Goal: Information Seeking & Learning: Learn about a topic

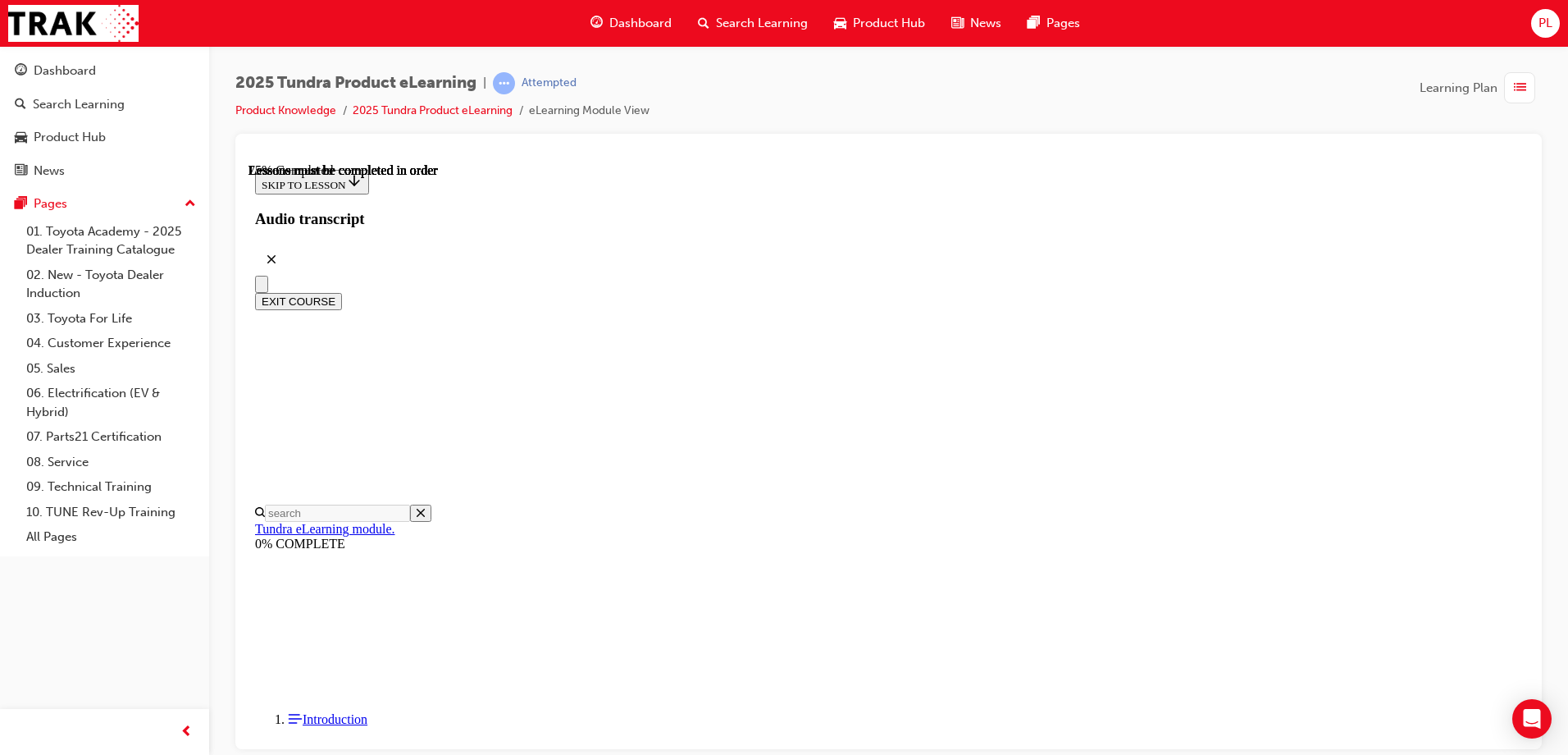
scroll to position [2266, 0]
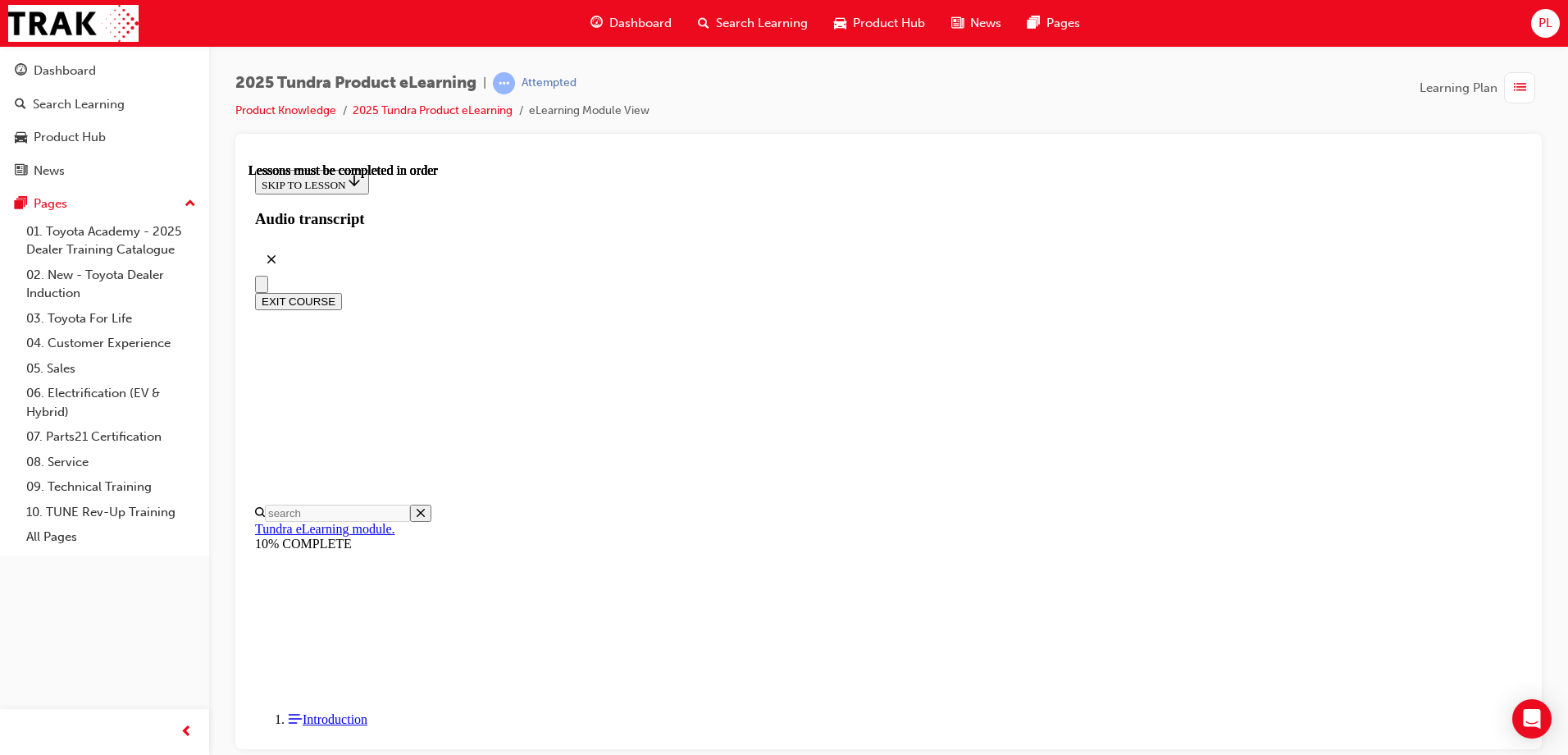
drag, startPoint x: 1075, startPoint y: 472, endPoint x: 1084, endPoint y: 473, distance: 9.1
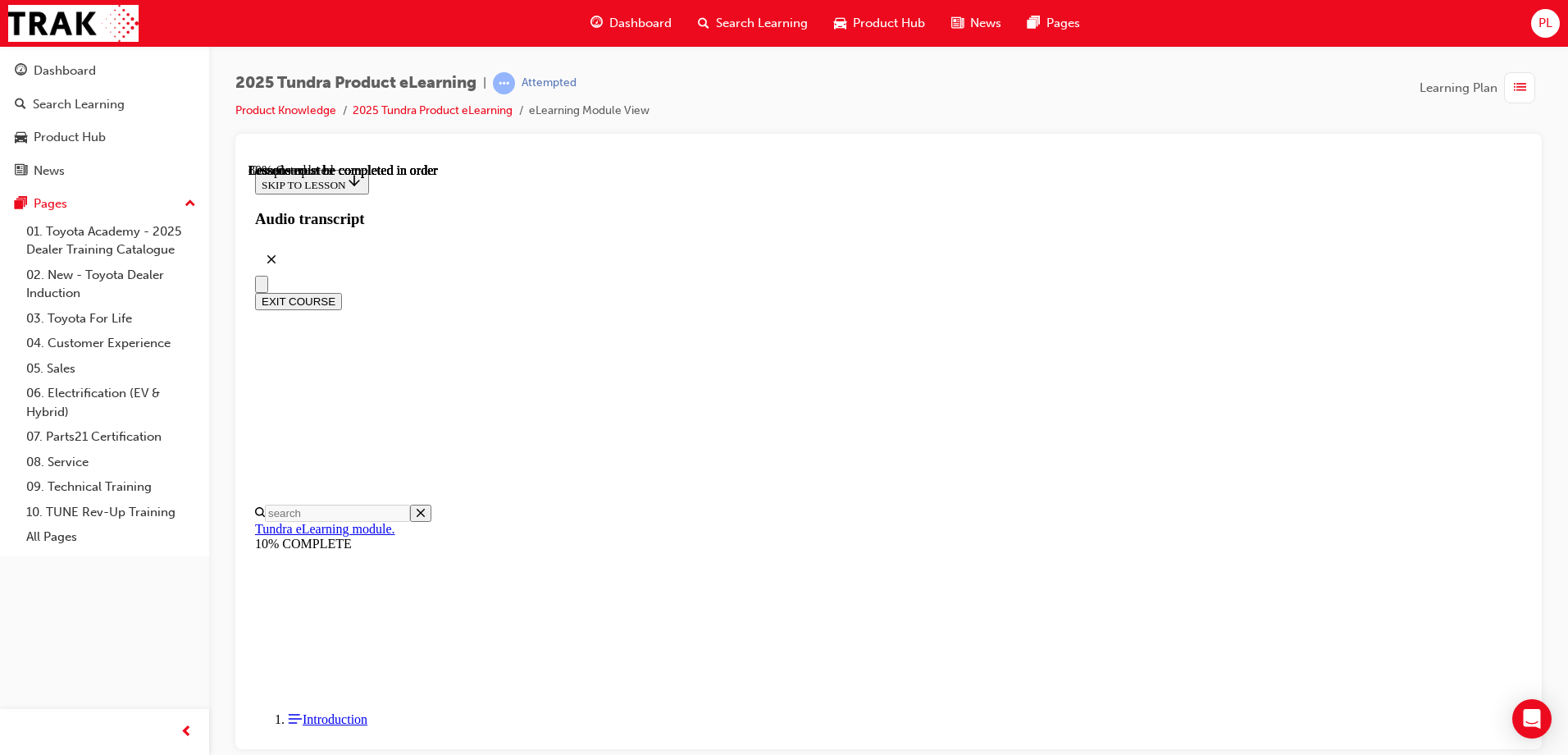
scroll to position [1214, 0]
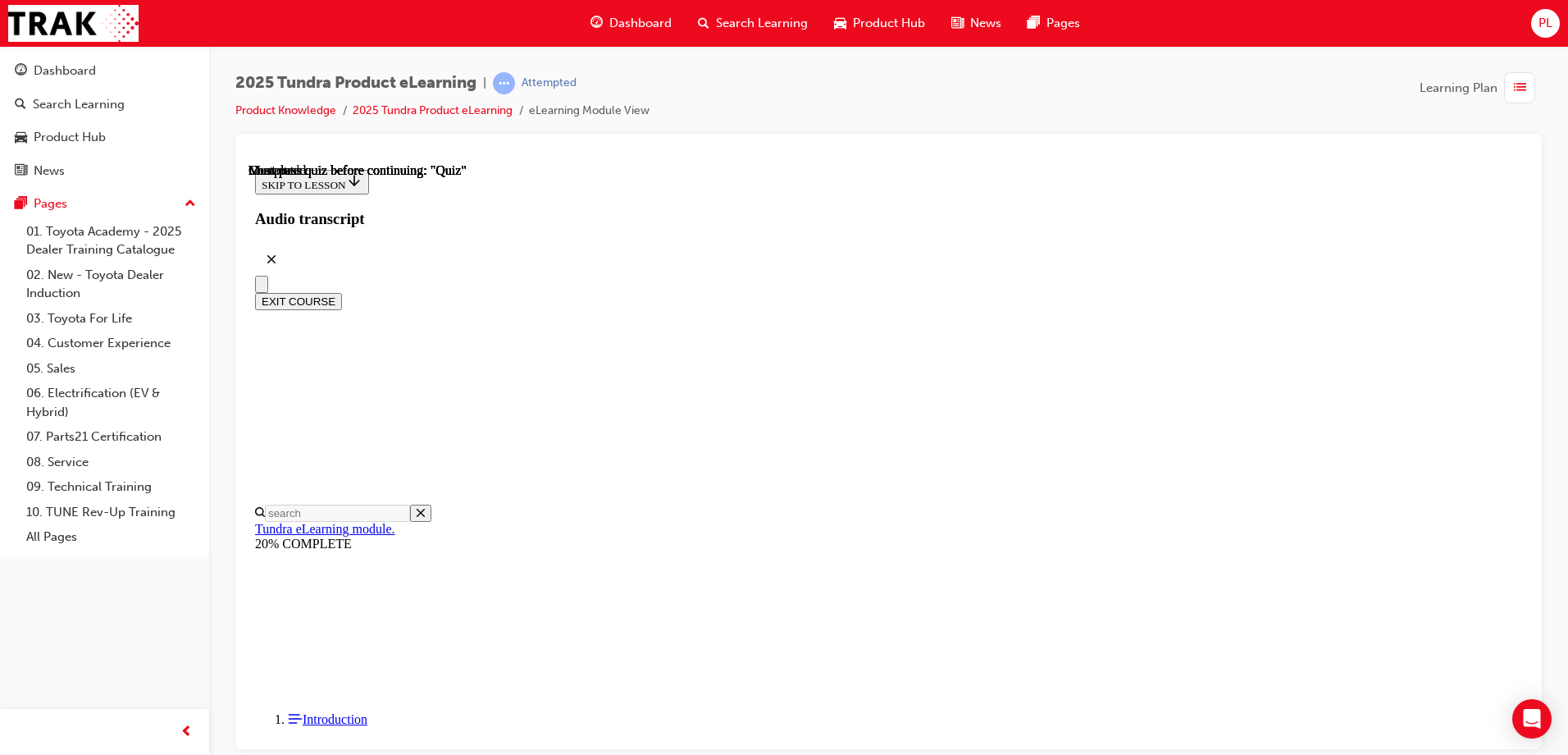
radio input "true"
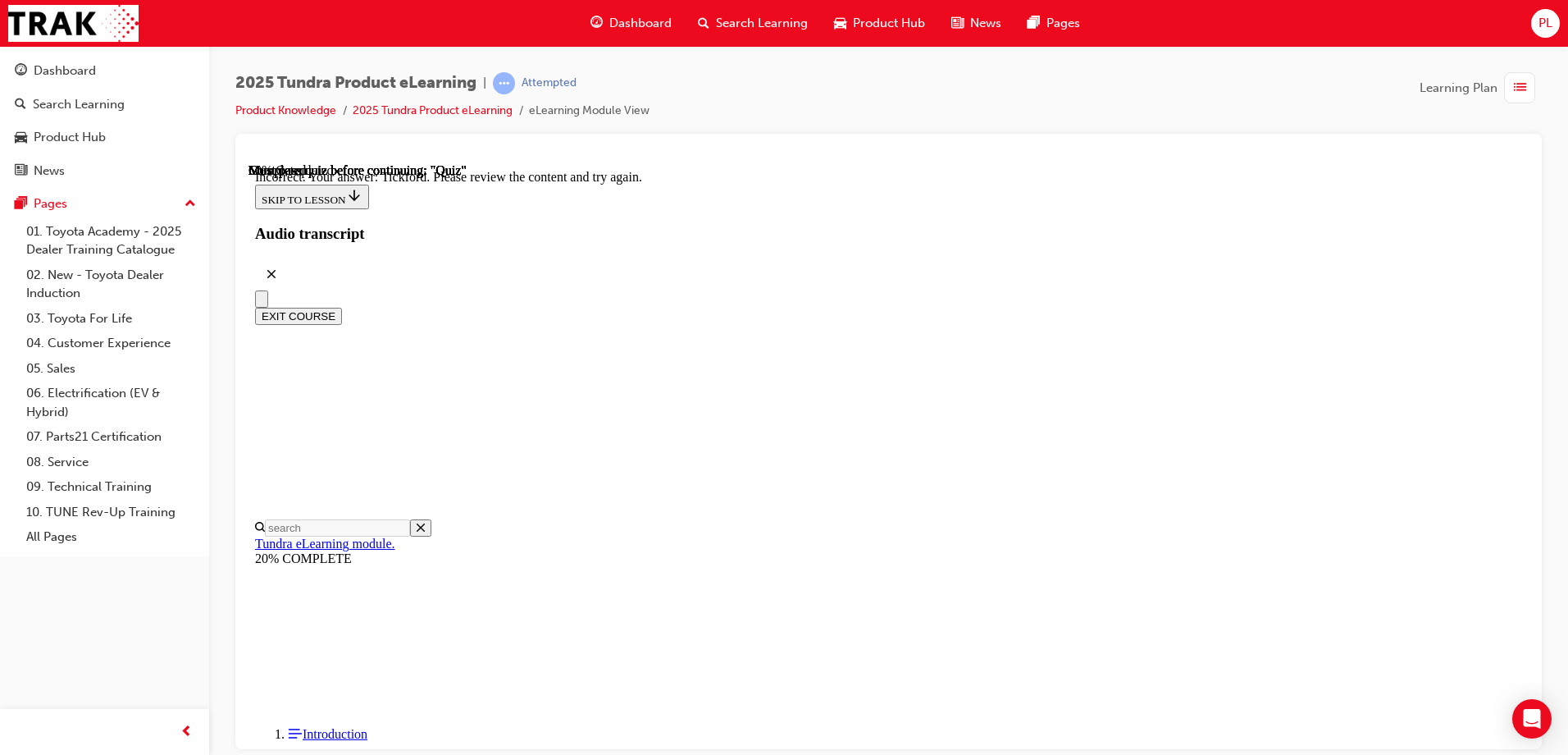
scroll to position [427, 0]
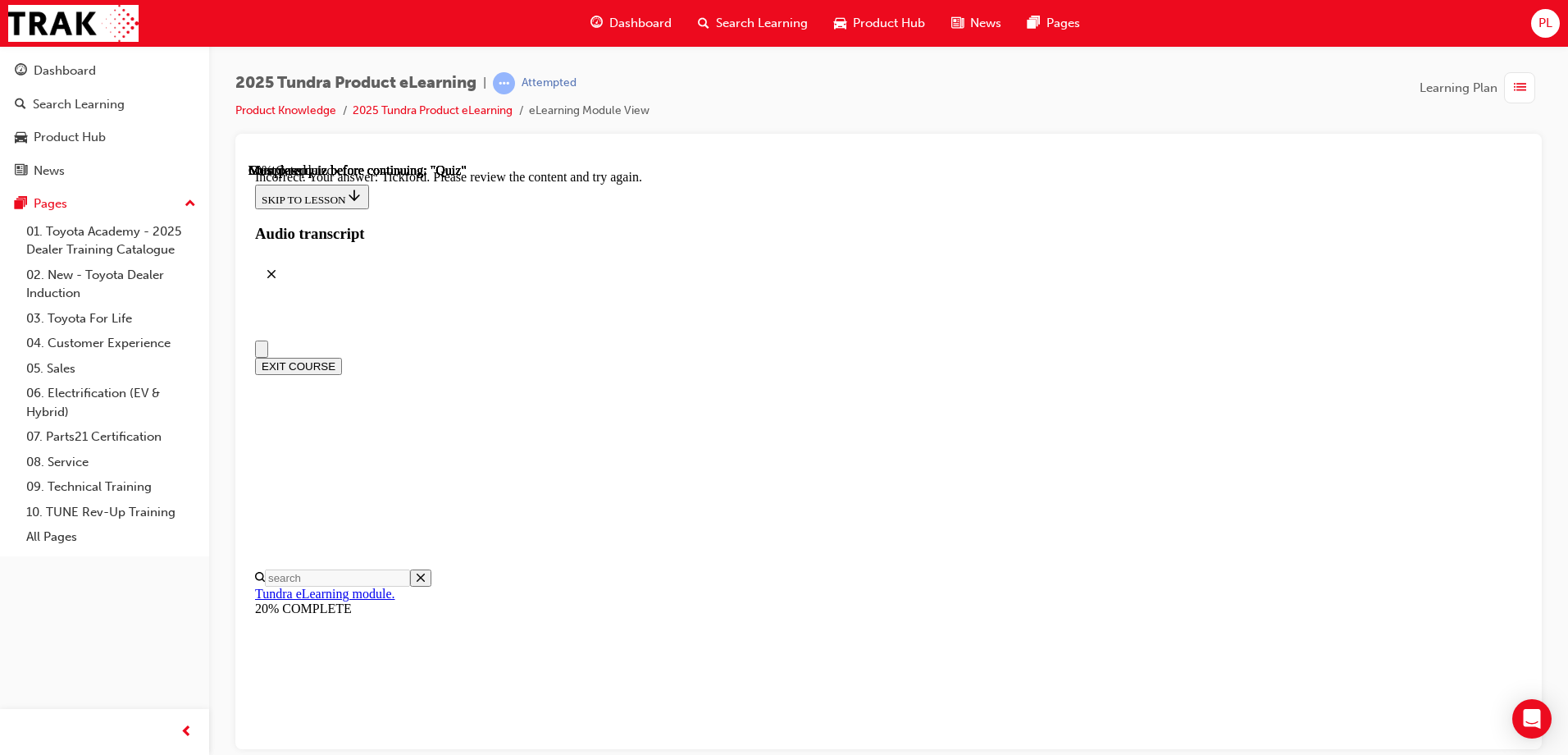
scroll to position [164, 0]
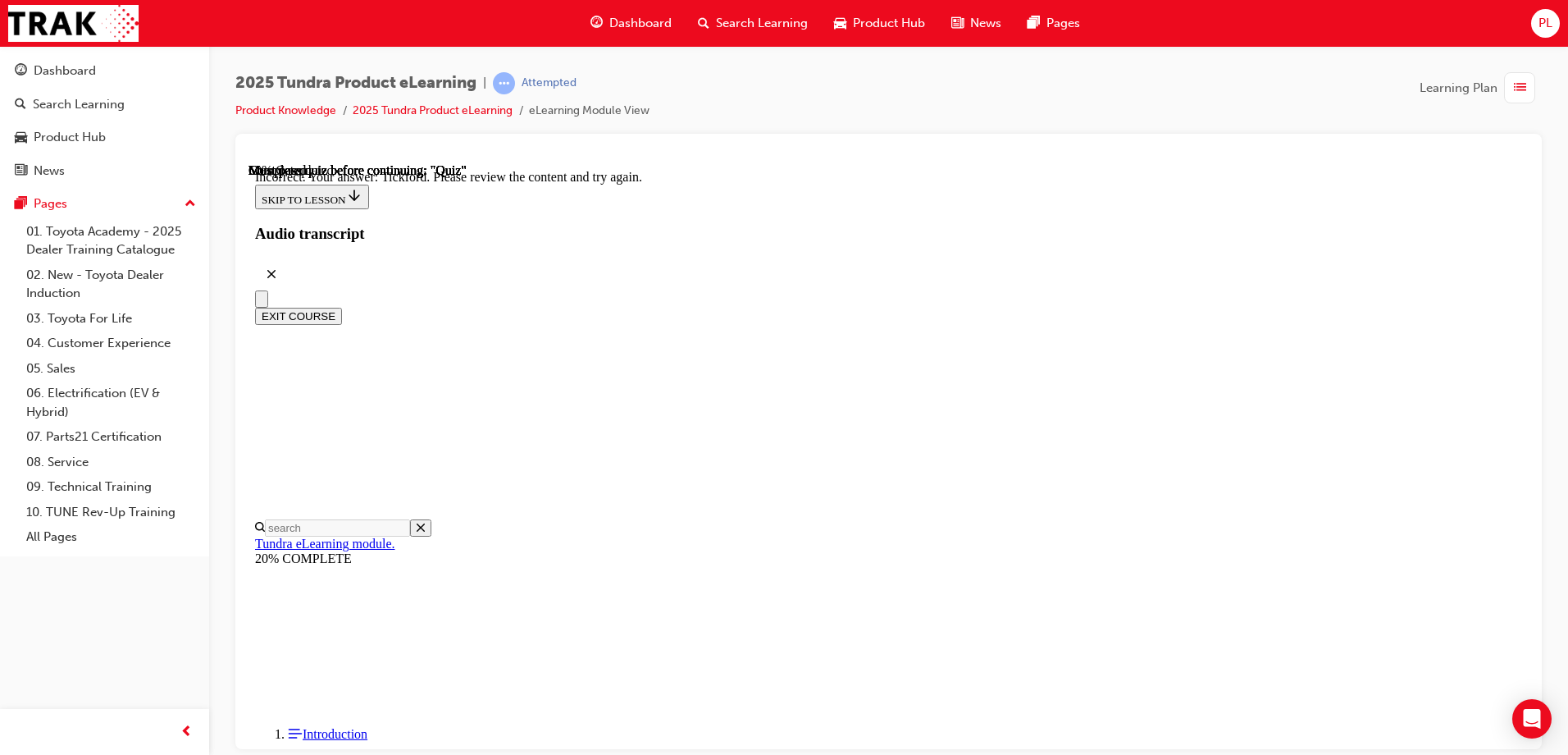
radio input "true"
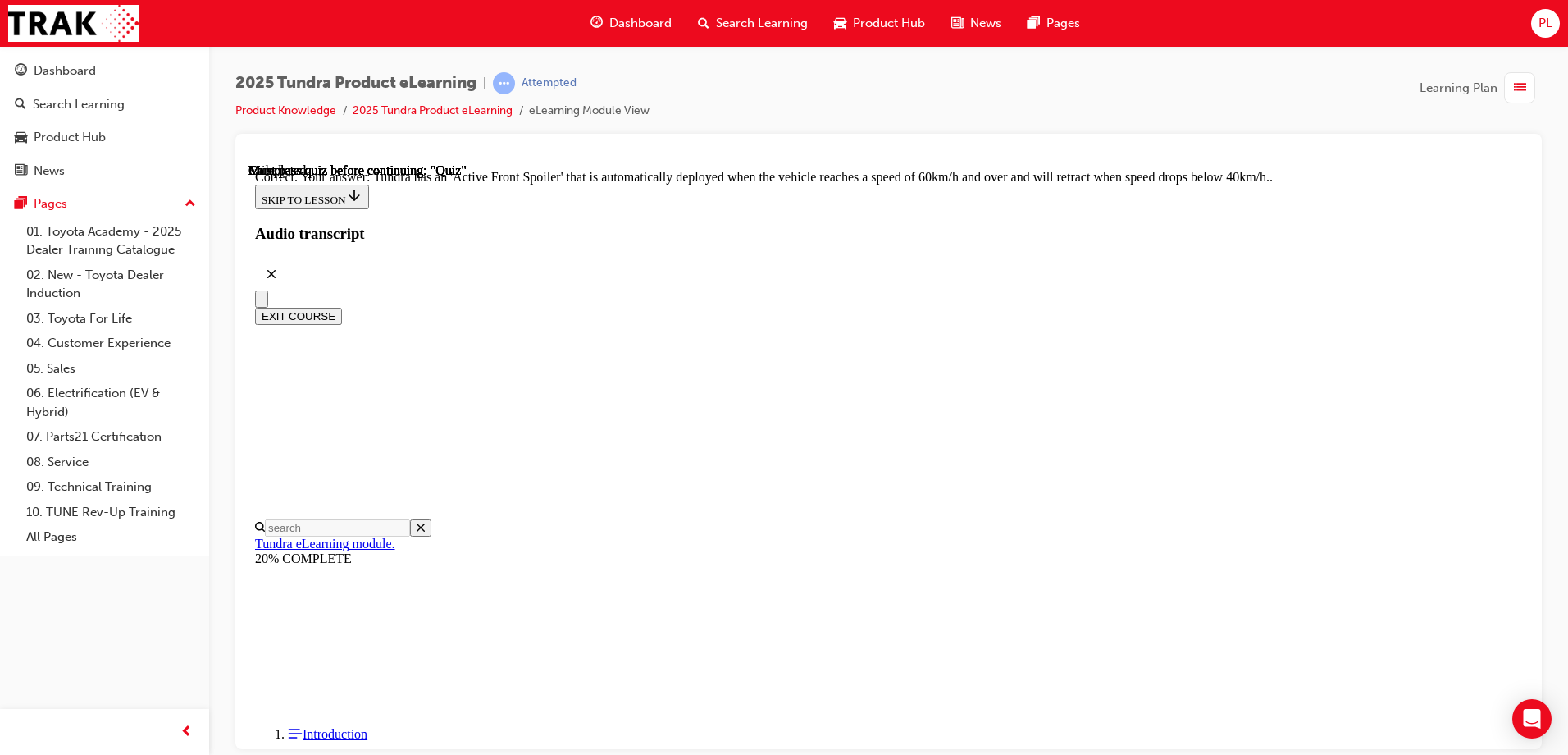
scroll to position [444, 0]
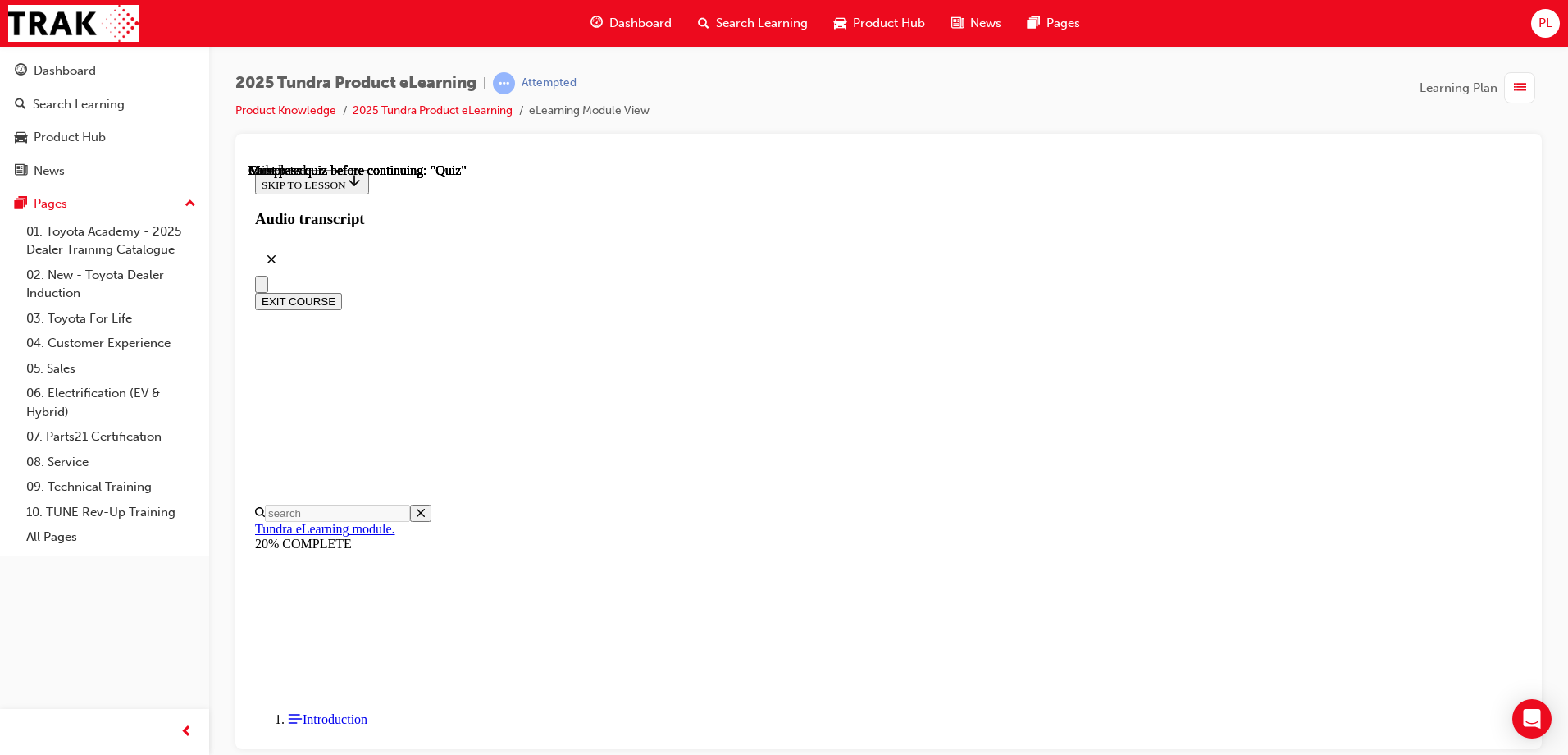
scroll to position [301, 0]
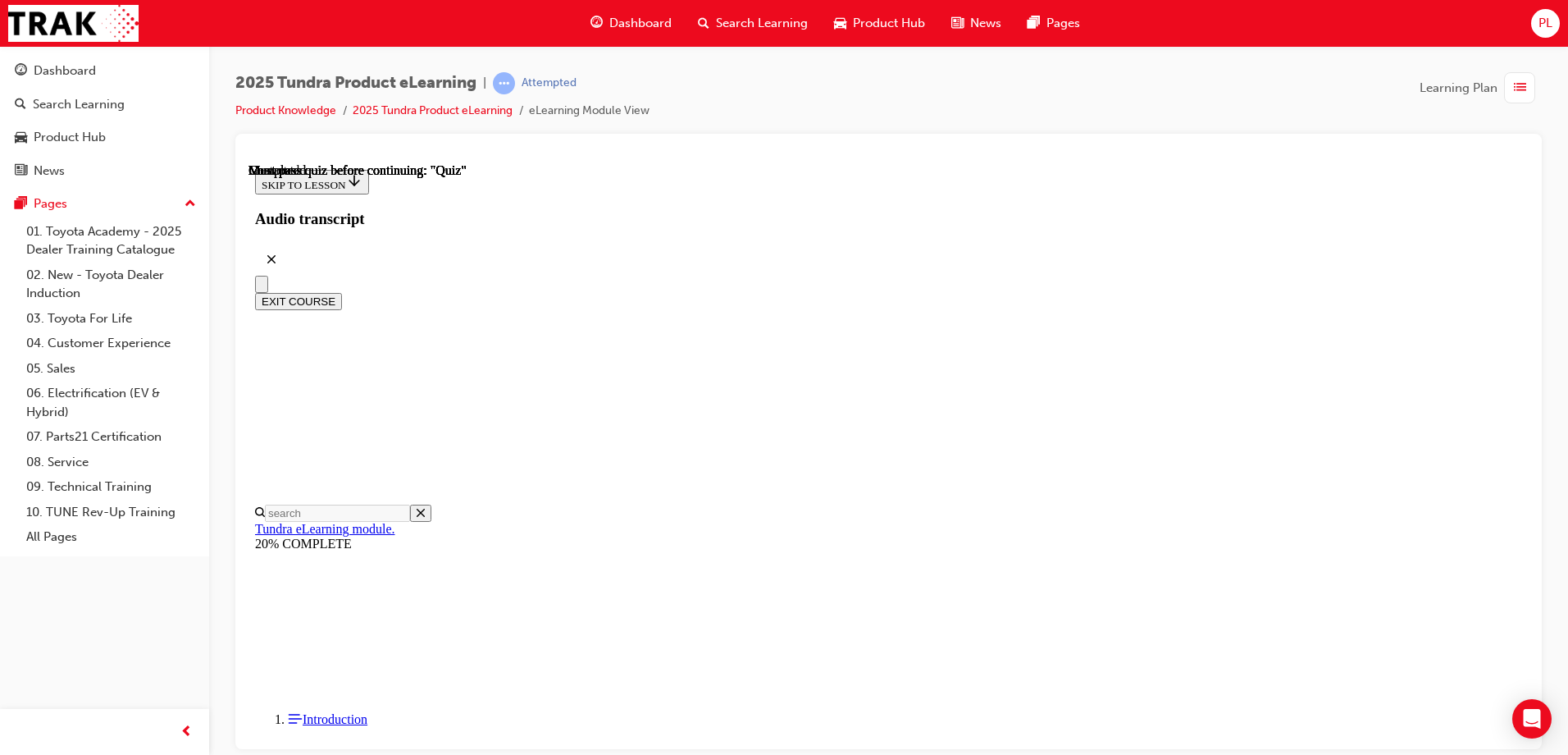
radio input "true"
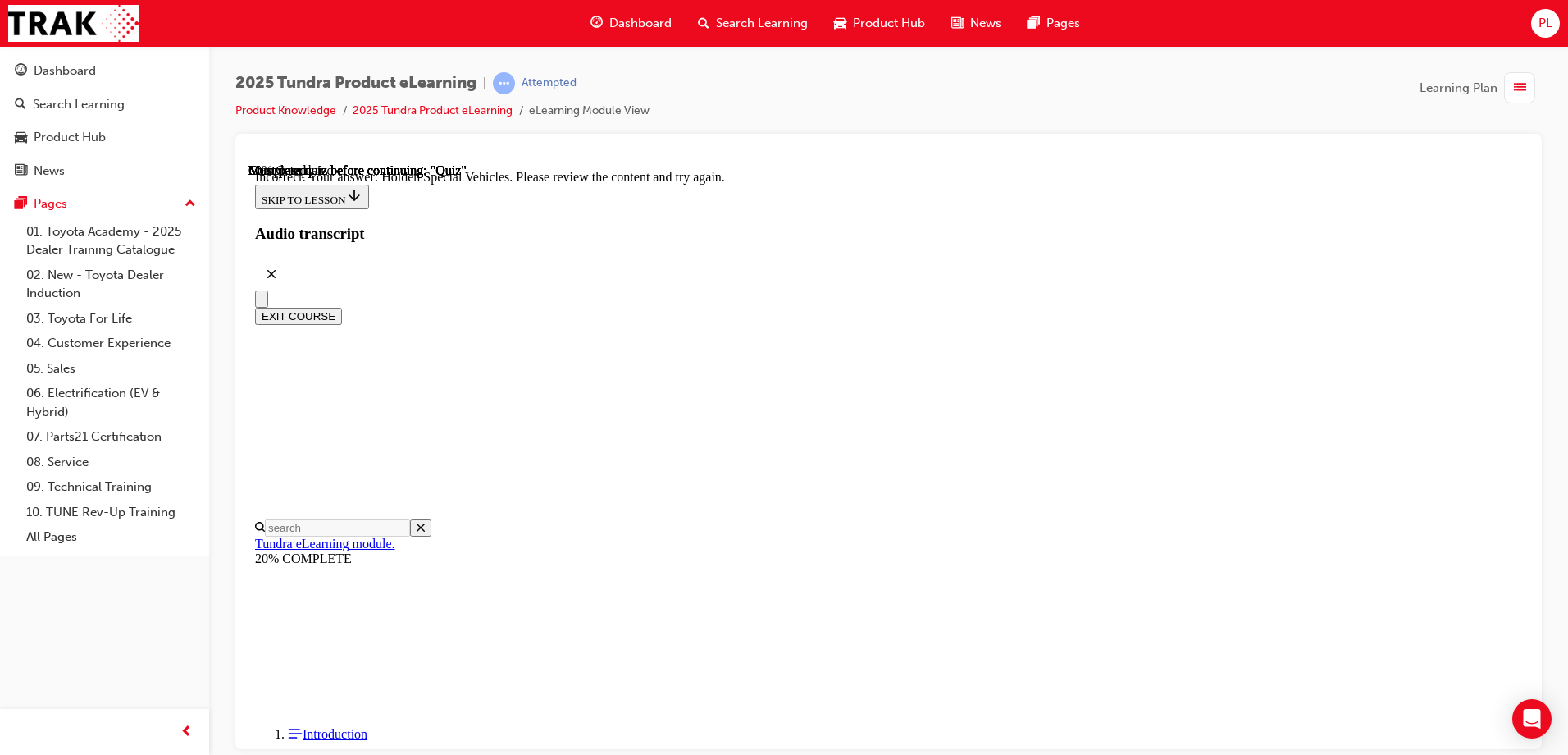
scroll to position [427, 0]
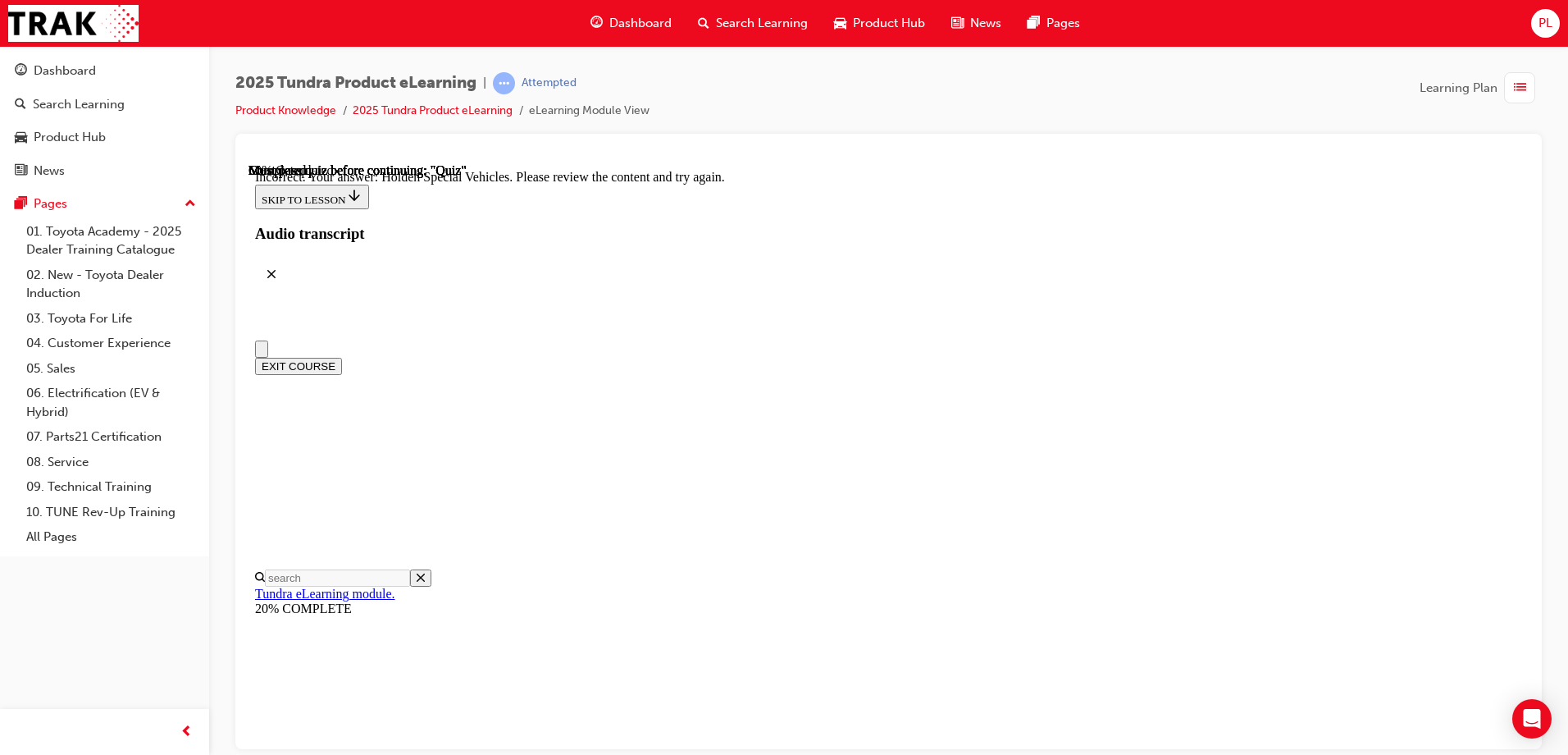
scroll to position [82, 0]
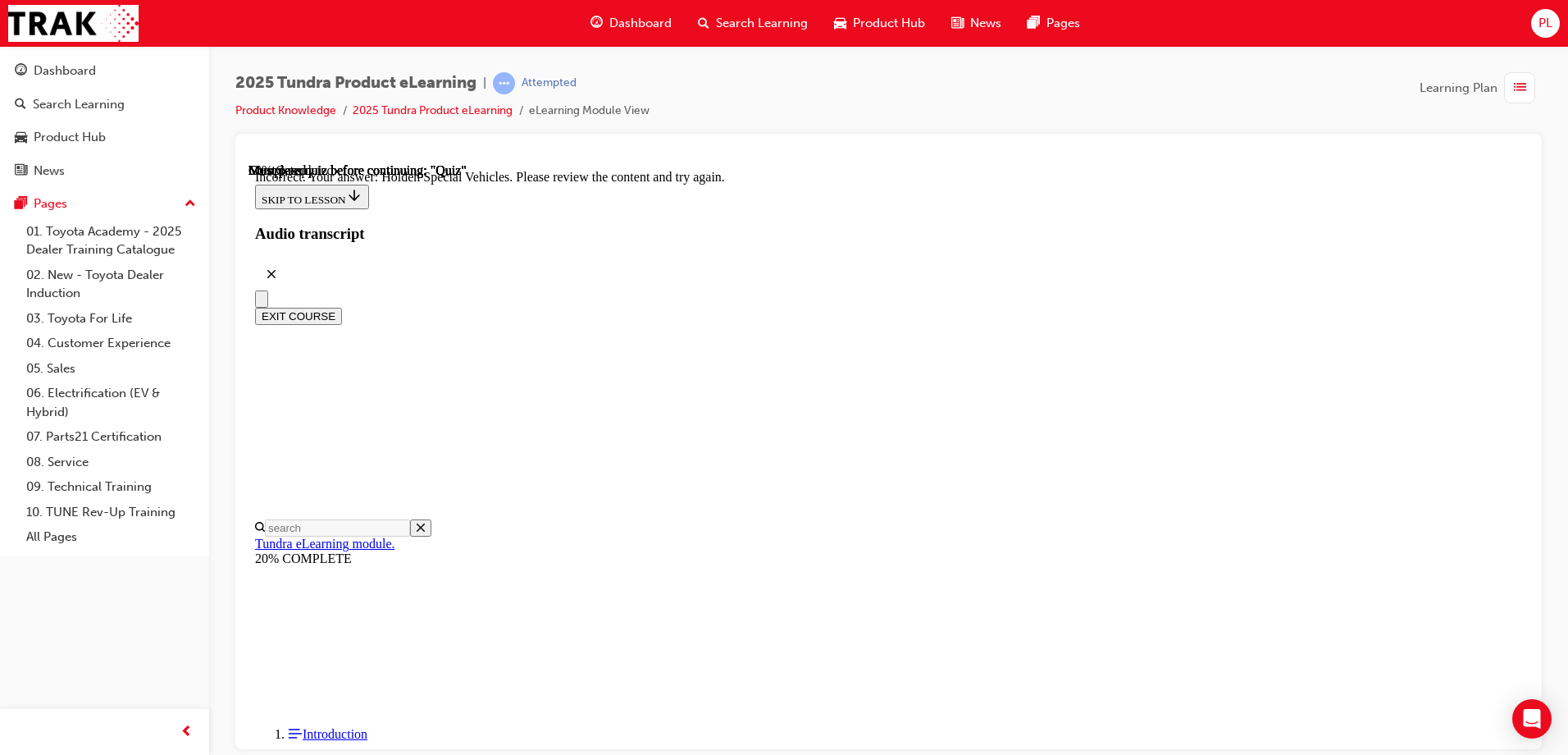
radio input "true"
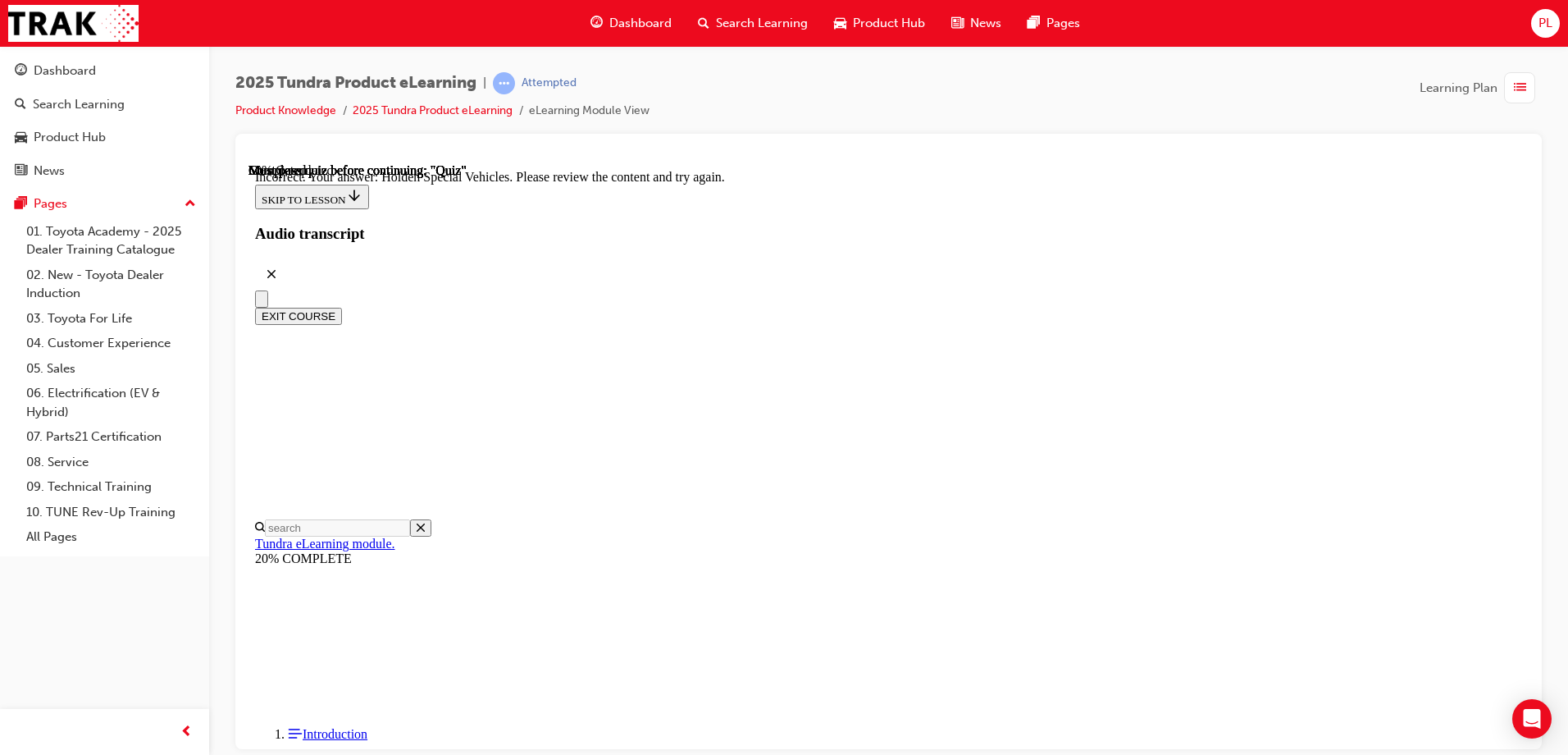
radio input "true"
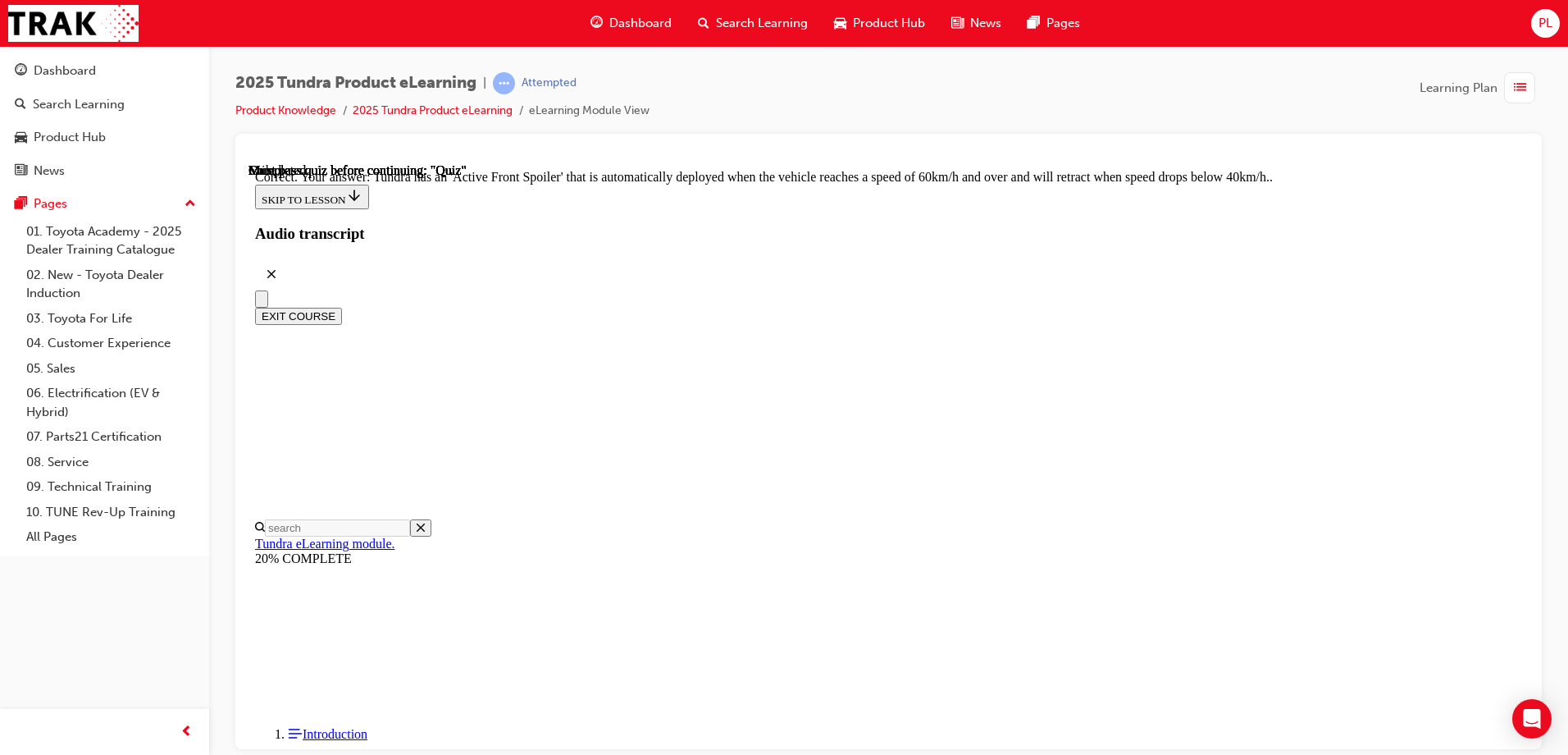
scroll to position [444, 0]
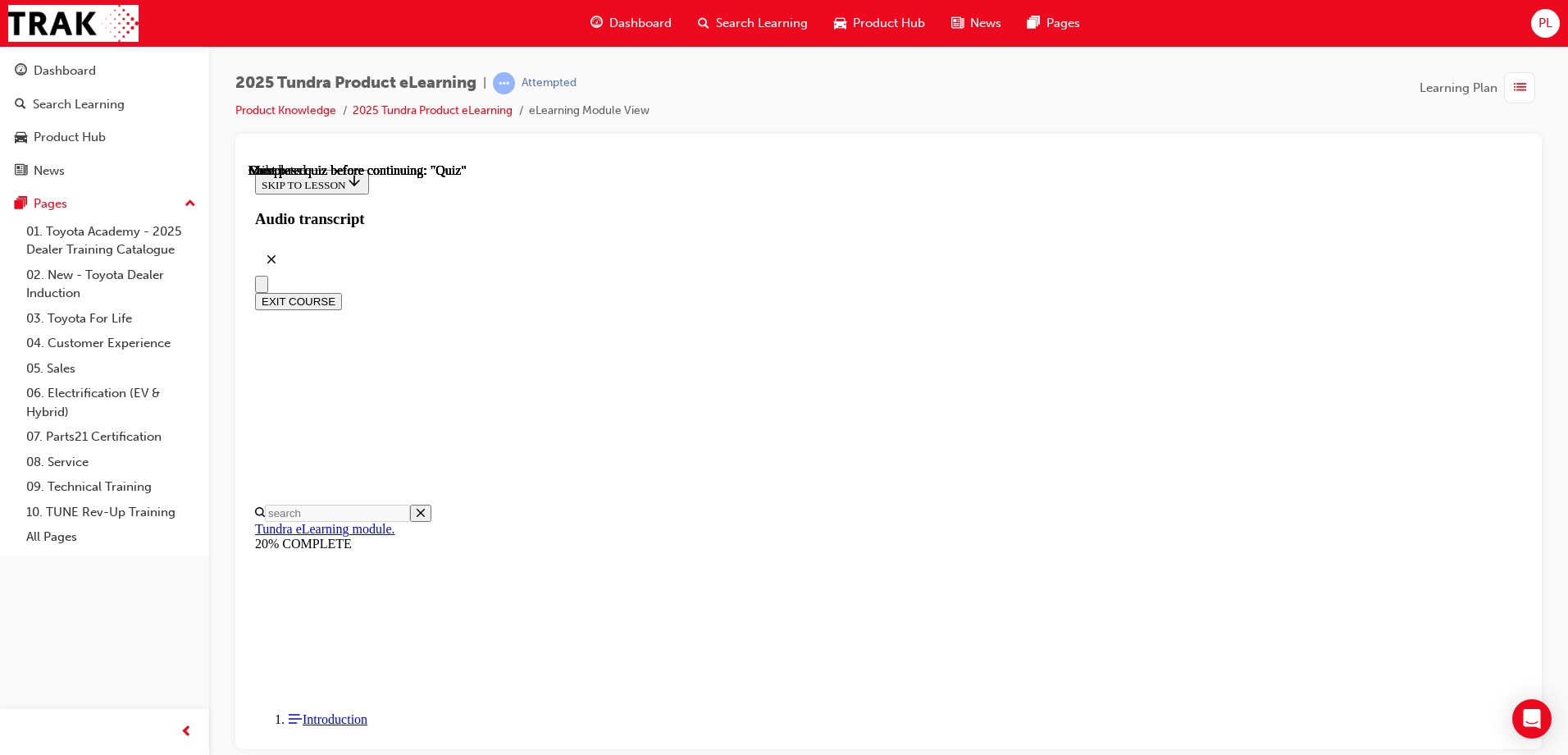
scroll to position [301, 0]
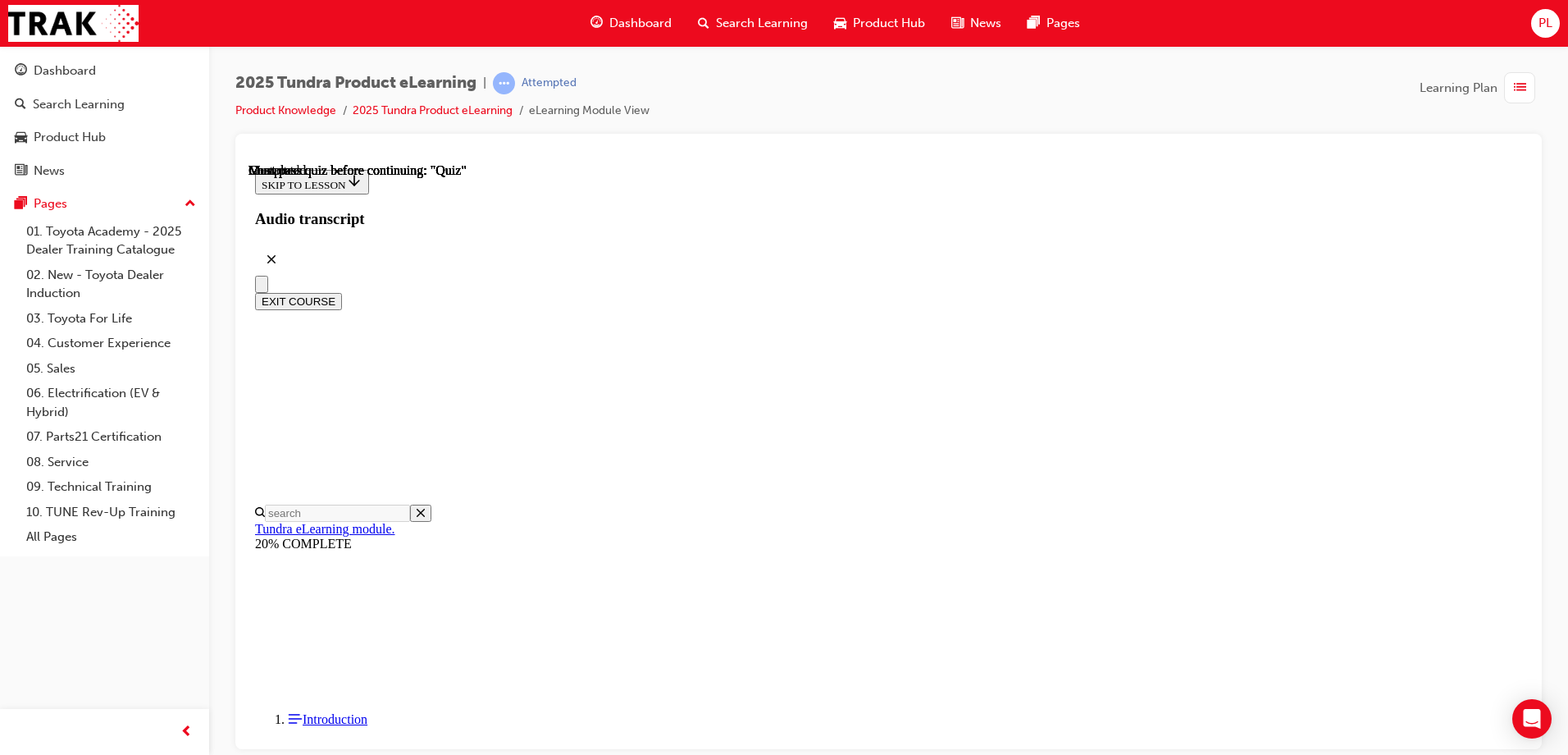
radio input "true"
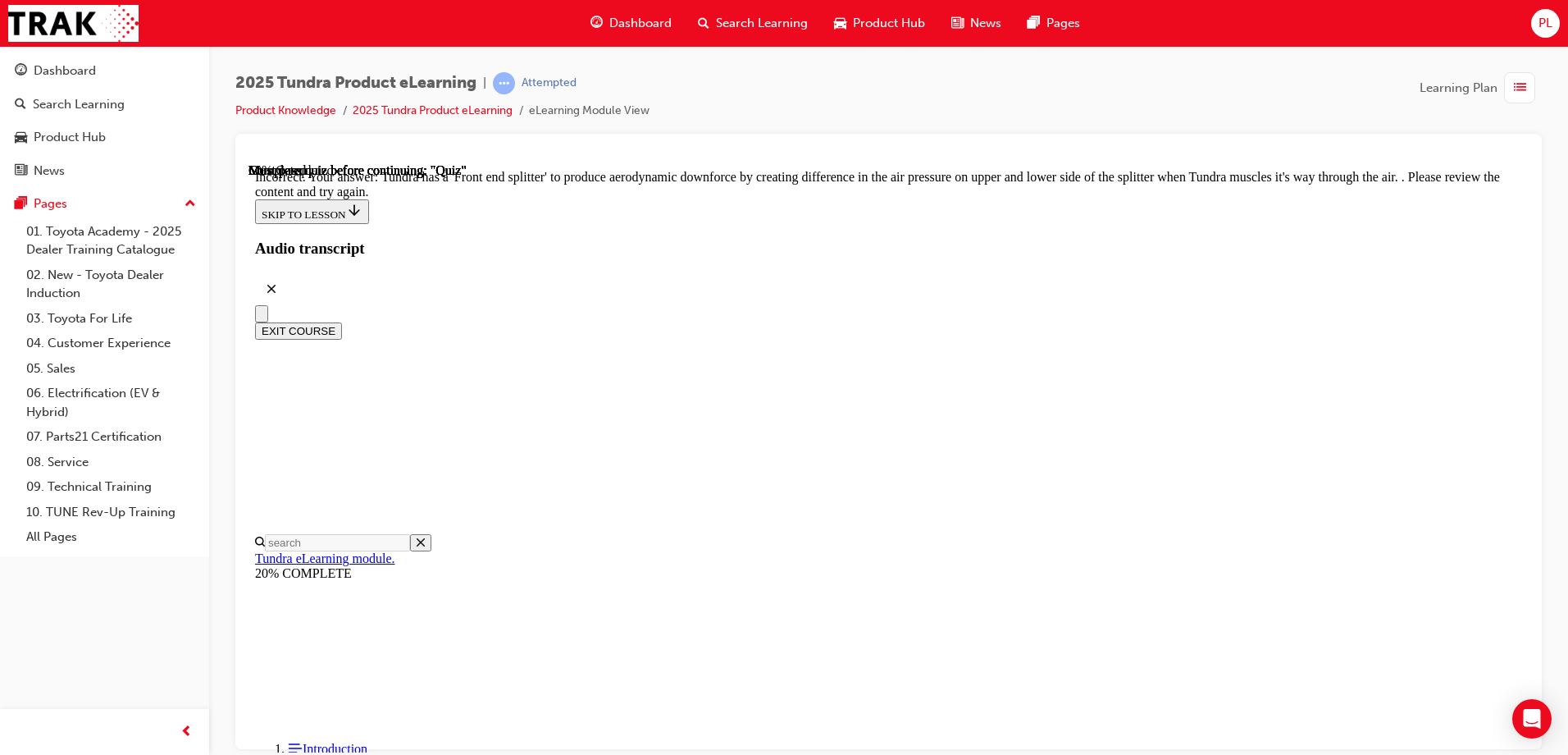
scroll to position [526, 0]
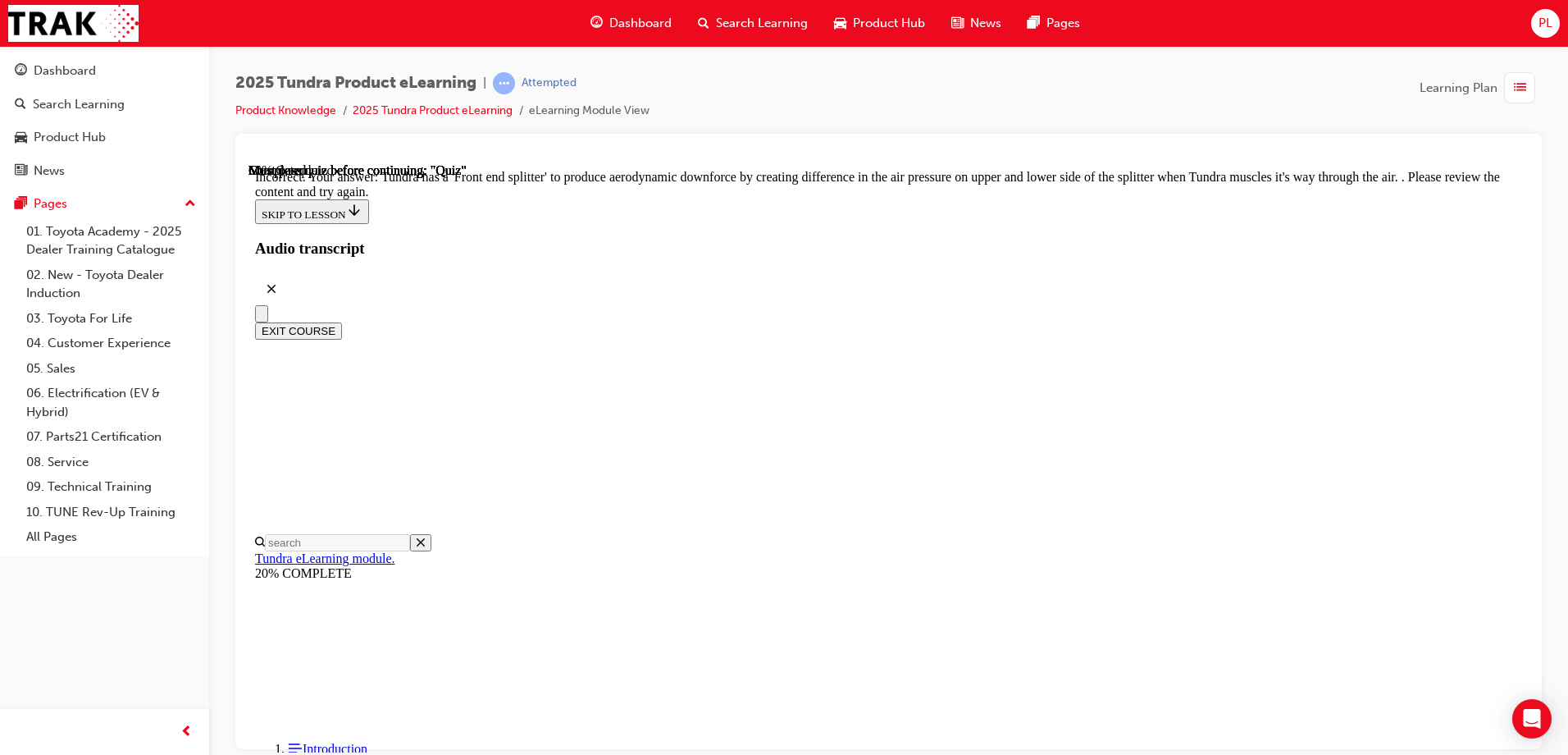
radio input "true"
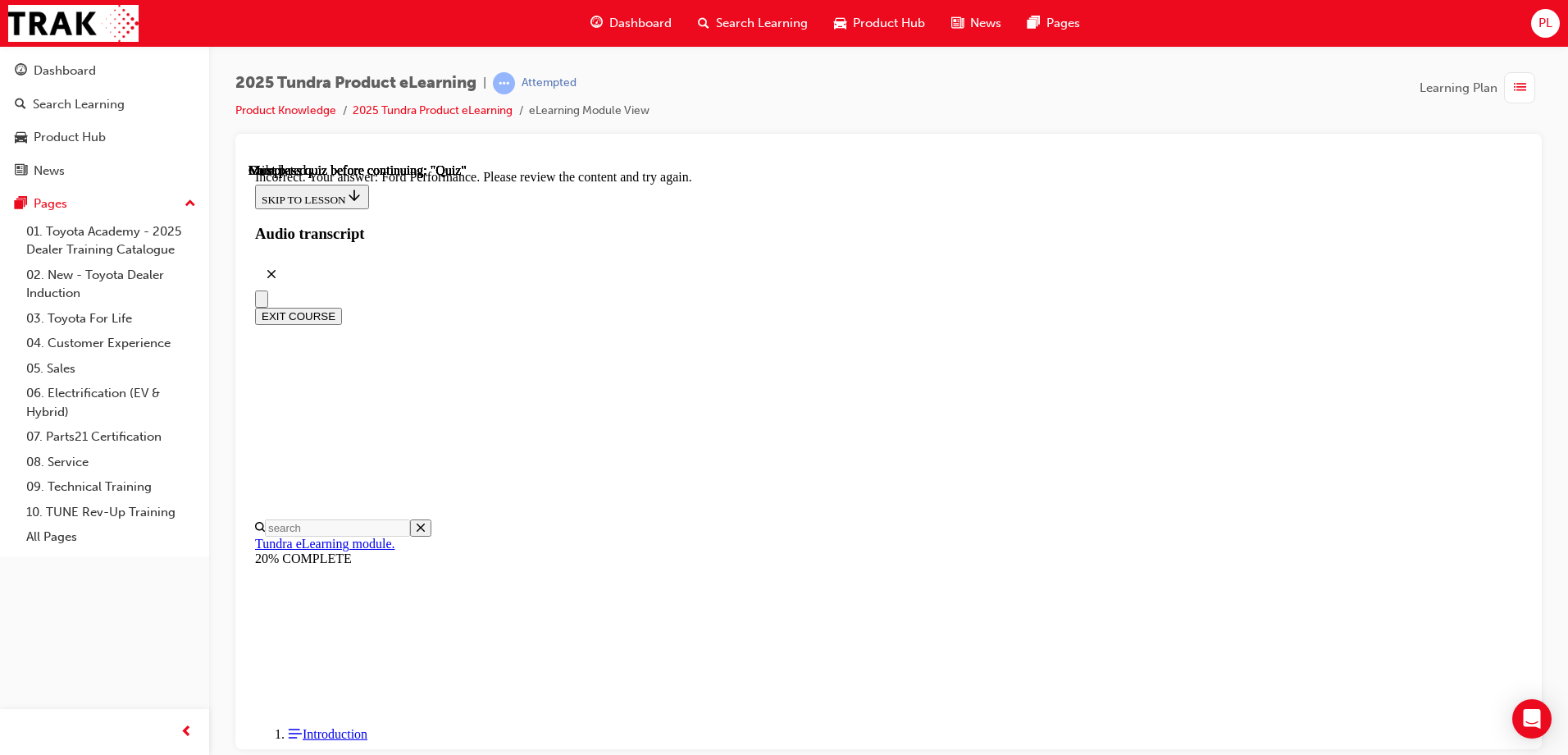
scroll to position [427, 0]
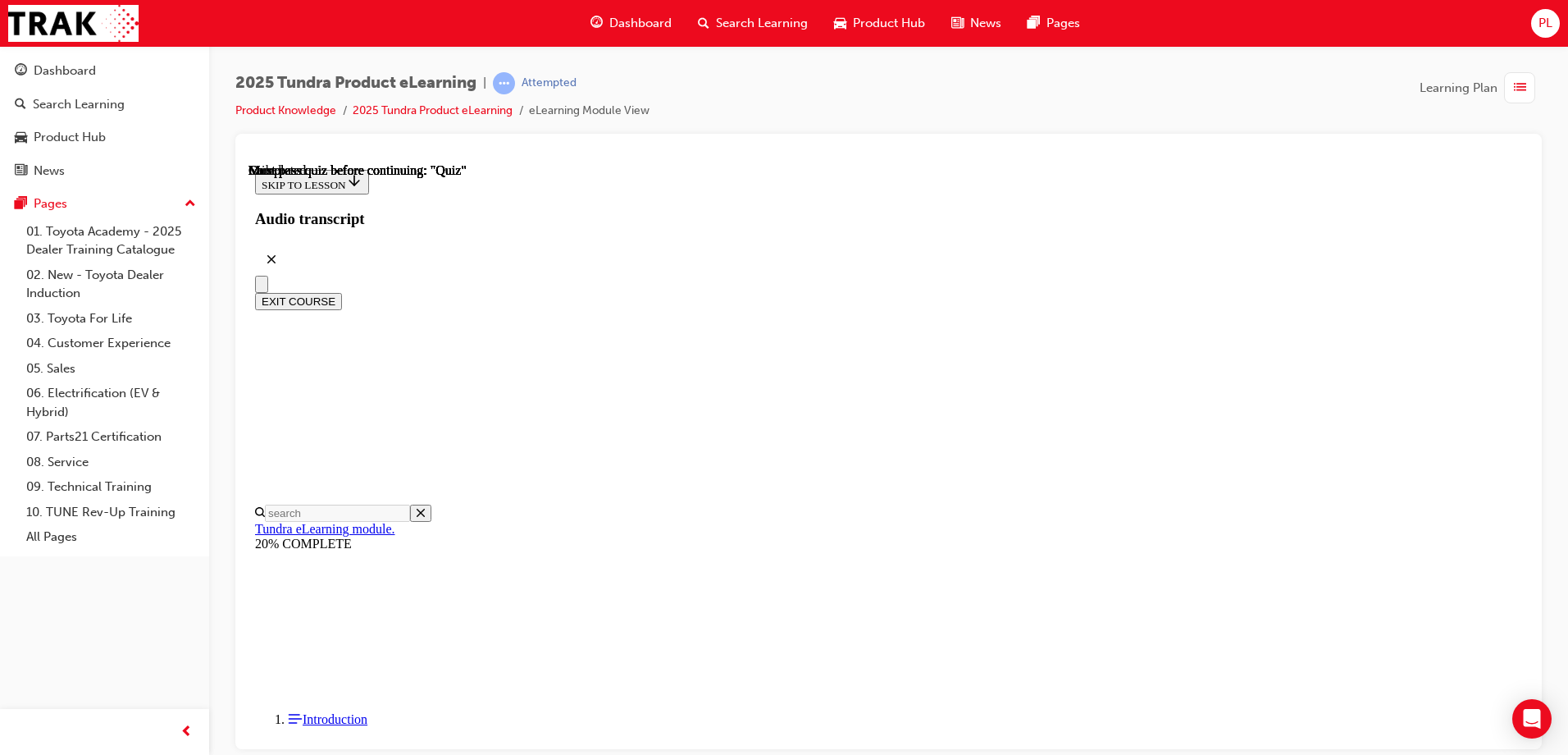
scroll to position [301, 0]
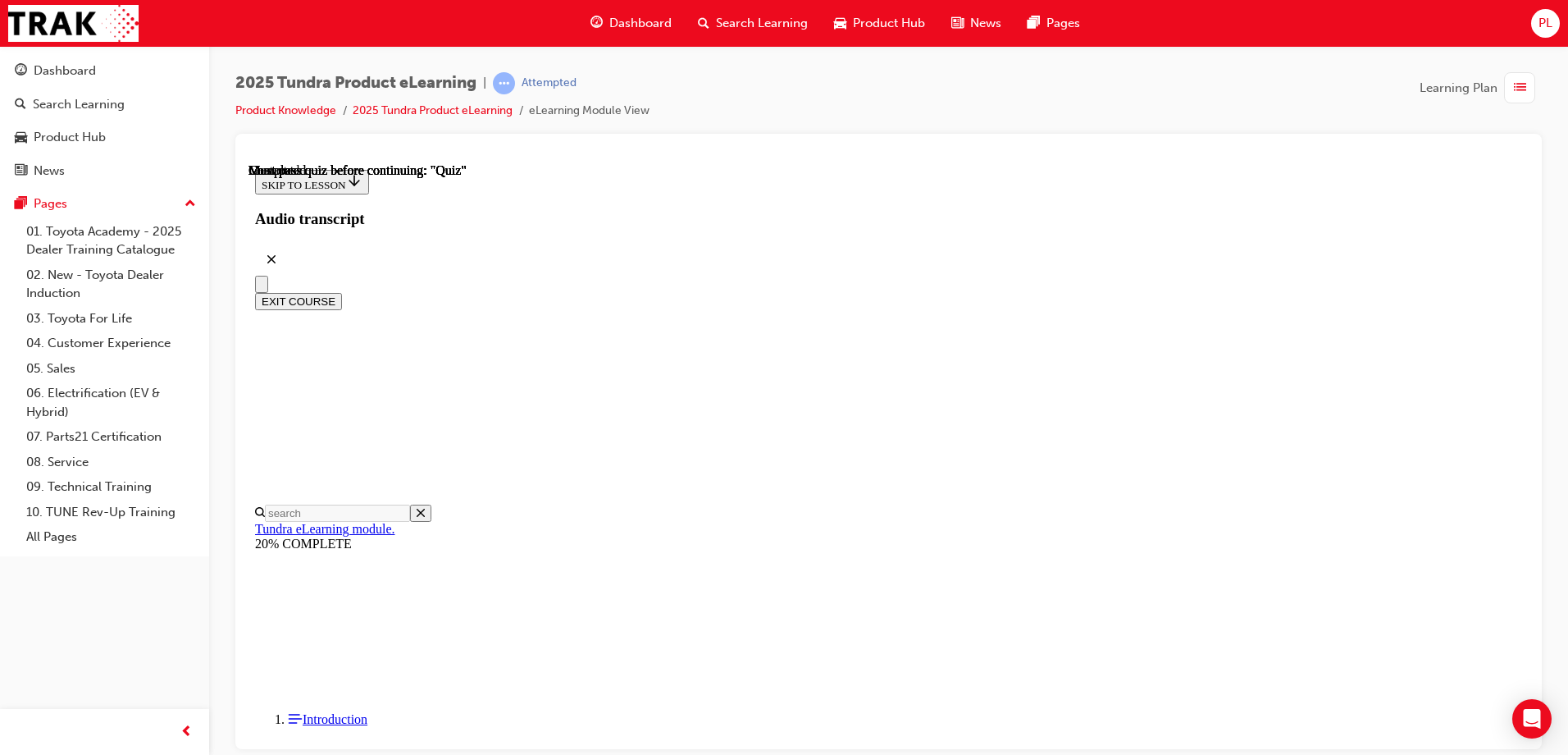
radio input "true"
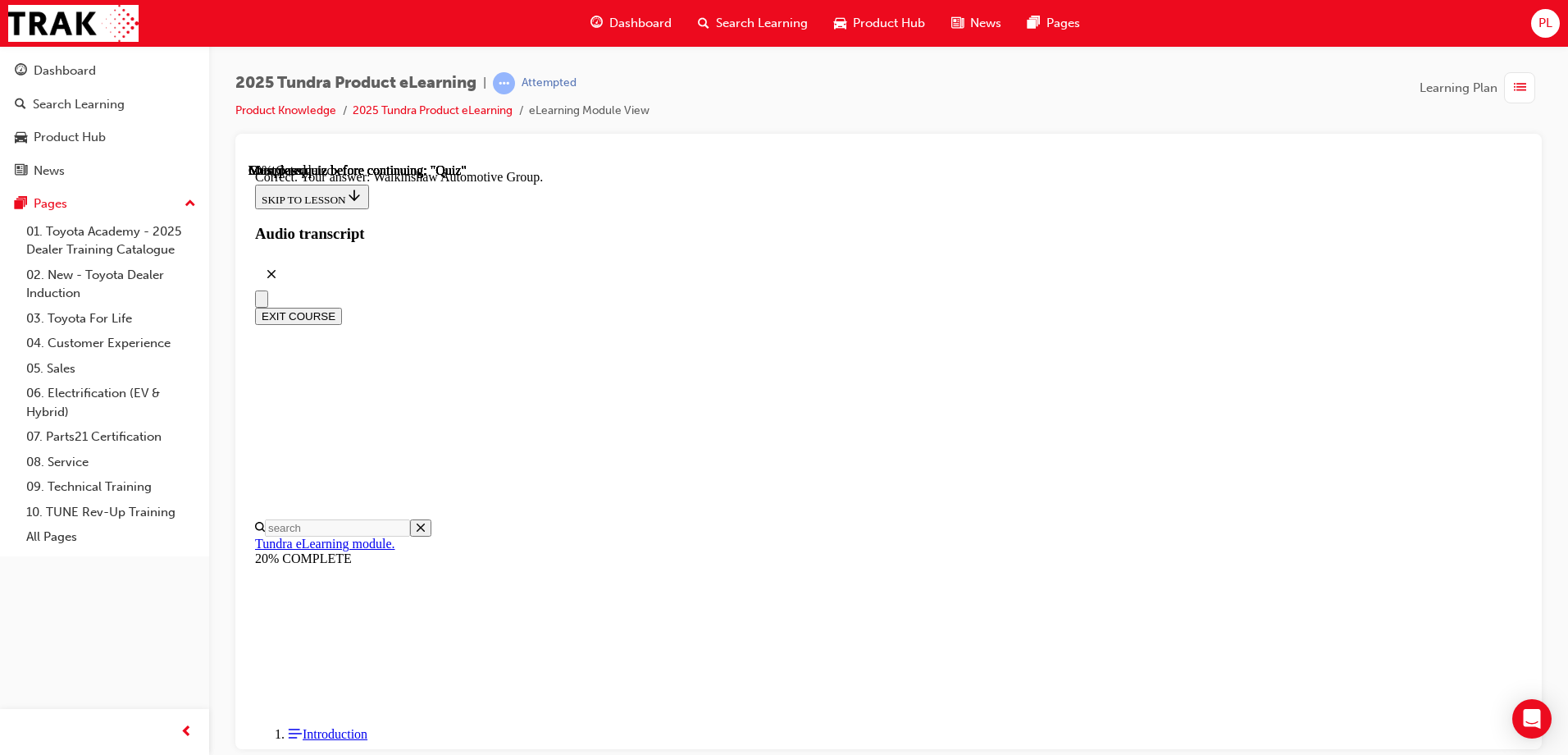
scroll to position [346, 0]
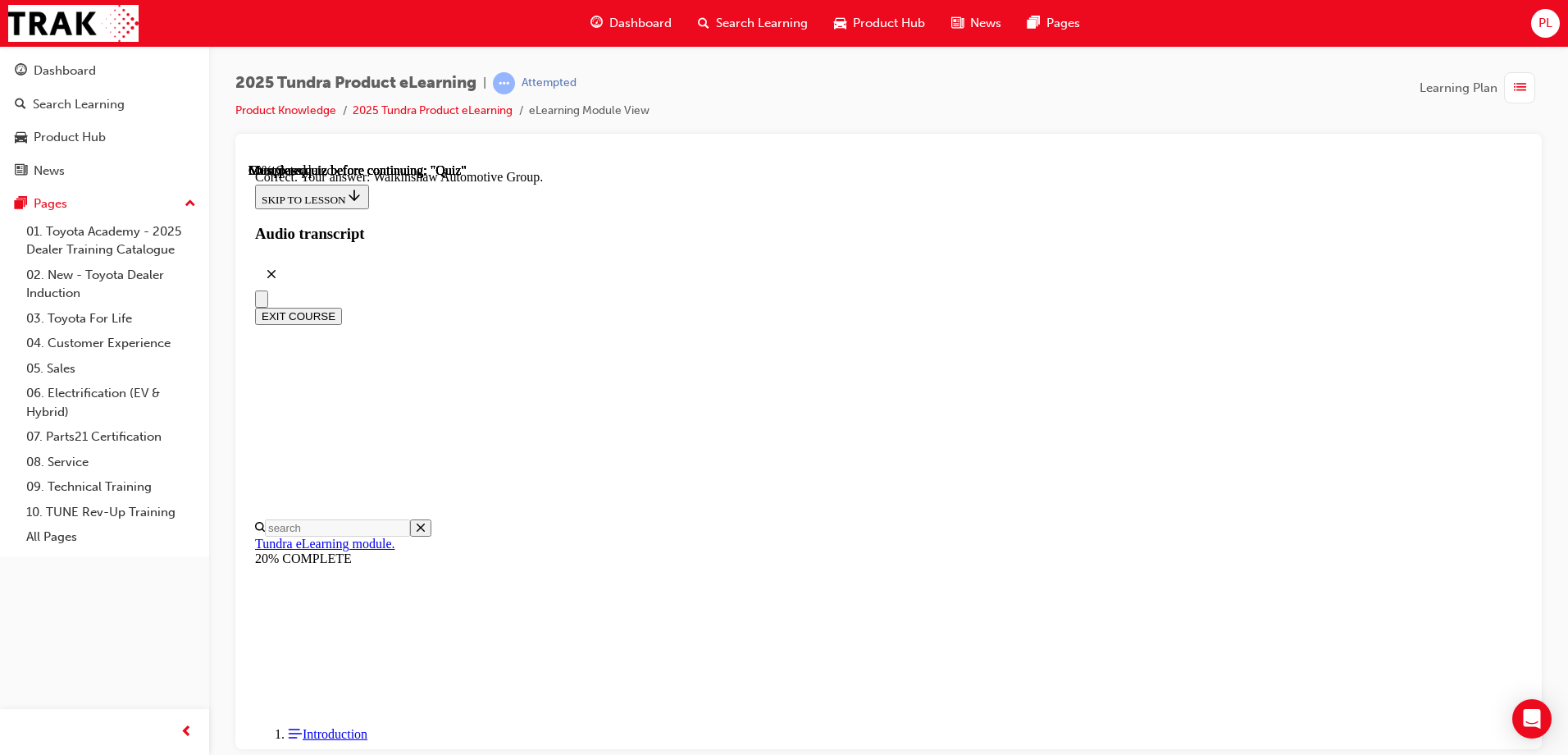
radio input "true"
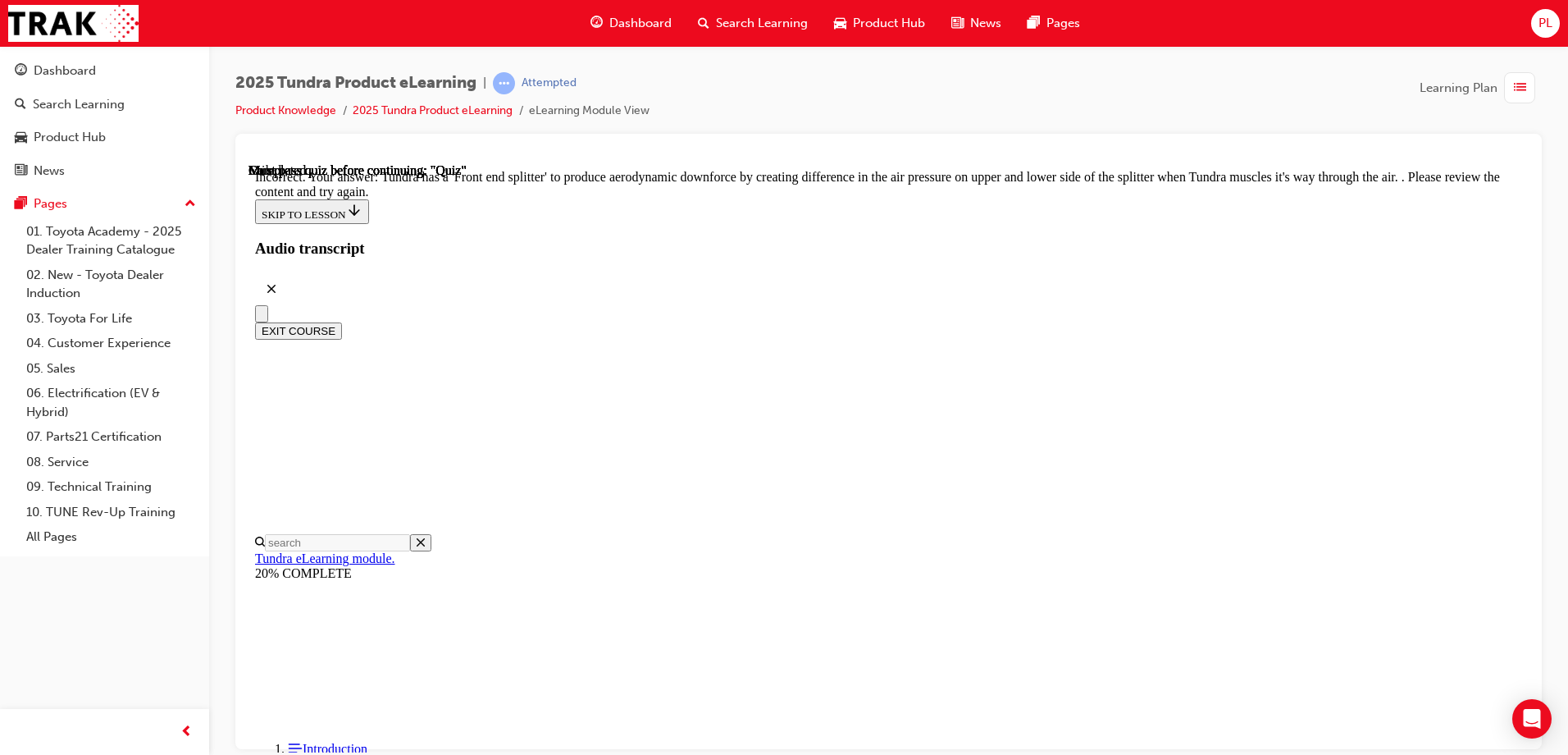
scroll to position [526, 0]
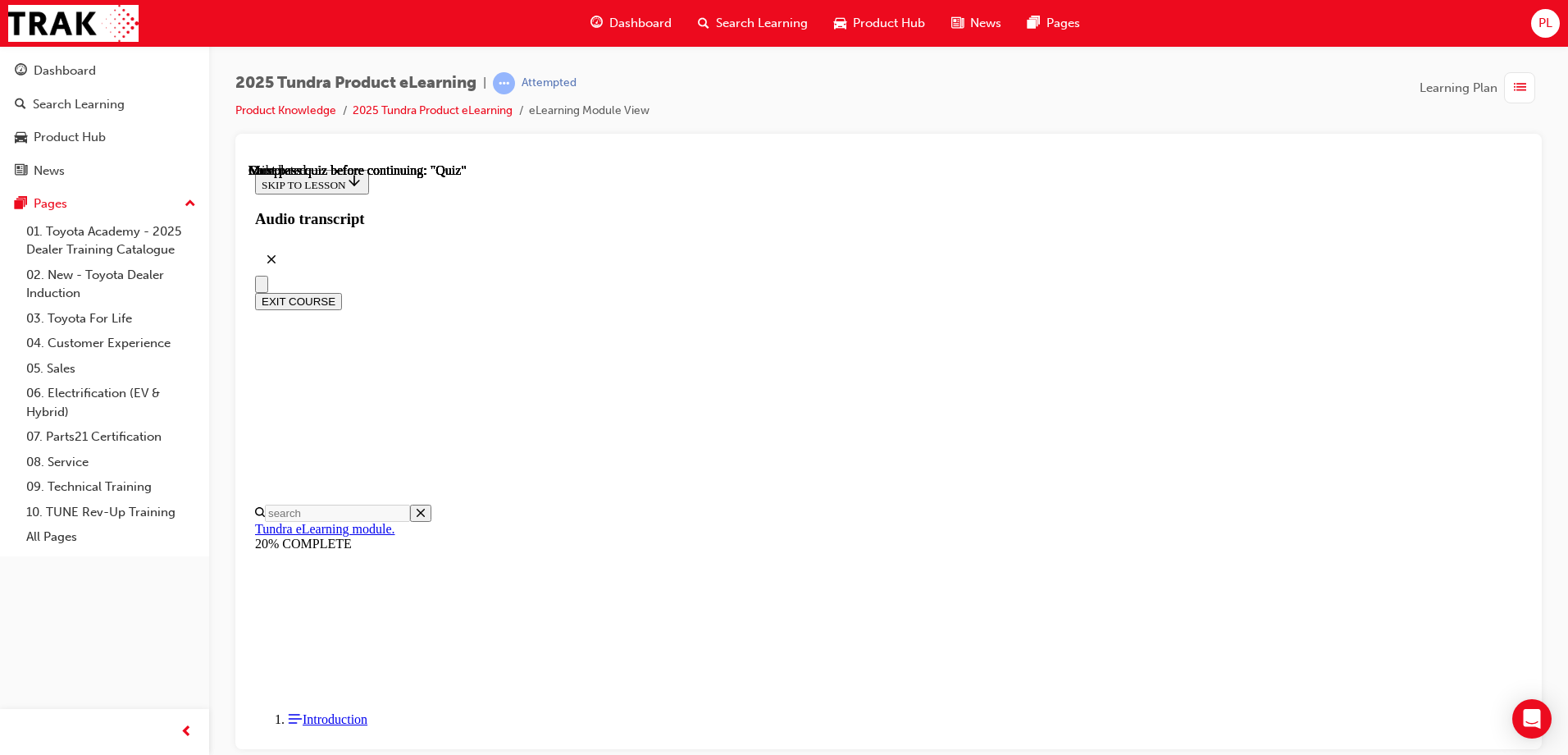
scroll to position [301, 0]
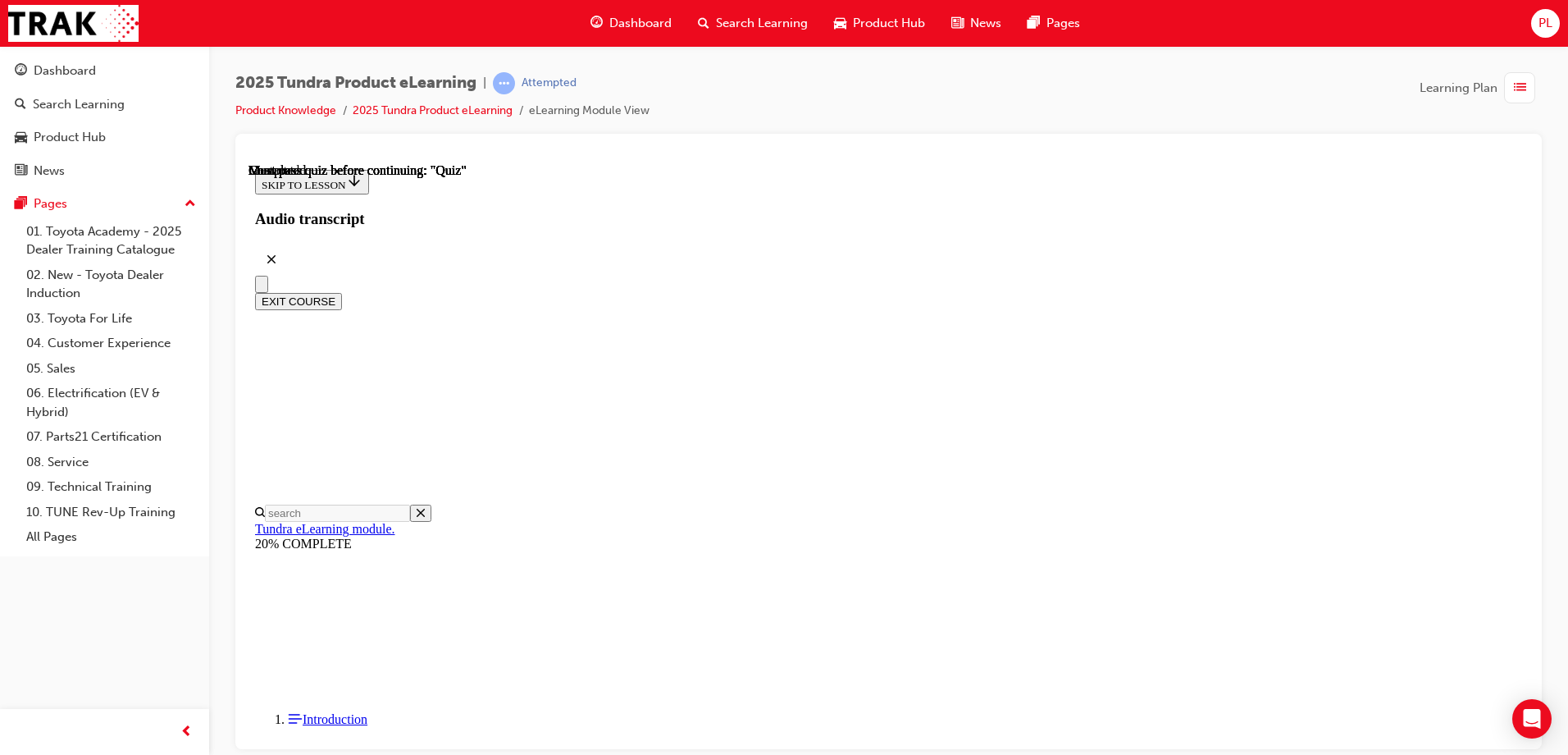
radio input "true"
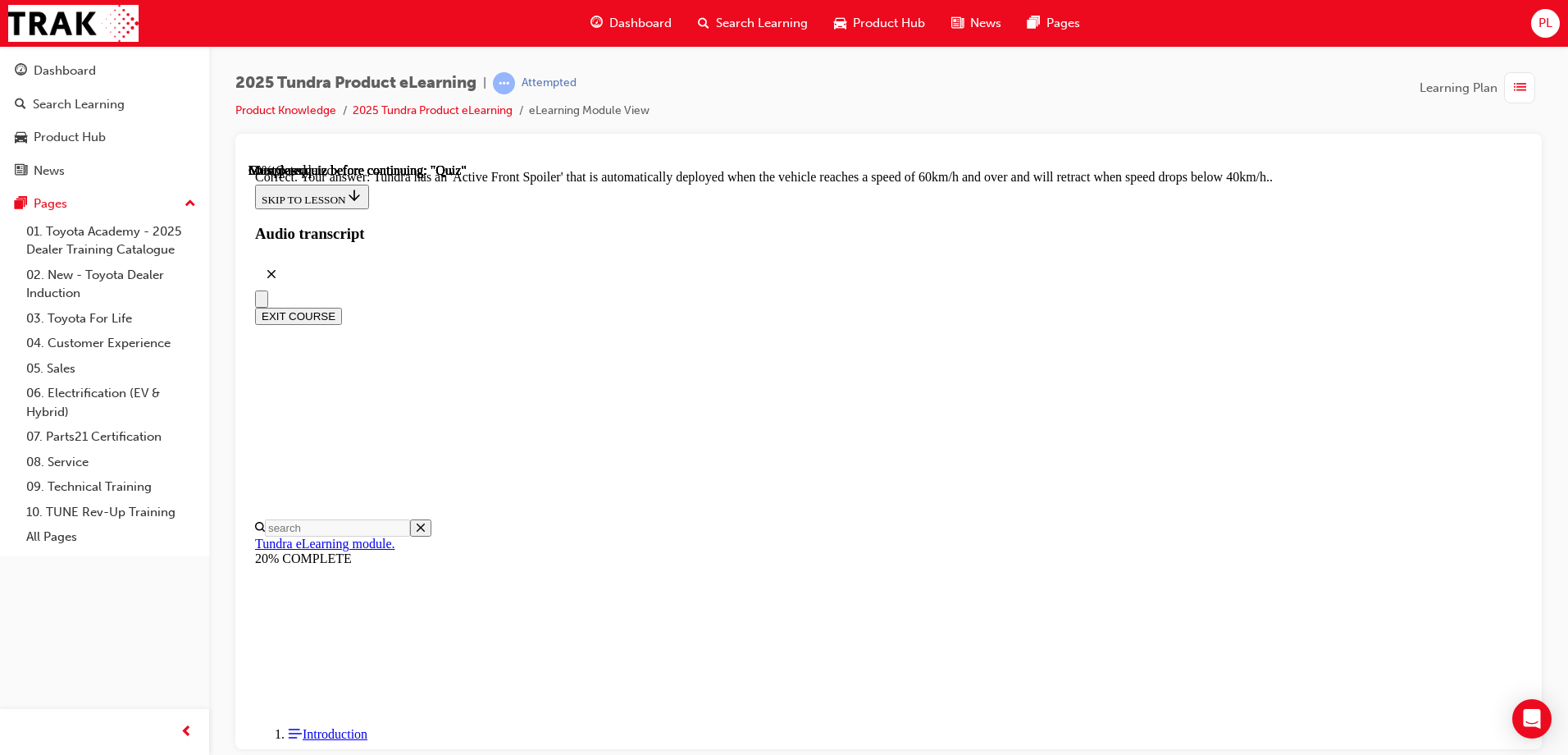
scroll to position [444, 0]
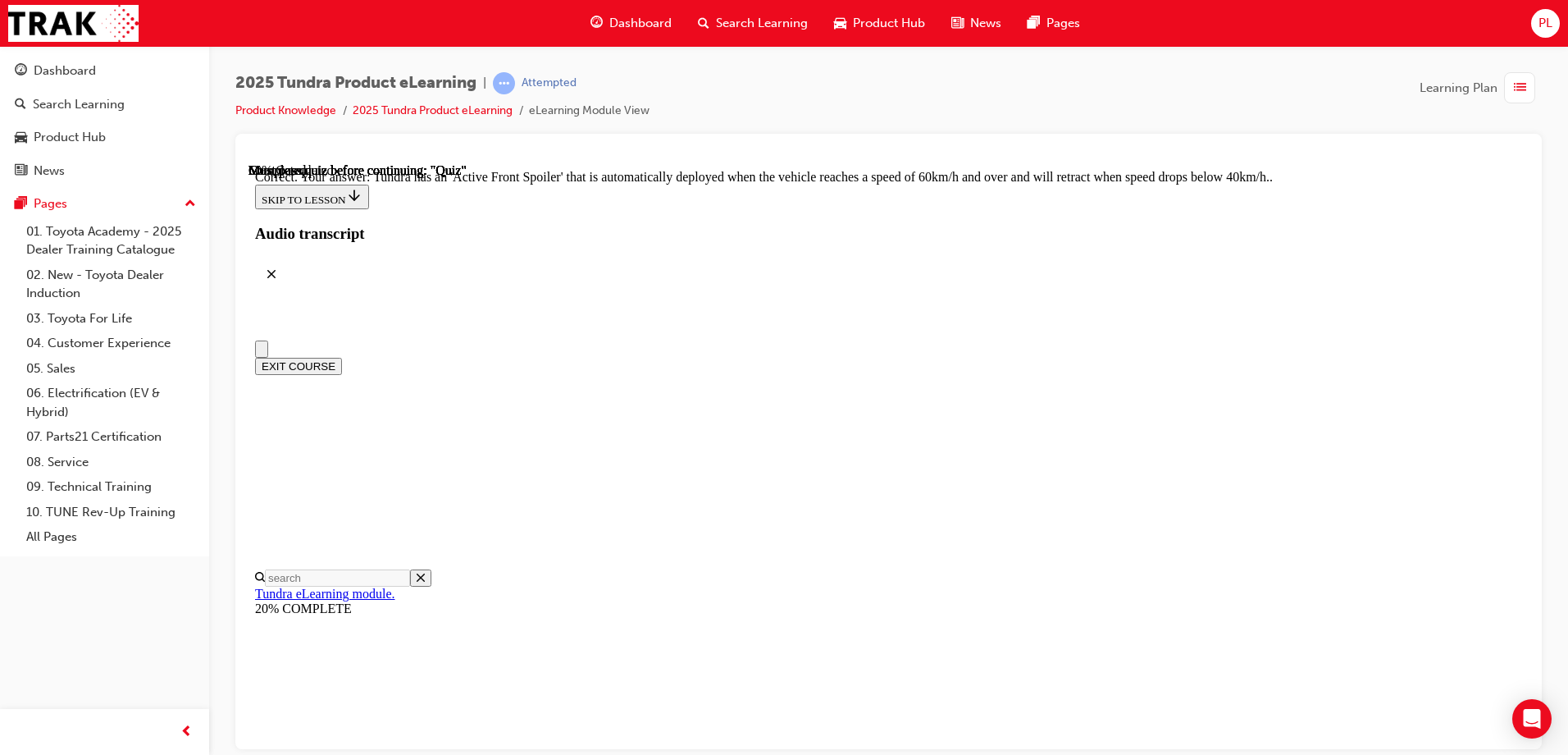
scroll to position [246, 0]
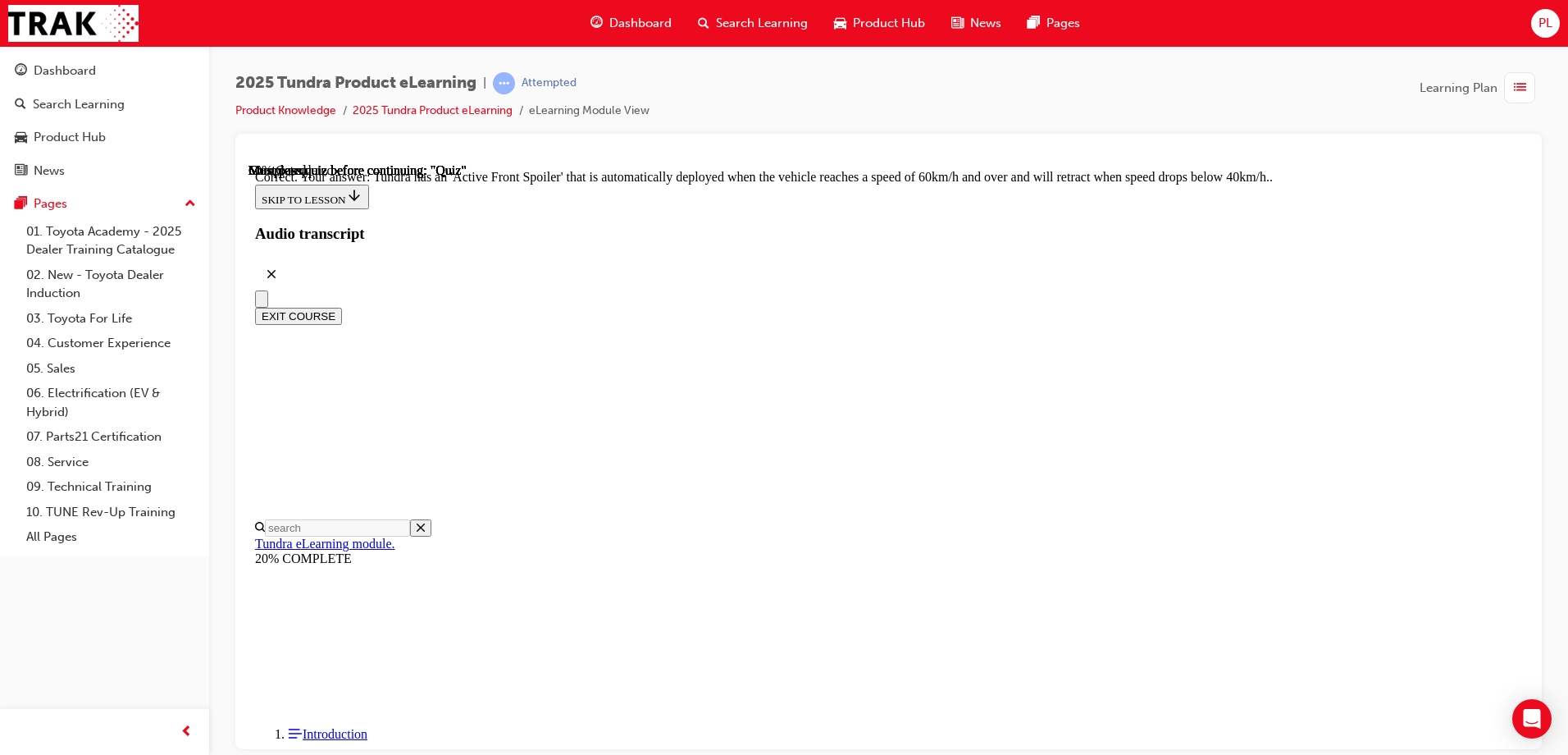
radio input "true"
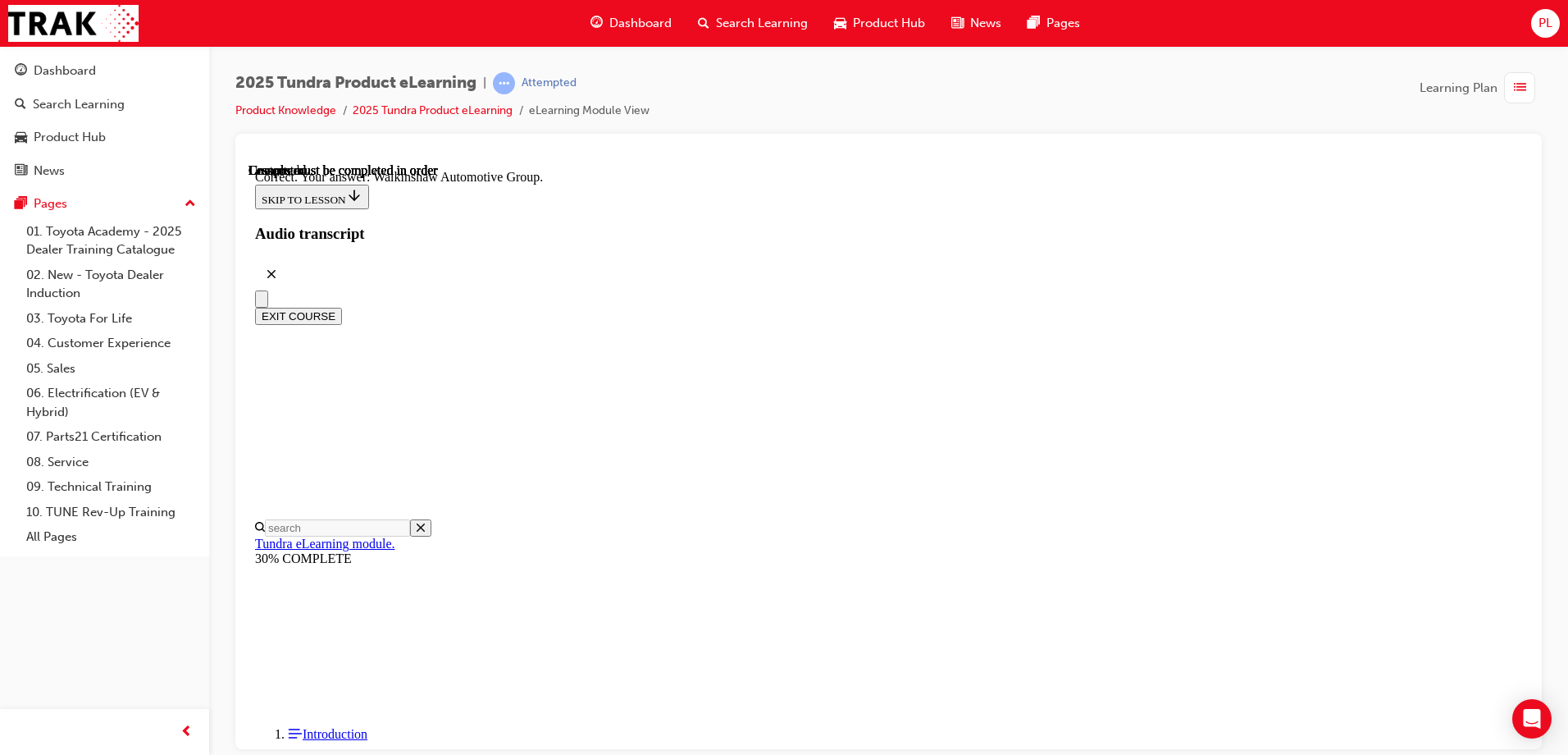
scroll to position [346, 0]
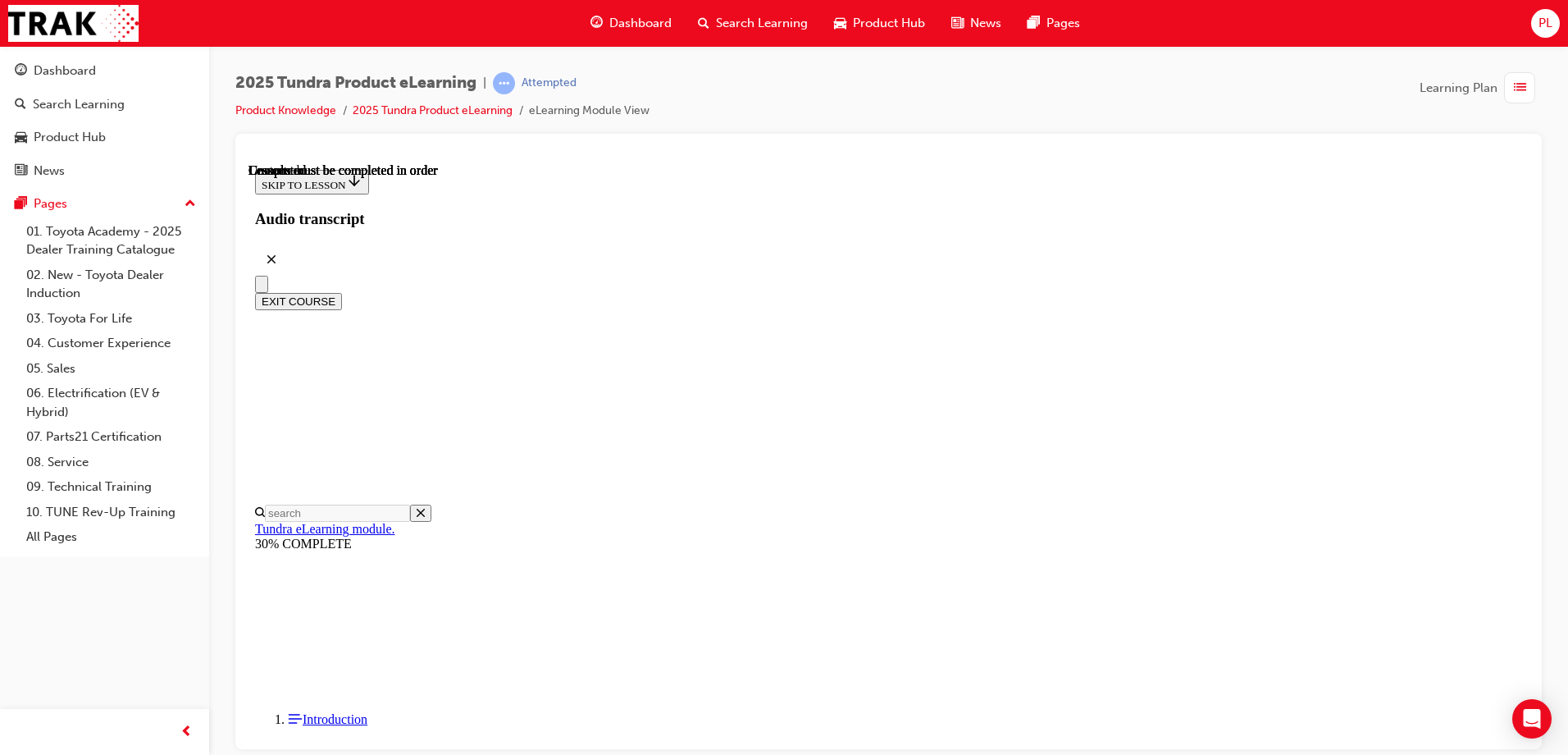
scroll to position [301, 0]
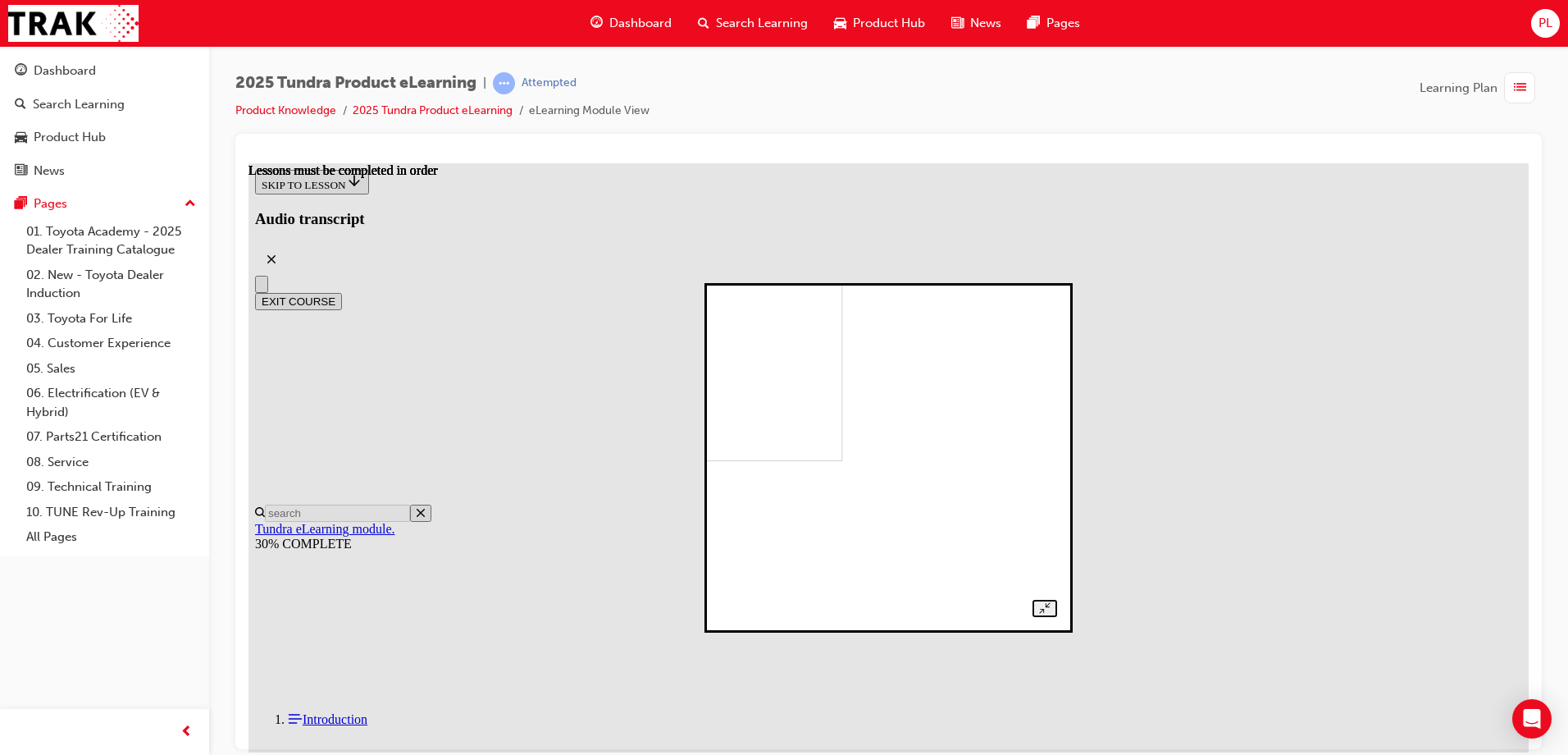
click at [1056, 616] on div at bounding box center [888, 457] width 337 height 318
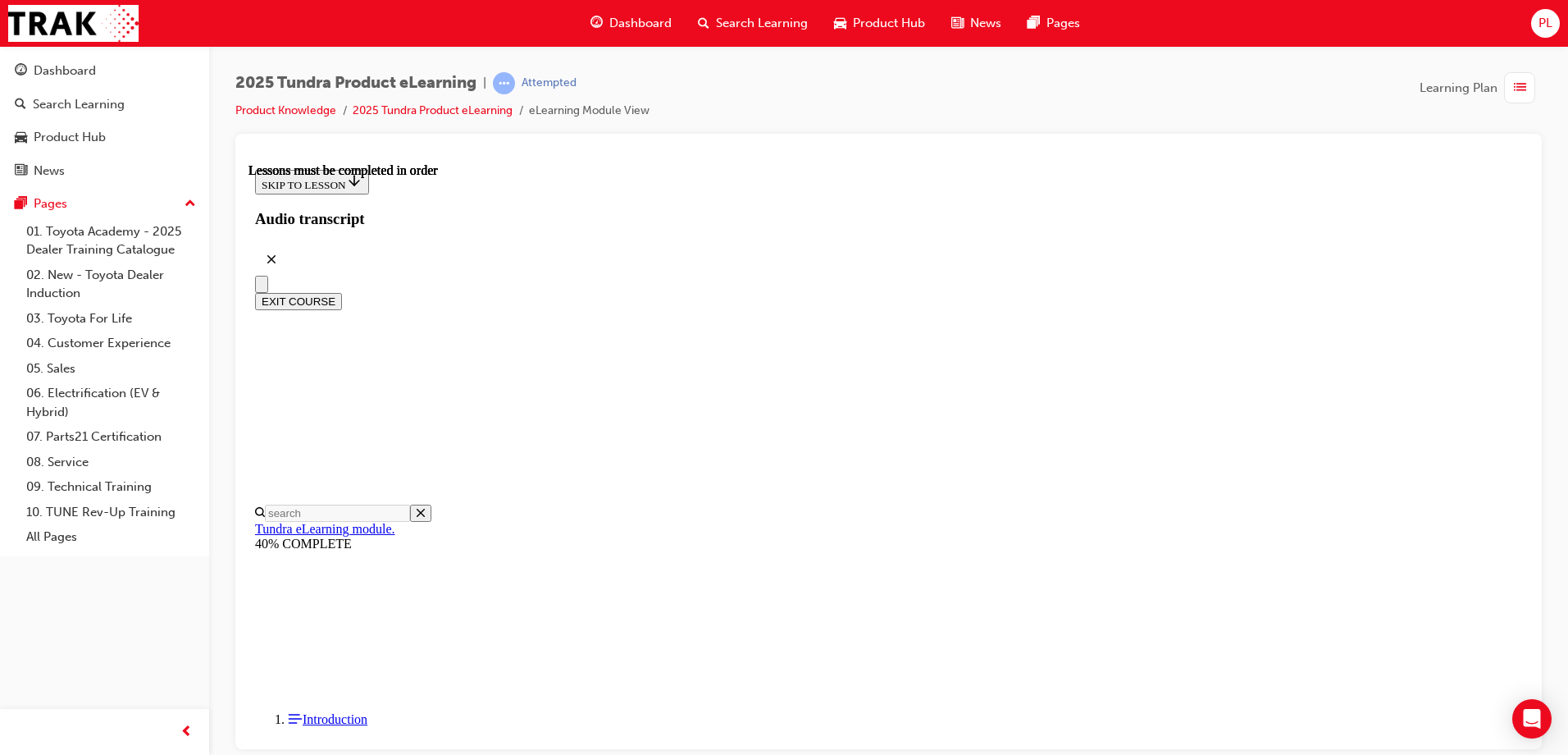
drag, startPoint x: 909, startPoint y: 446, endPoint x: 912, endPoint y: 462, distance: 16.3
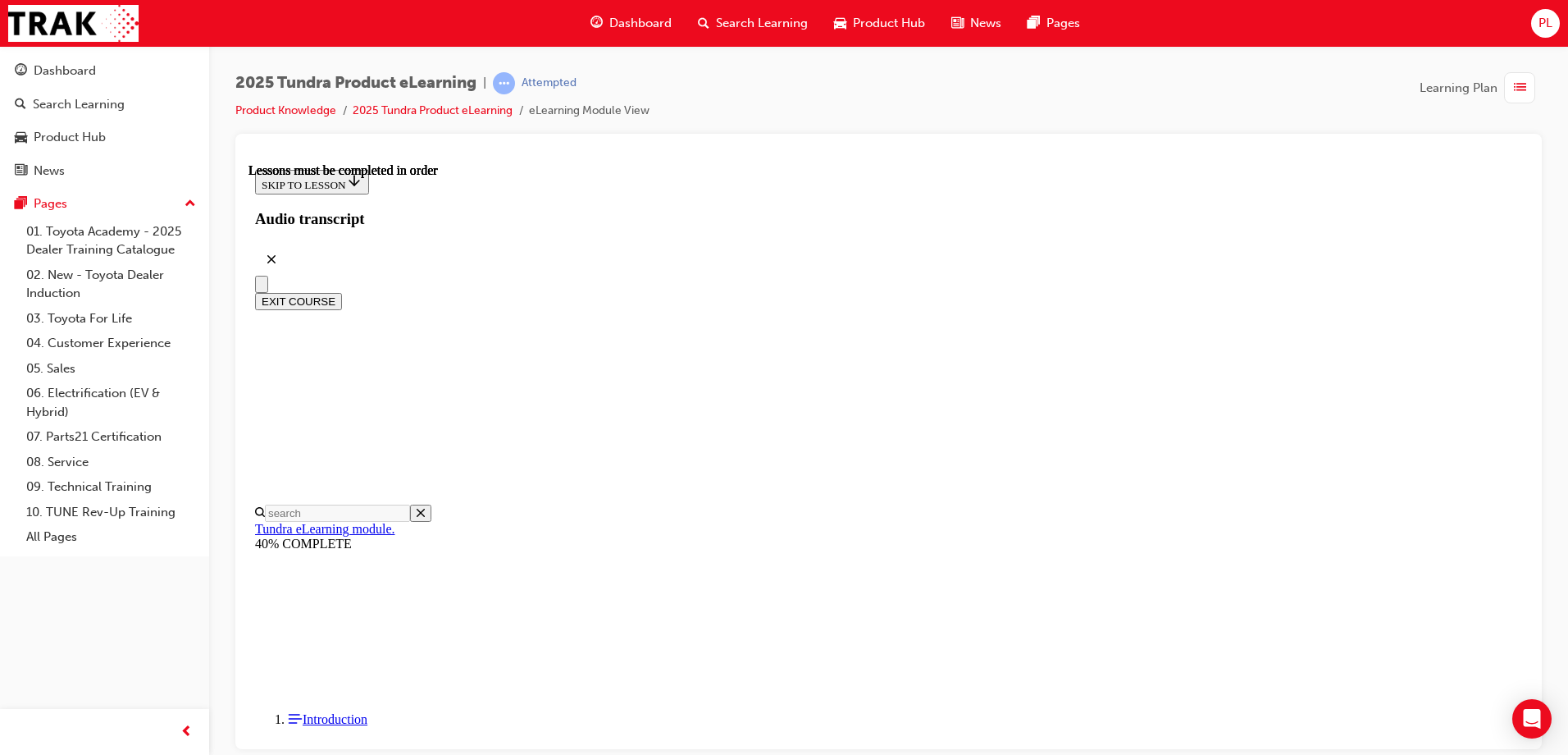
drag, startPoint x: 797, startPoint y: 595, endPoint x: 776, endPoint y: 598, distance: 21.2
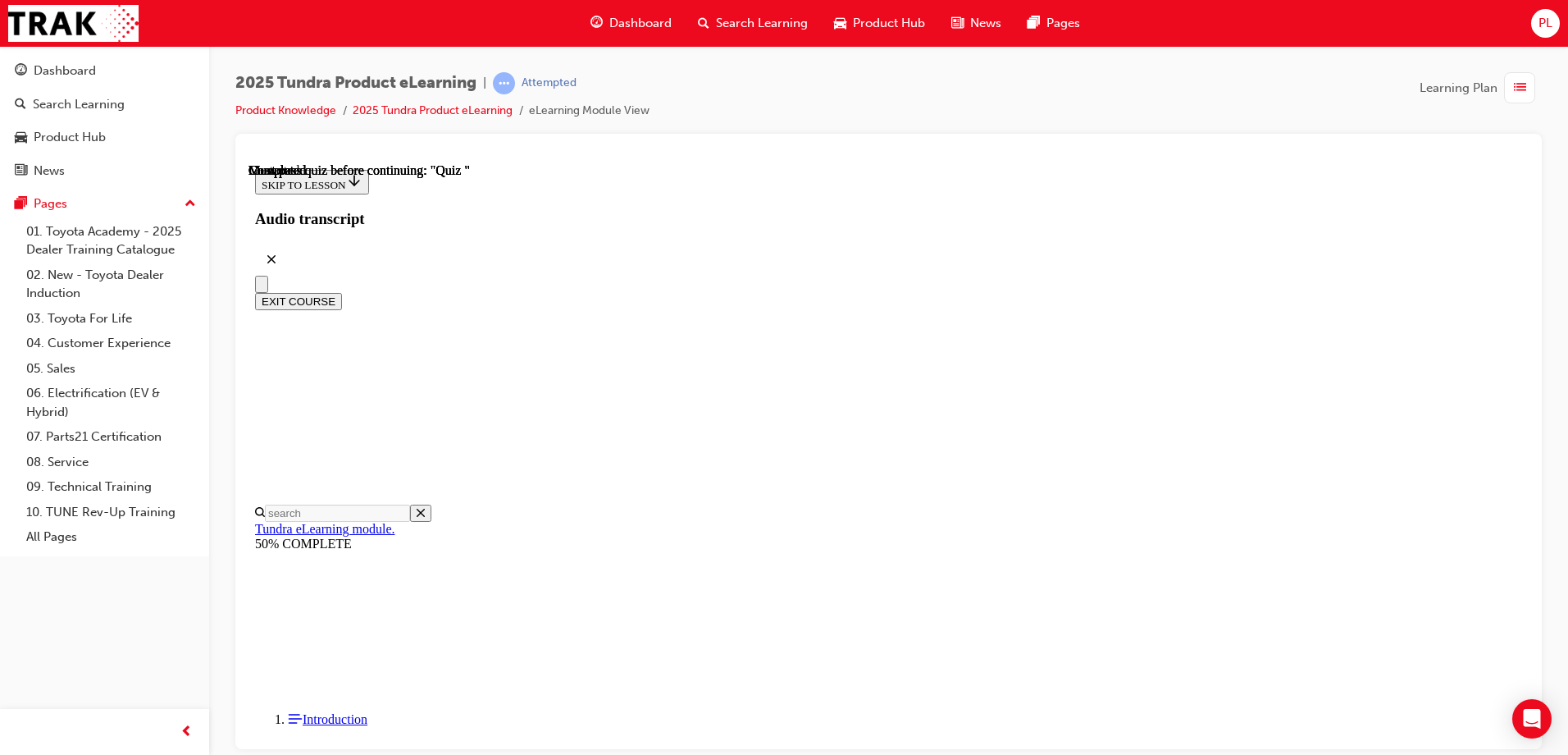
radio input "true"
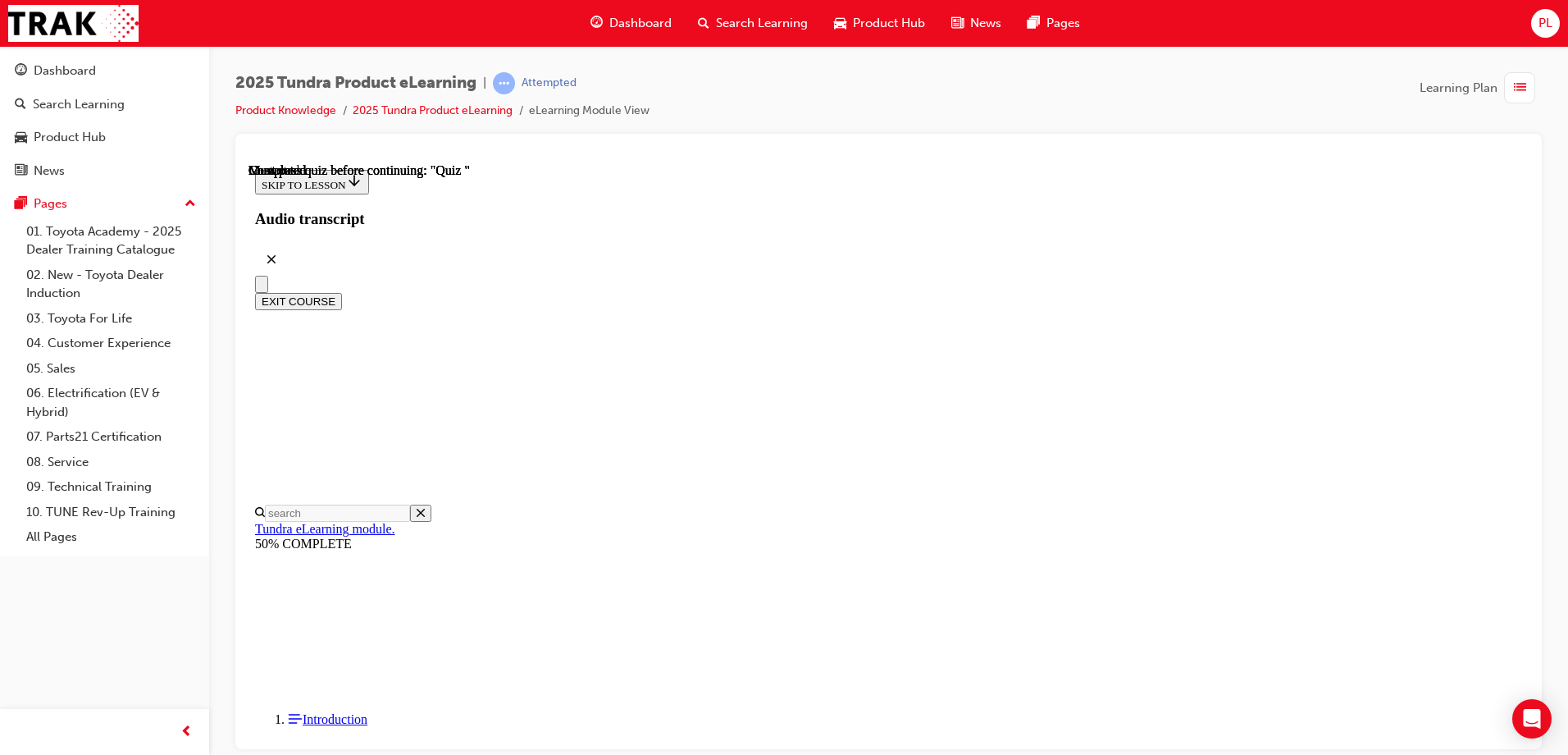
radio input "true"
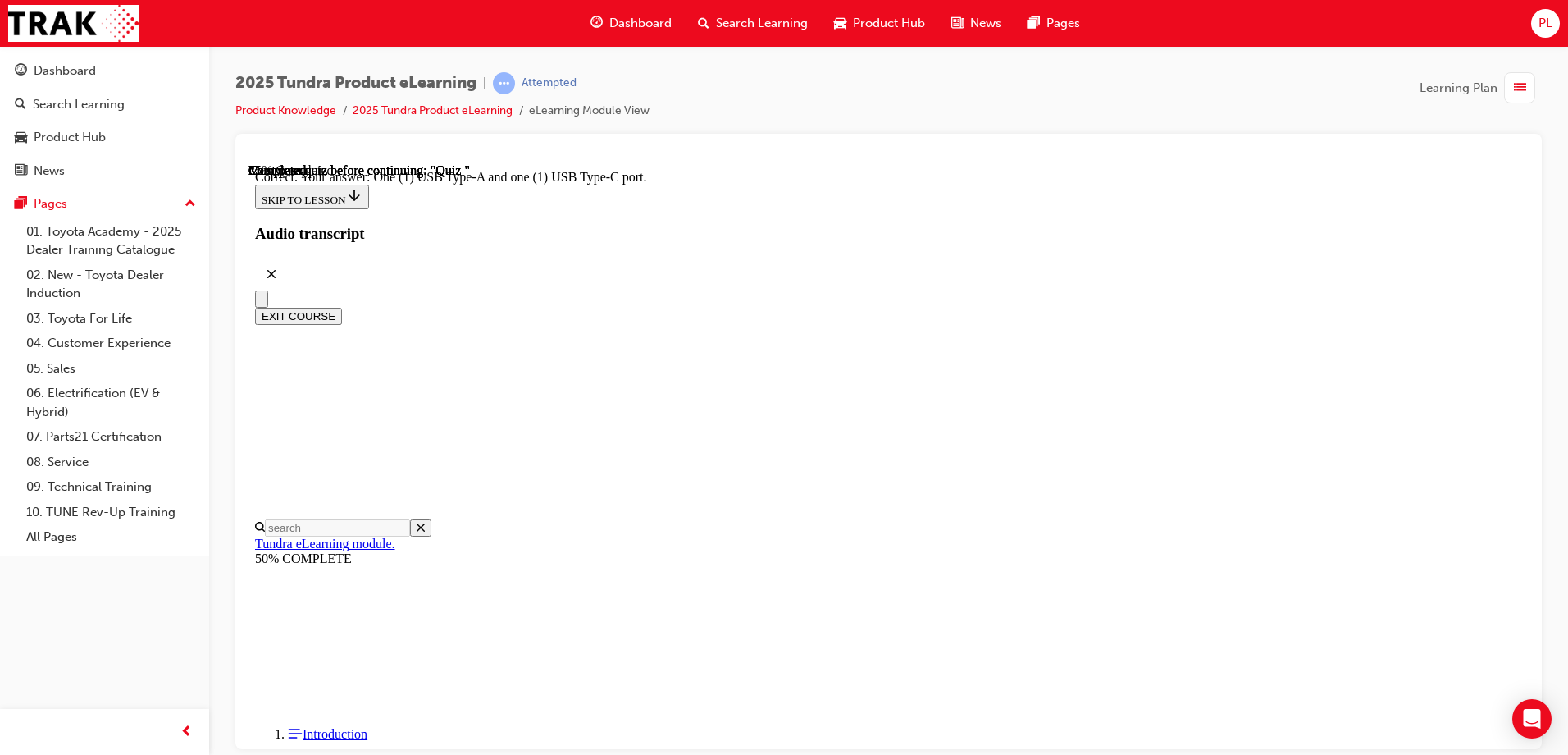
scroll to position [318, 0]
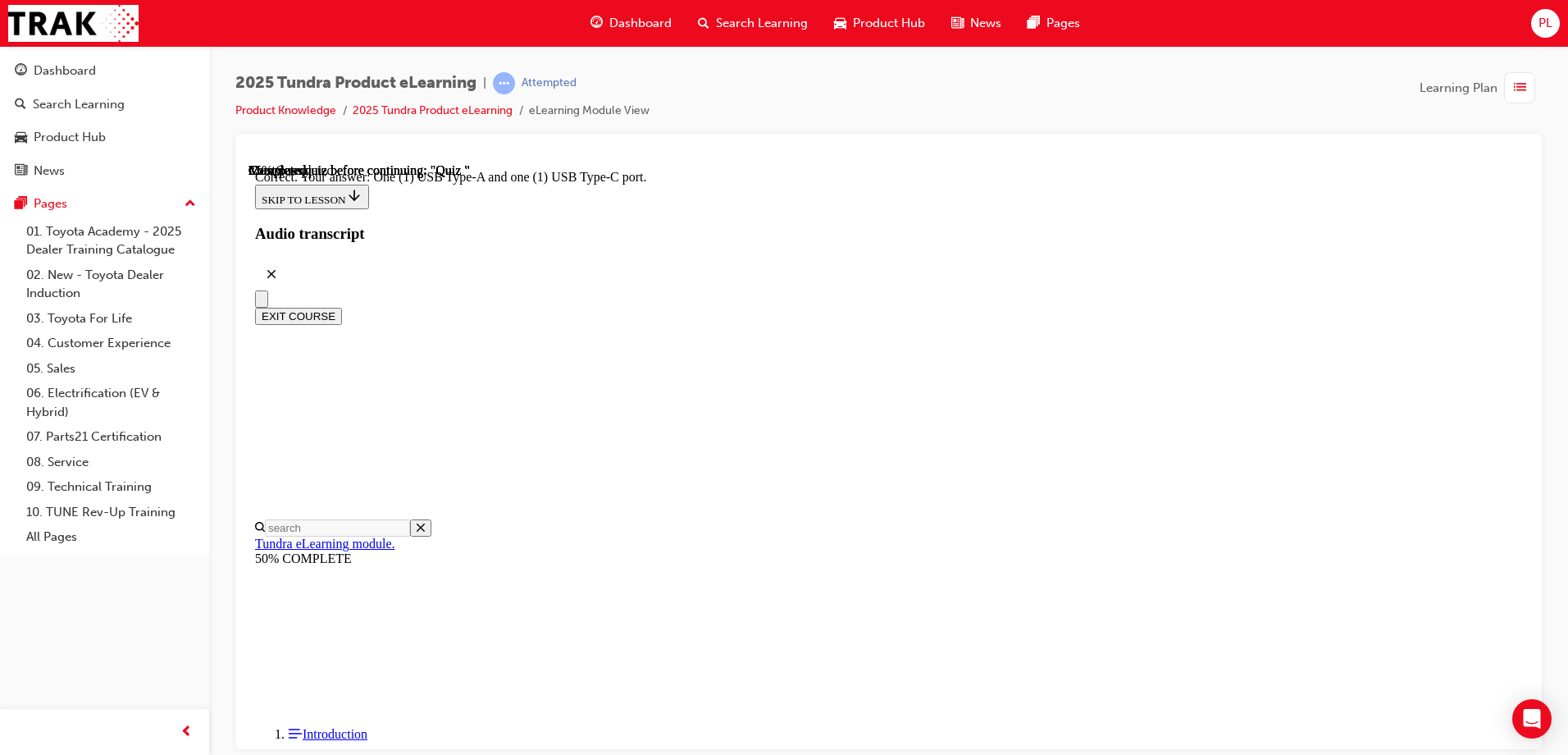
radio input "true"
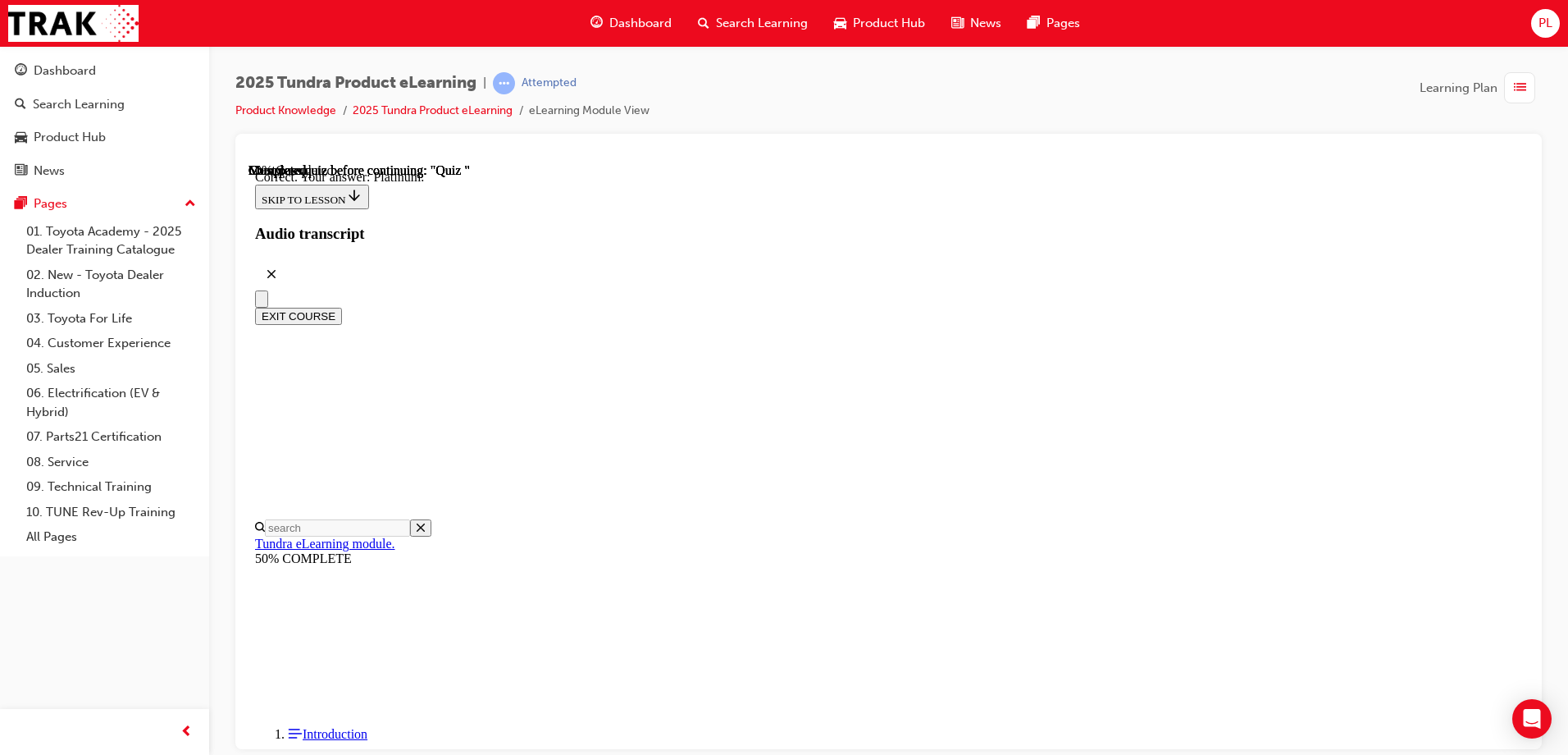
scroll to position [135, 0]
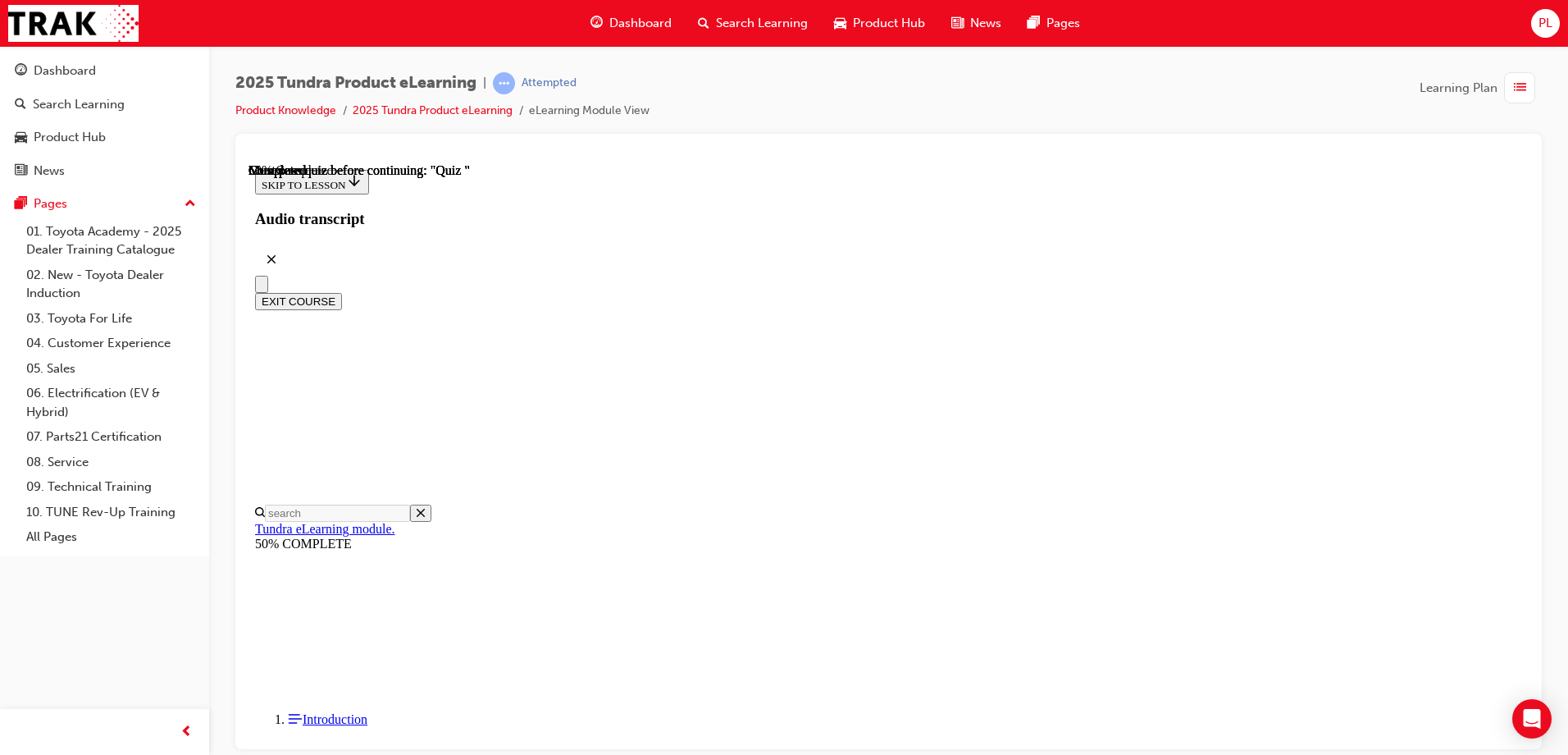
radio input "true"
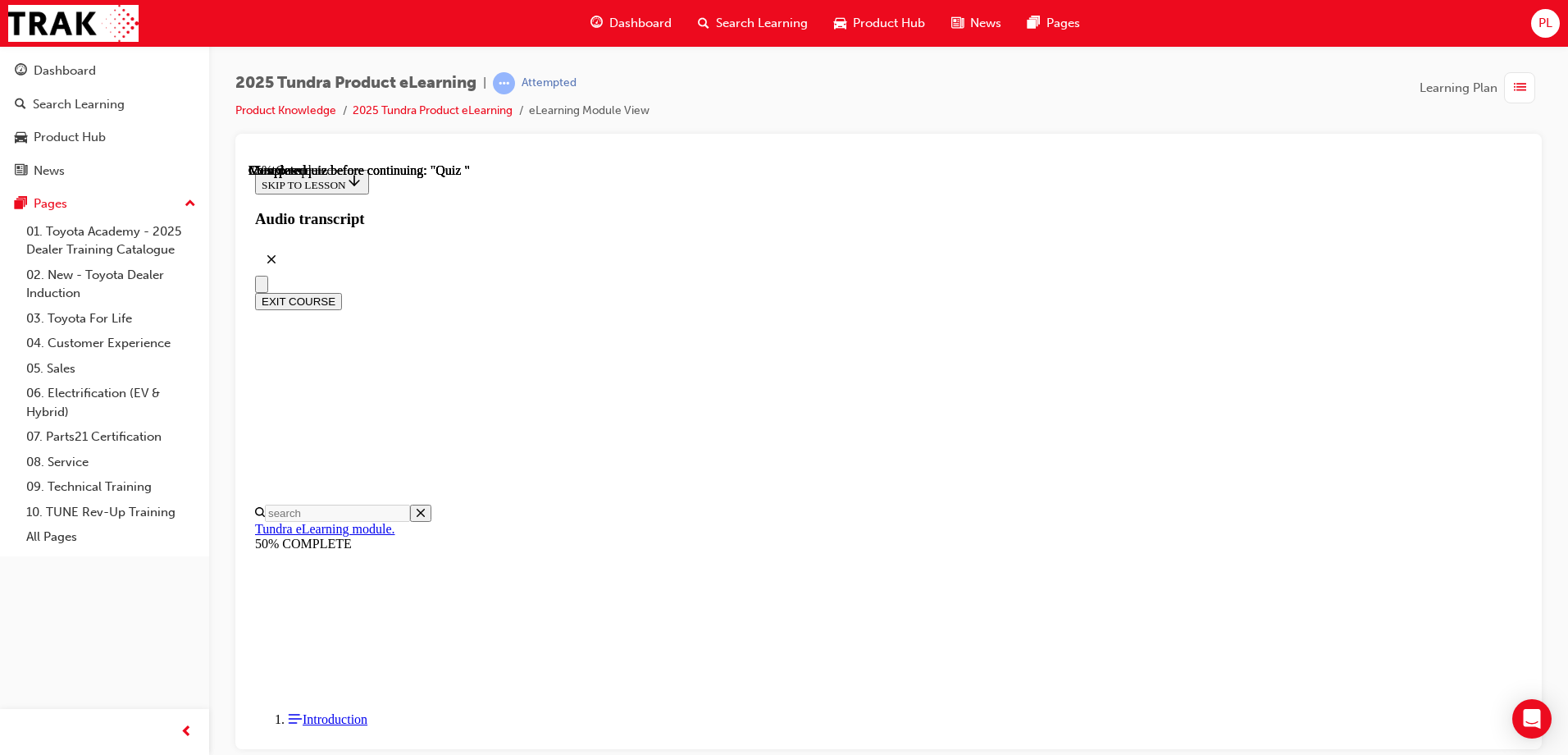
radio input "true"
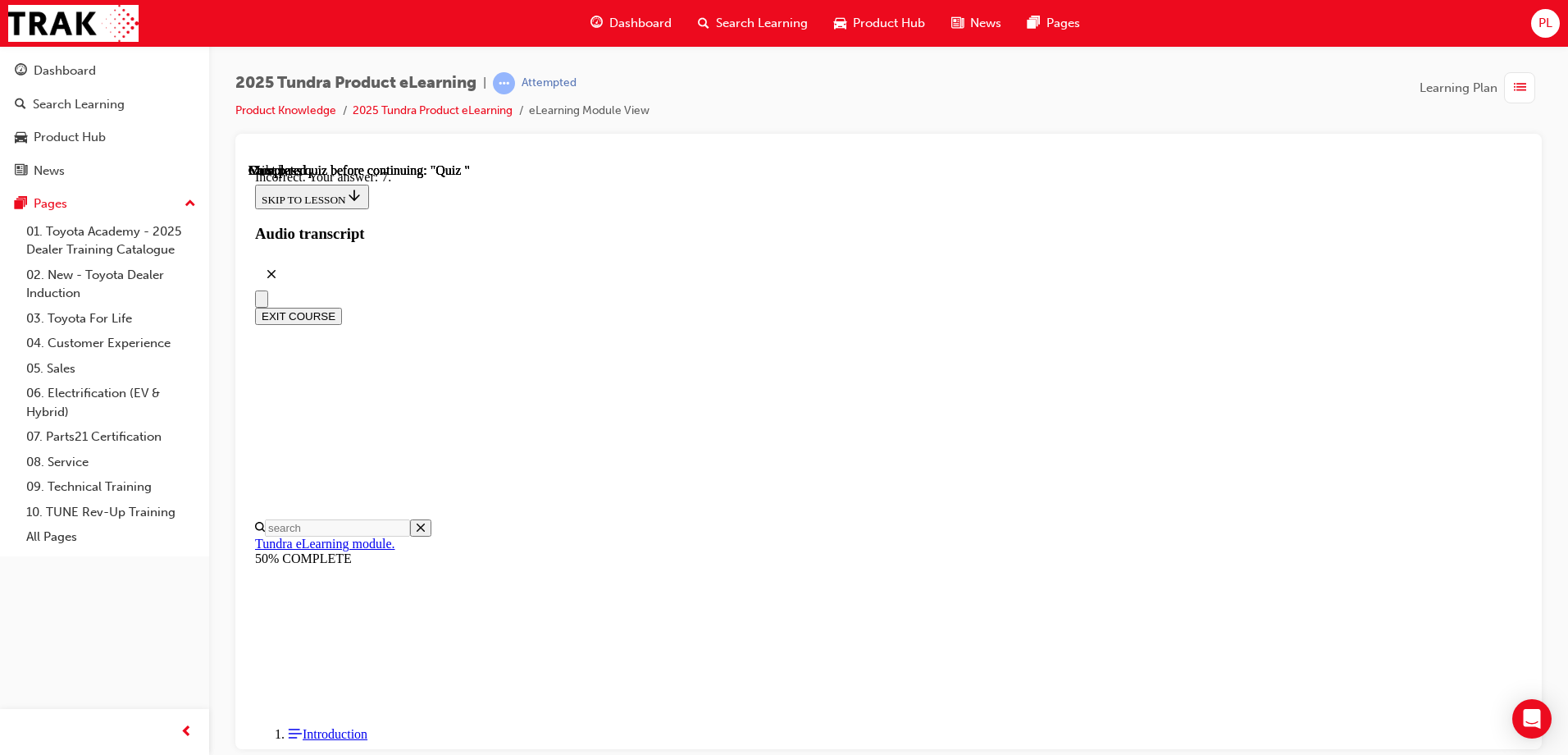
scroll to position [253, 0]
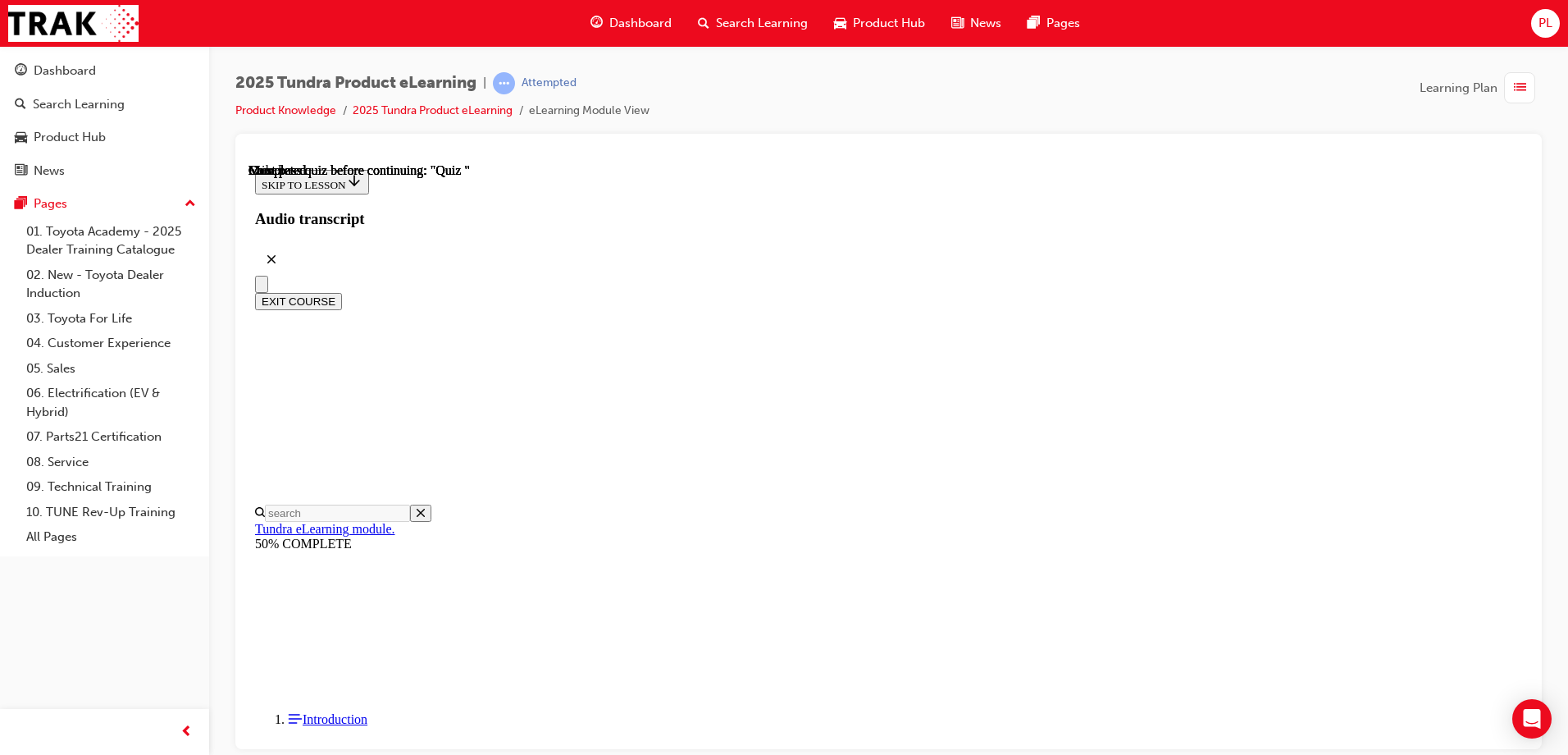
scroll to position [301, 0]
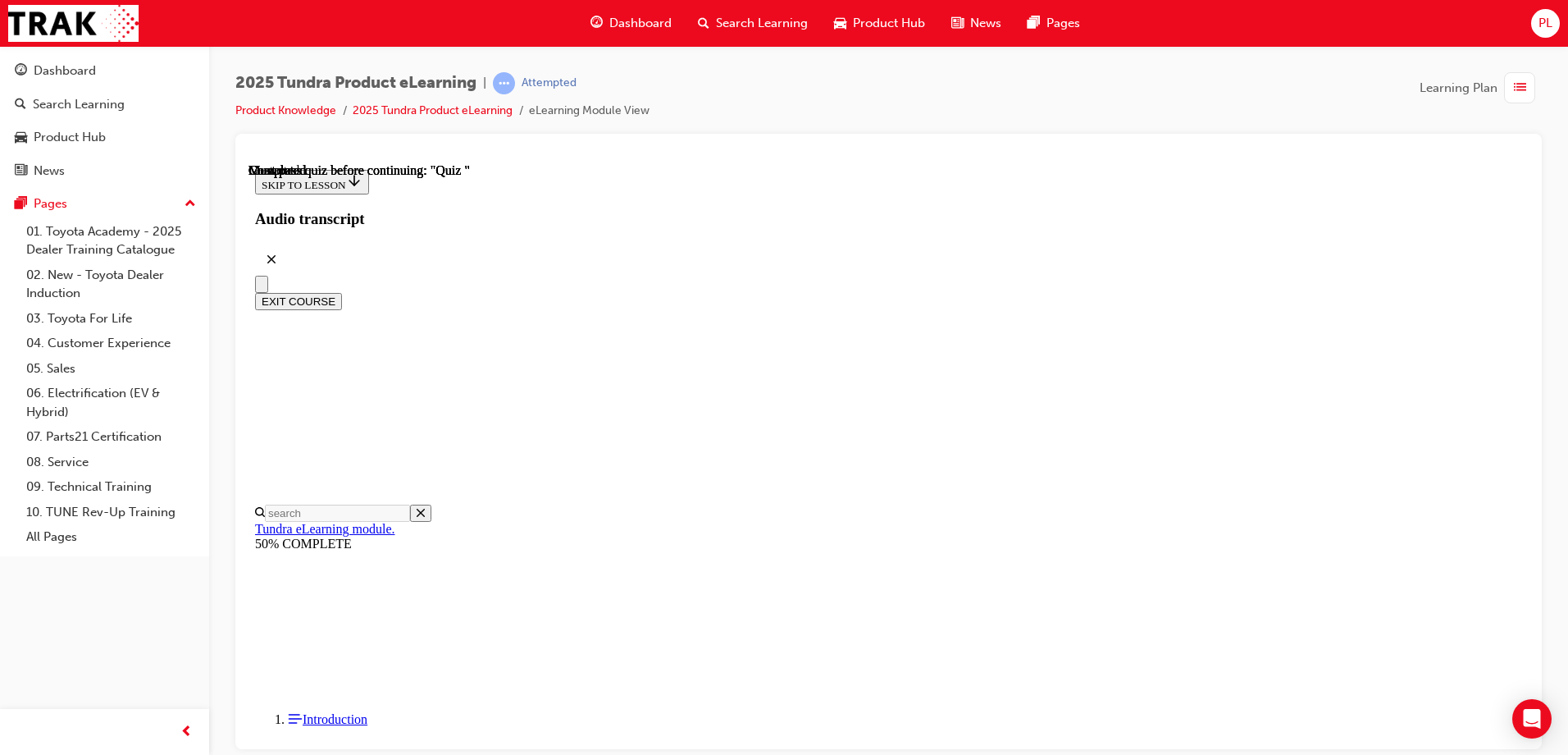
radio input "true"
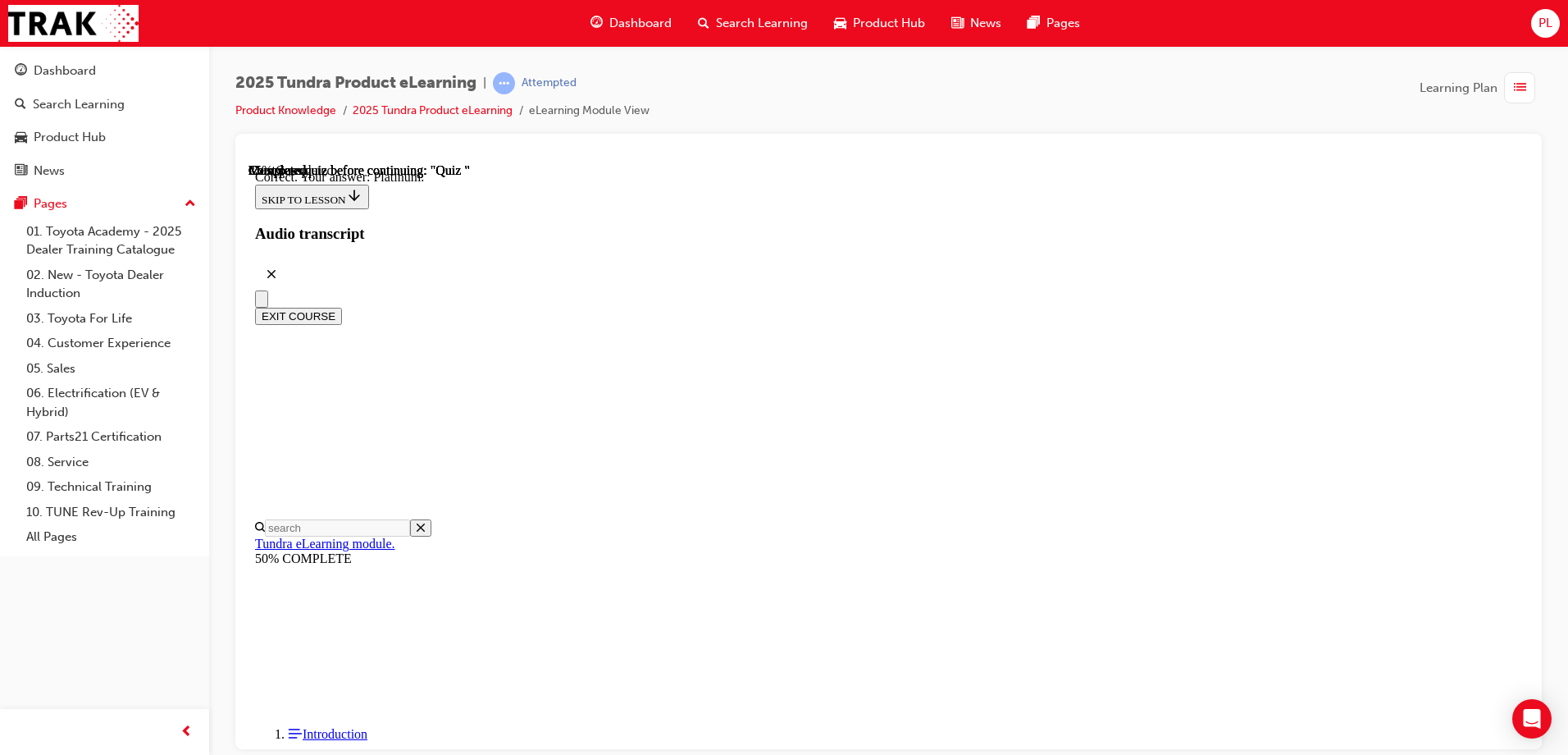
radio input "true"
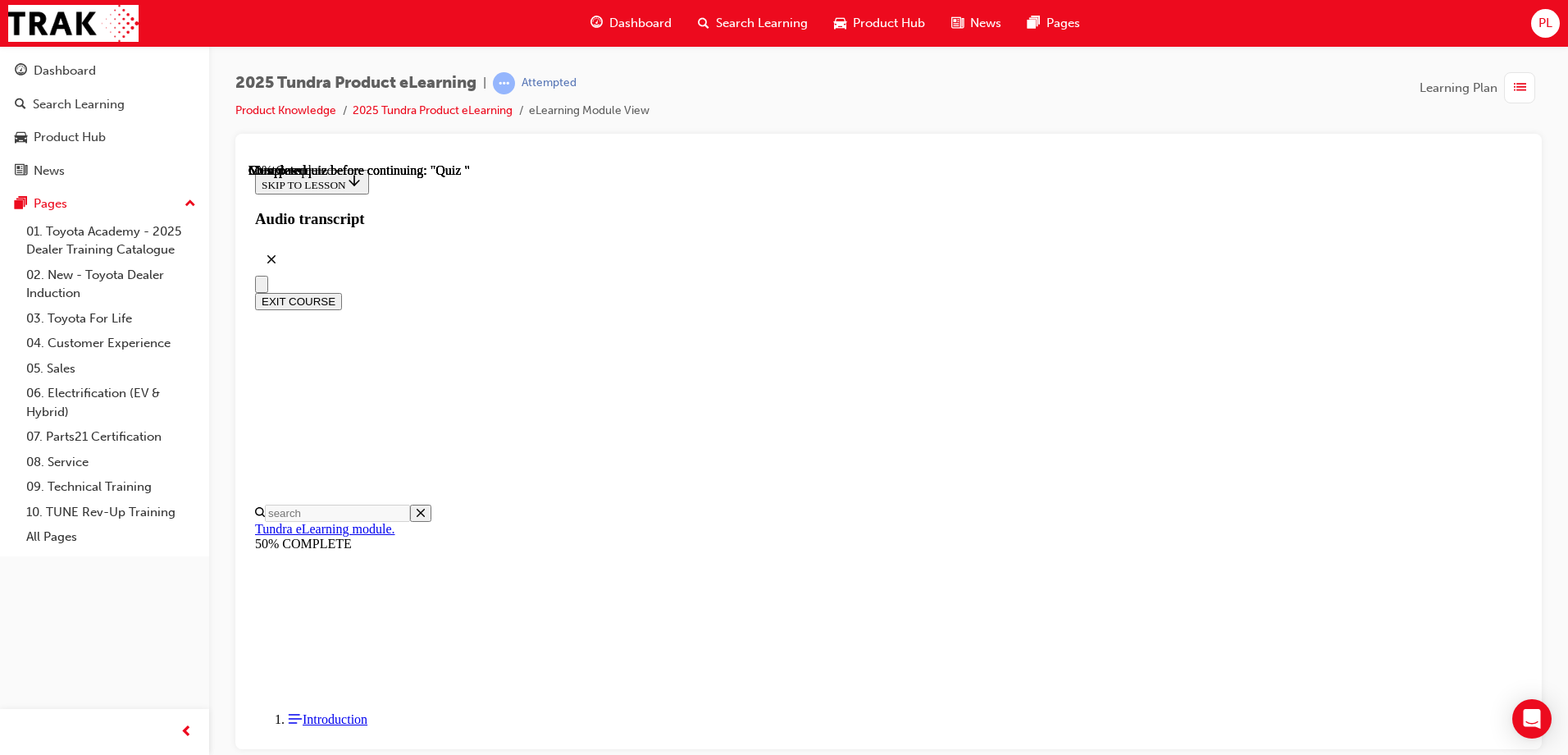
scroll to position [135, 0]
radio input "true"
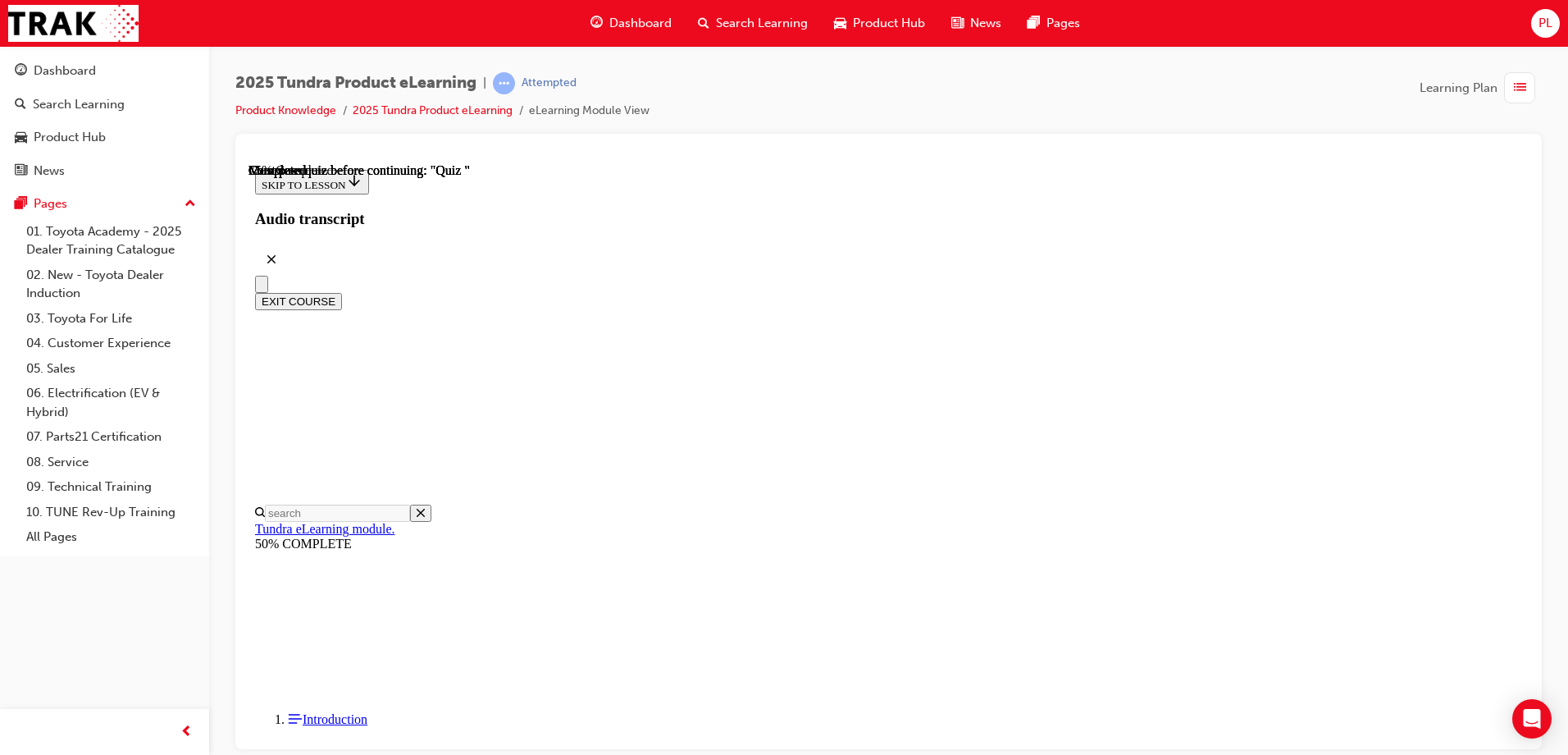
radio input "true"
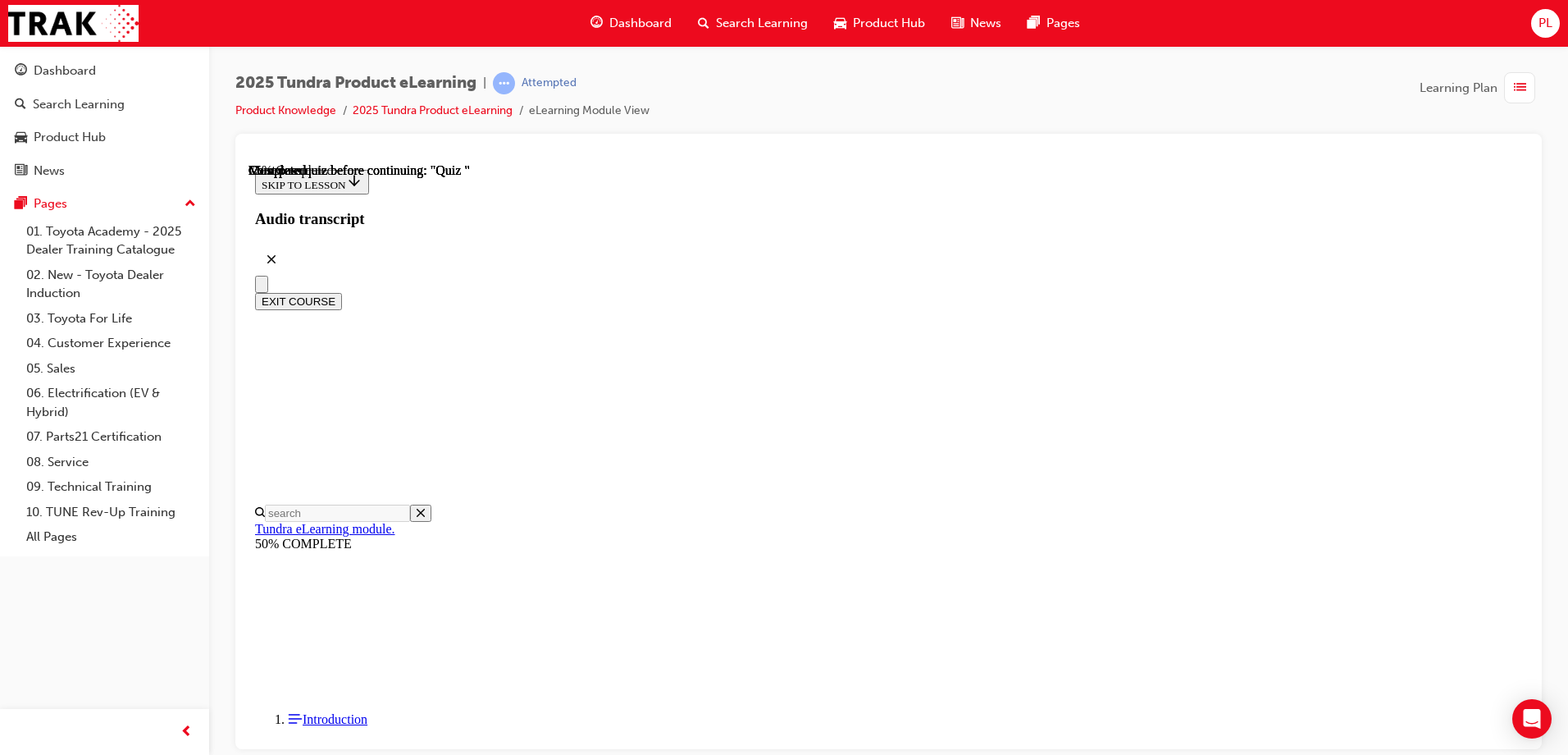
radio input "true"
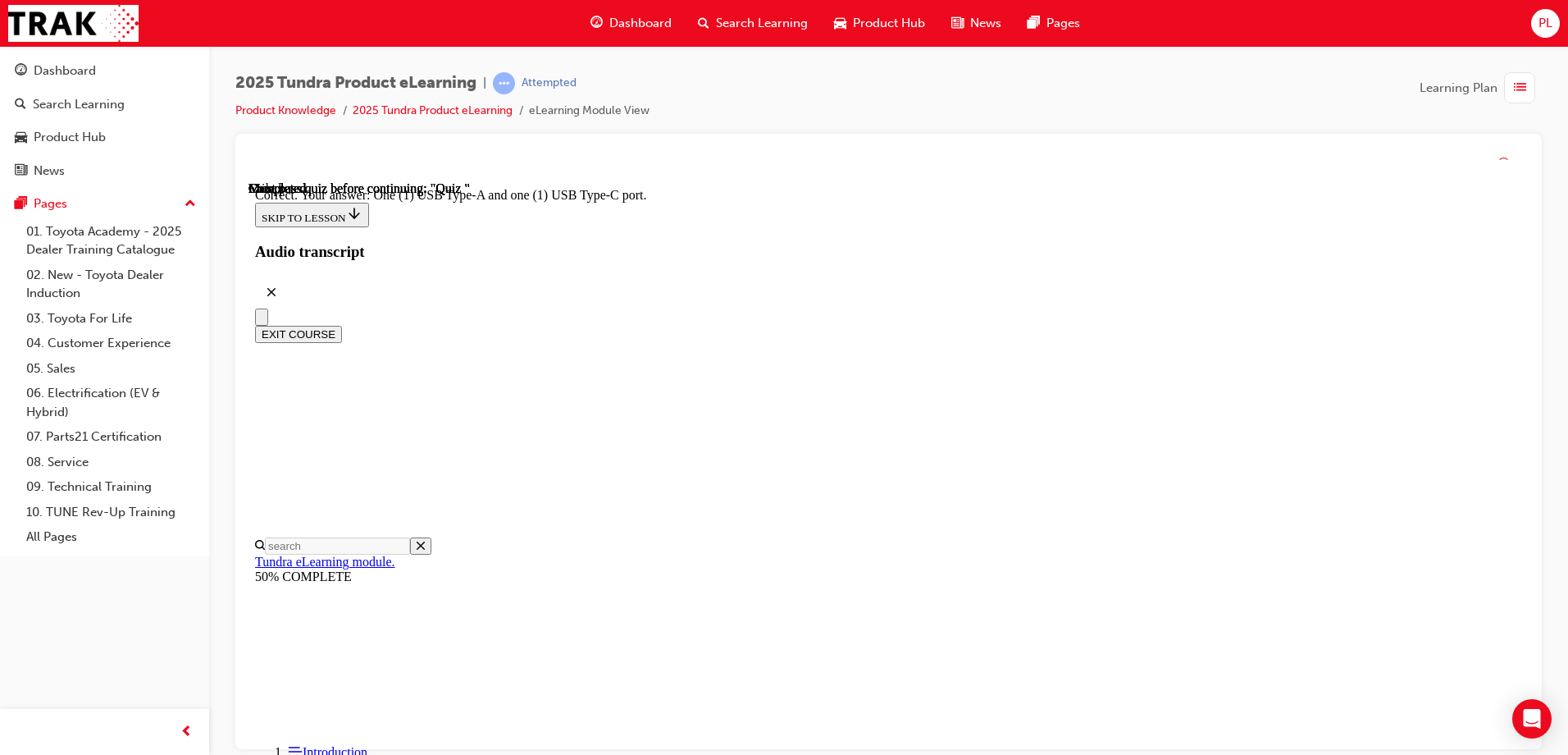
scroll to position [318, 0]
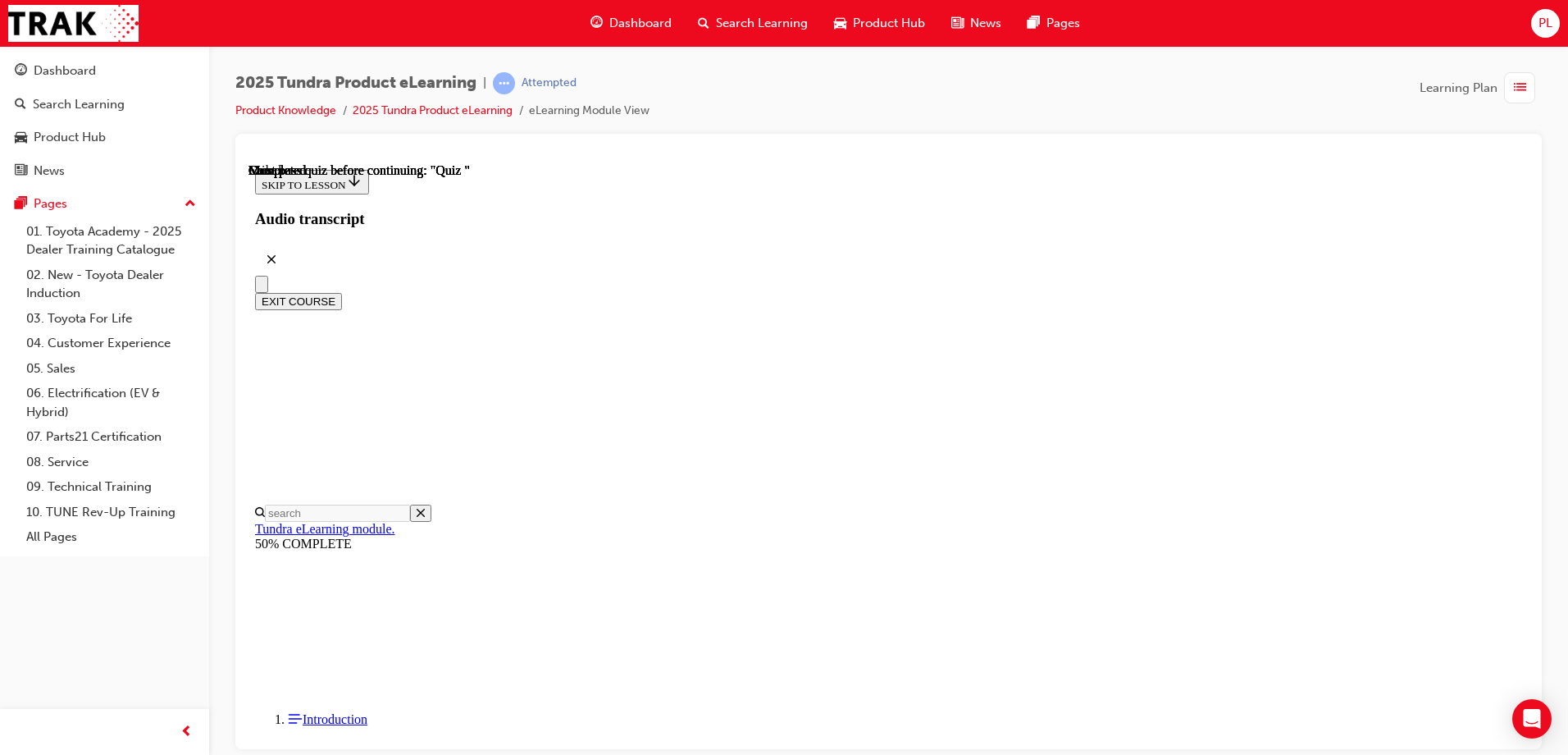
scroll to position [301, 0]
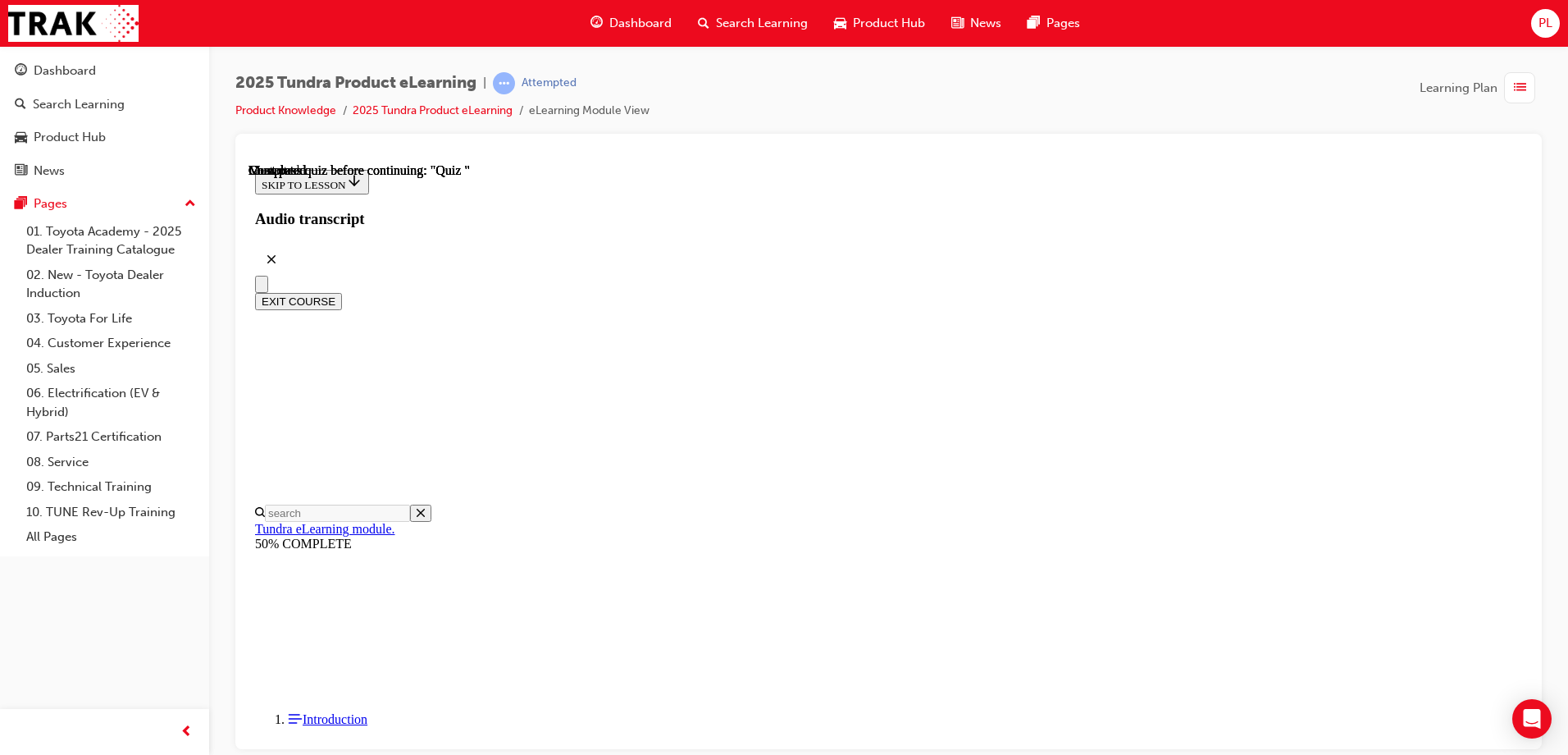
radio input "true"
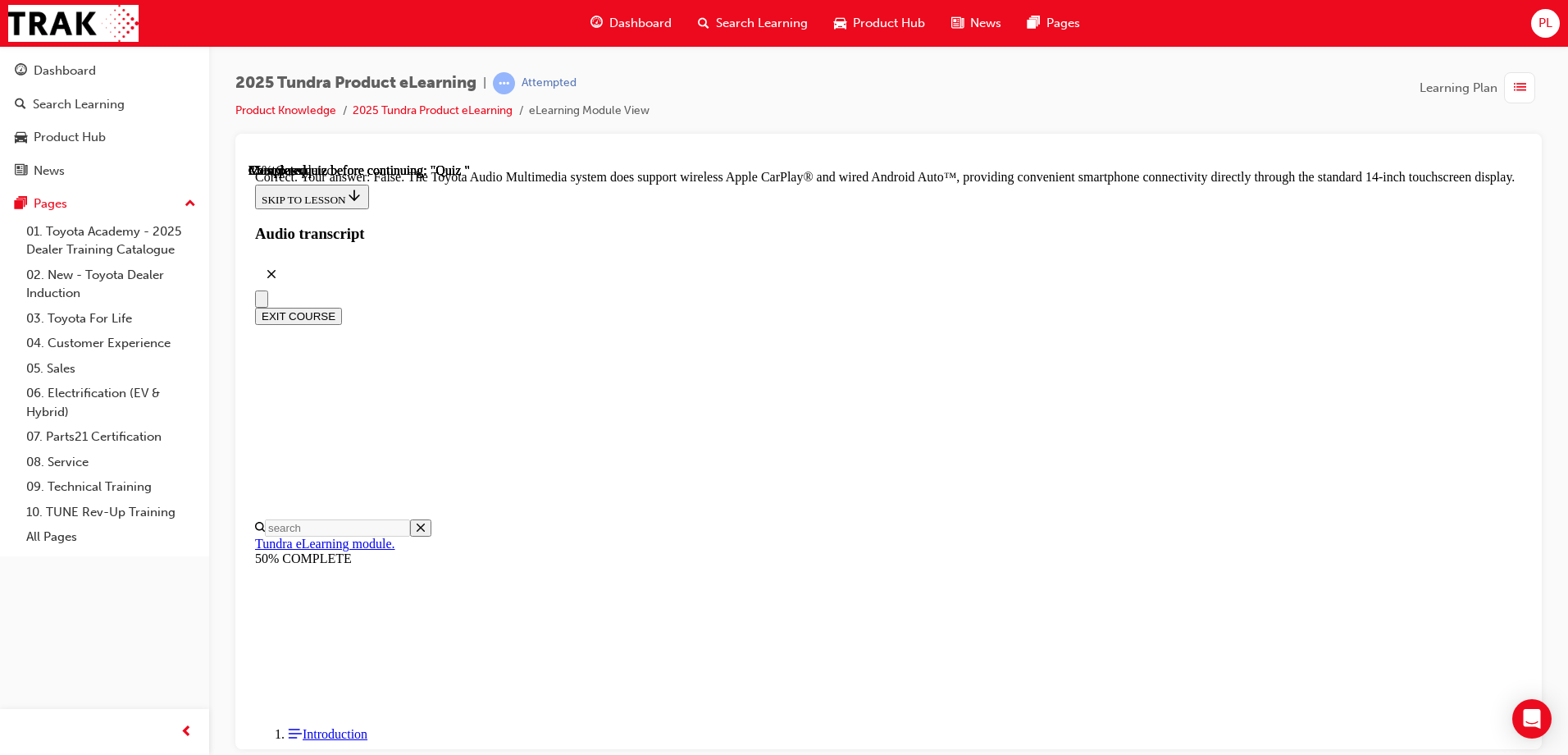
scroll to position [307, 0]
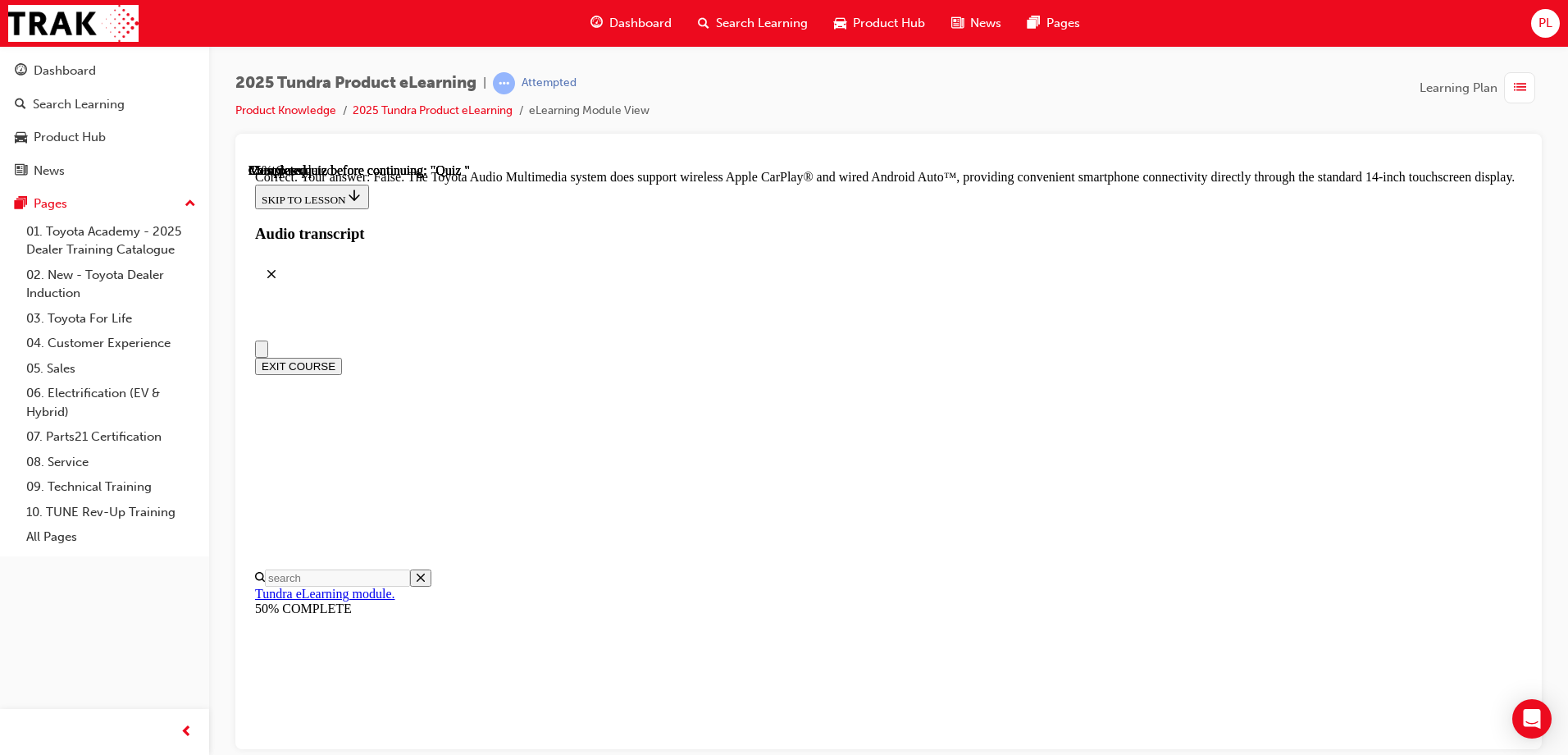
scroll to position [0, 0]
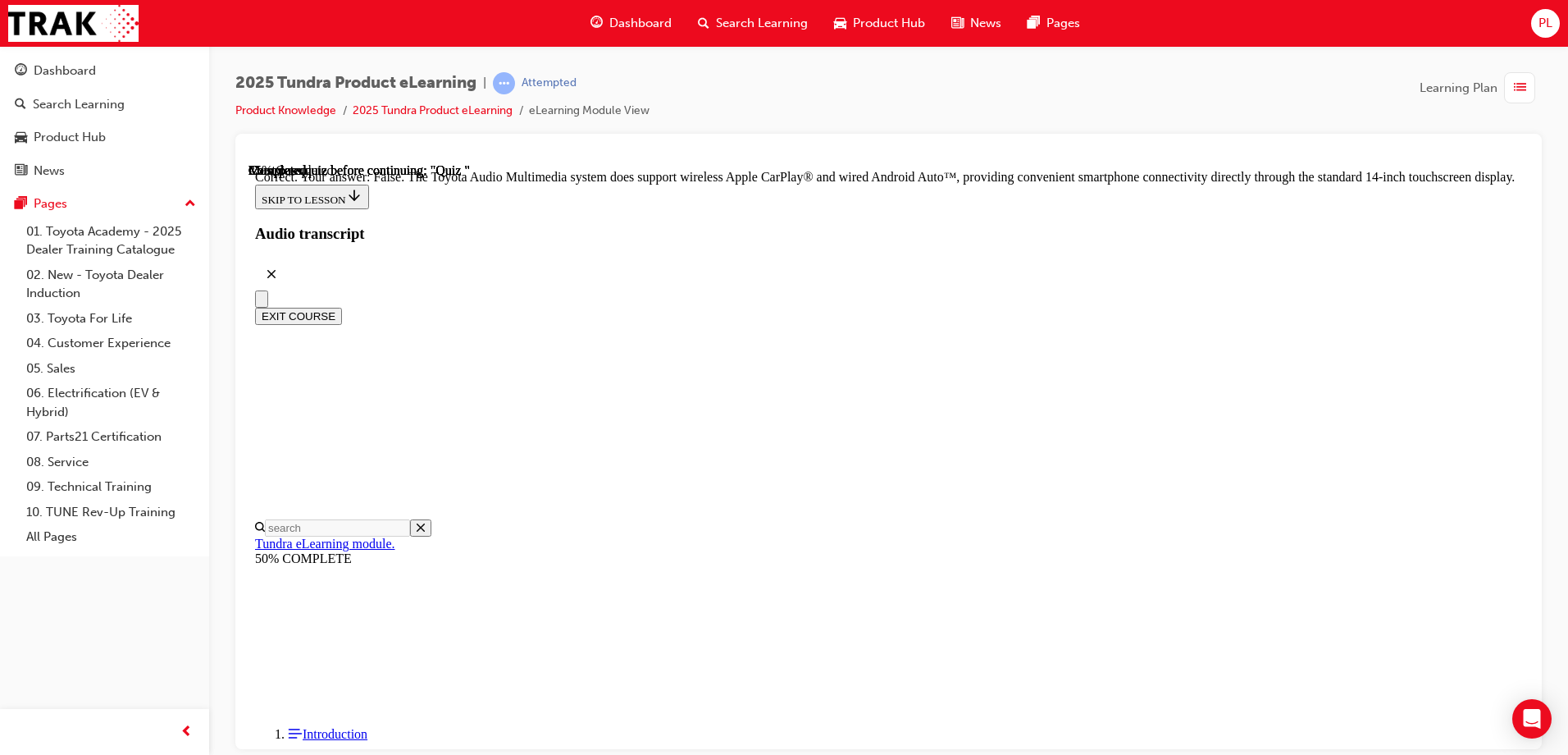
radio input "true"
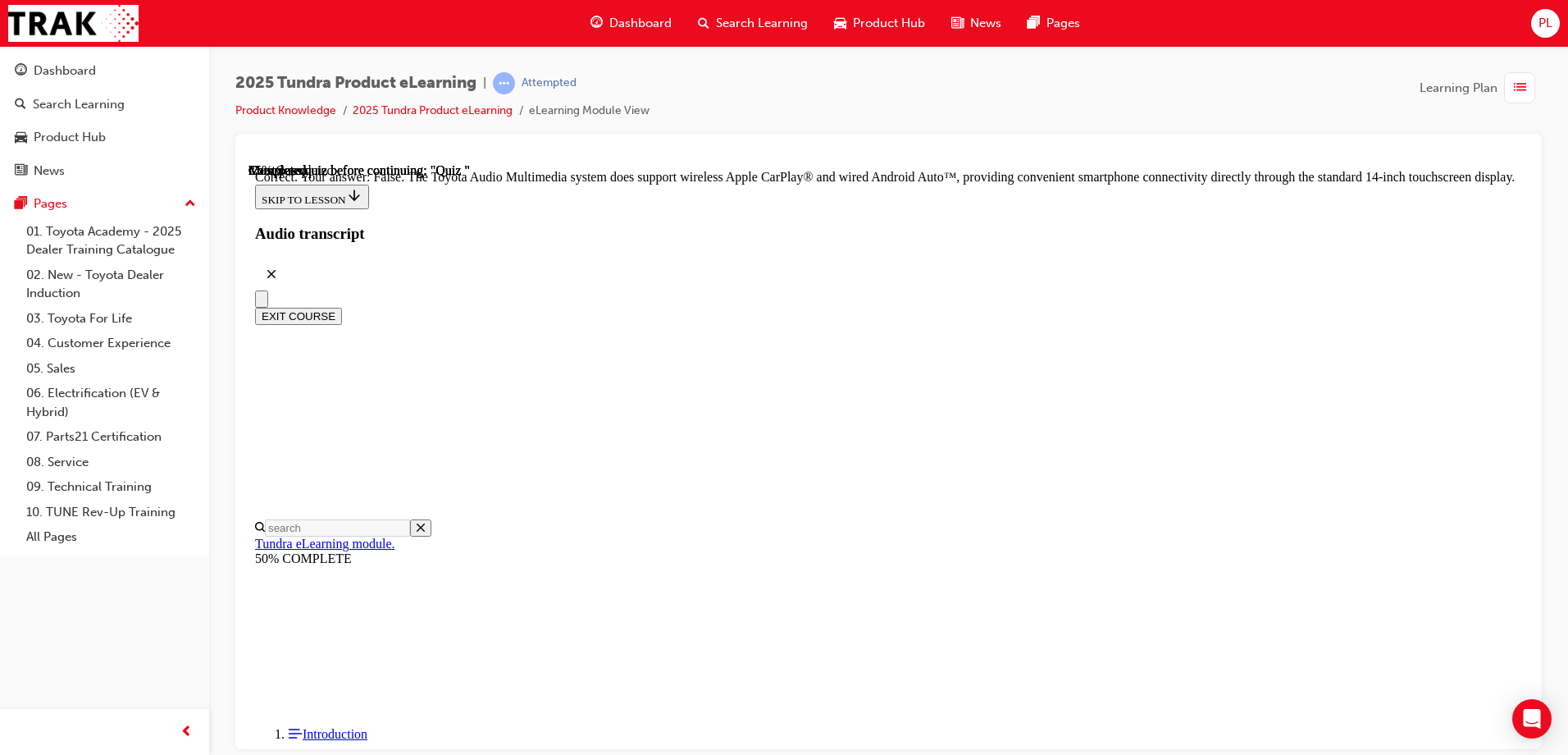
radio input "true"
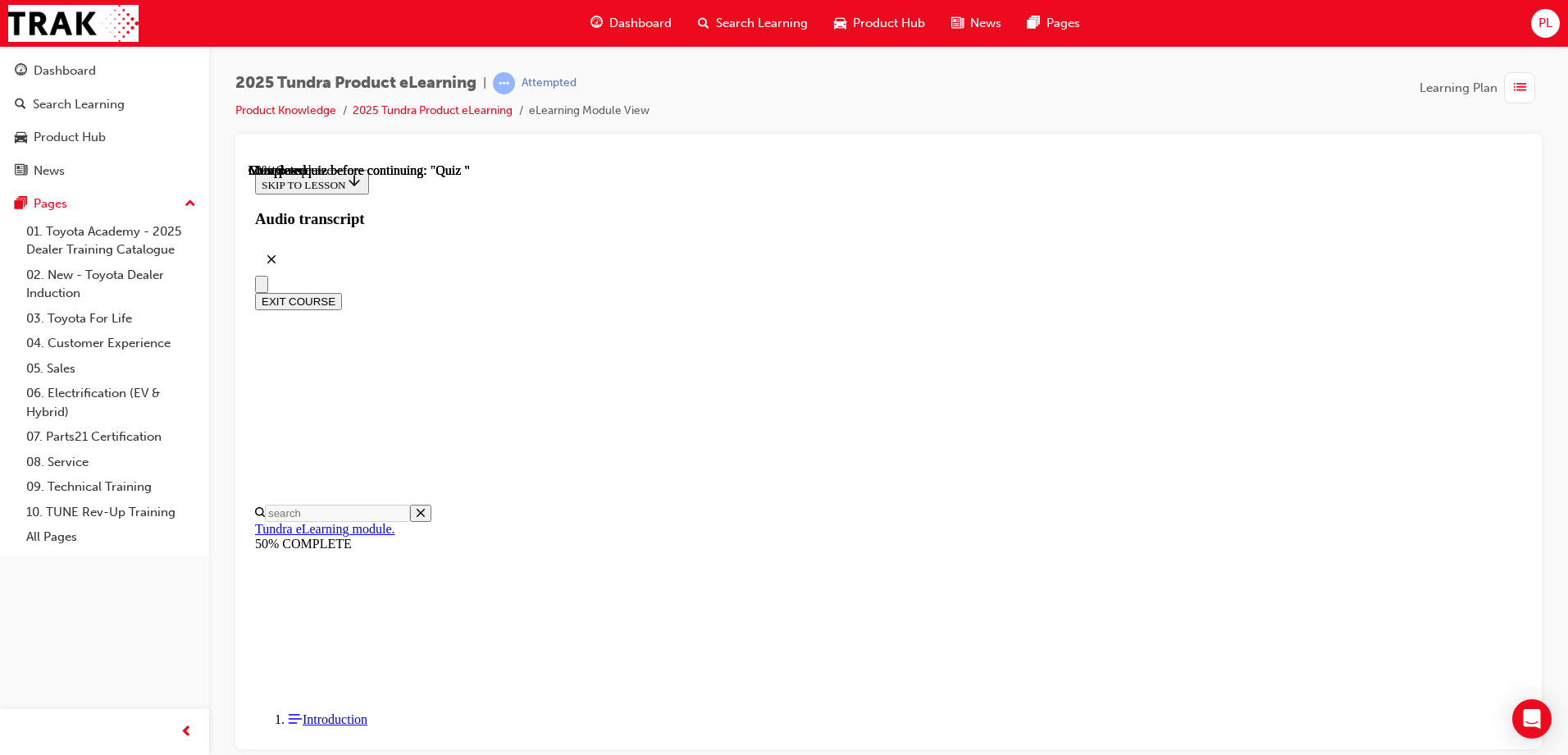
radio input "true"
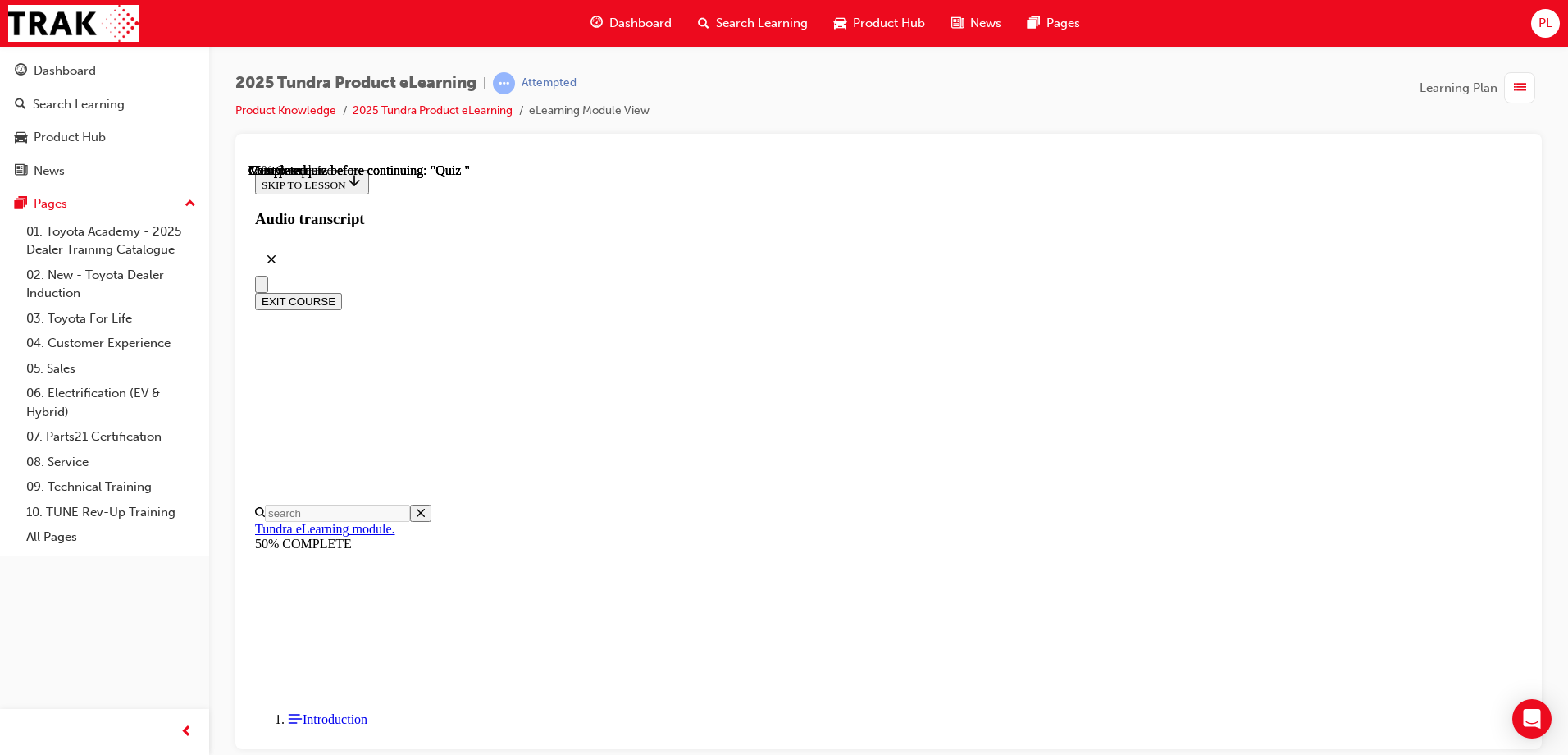
radio input "true"
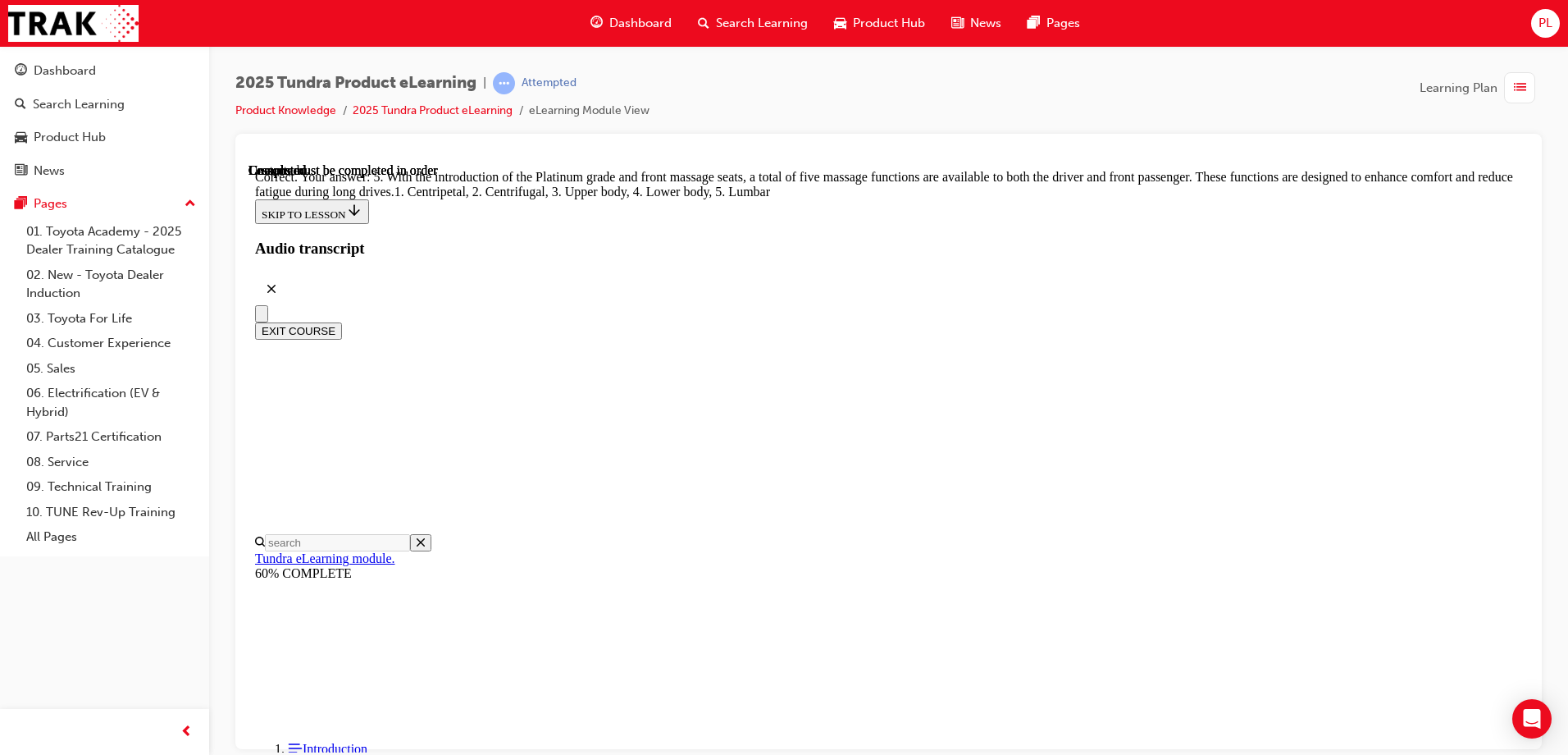
scroll to position [412, 0]
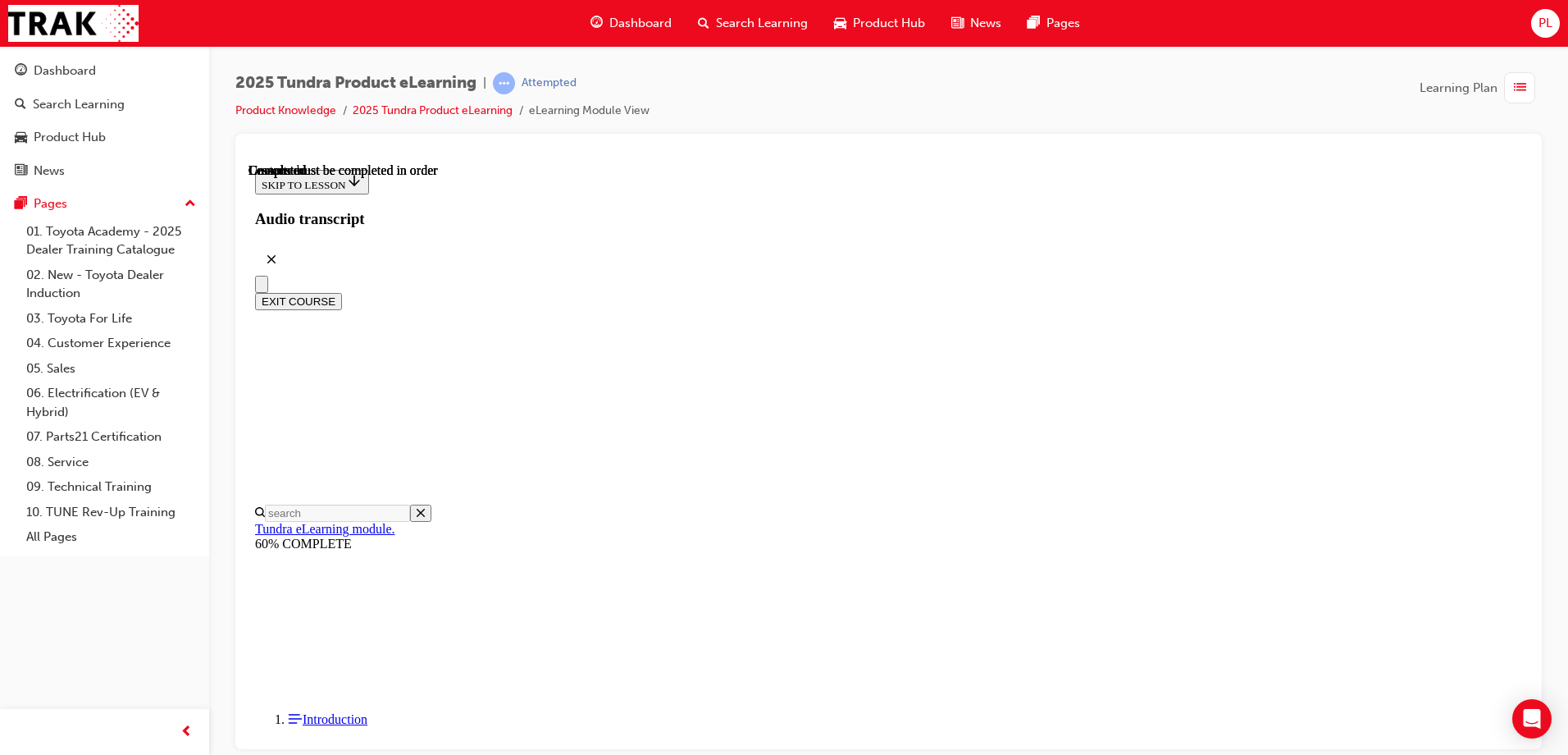
scroll to position [301, 0]
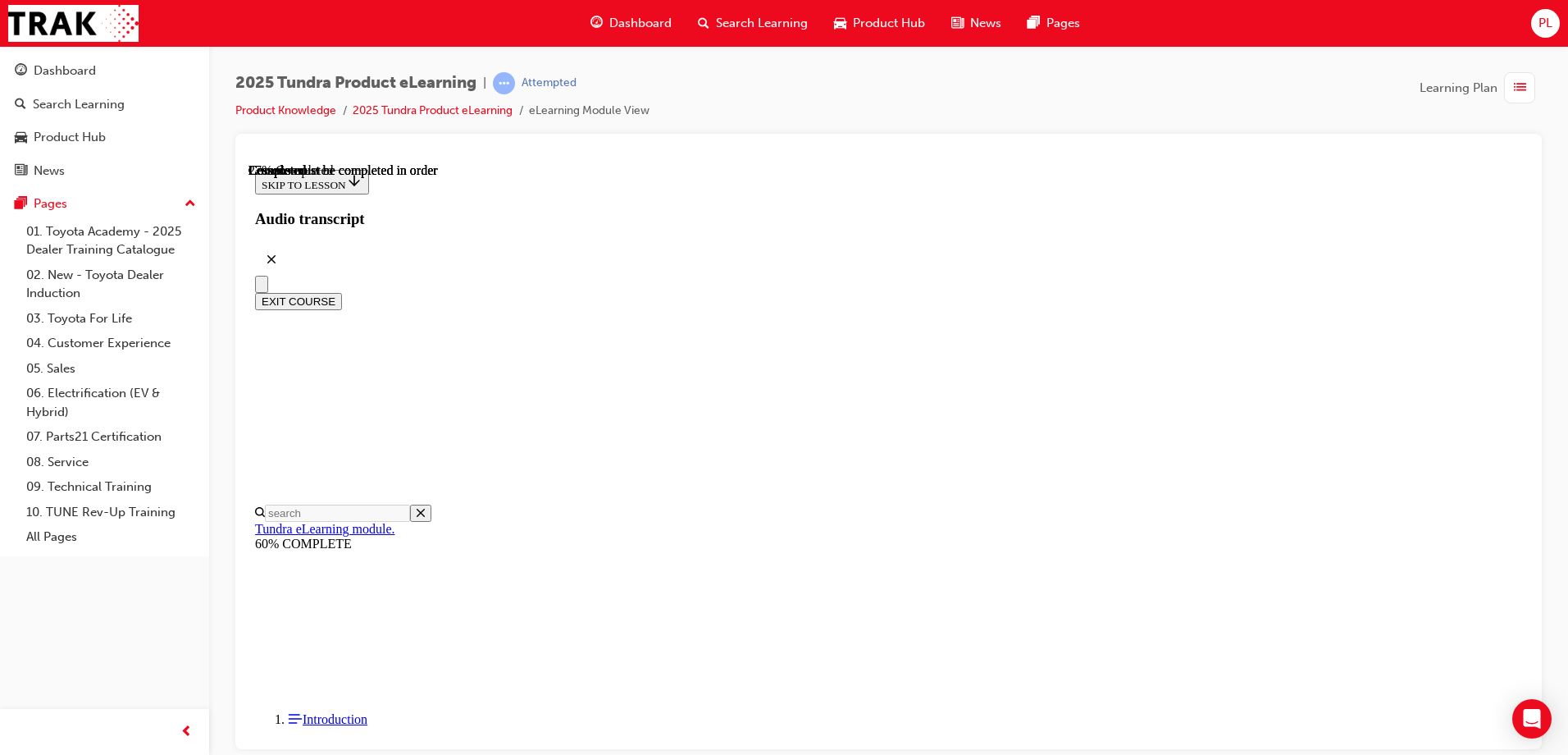
scroll to position [678, 0]
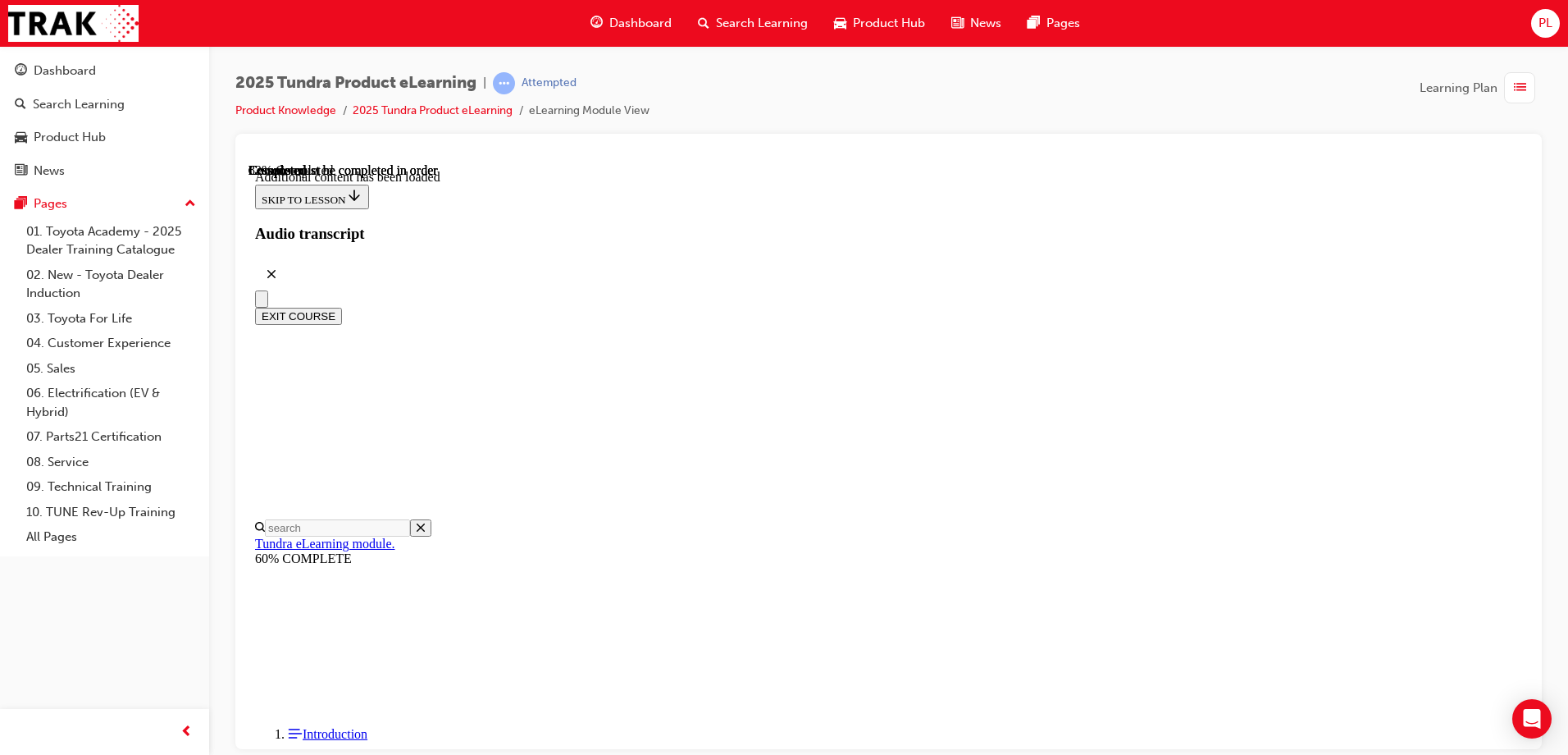
scroll to position [3774, 0]
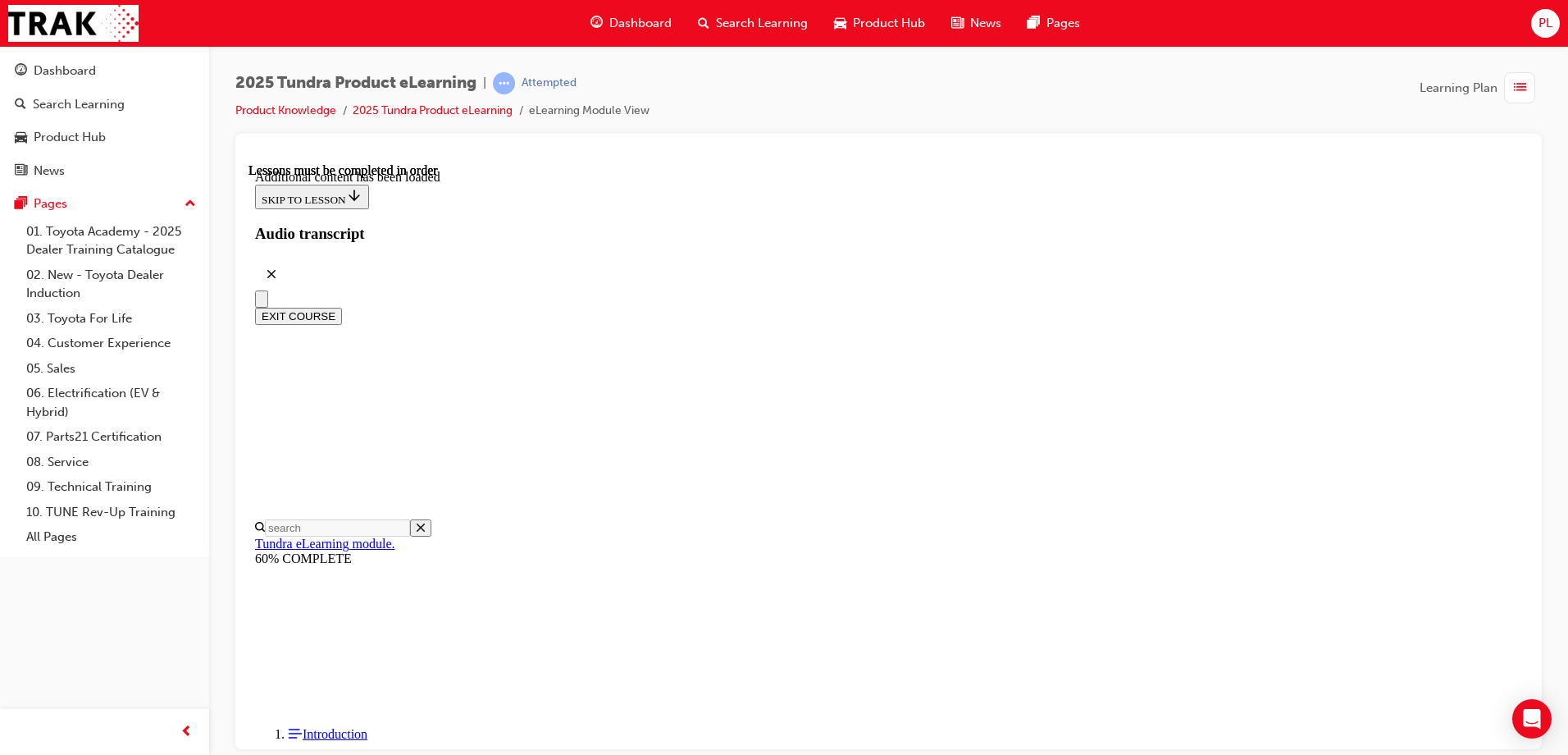
scroll to position [4018, 0]
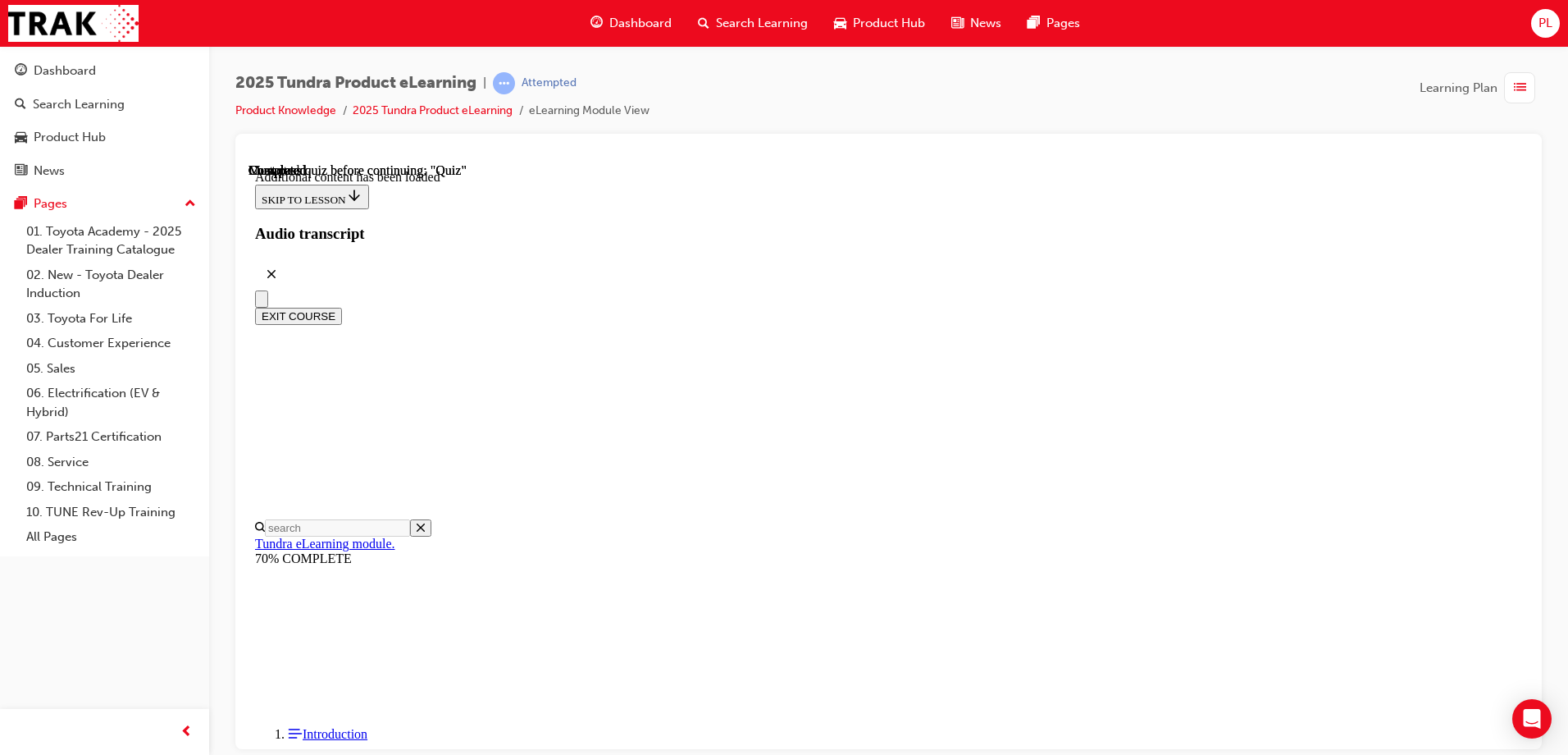
radio input "true"
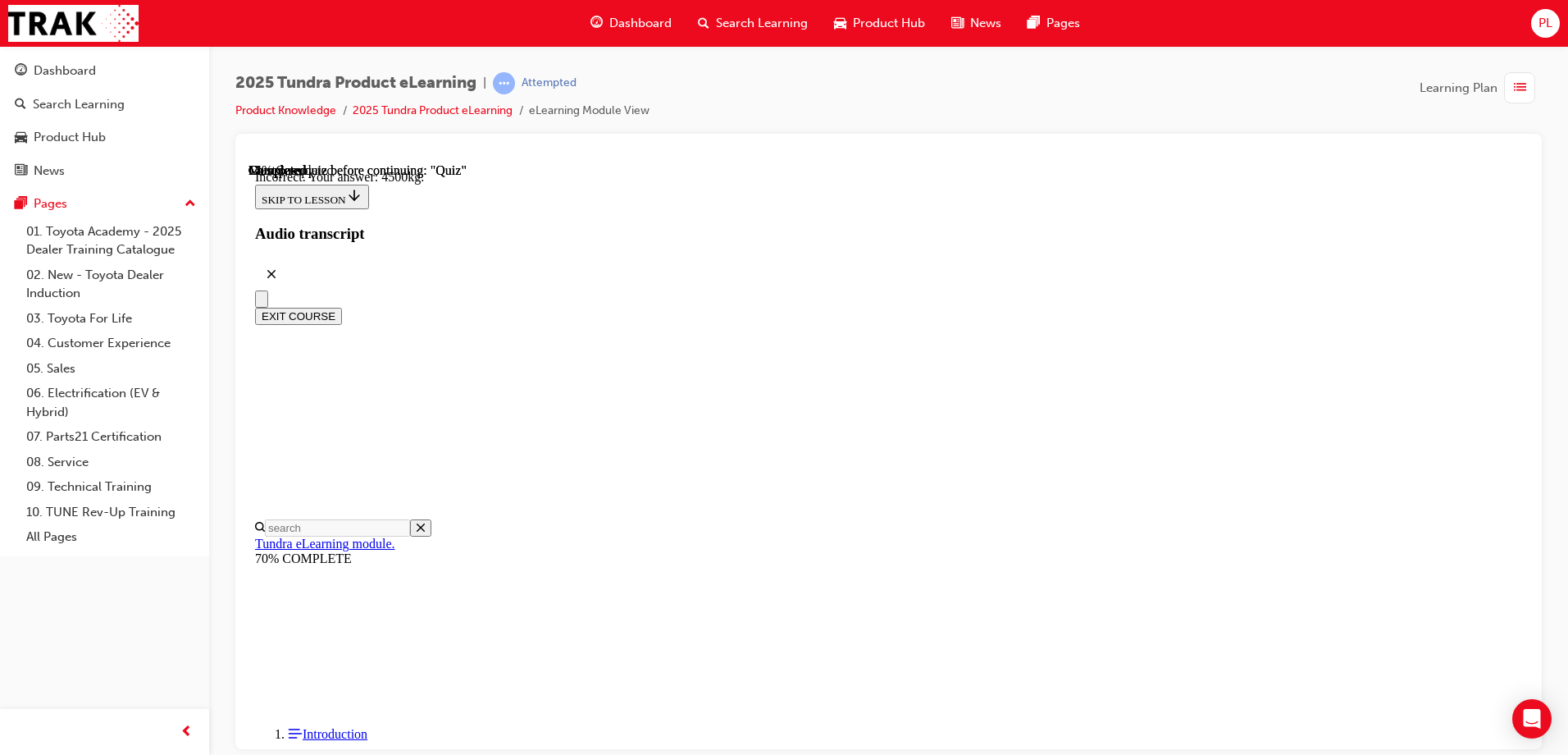
radio input "true"
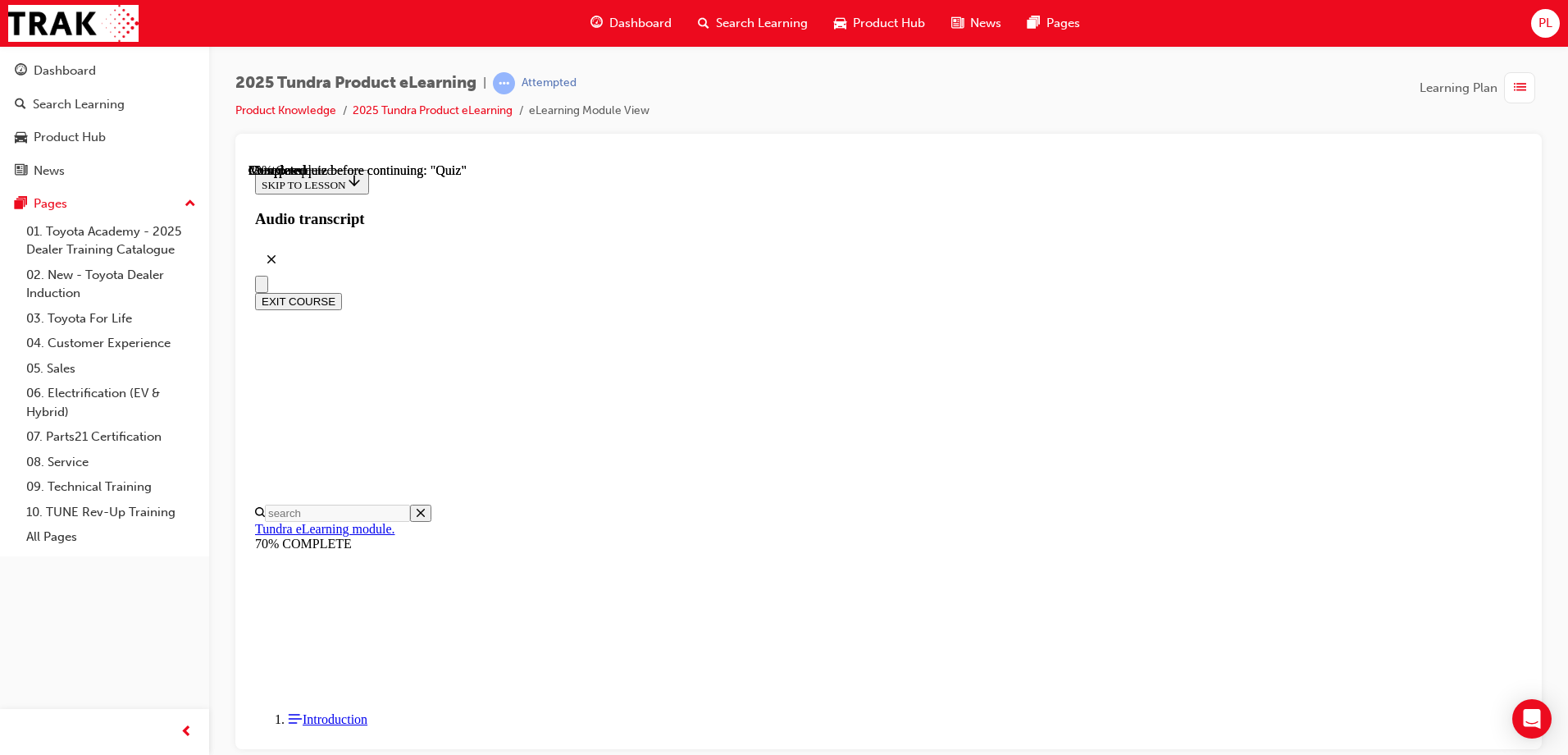
scroll to position [135, 0]
radio input "true"
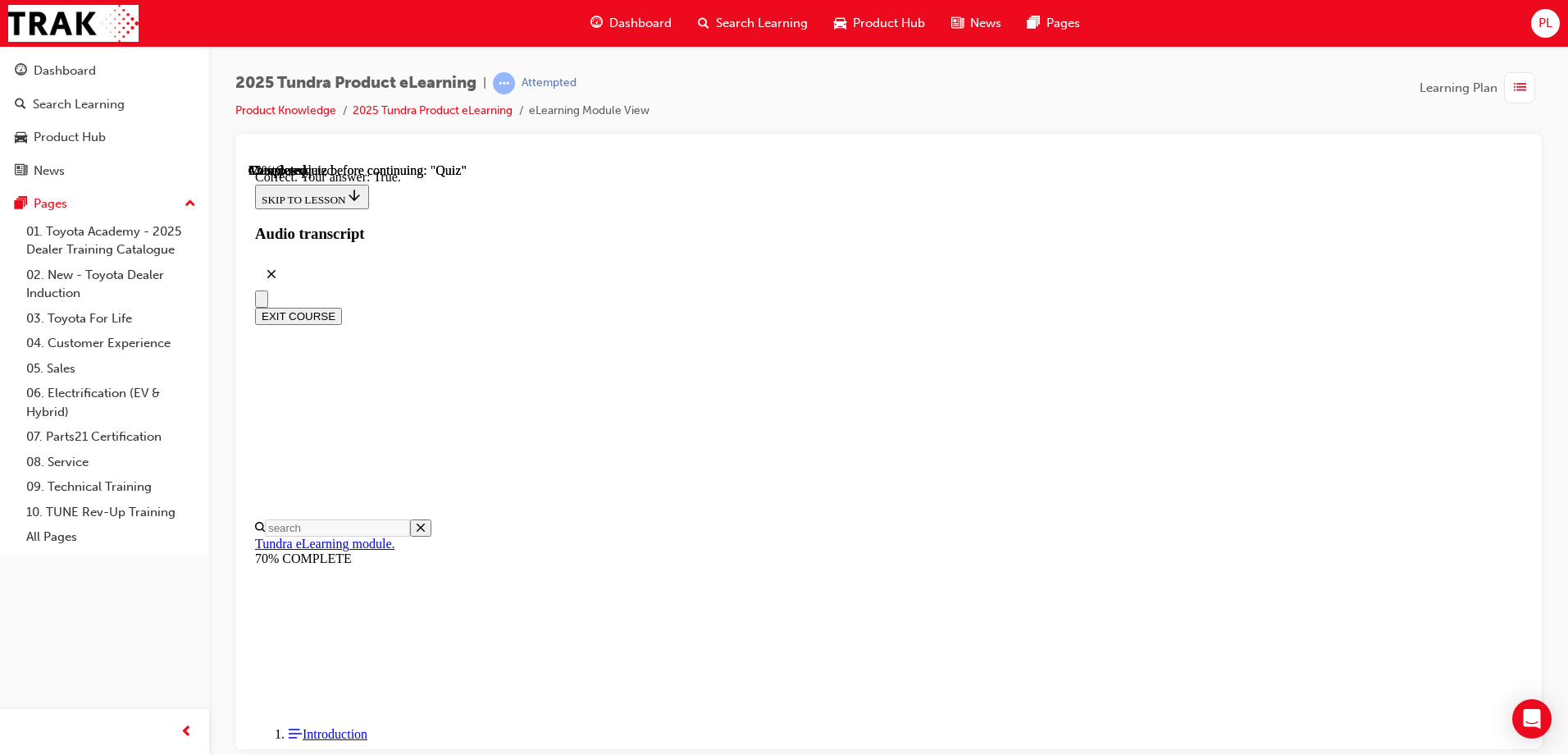
scroll to position [187, 0]
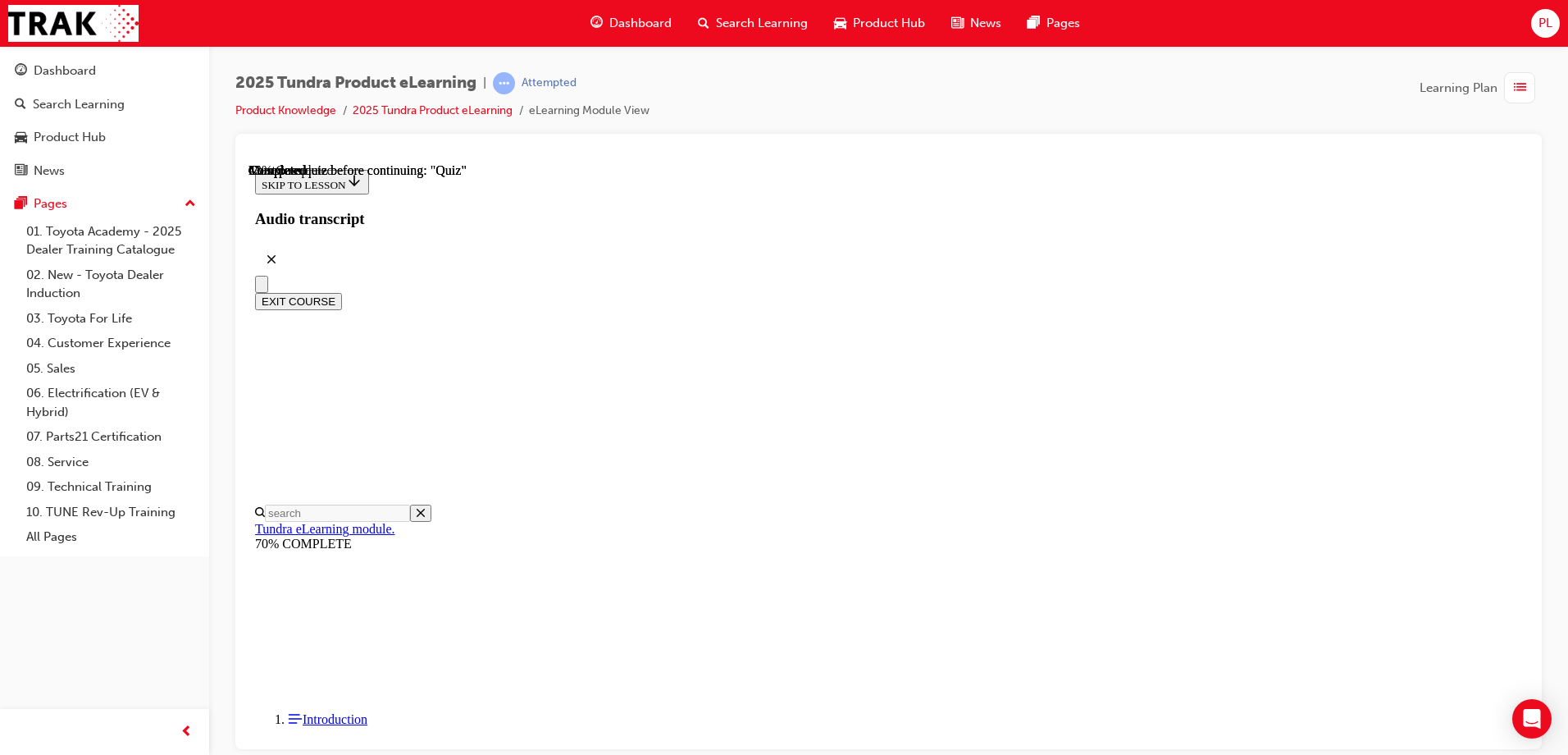
scroll to position [166, 0]
radio input "true"
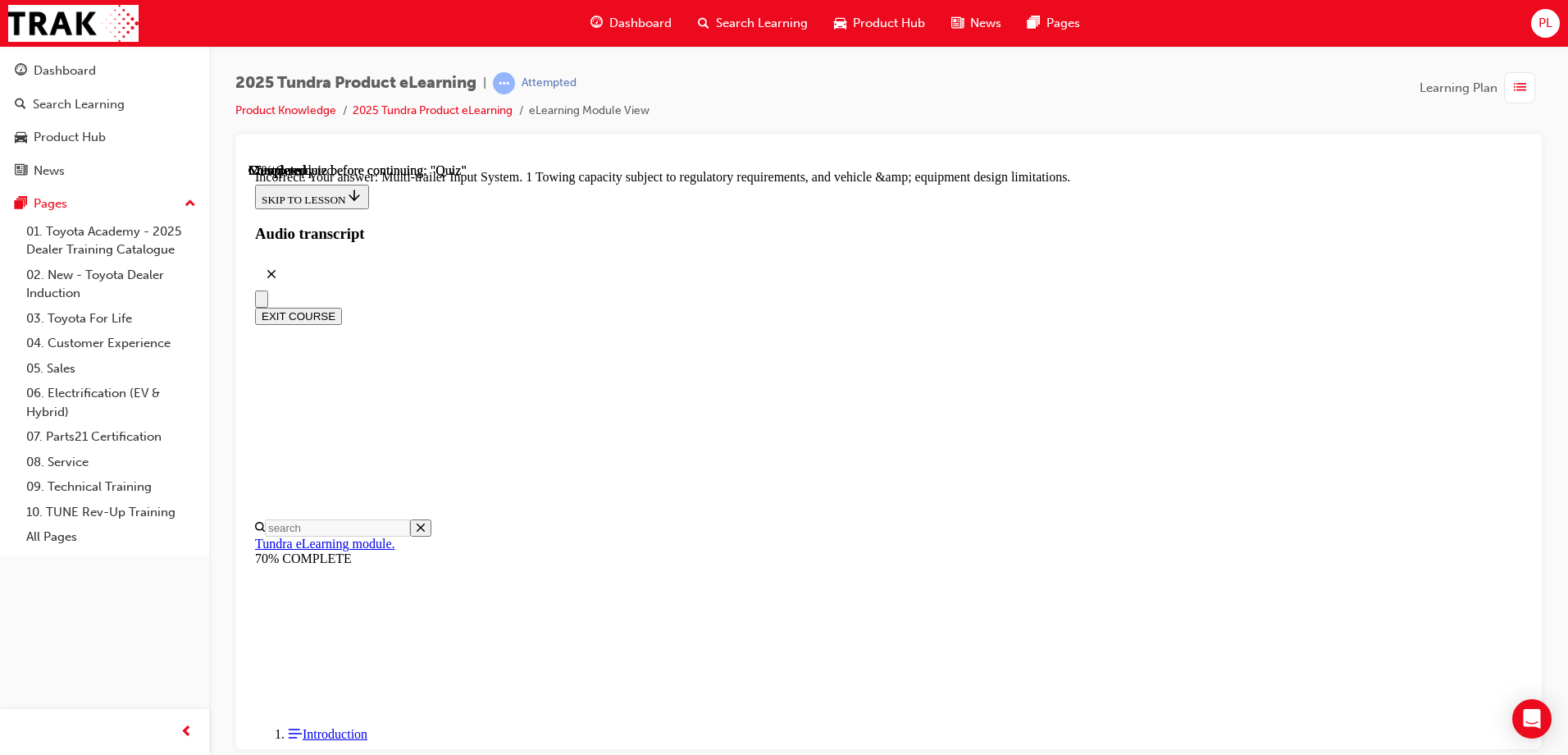
scroll to position [503, 0]
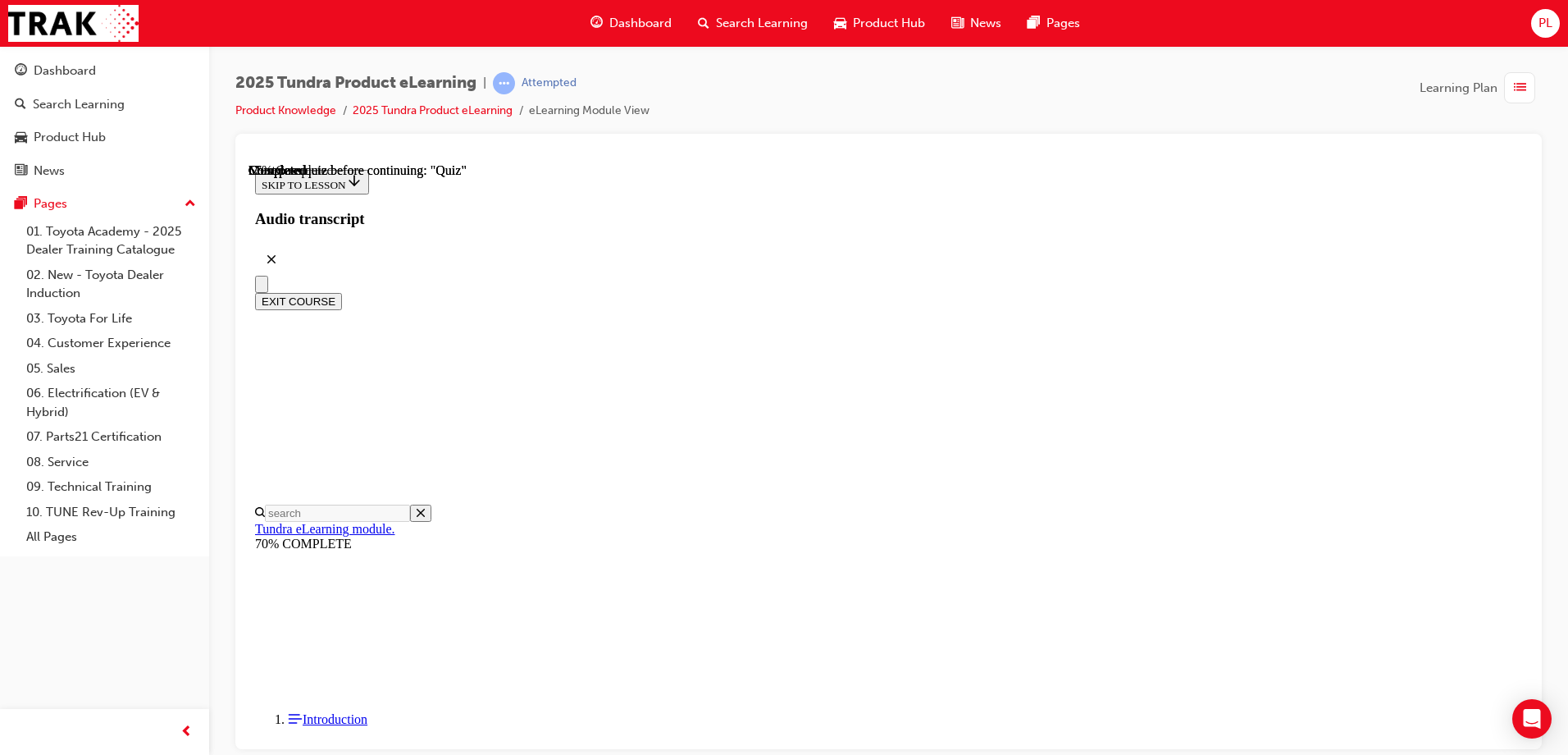
scroll to position [0, 0]
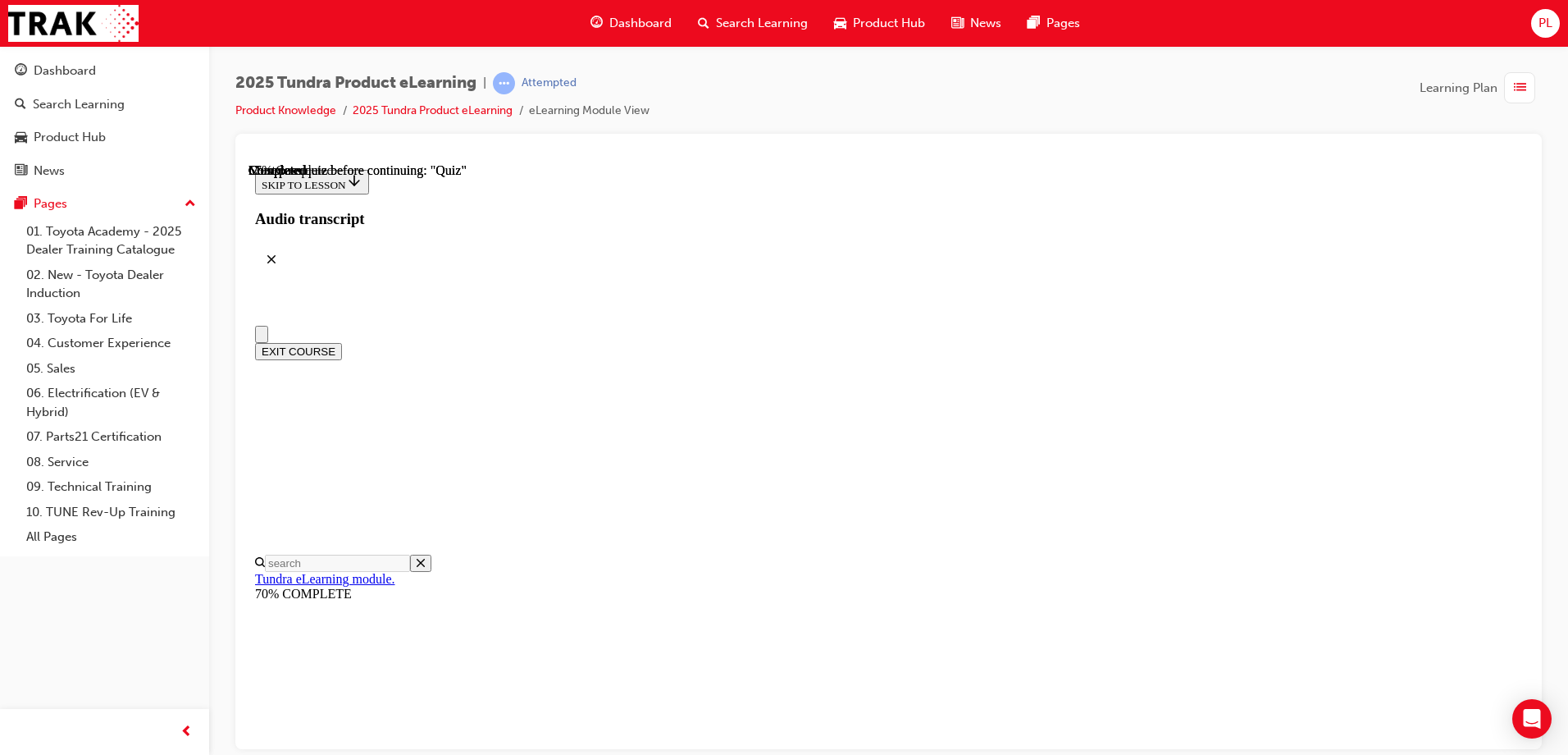
drag, startPoint x: 875, startPoint y: 719, endPoint x: 921, endPoint y: 710, distance: 46.9
radio input "true"
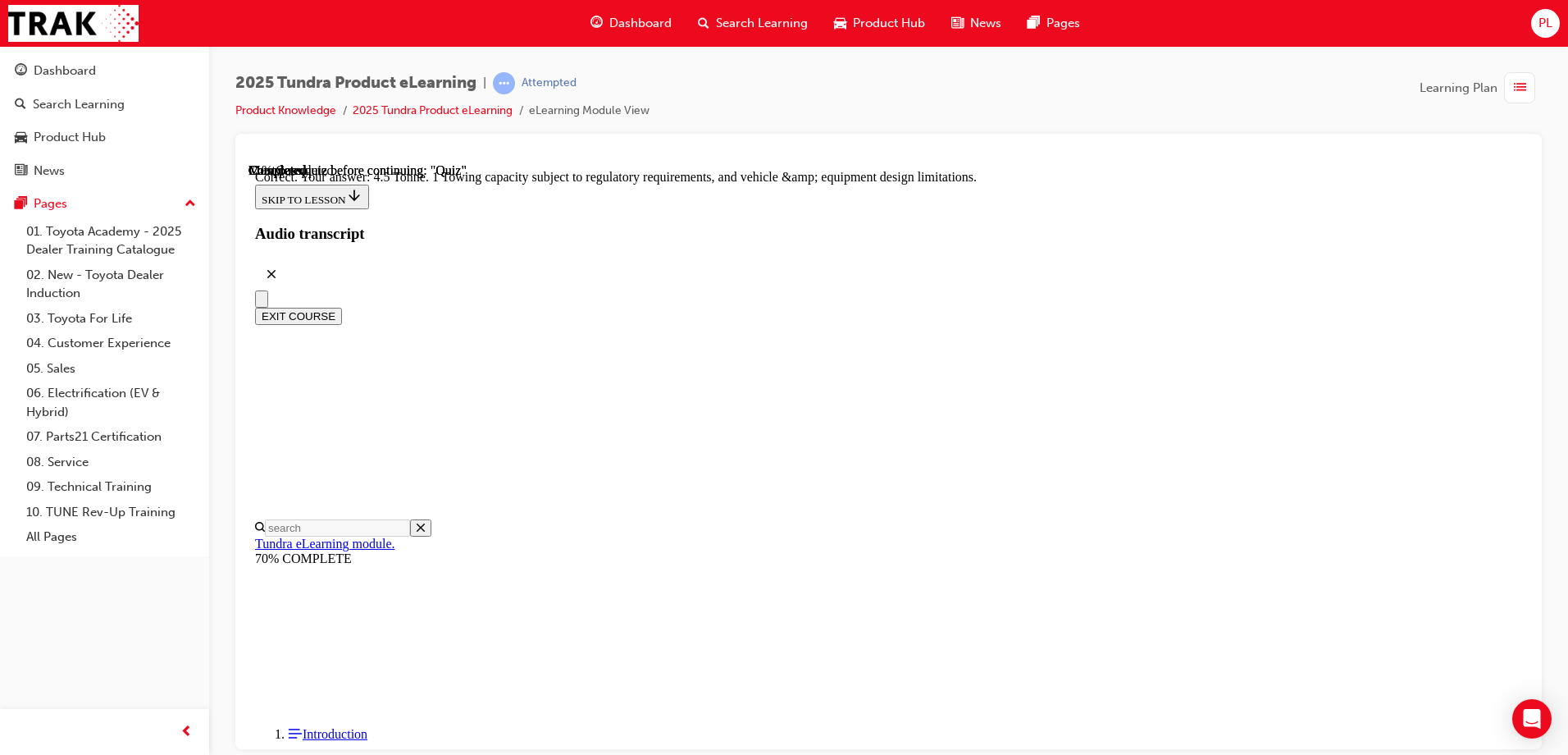
scroll to position [447, 0]
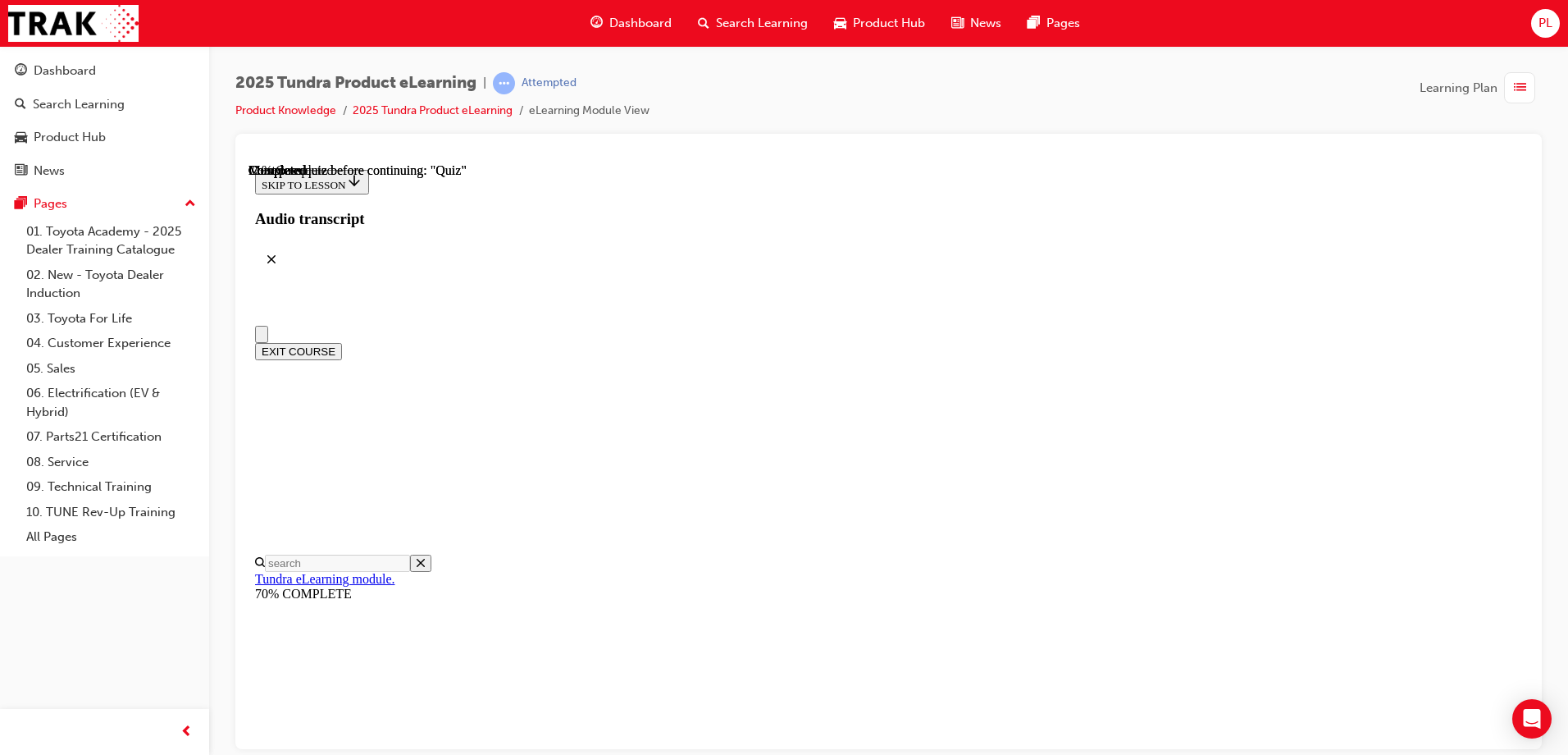
radio input "true"
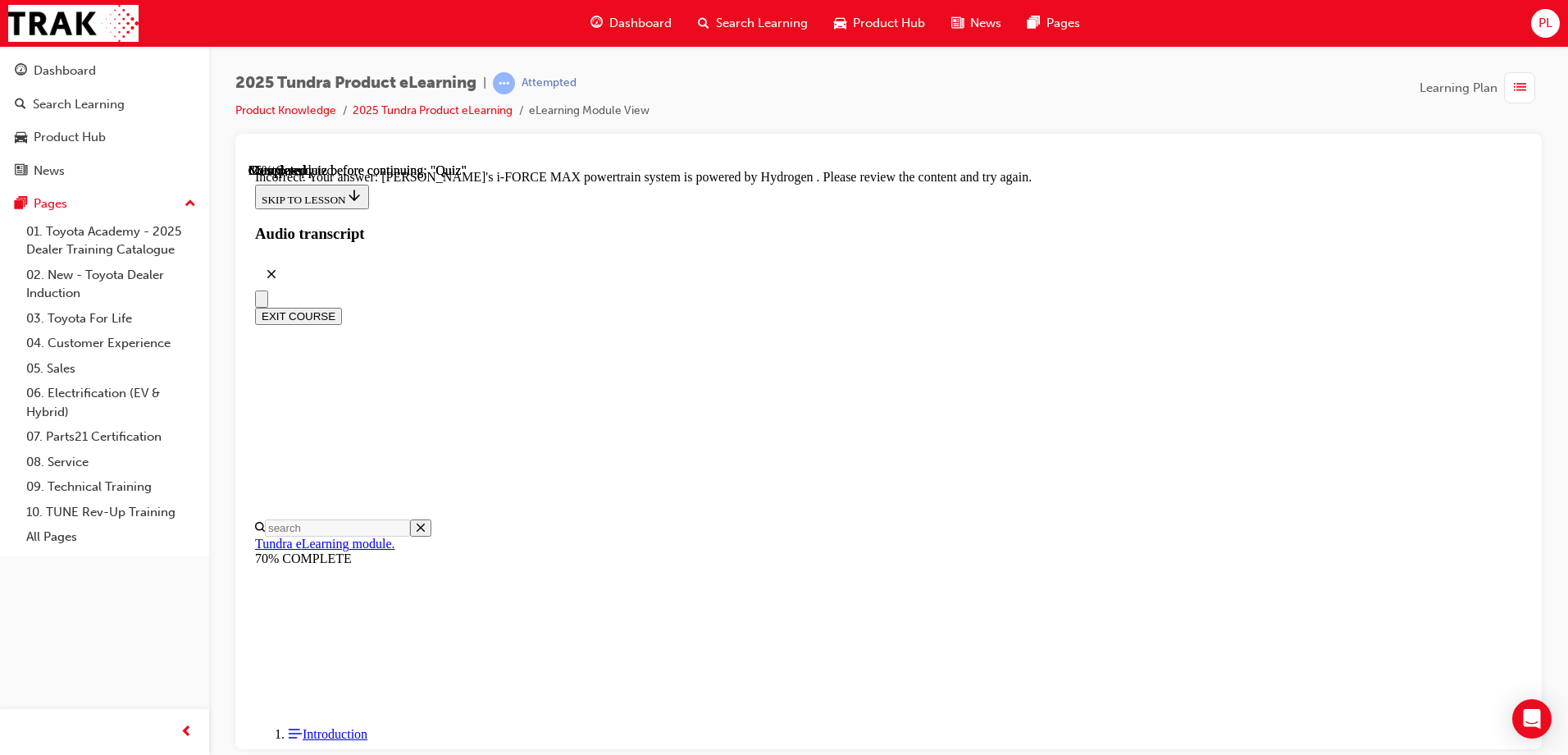
scroll to position [395, 0]
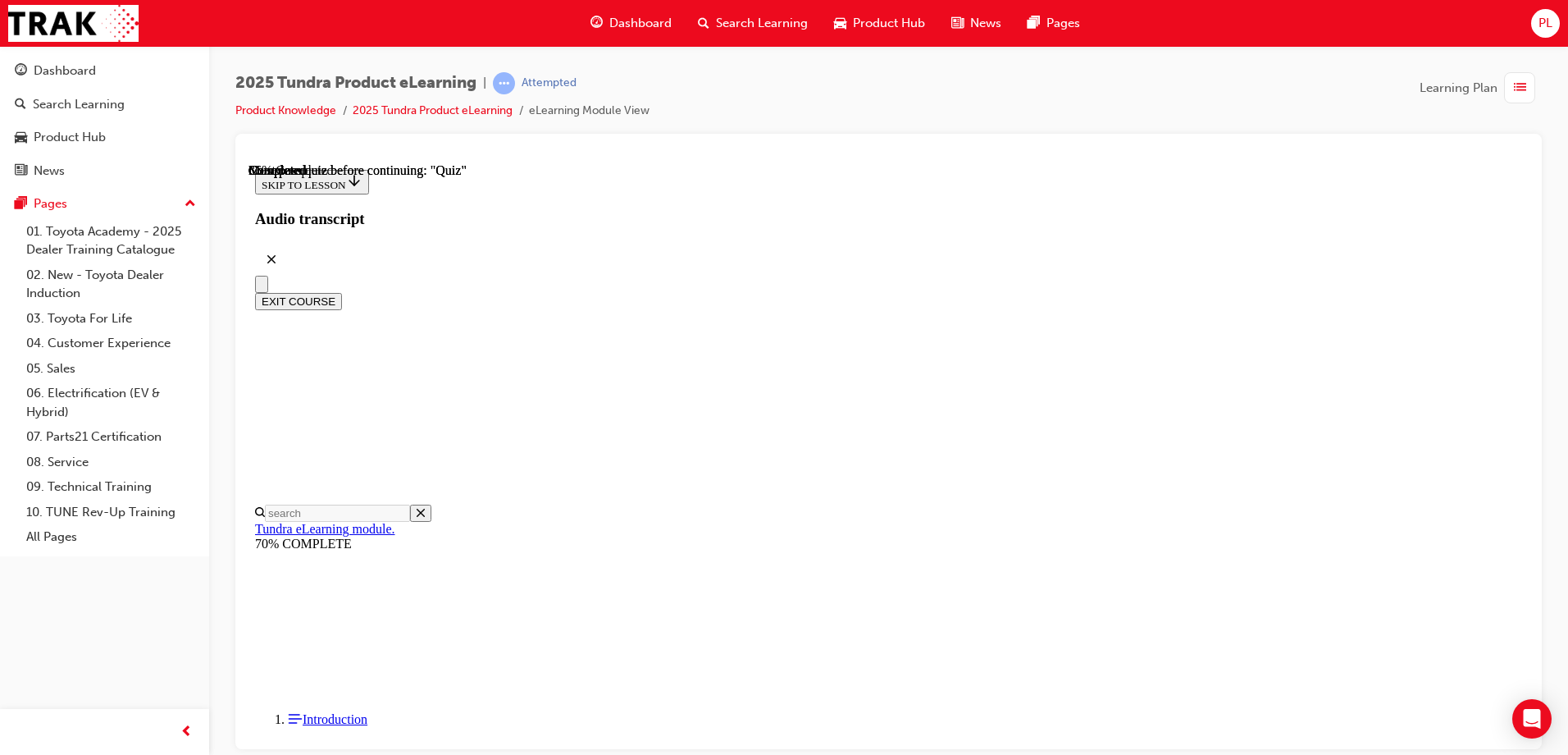
scroll to position [164, 0]
radio input "true"
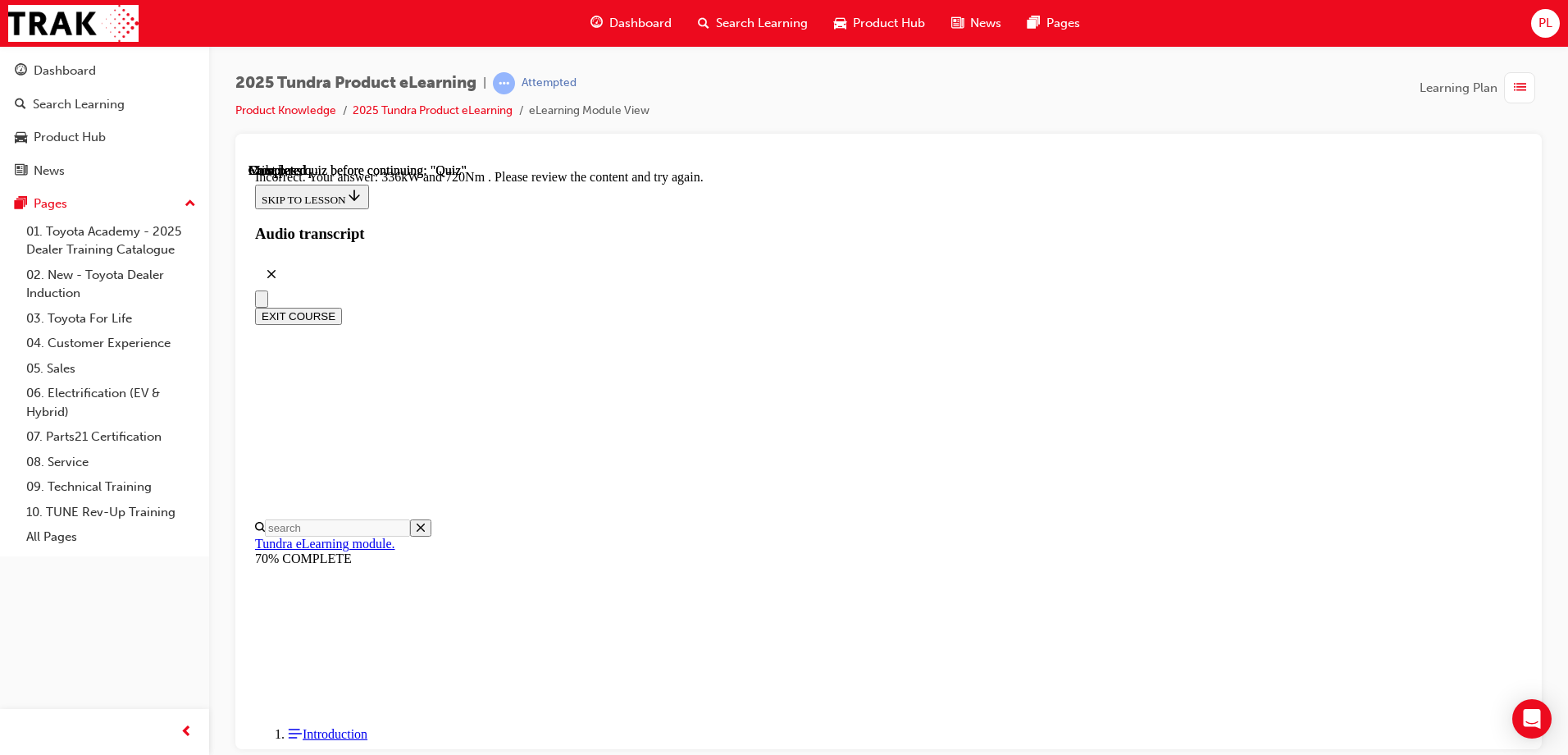
scroll to position [427, 0]
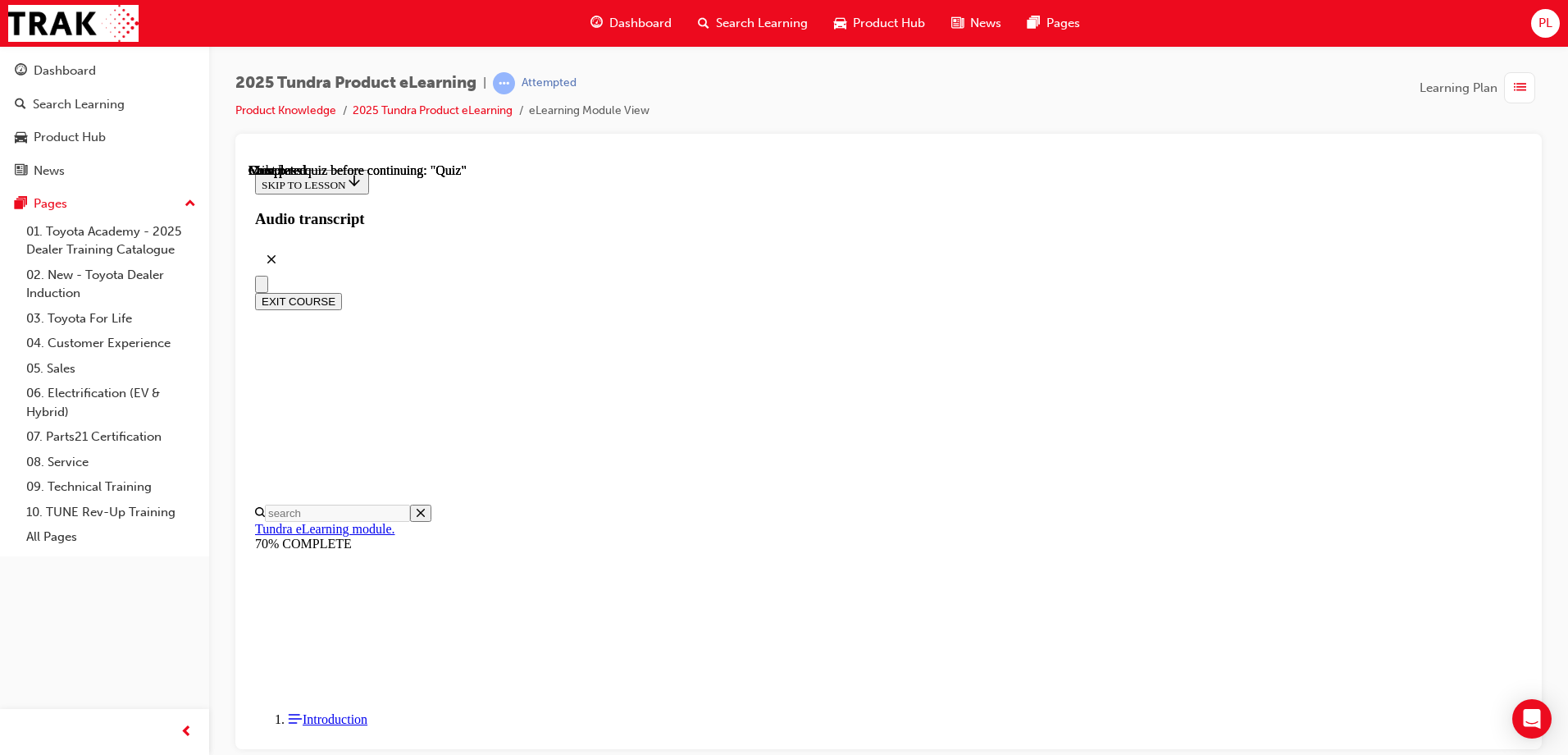
scroll to position [301, 0]
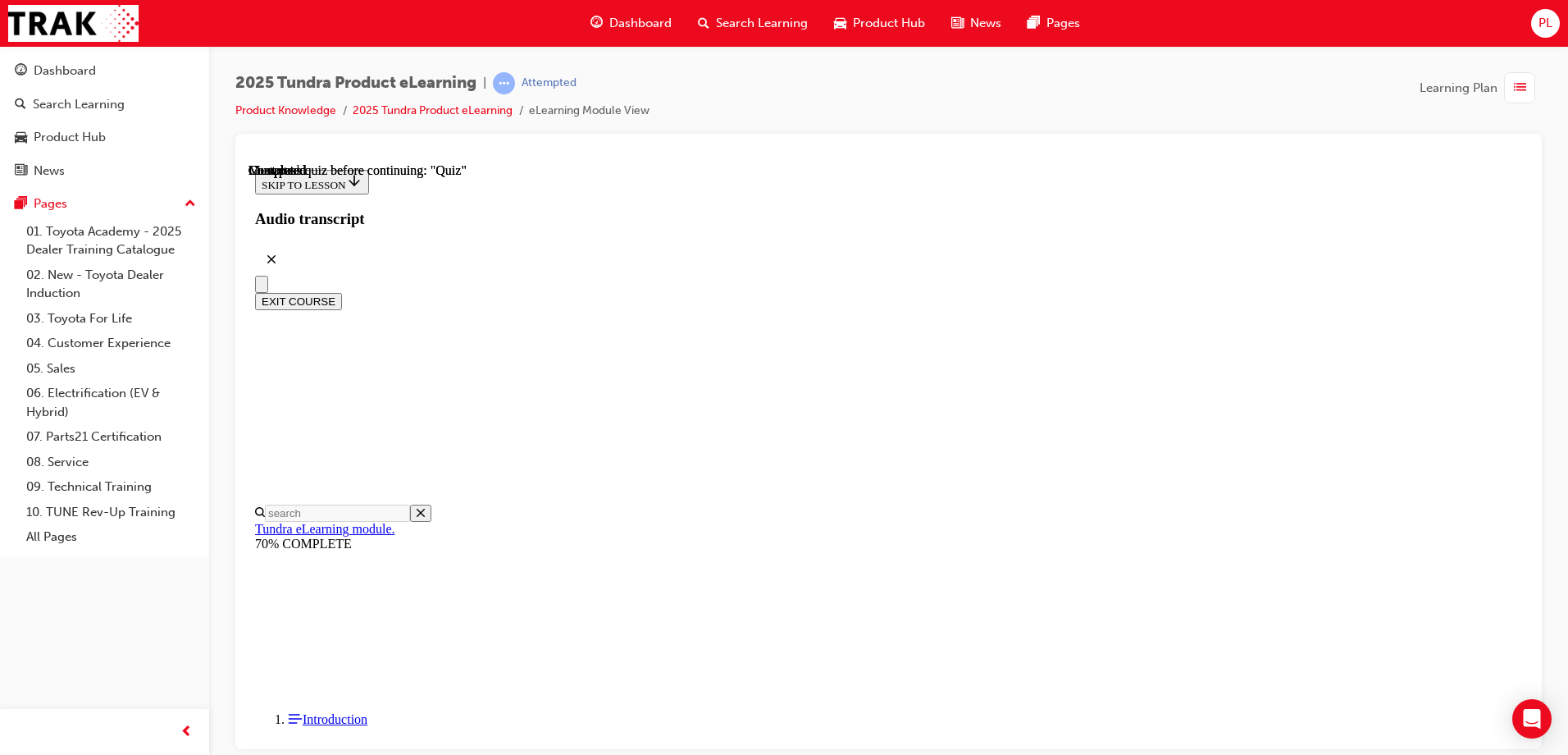
radio input "true"
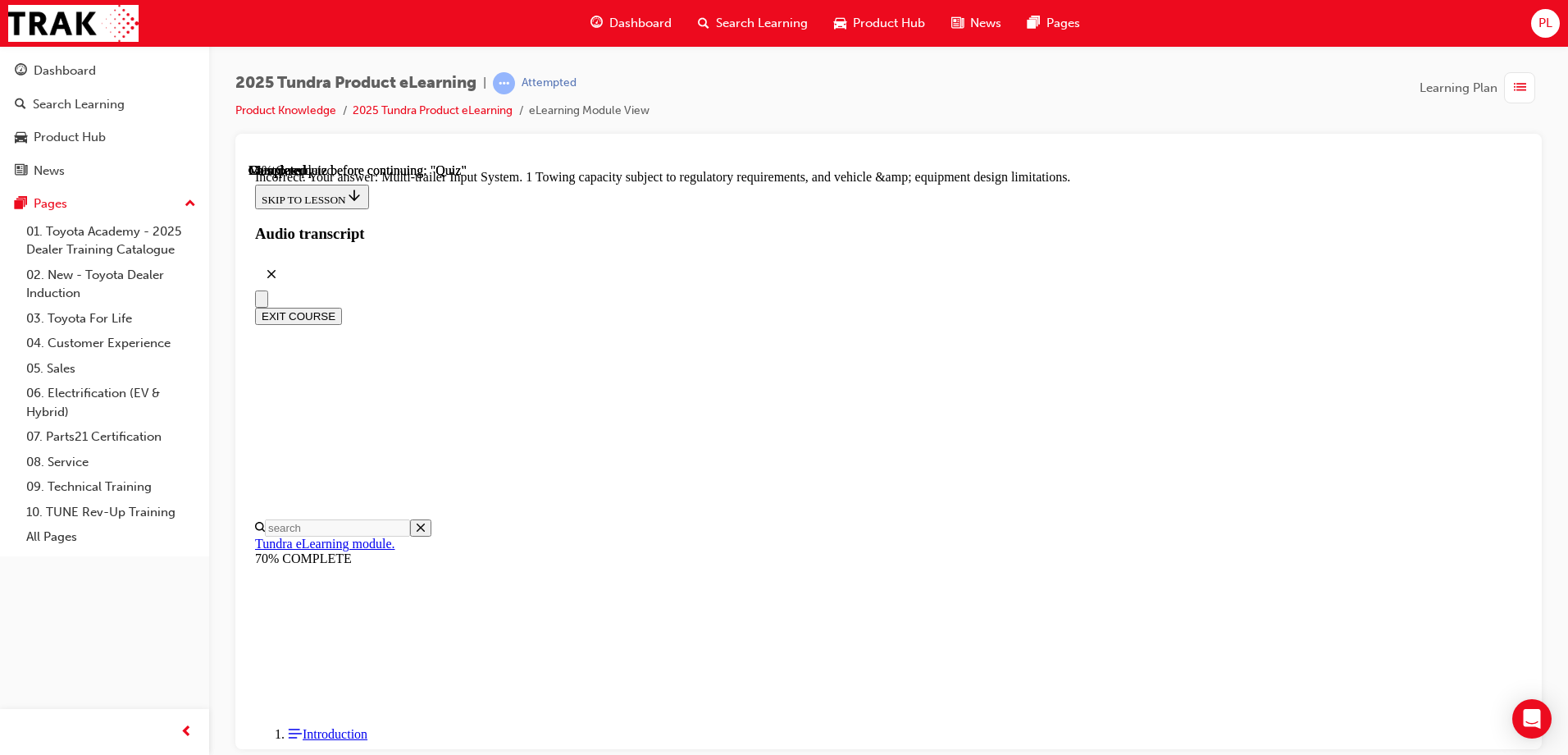
scroll to position [503, 0]
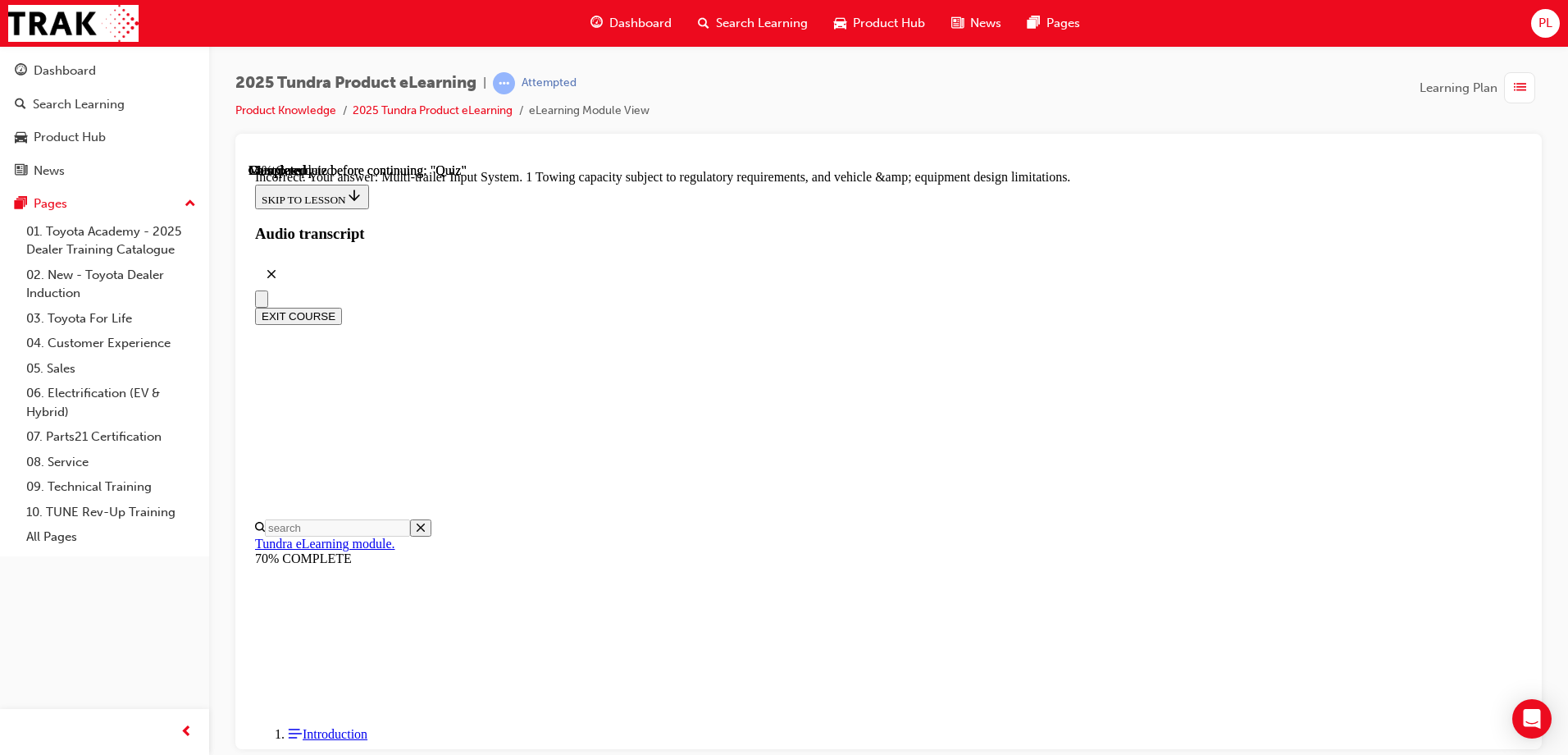
radio input "true"
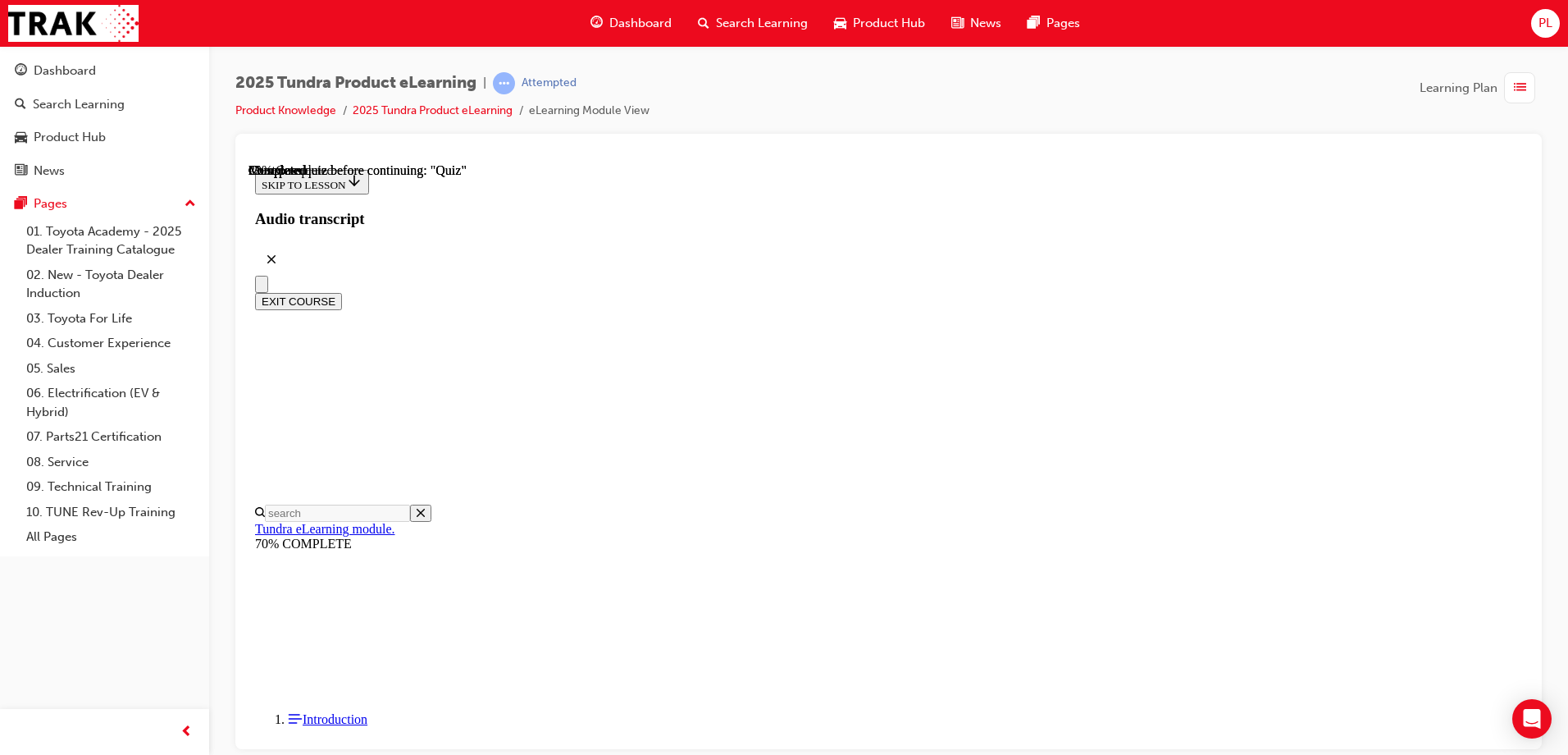
scroll to position [165, 0]
radio input "true"
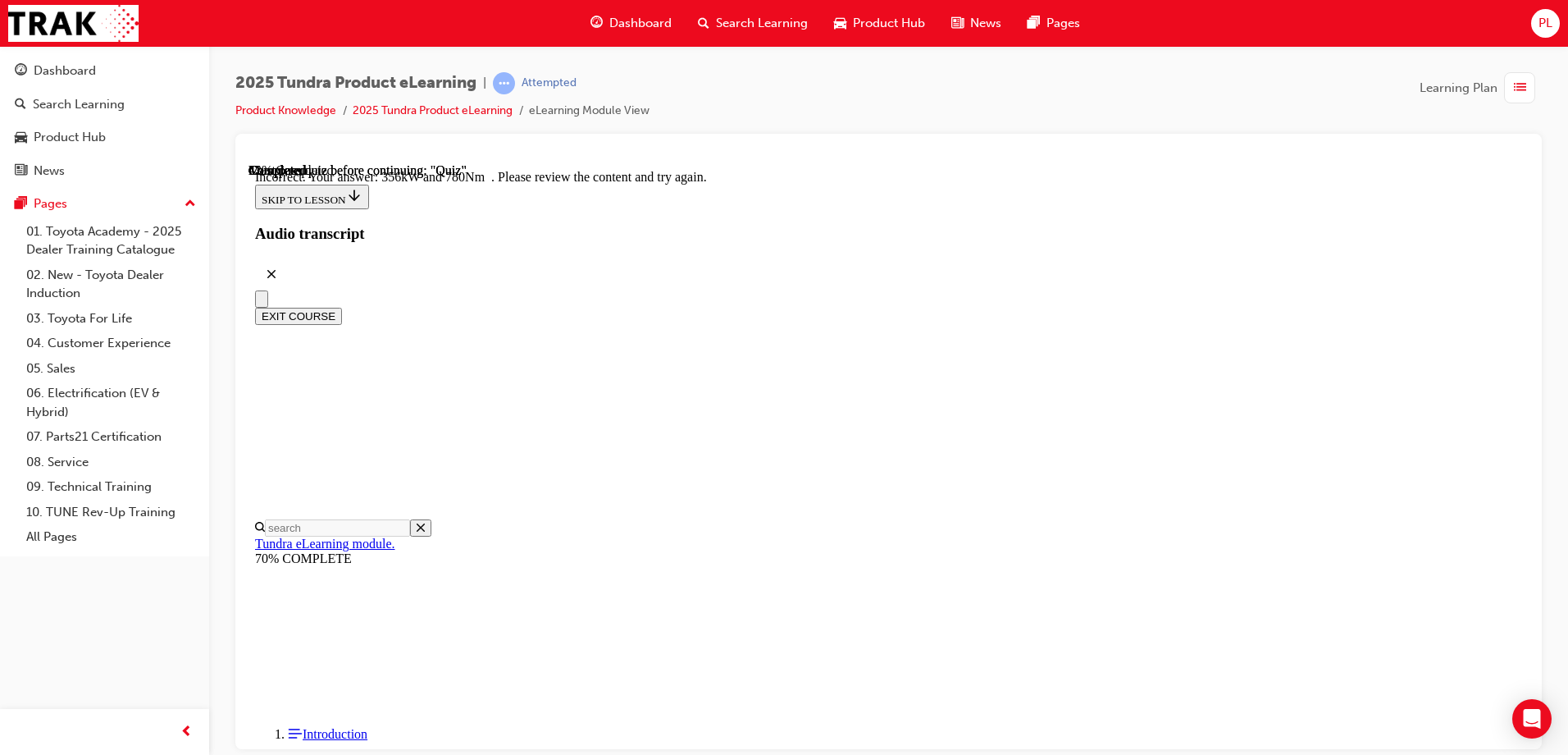
scroll to position [427, 0]
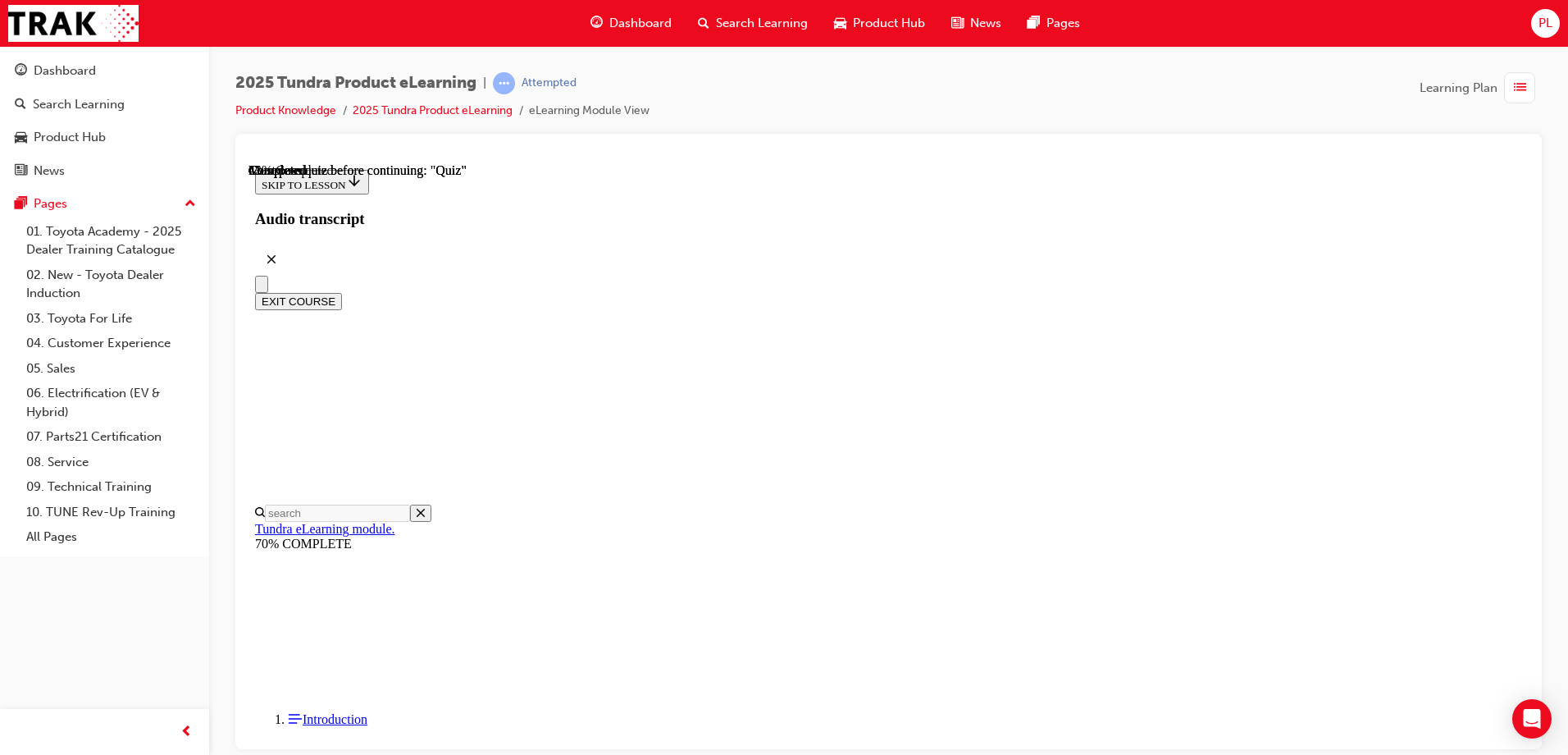
scroll to position [410, 0]
radio input "true"
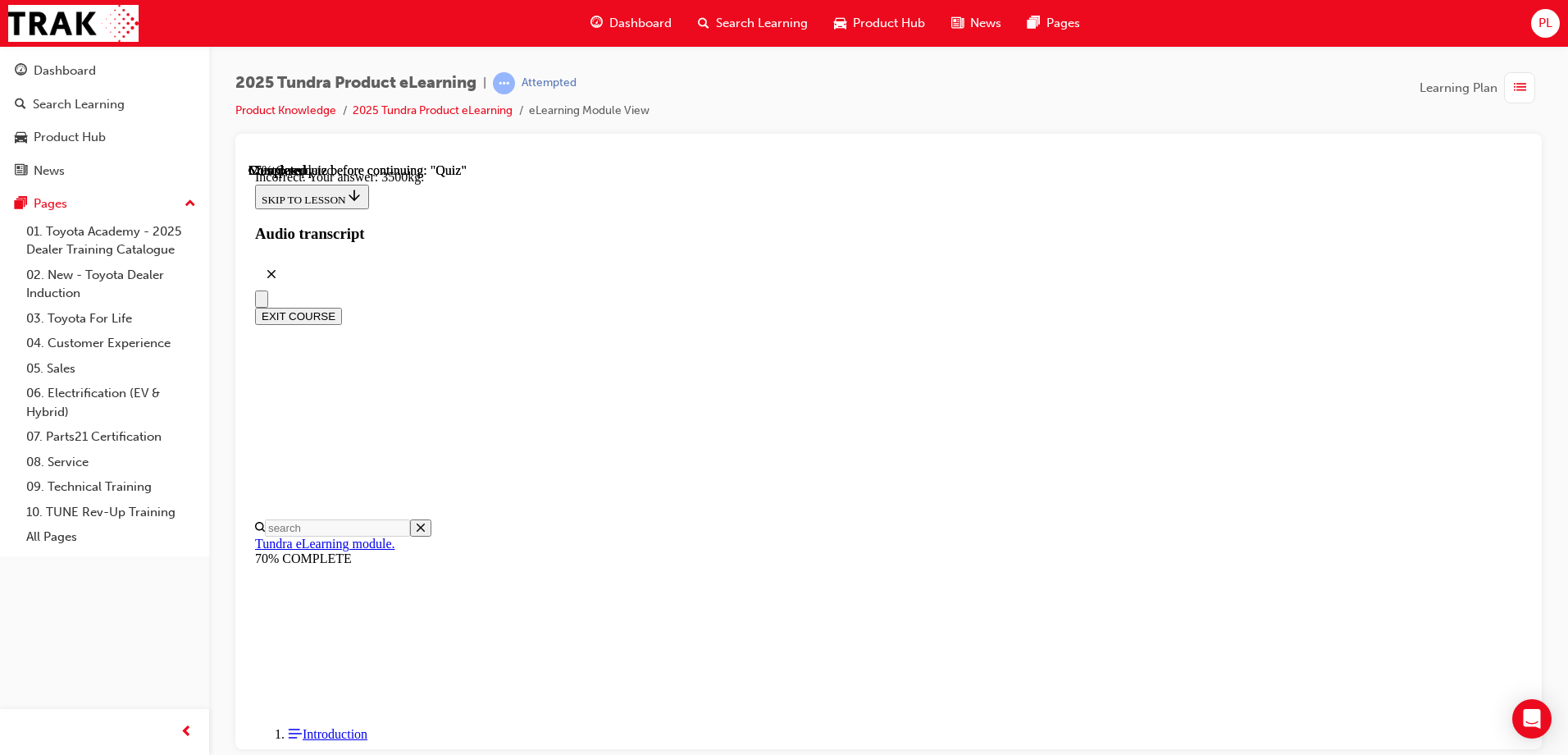
scroll to position [481, 0]
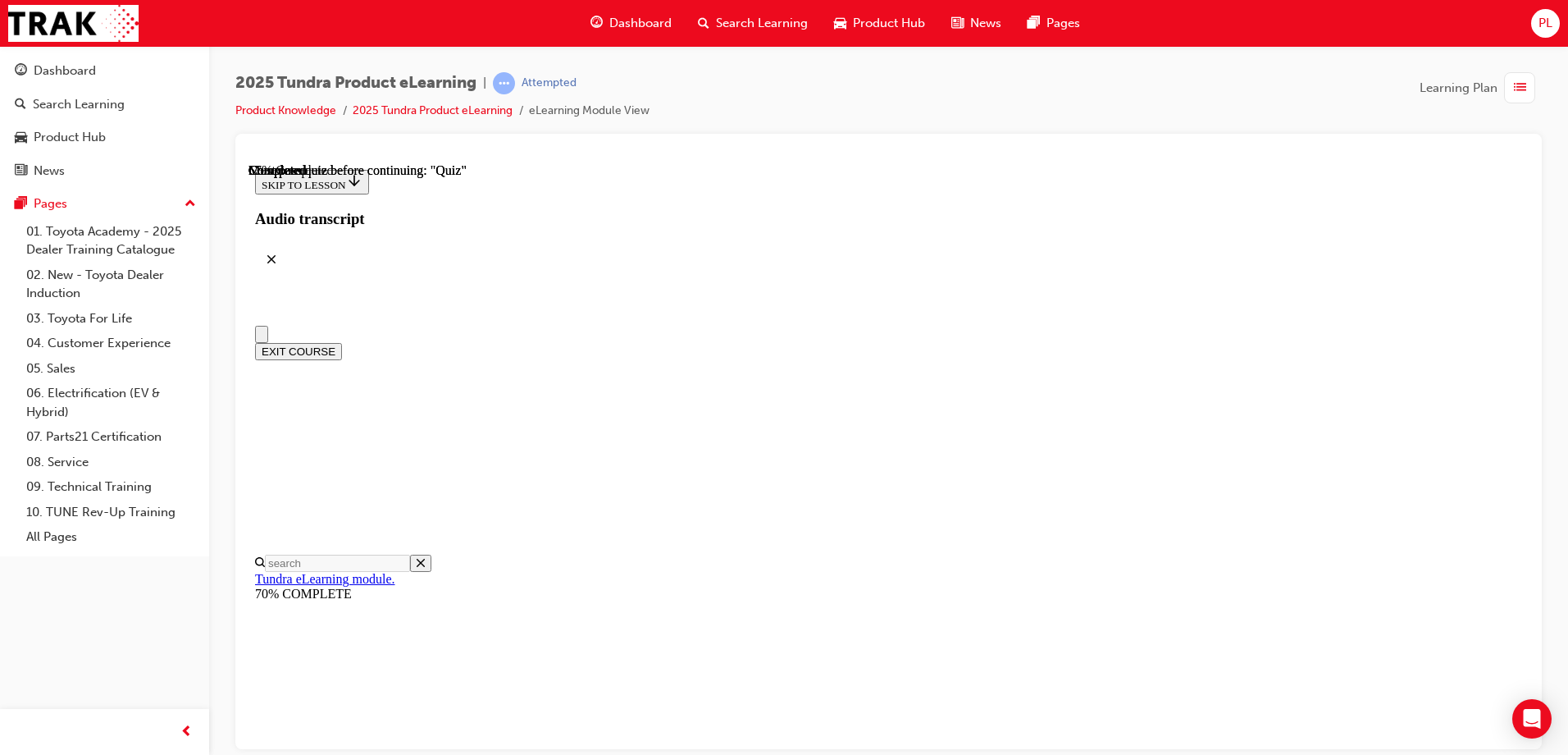
scroll to position [0, 0]
radio input "true"
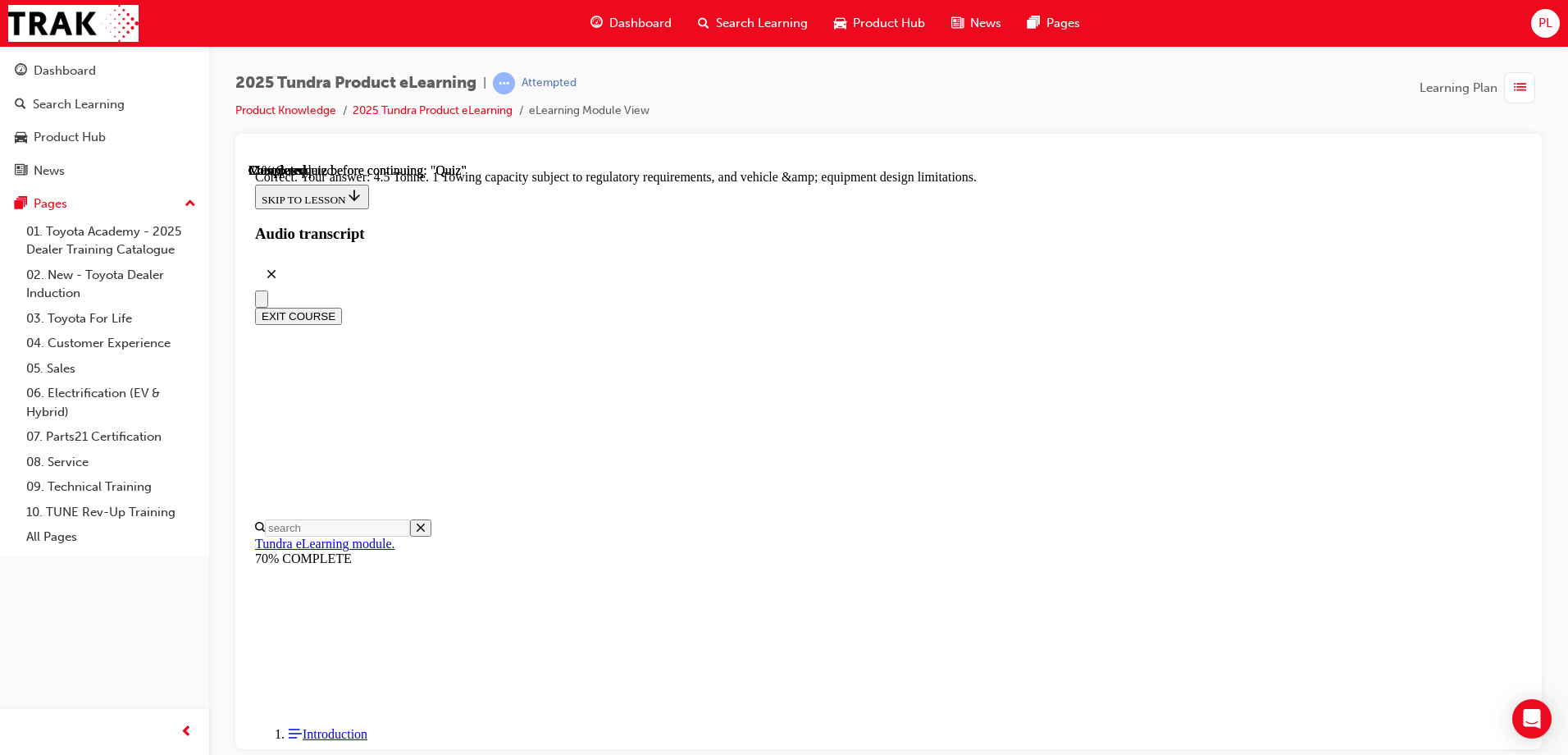
scroll to position [447, 0]
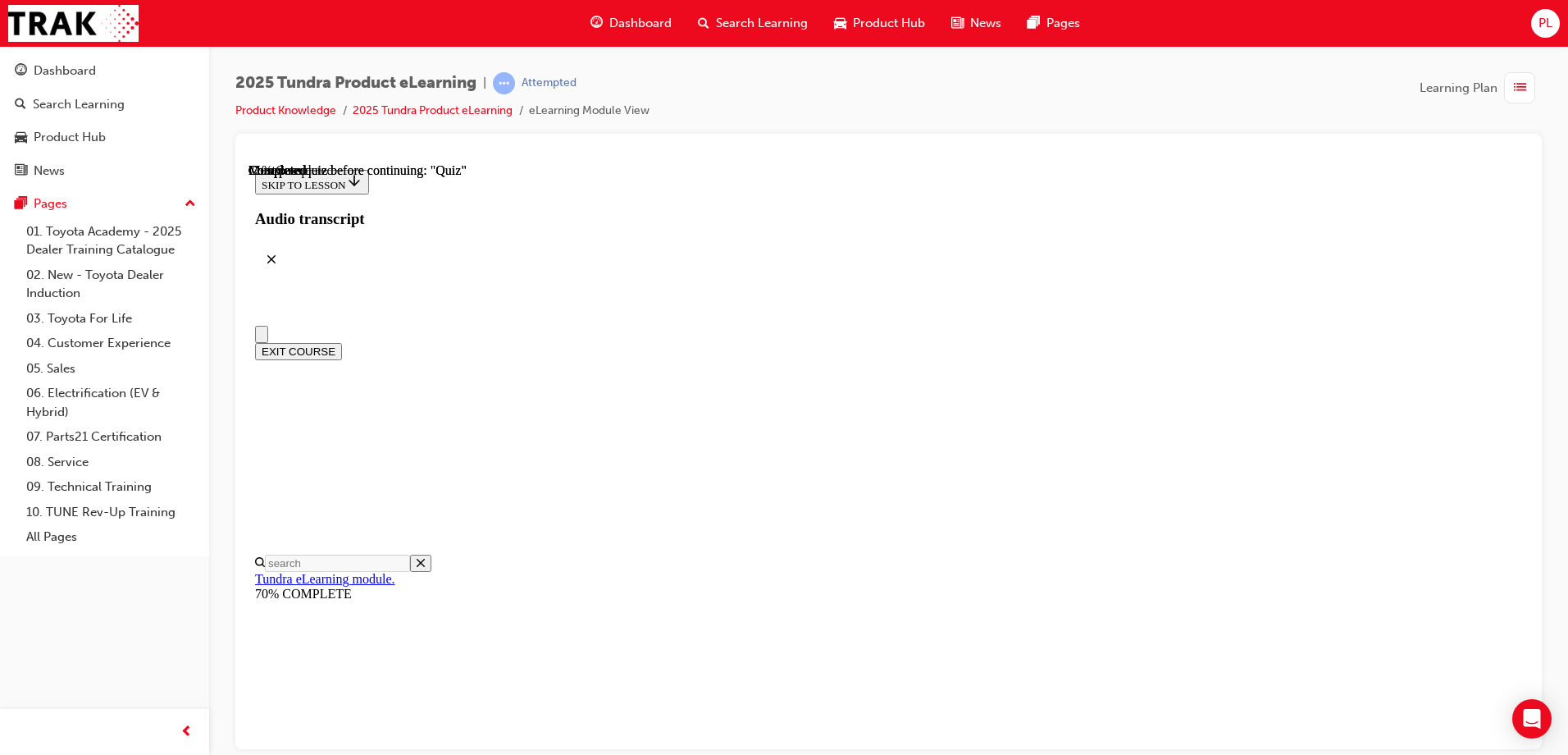
scroll to position [164, 0]
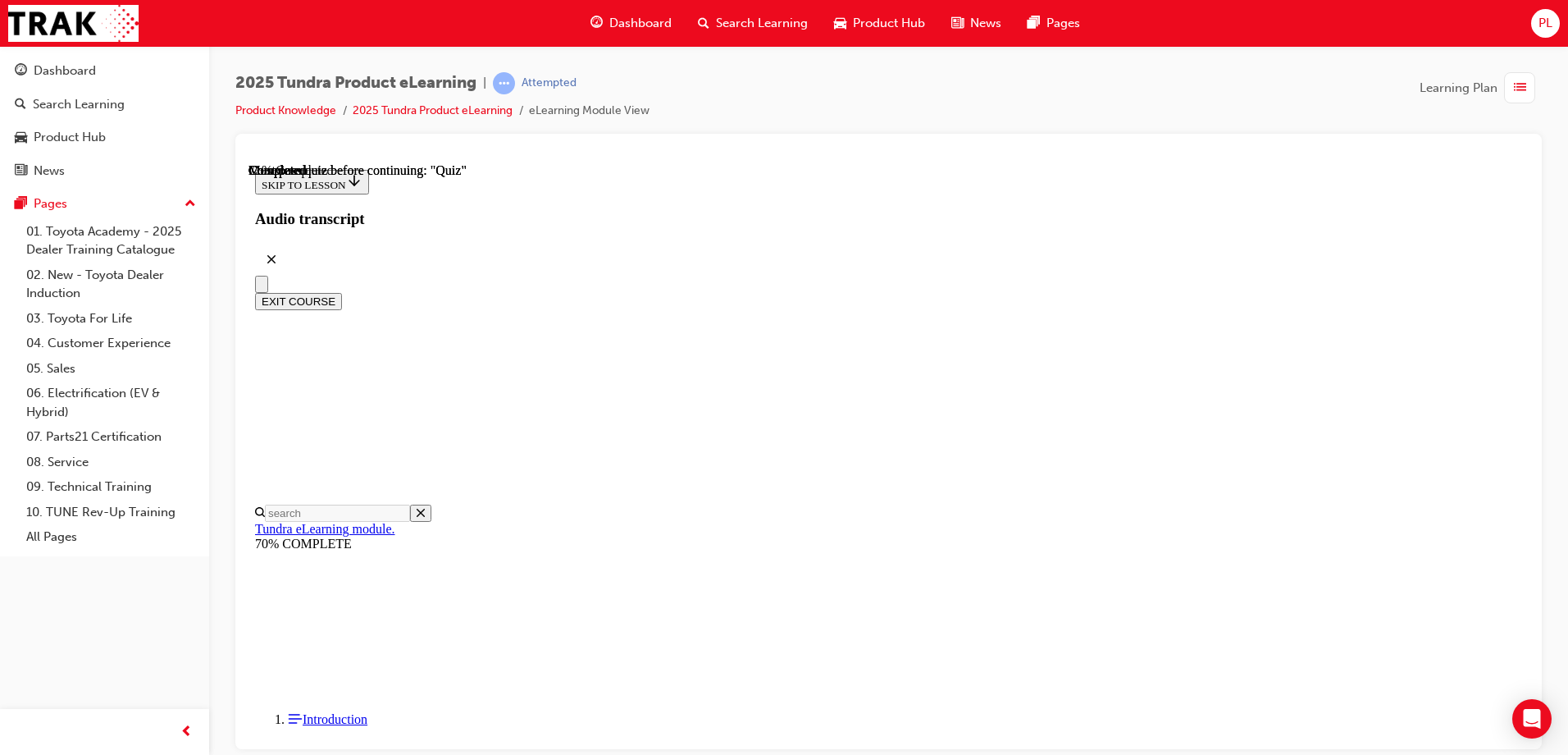
radio input "true"
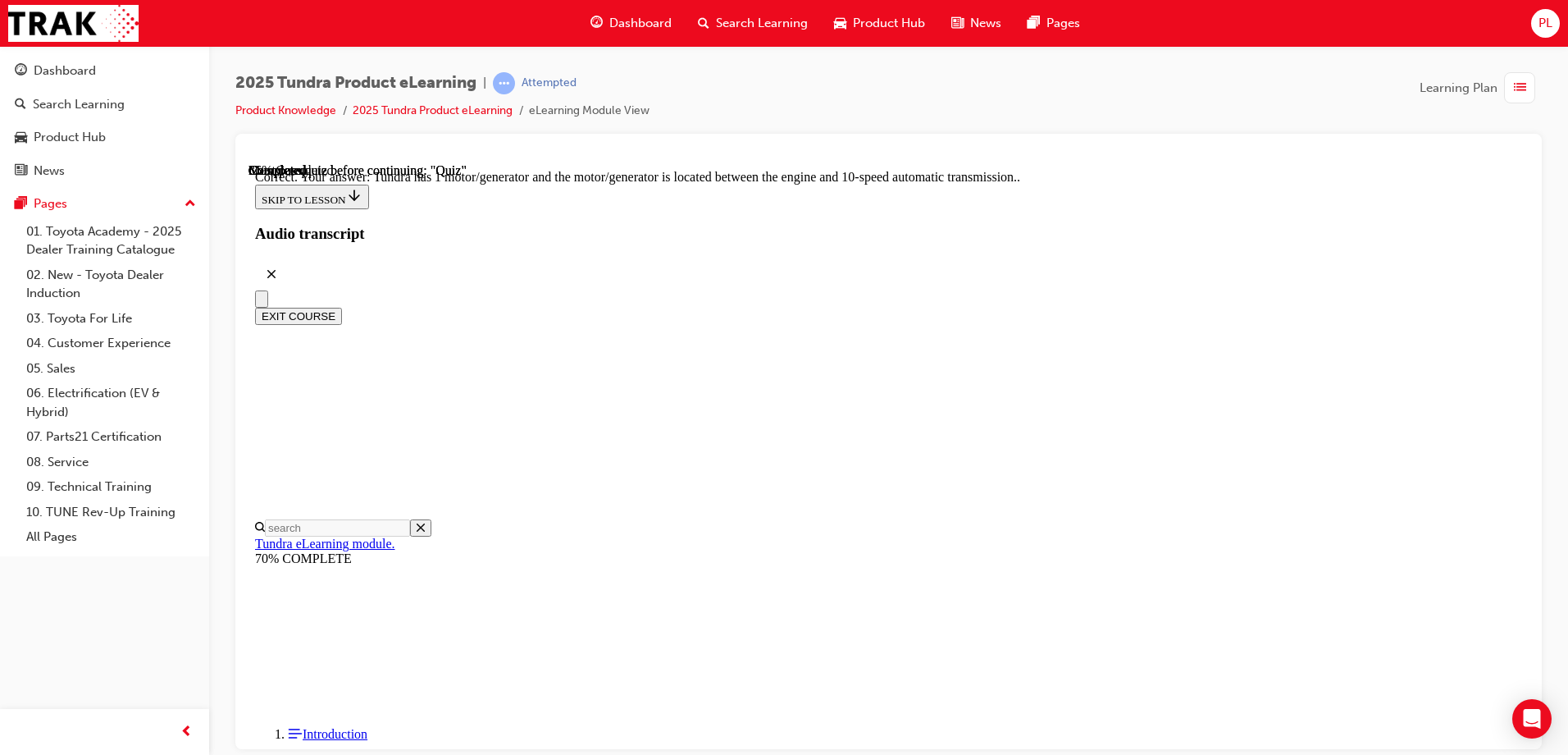
scroll to position [313, 0]
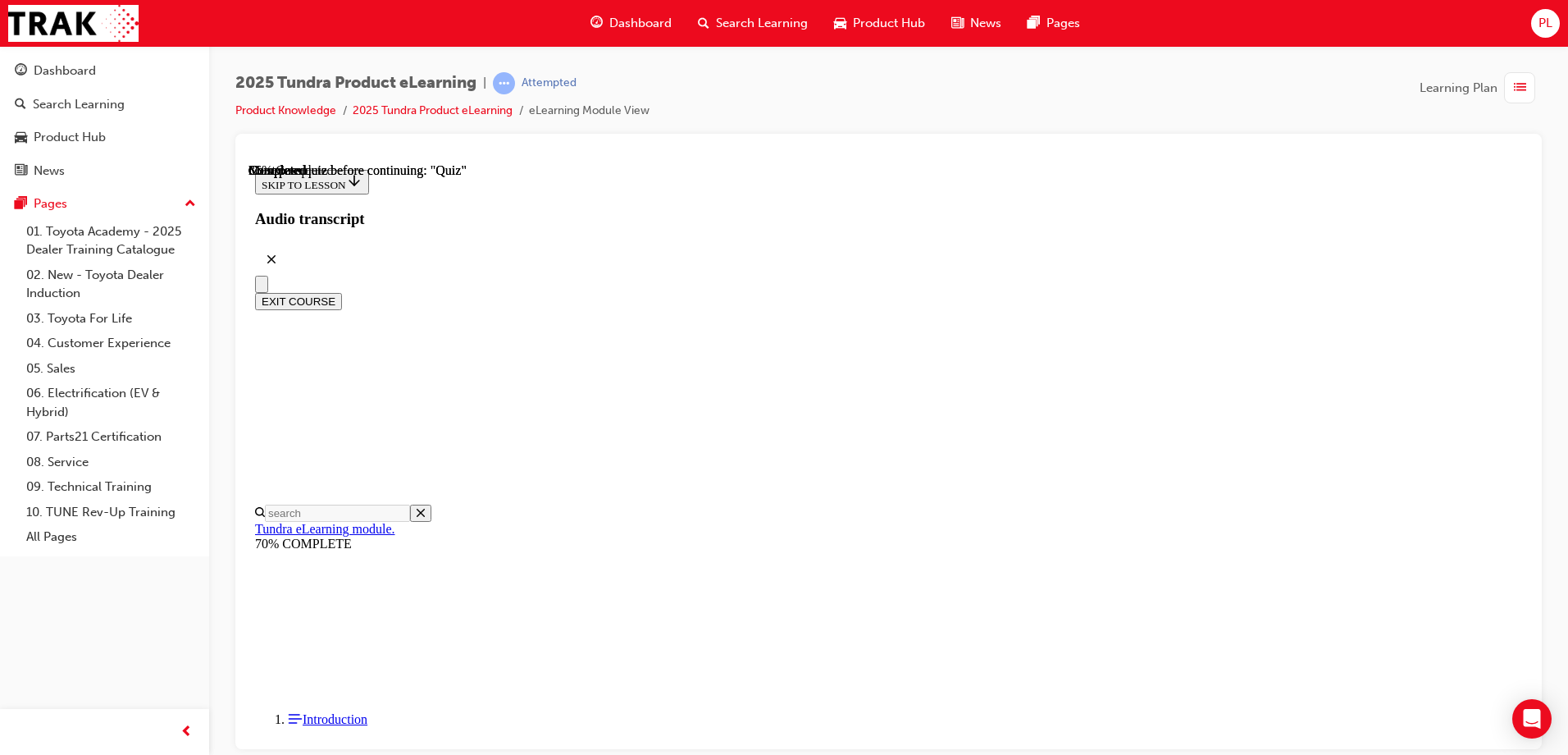
scroll to position [246, 0]
radio input "true"
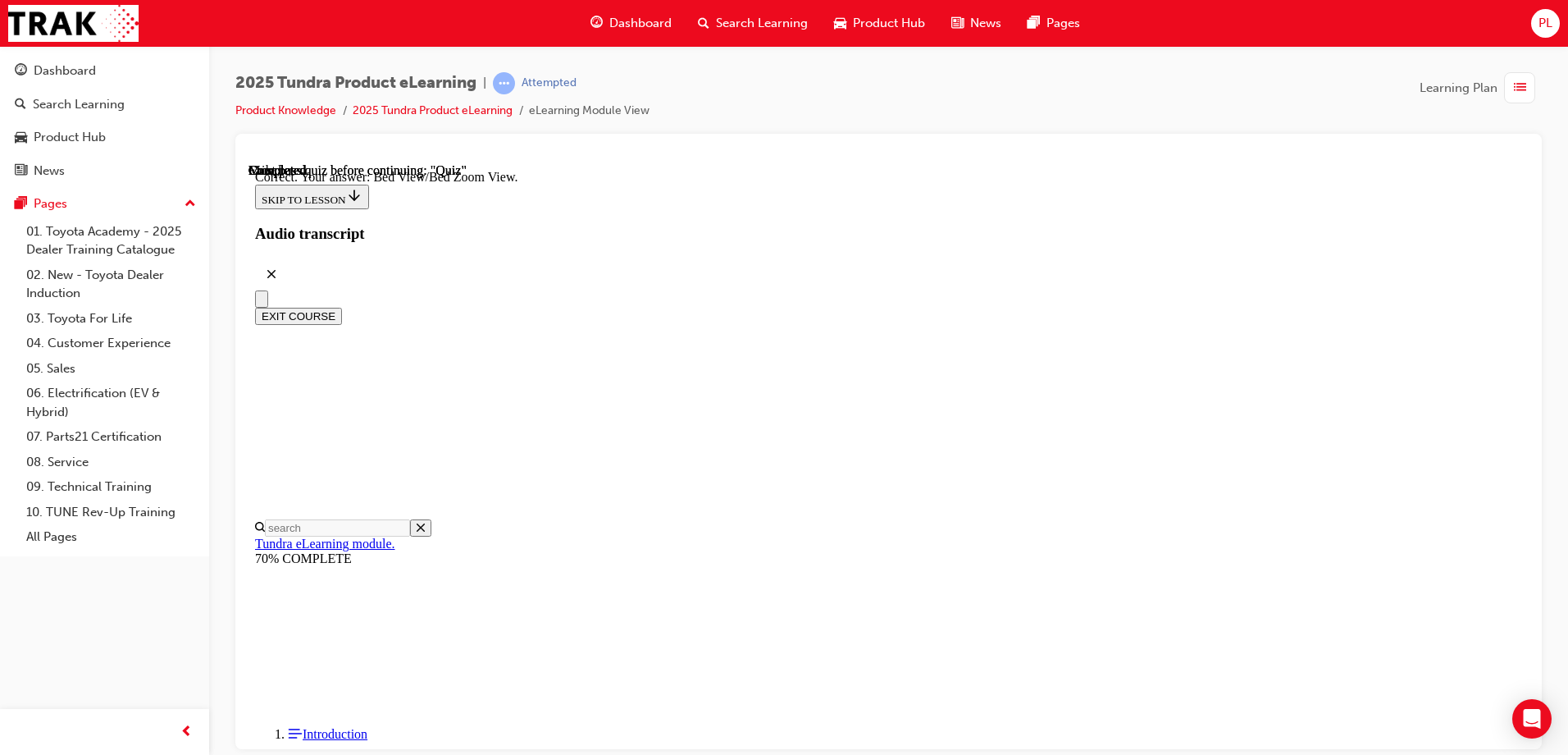
scroll to position [458, 0]
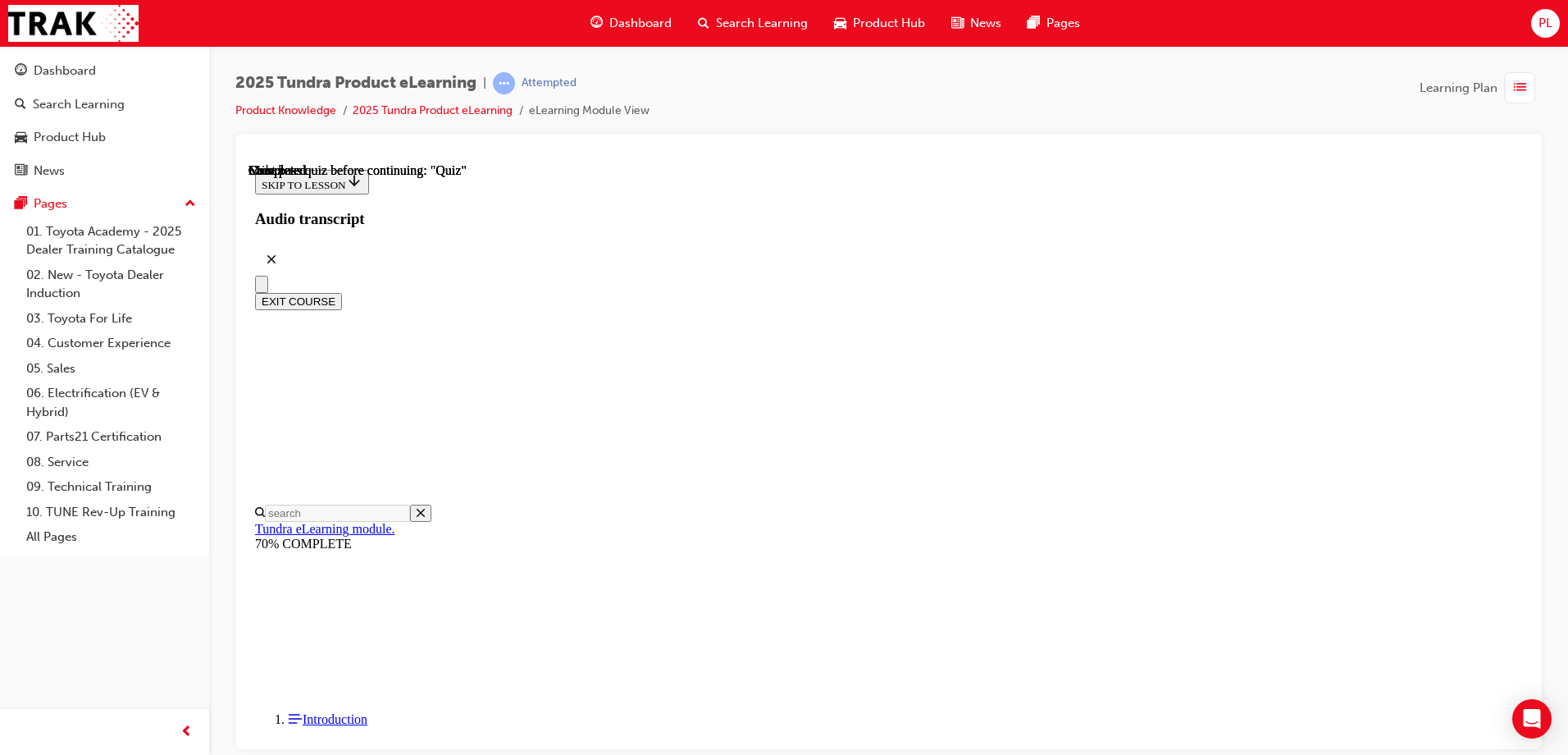
scroll to position [301, 0]
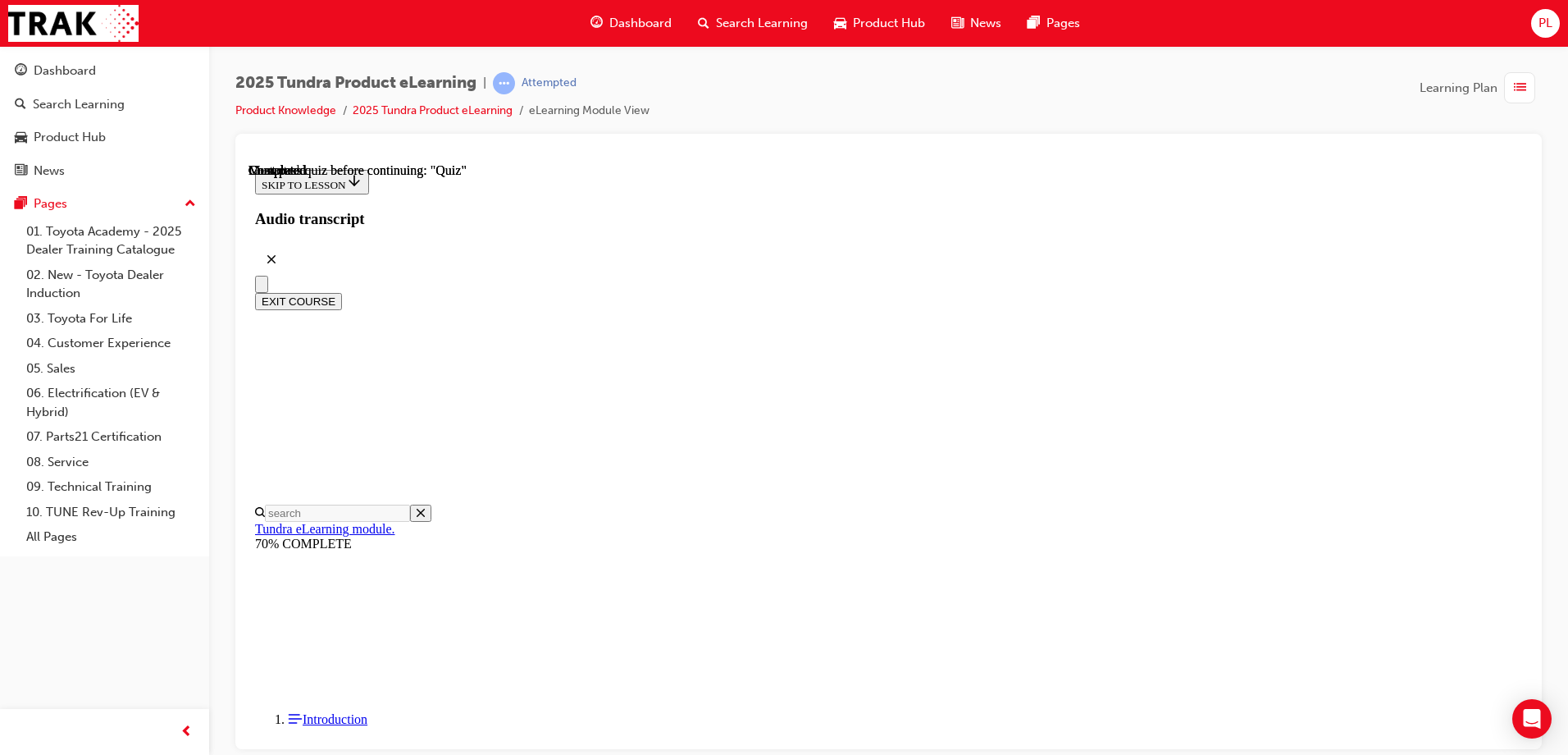
radio input "true"
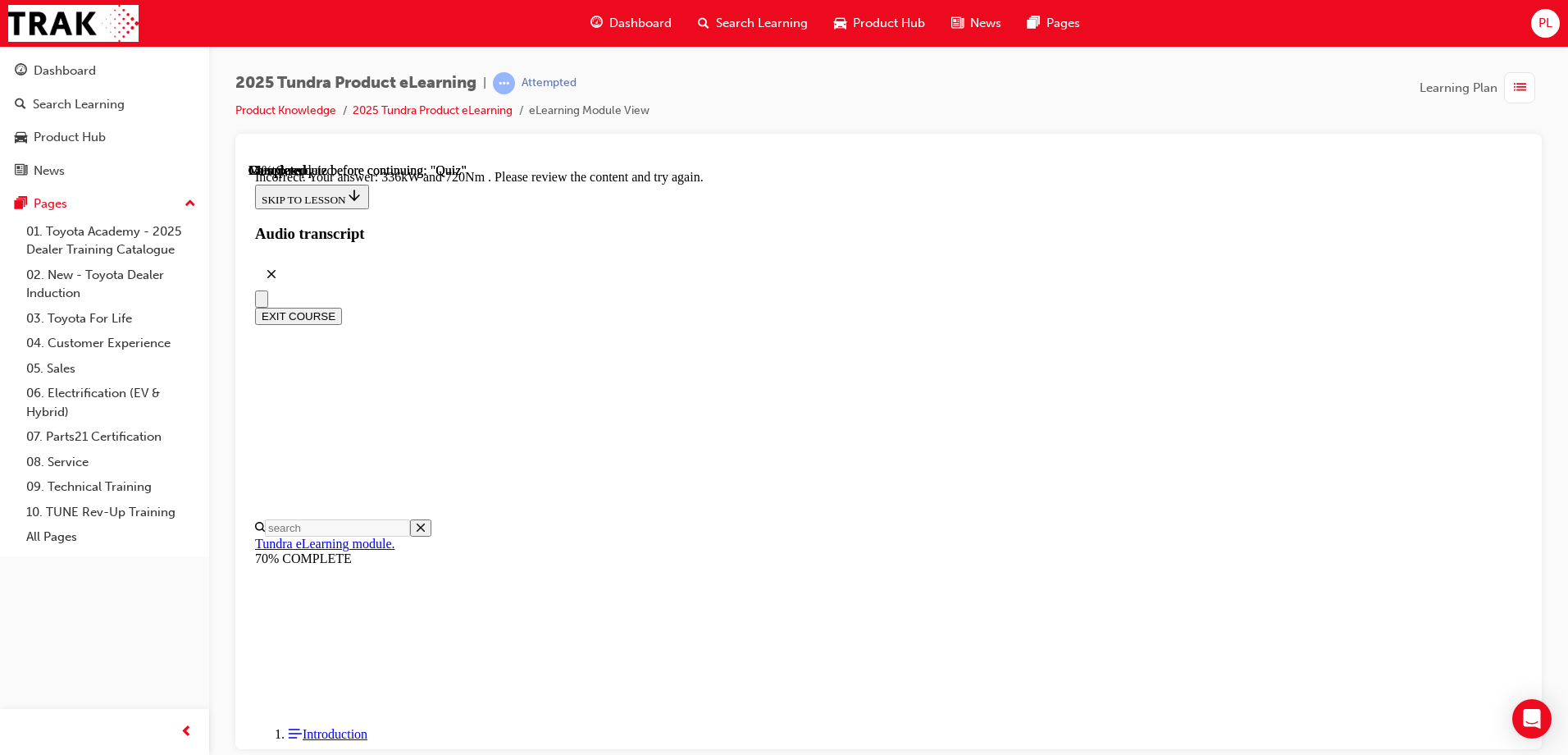
scroll to position [427, 0]
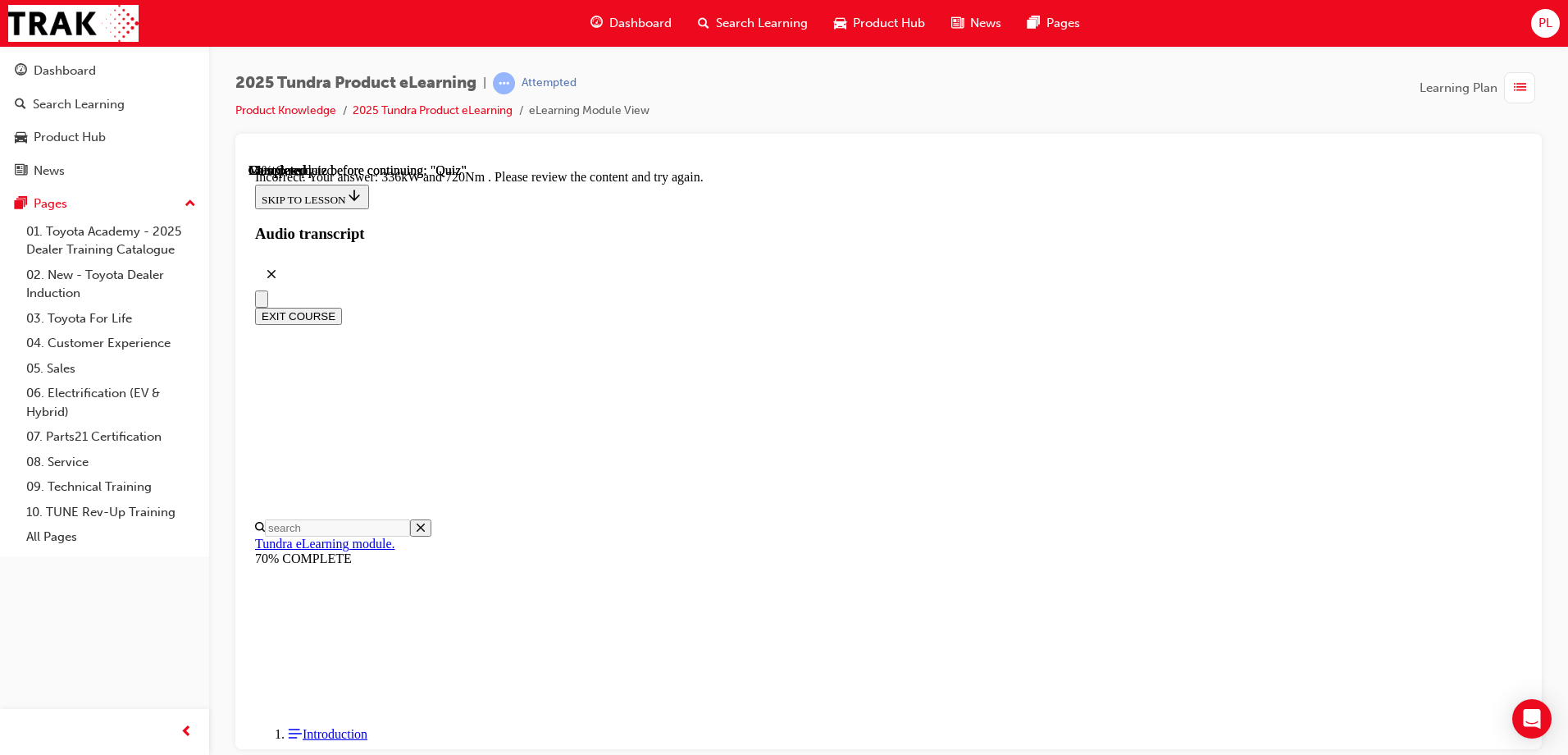
radio input "true"
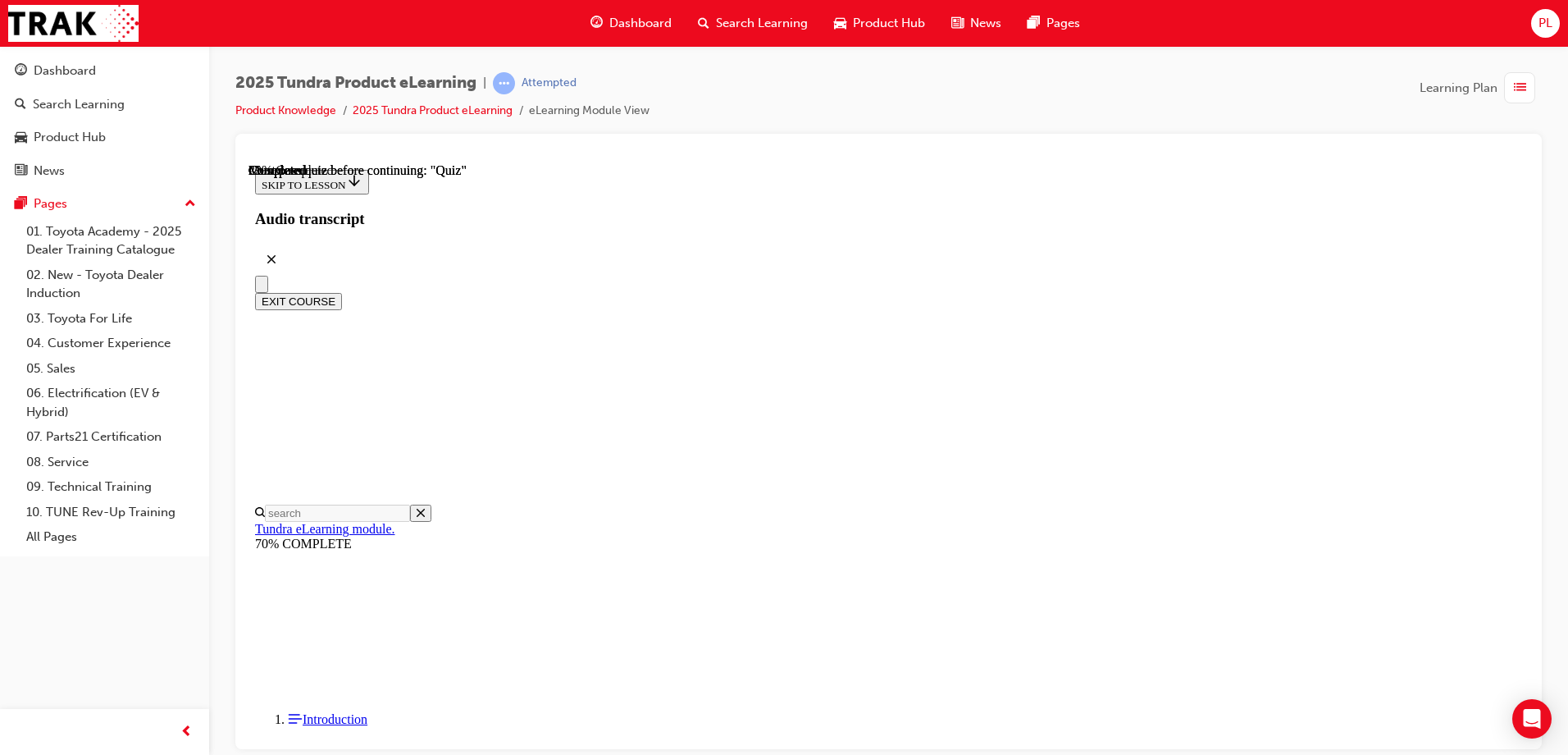
scroll to position [164, 0]
radio input "true"
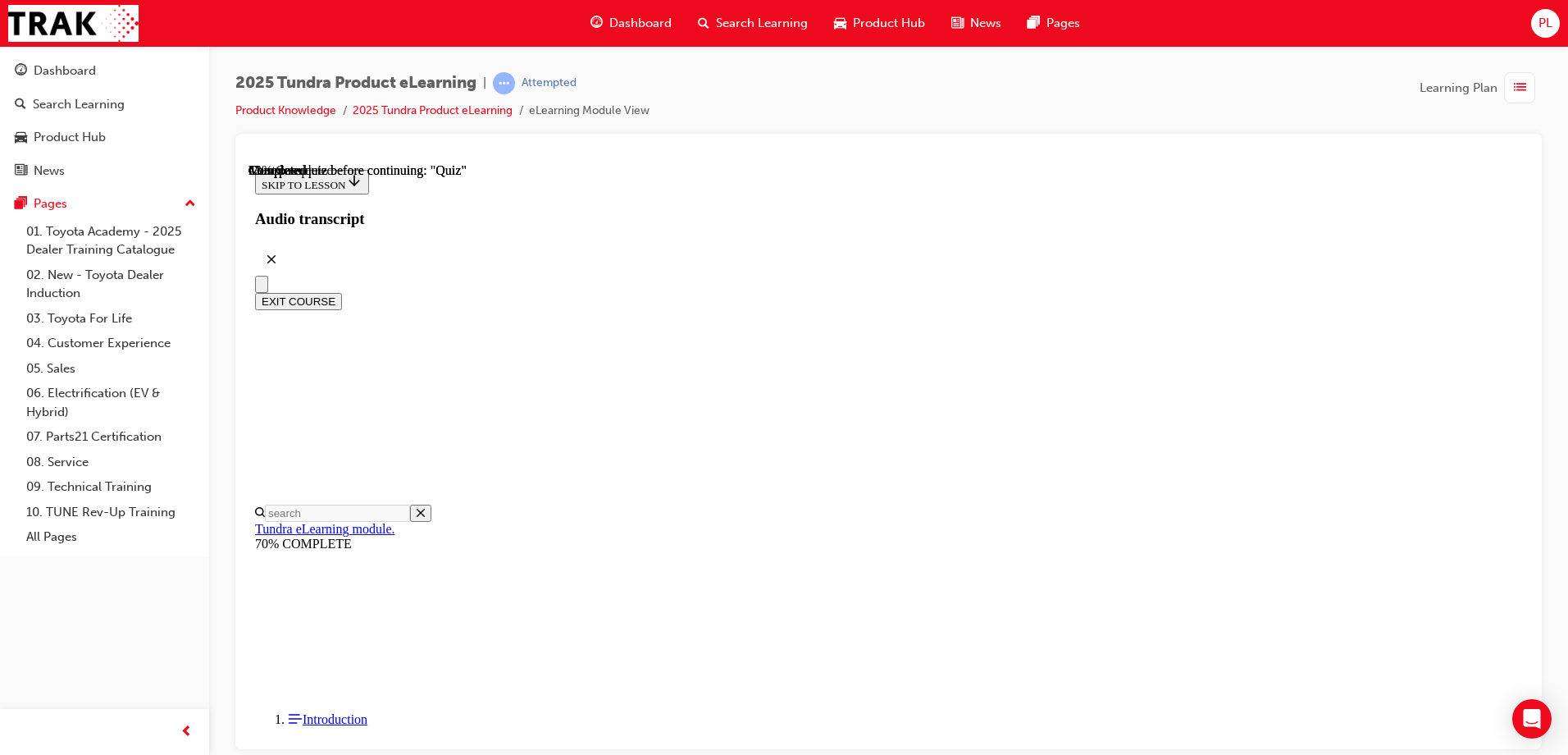
radio input "true"
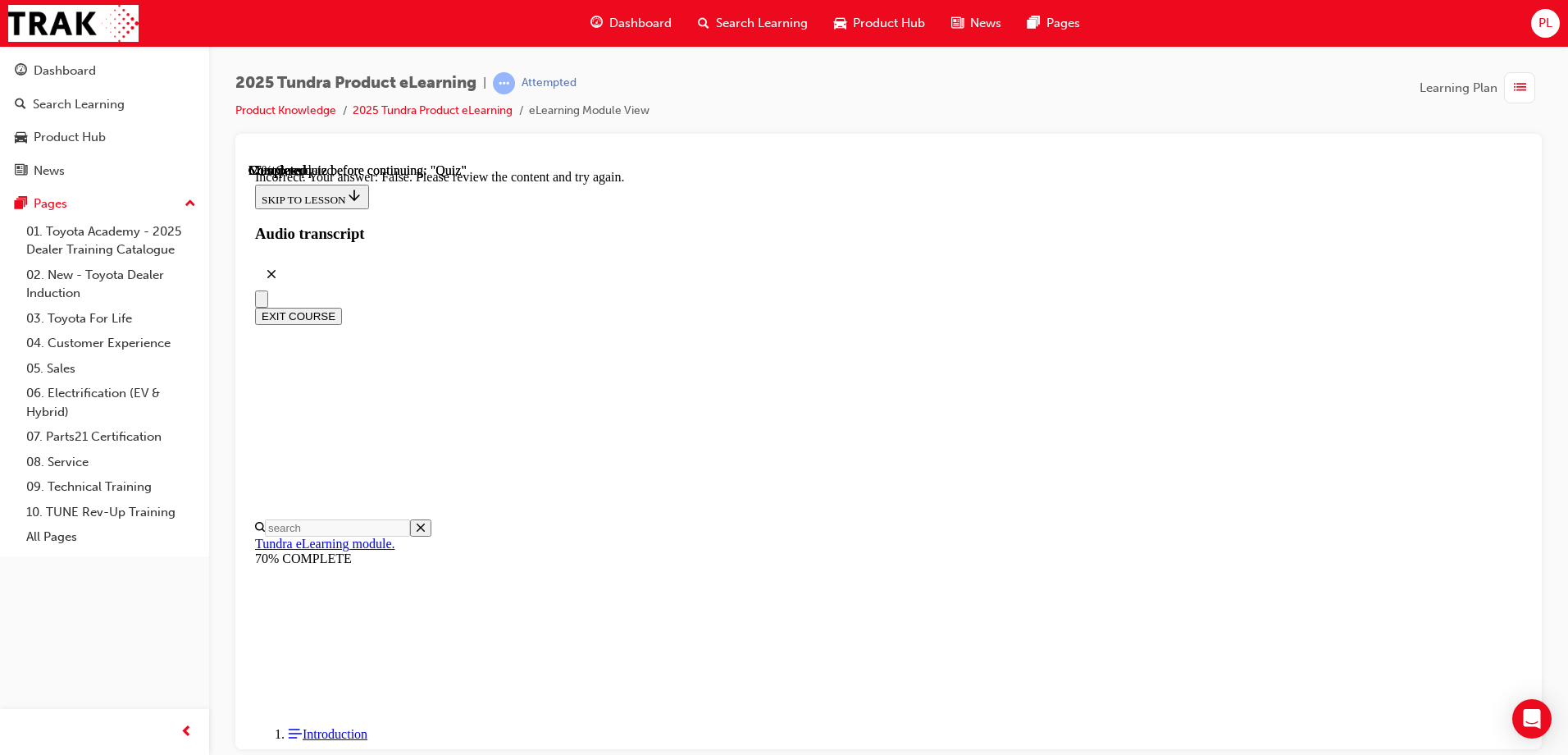
scroll to position [268, 0]
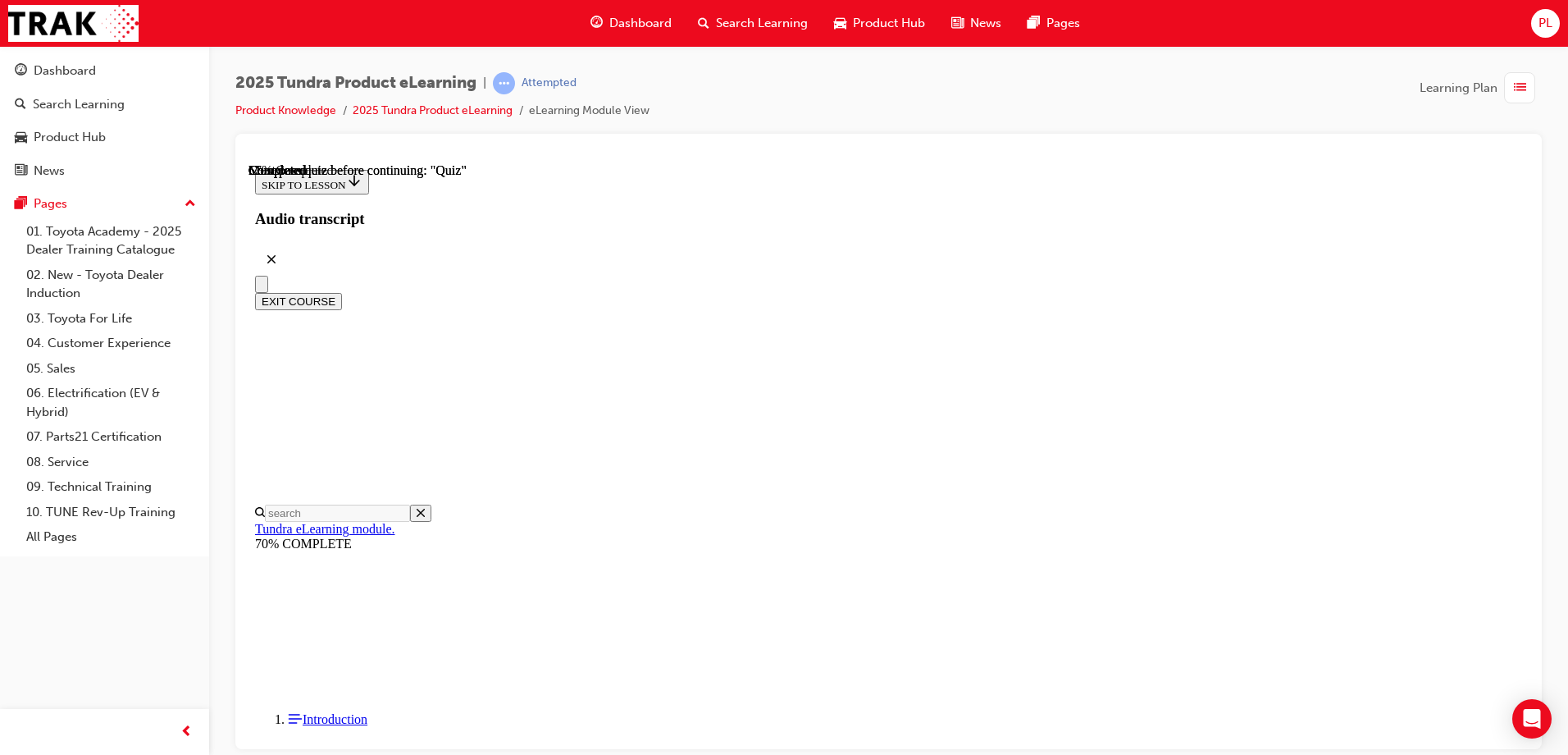
scroll to position [314, 0]
radio input "true"
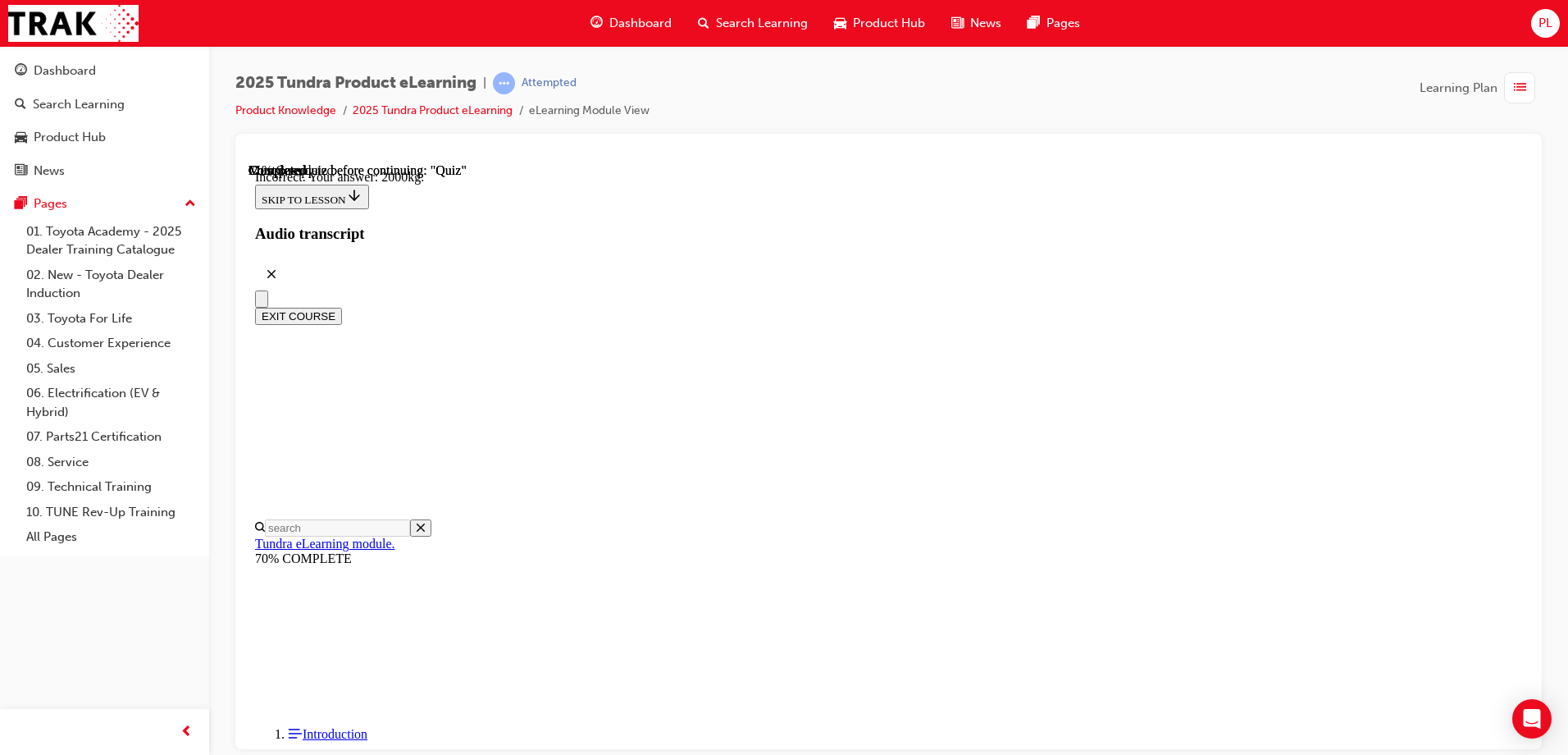
scroll to position [481, 0]
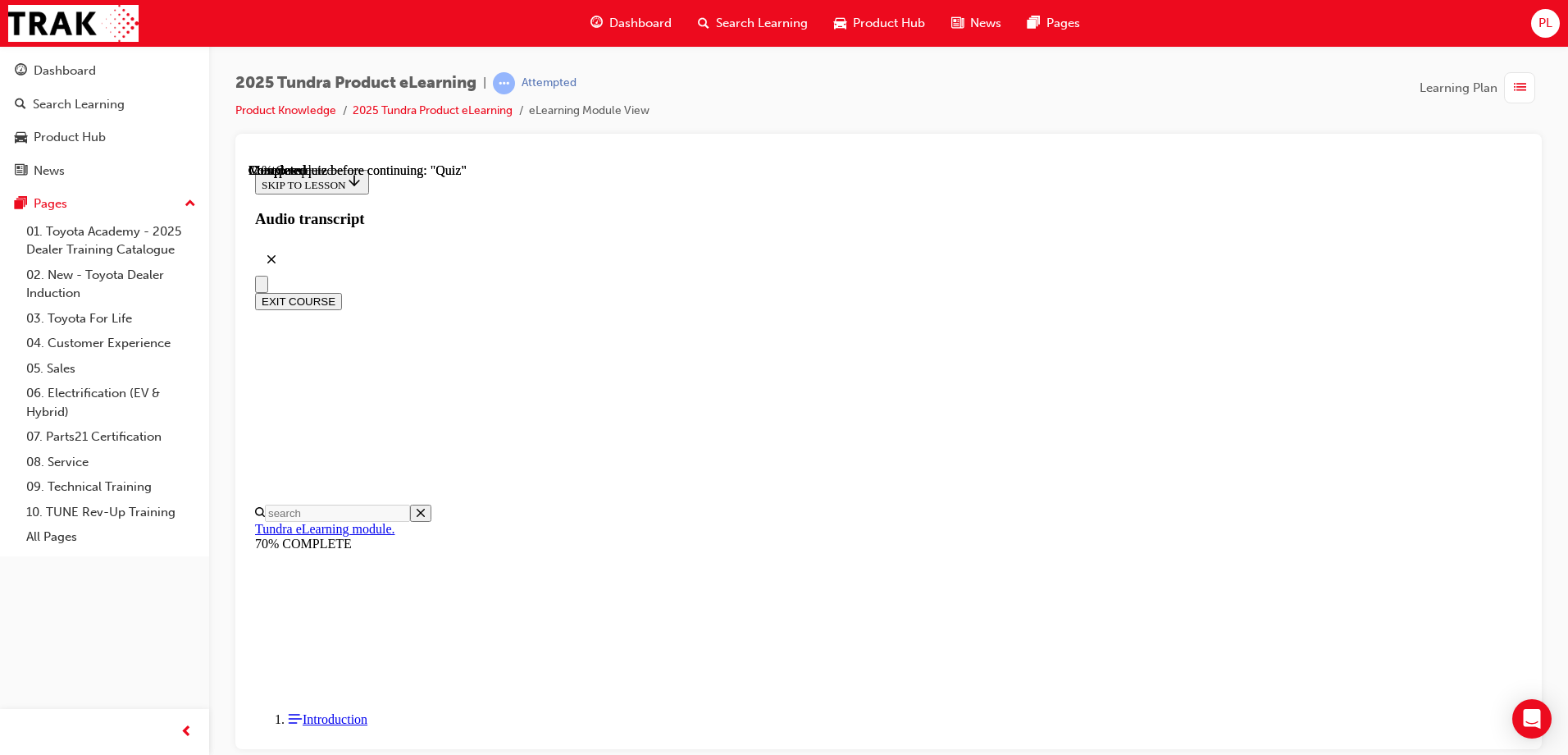
scroll to position [164, 0]
radio input "true"
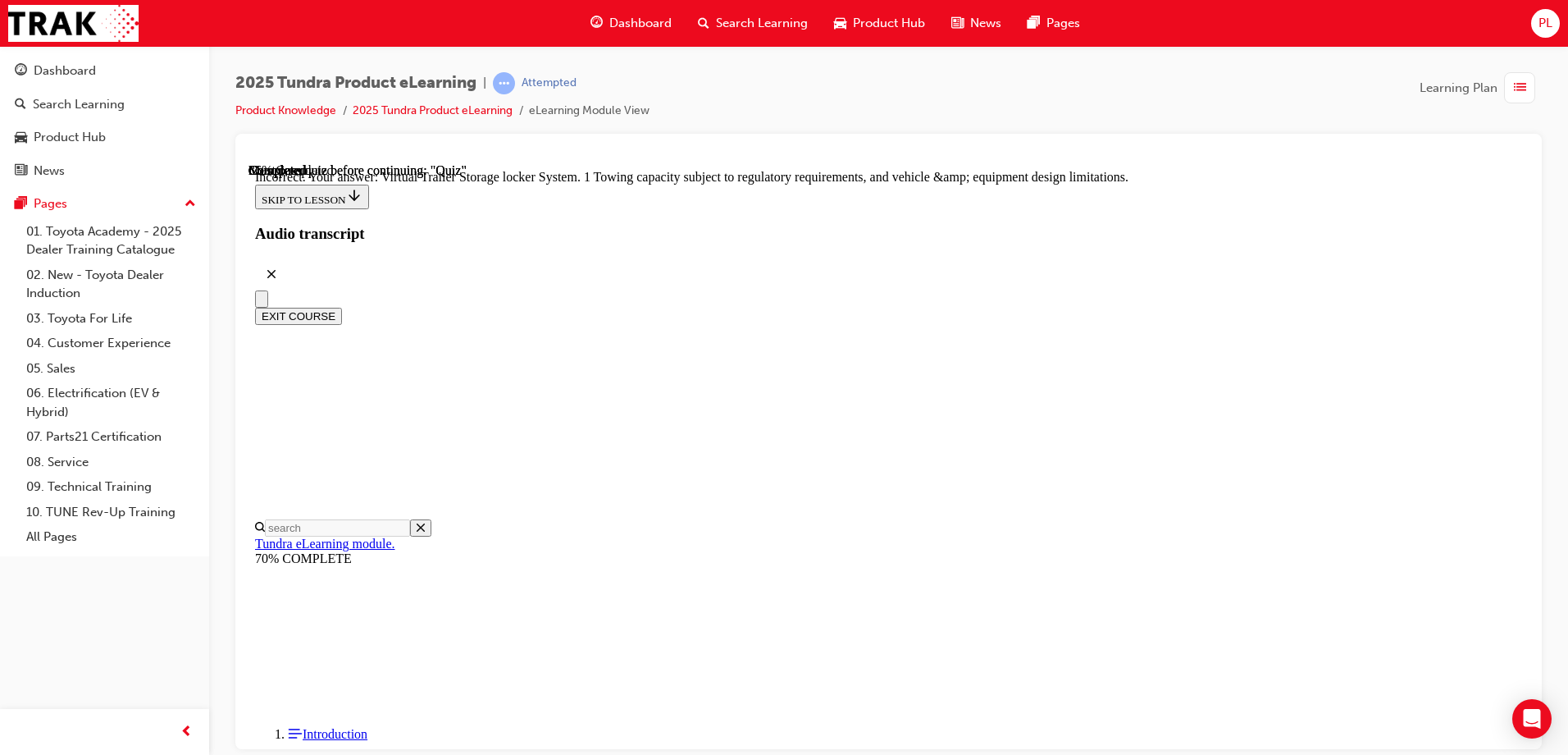
scroll to position [503, 0]
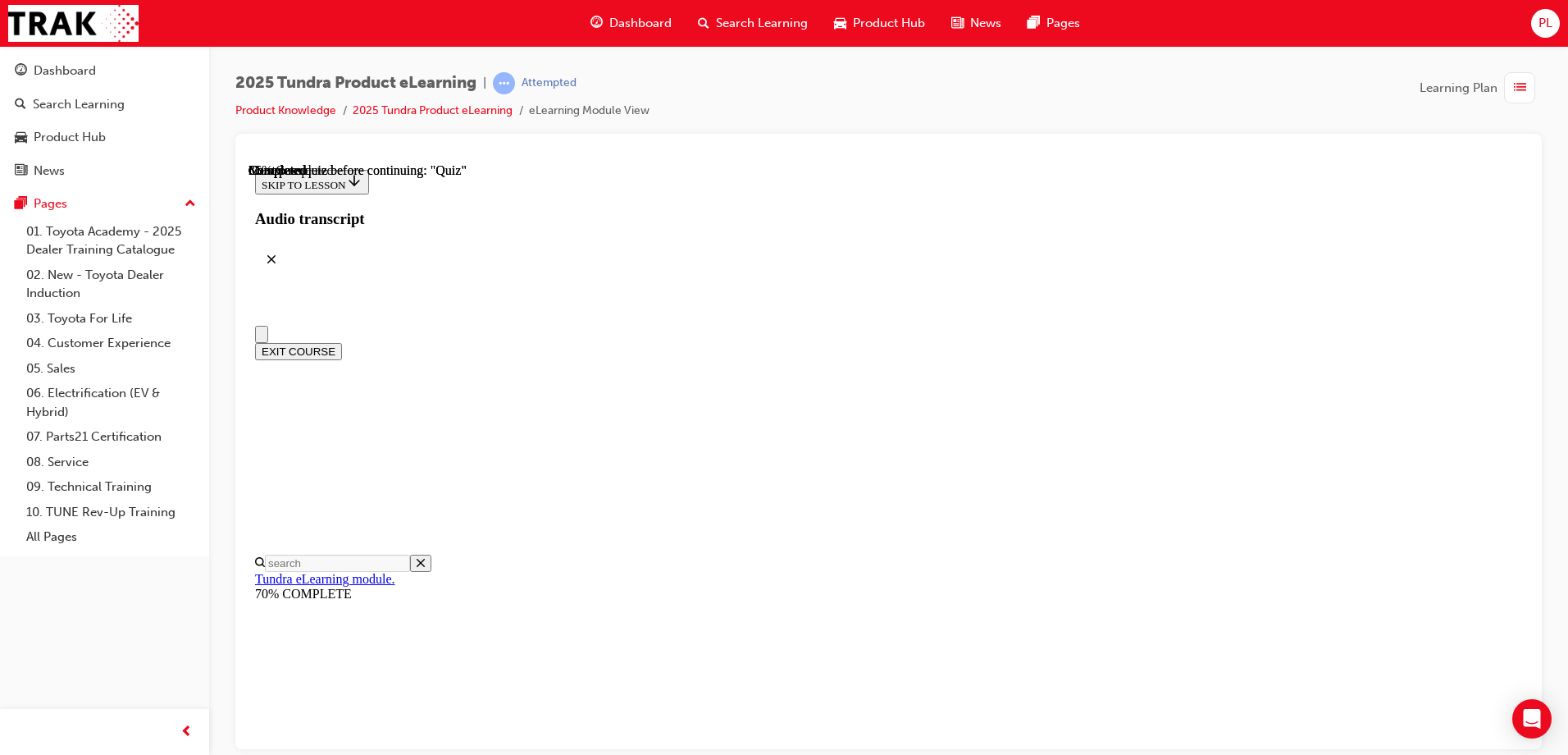
radio input "true"
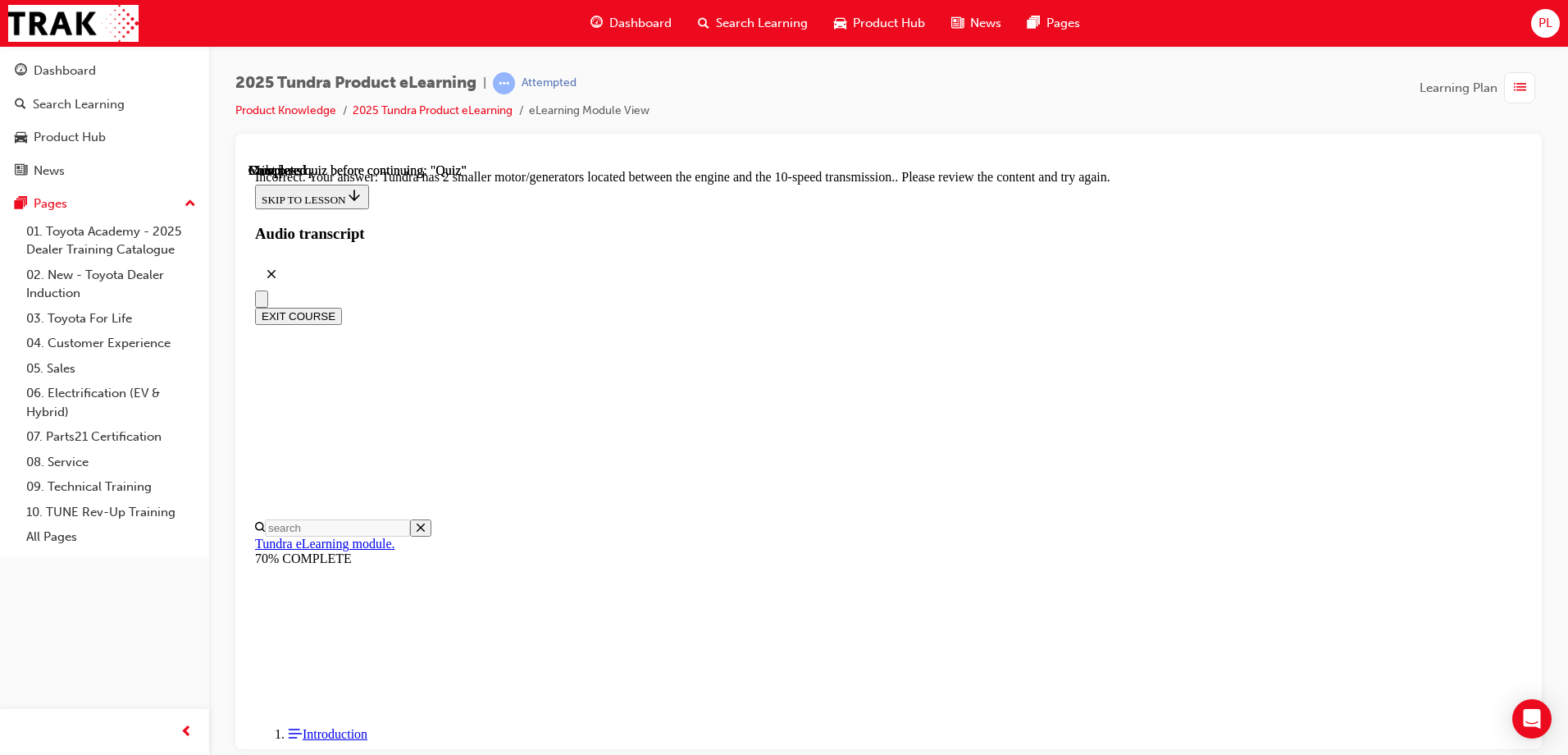
scroll to position [395, 0]
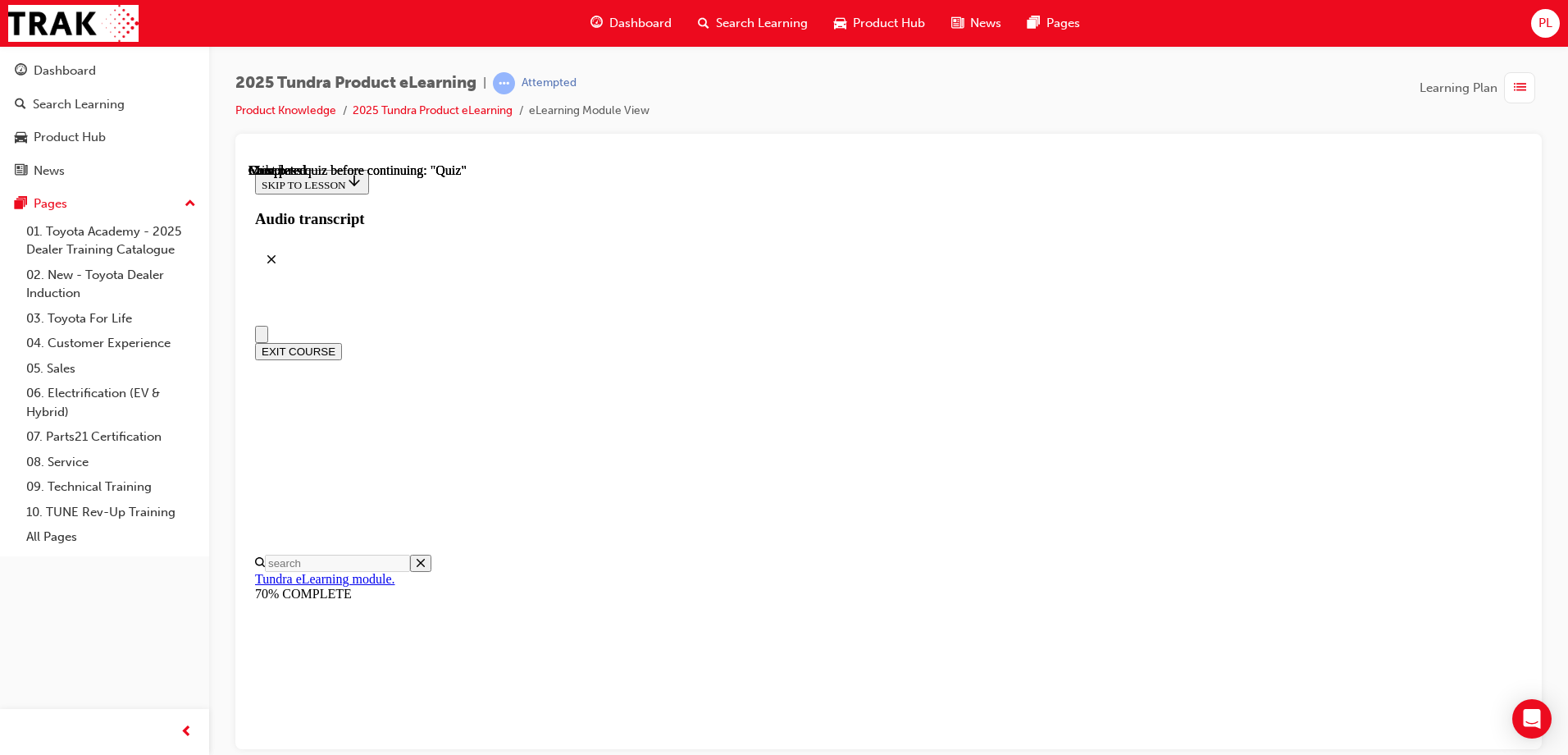
scroll to position [0, 0]
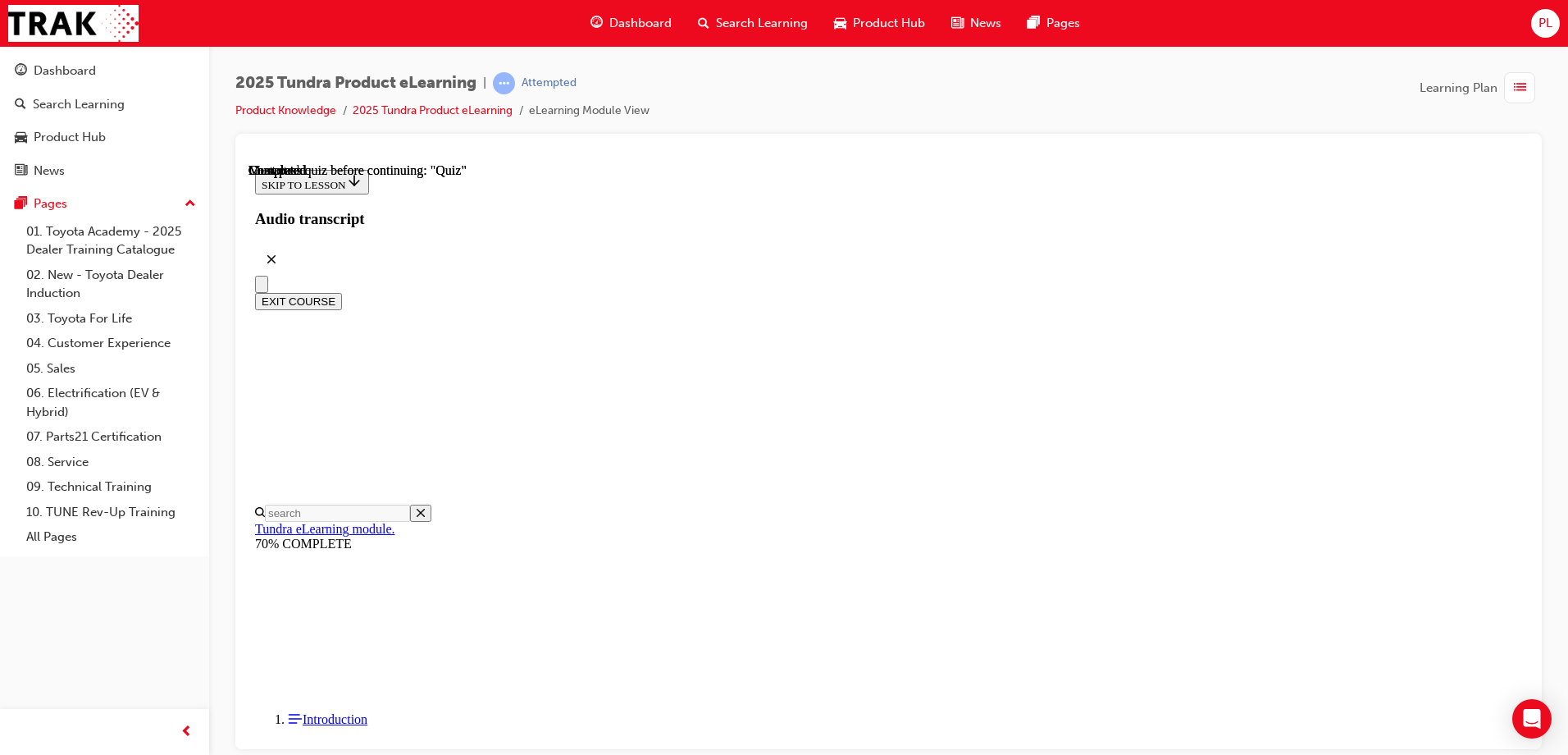
radio input "true"
drag, startPoint x: 1001, startPoint y: 600, endPoint x: 989, endPoint y: 603, distance: 12.4
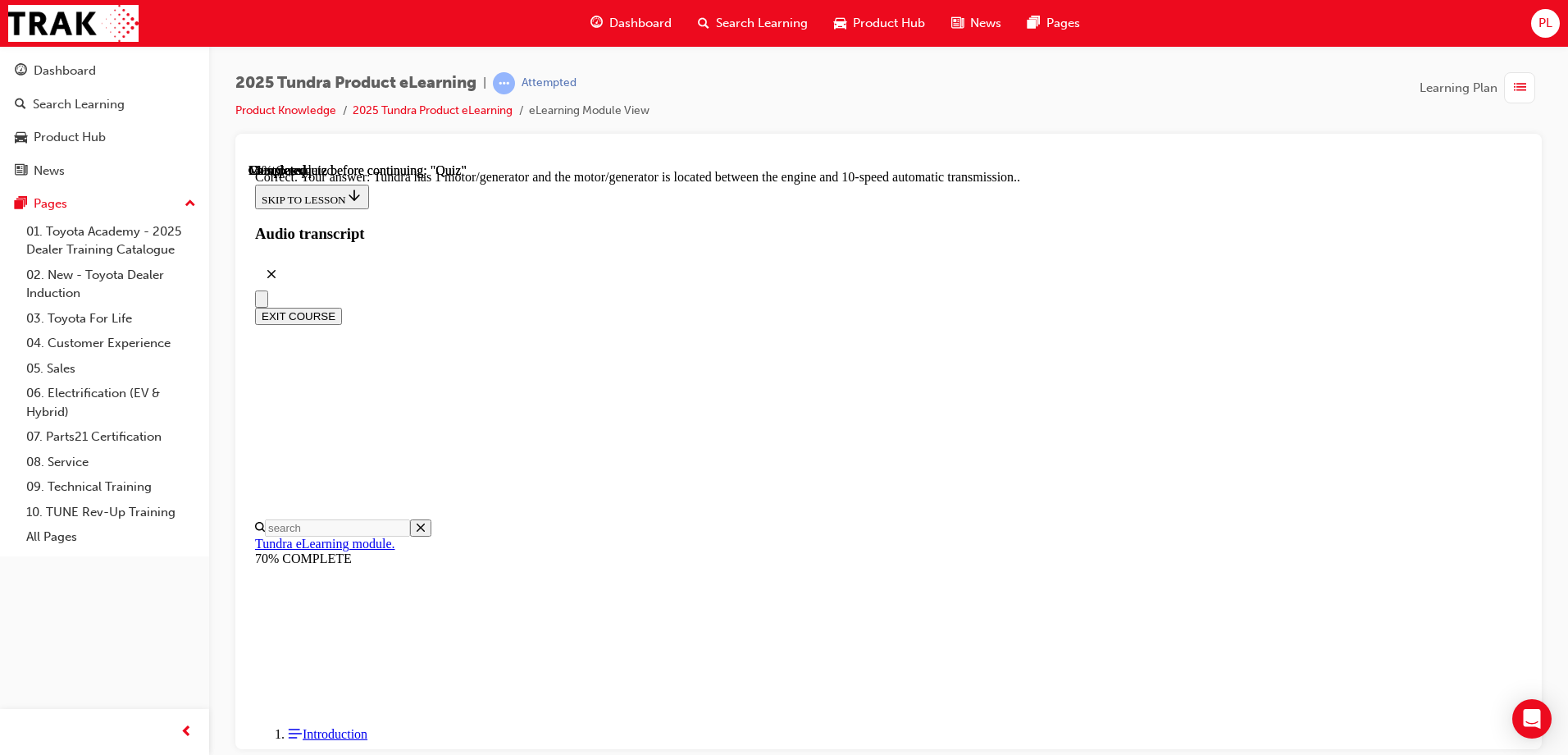
scroll to position [313, 0]
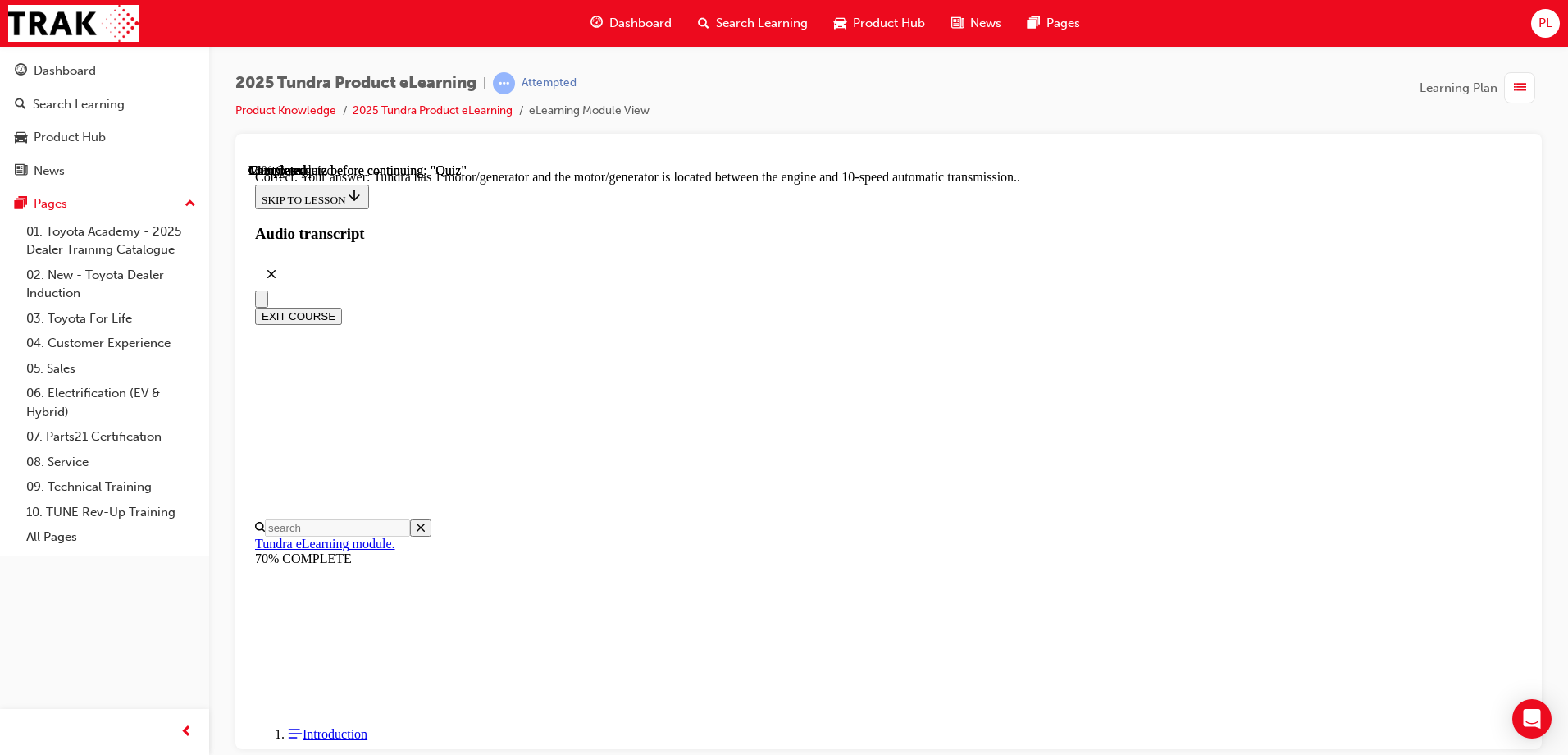
radio input "true"
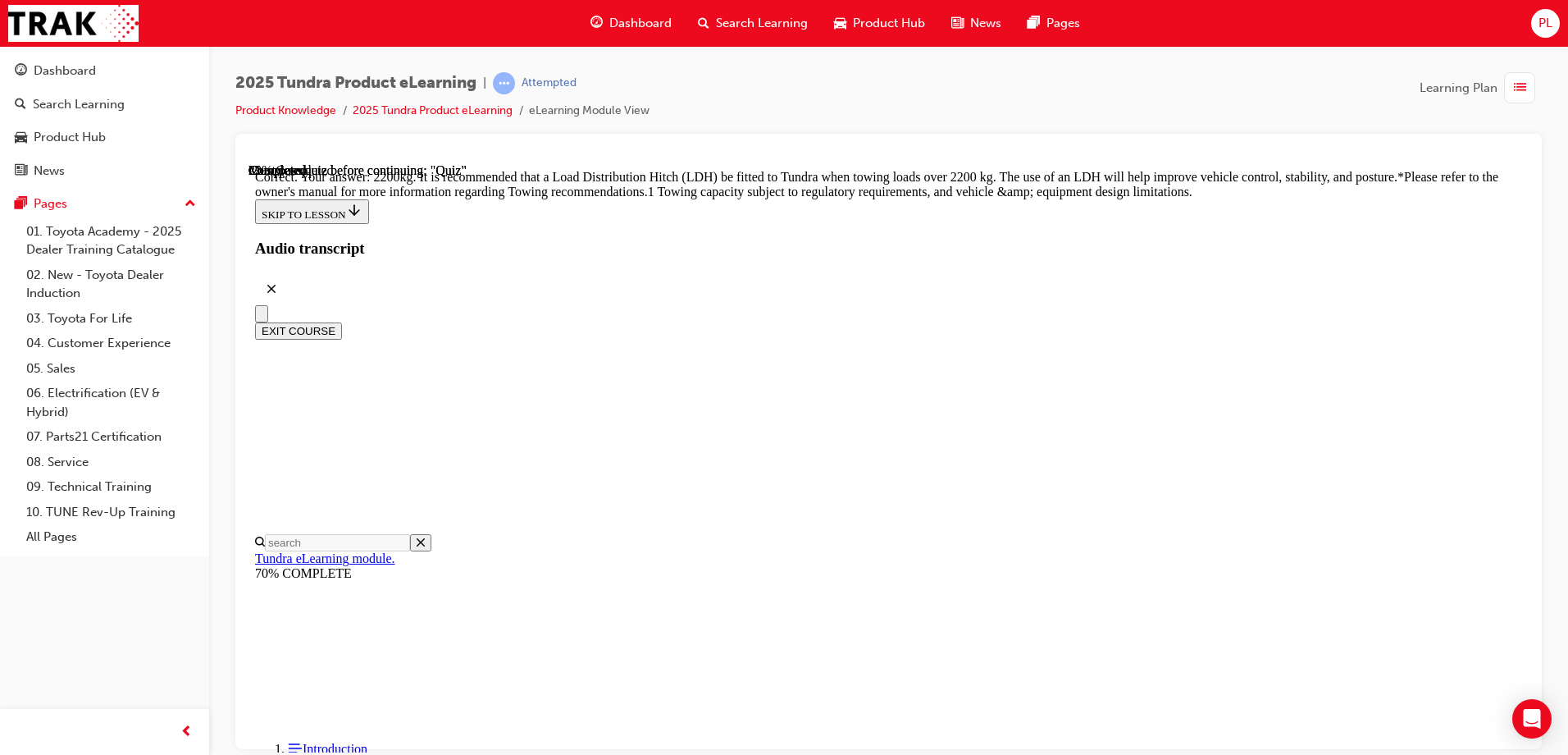
scroll to position [680, 0]
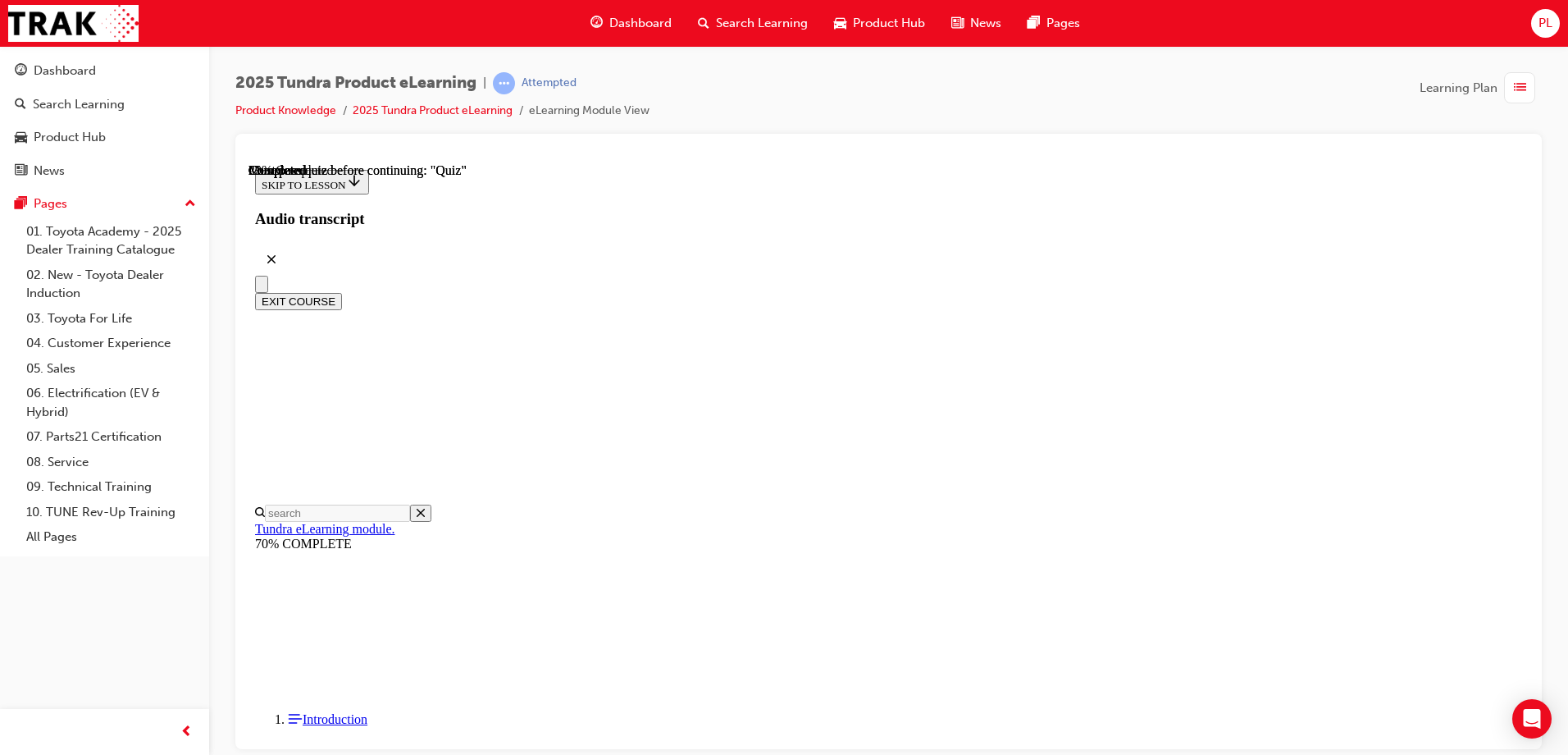
scroll to position [82, 0]
radio input "true"
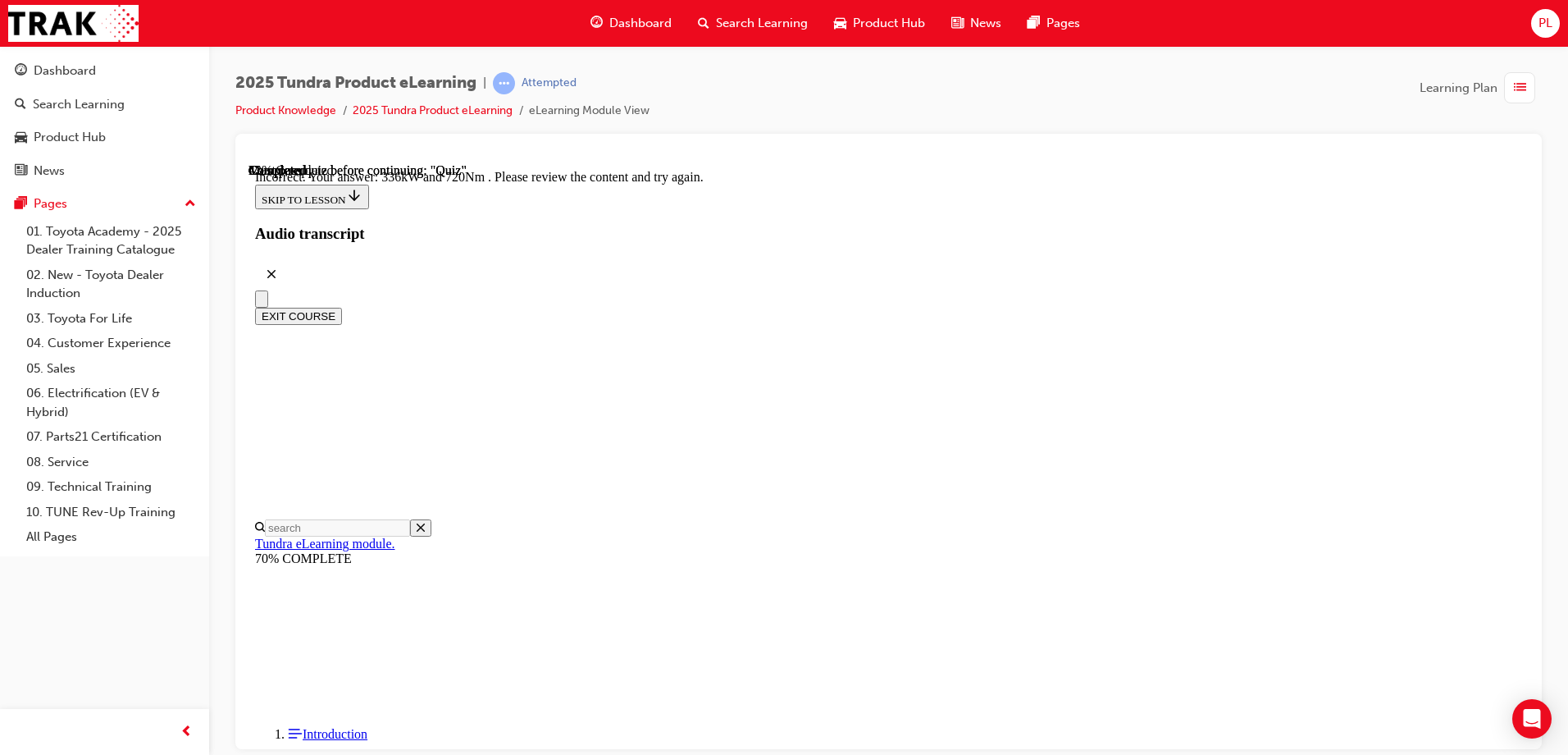
scroll to position [427, 0]
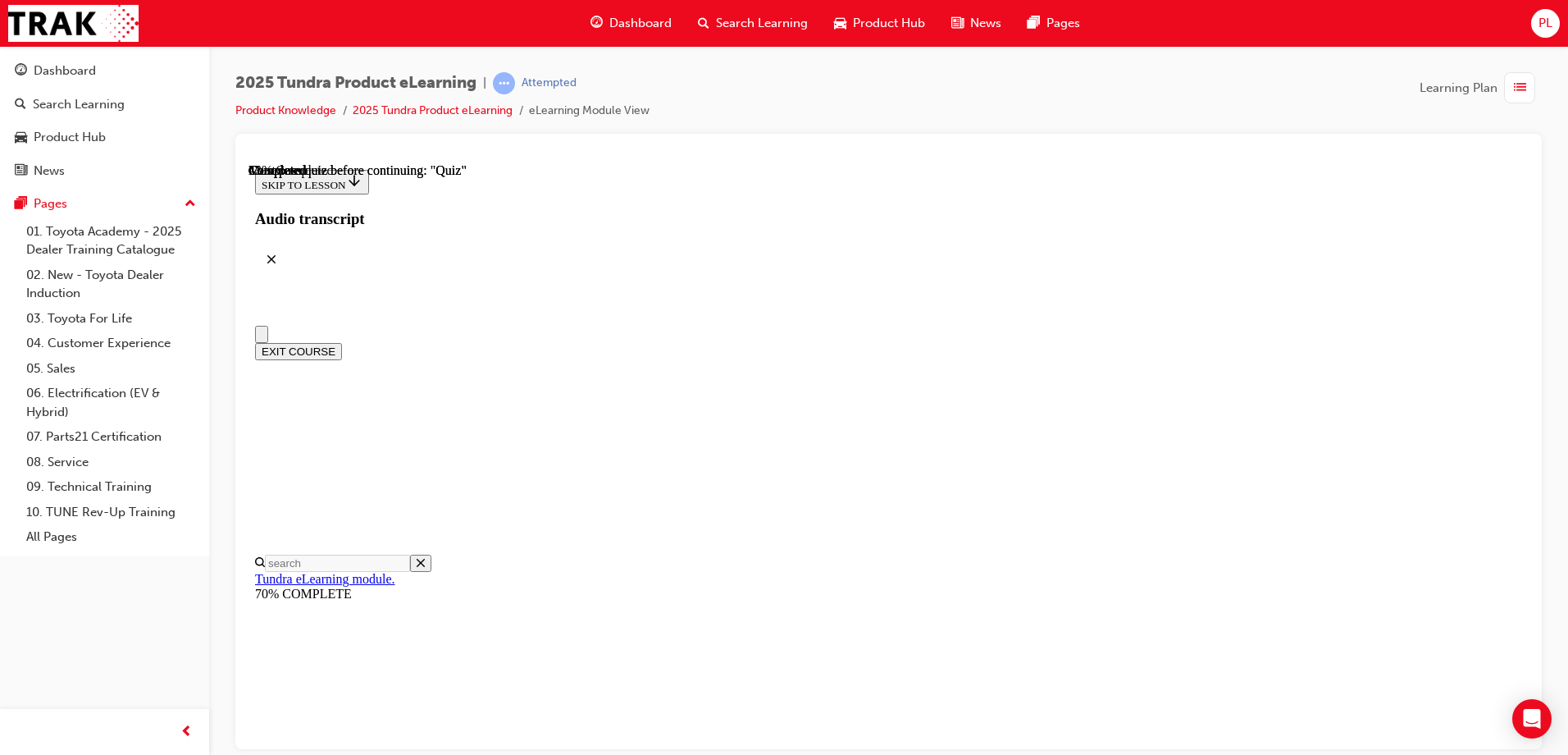
radio input "true"
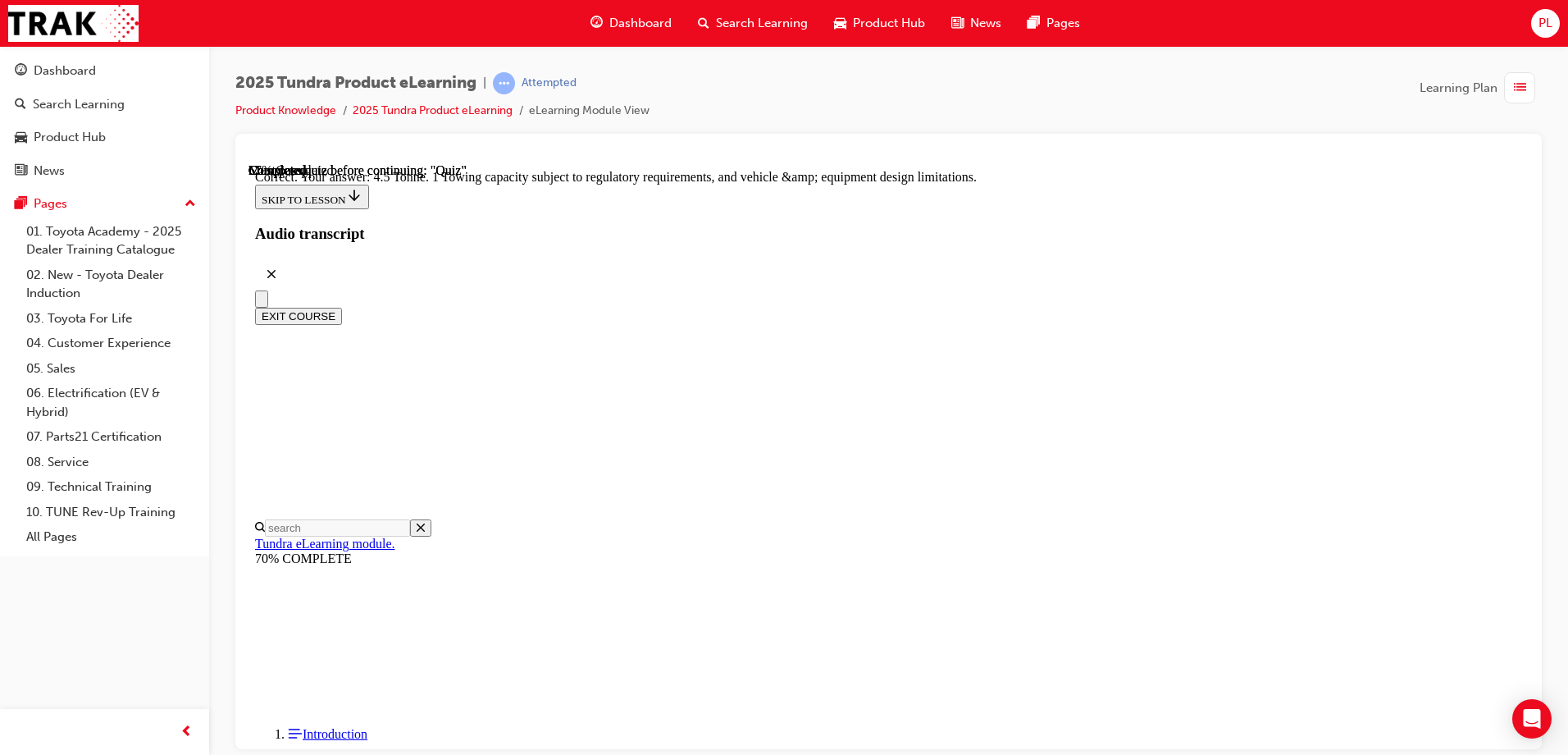
scroll to position [447, 0]
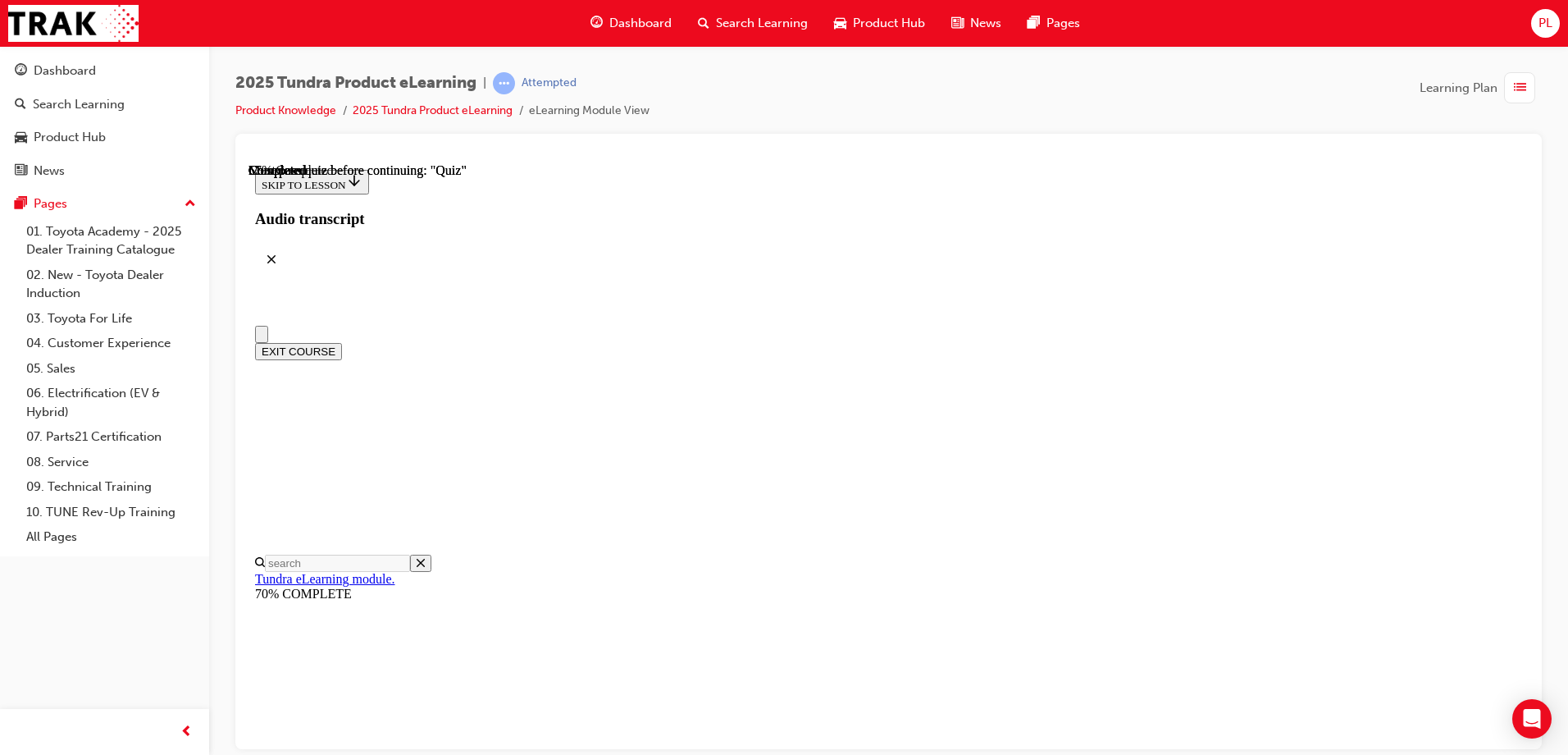
scroll to position [164, 0]
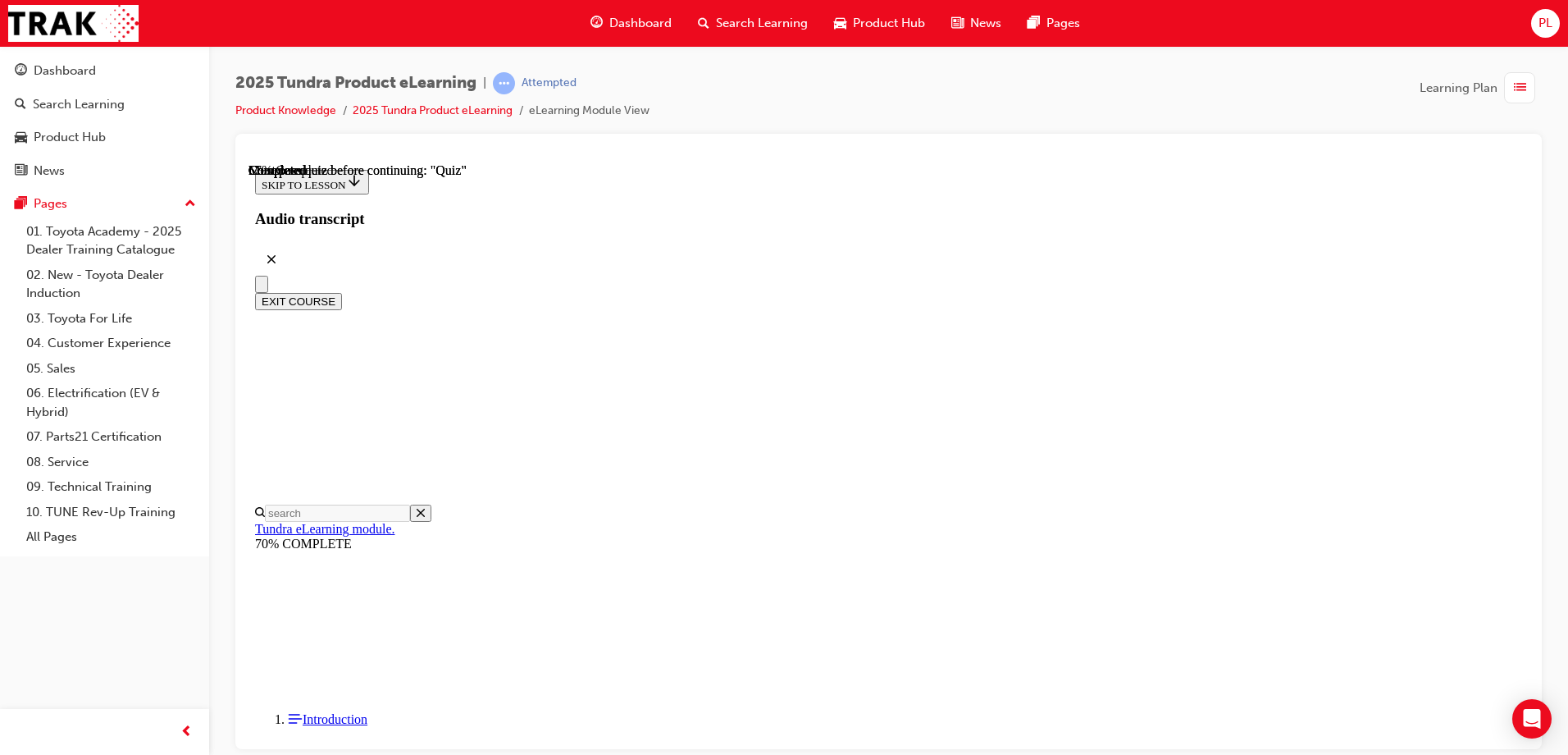
radio input "true"
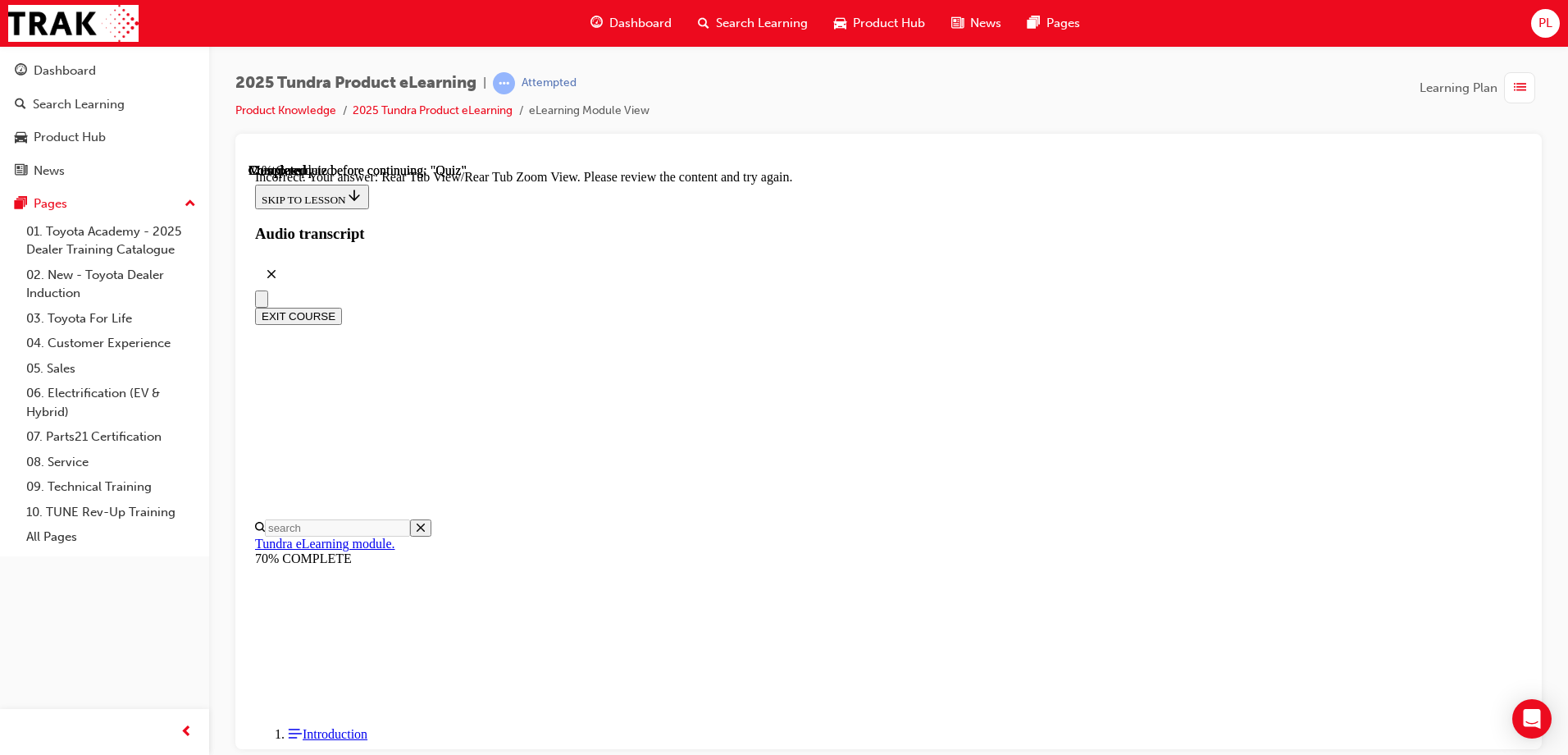
scroll to position [539, 0]
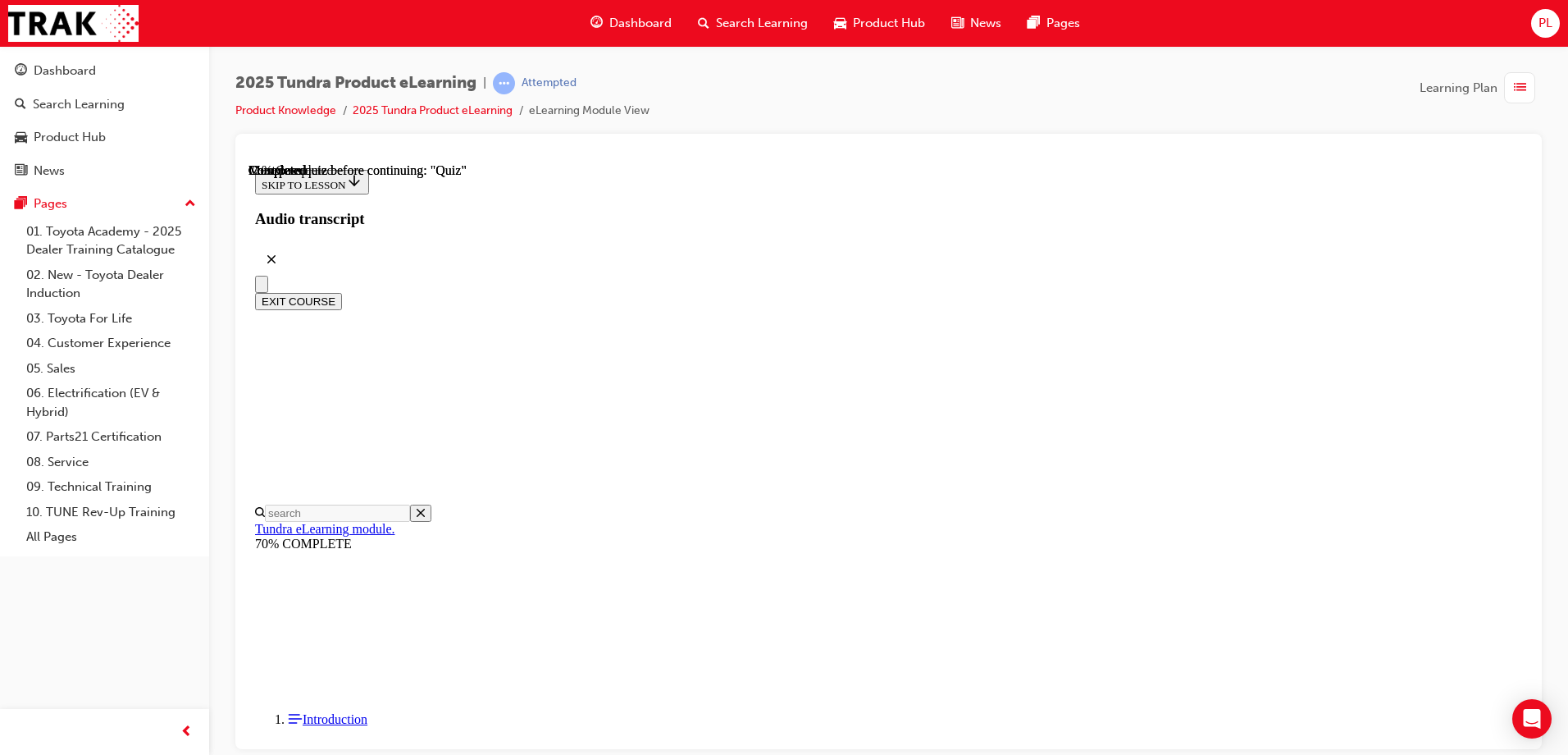
scroll to position [164, 0]
radio input "true"
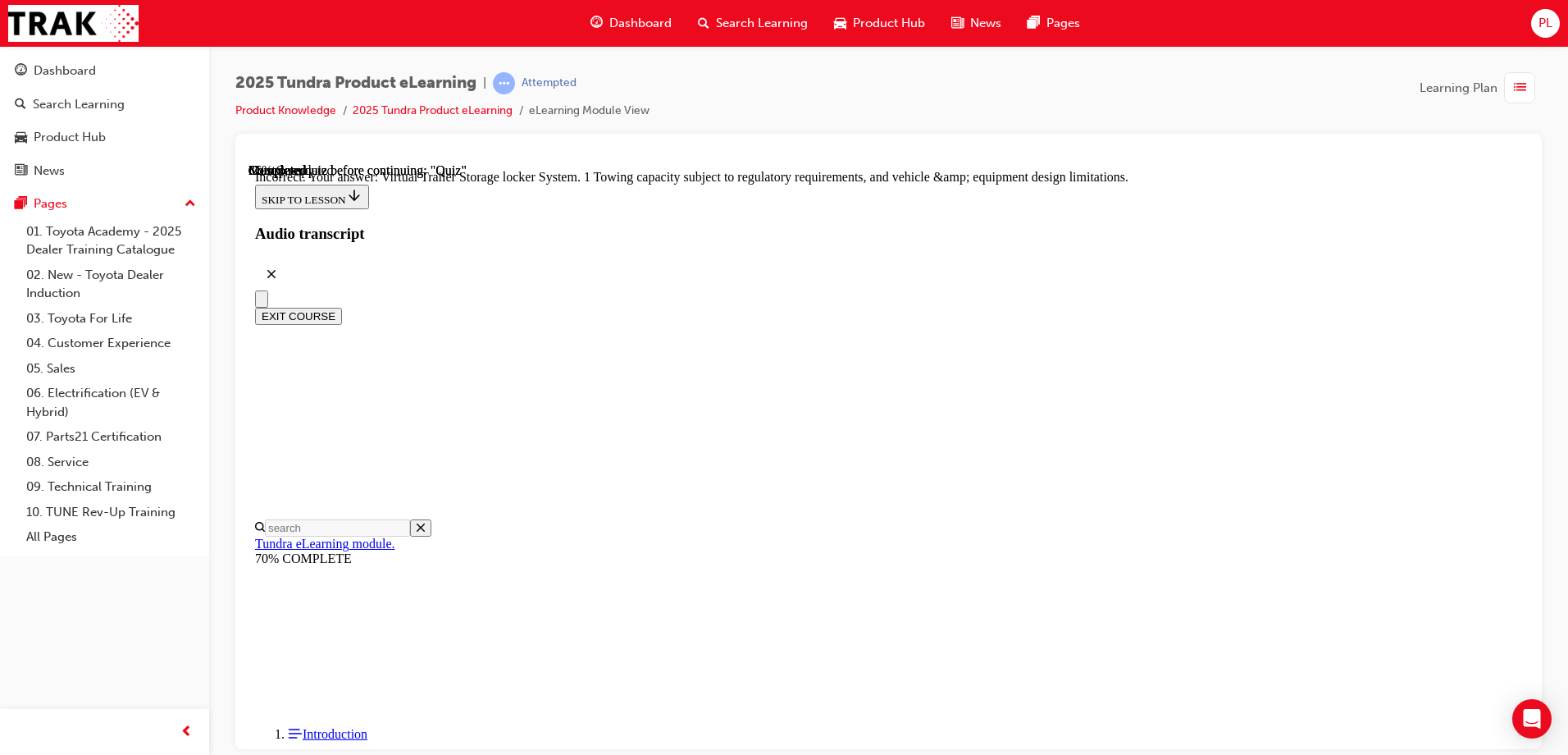
scroll to position [257, 0]
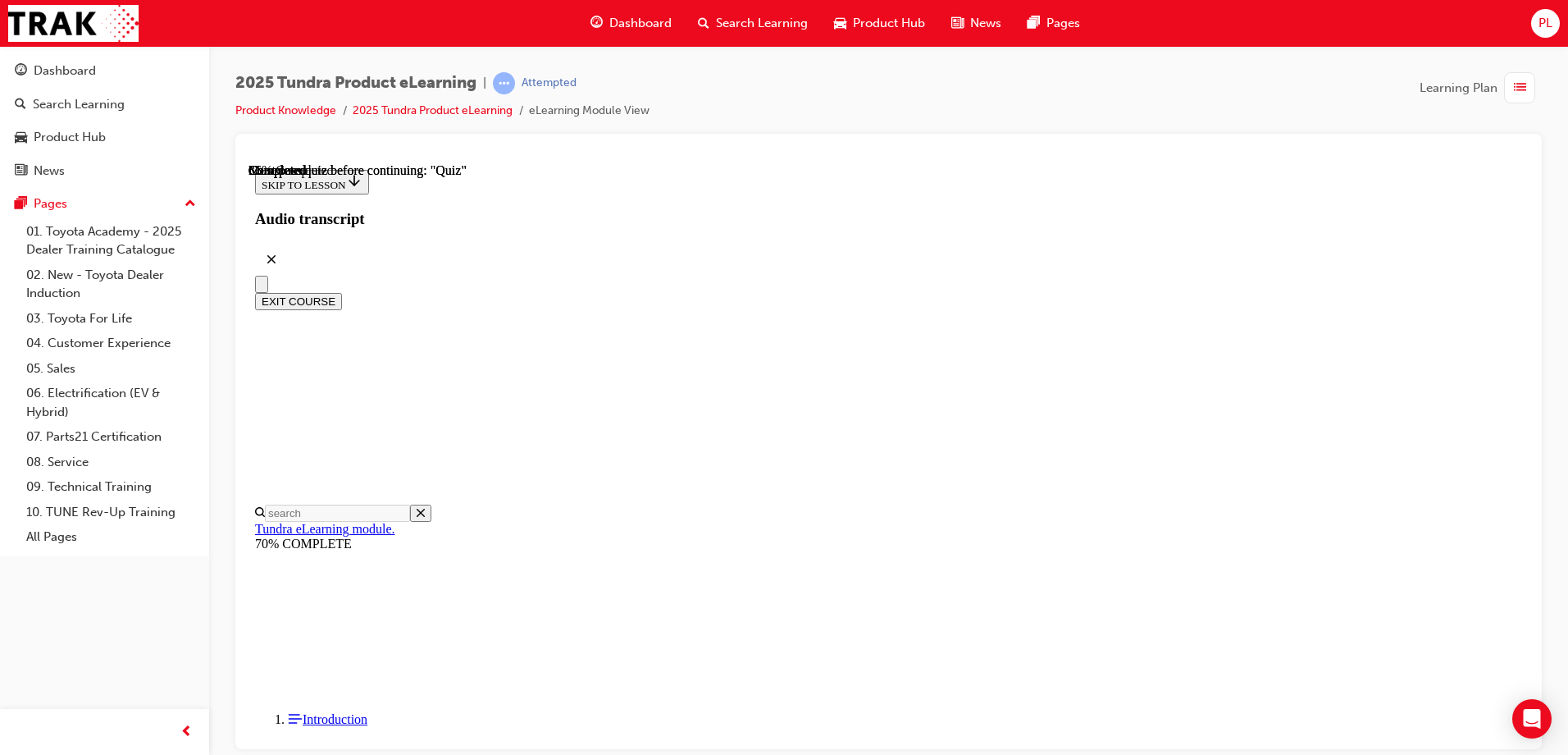
radio input "true"
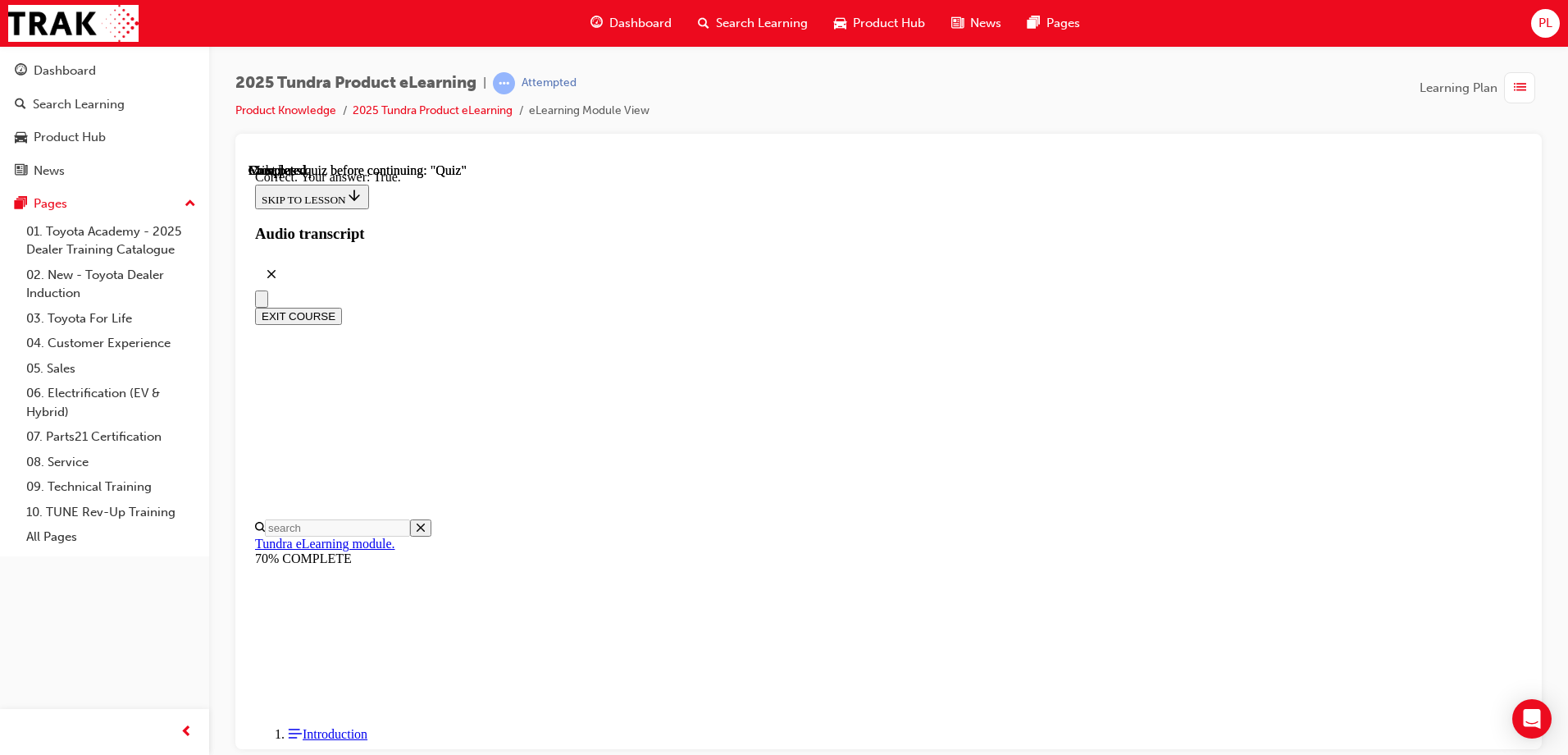
scroll to position [187, 0]
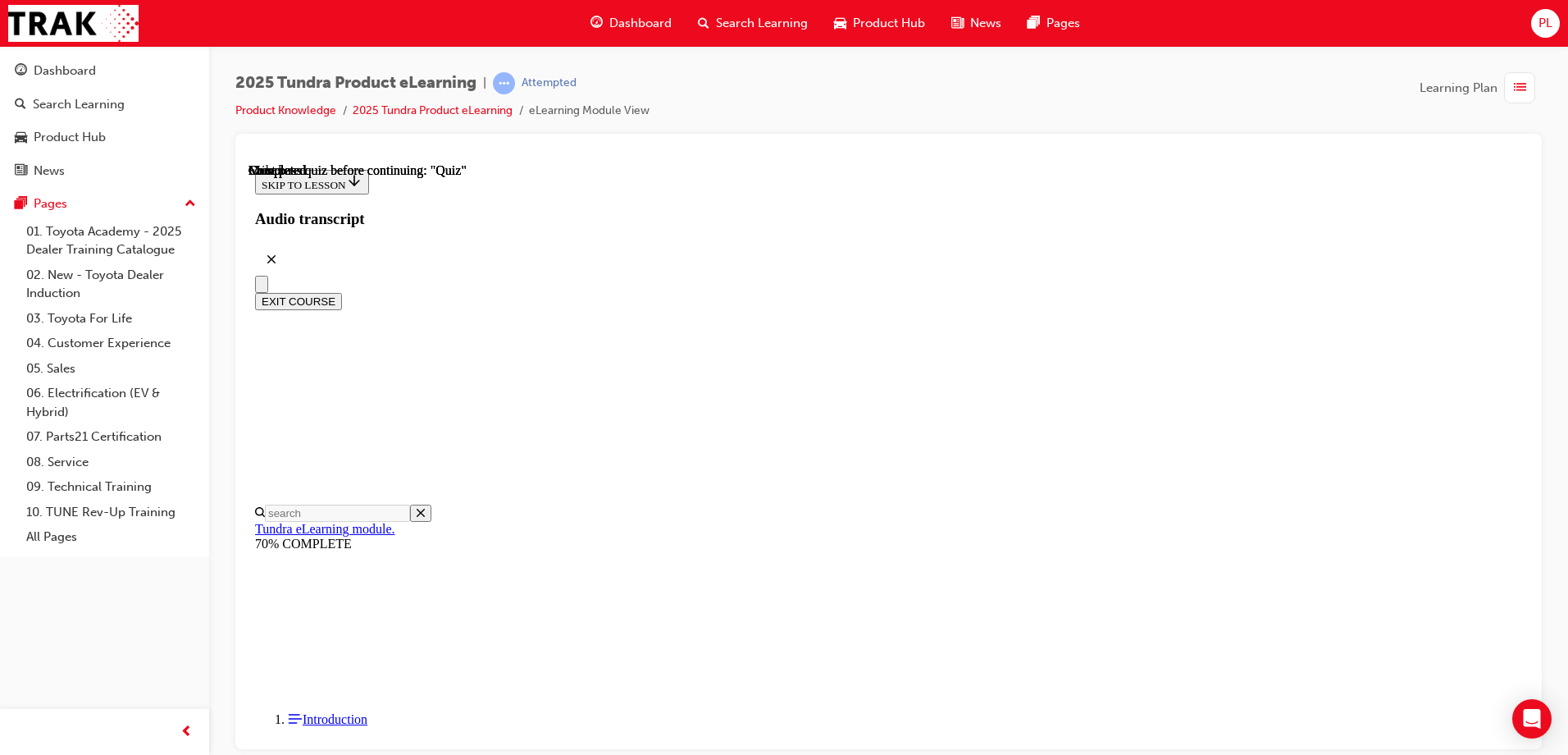
scroll to position [301, 0]
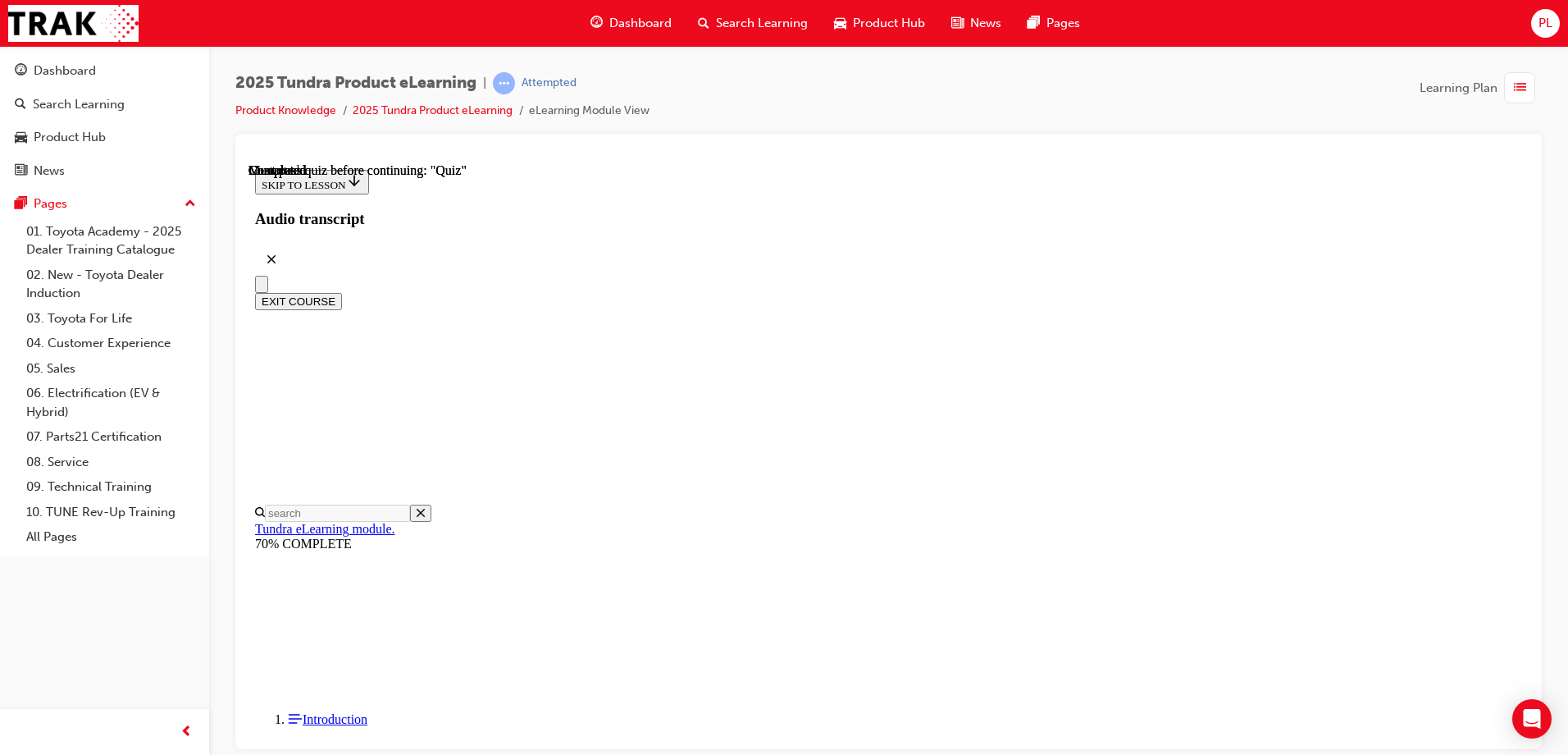
radio input "true"
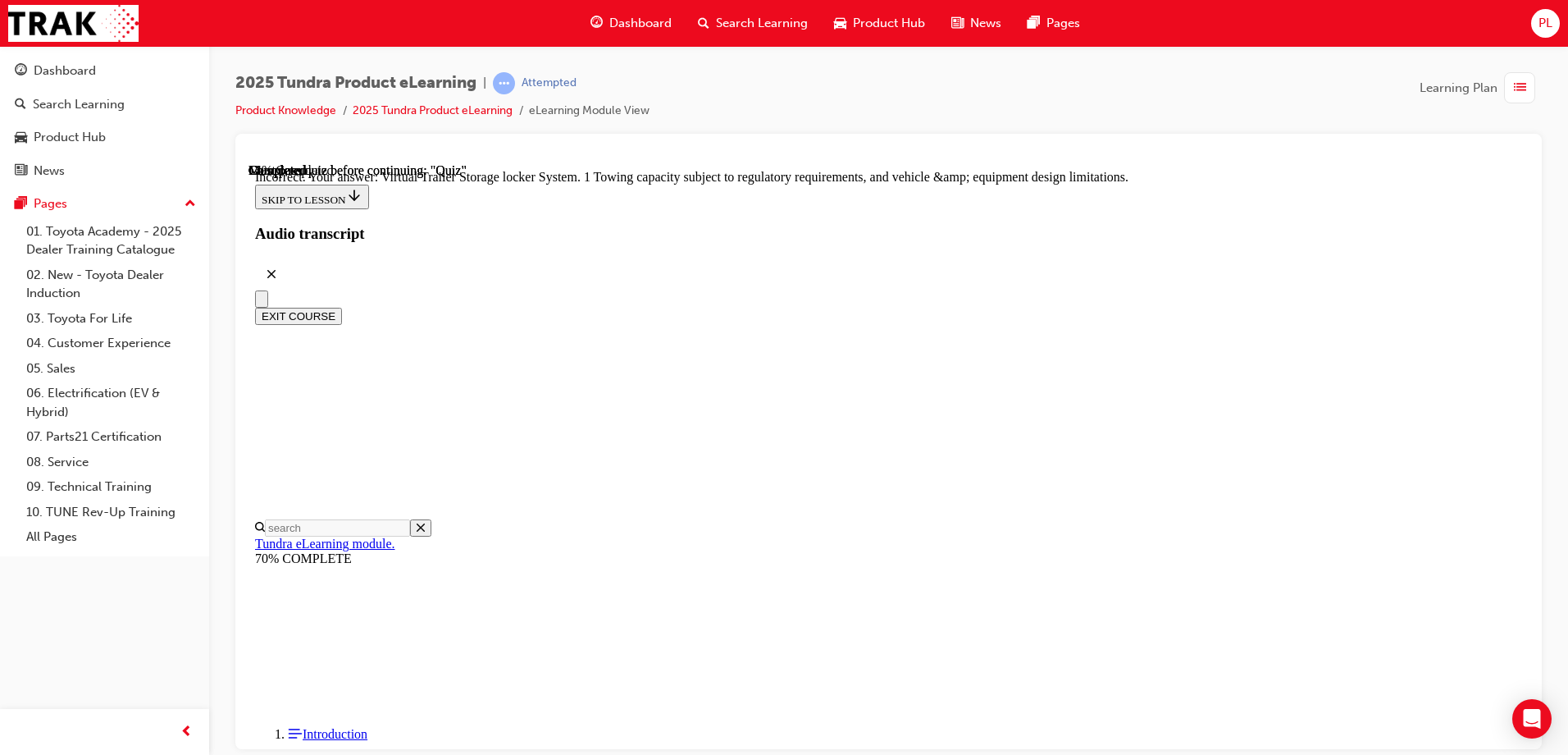
scroll to position [503, 0]
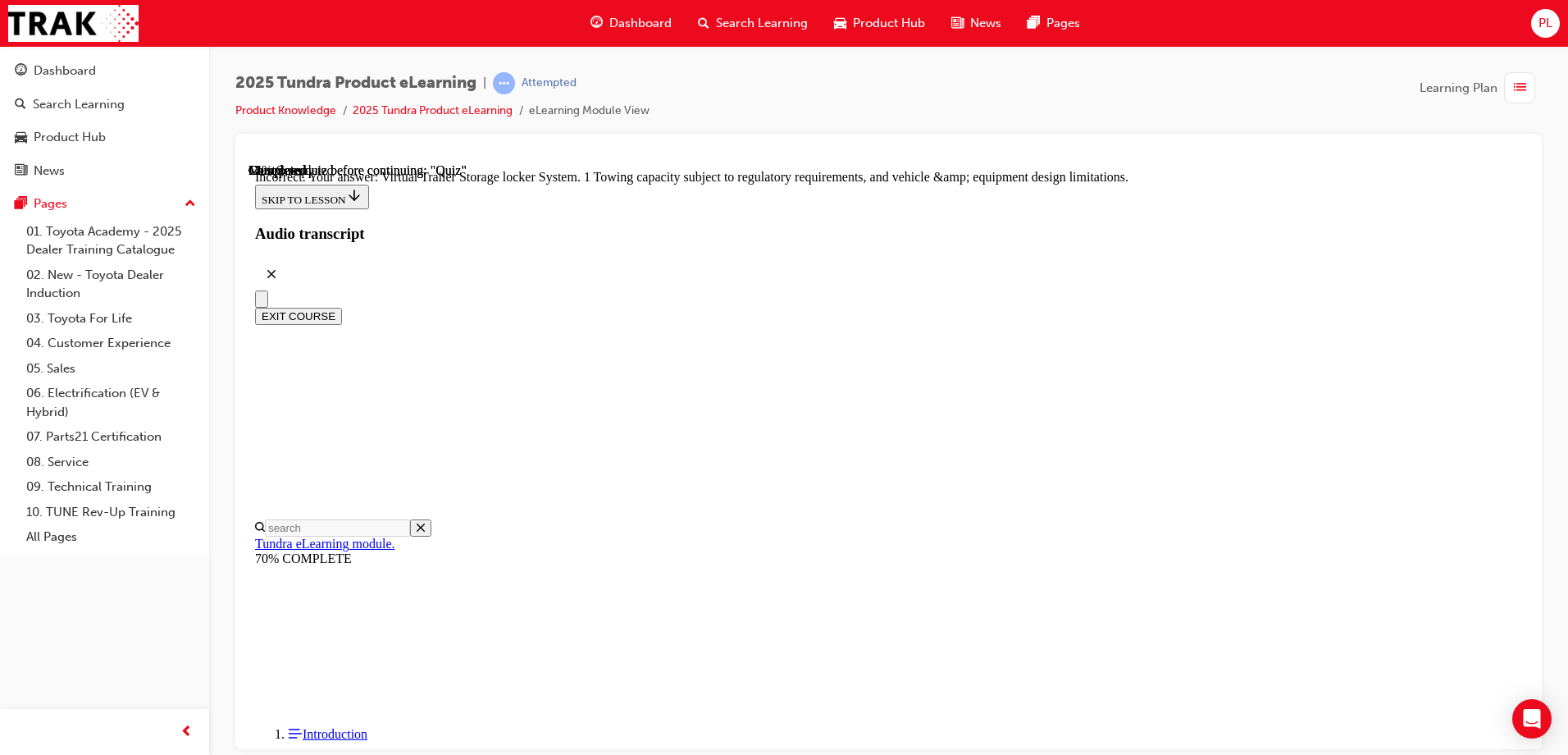
radio input "true"
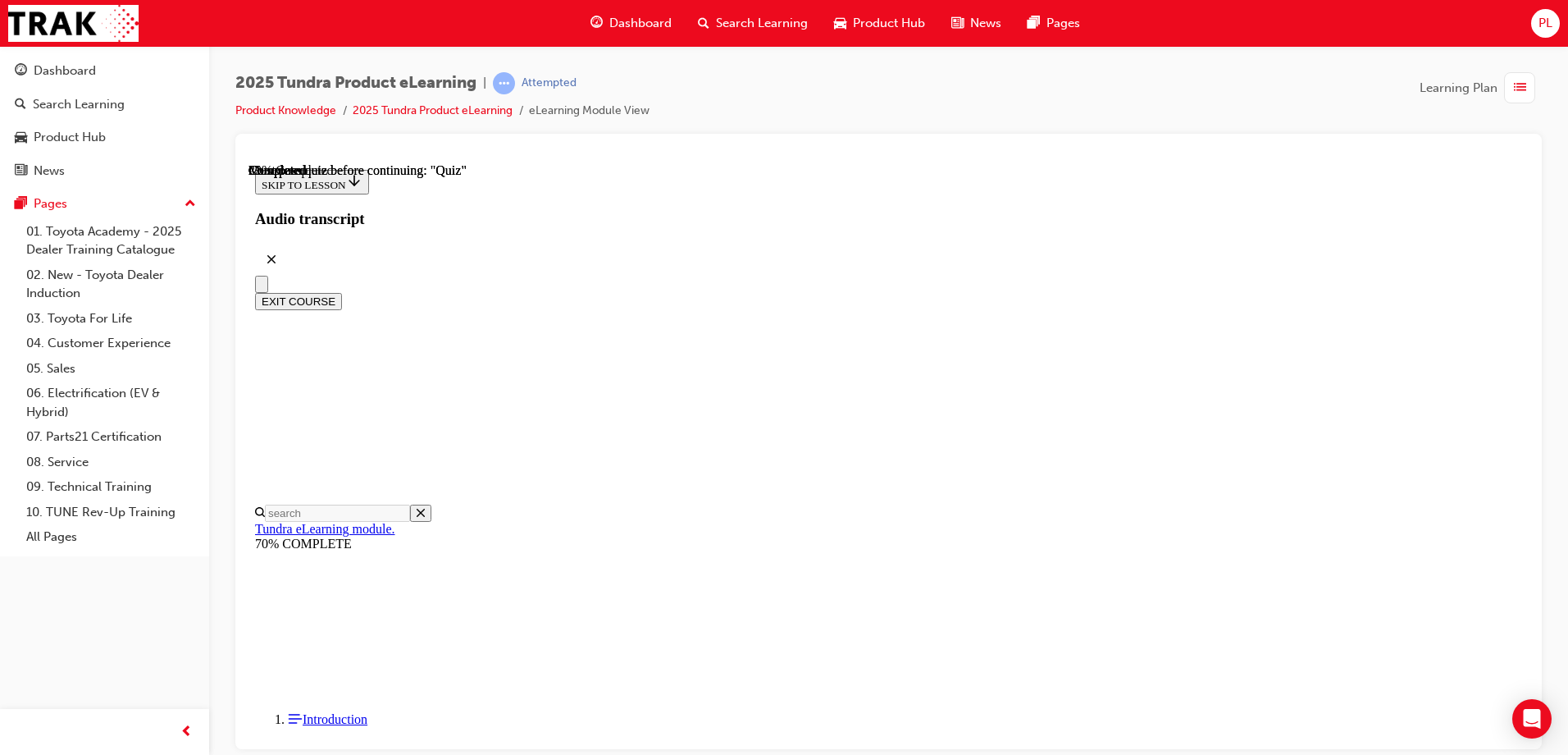
radio input "true"
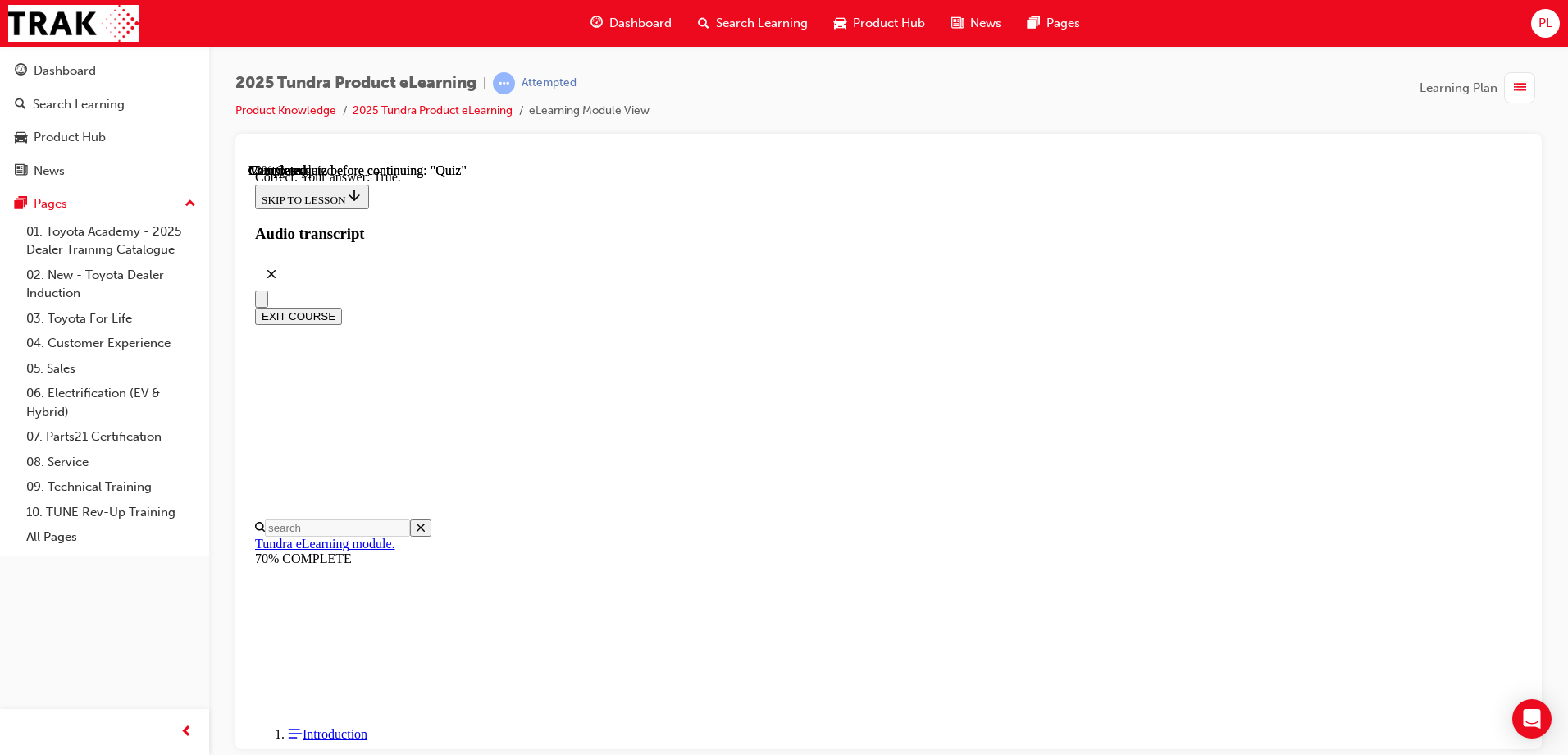
scroll to position [187, 0]
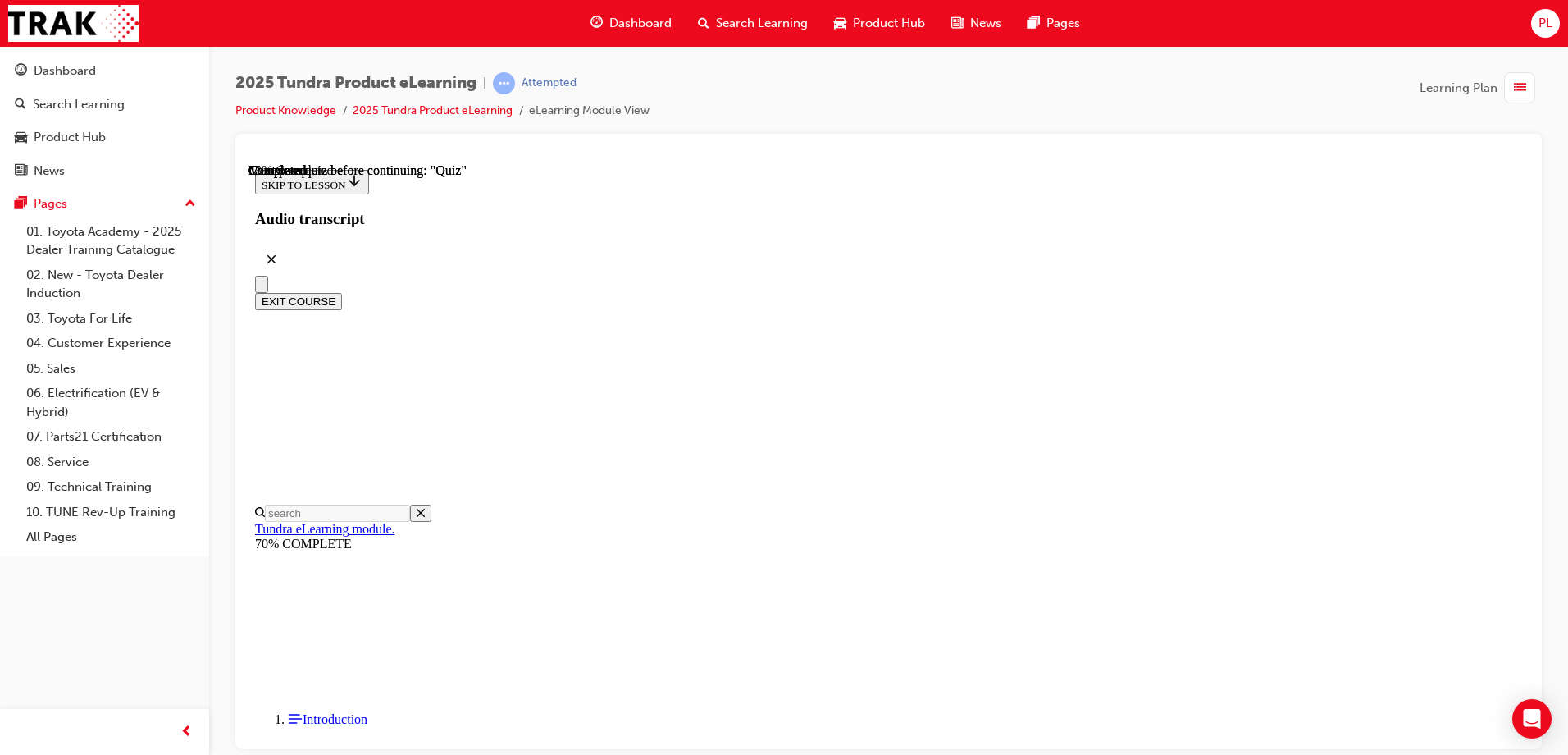
scroll to position [165, 0]
radio input "true"
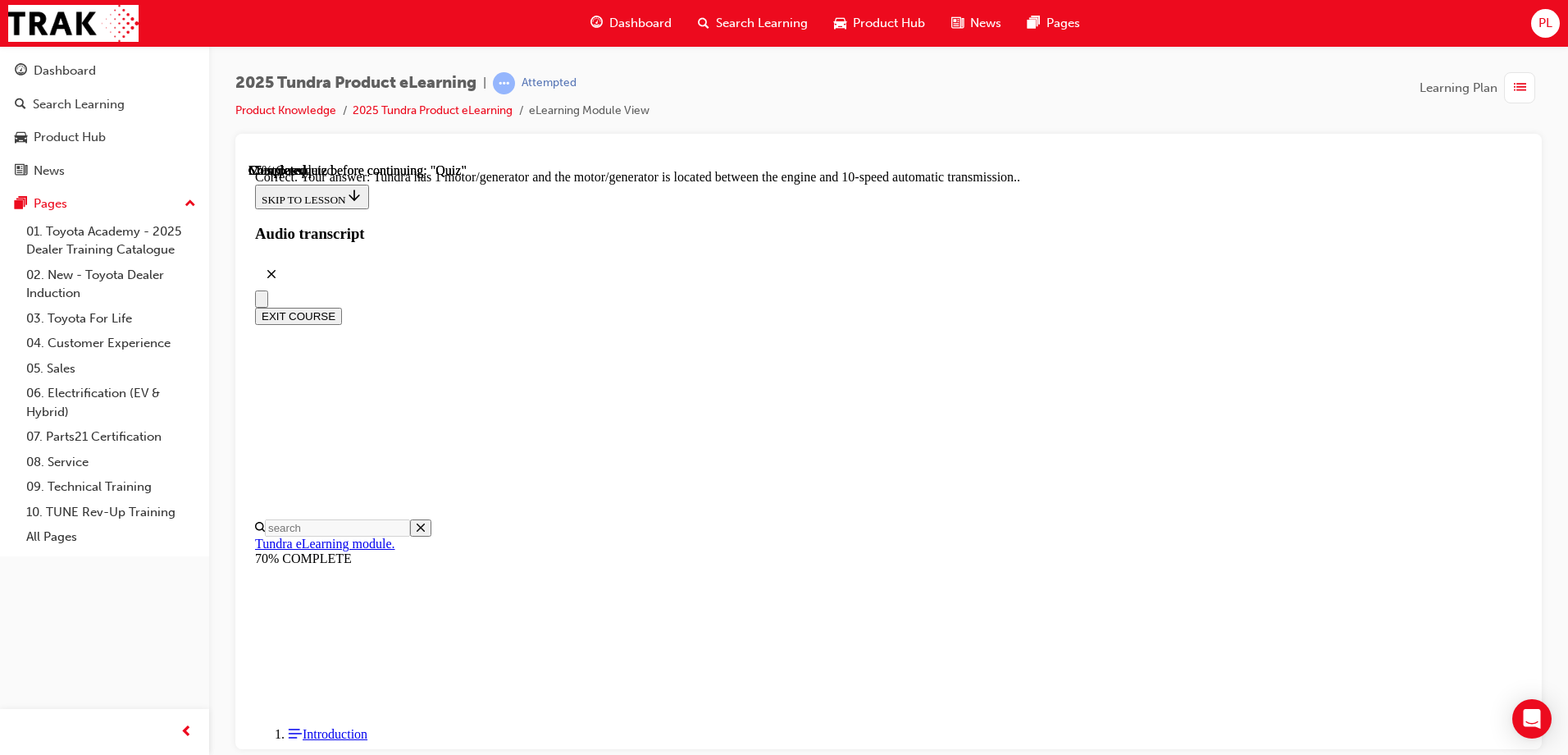
scroll to position [313, 0]
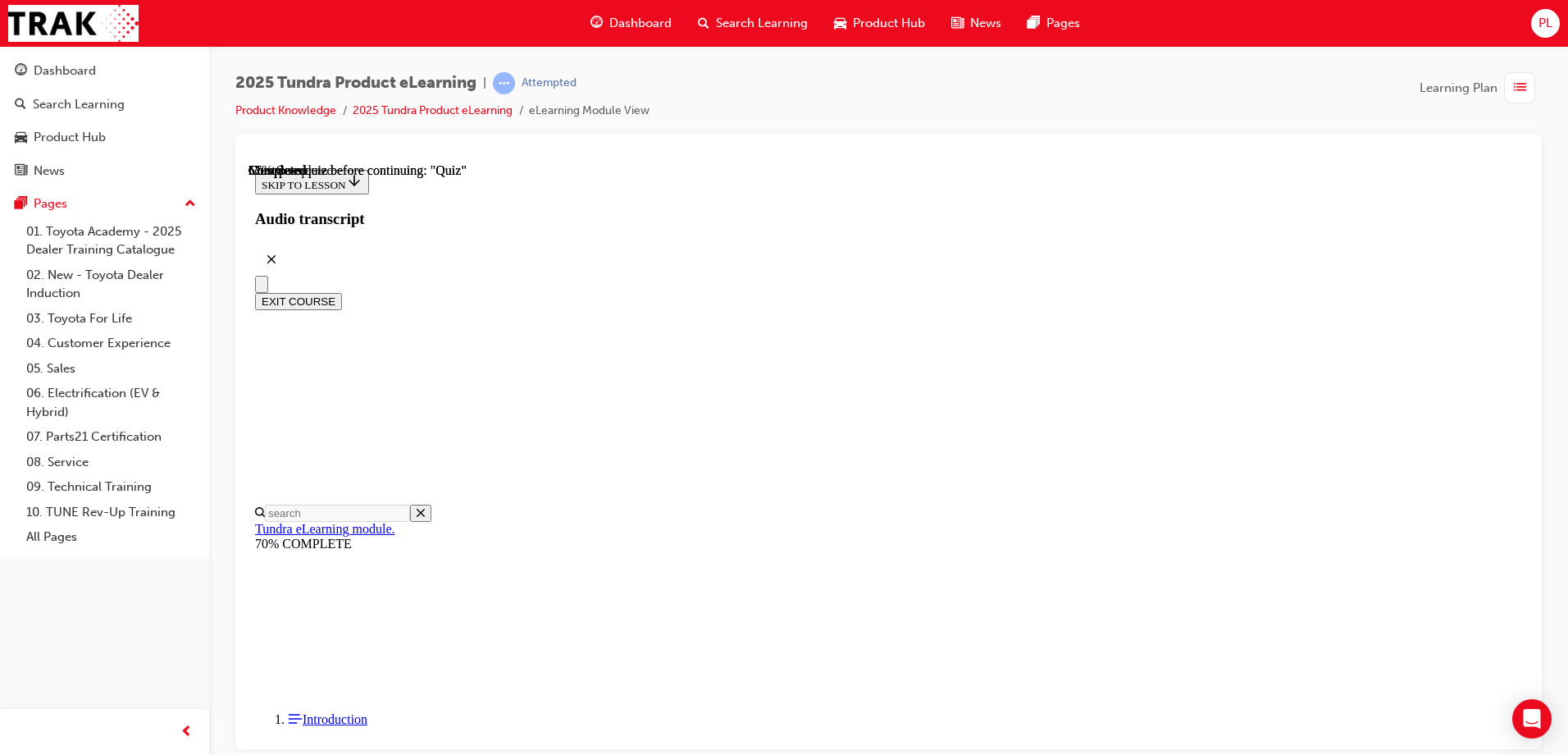
scroll to position [301, 0]
radio input "true"
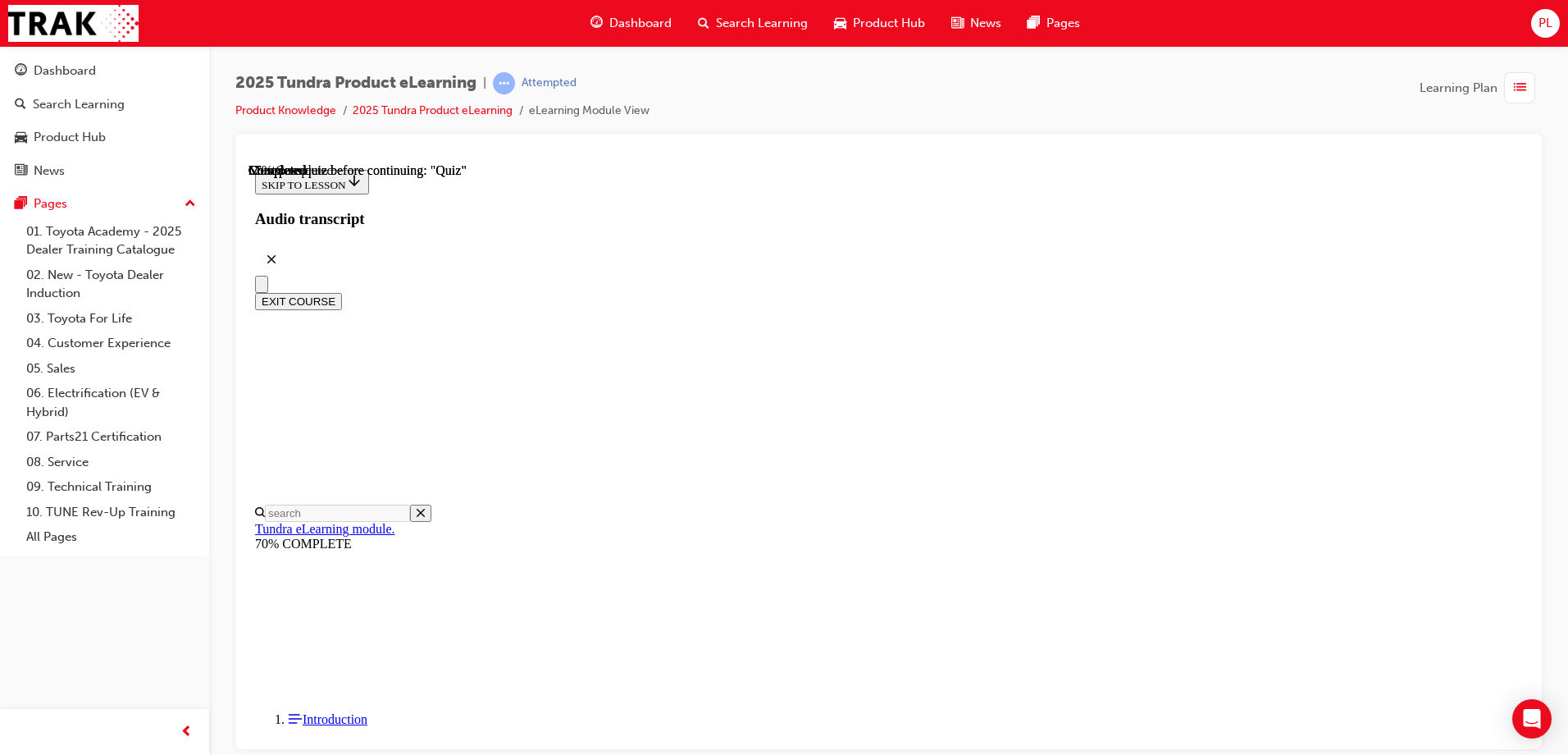
radio input "true"
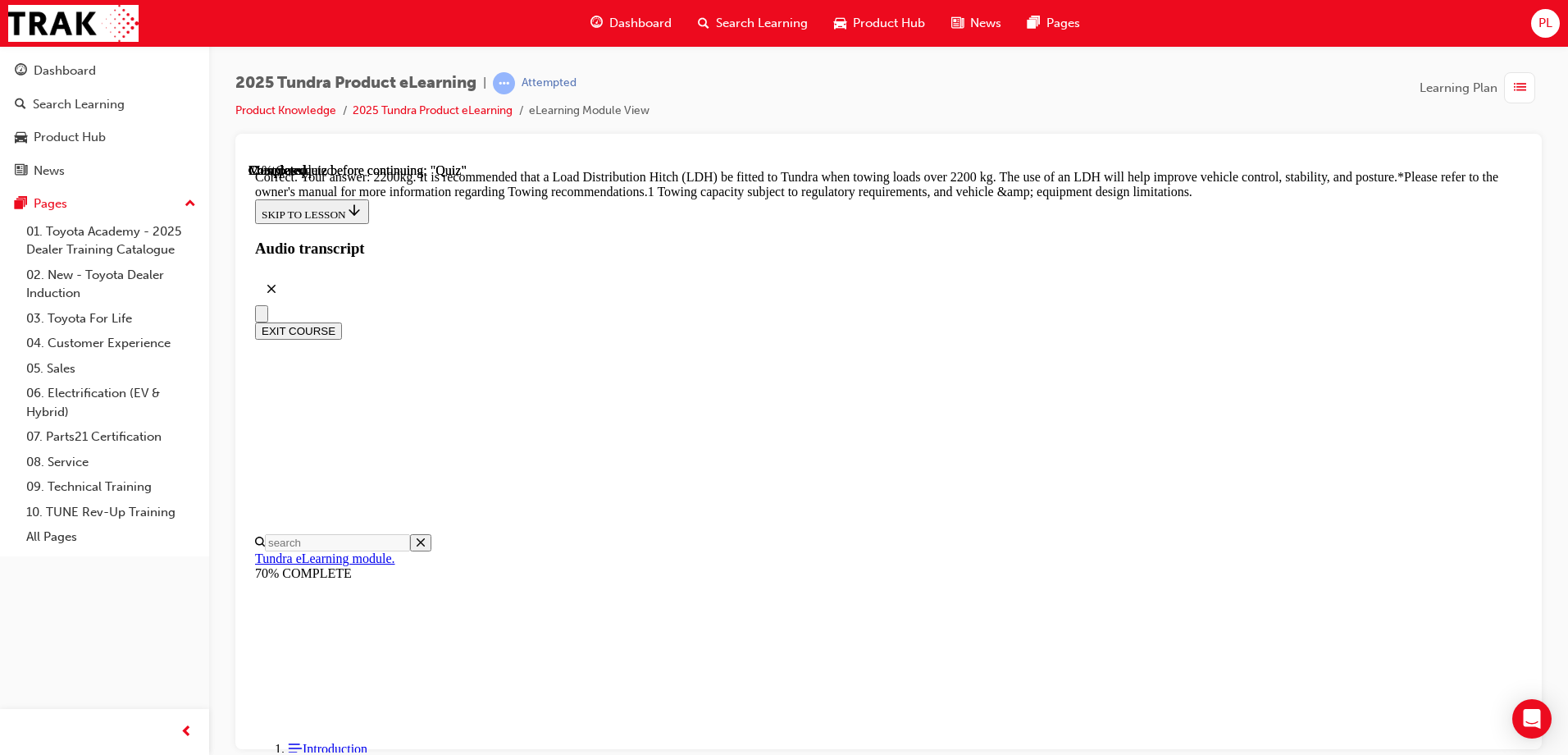
scroll to position [680, 0]
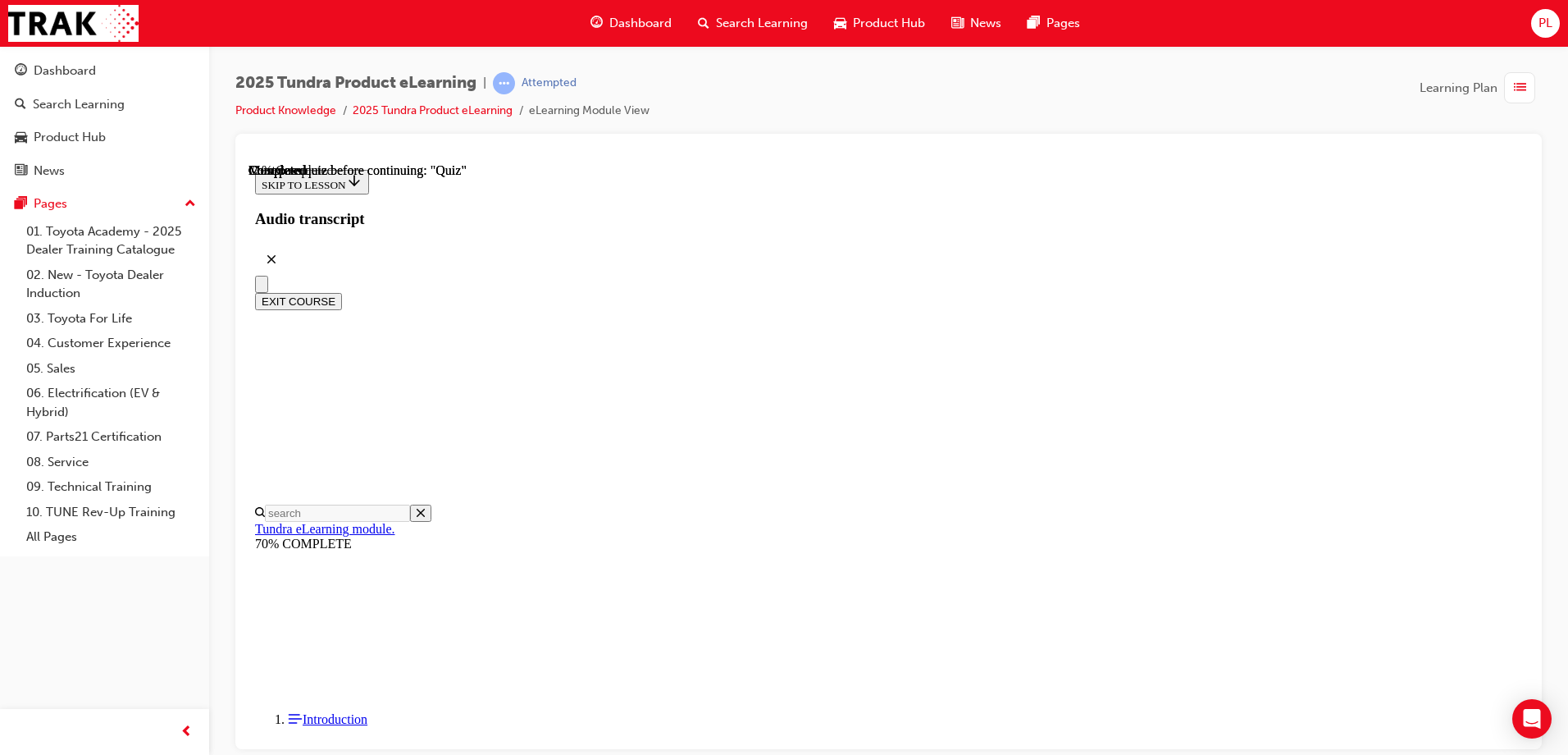
scroll to position [328, 0]
radio input "true"
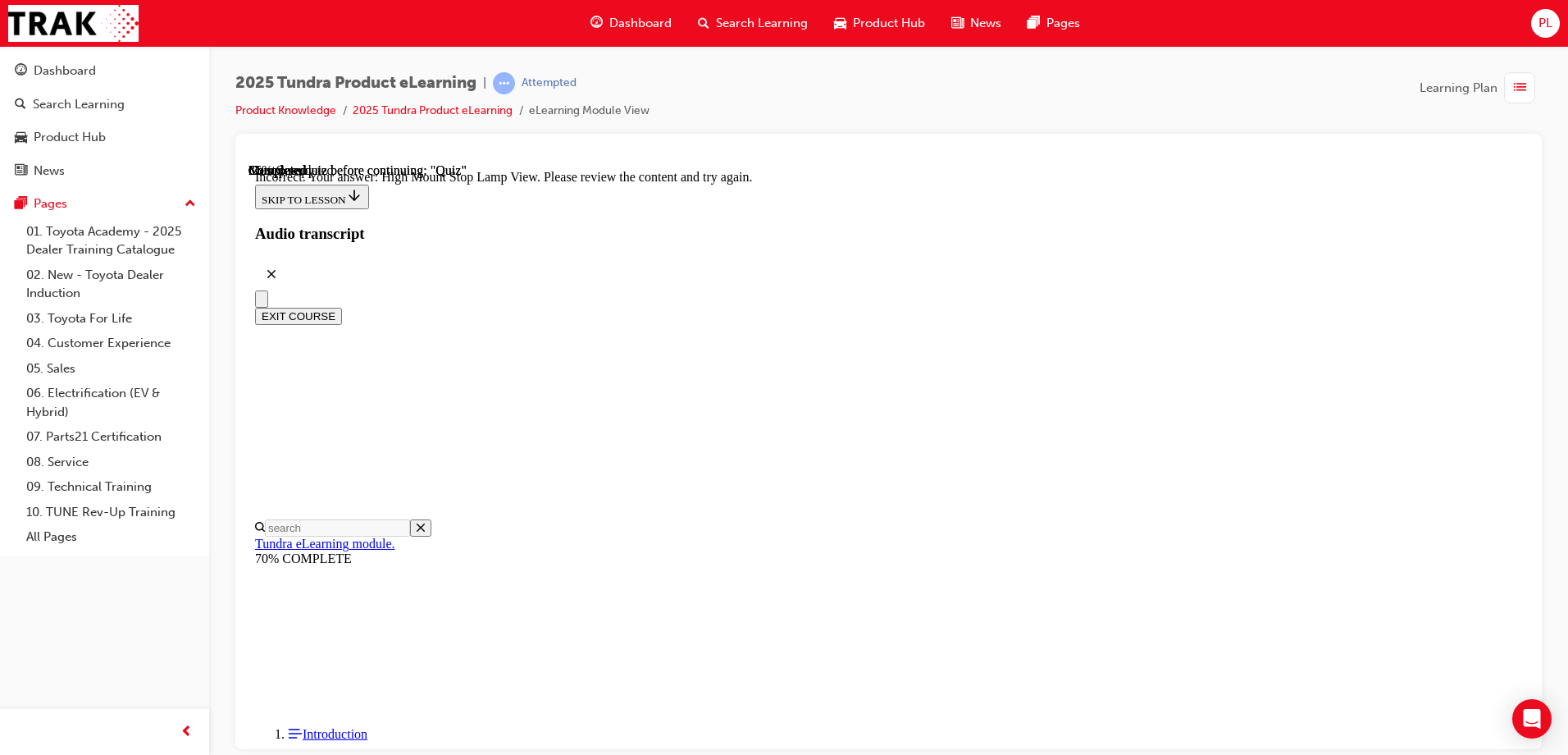
scroll to position [539, 0]
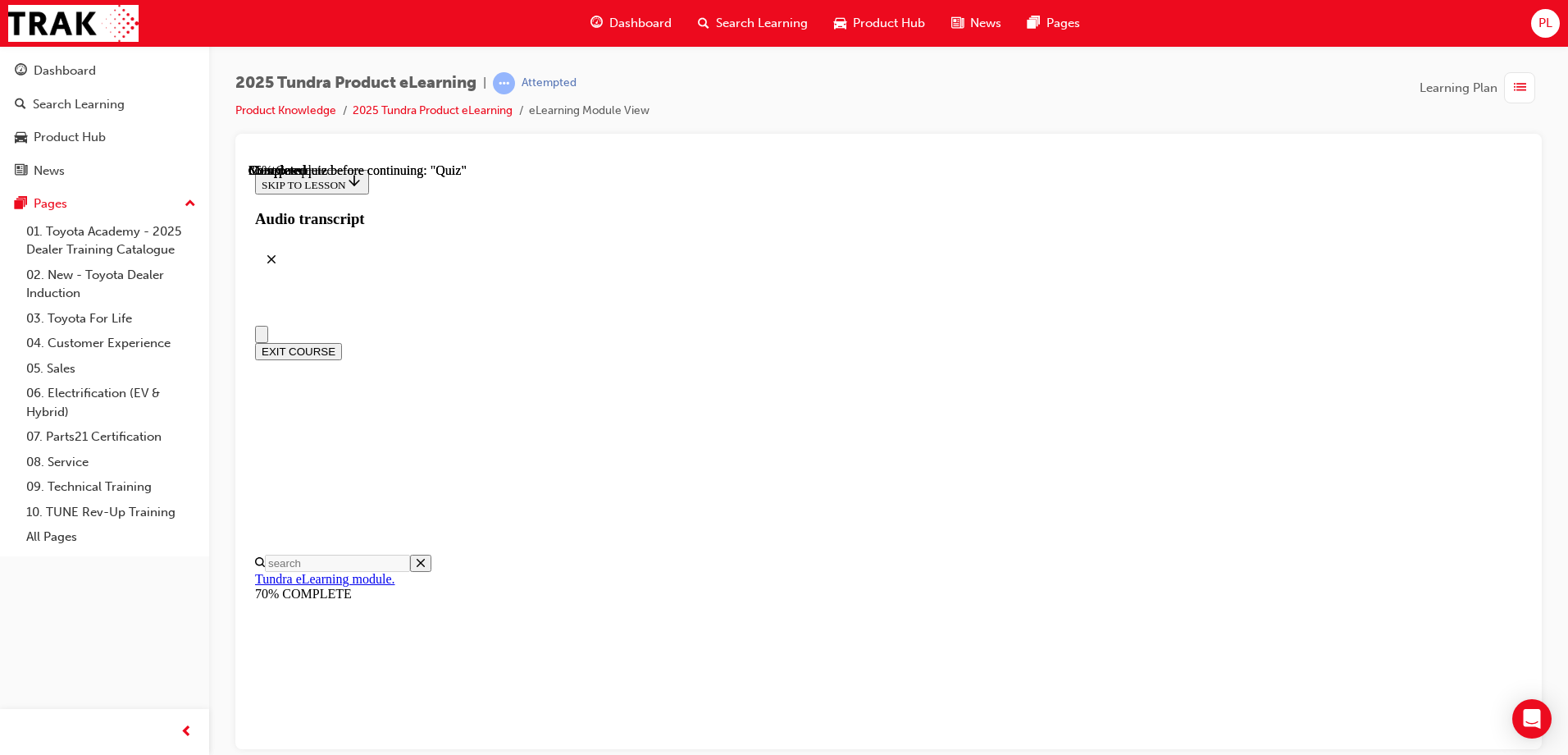
radio input "true"
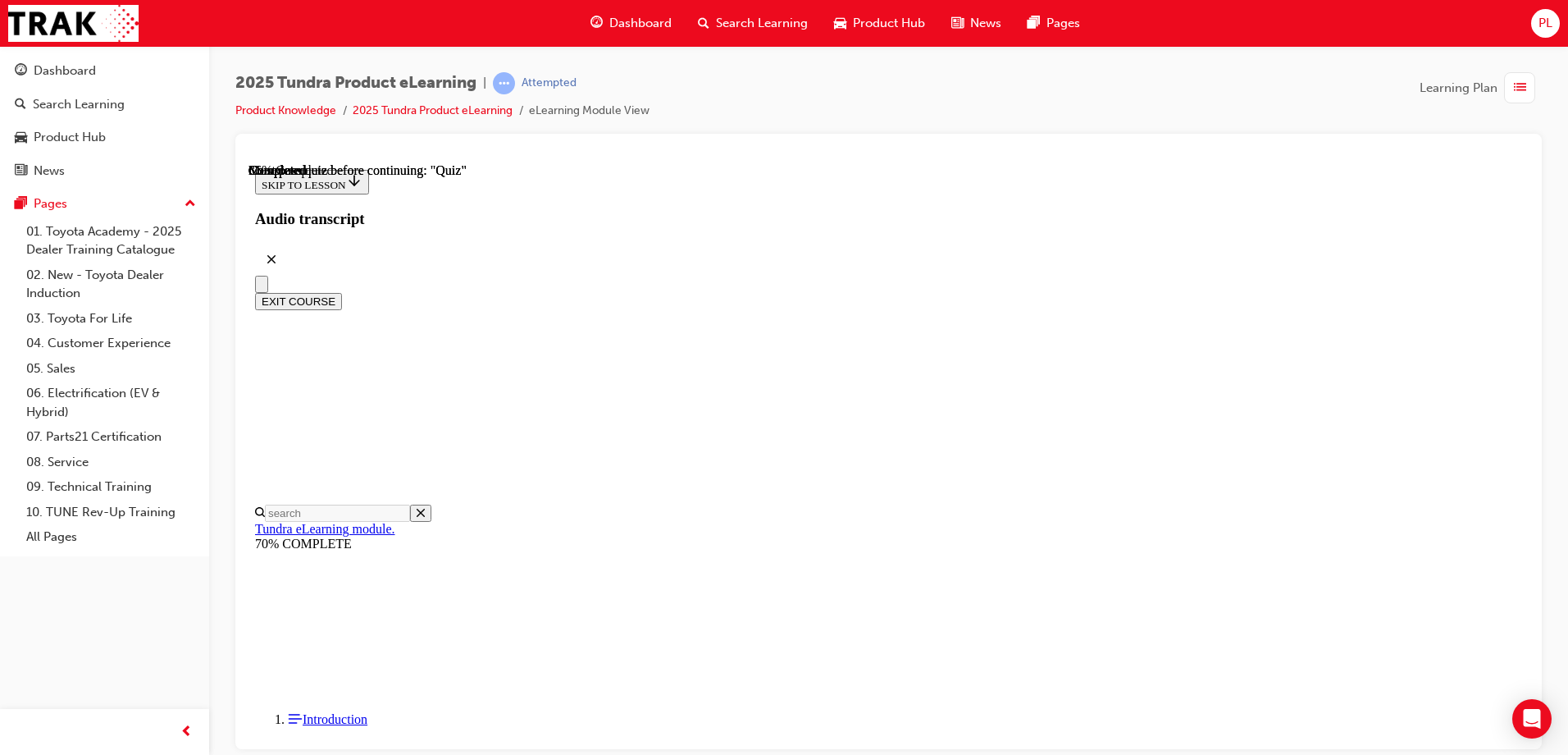
radio input "true"
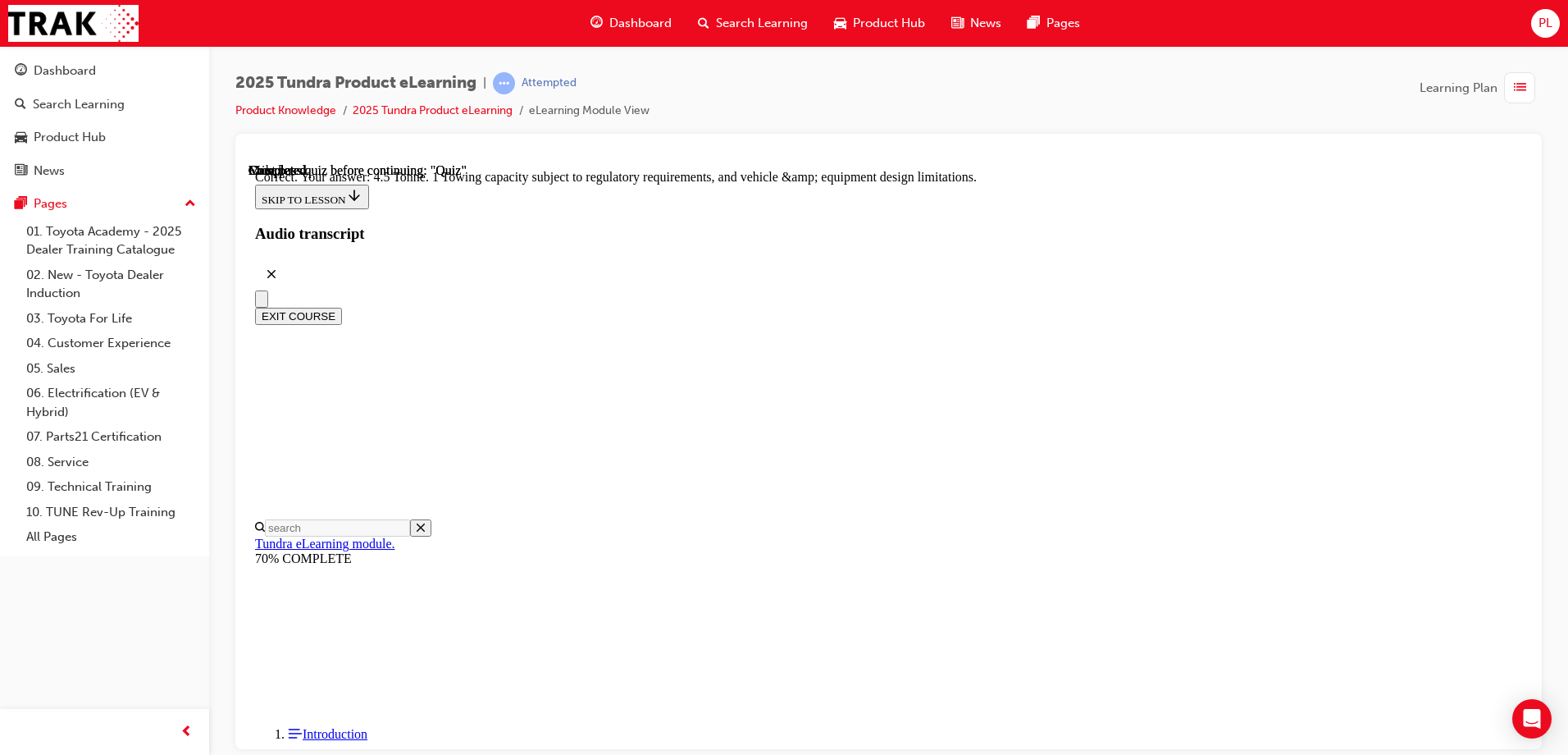
scroll to position [447, 0]
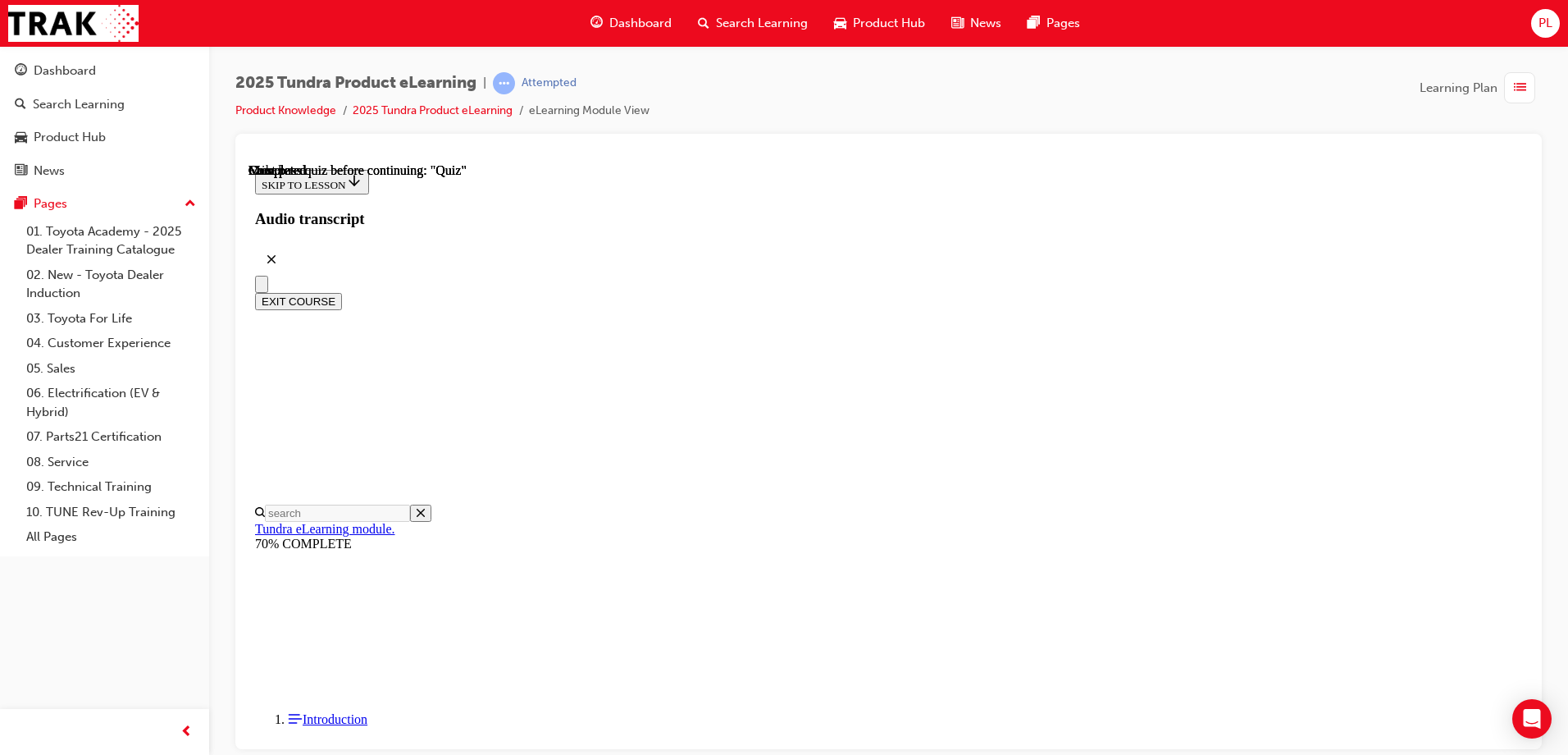
scroll to position [301, 0]
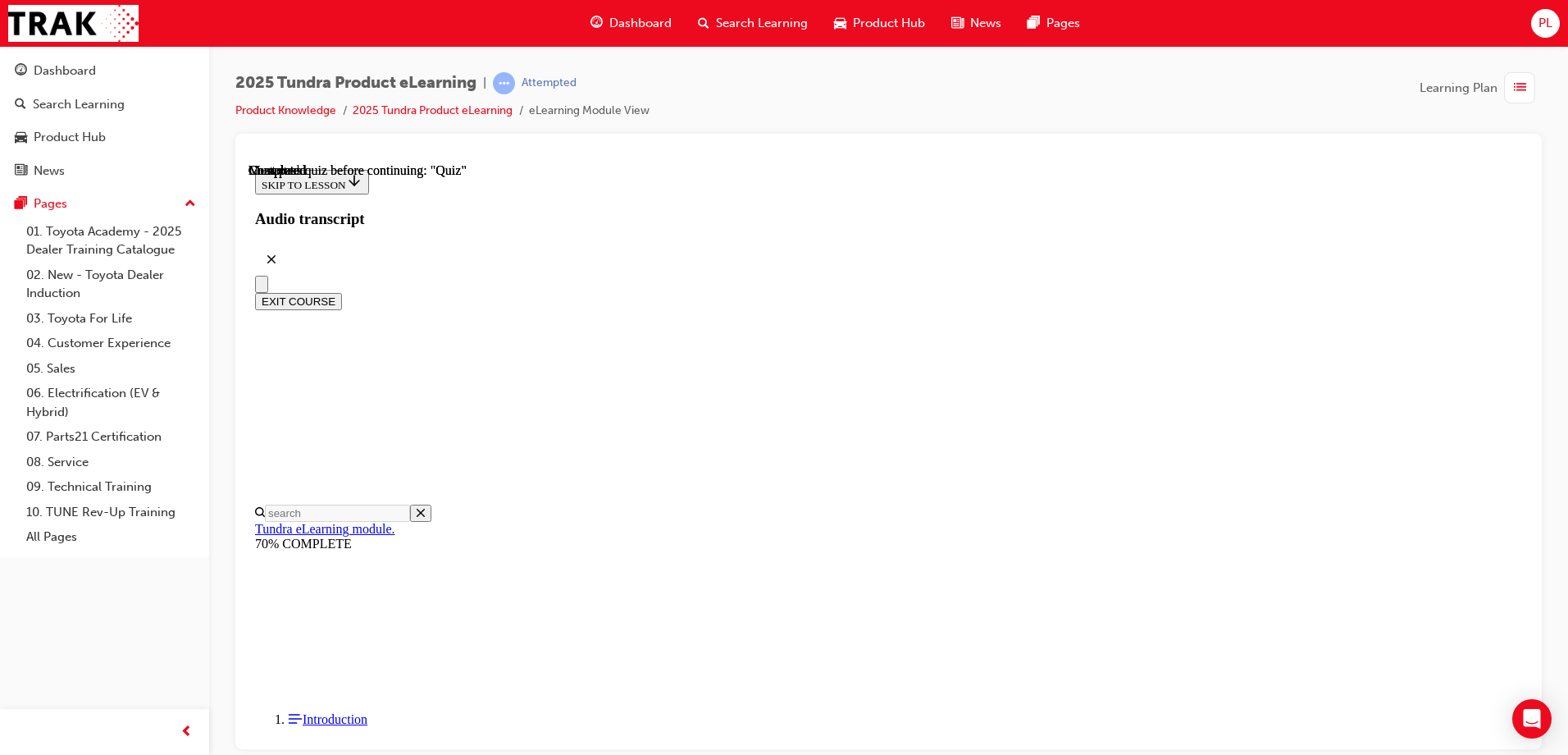
radio input "true"
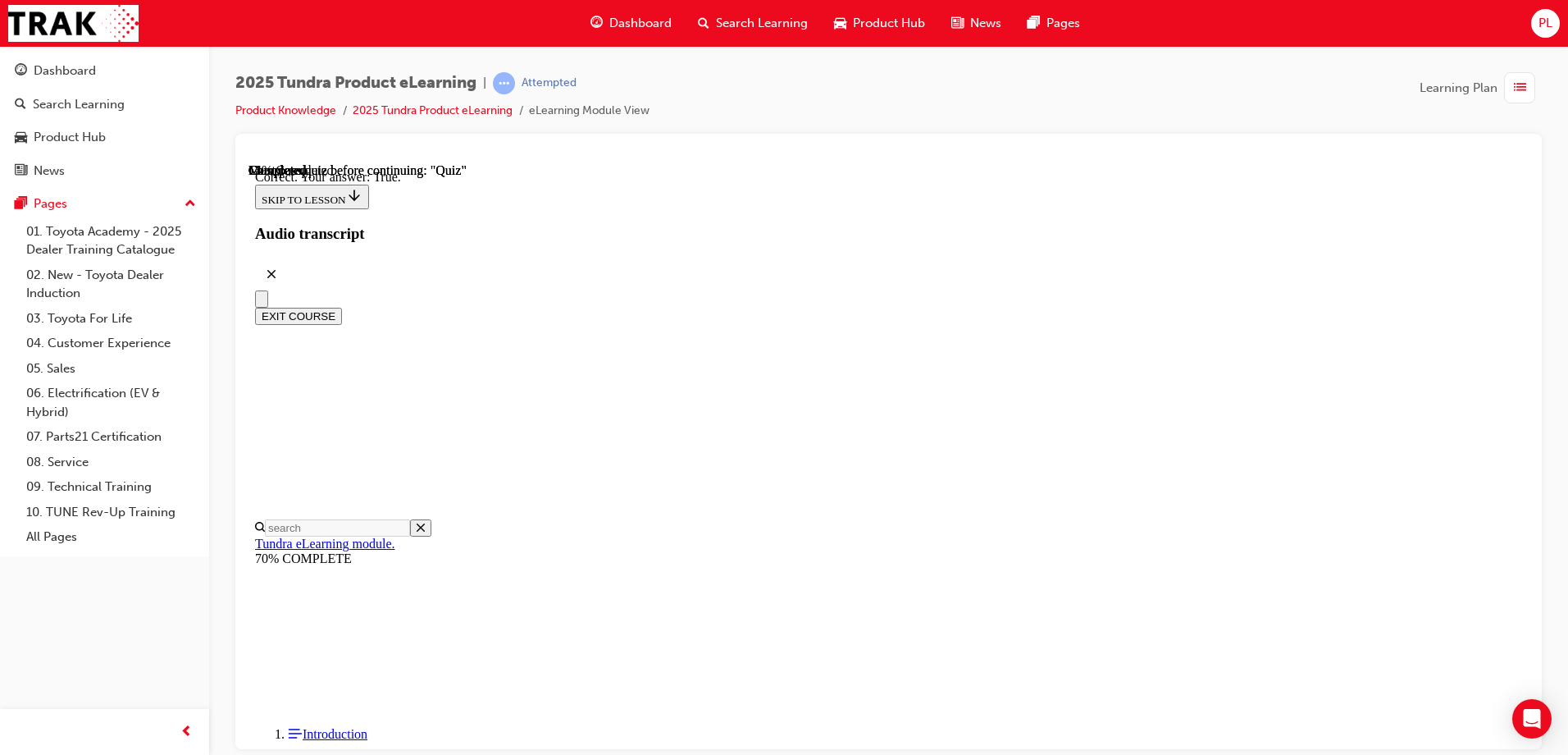
radio input "true"
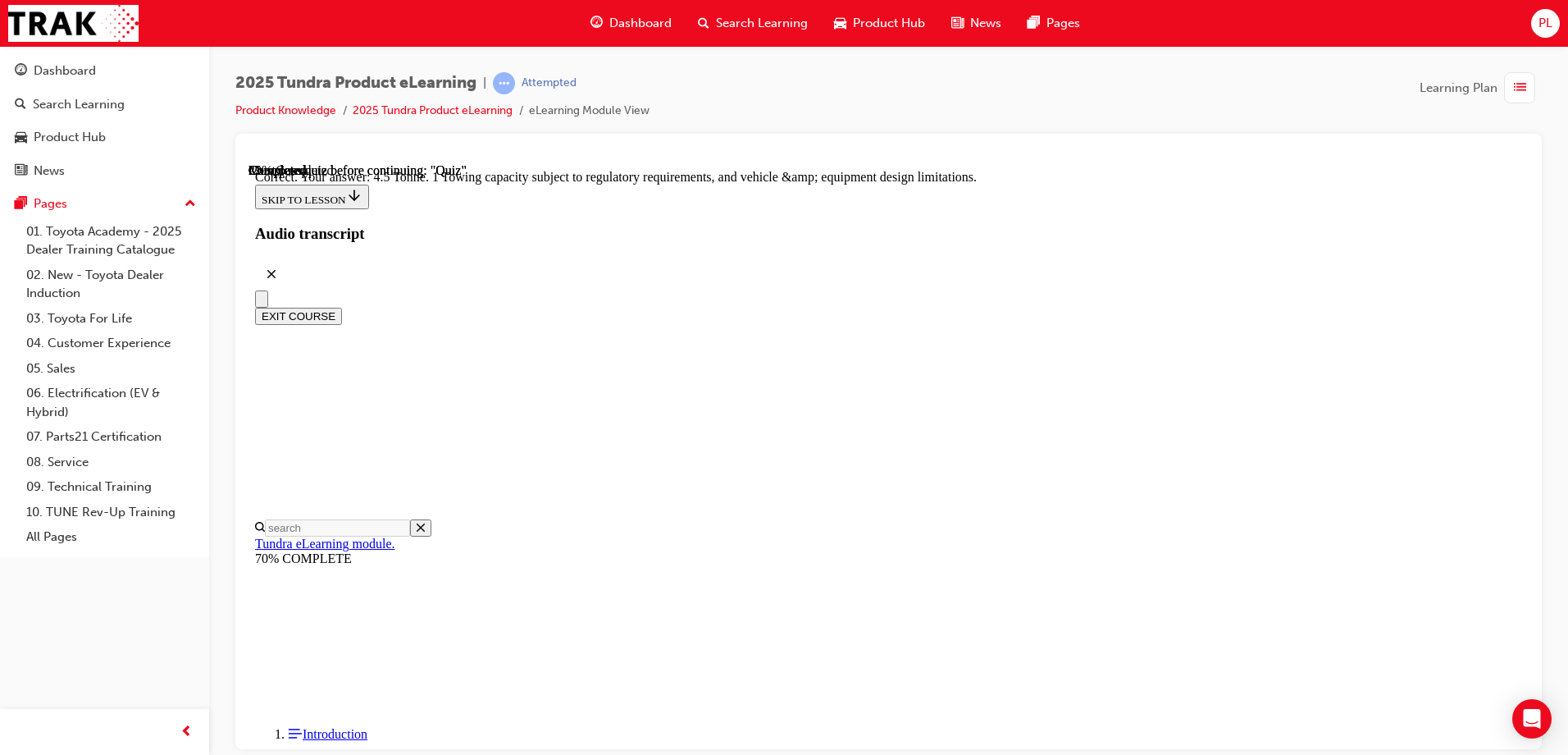
scroll to position [447, 0]
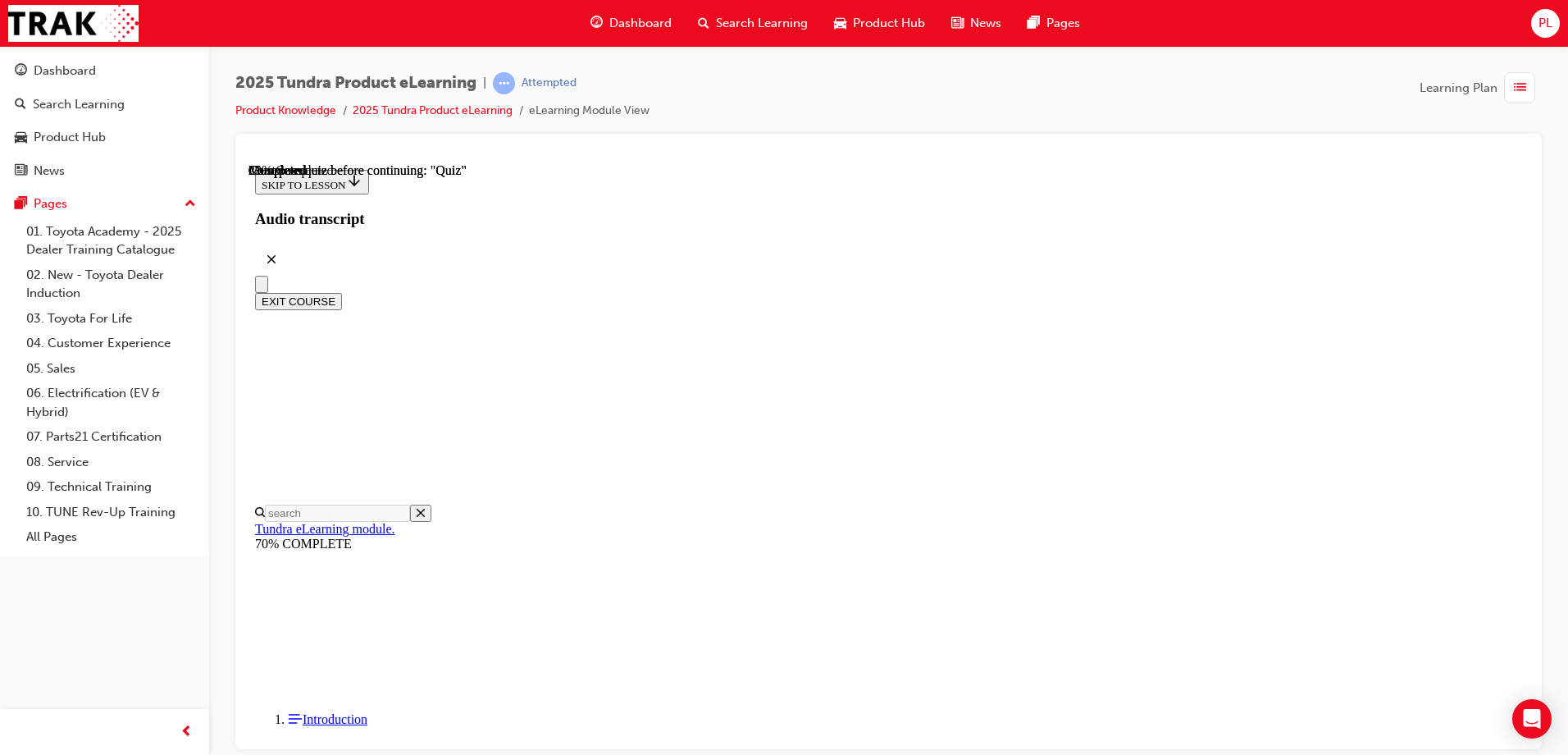
scroll to position [164, 0]
radio input "true"
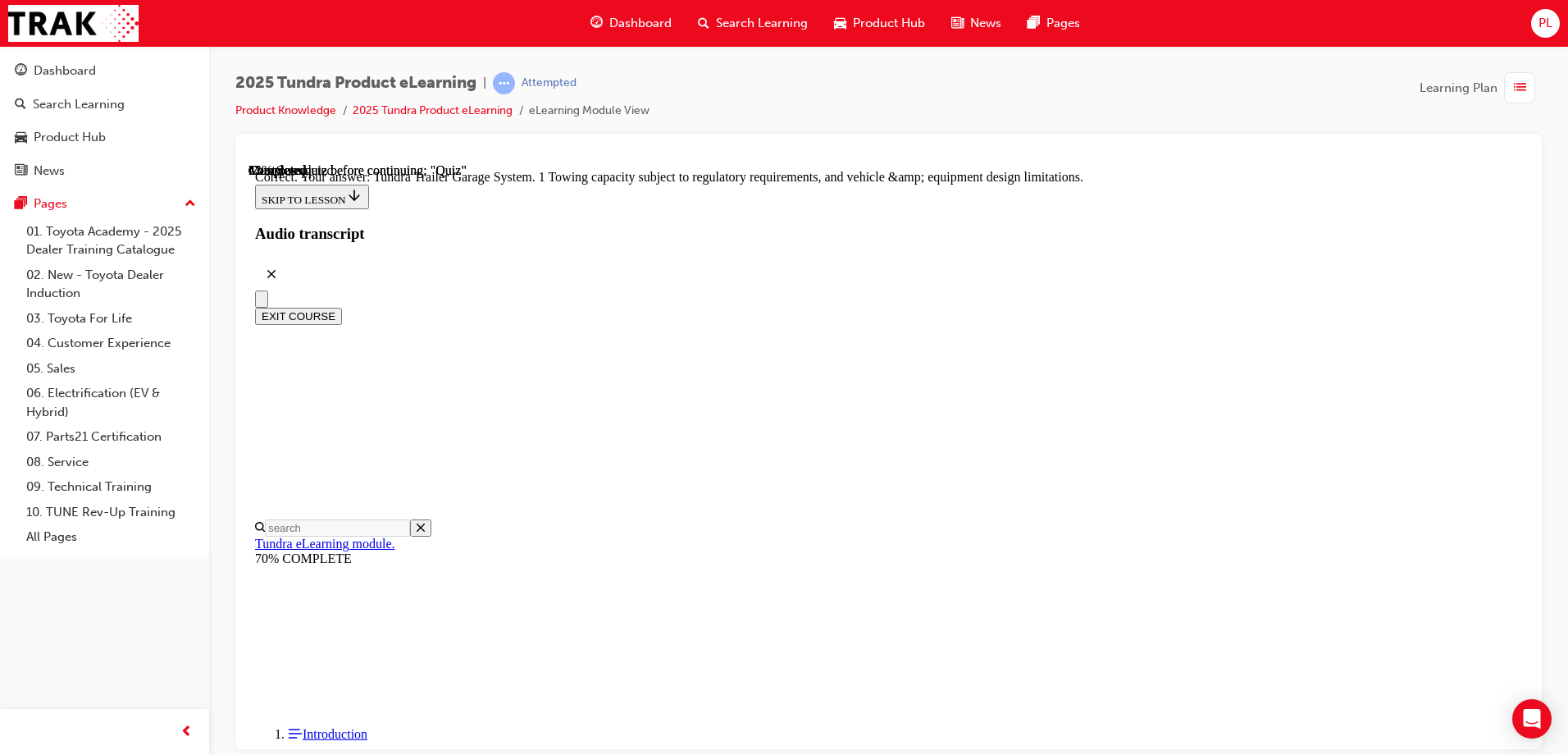
scroll to position [503, 0]
drag, startPoint x: 1010, startPoint y: 661, endPoint x: 1011, endPoint y: 674, distance: 13.0
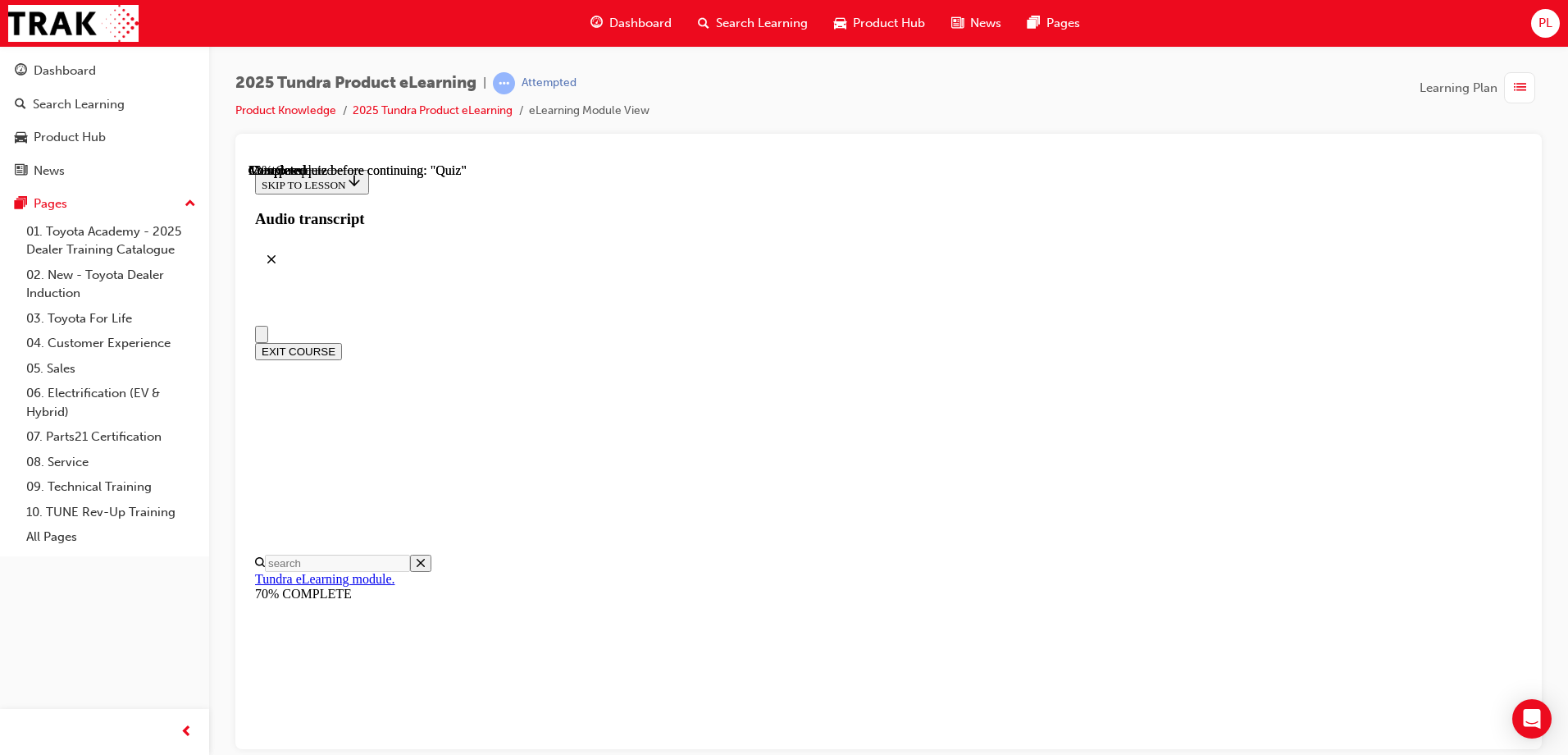
scroll to position [164, 0]
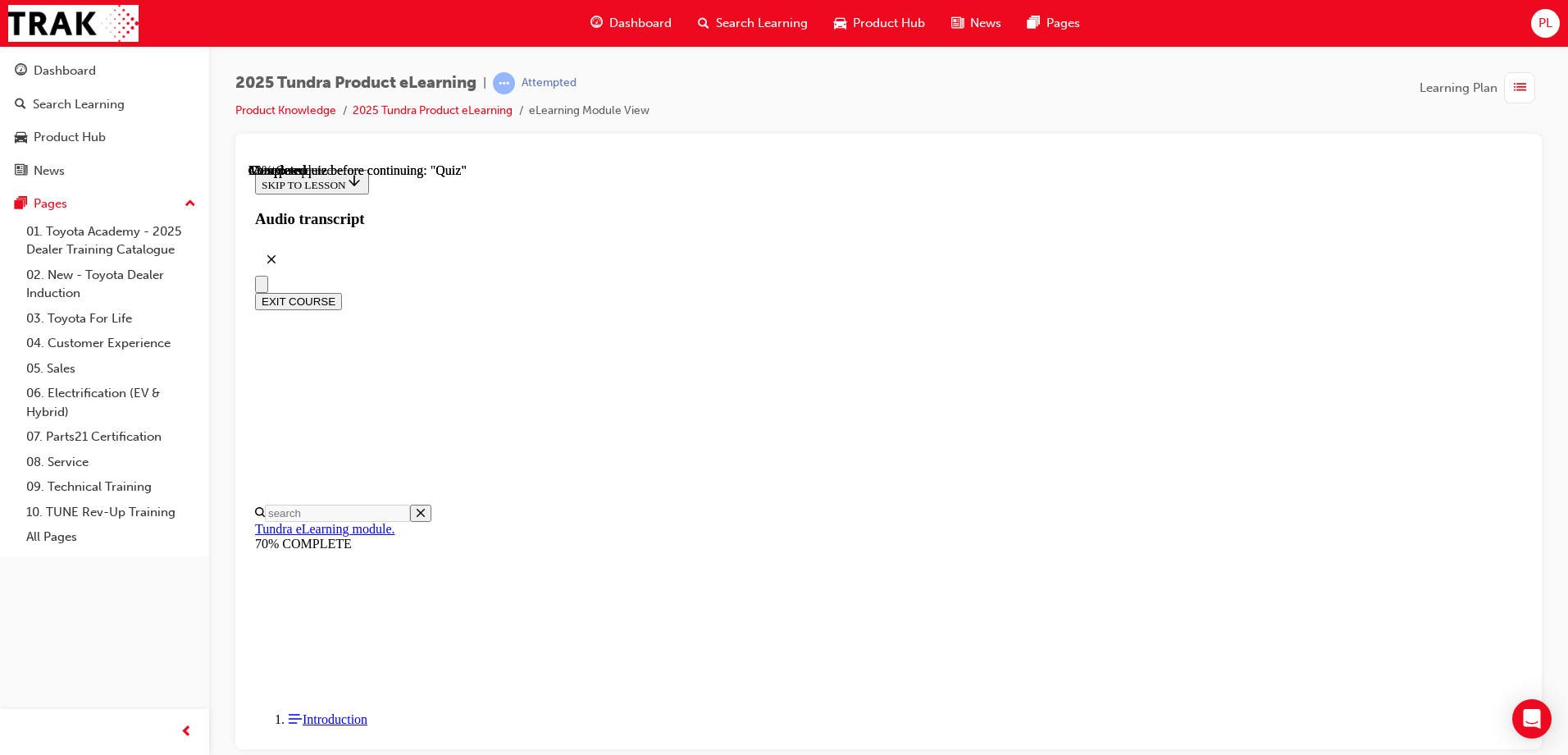
radio input "true"
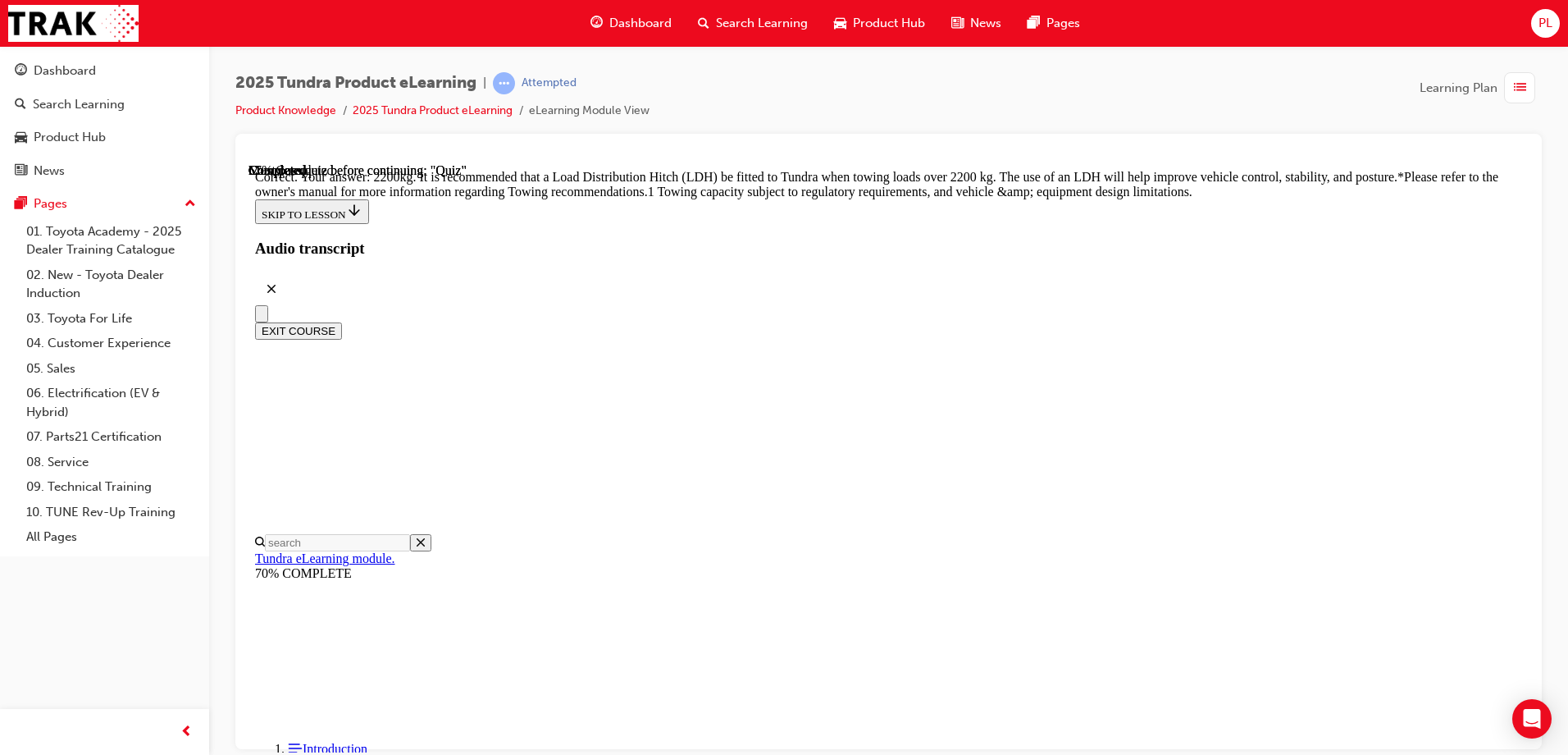
scroll to position [680, 0]
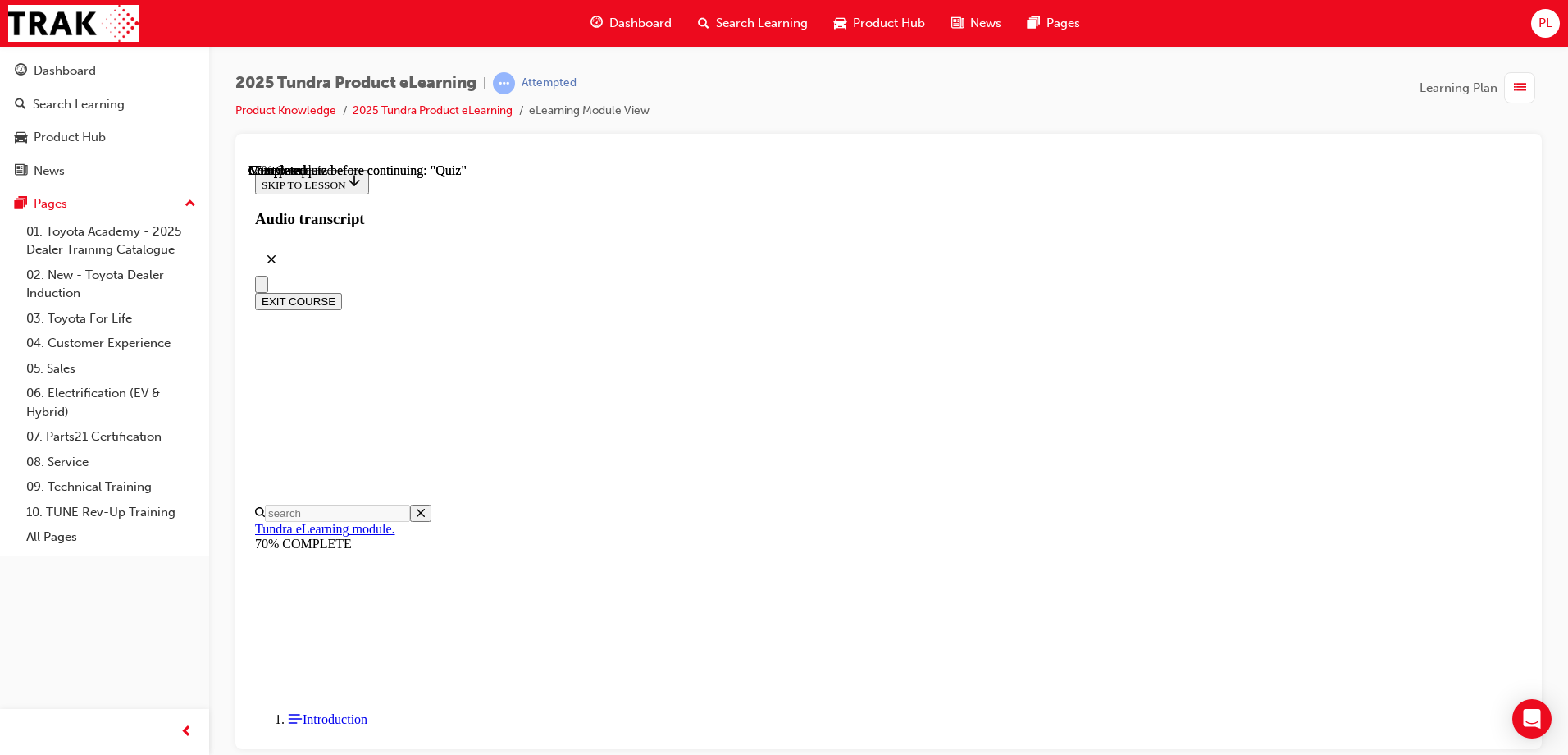
scroll to position [164, 0]
radio input "true"
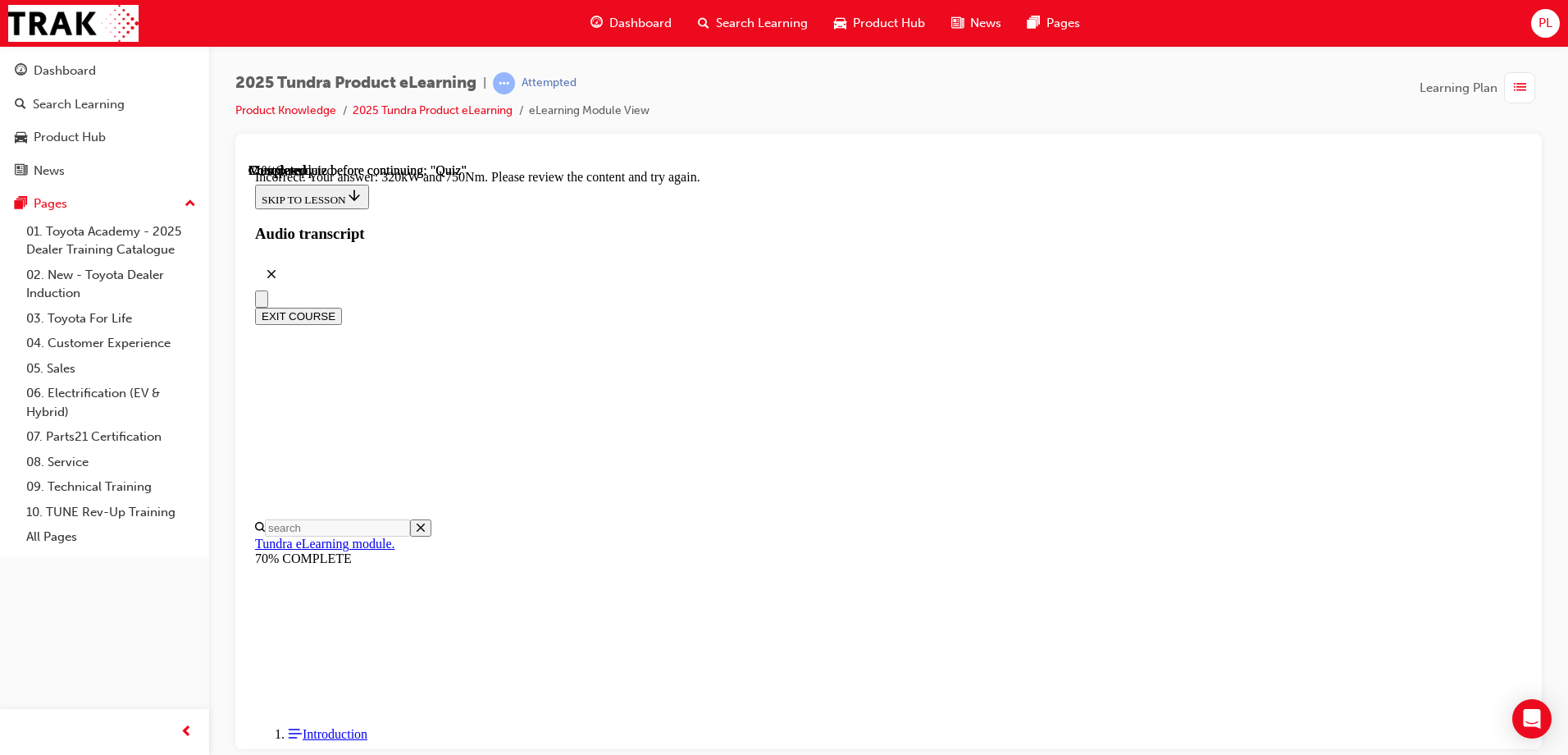
scroll to position [427, 0]
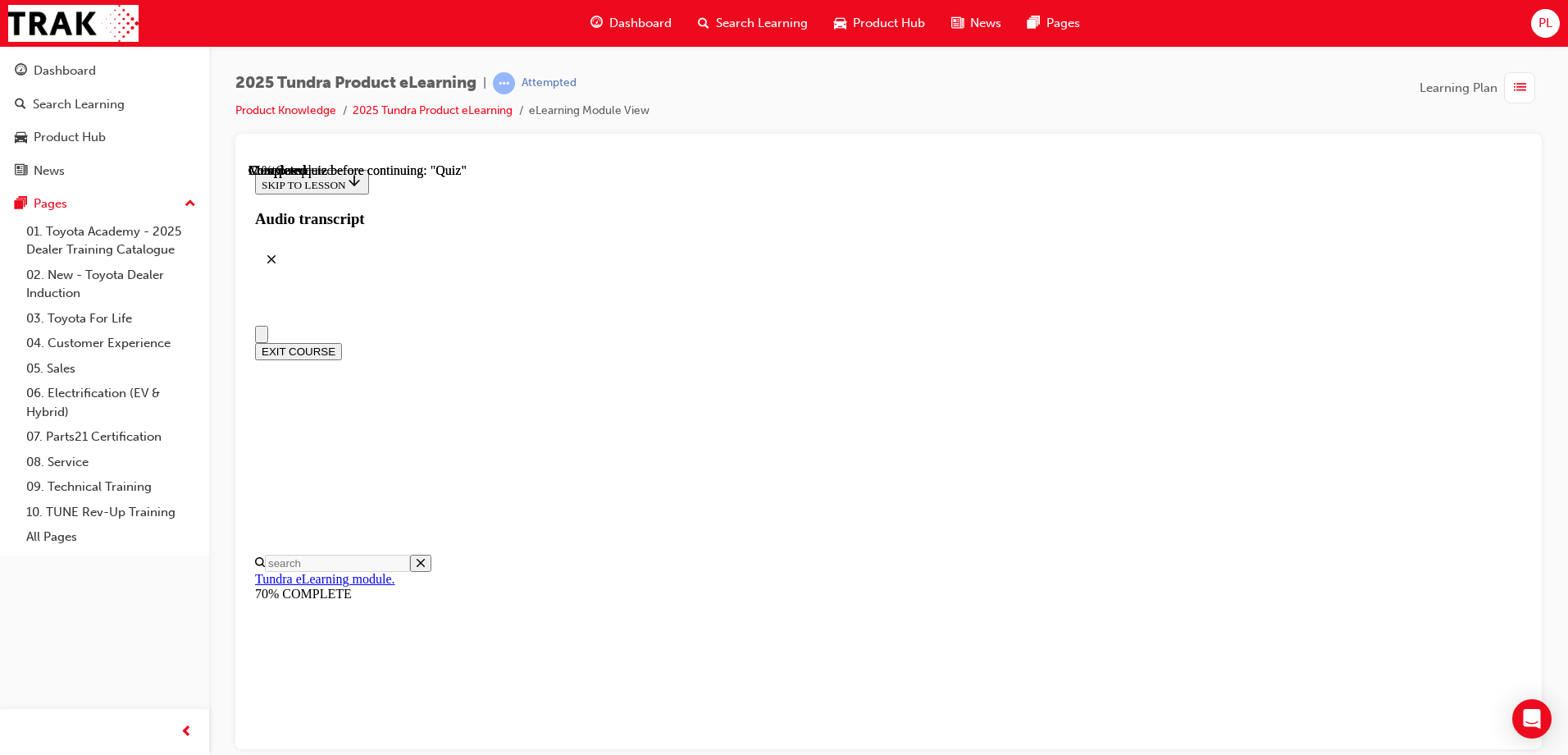
scroll to position [164, 0]
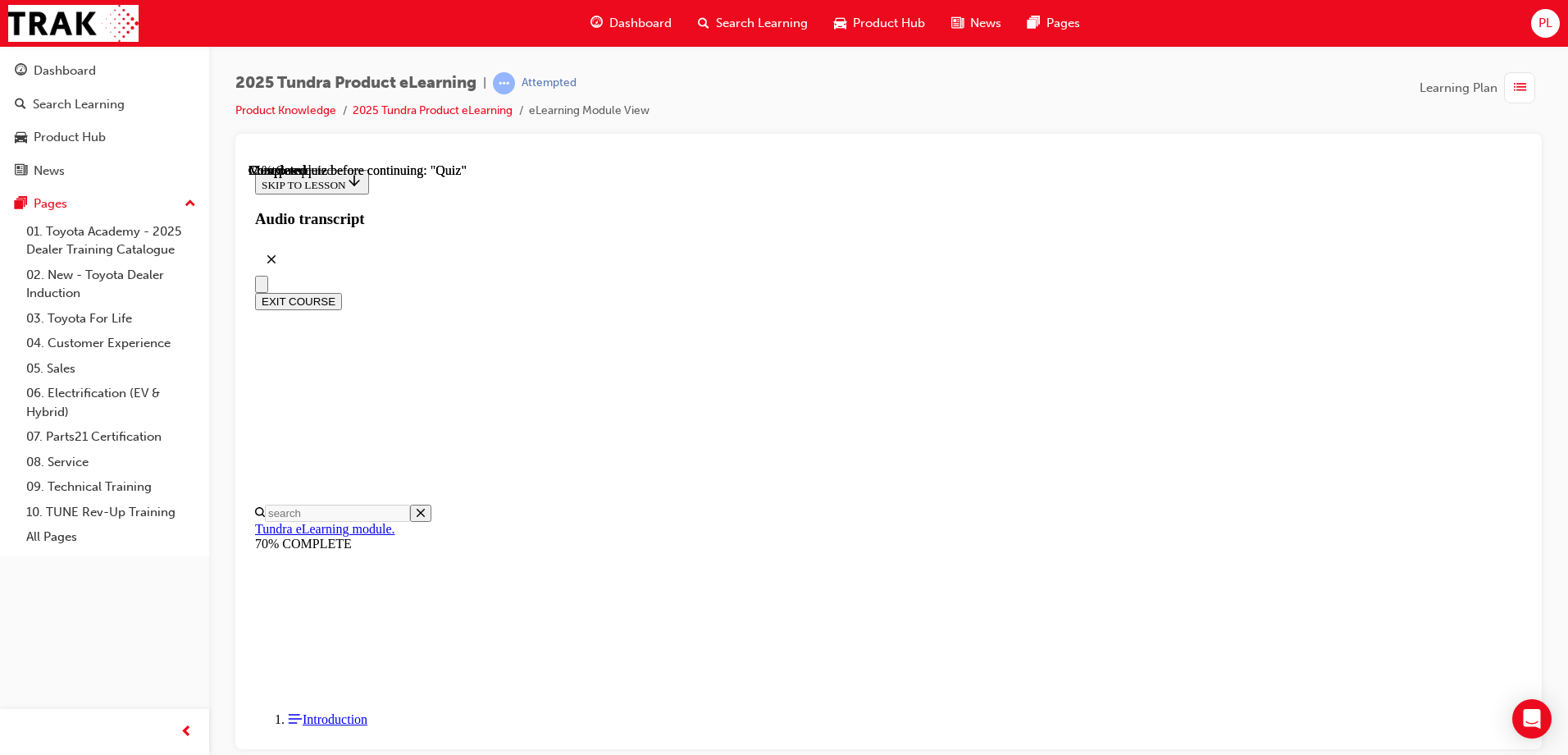
radio input "true"
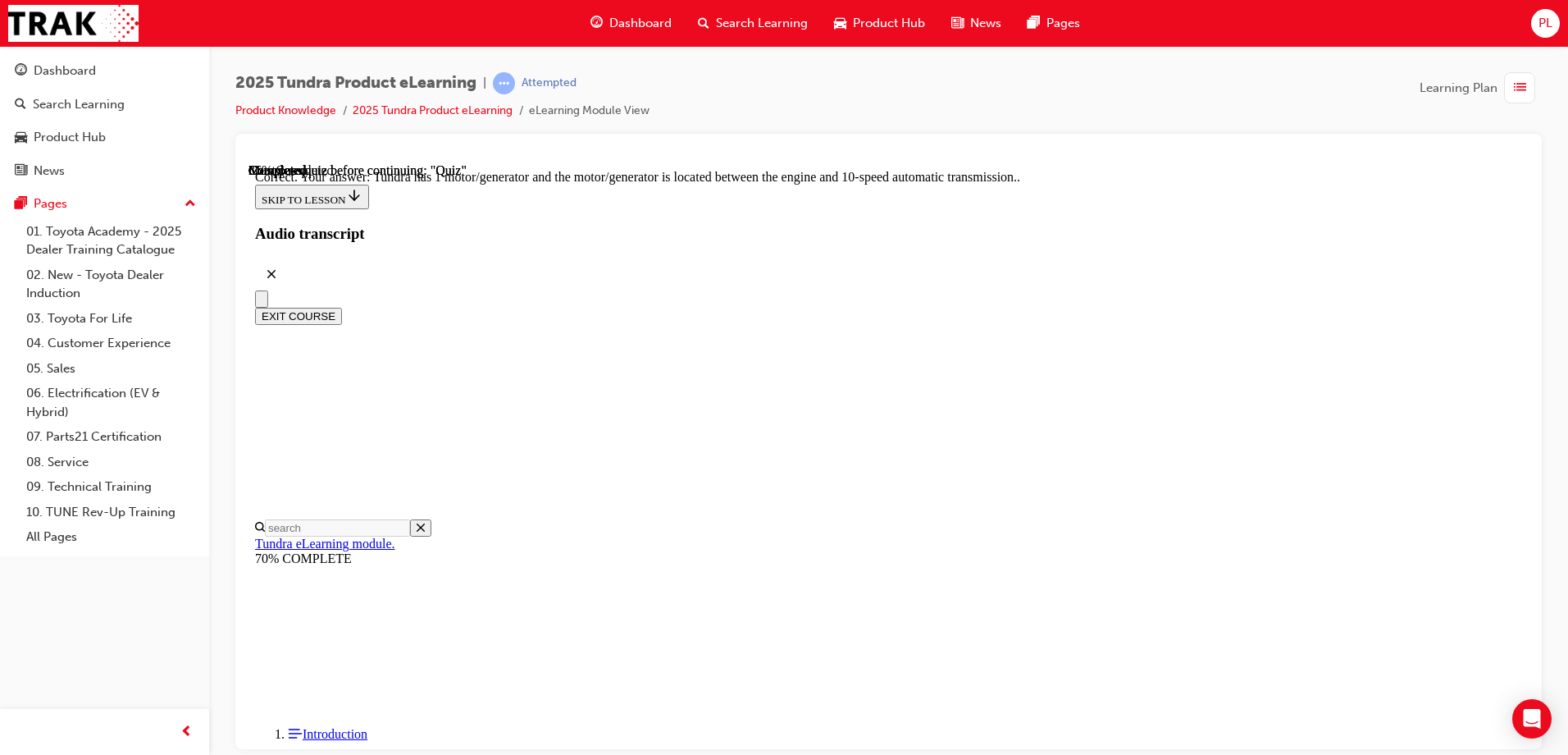
scroll to position [313, 0]
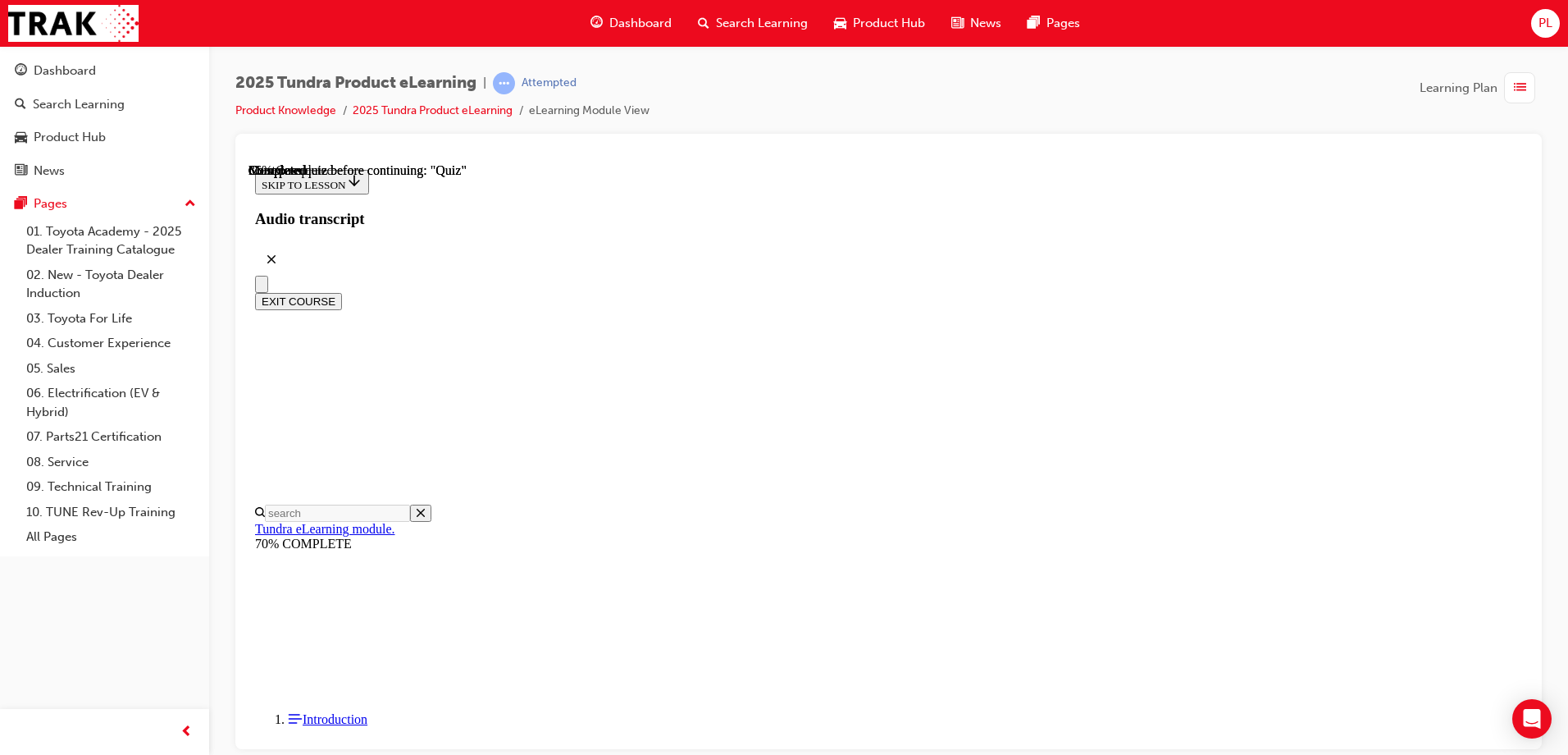
scroll to position [164, 0]
radio input "true"
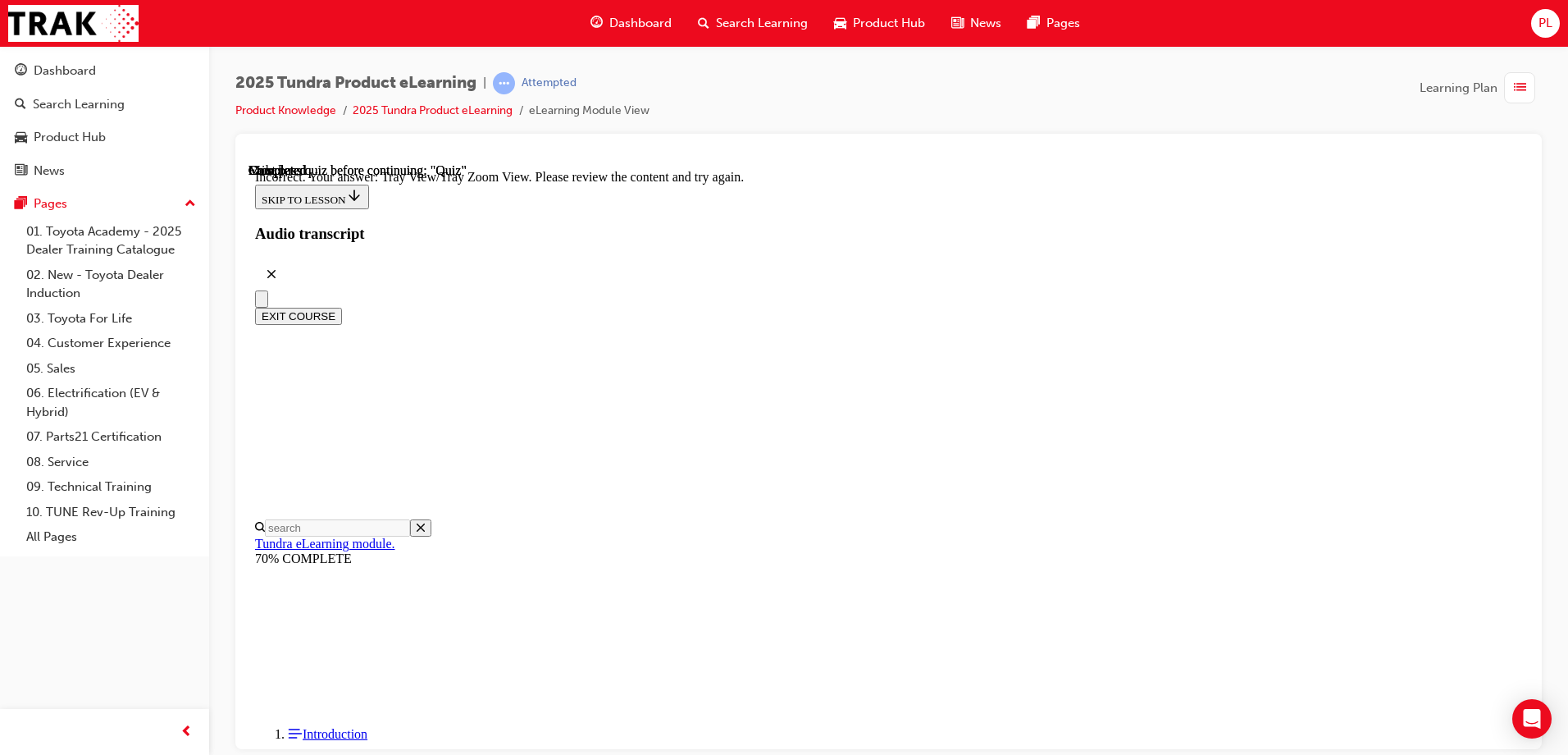
scroll to position [539, 0]
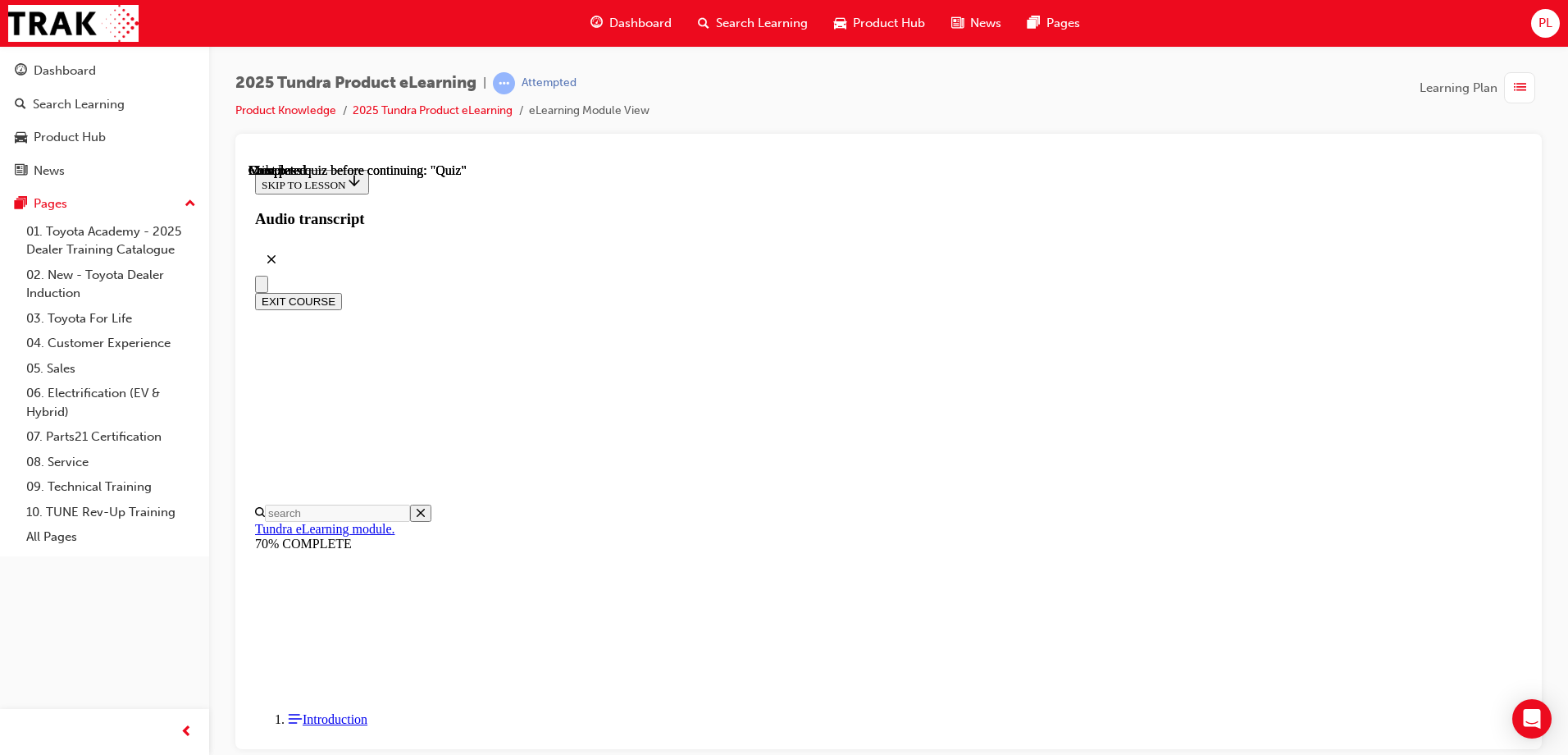
scroll to position [301, 0]
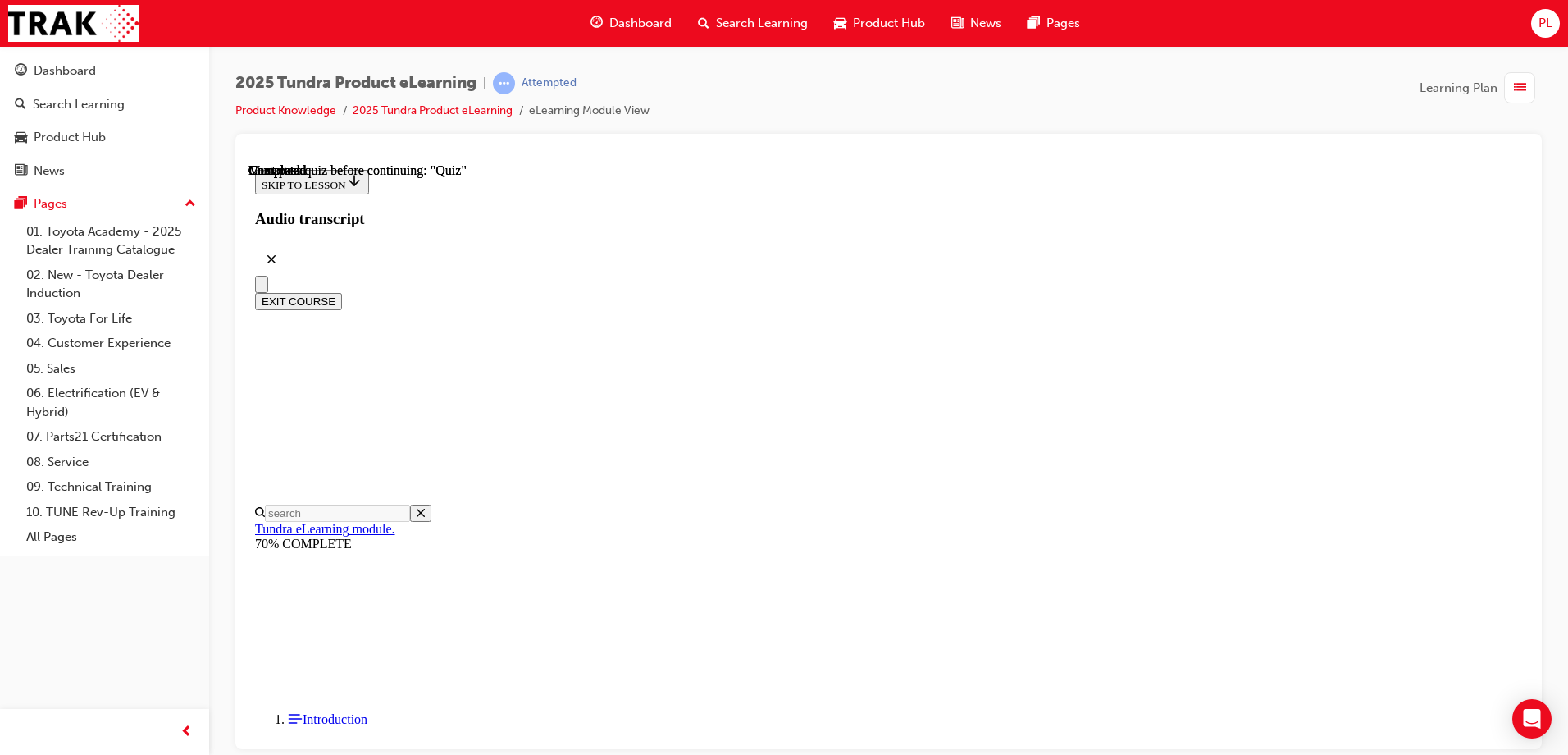
radio input "true"
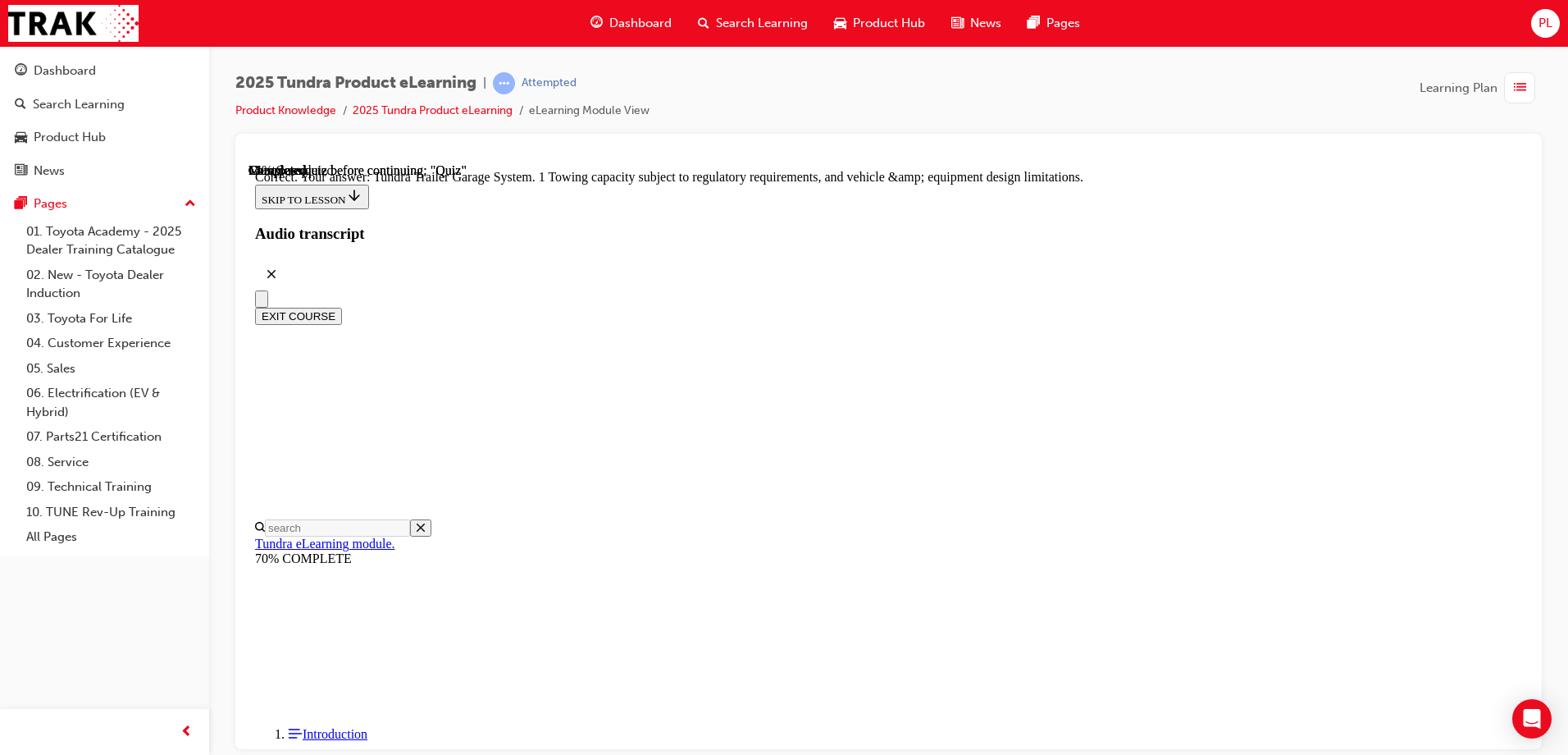
radio input "true"
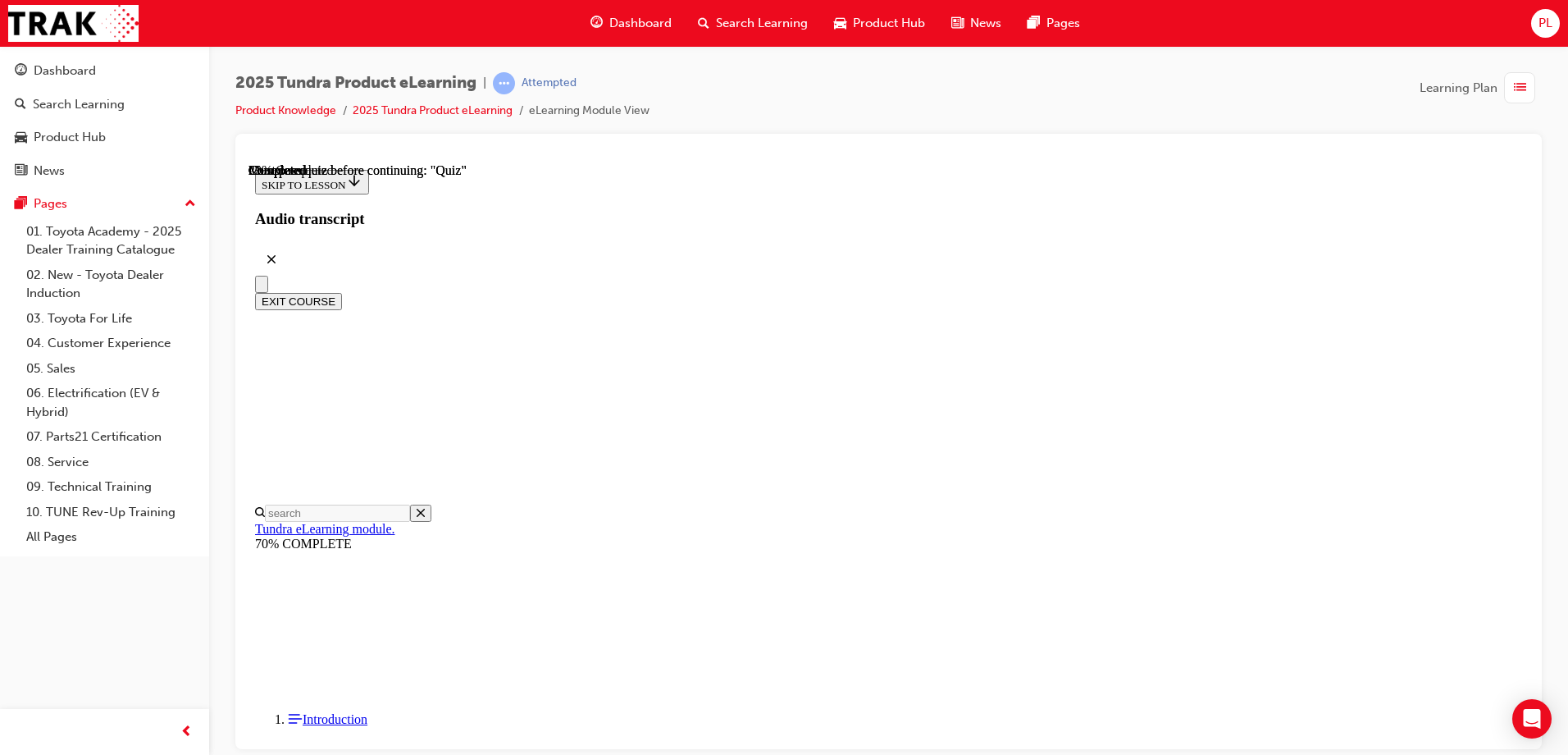
scroll to position [331, 0]
radio input "true"
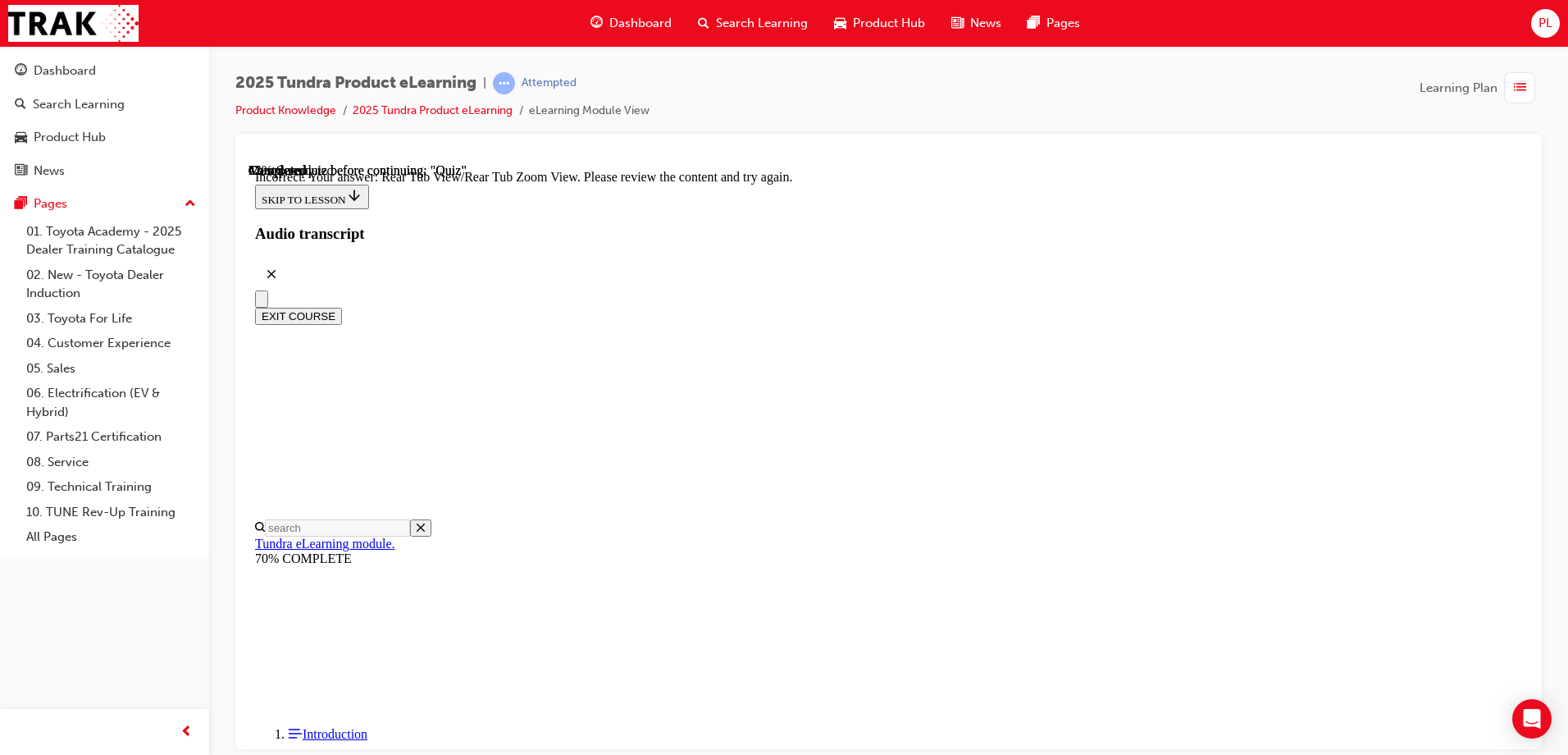
scroll to position [539, 0]
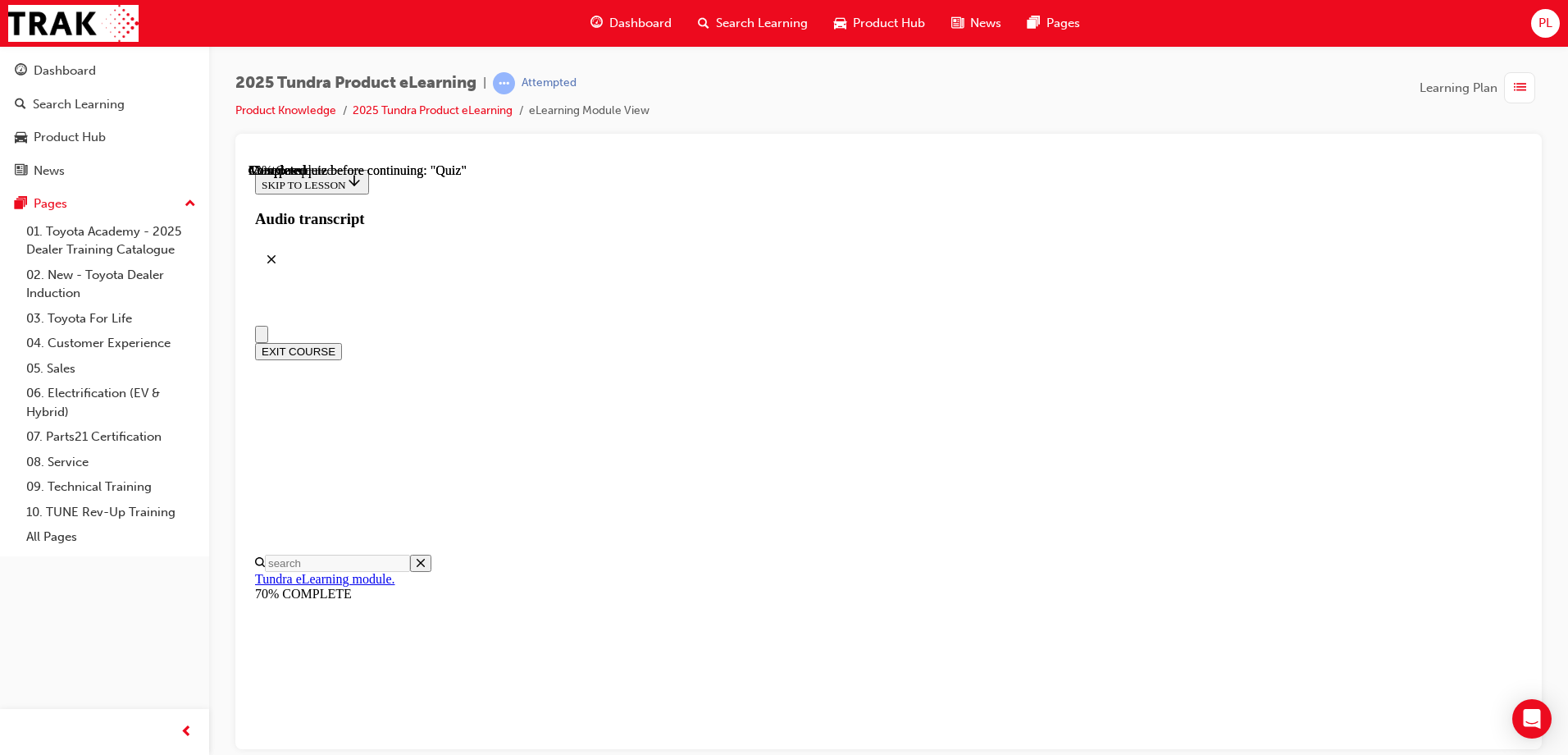
scroll to position [82, 0]
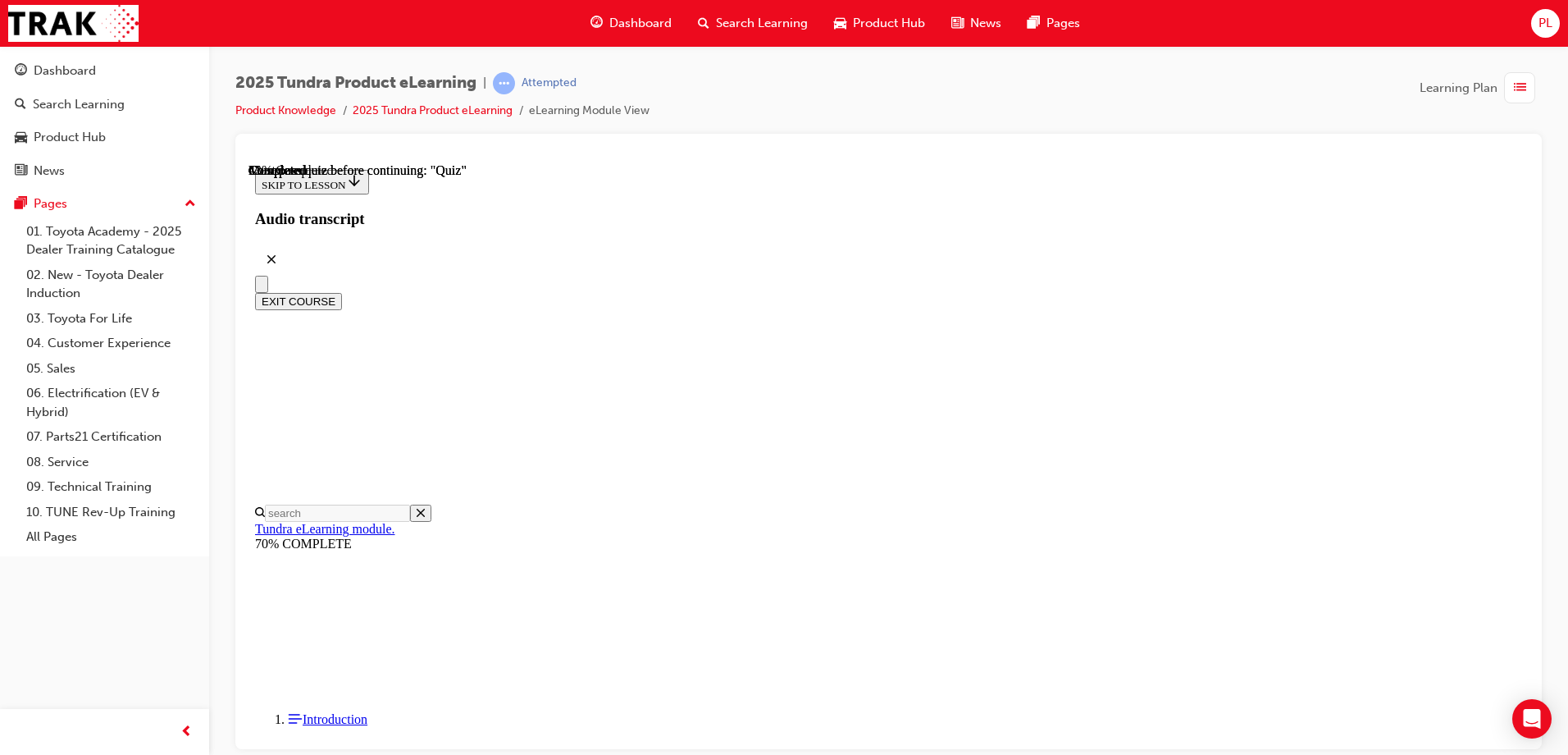
radio input "true"
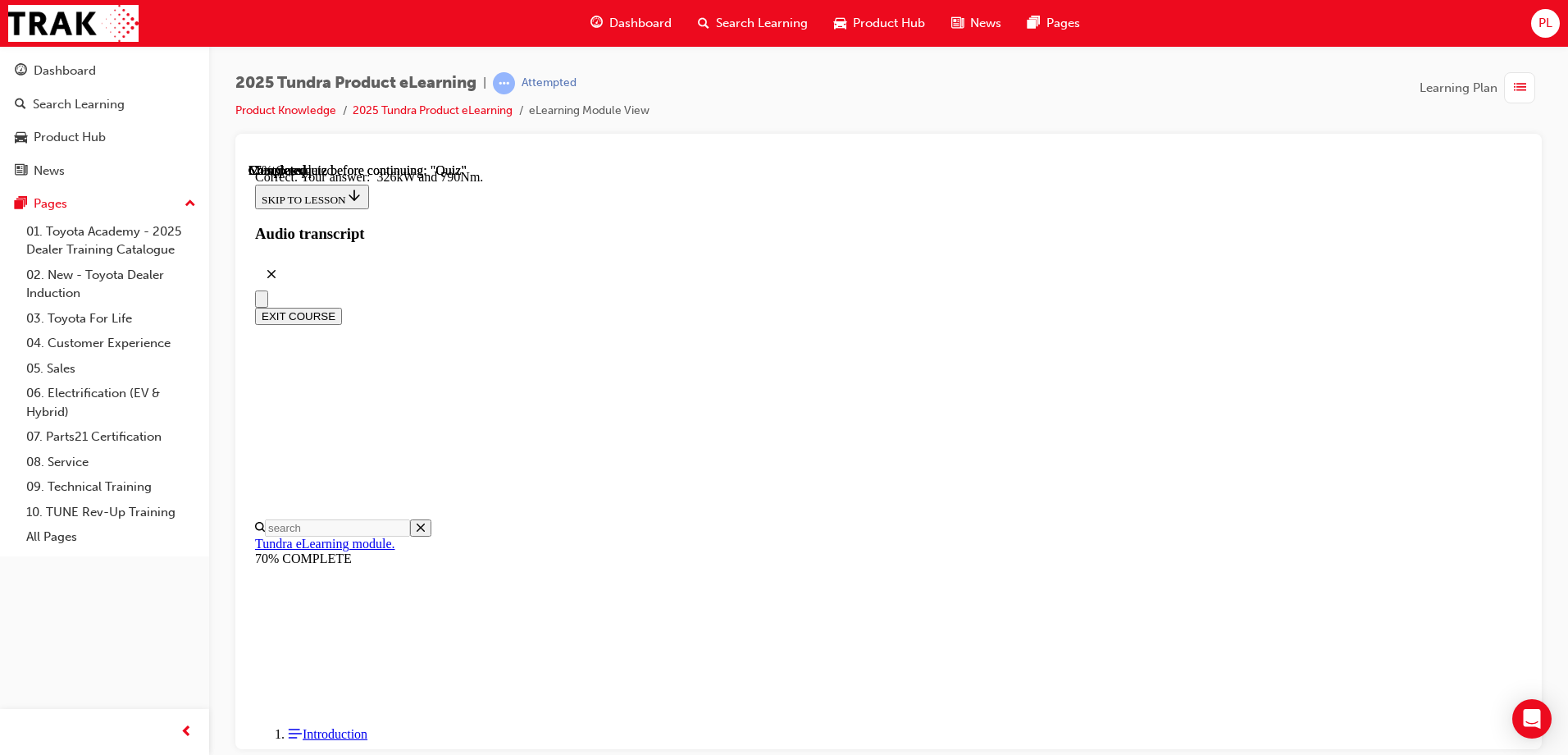
scroll to position [346, 0]
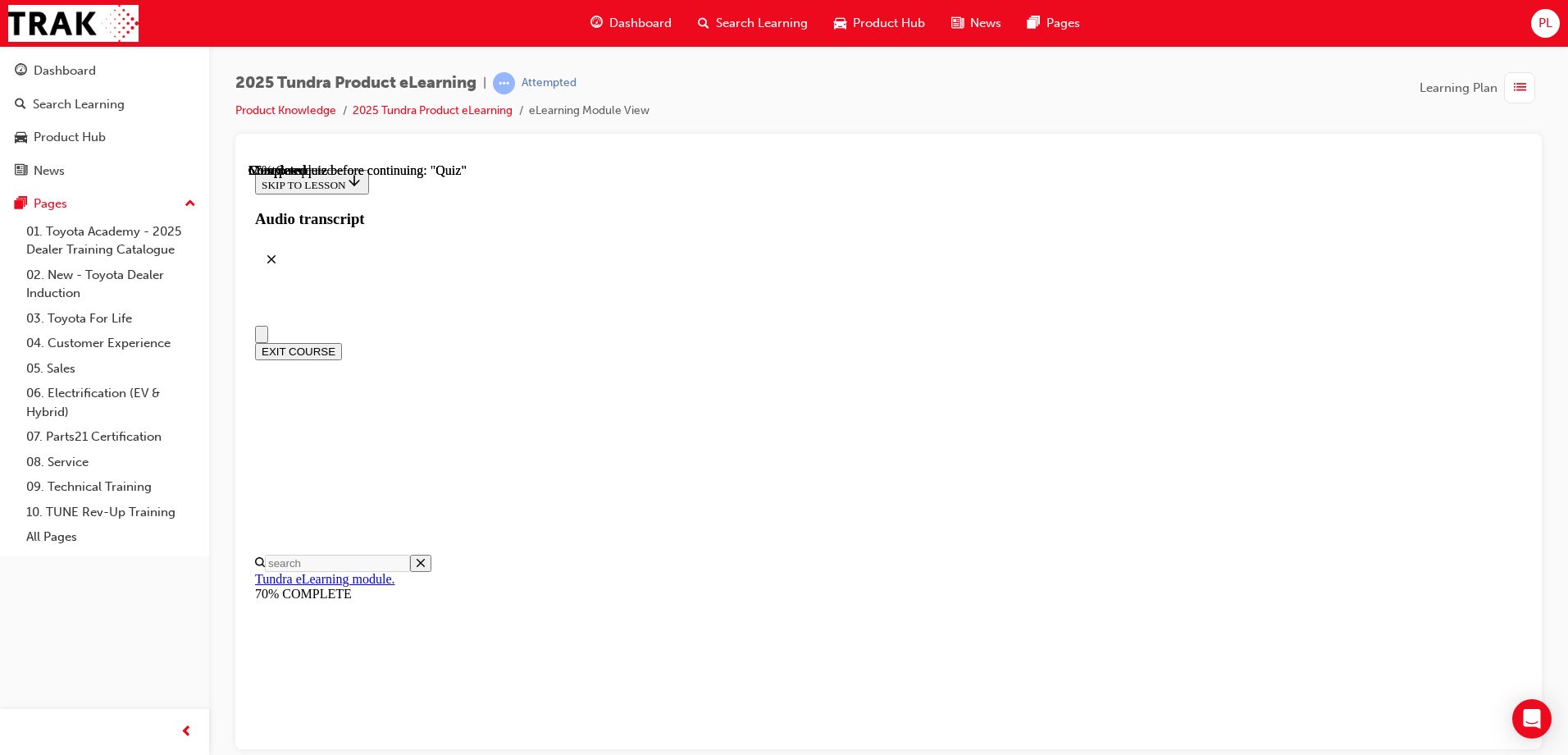
scroll to position [246, 0]
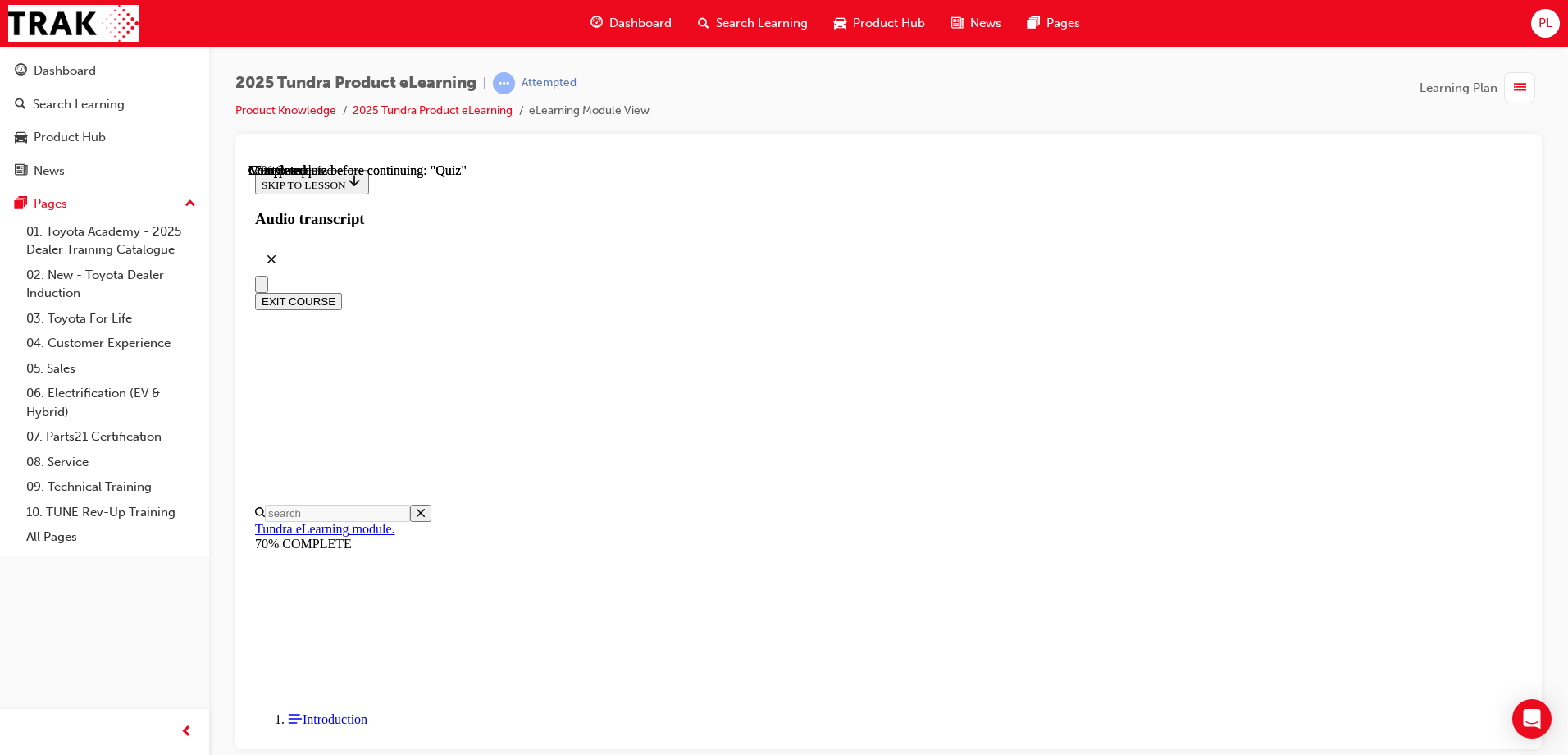
radio input "true"
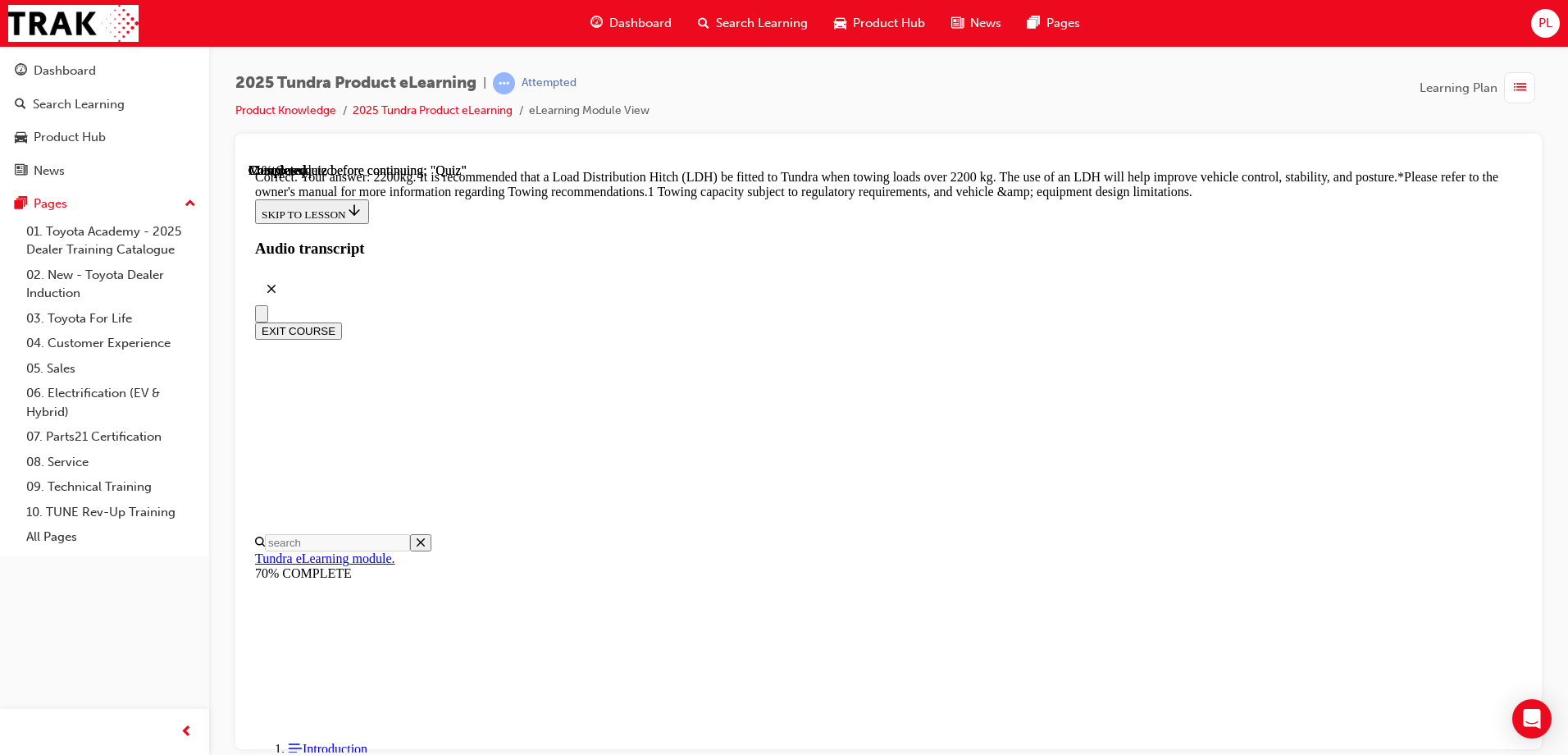
scroll to position [680, 0]
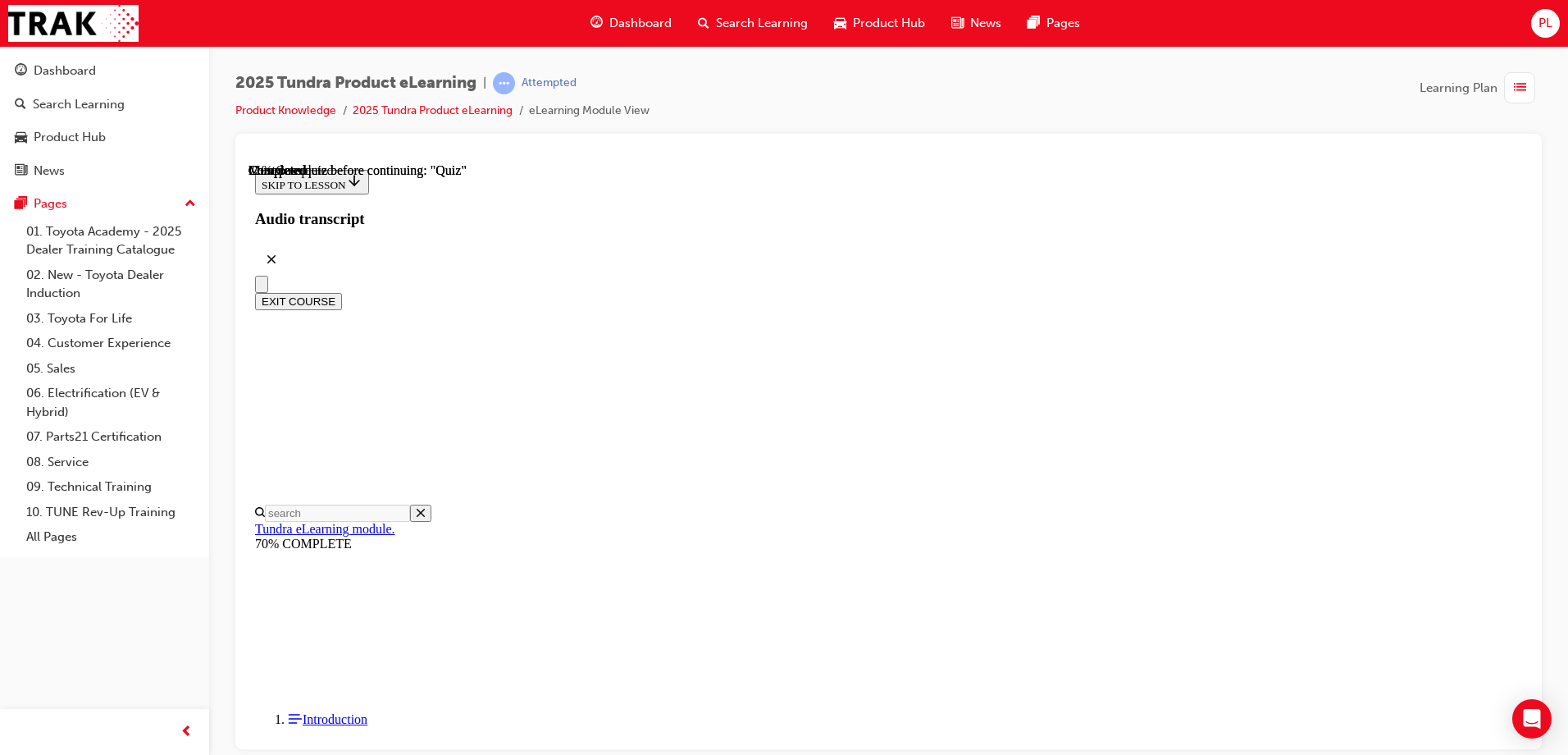
scroll to position [164, 0]
radio input "true"
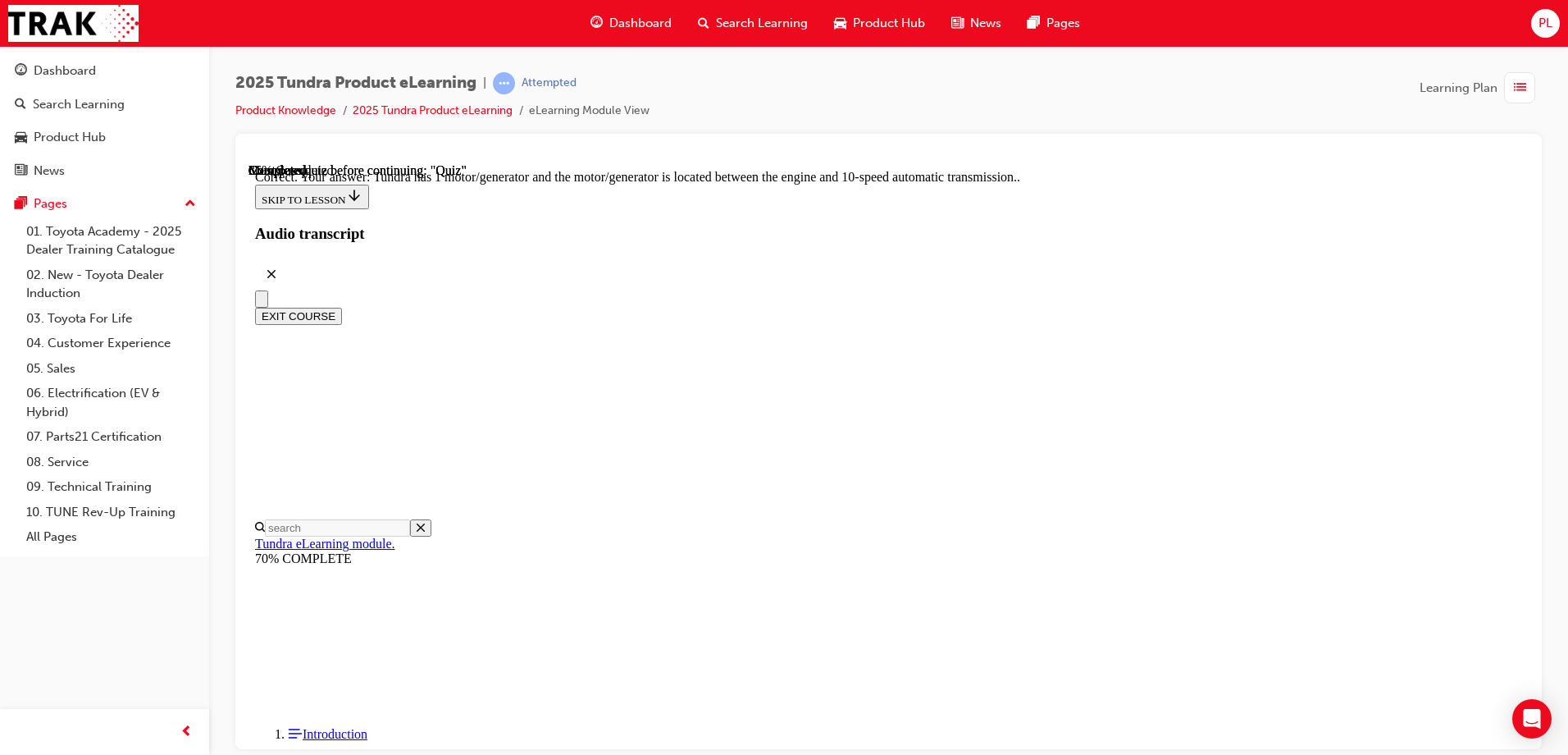
scroll to position [313, 0]
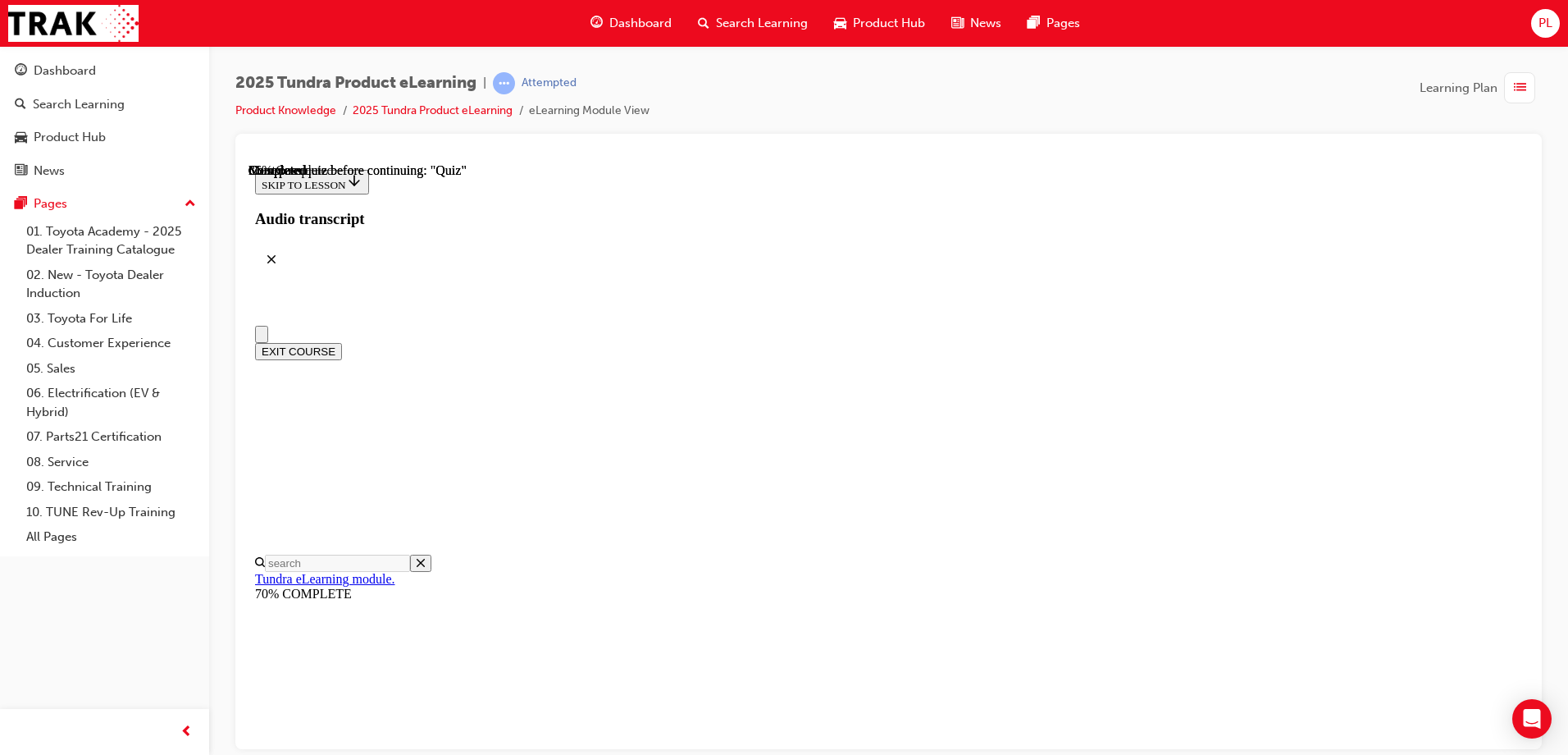
radio input "true"
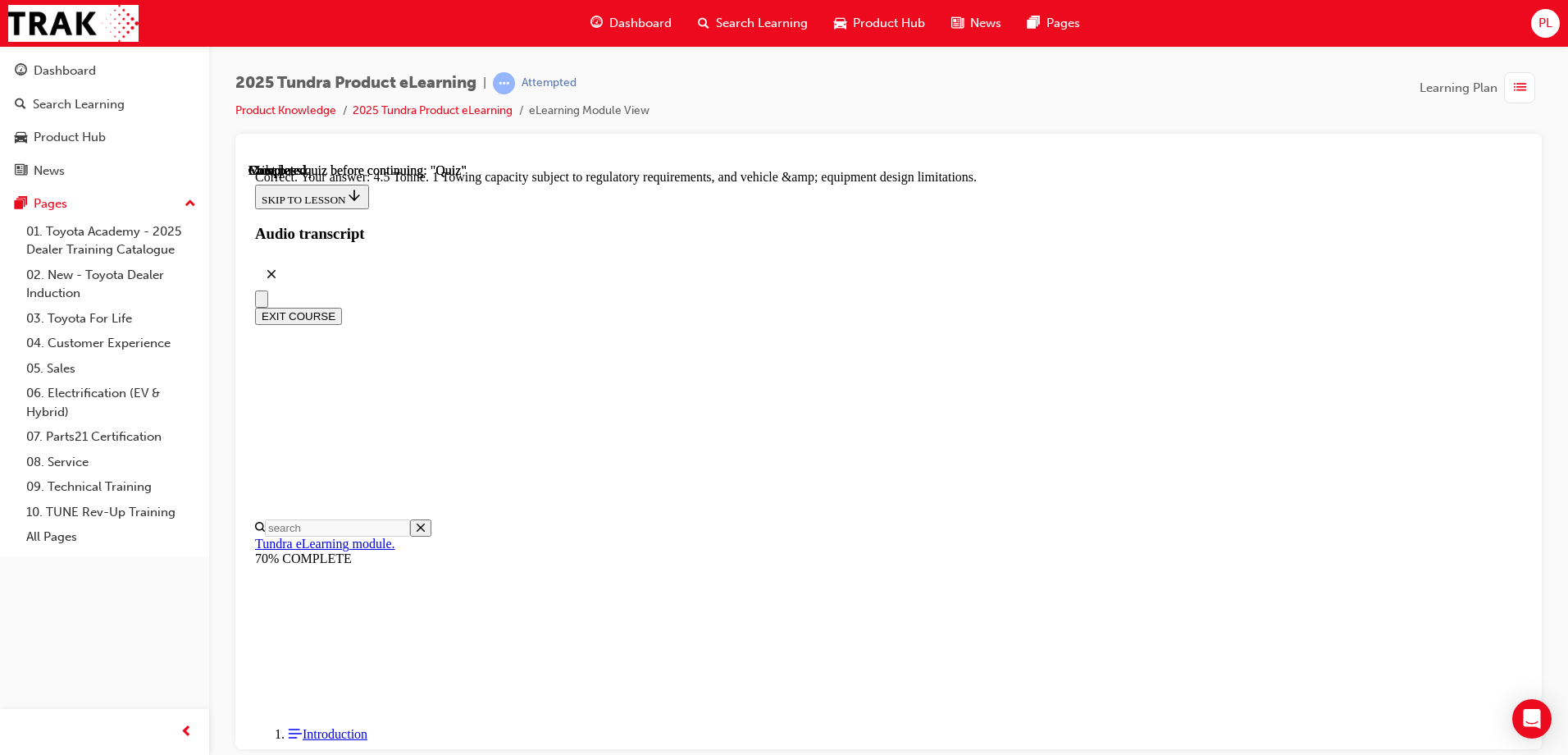
scroll to position [447, 0]
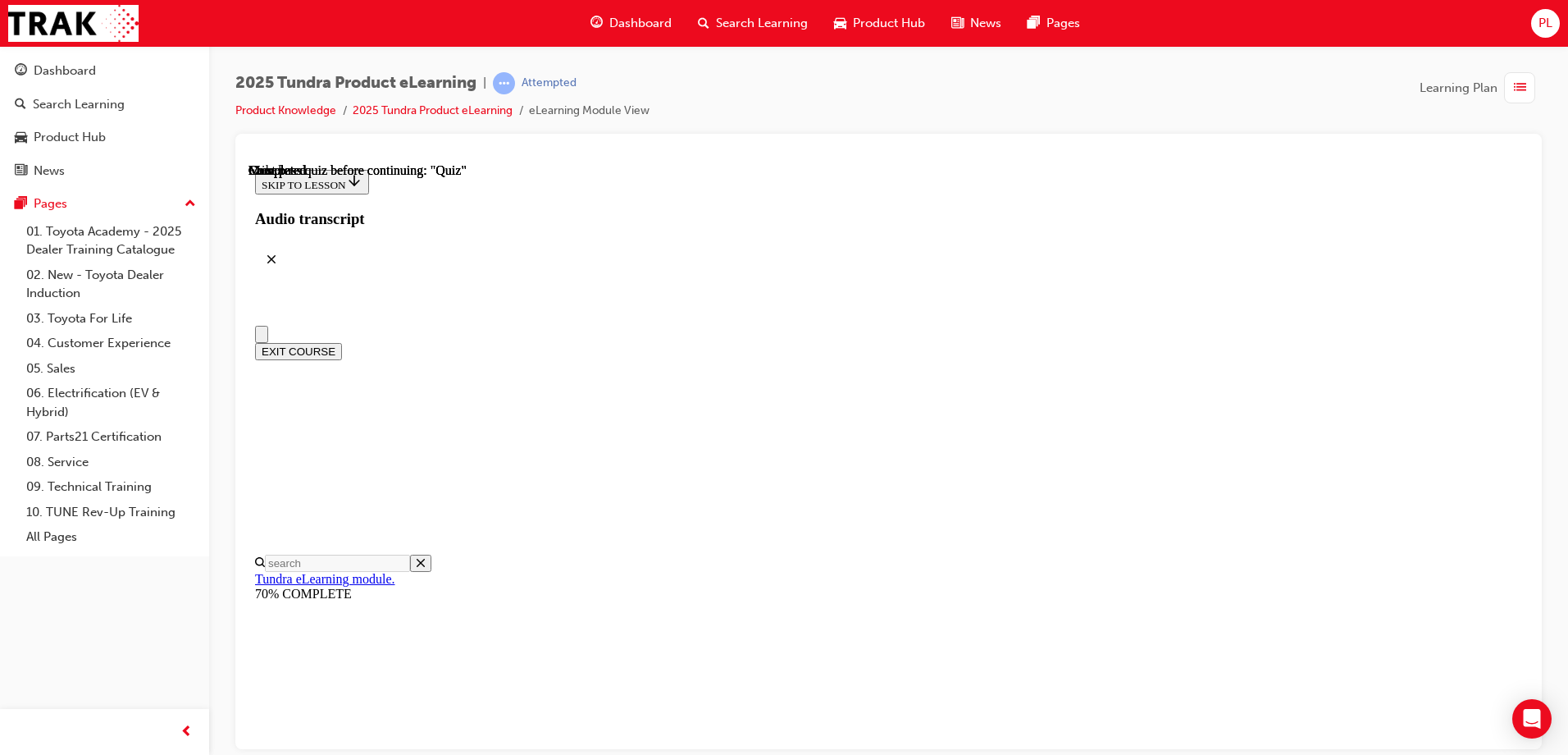
scroll to position [301, 0]
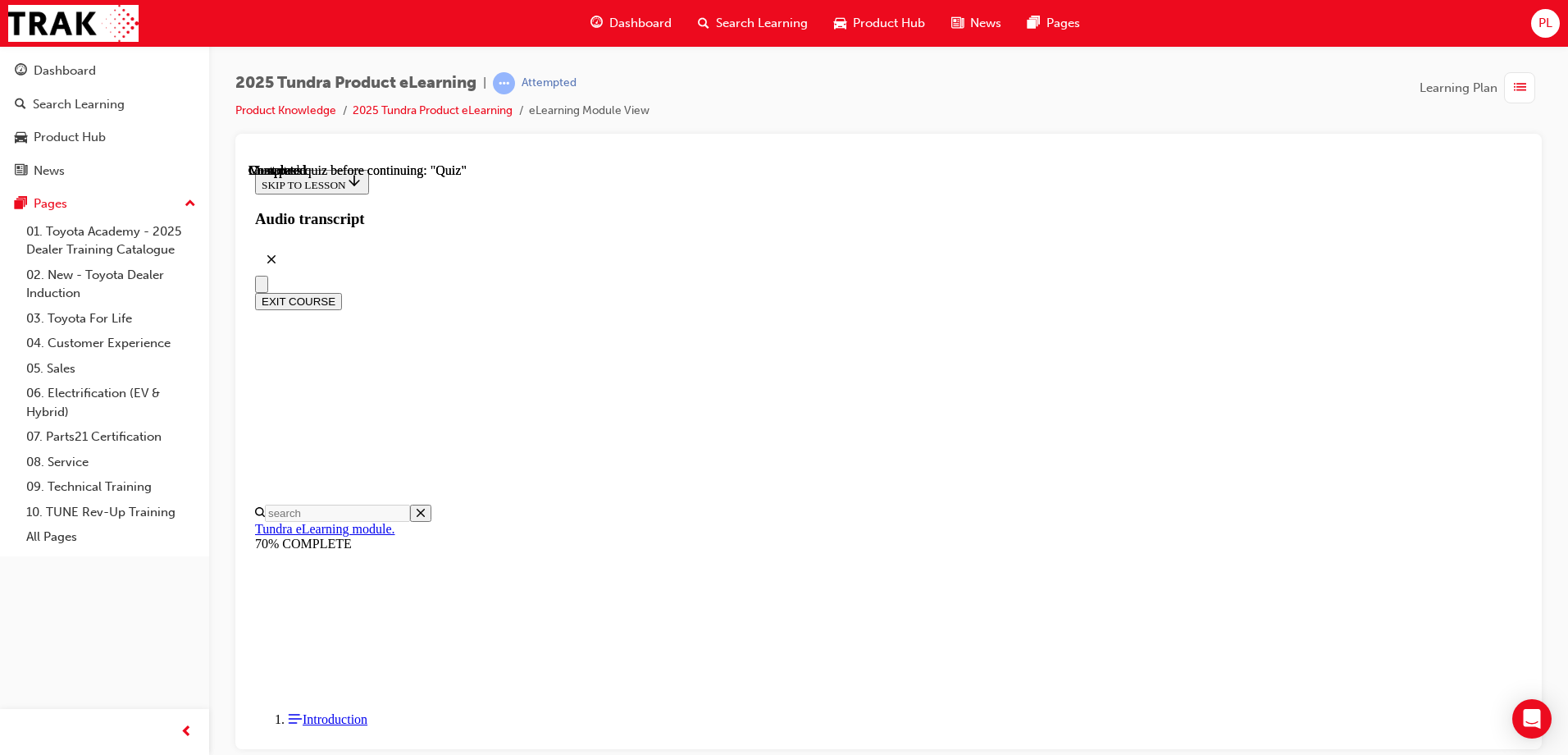
radio input "true"
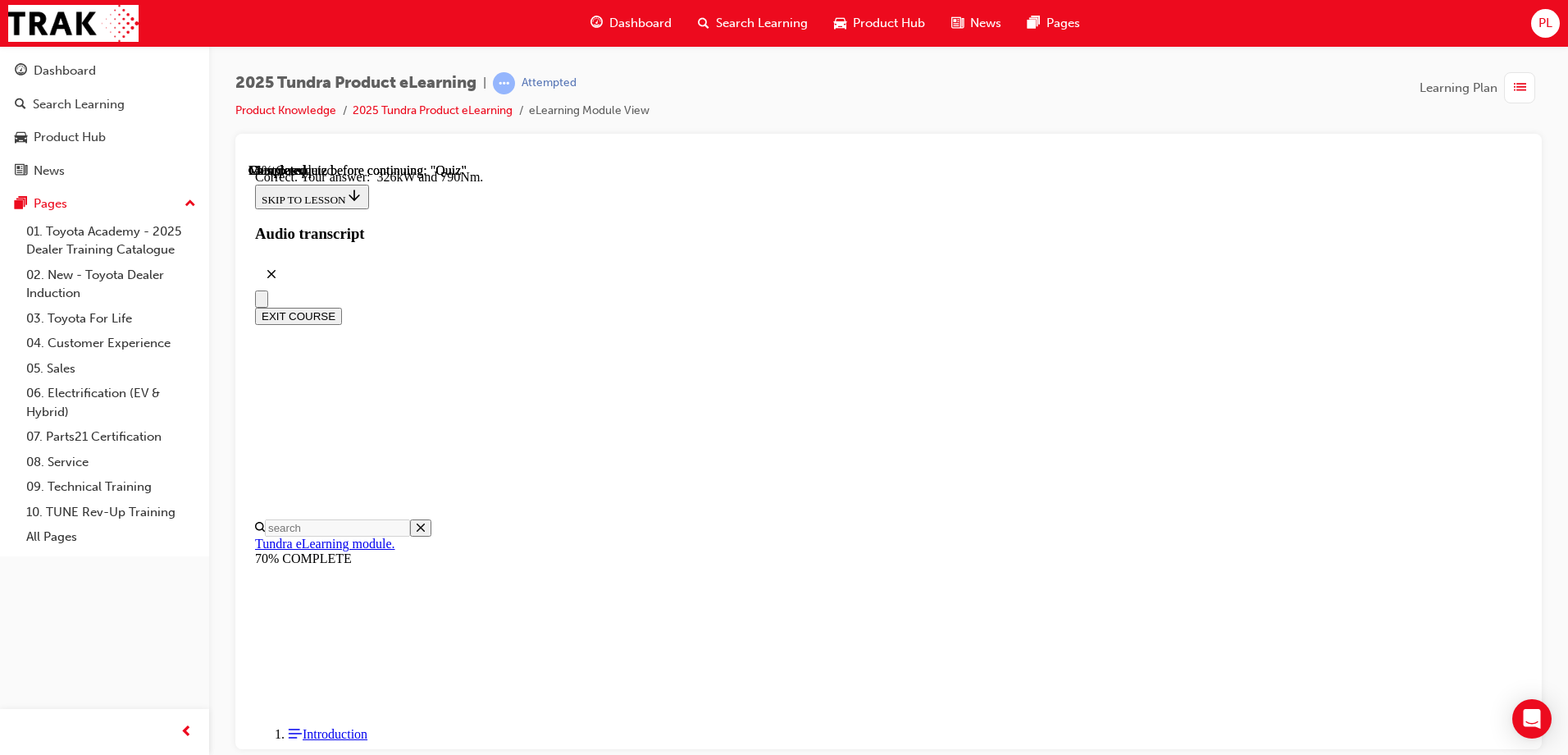
scroll to position [346, 0]
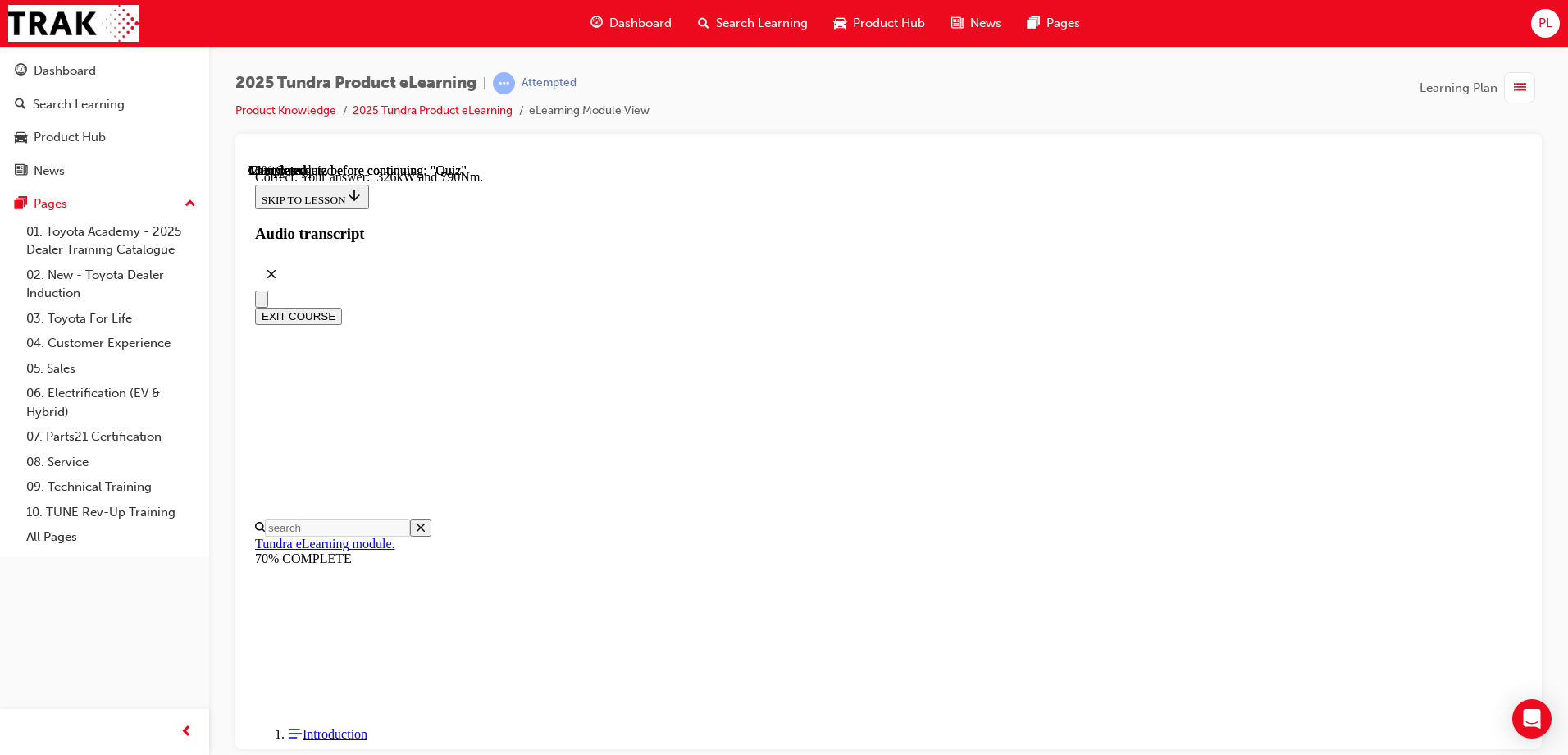
radio input "true"
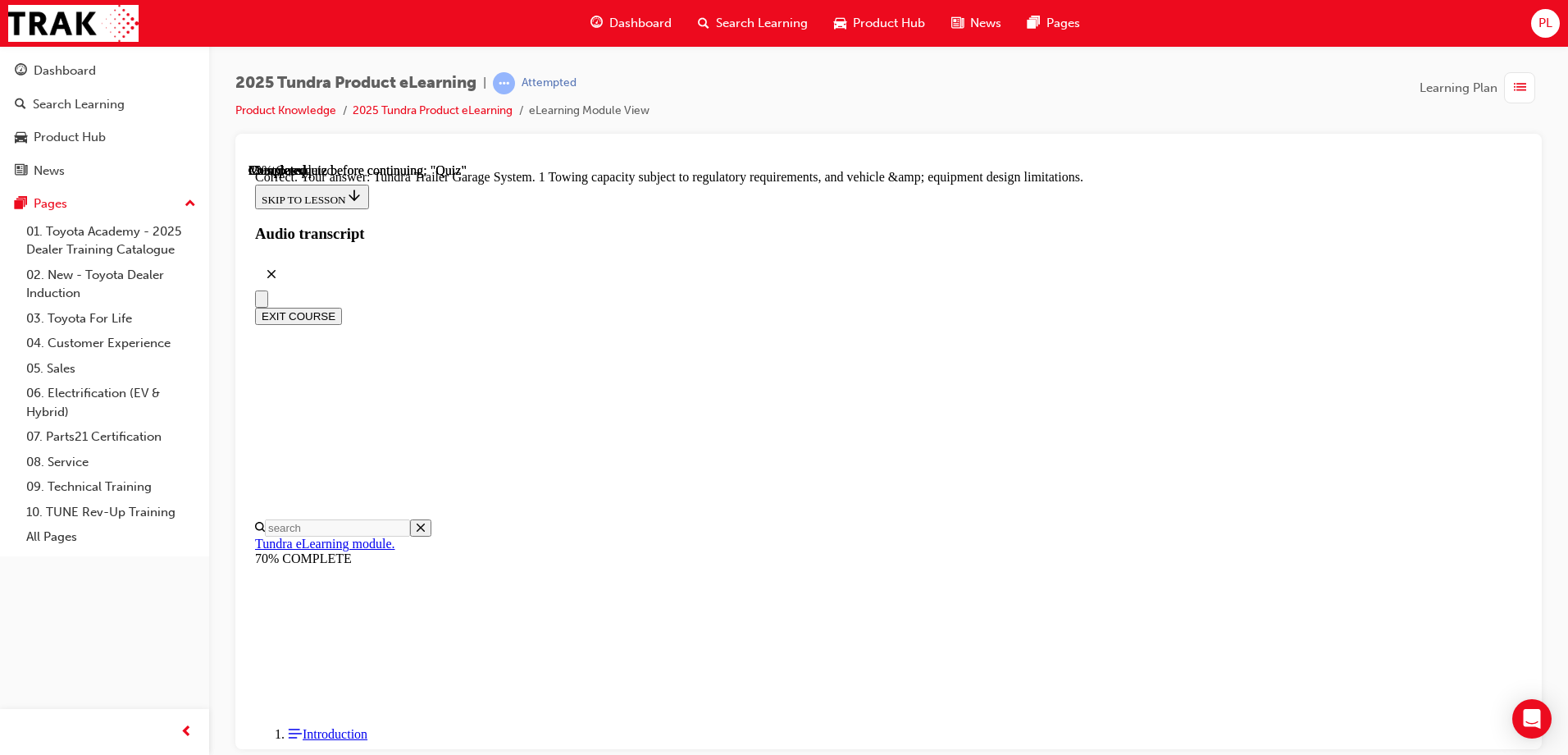
scroll to position [503, 0]
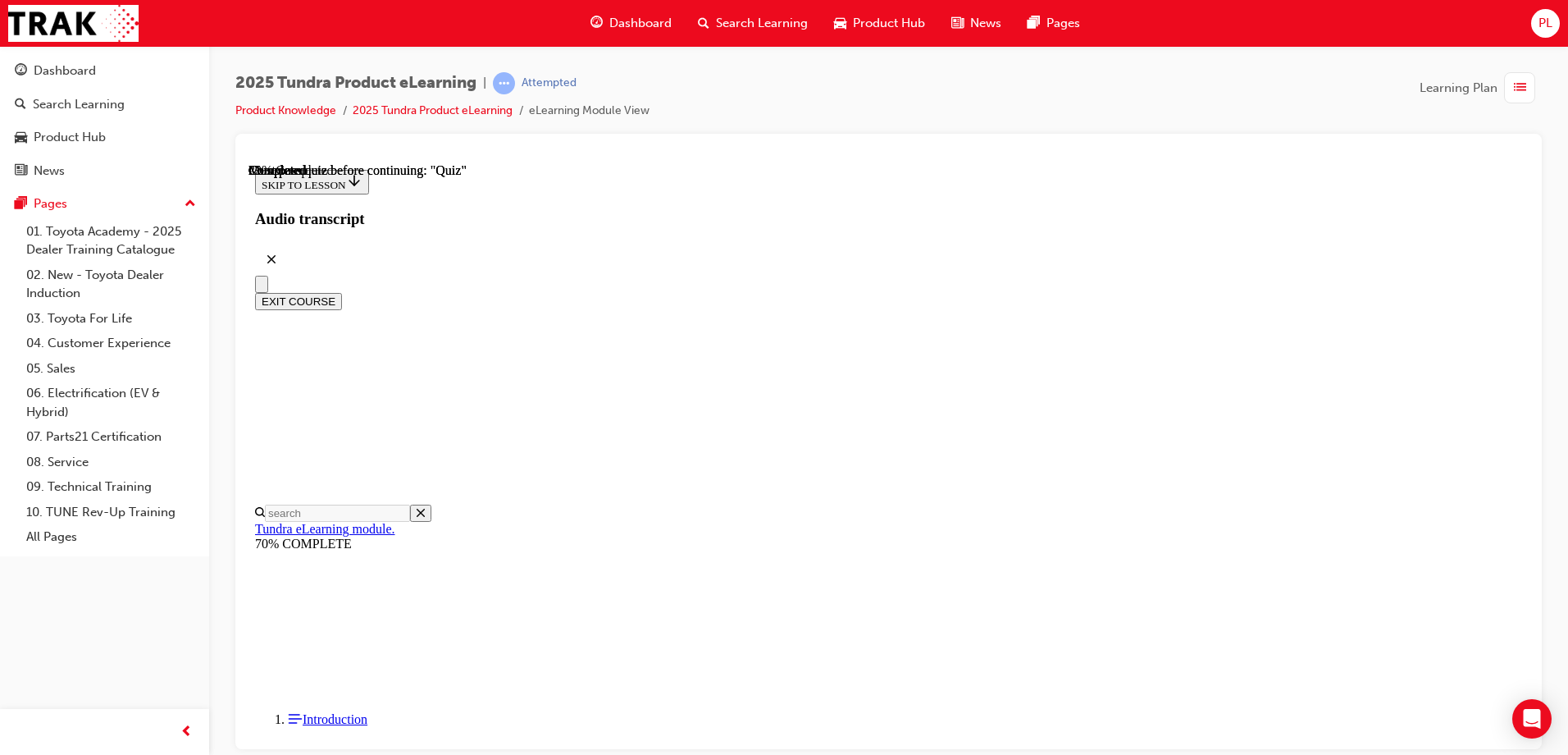
scroll to position [246, 0]
radio input "true"
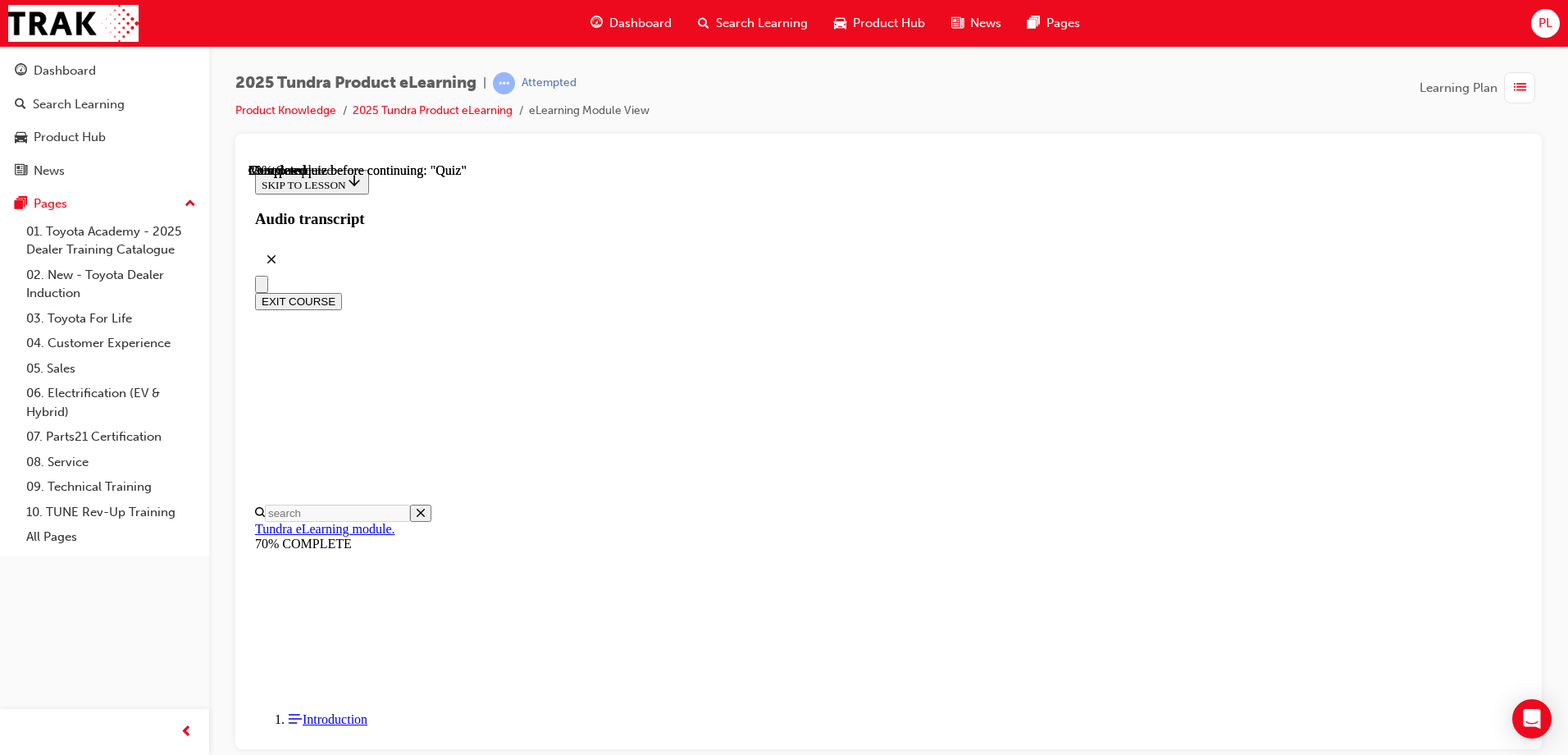
radio input "true"
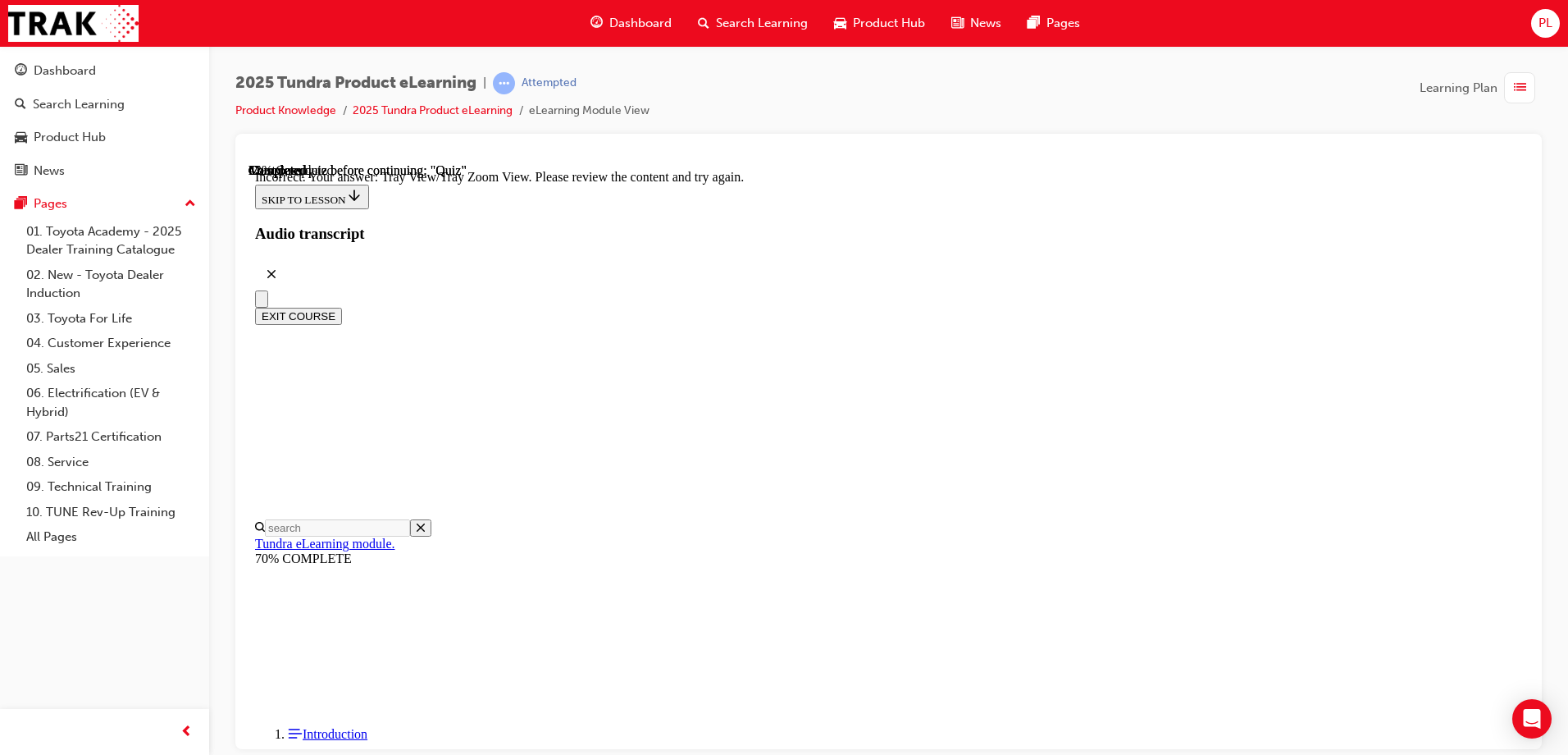
scroll to position [539, 0]
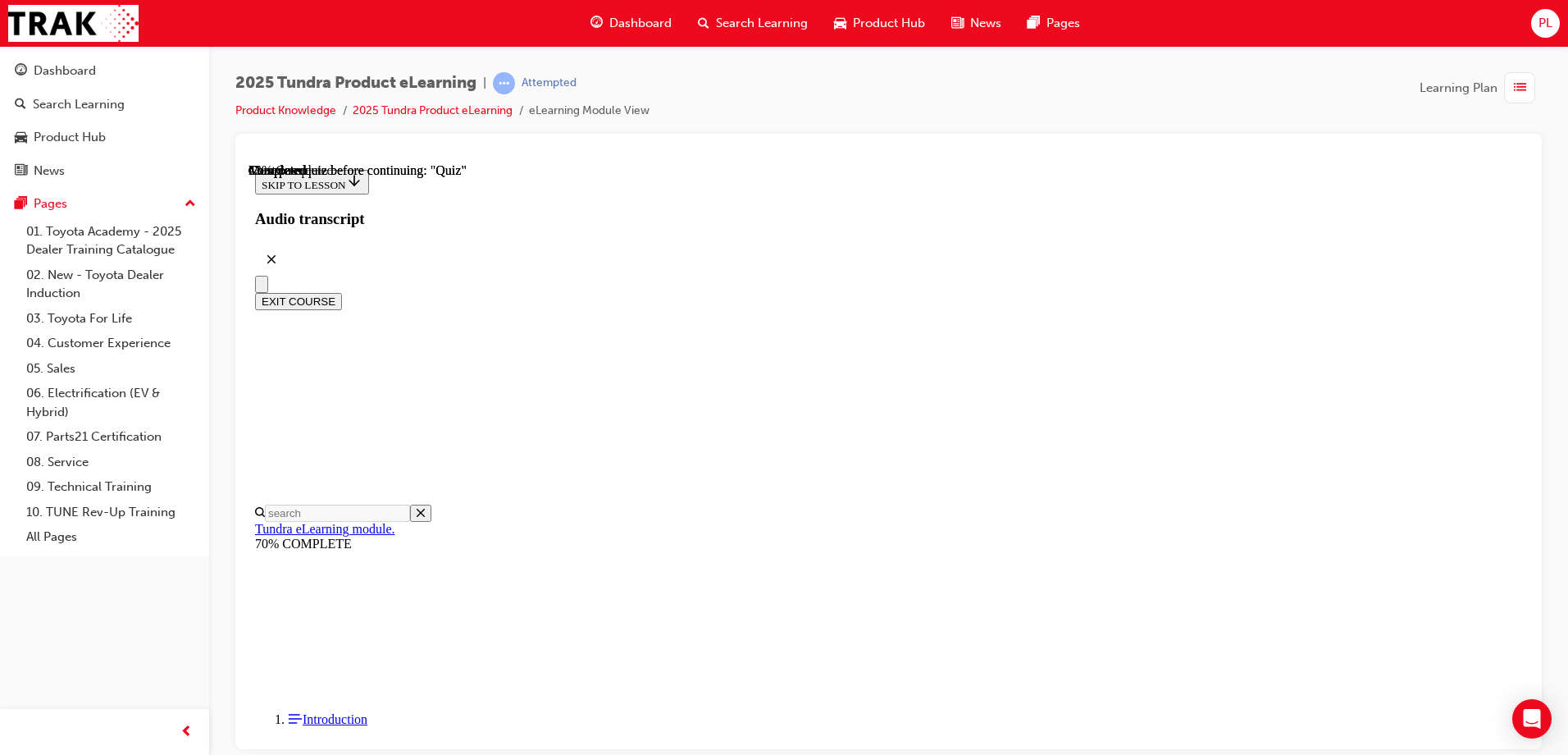
scroll to position [246, 0]
radio input "true"
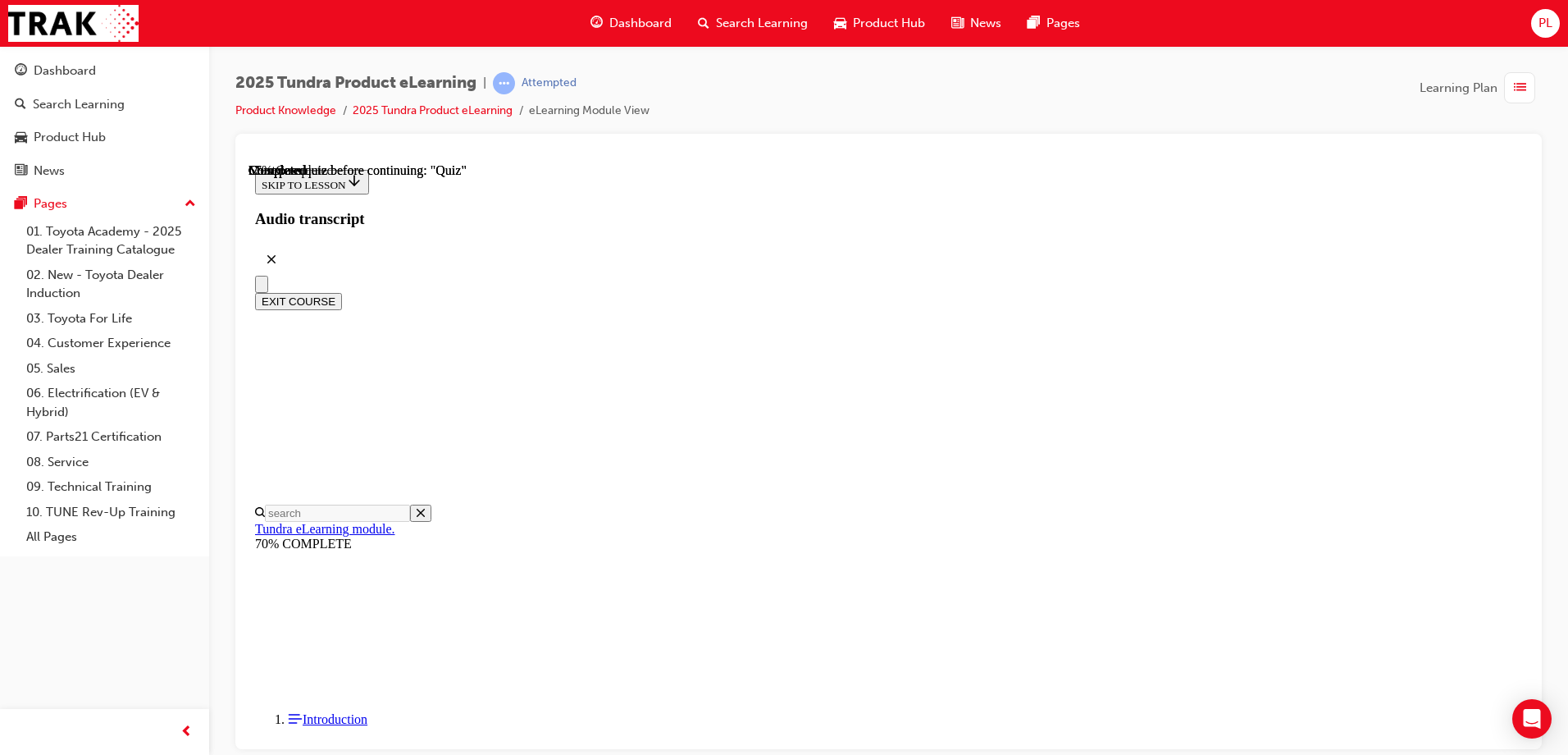
radio input "true"
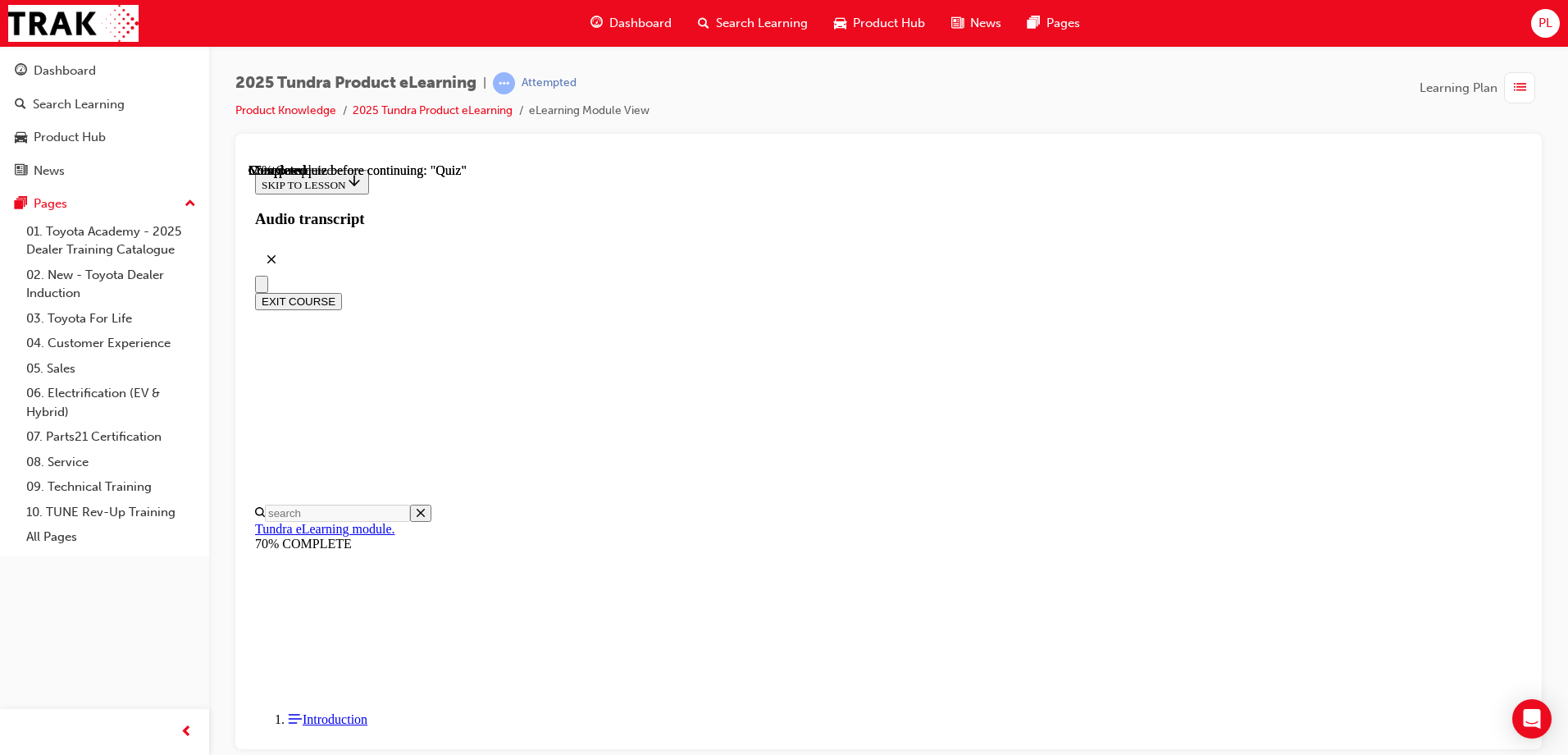
radio input "true"
drag, startPoint x: 1002, startPoint y: 654, endPoint x: 996, endPoint y: 621, distance: 33.5
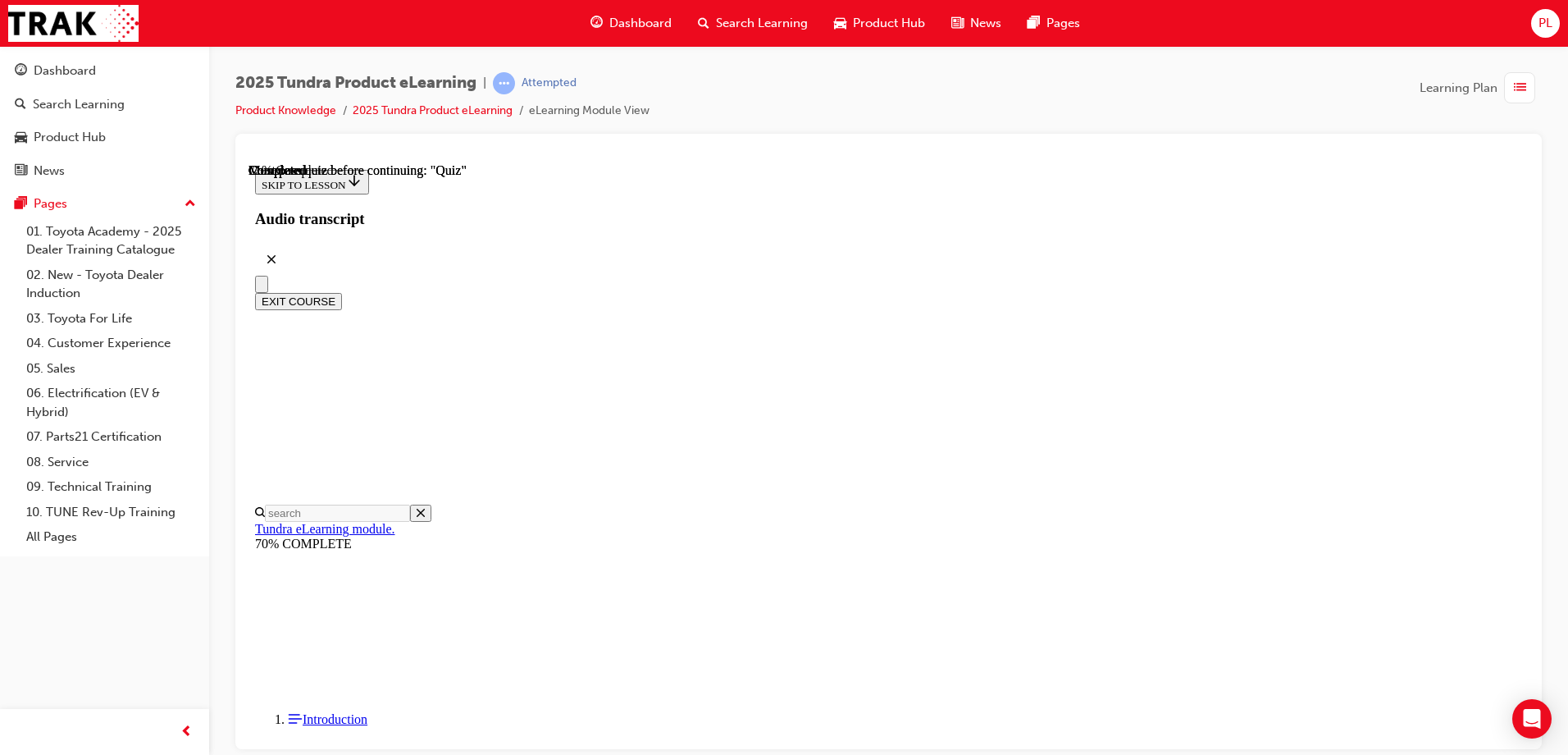
scroll to position [165, 0]
radio input "true"
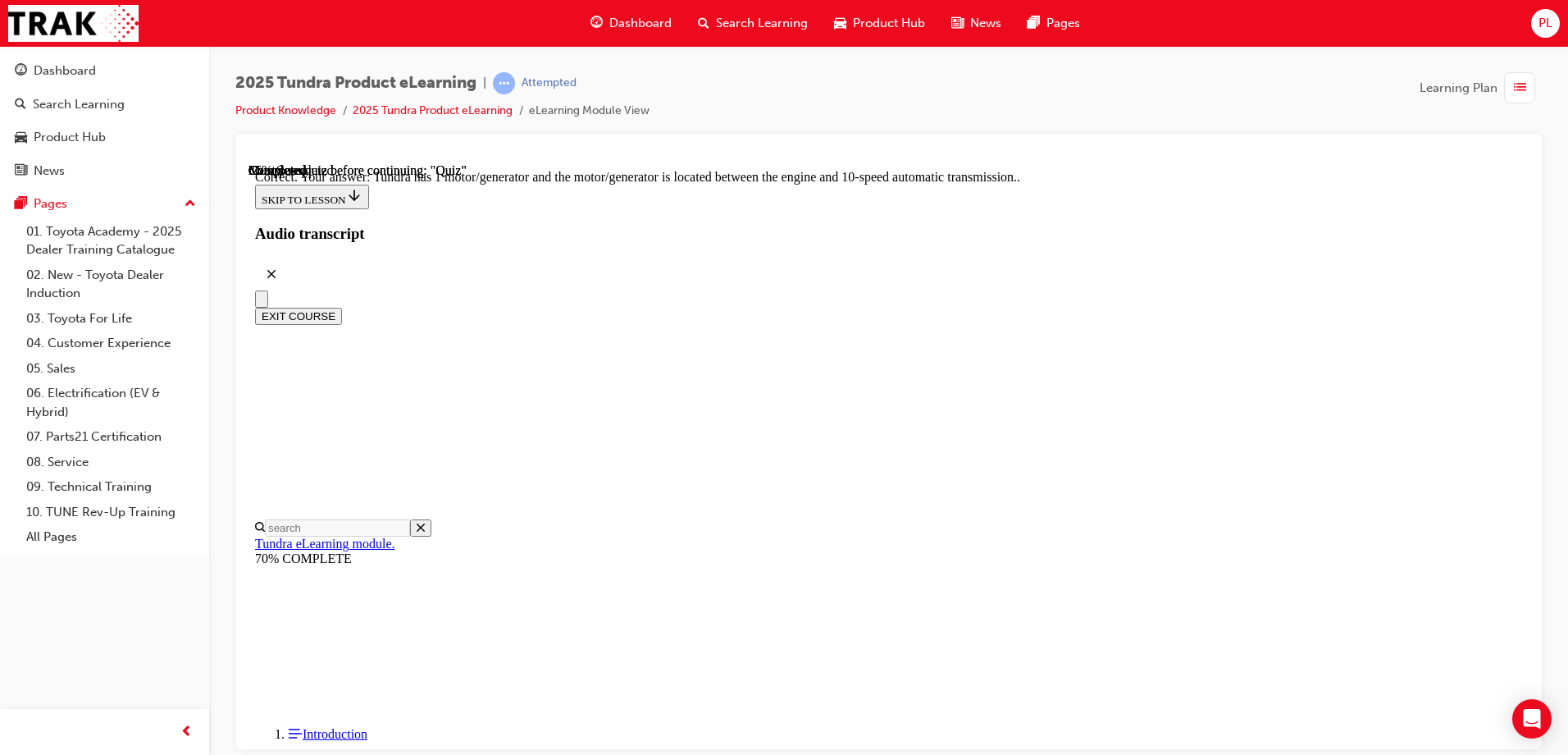
scroll to position [313, 0]
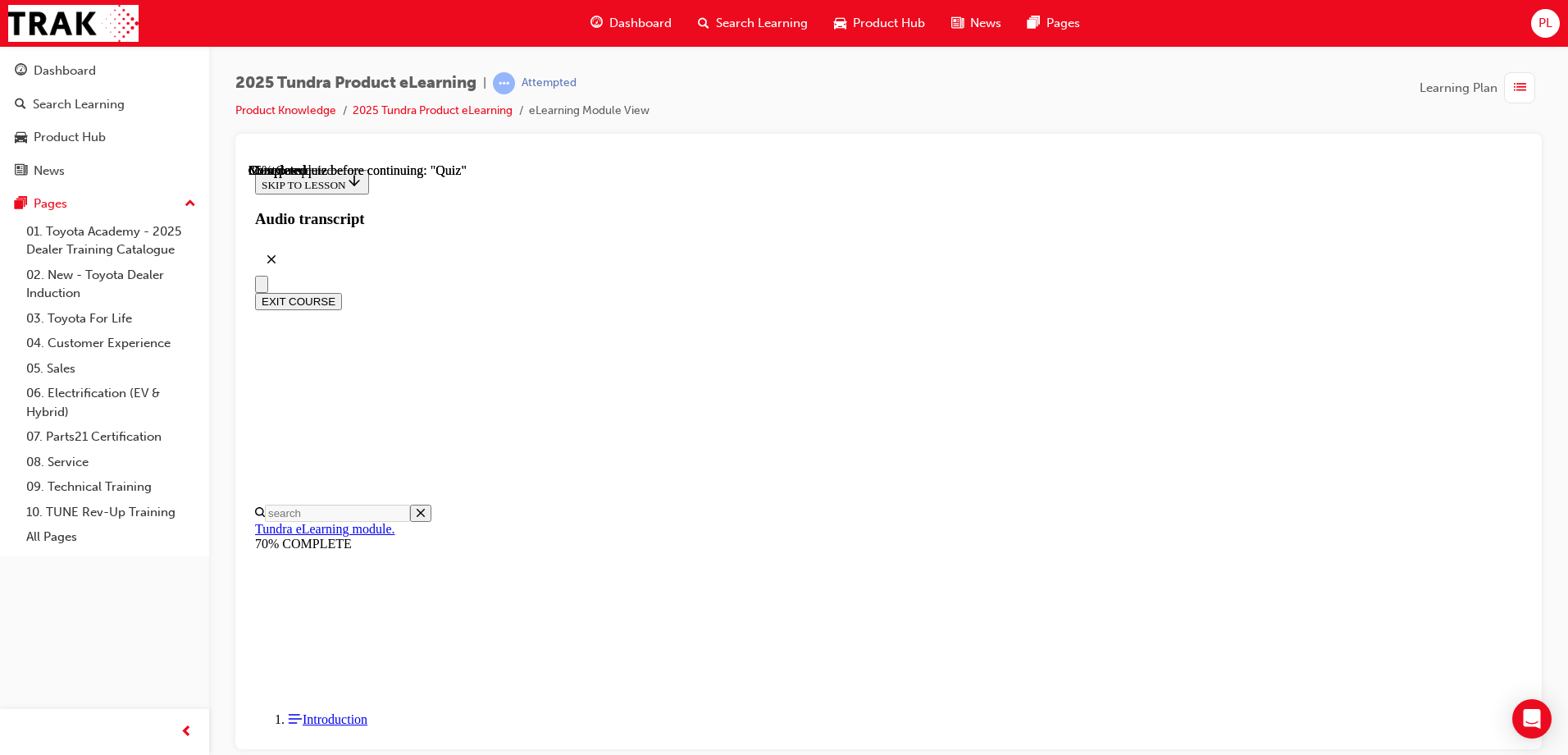
scroll to position [246, 0]
radio input "true"
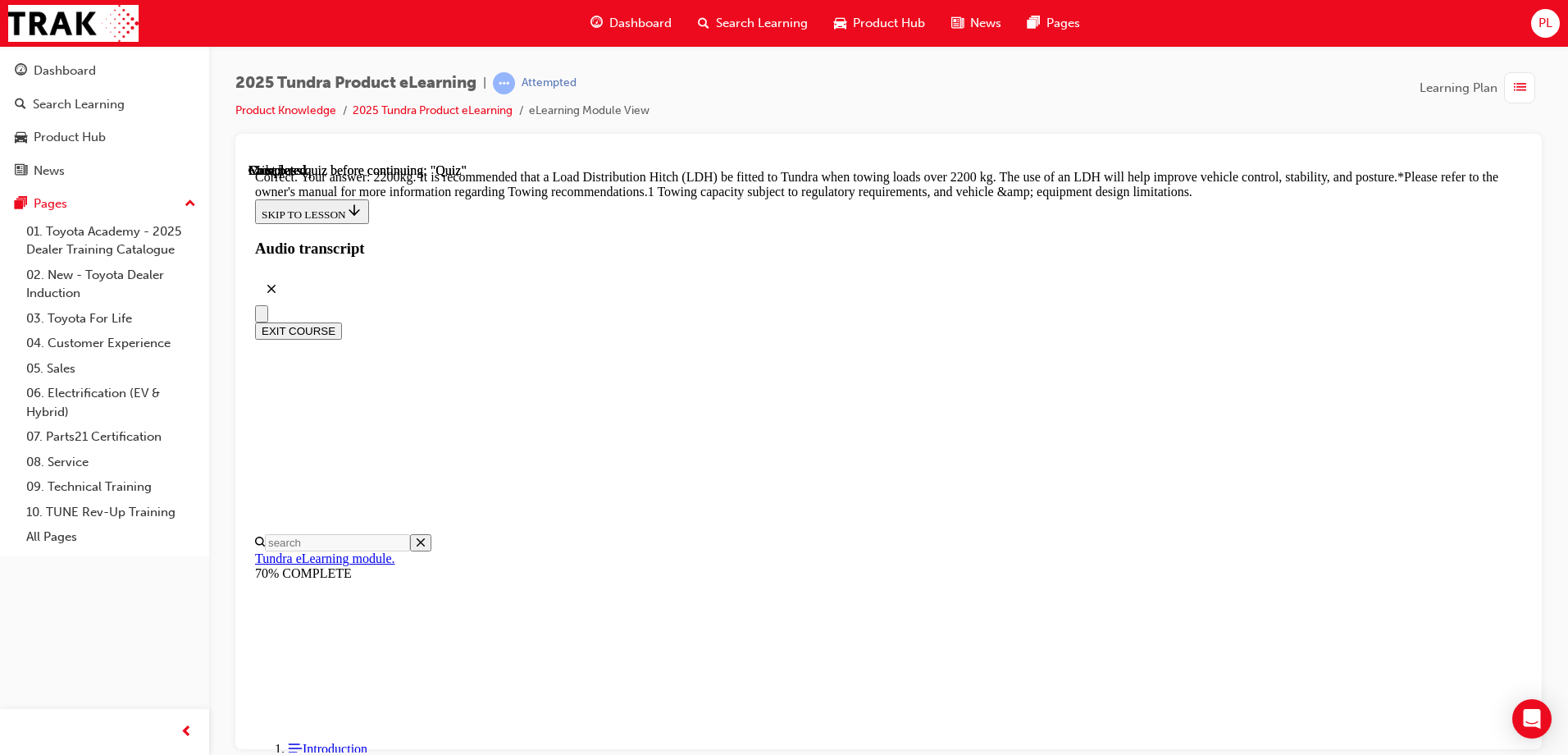
scroll to position [680, 0]
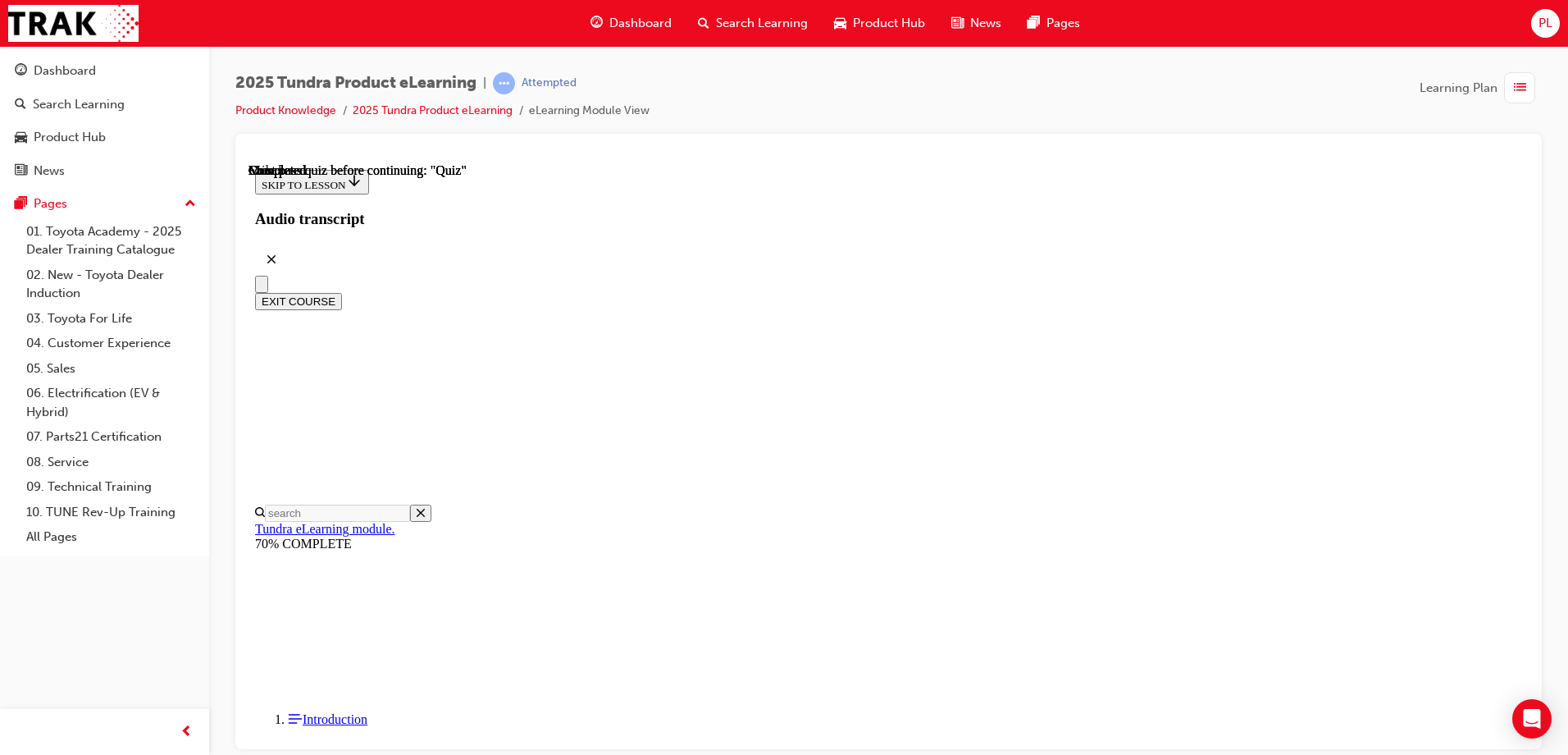
scroll to position [301, 0]
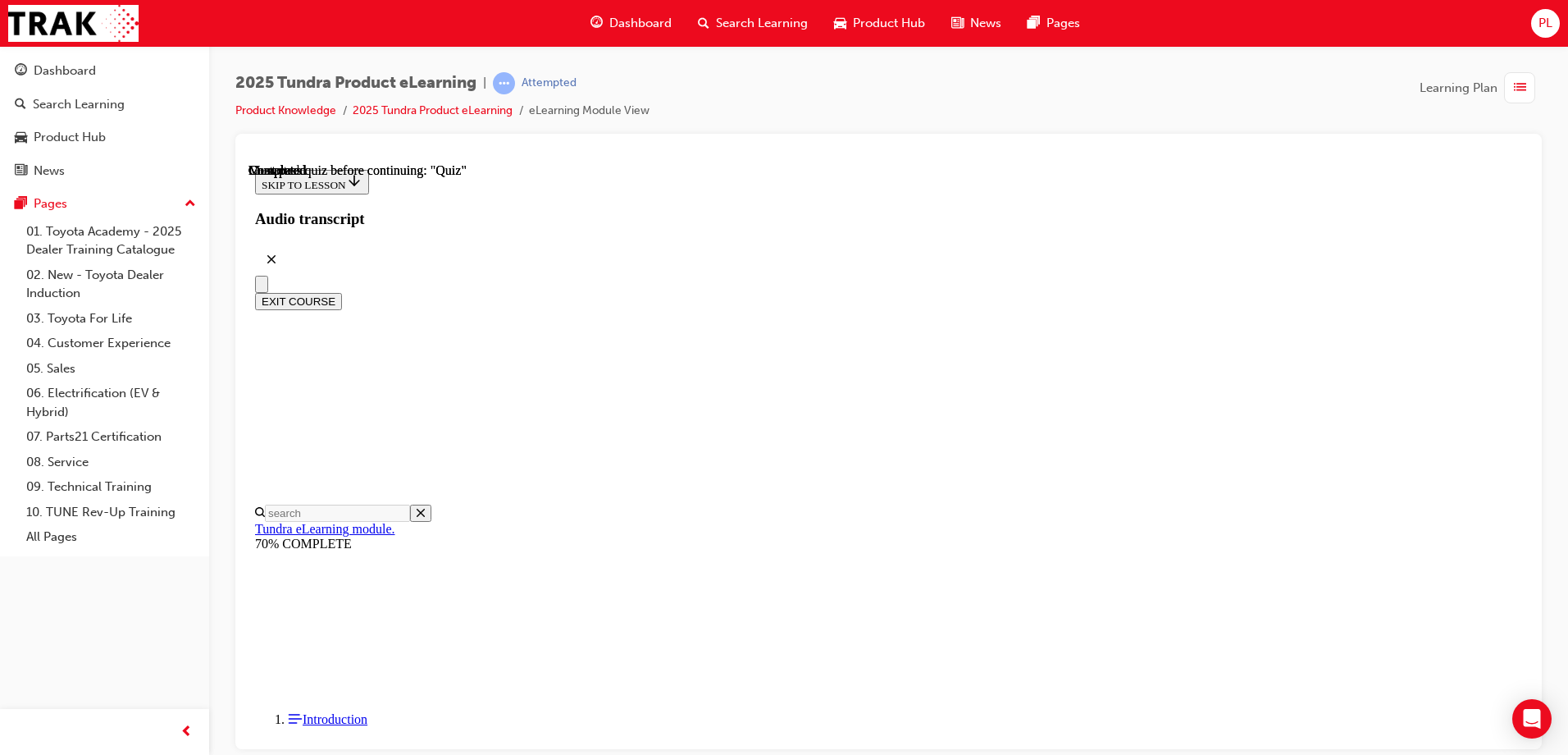
radio input "true"
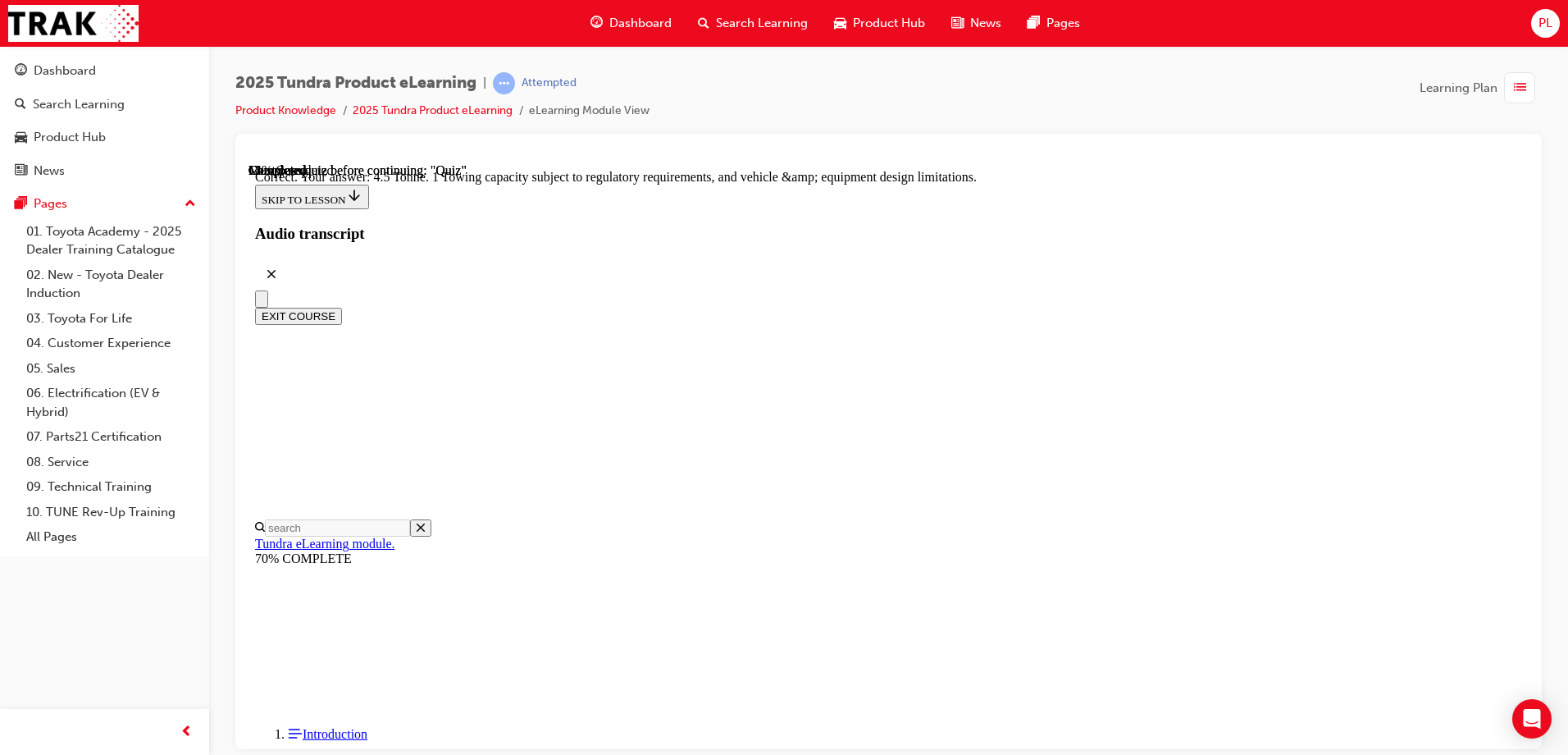
scroll to position [447, 0]
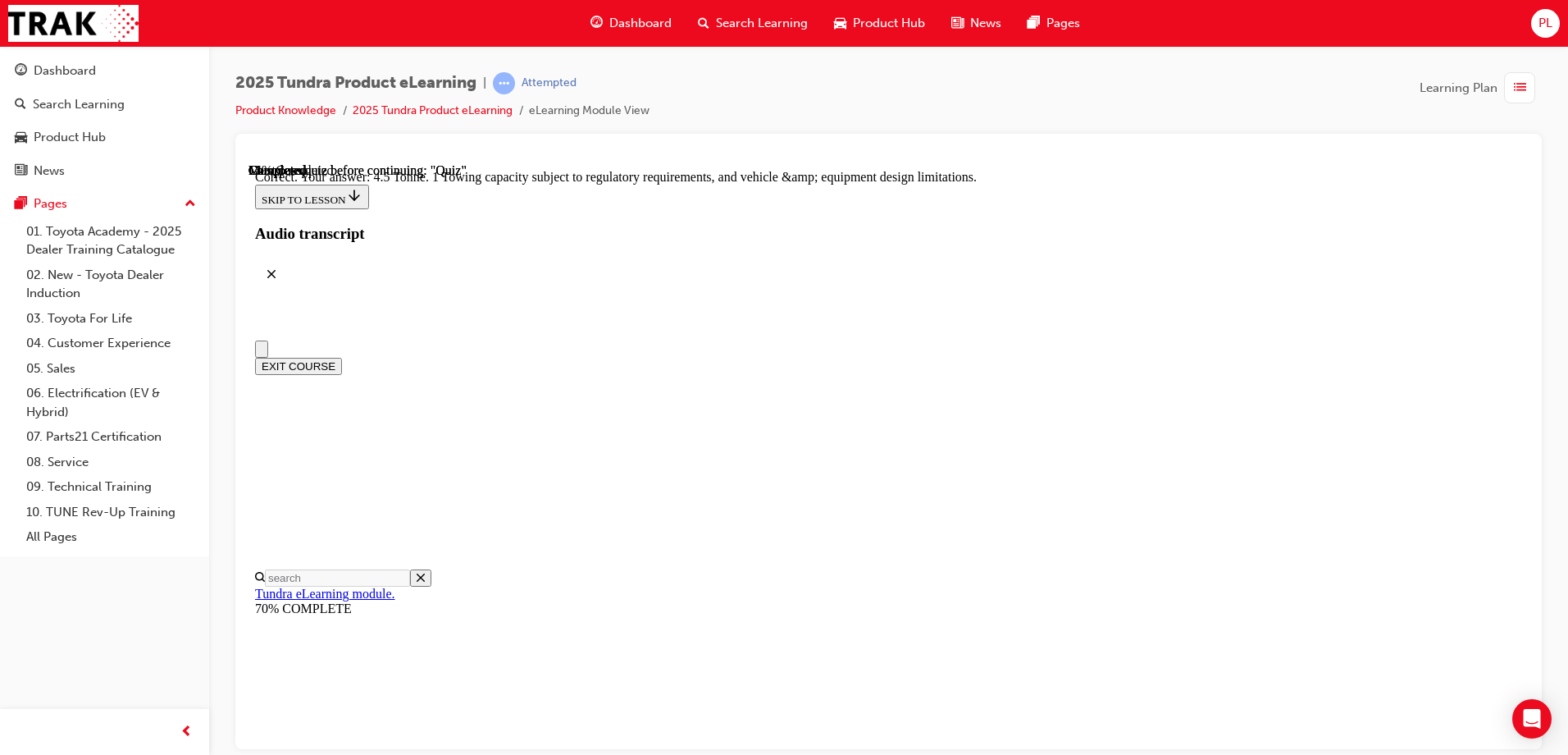
scroll to position [164, 0]
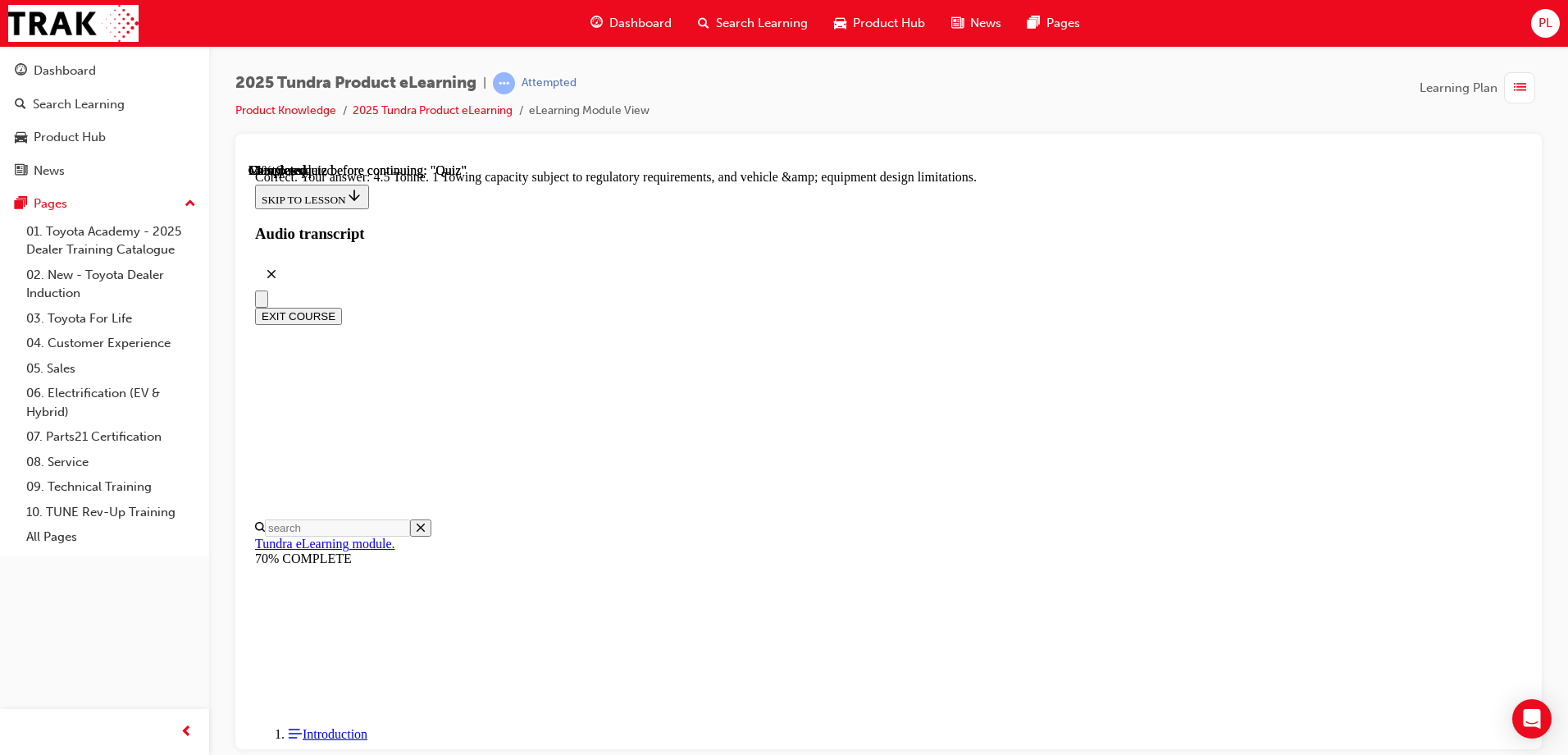
radio input "true"
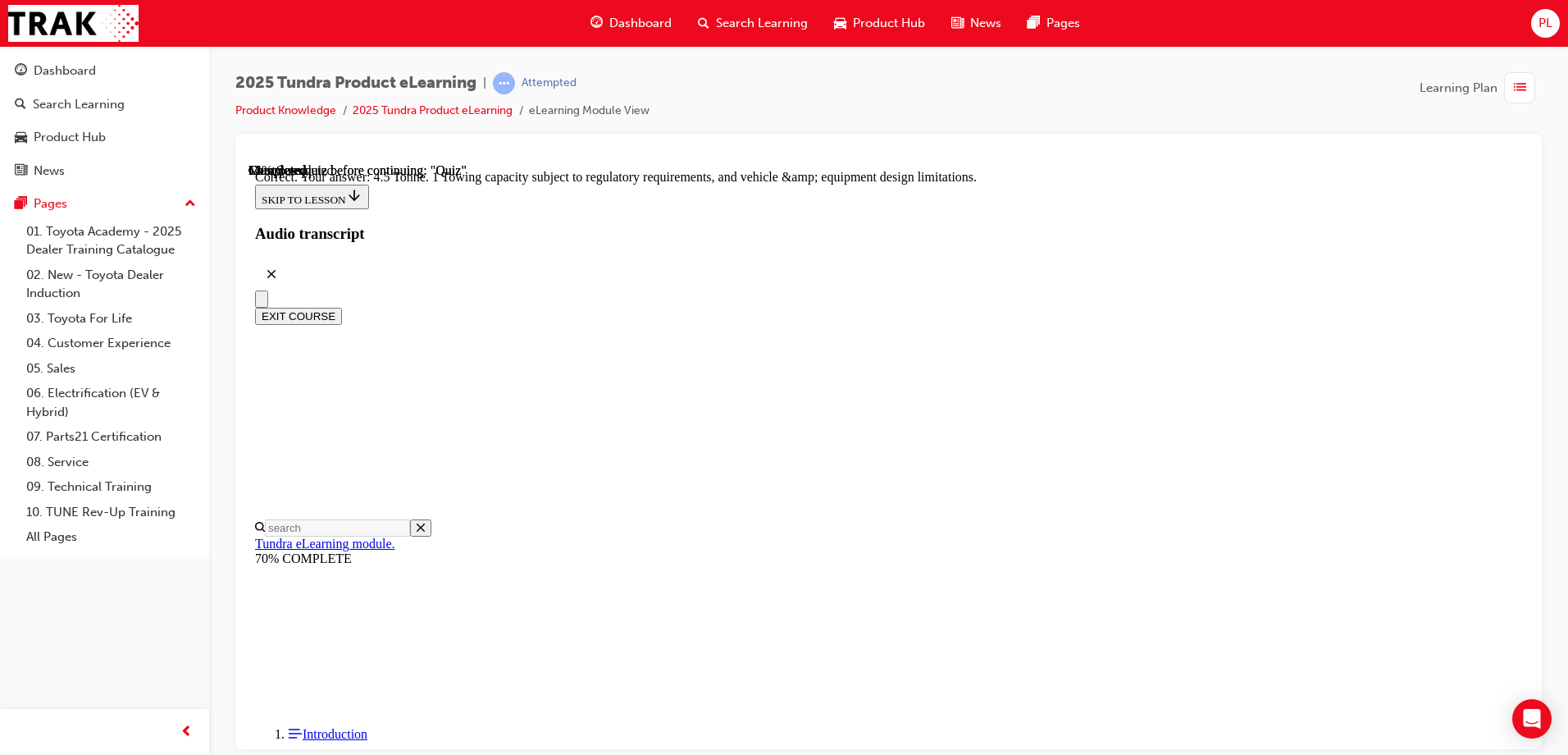
radio input "true"
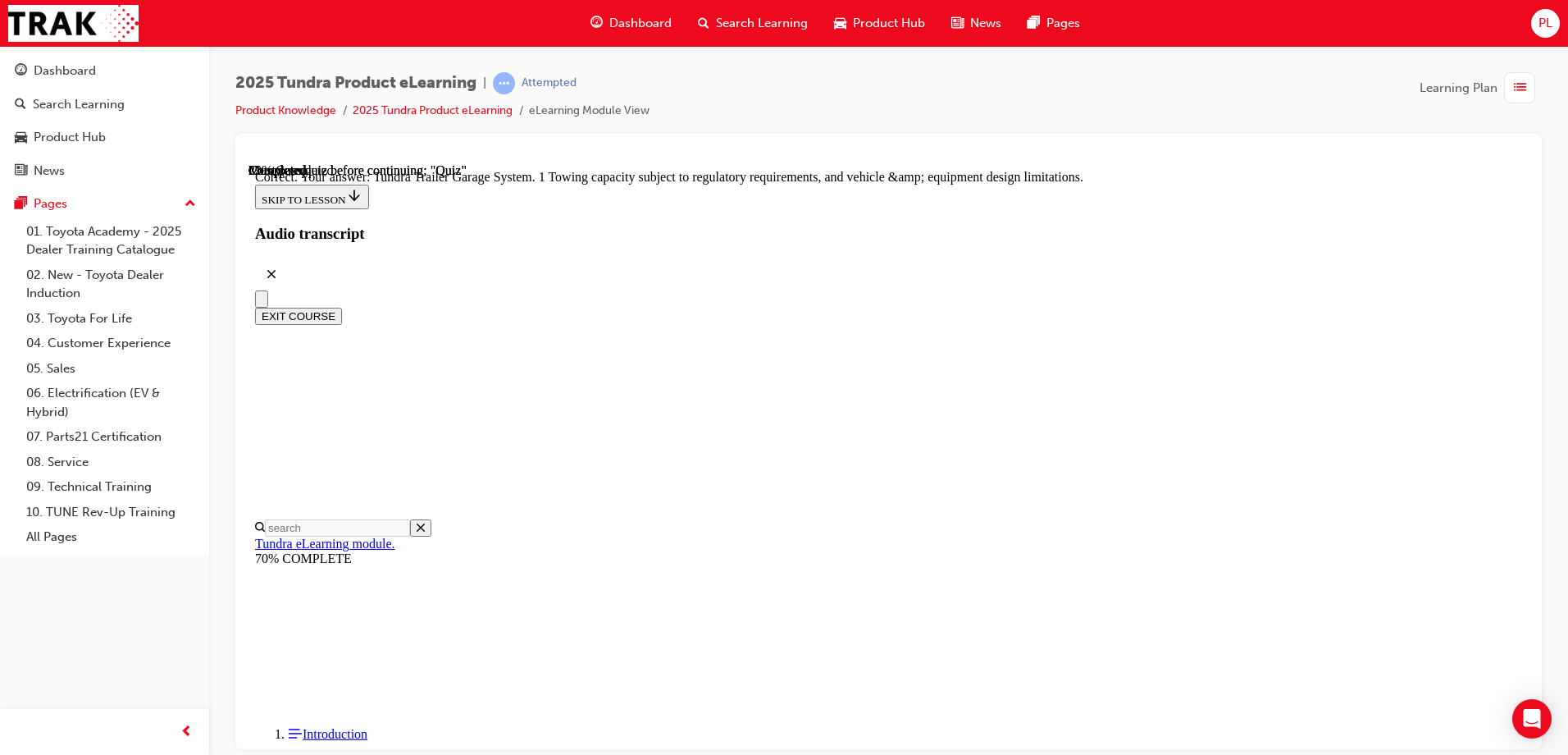
scroll to position [503, 0]
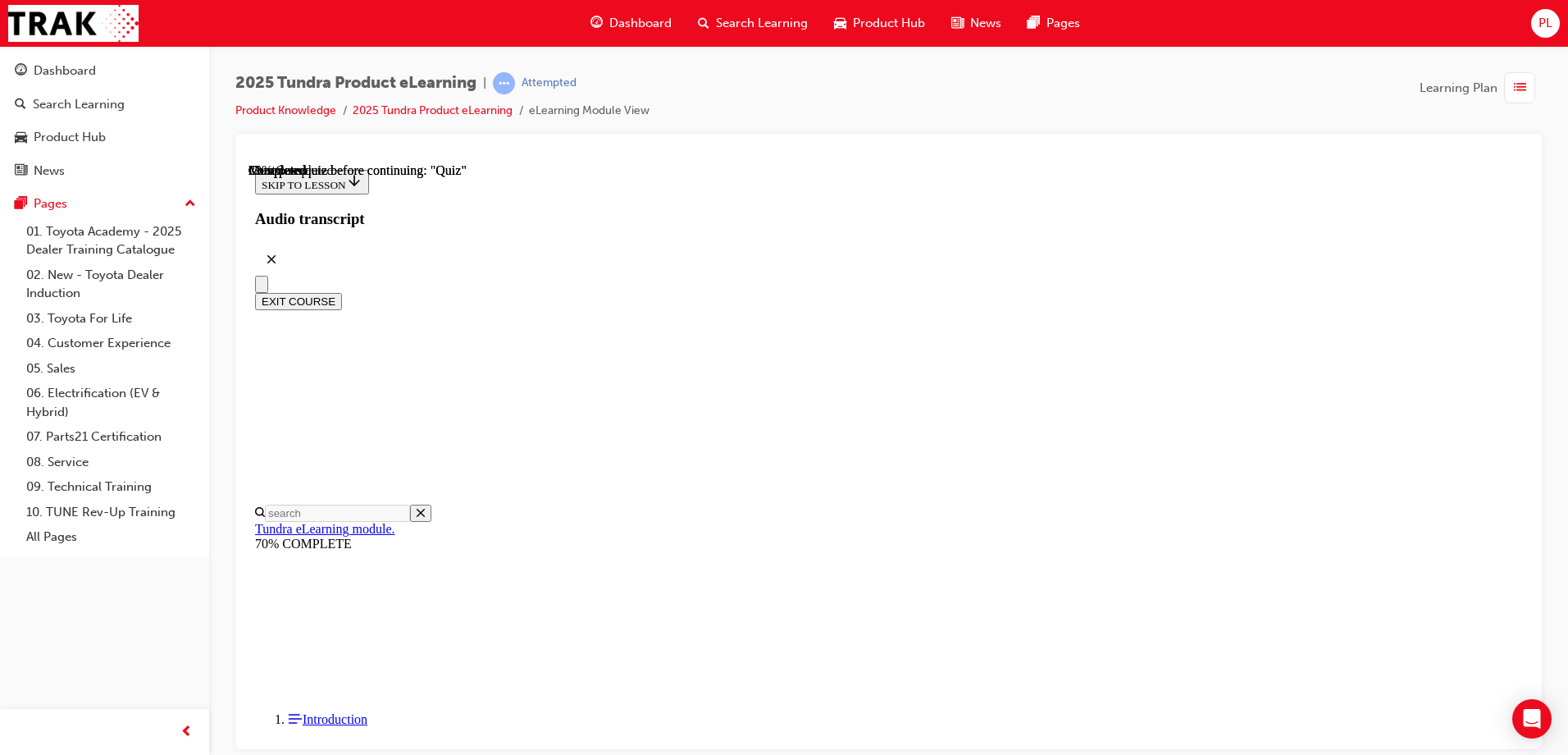
scroll to position [328, 0]
radio input "true"
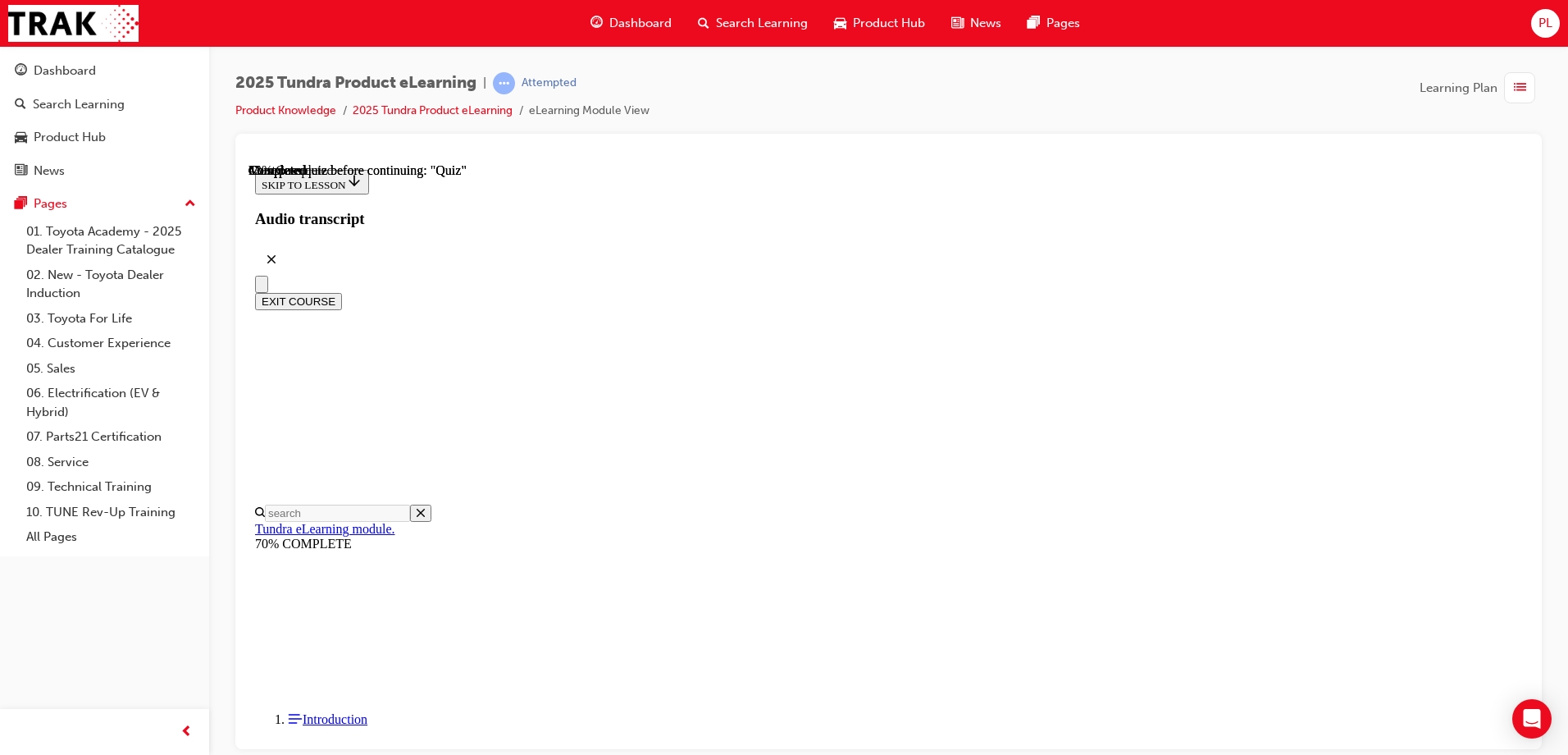
scroll to position [135, 0]
radio input "true"
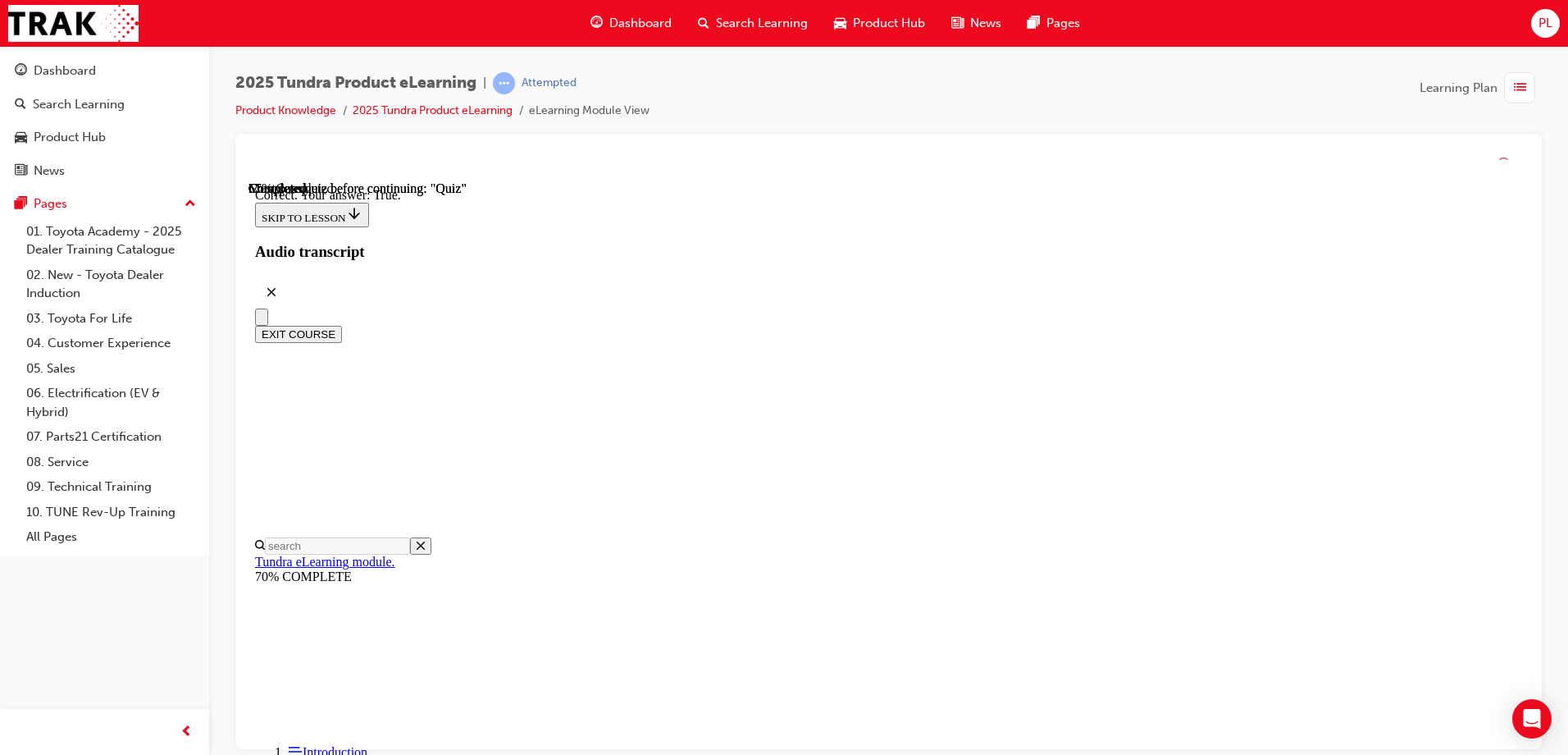
scroll to position [187, 0]
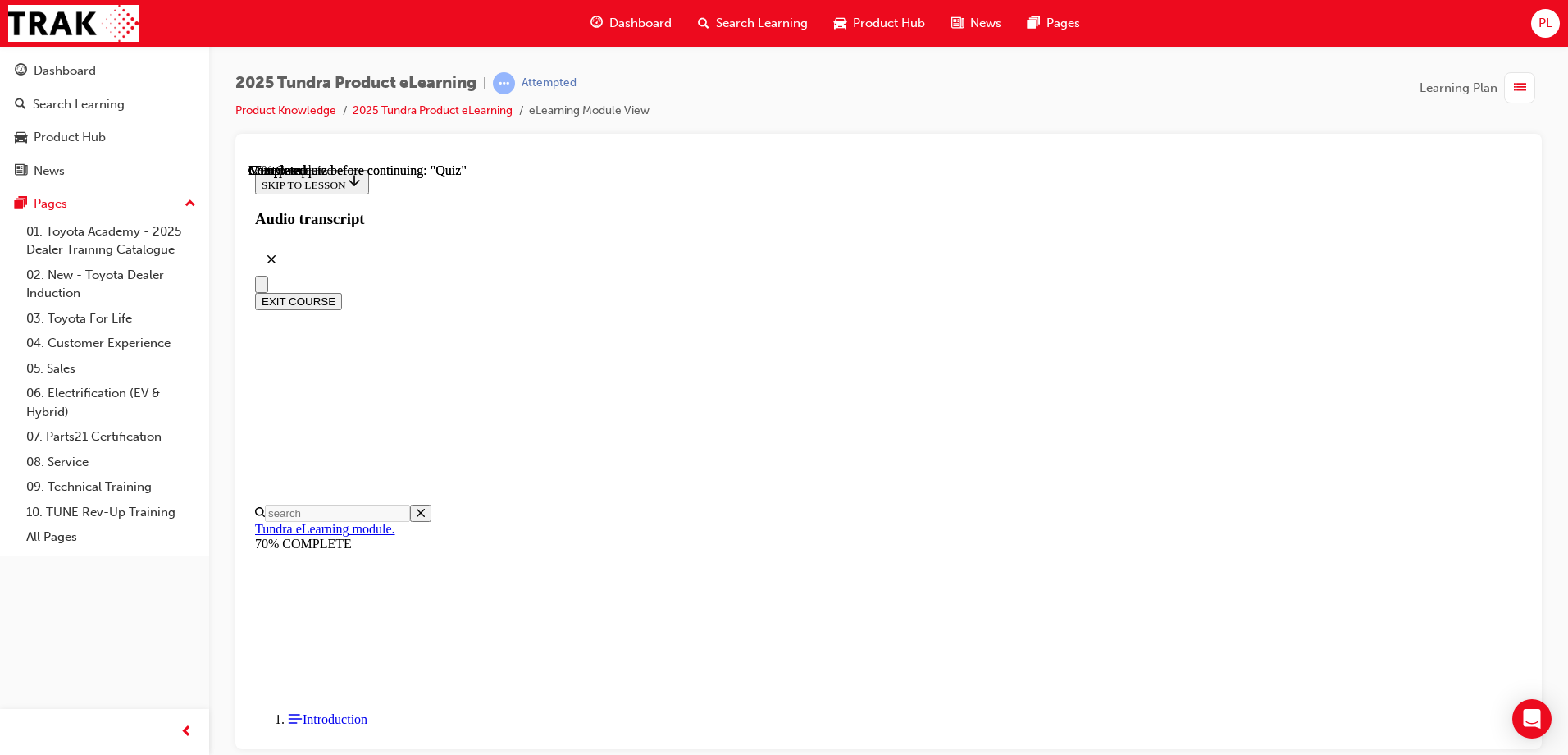
scroll to position [165, 0]
radio input "true"
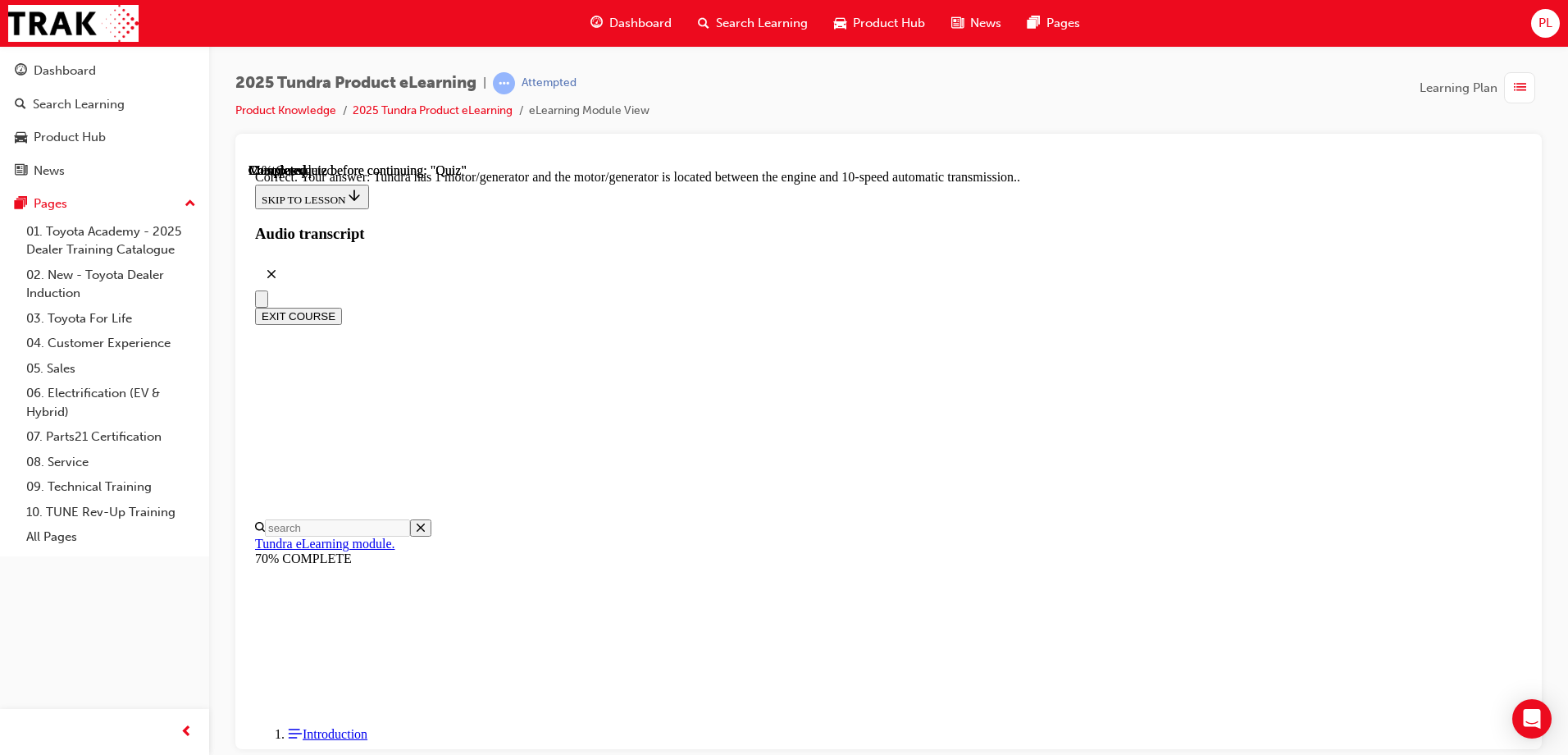
scroll to position [313, 0]
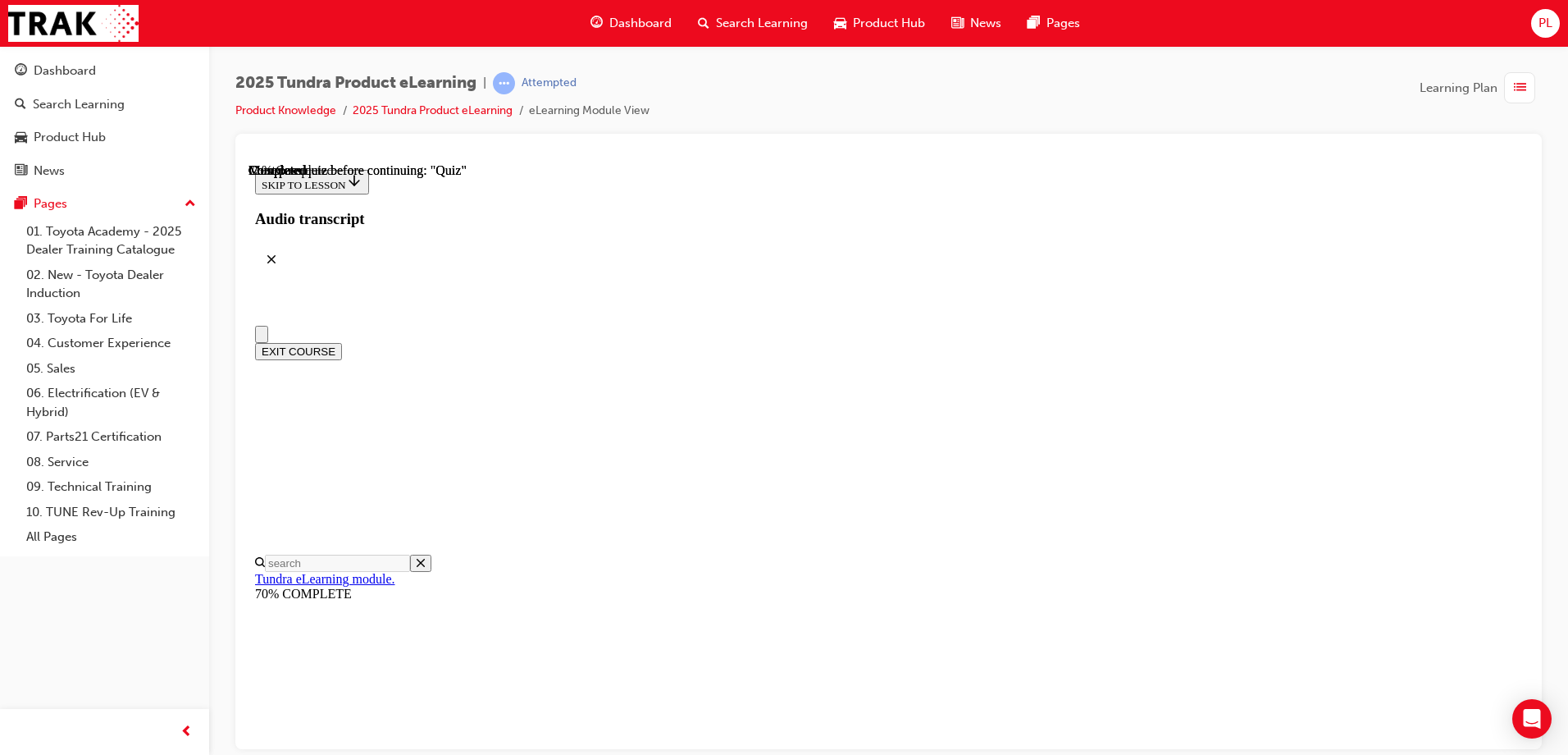
scroll to position [164, 0]
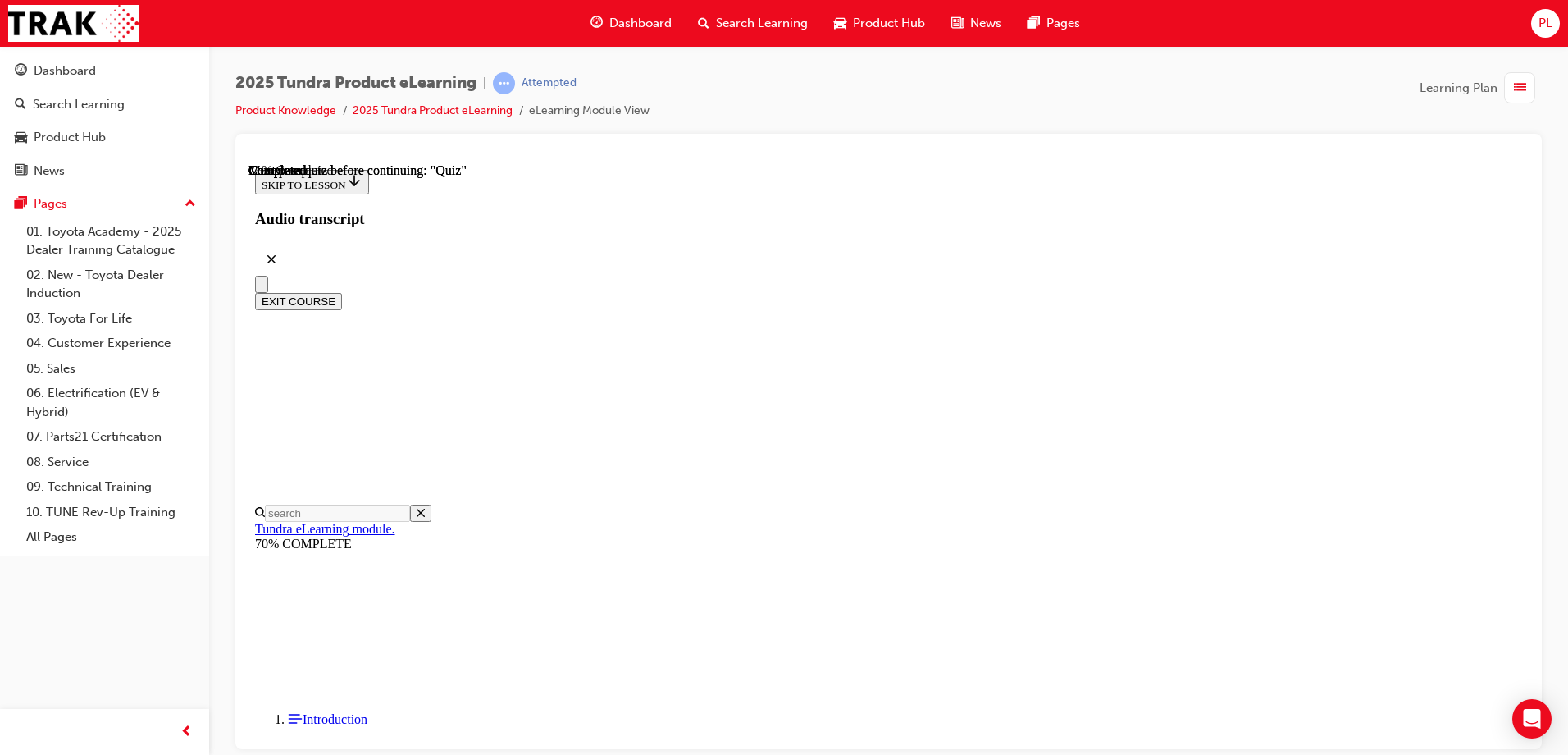
radio input "true"
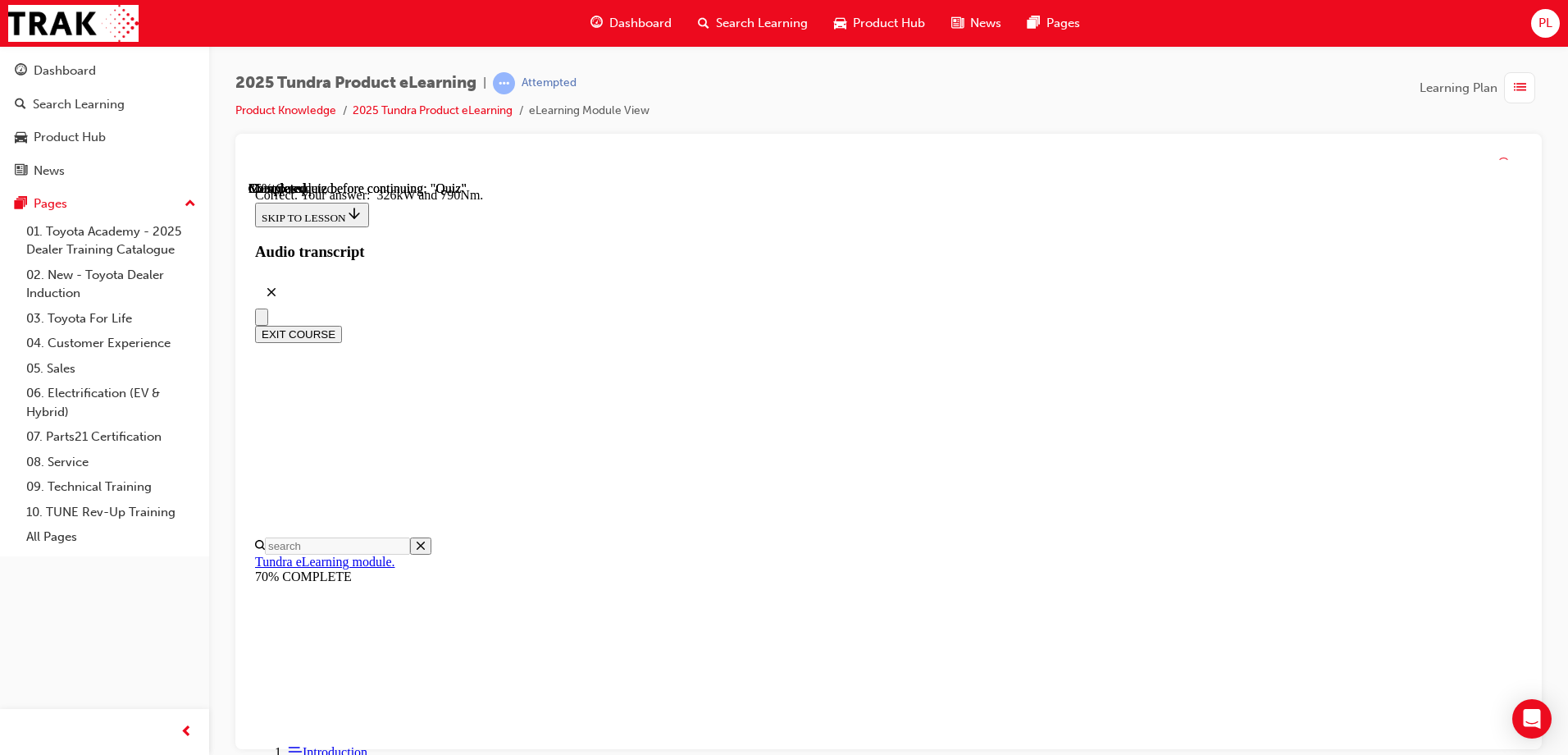
scroll to position [346, 0]
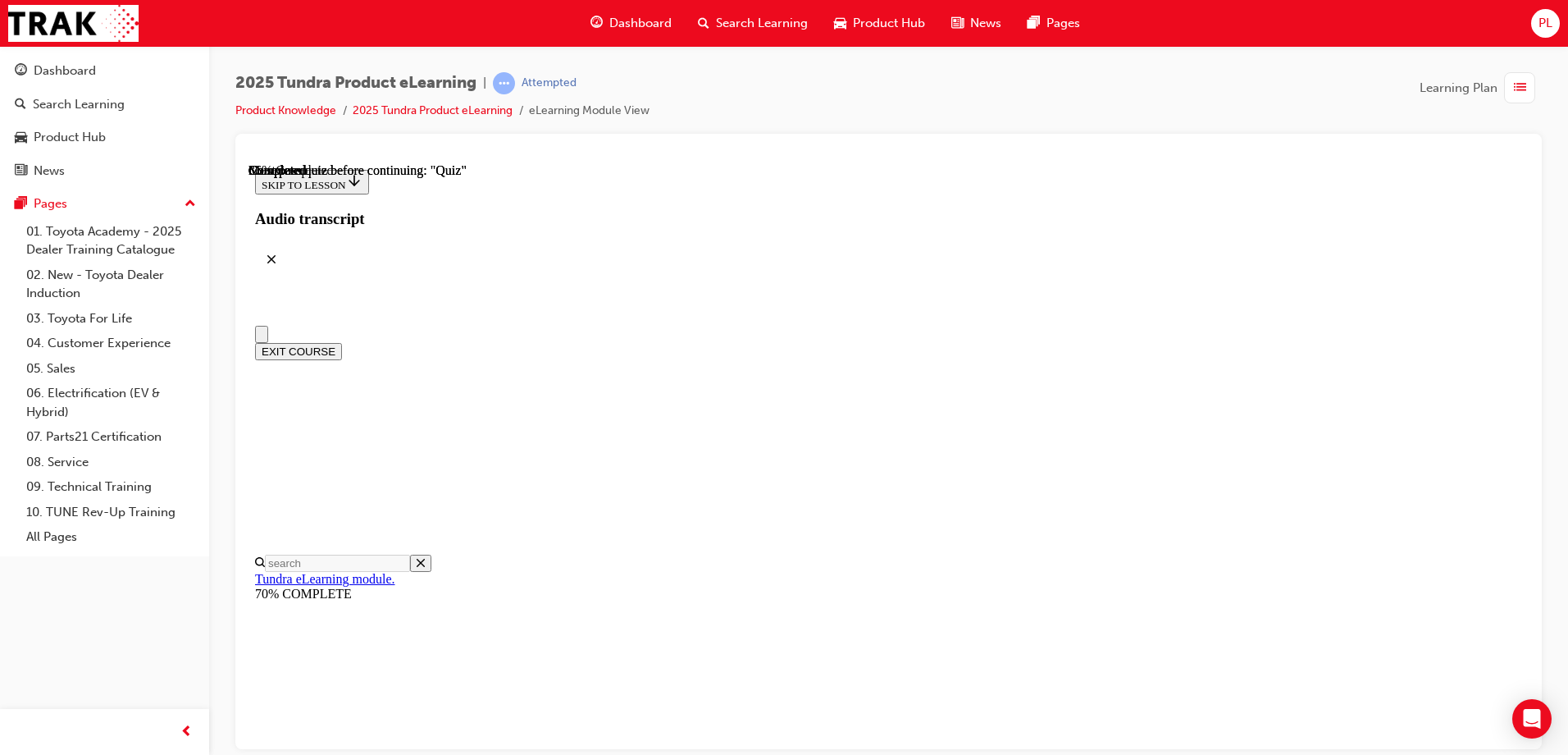
scroll to position [164, 0]
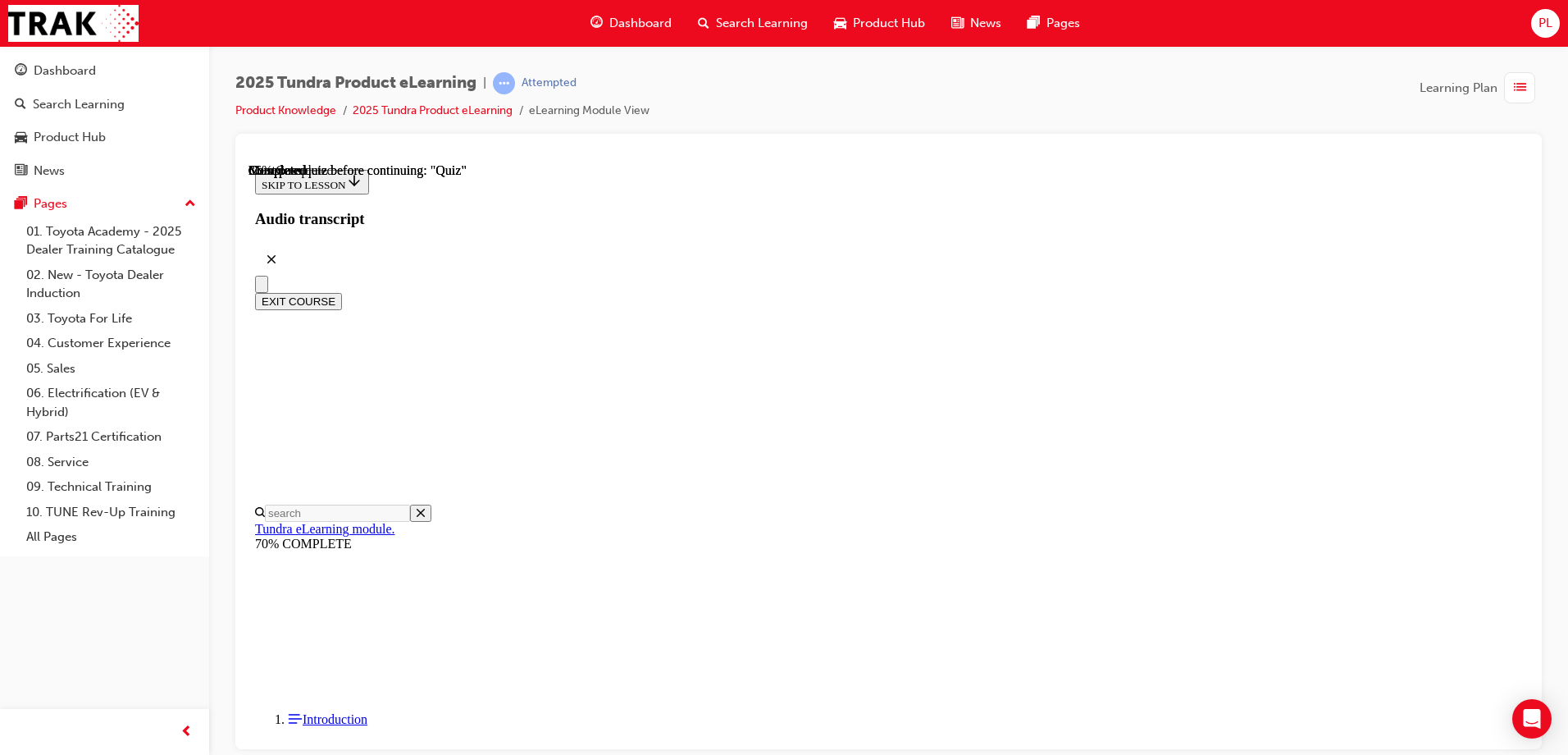
radio input "true"
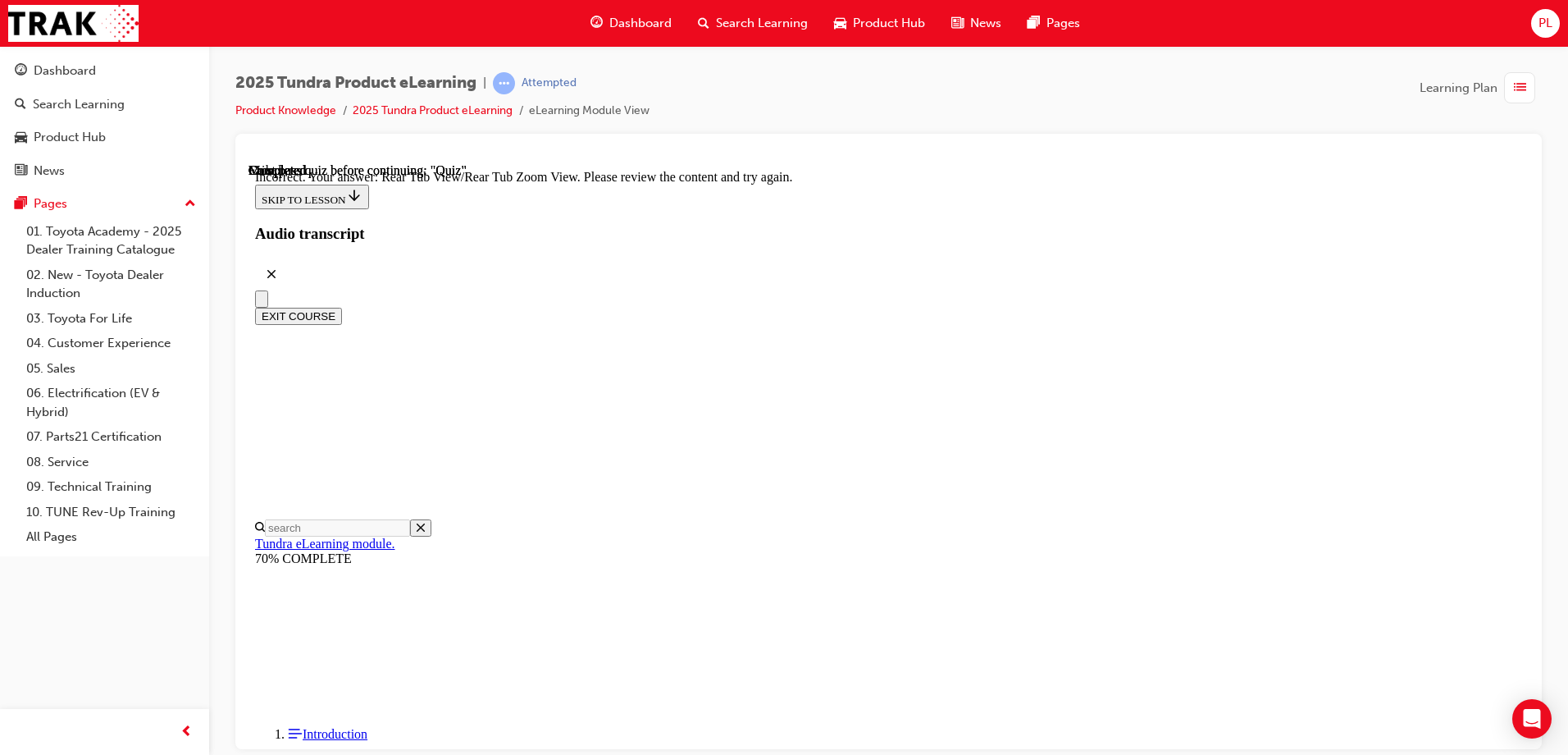
scroll to position [539, 0]
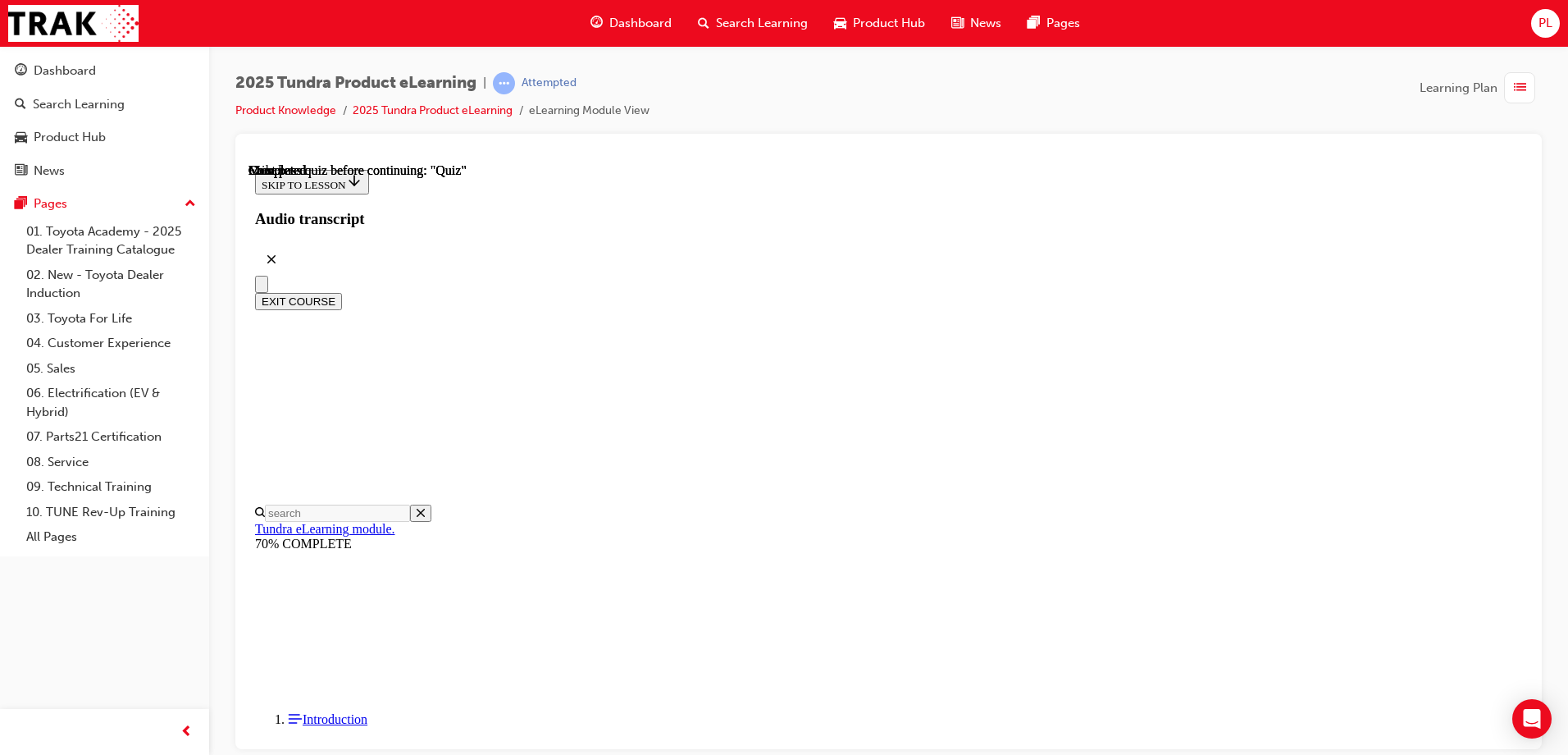
scroll to position [301, 0]
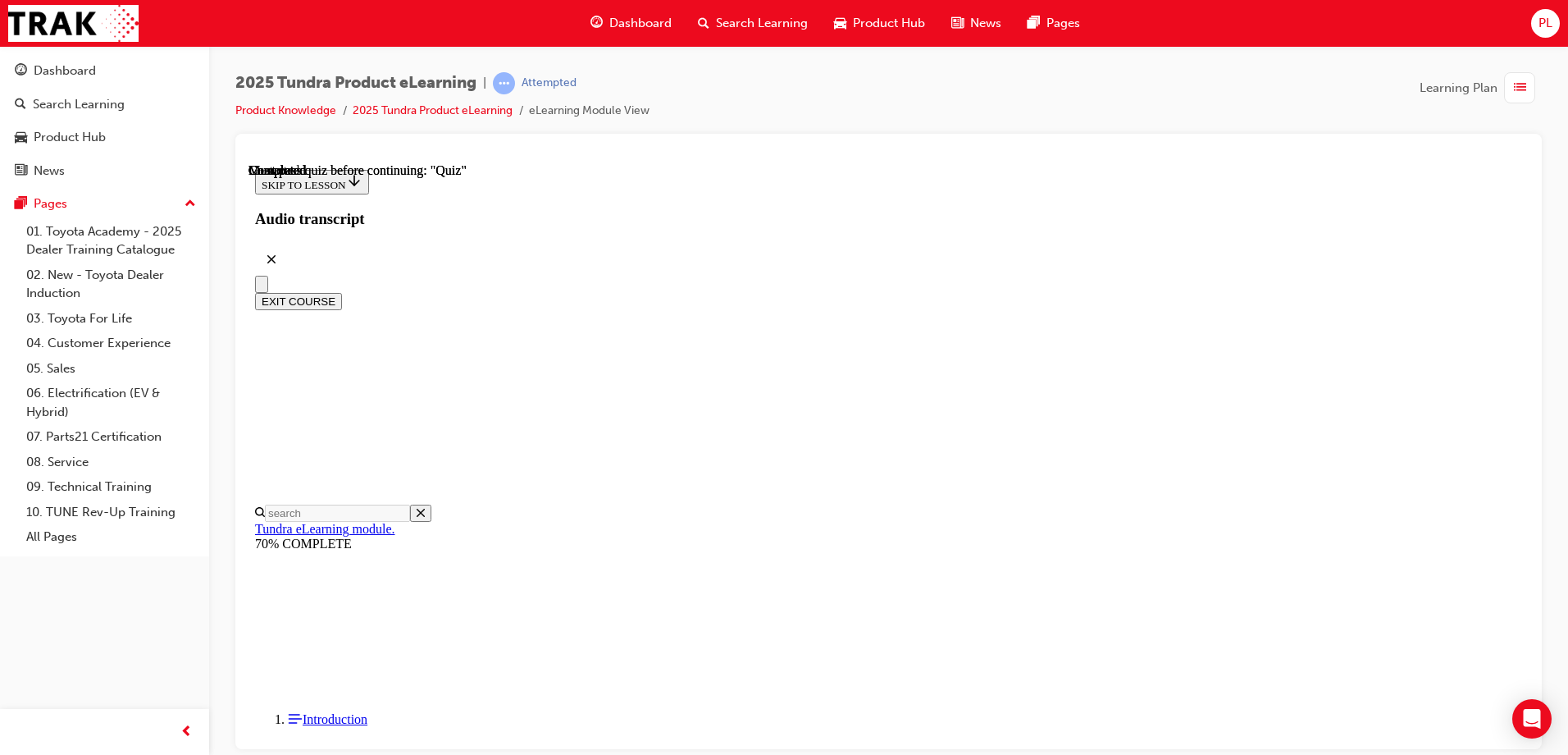
radio input "true"
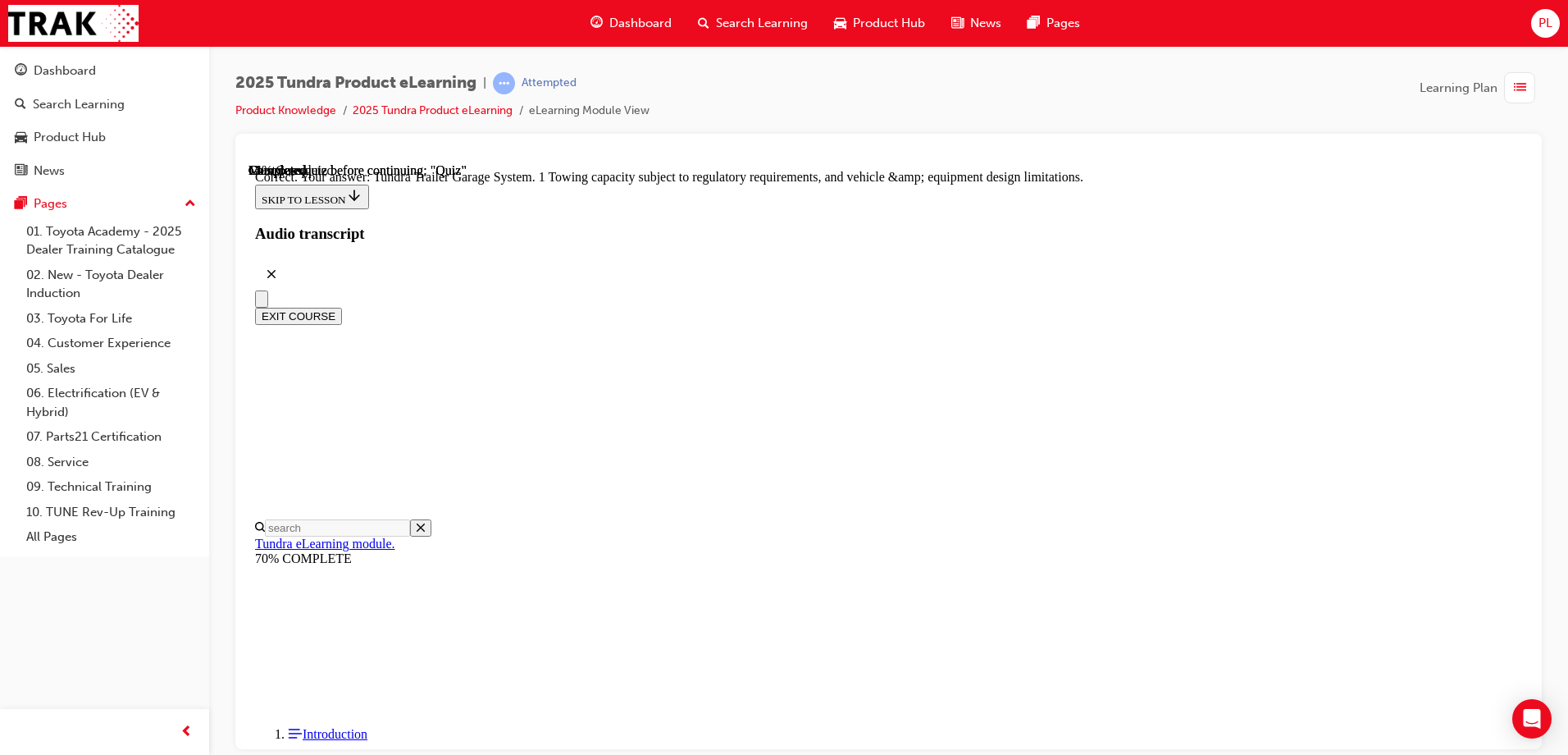
scroll to position [503, 0]
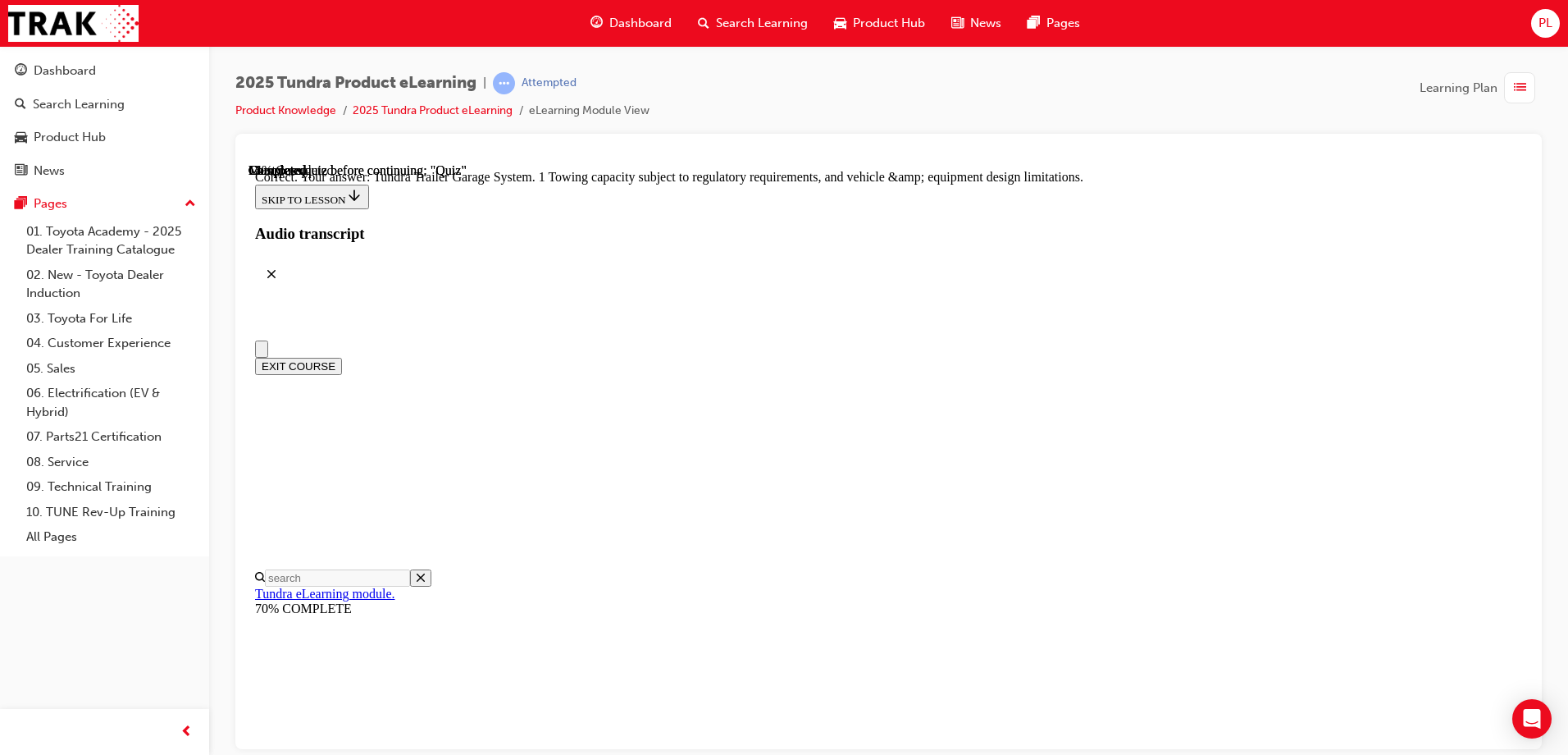
scroll to position [0, 0]
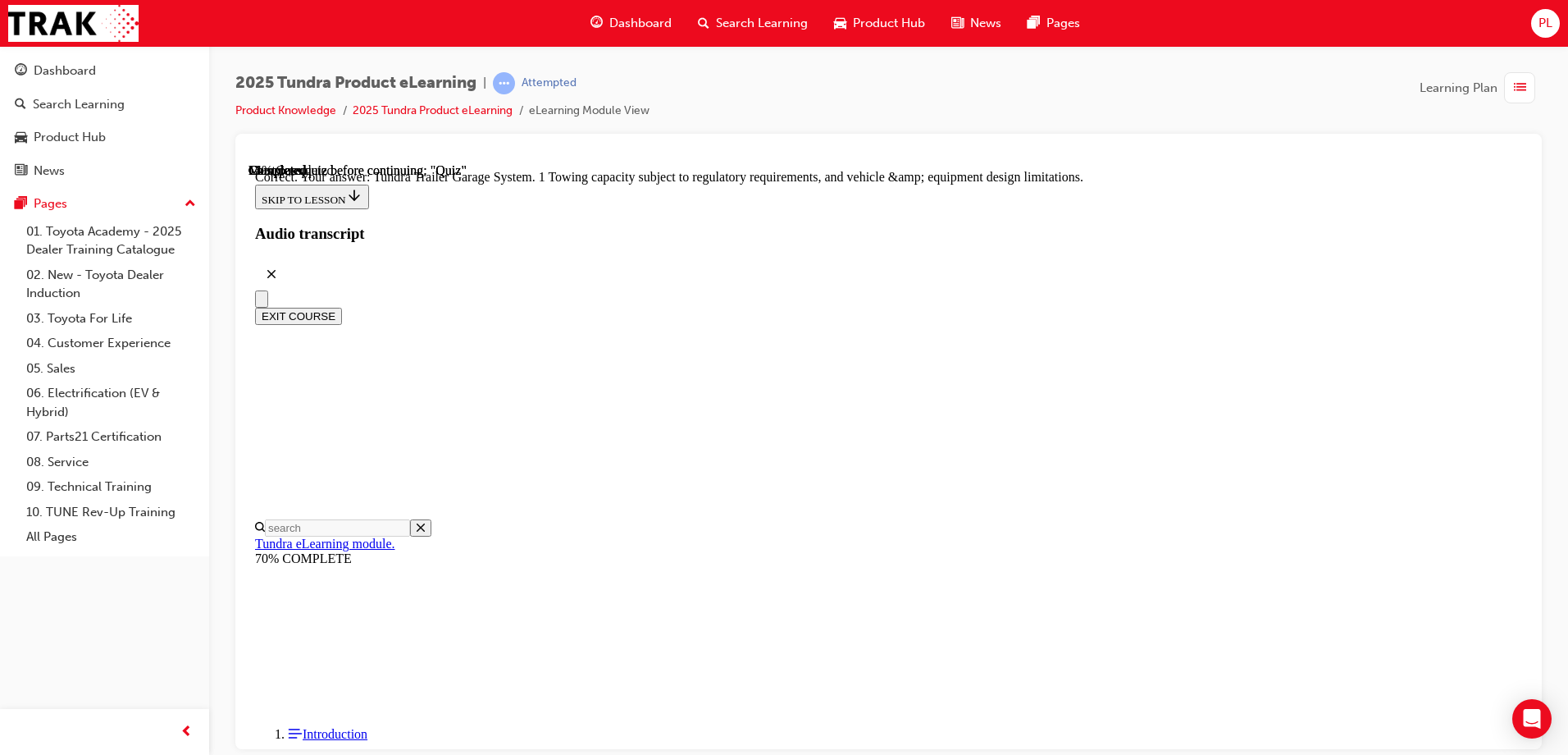
radio input "true"
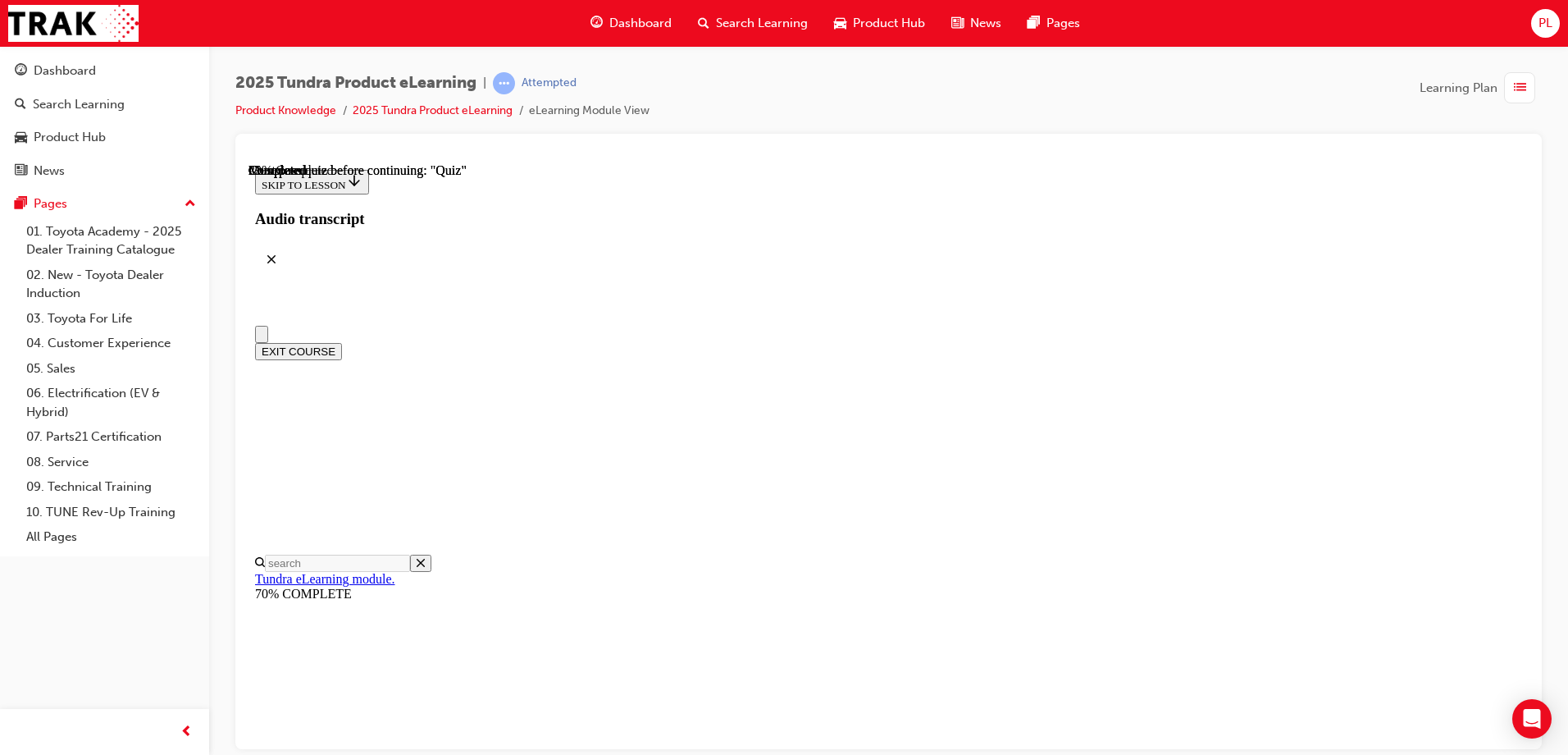
radio input "true"
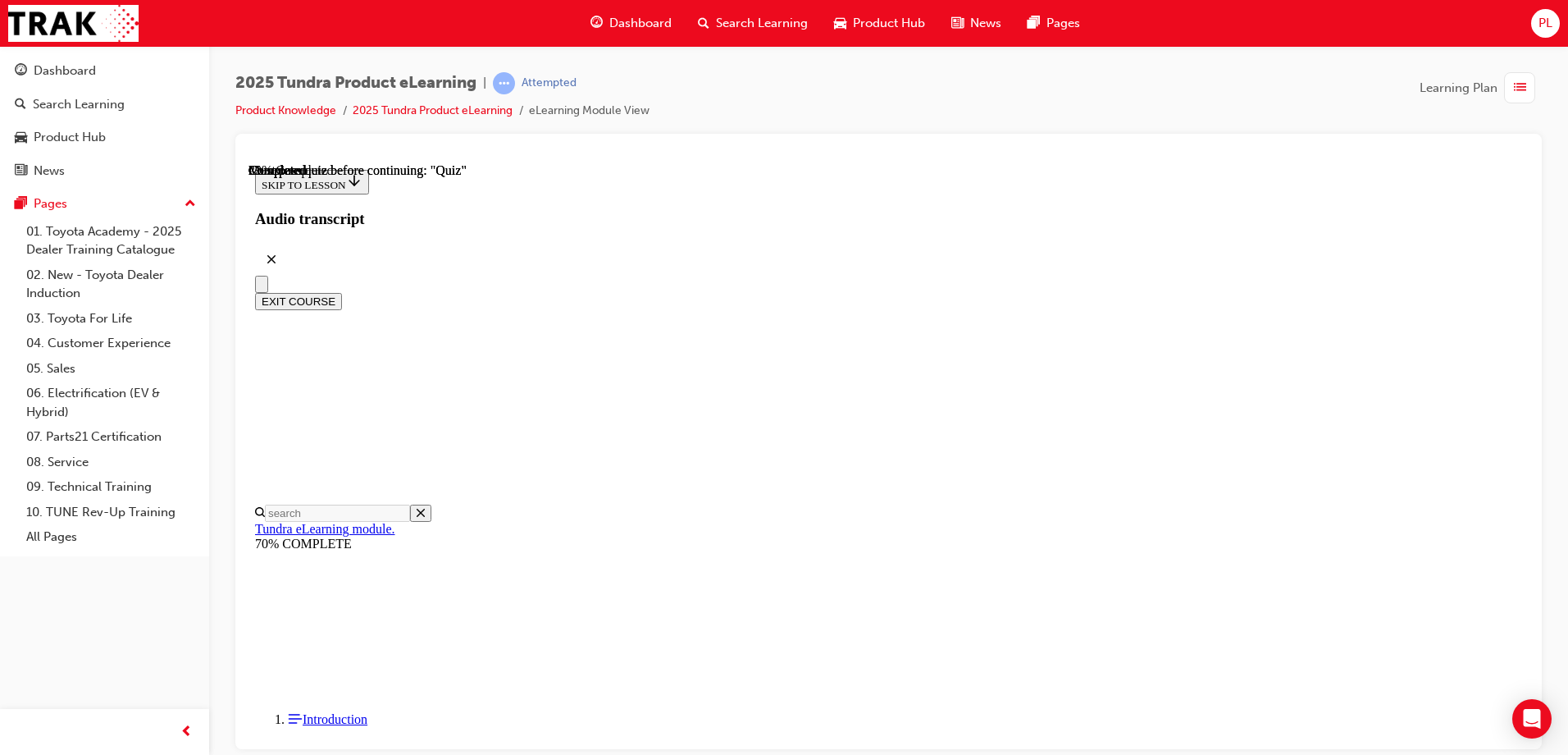
scroll to position [295, 0]
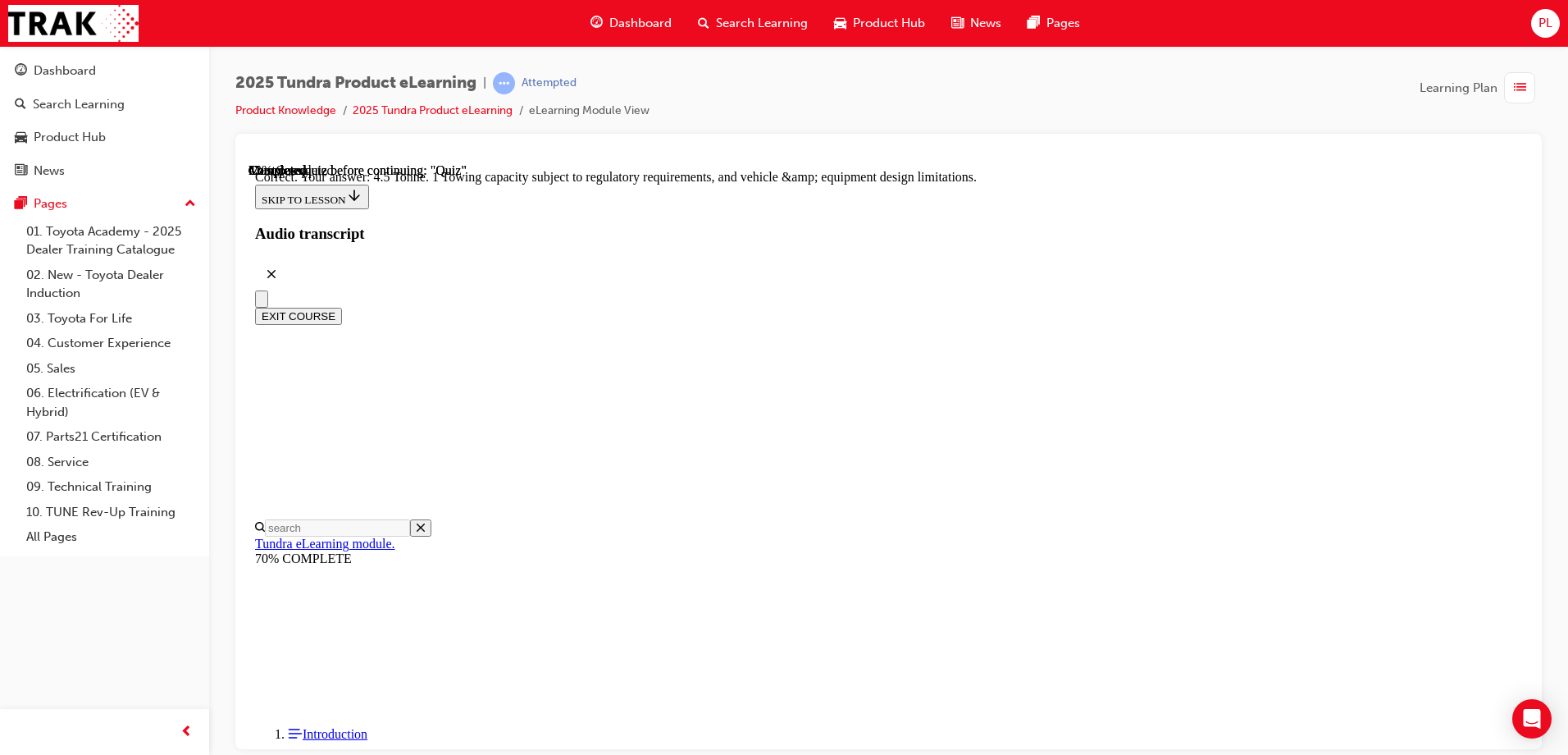
scroll to position [447, 0]
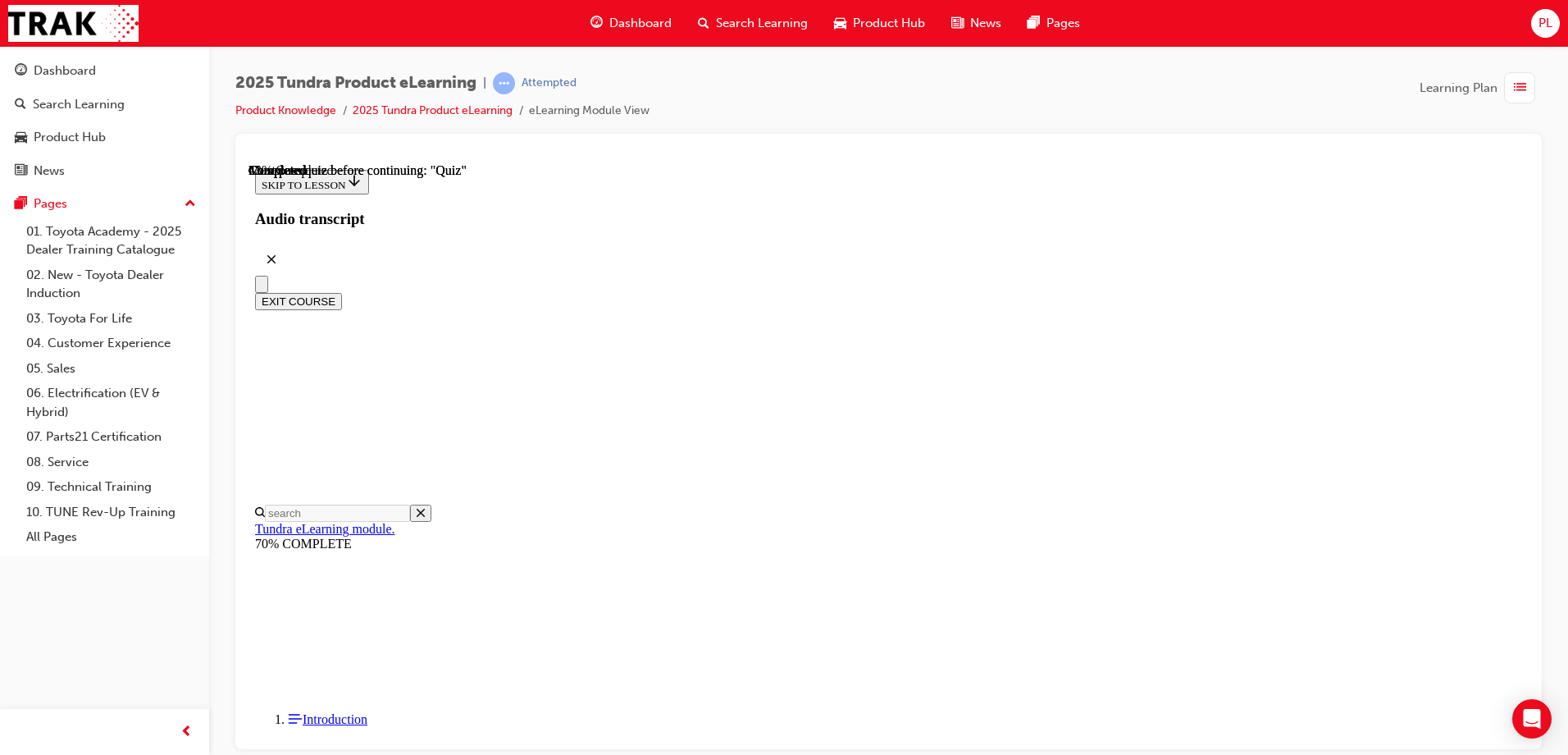
scroll to position [246, 0]
radio input "true"
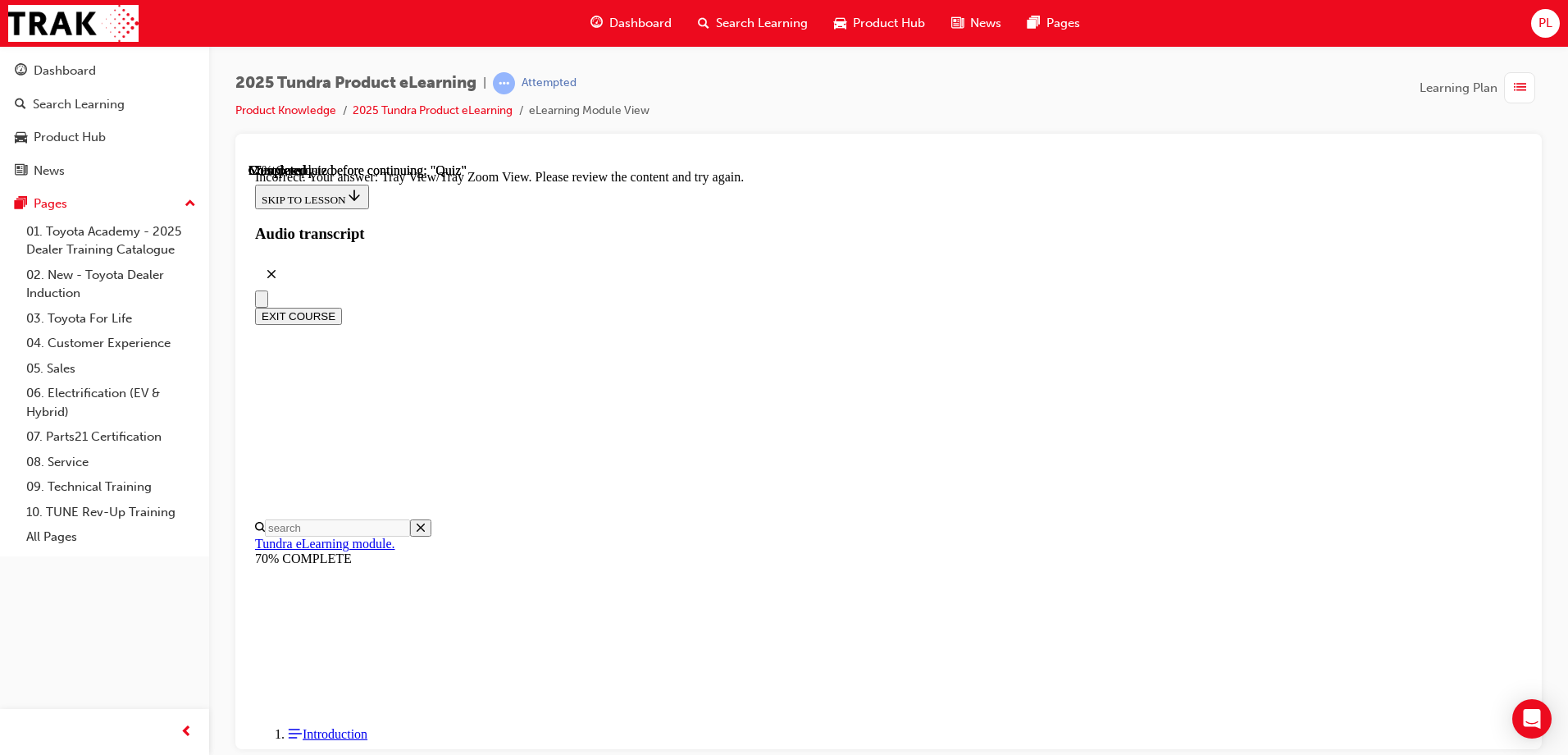
scroll to position [539, 0]
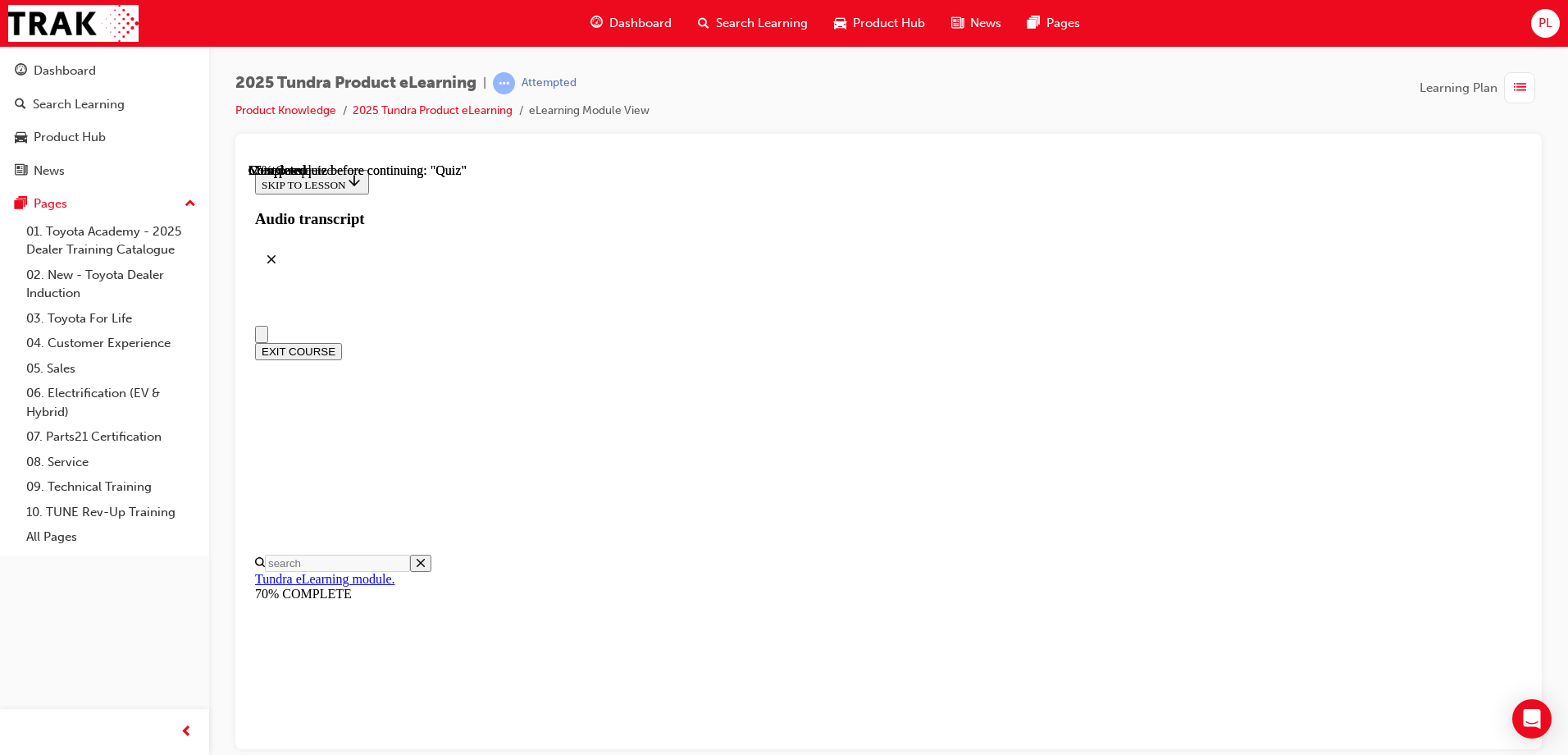
radio input "true"
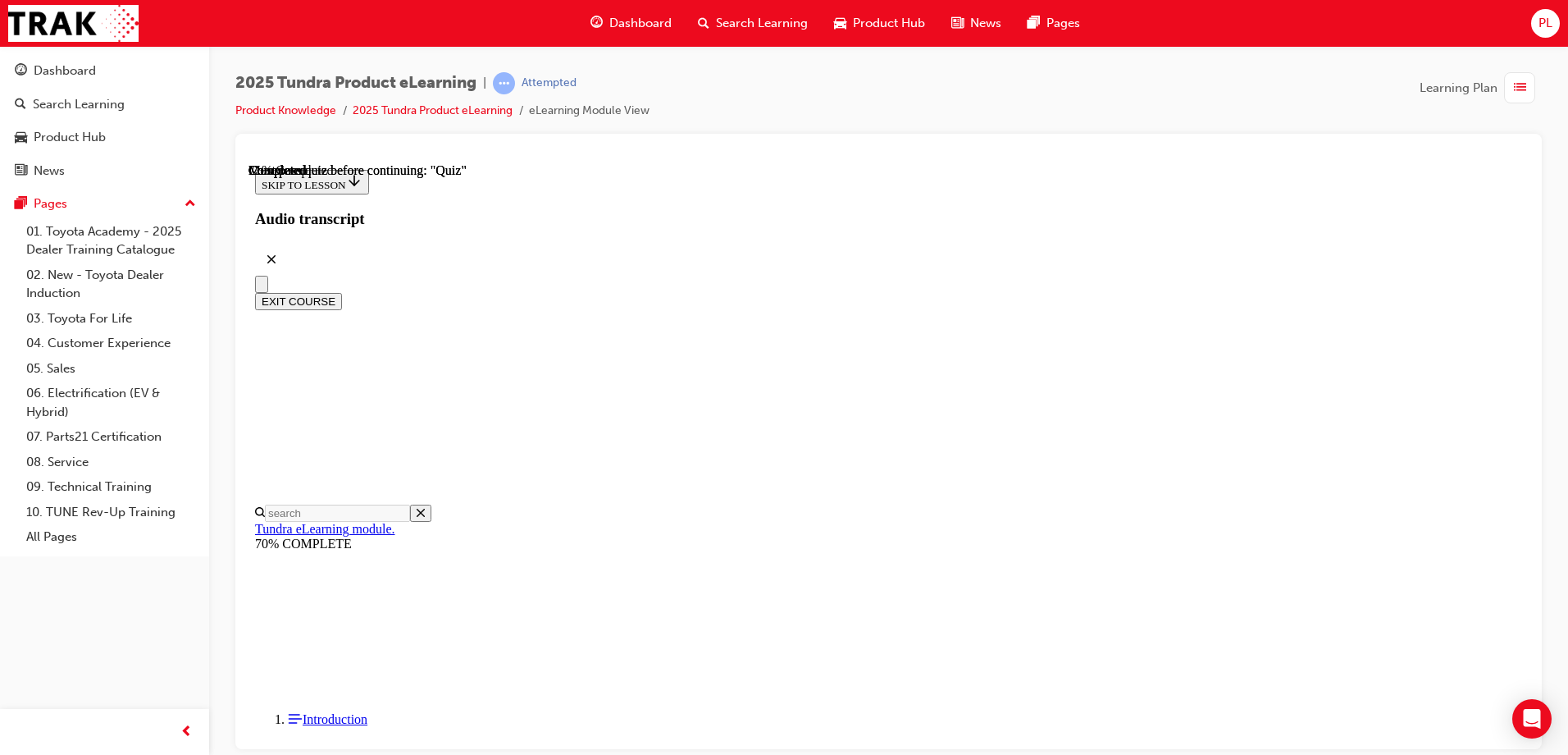
radio input "true"
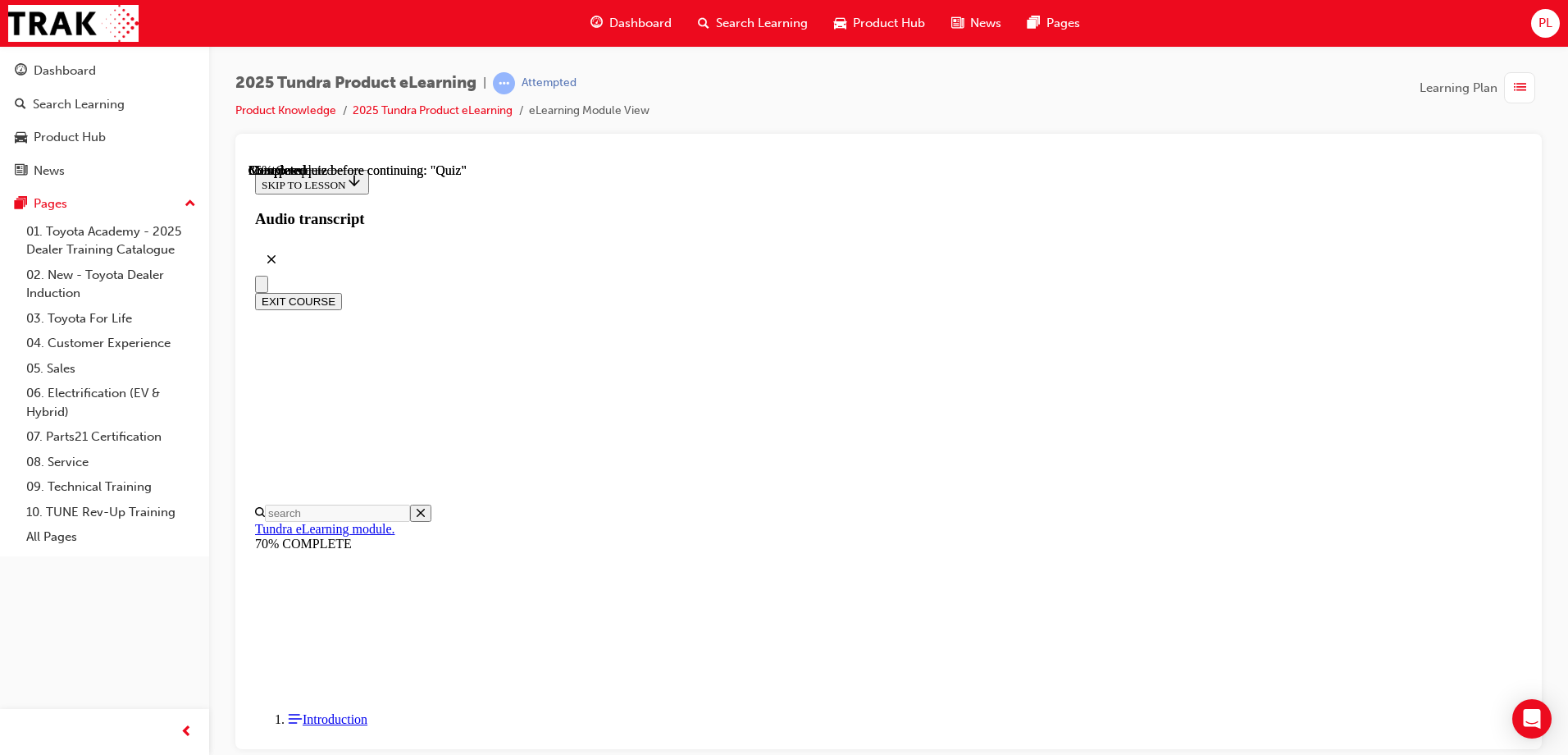
scroll to position [184, 0]
radio input "true"
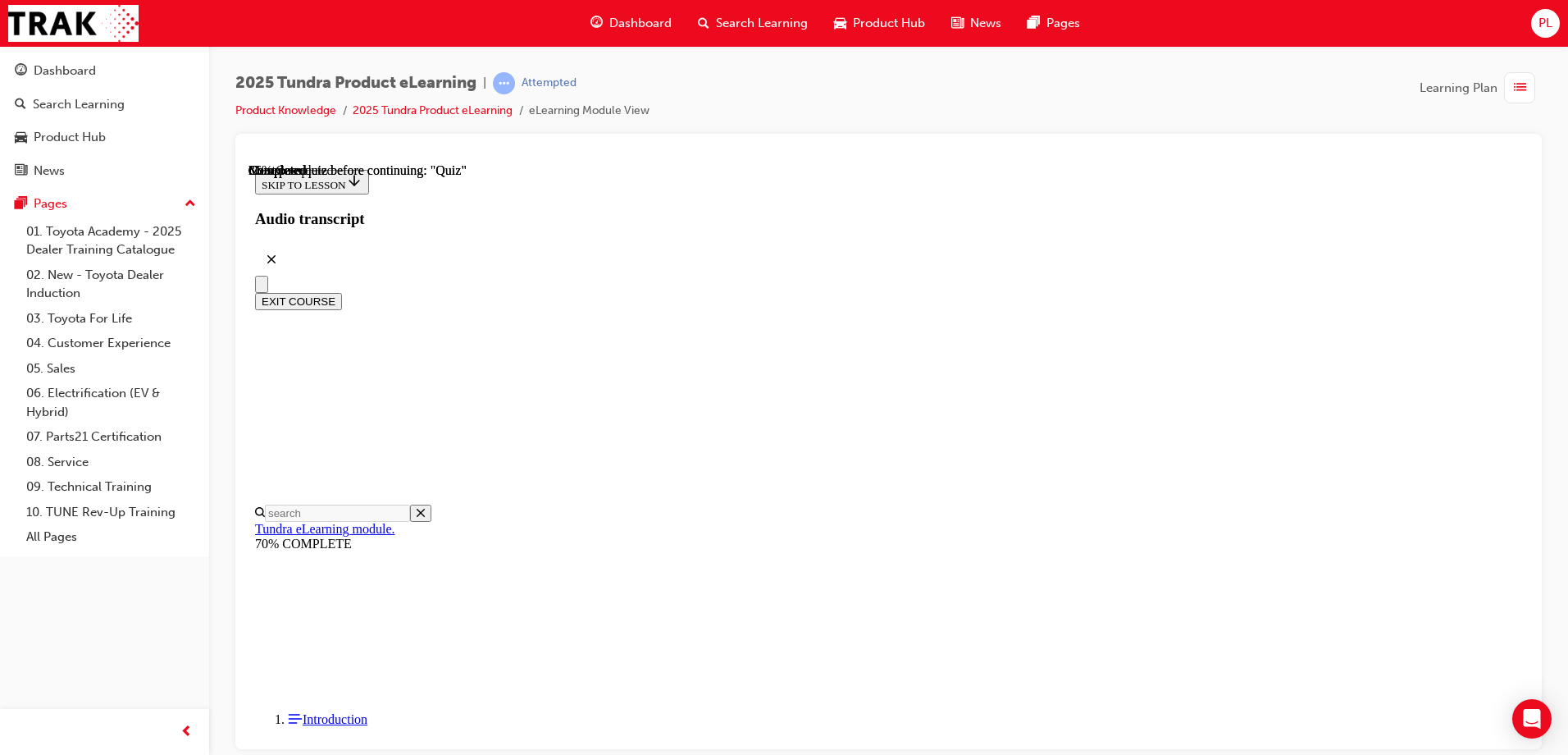
radio input "true"
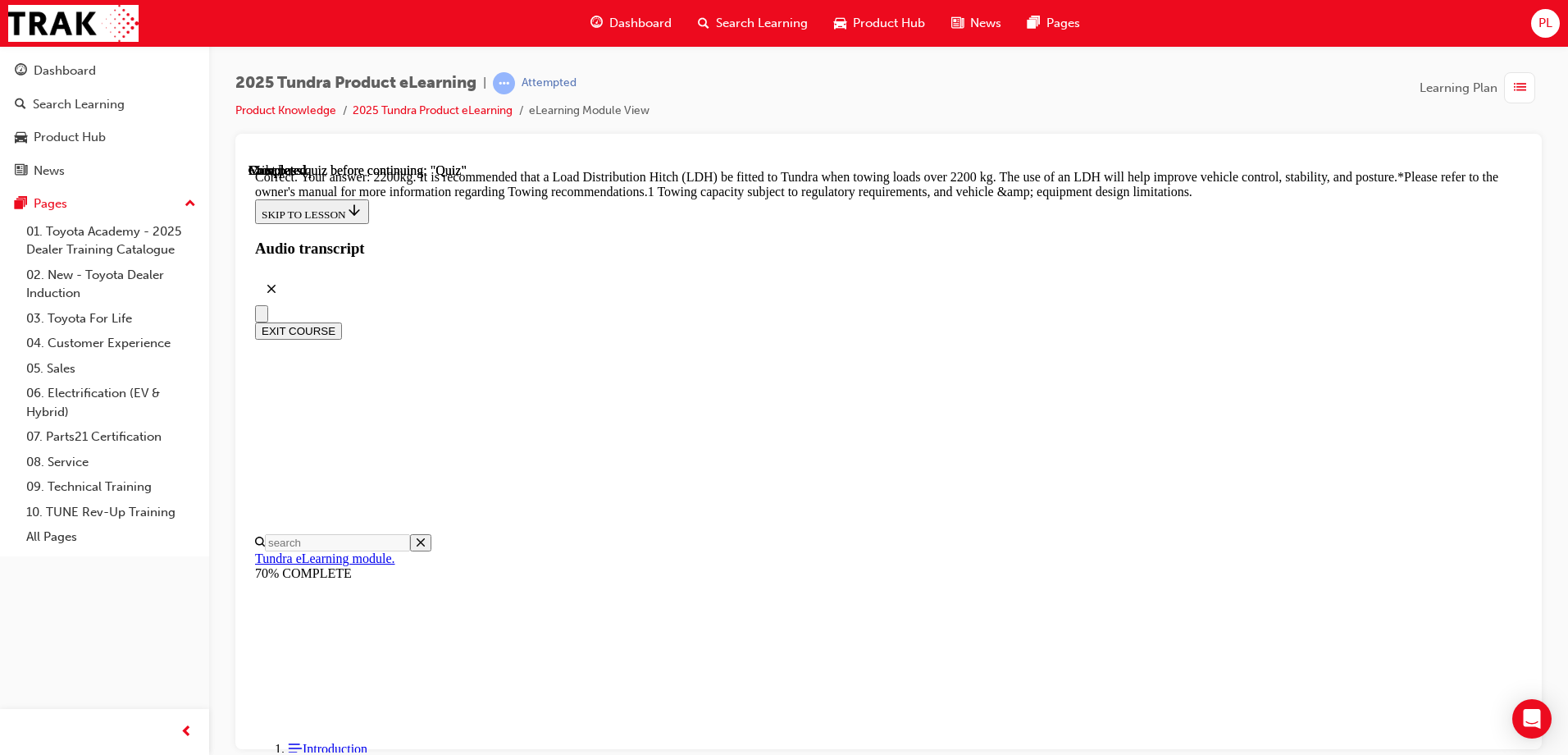
scroll to position [680, 0]
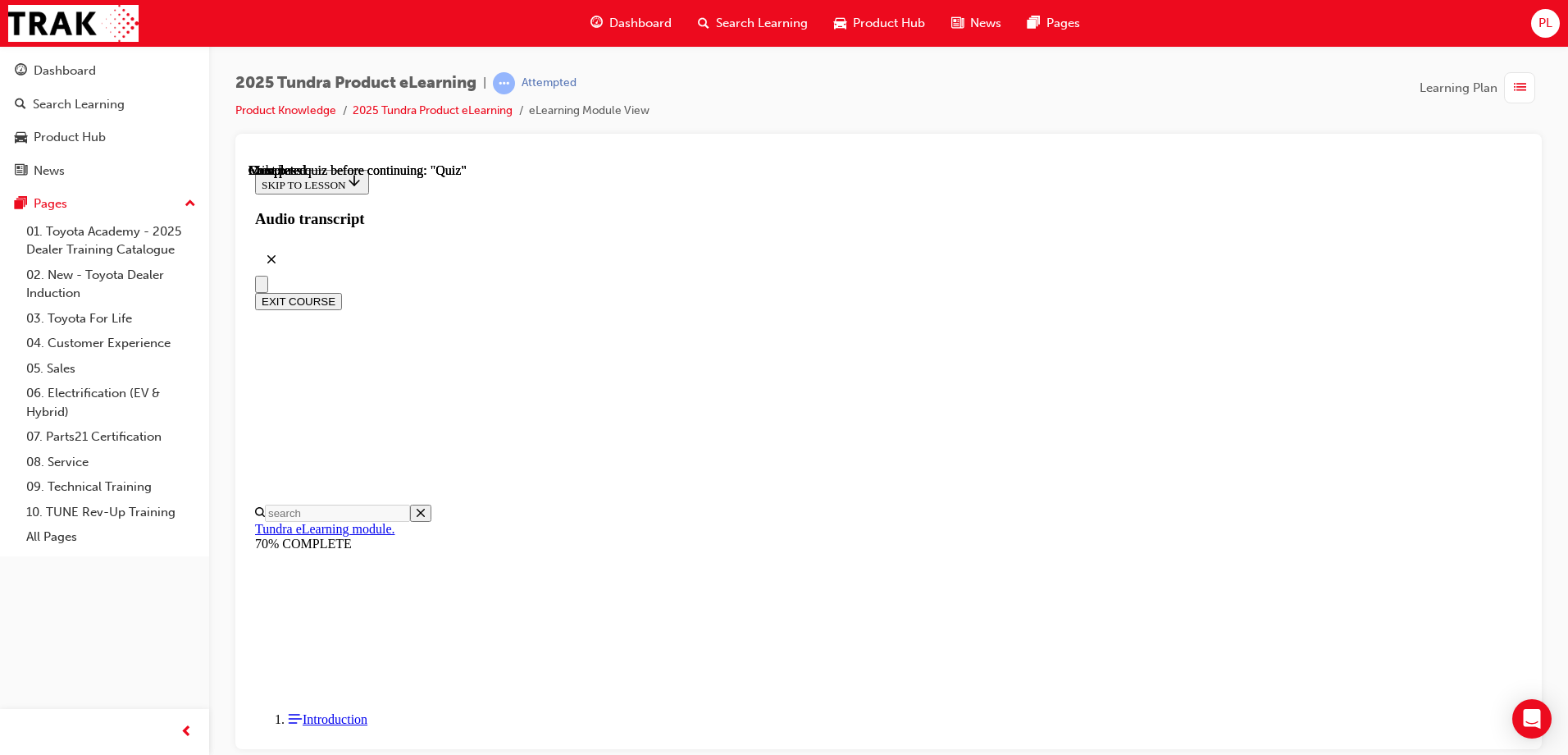
scroll to position [301, 0]
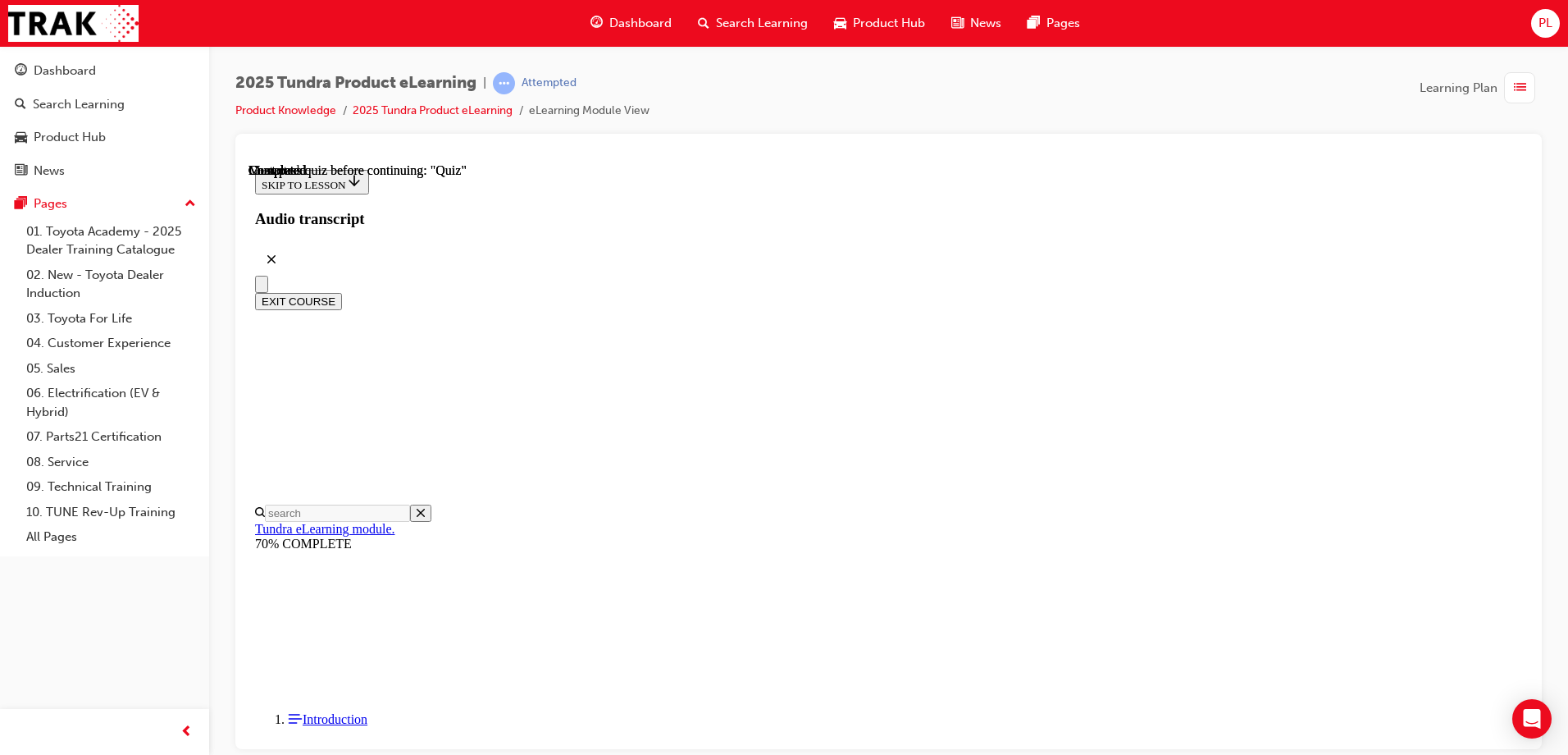
radio input "true"
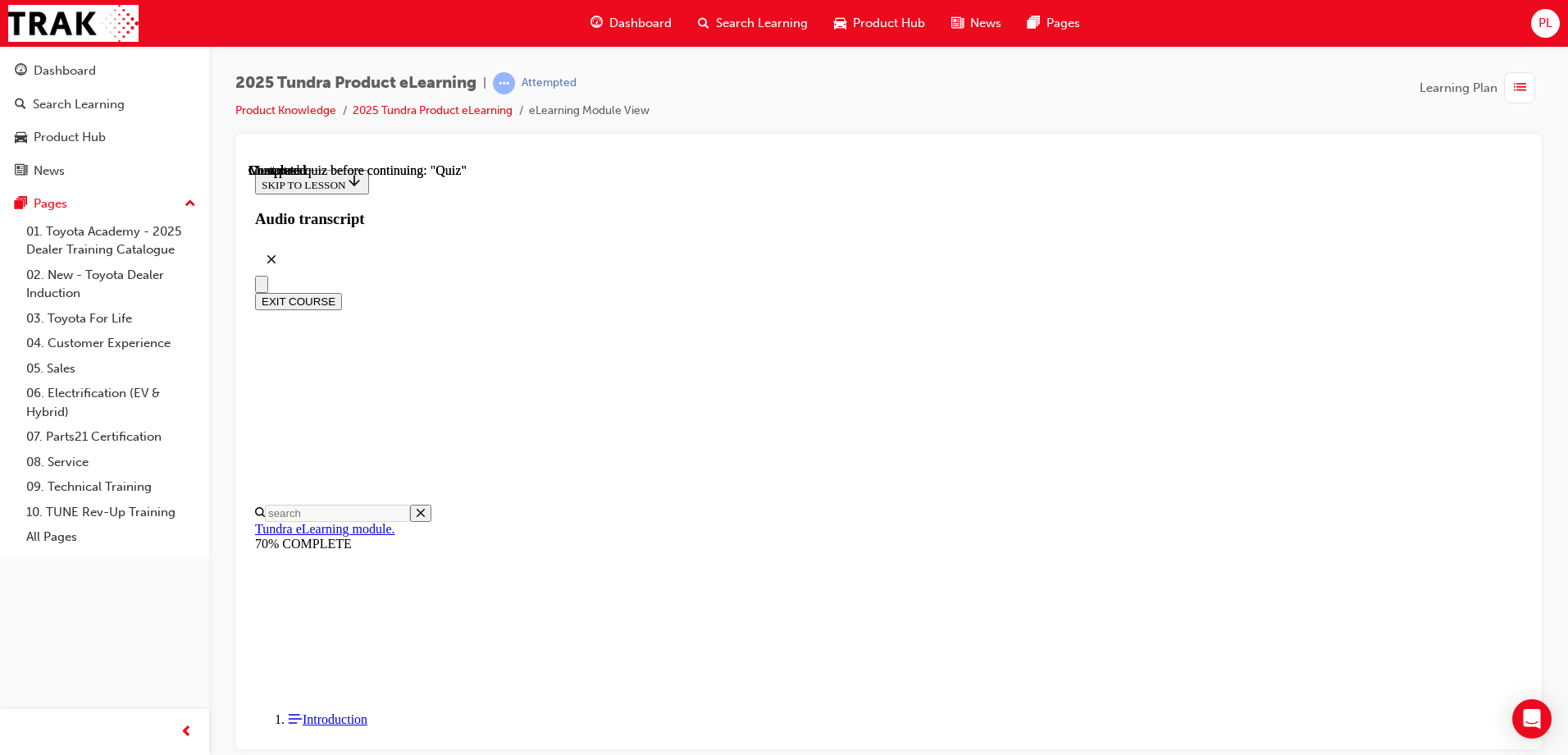
radio input "true"
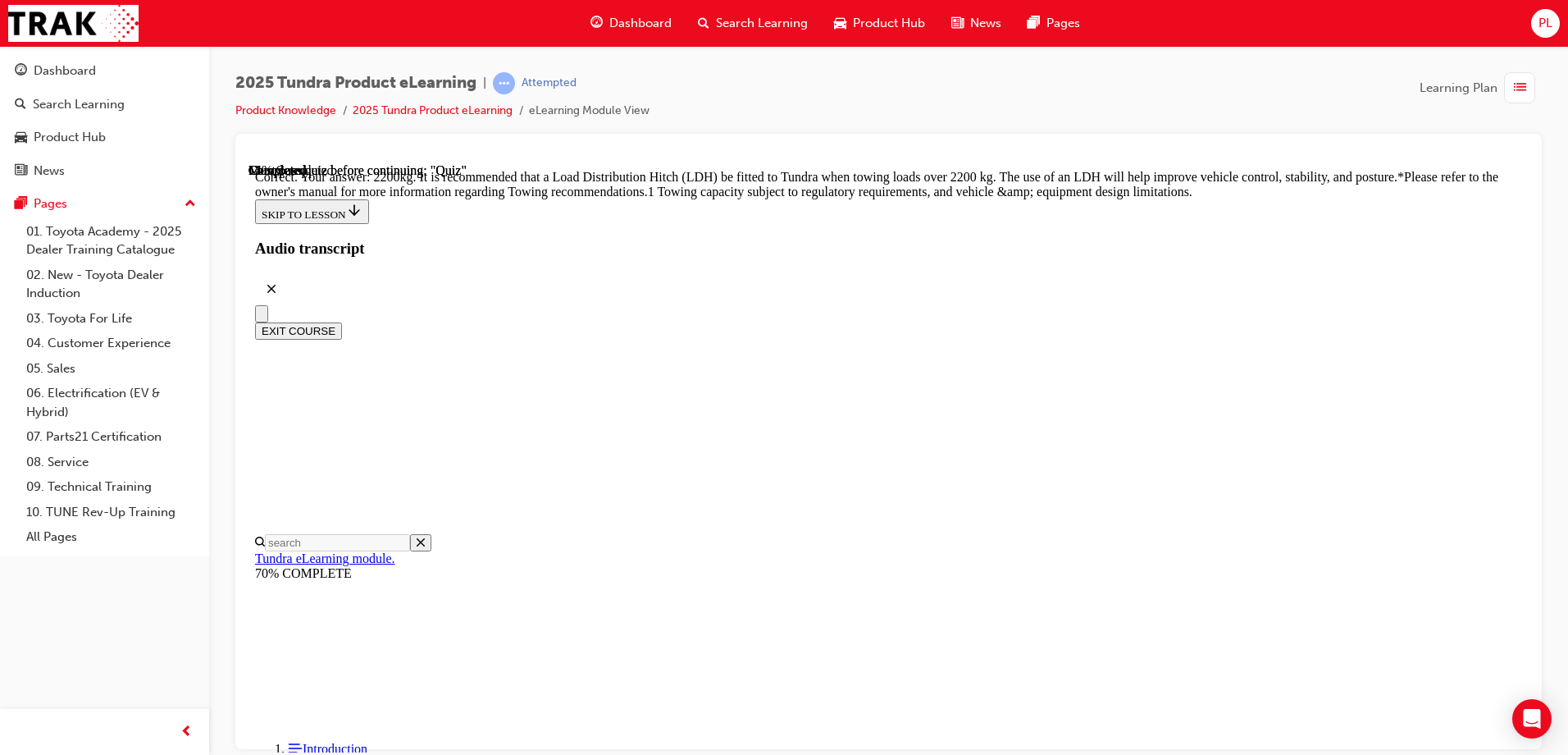
radio input "true"
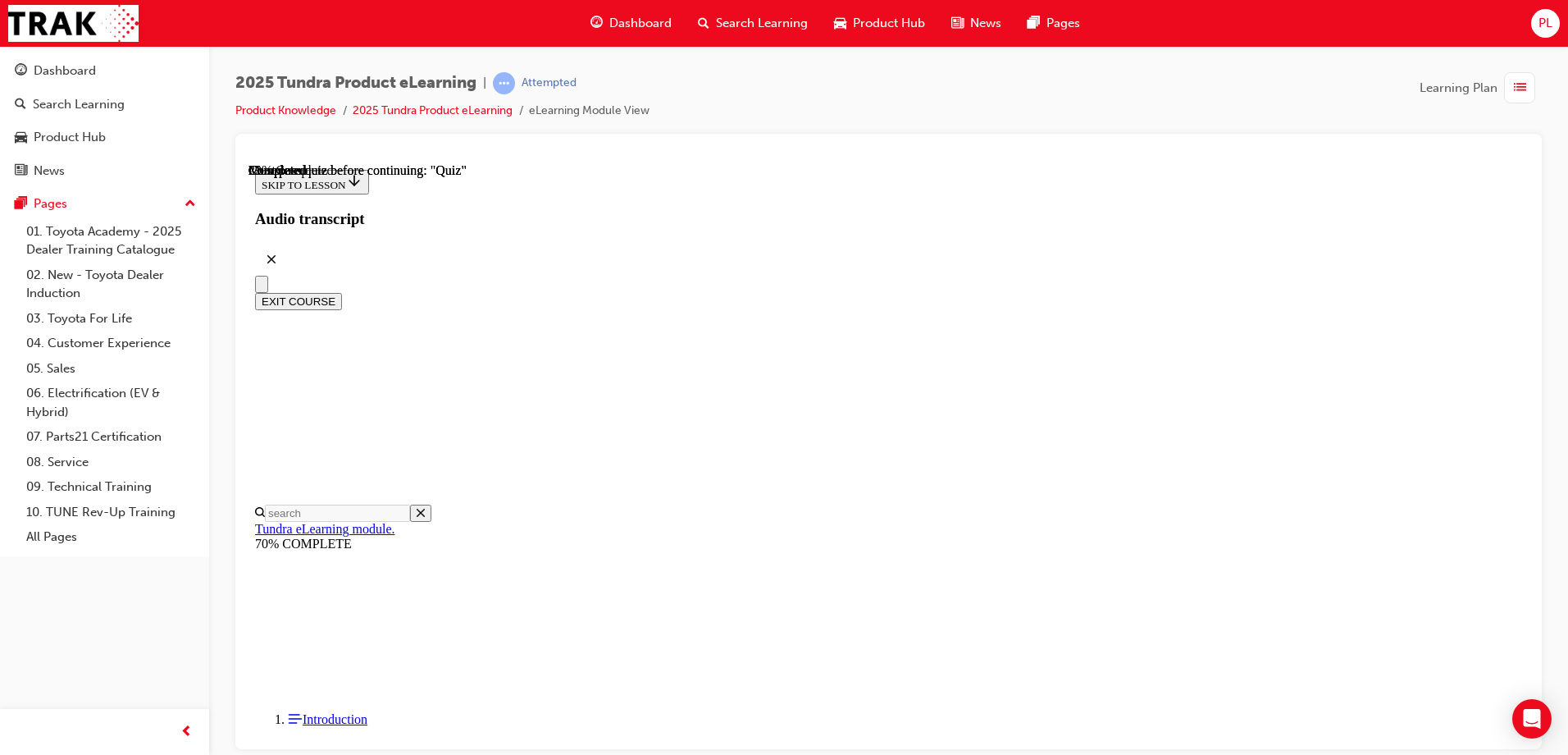
scroll to position [165, 0]
radio input "true"
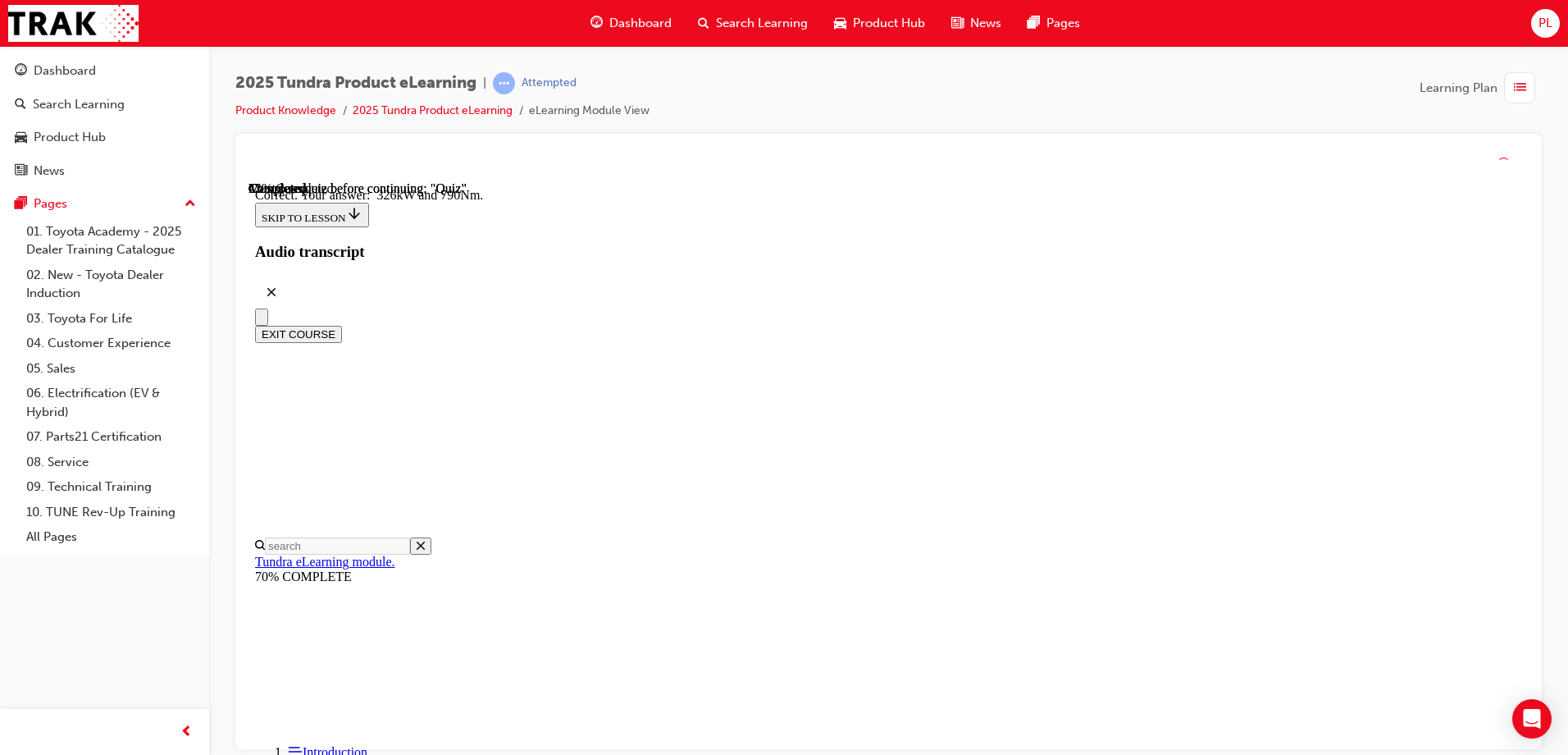
scroll to position [346, 0]
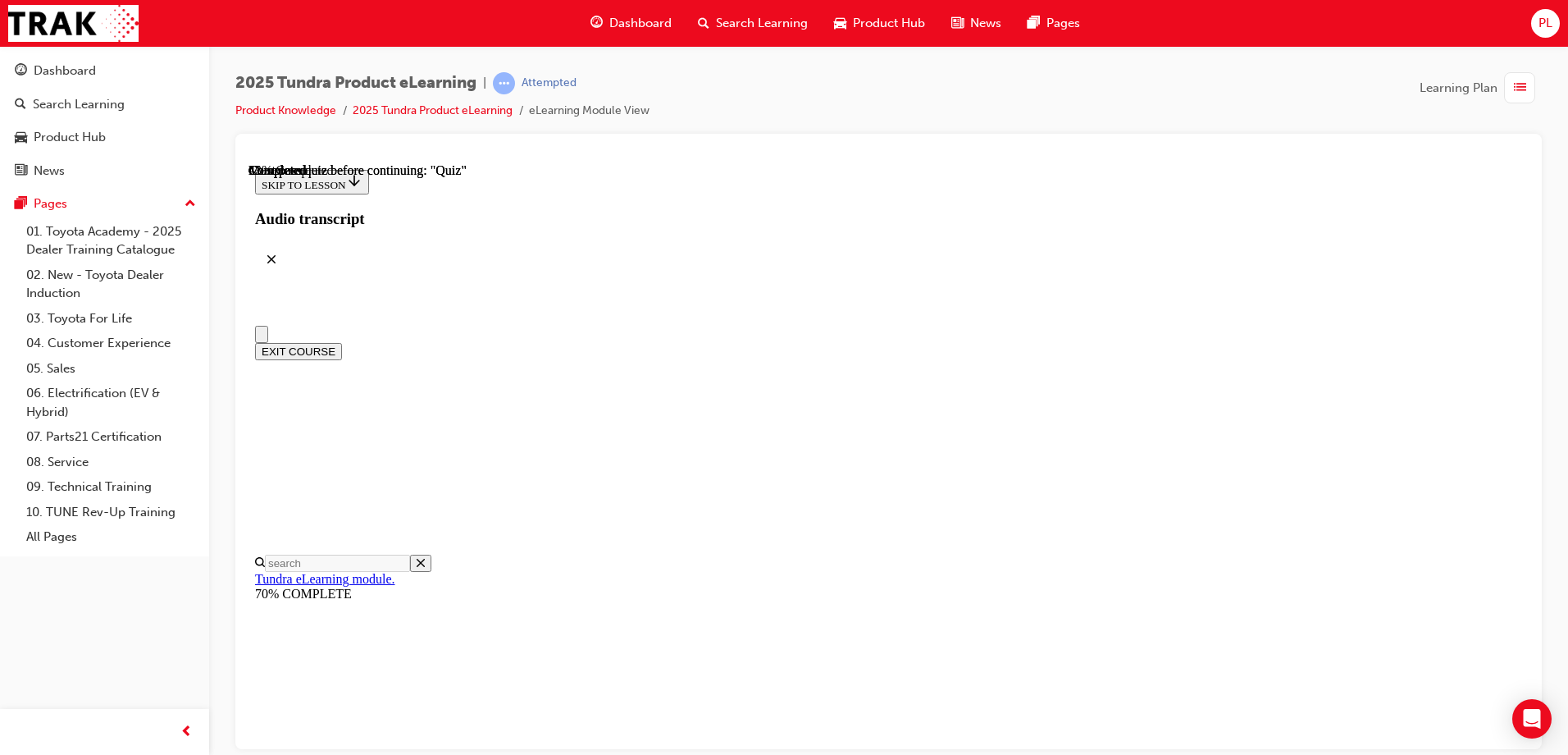
scroll to position [164, 0]
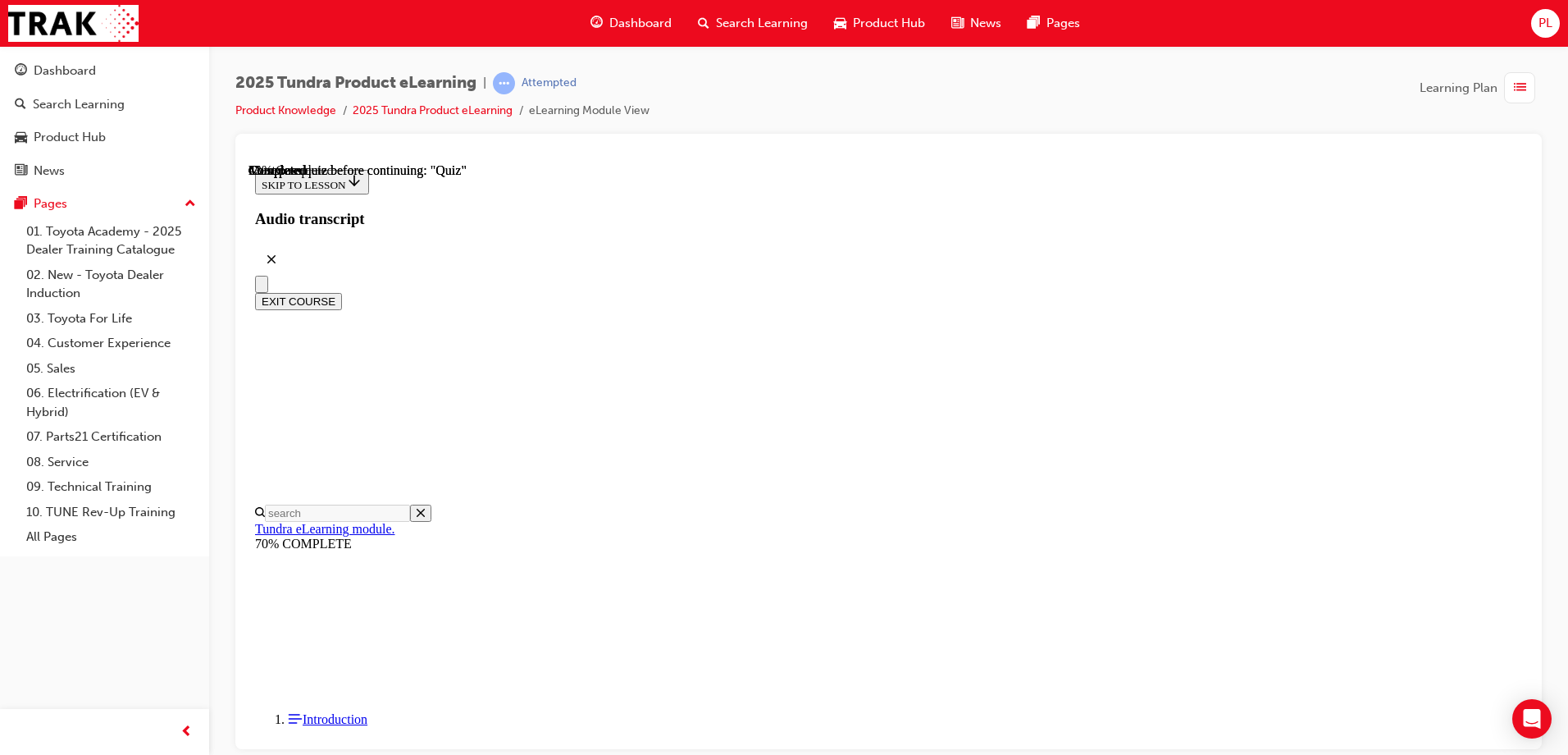
radio input "true"
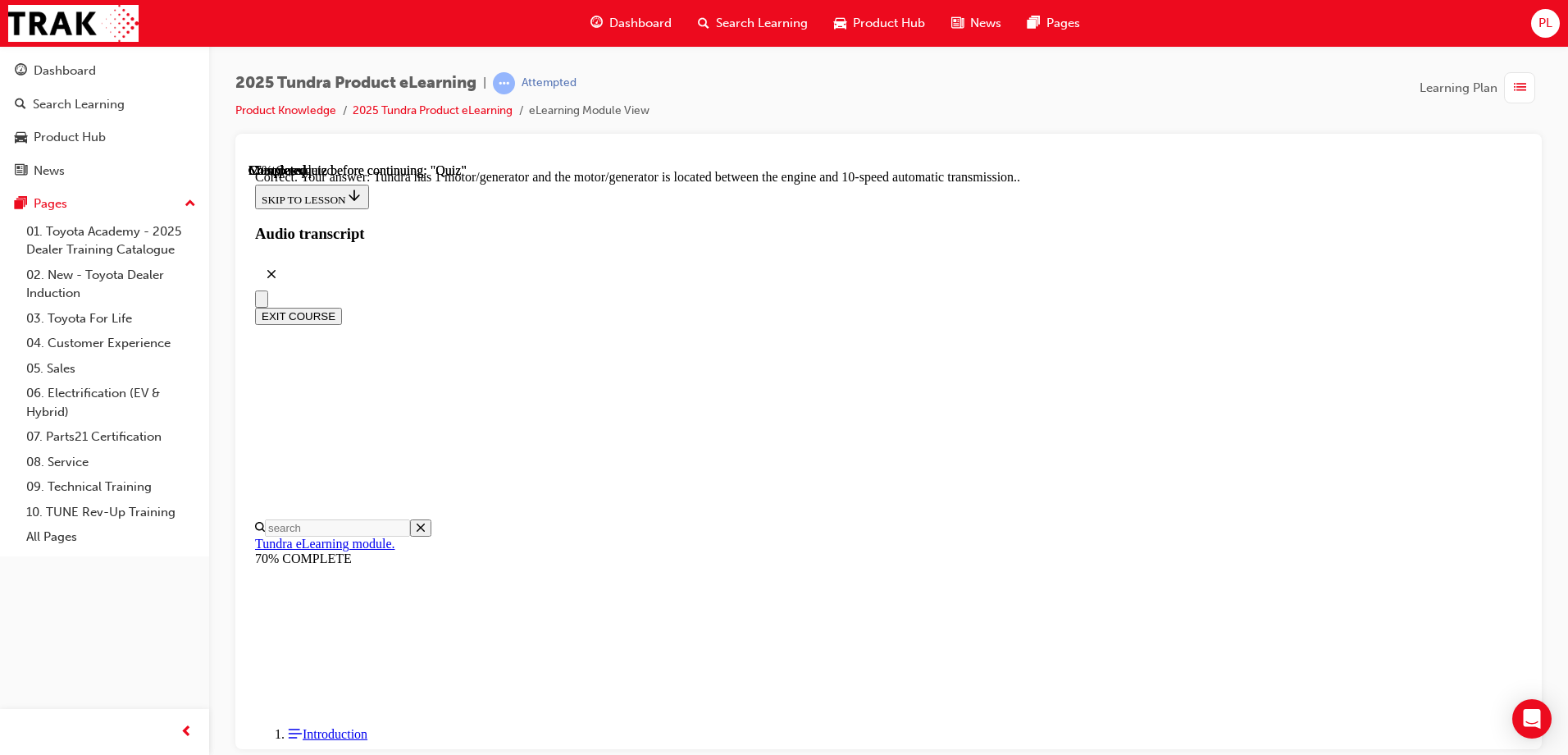
scroll to position [313, 0]
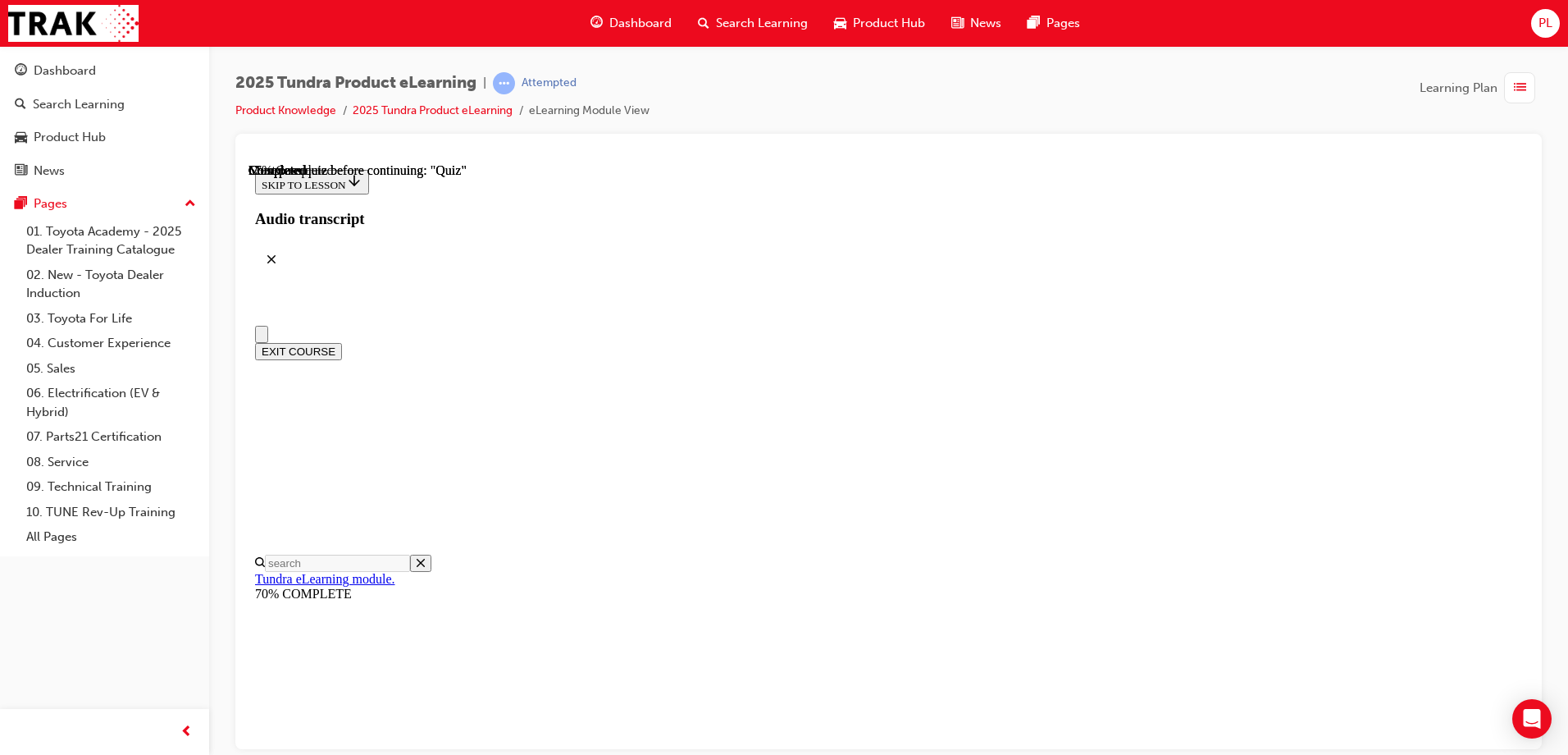
scroll to position [164, 0]
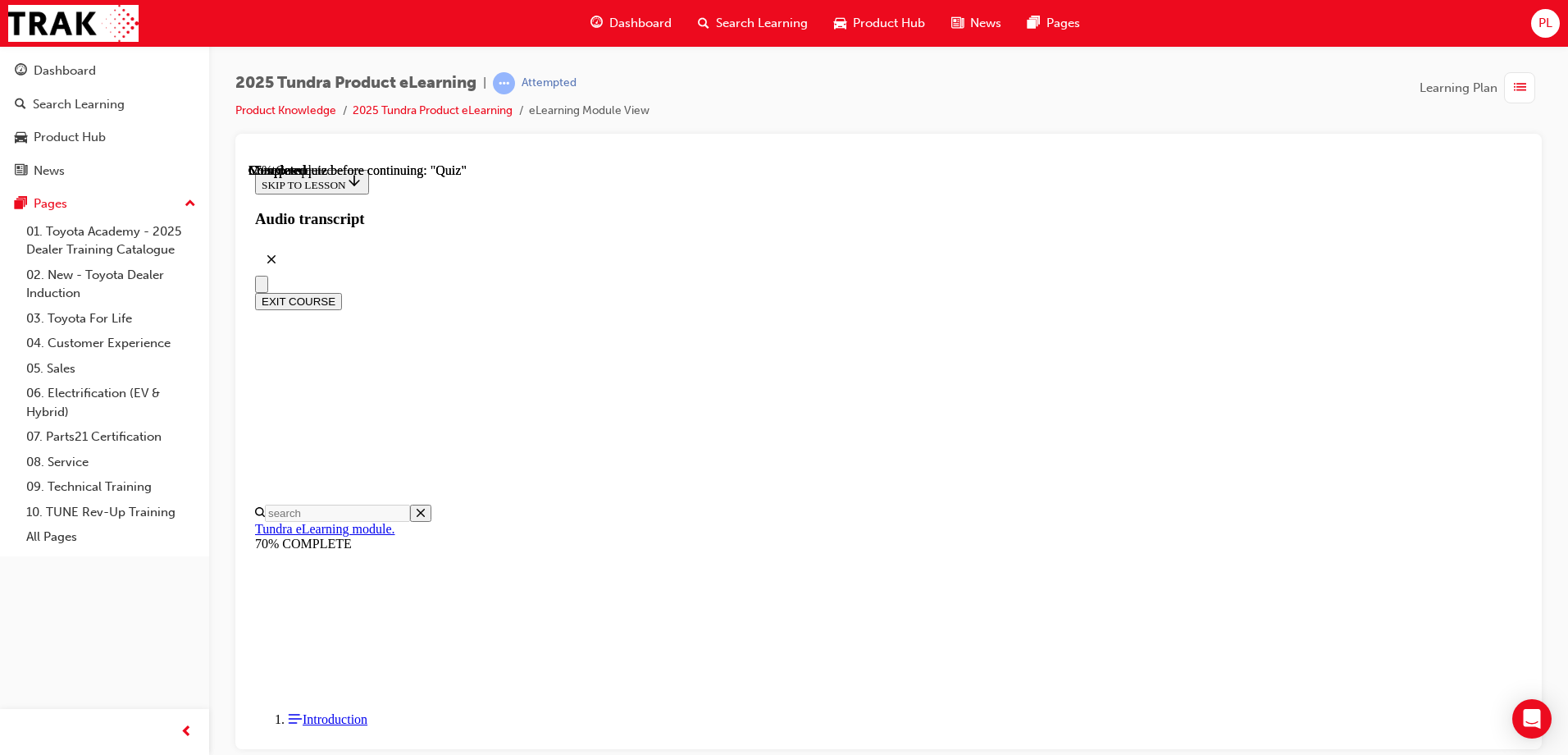
radio input "true"
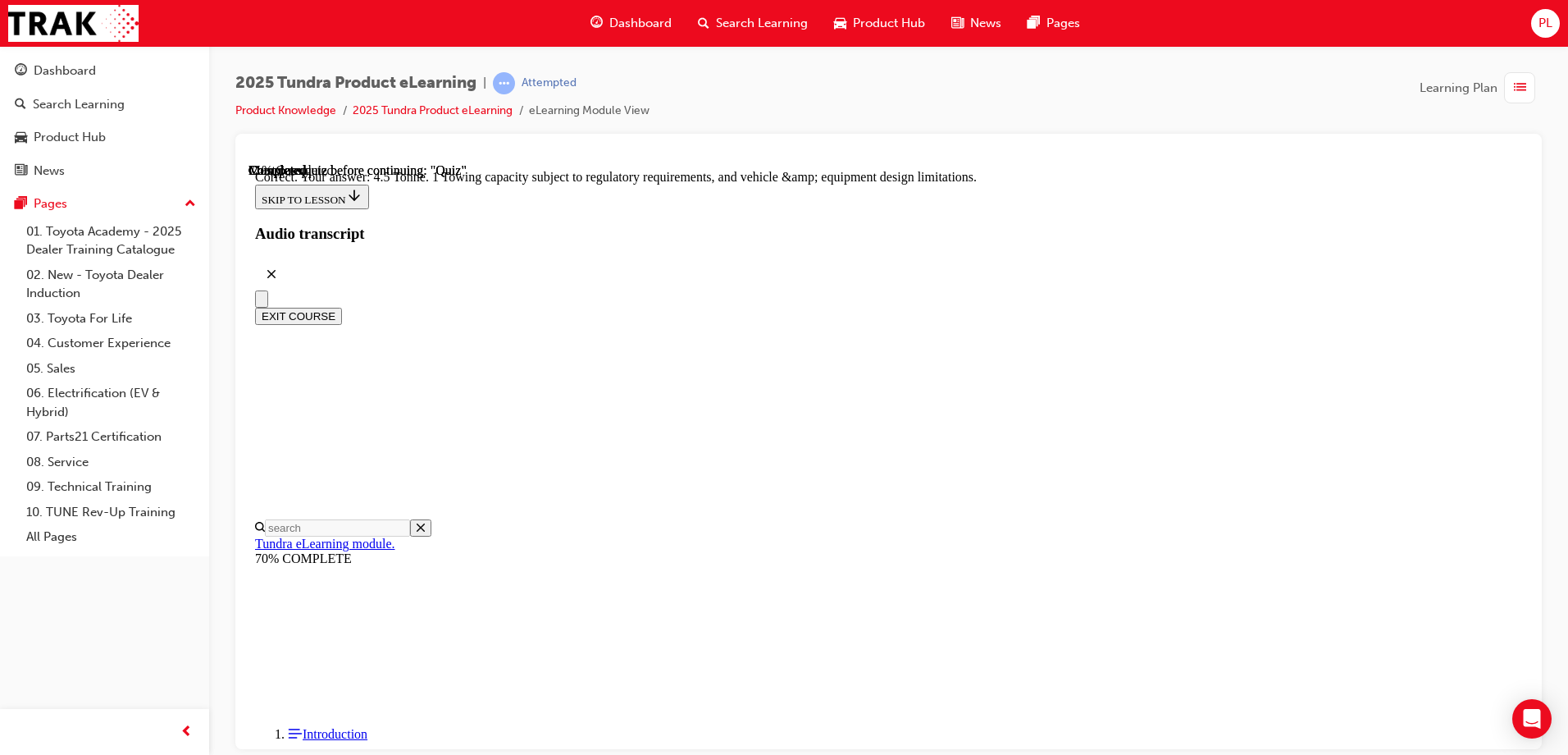
scroll to position [447, 0]
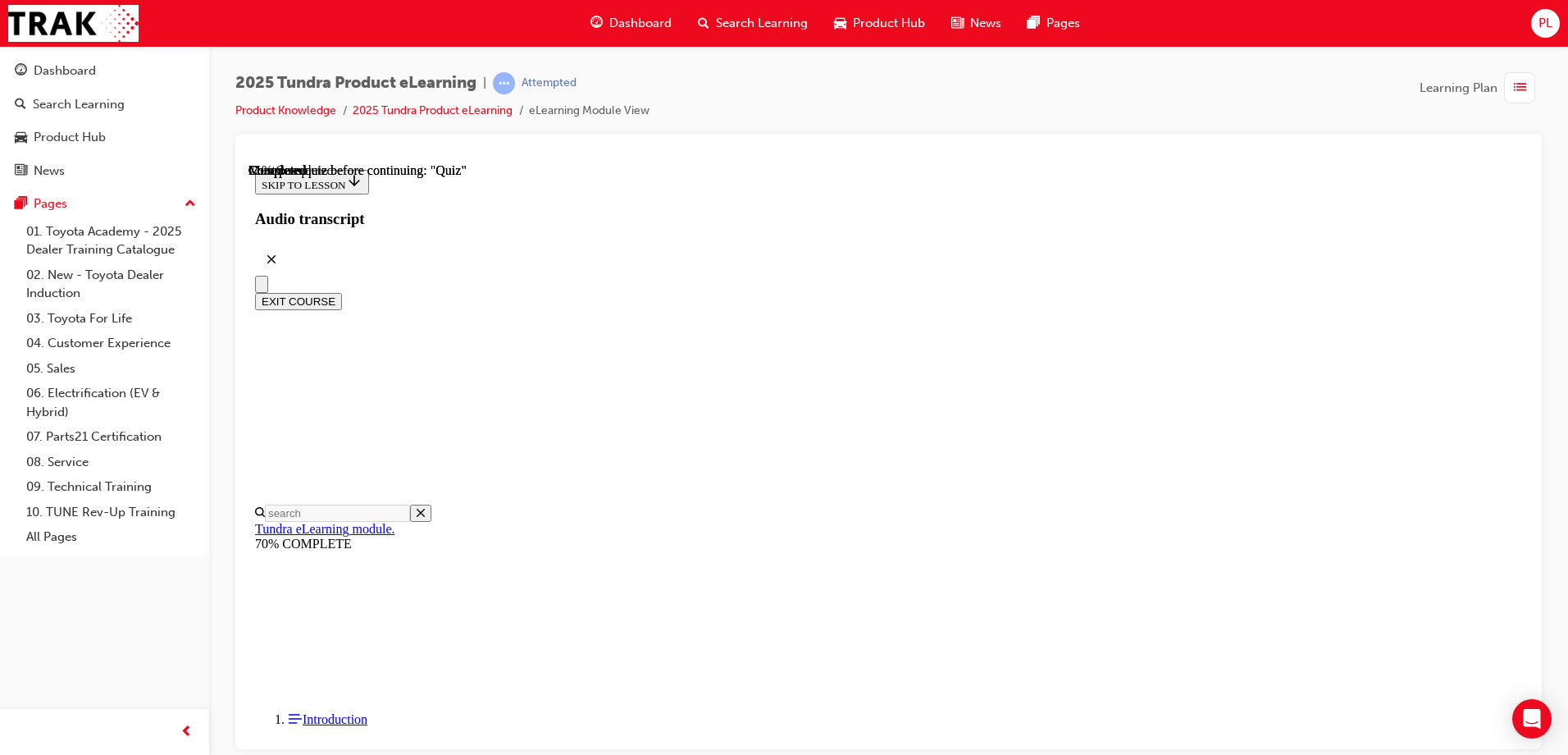
scroll to position [164, 0]
radio input "true"
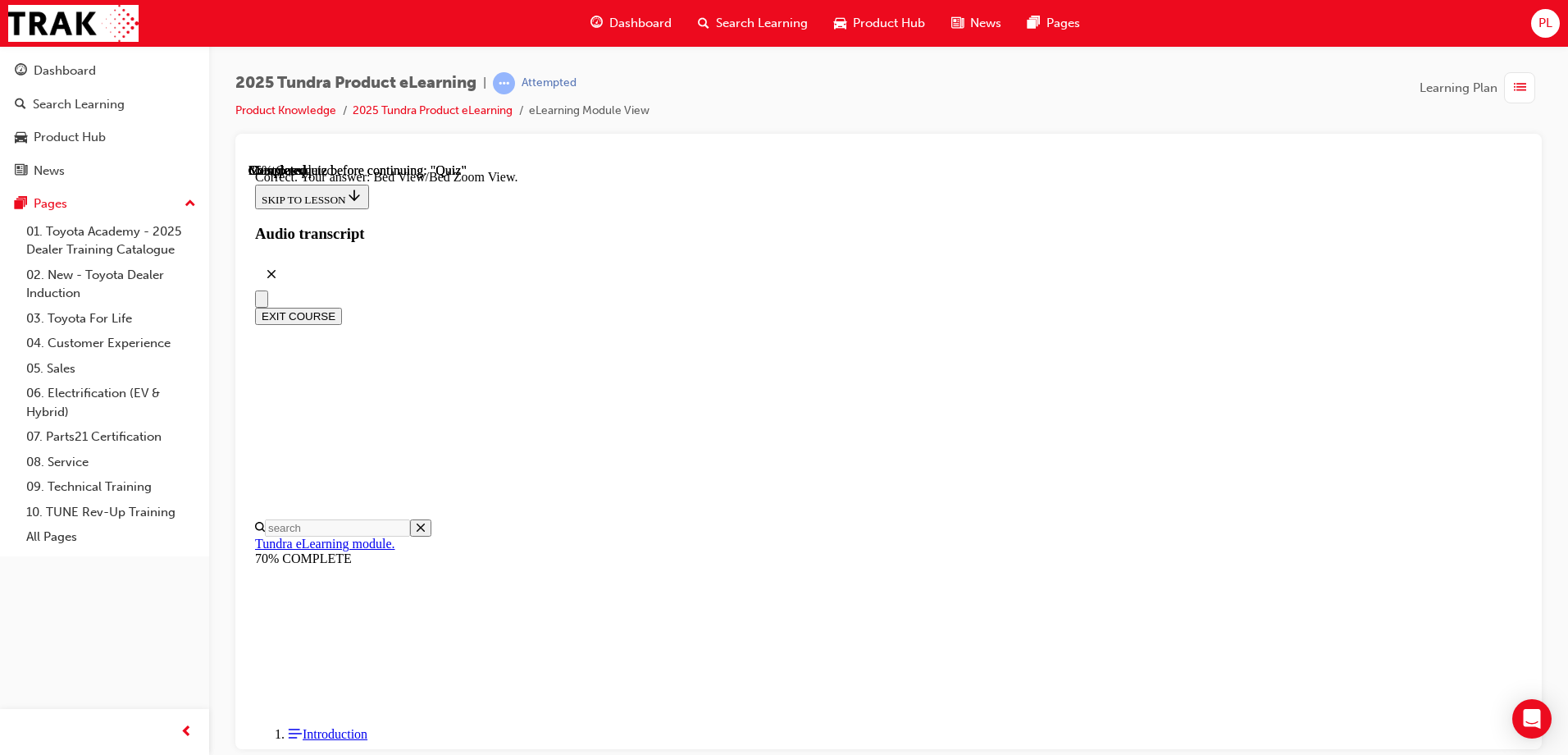
scroll to position [458, 0]
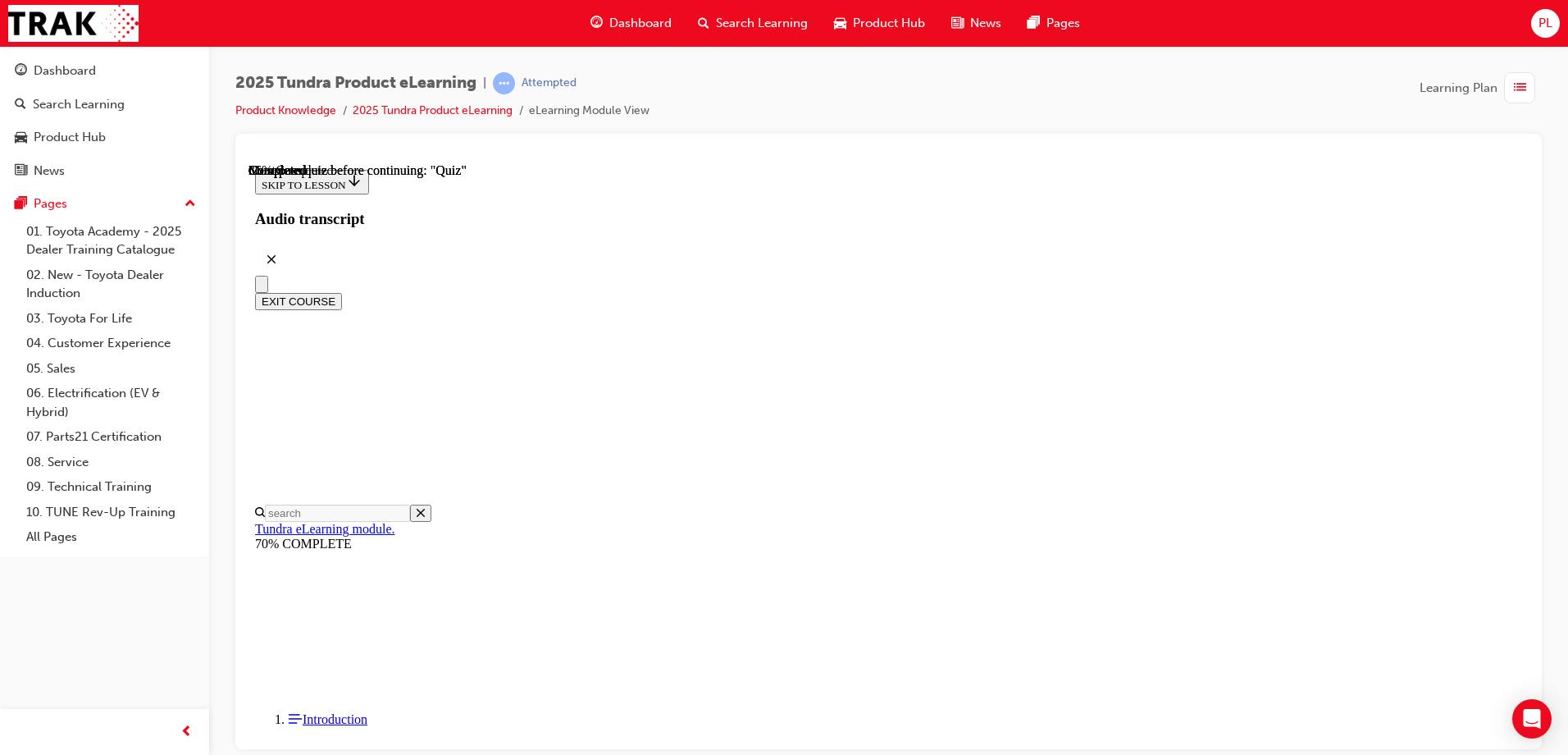
scroll to position [164, 0]
radio input "true"
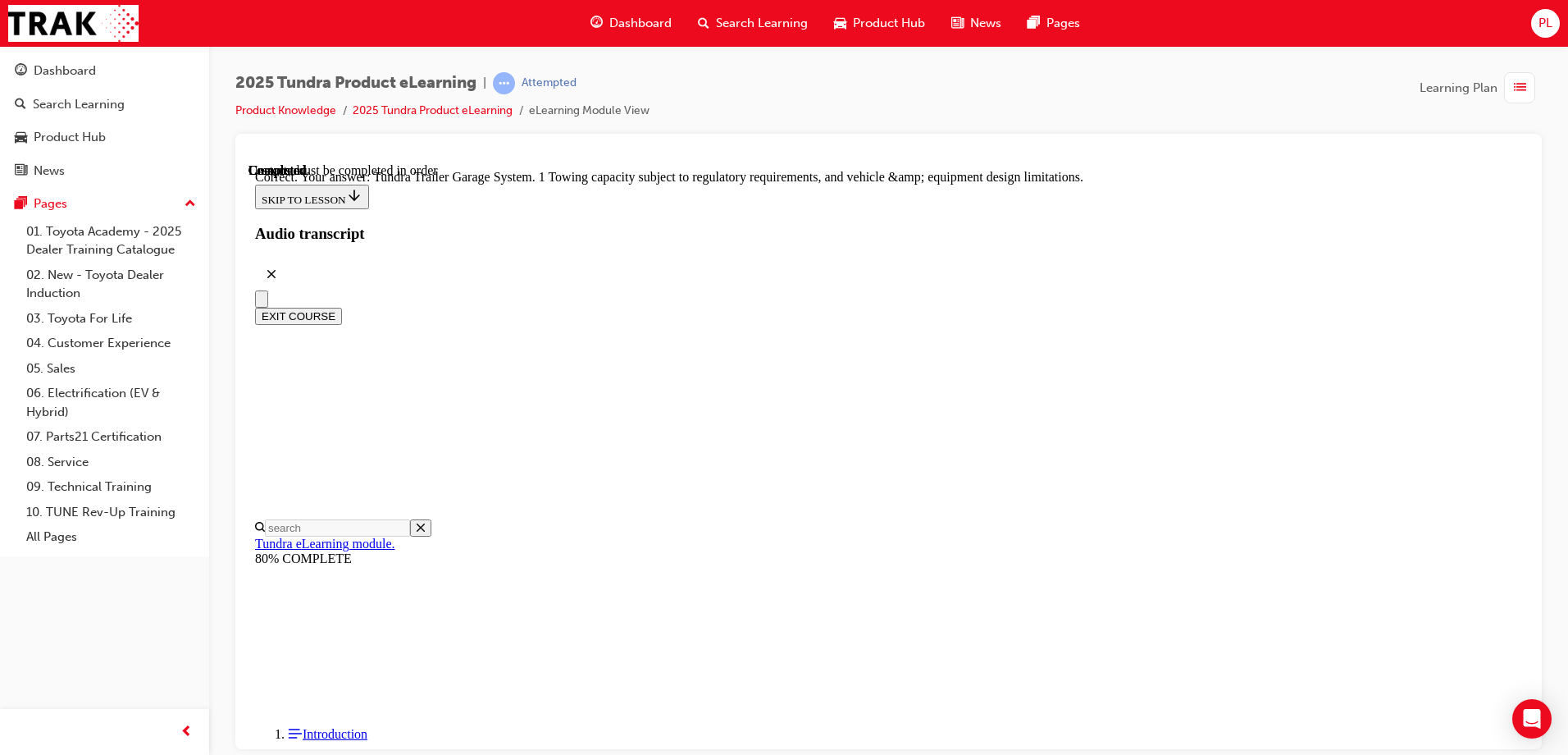
scroll to position [503, 0]
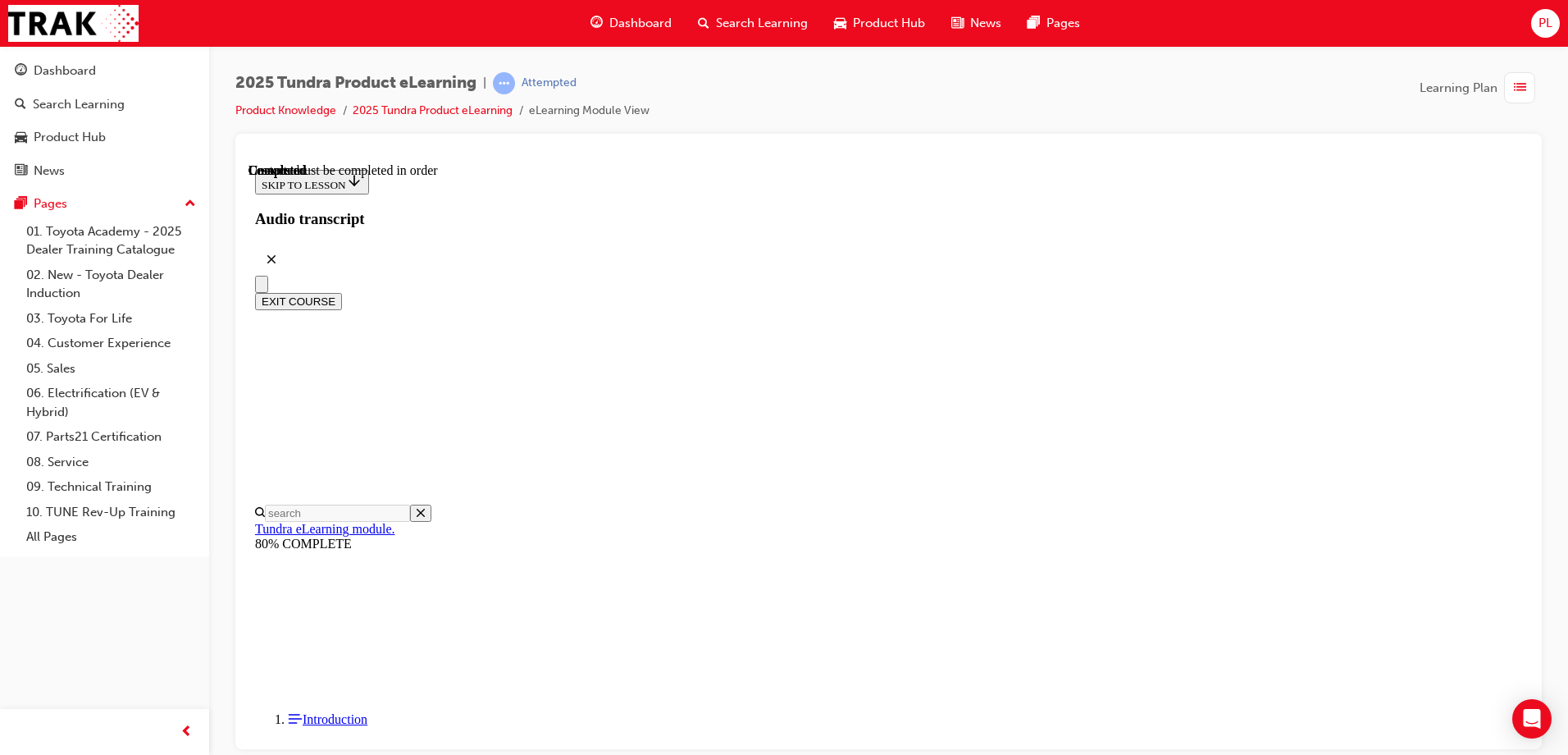
scroll to position [301, 0]
drag, startPoint x: 1001, startPoint y: 586, endPoint x: 1212, endPoint y: 627, distance: 214.9
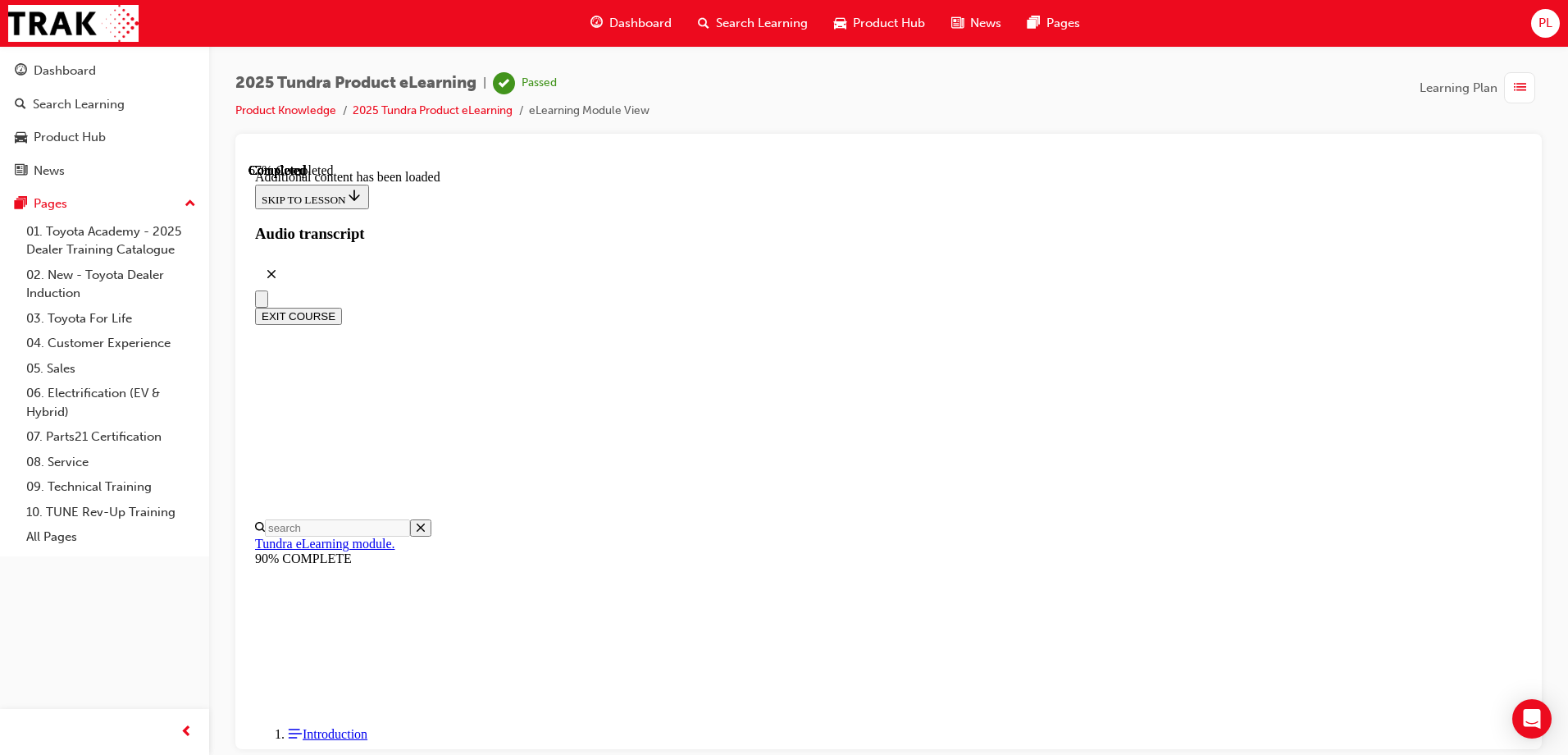
scroll to position [1814, 0]
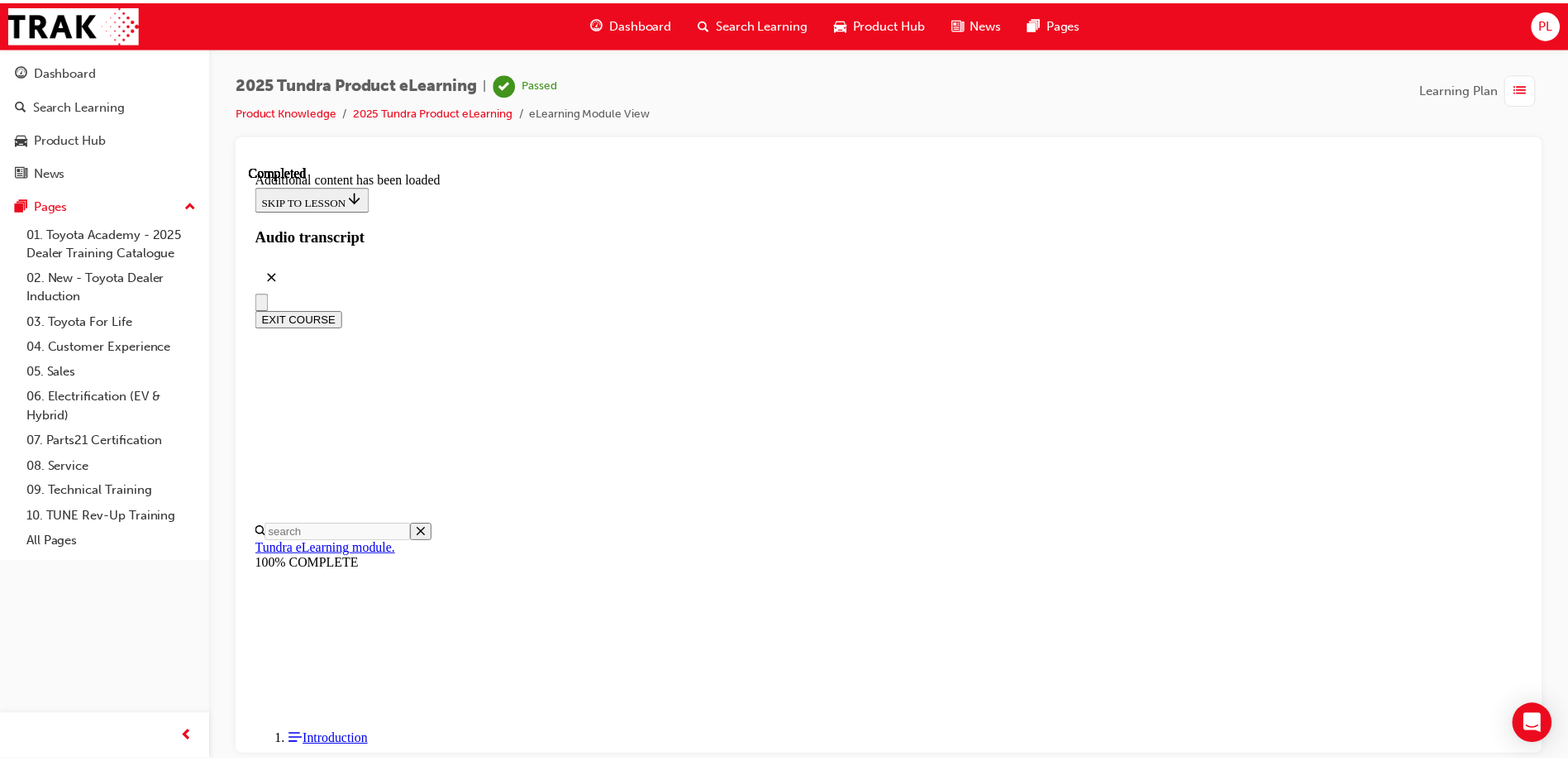
scroll to position [2112, 0]
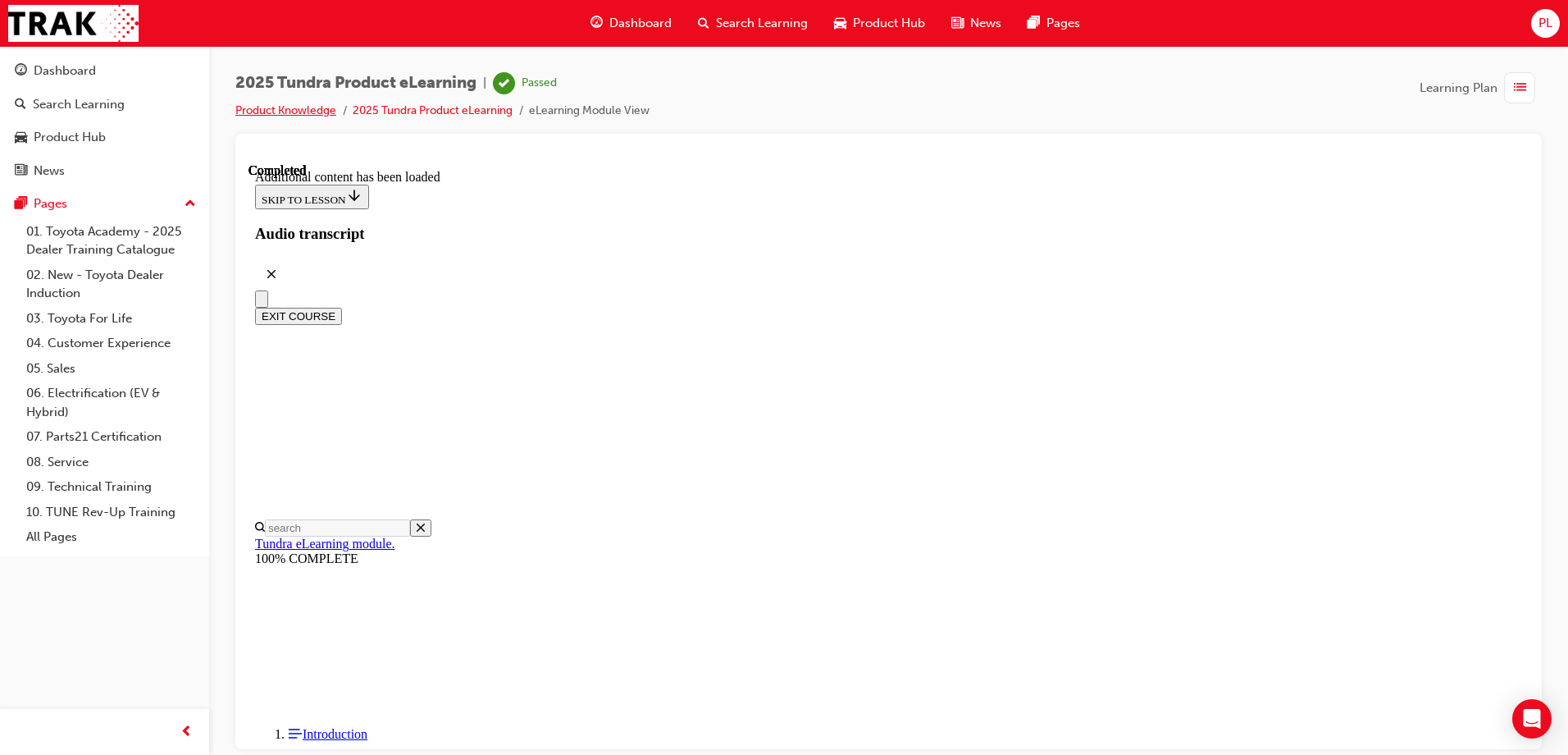
click at [302, 107] on link "Product Knowledge" at bounding box center [285, 110] width 101 height 14
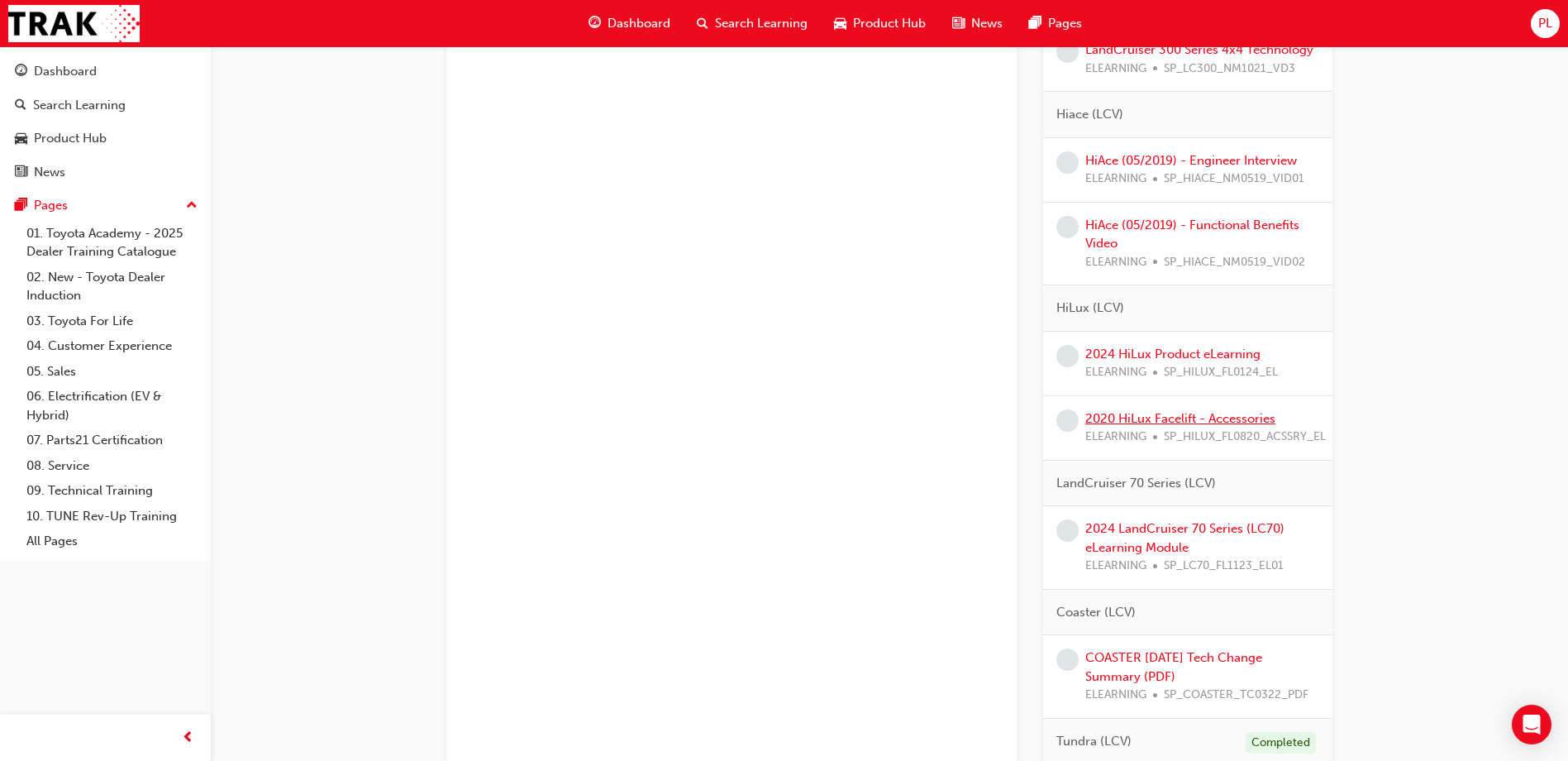
scroll to position [2534, 0]
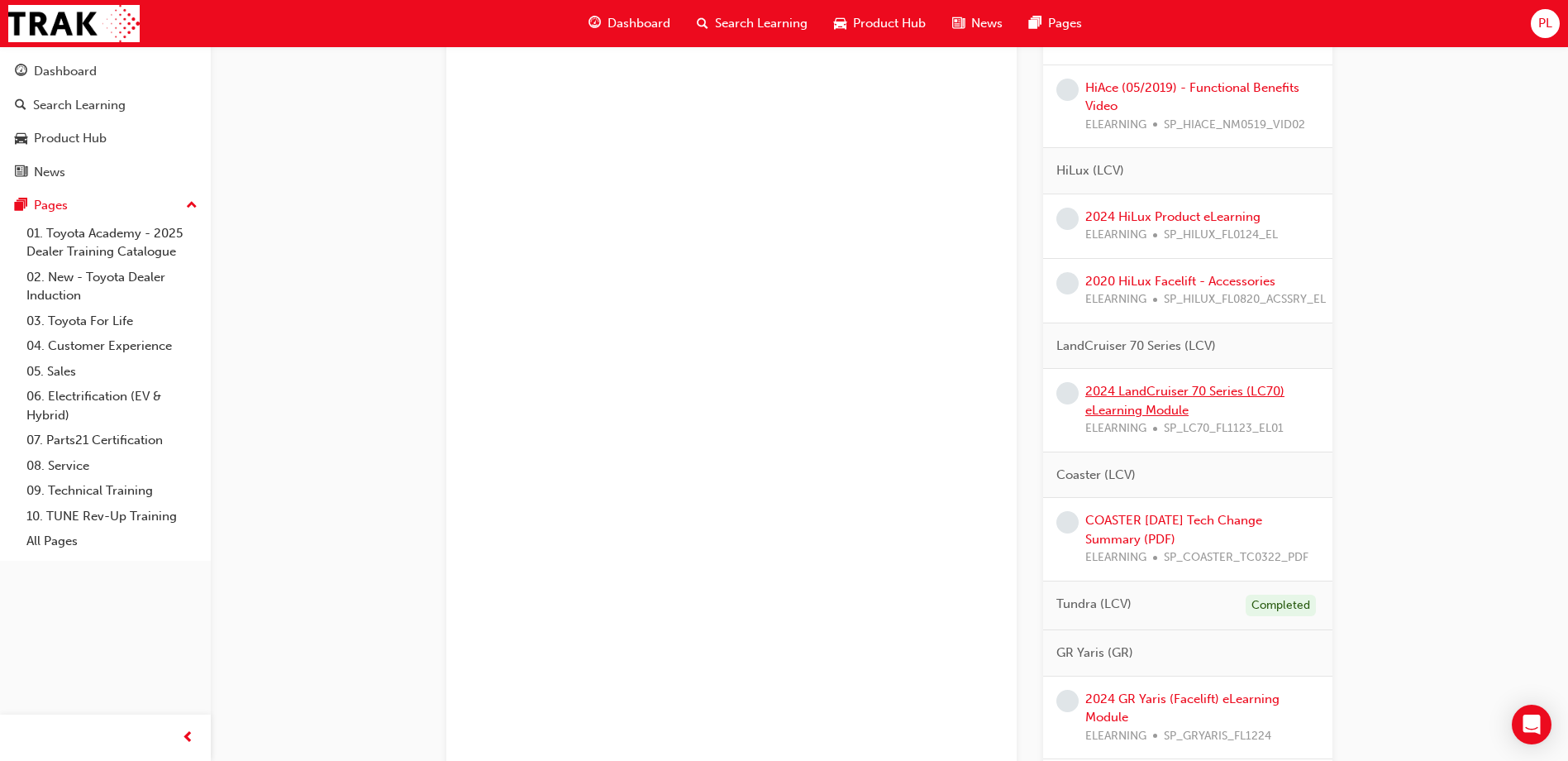
click at [1208, 393] on link "2024 LandCruiser 70 Series (LC70) eLearning Module" at bounding box center [1185, 400] width 199 height 34
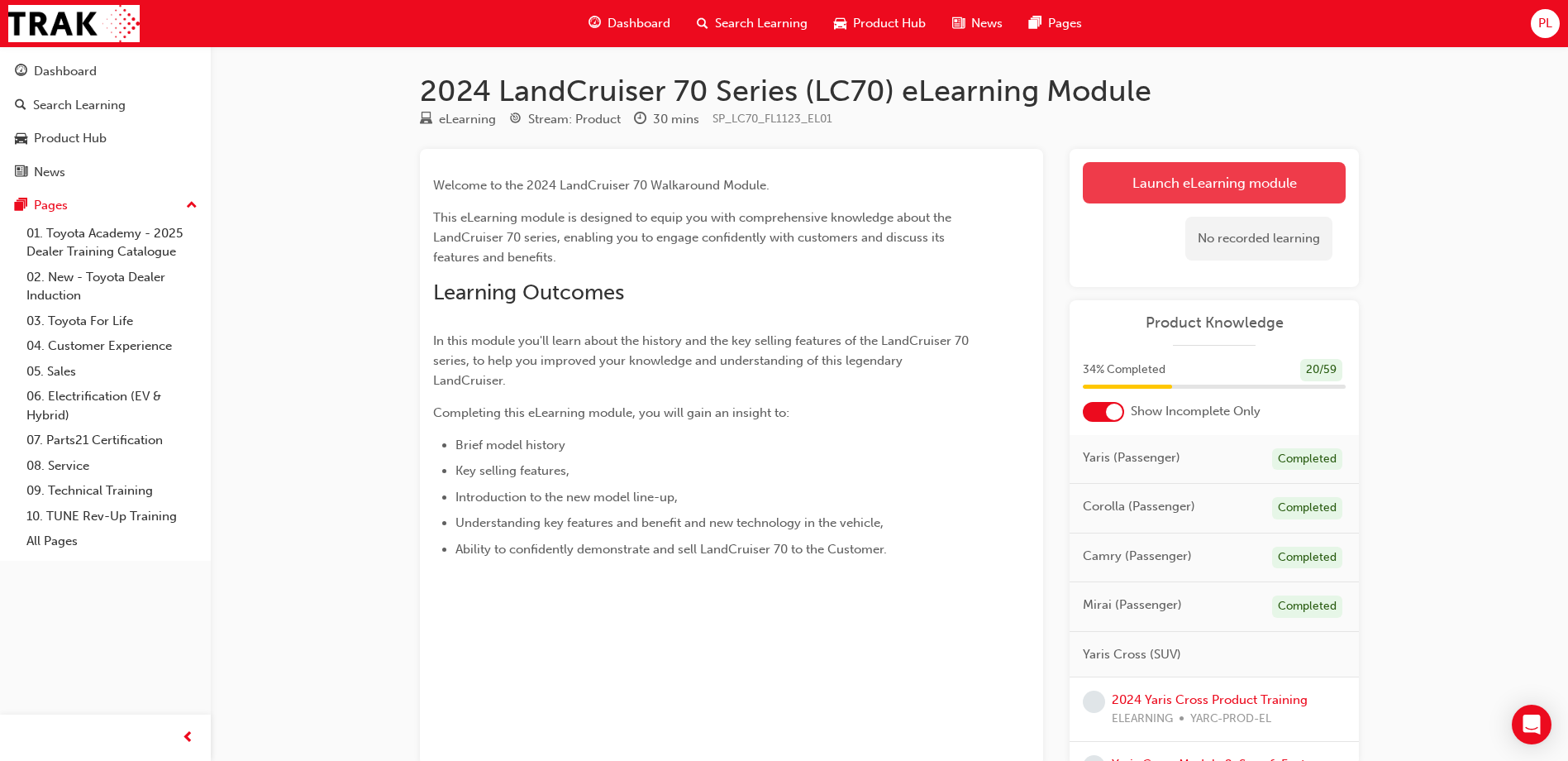
click at [1140, 196] on link "Launch eLearning module" at bounding box center [1214, 182] width 263 height 41
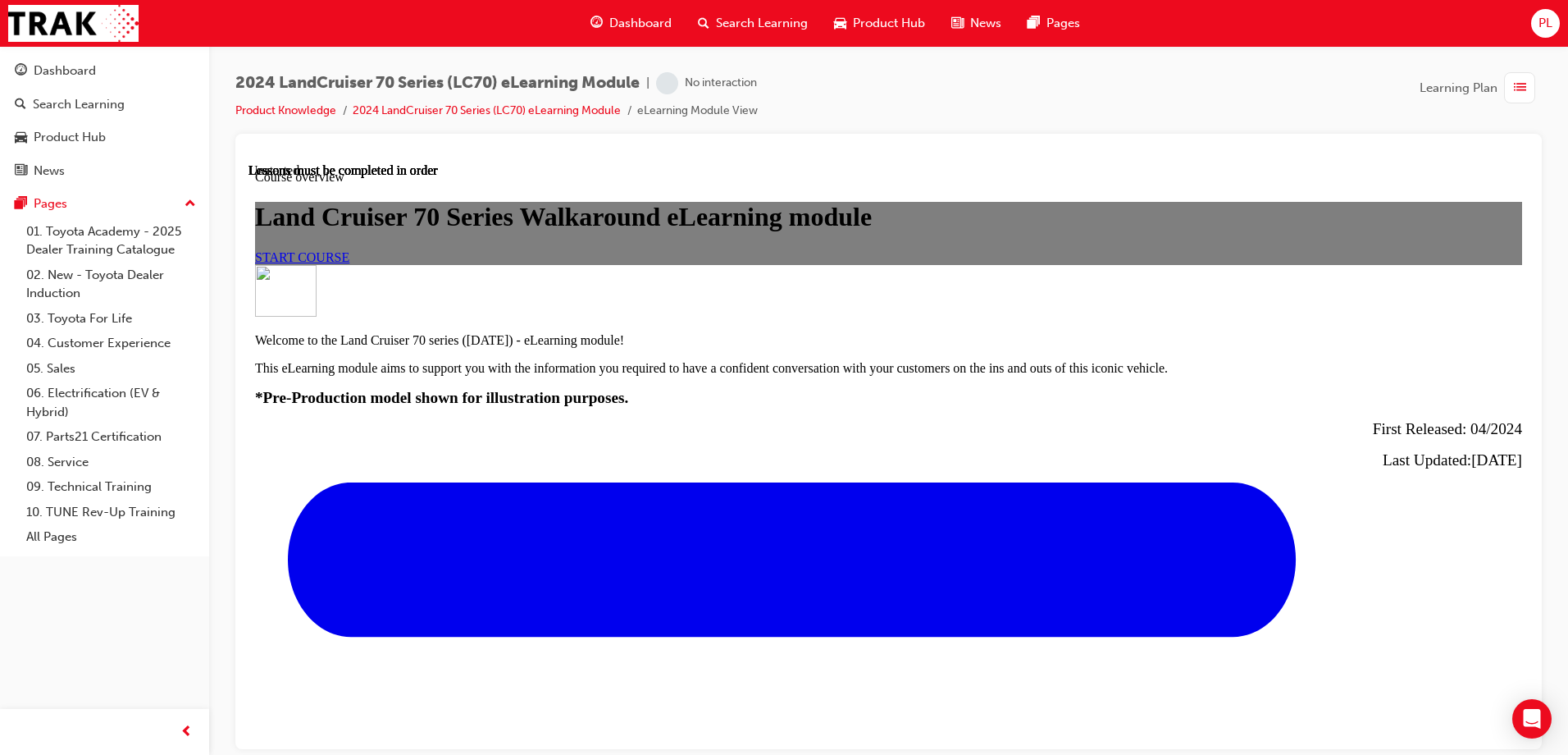
click at [349, 264] on span "START COURSE" at bounding box center [302, 256] width 94 height 14
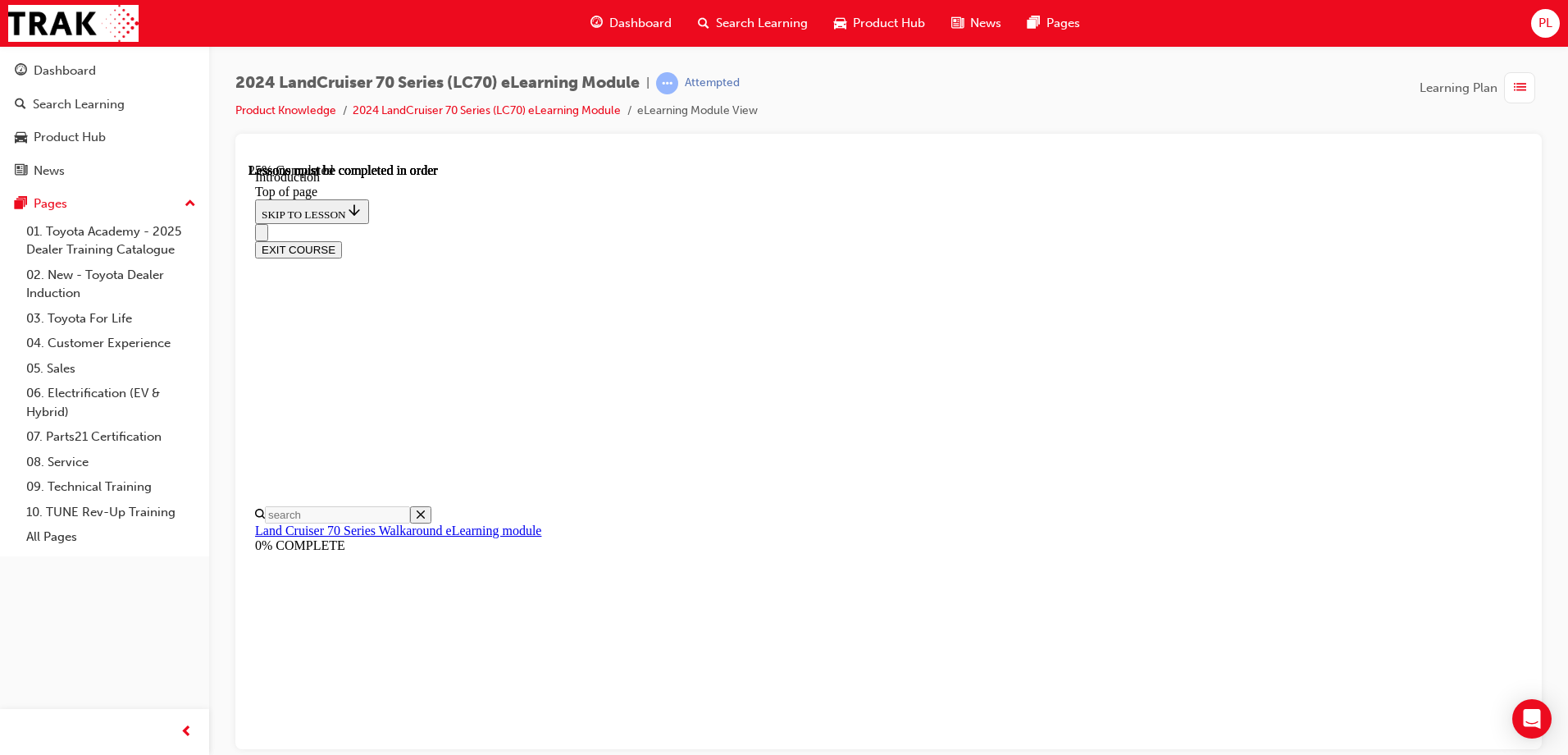
scroll to position [789, 0]
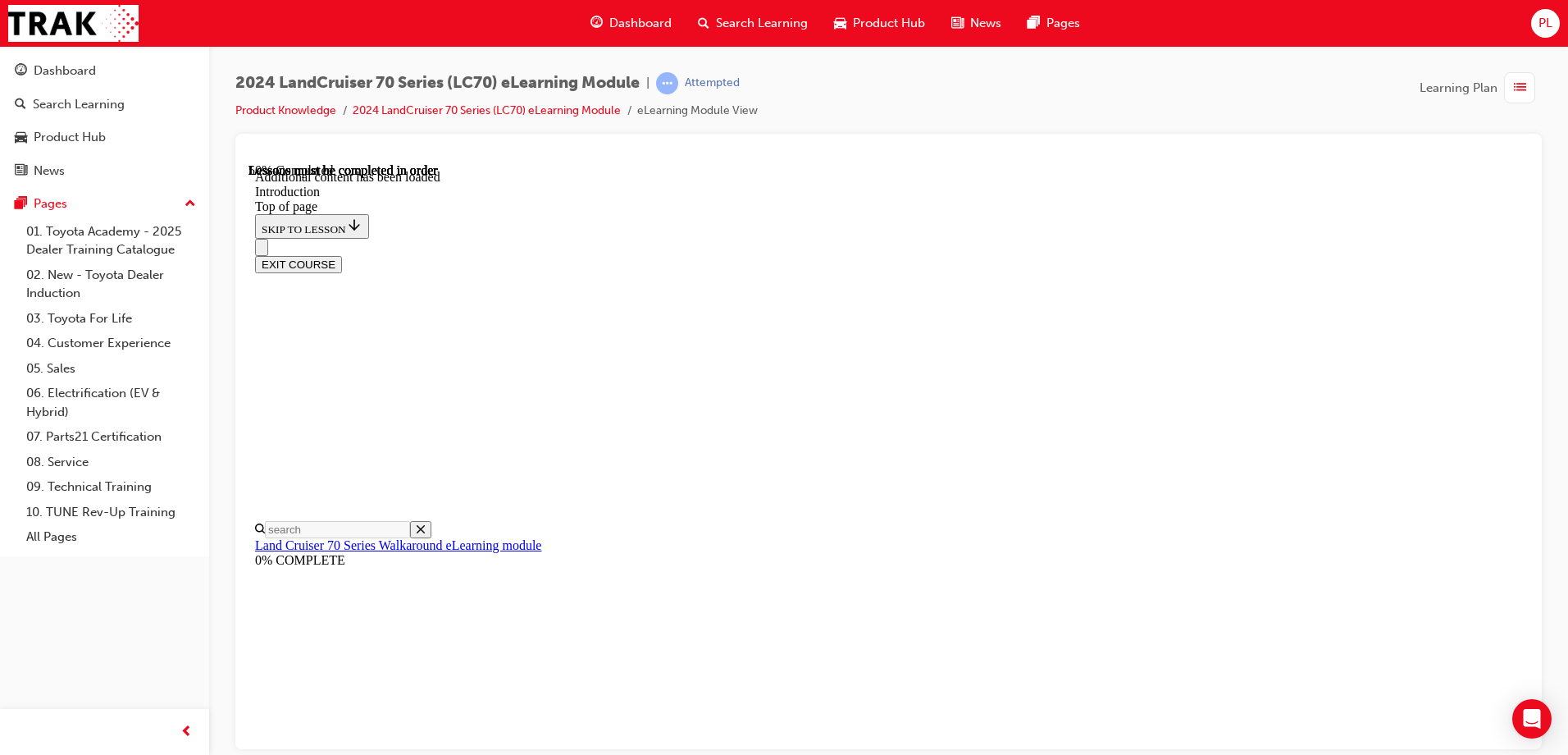
scroll to position [933, 0]
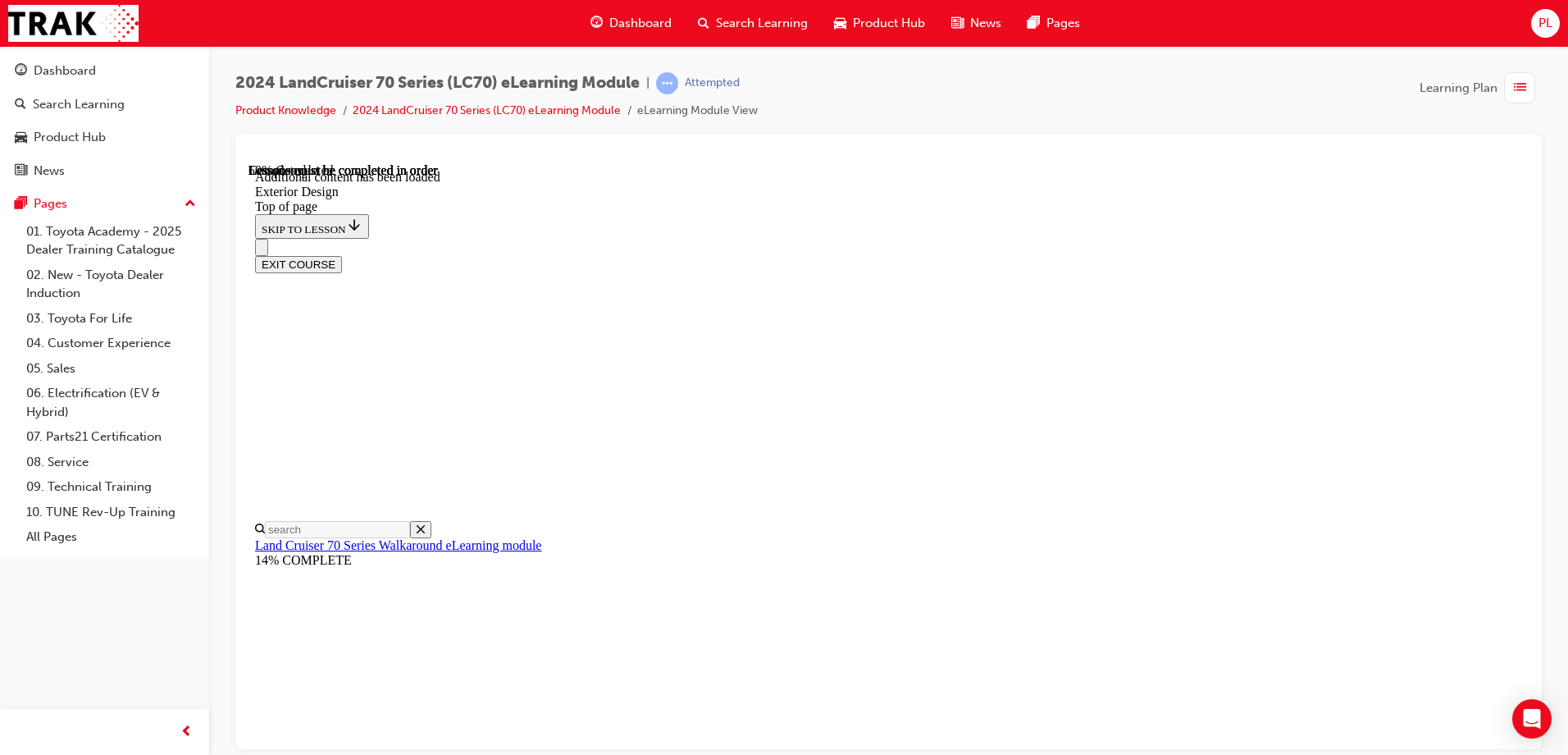
scroll to position [1182, 0]
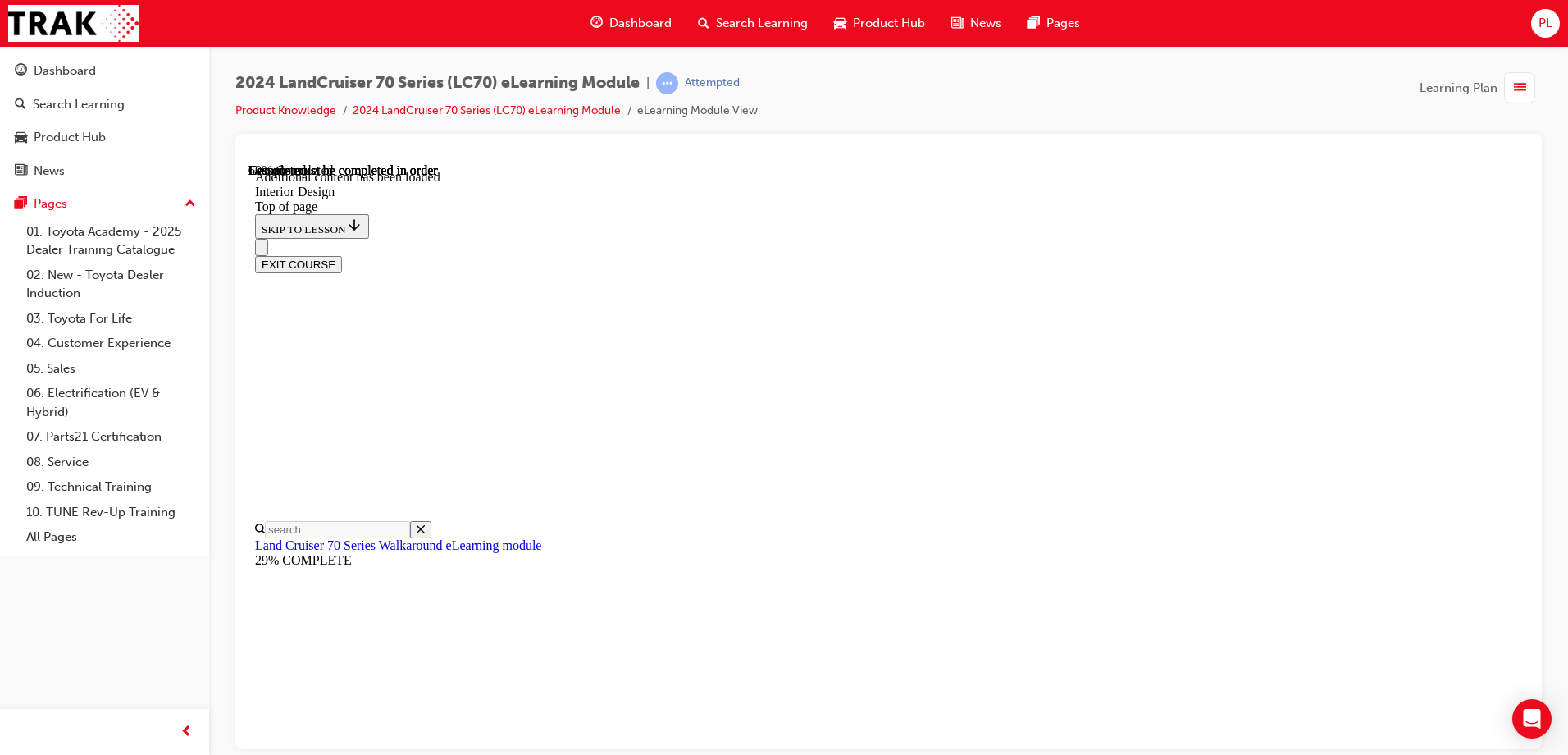
scroll to position [871, 0]
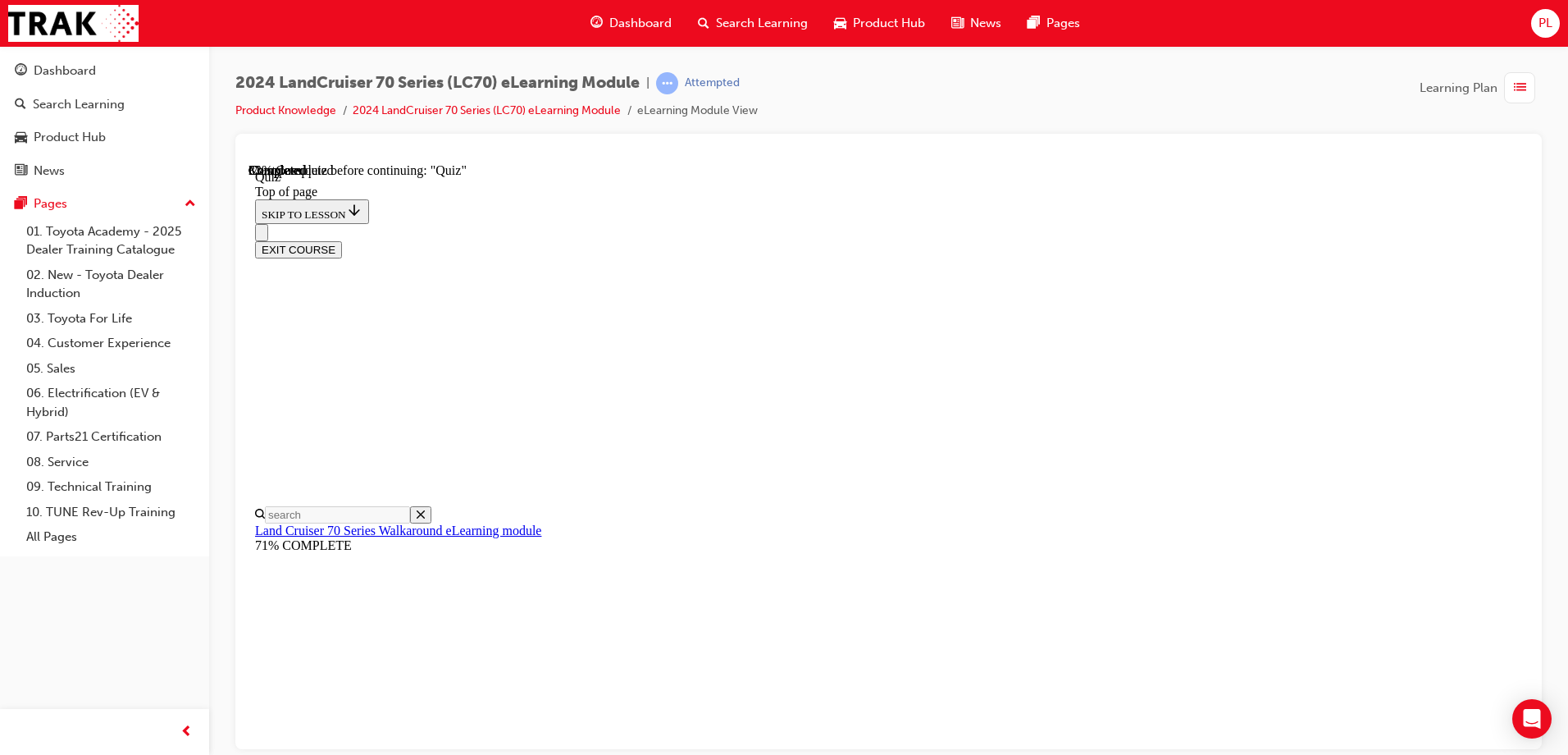
scroll to position [132, 0]
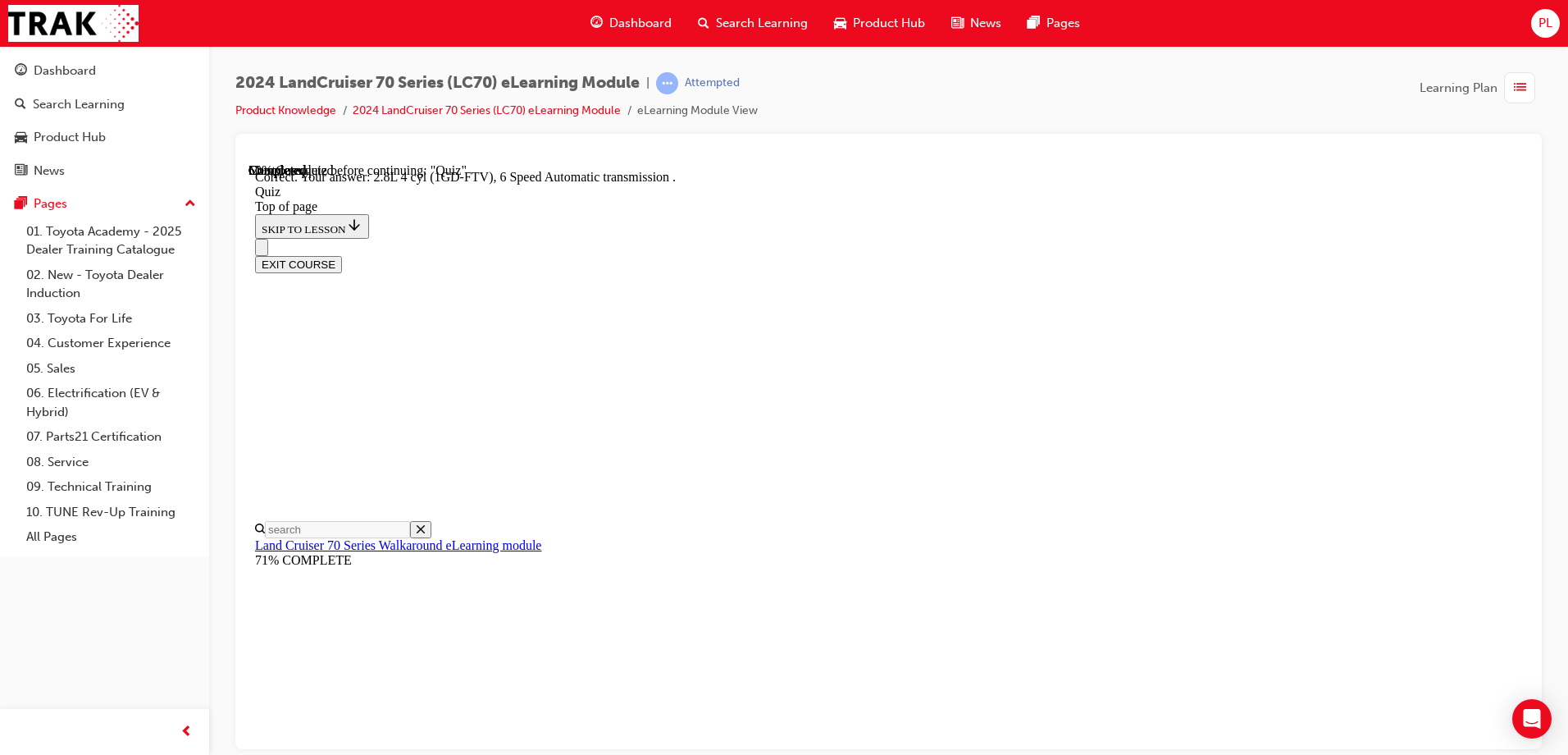
scroll to position [313, 0]
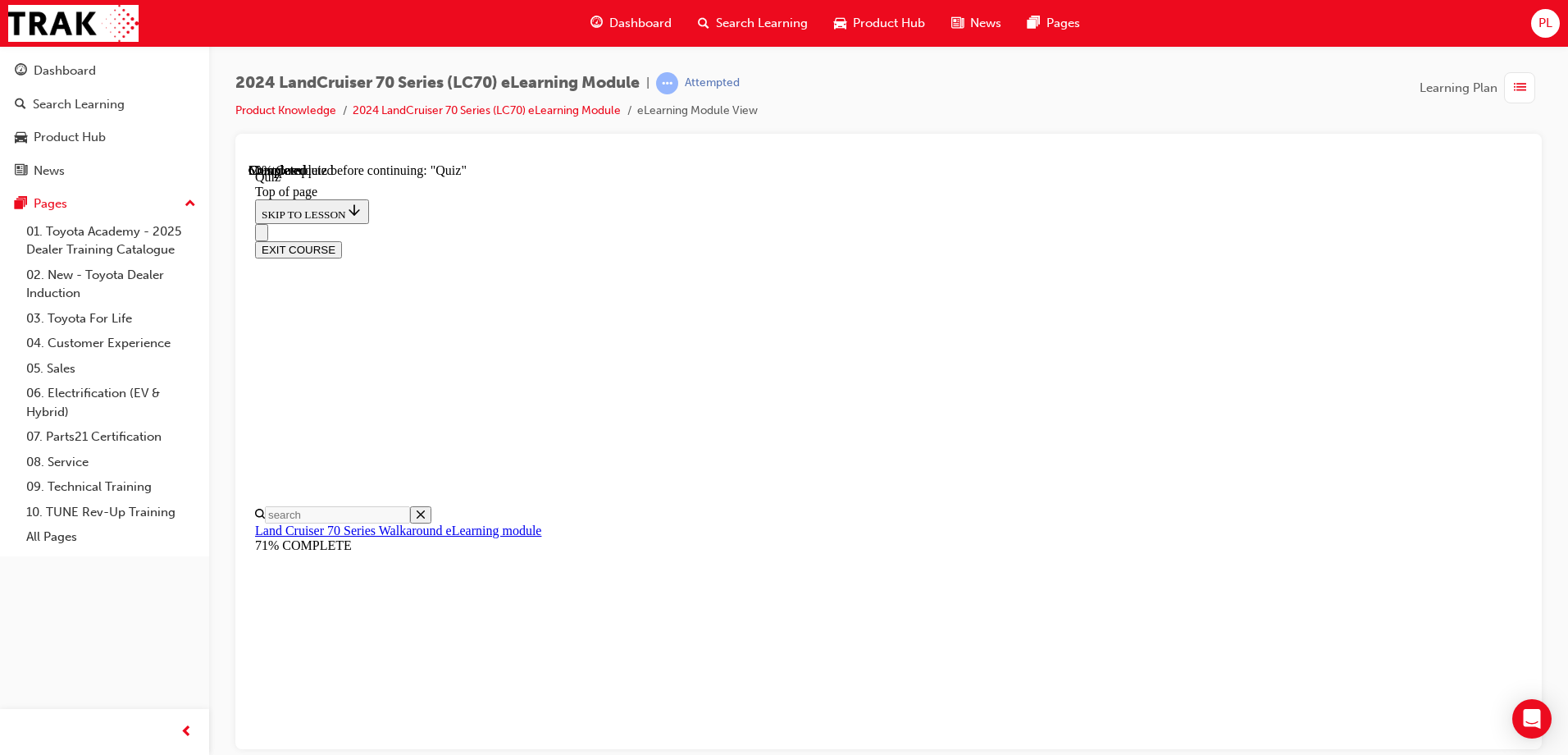
scroll to position [214, 0]
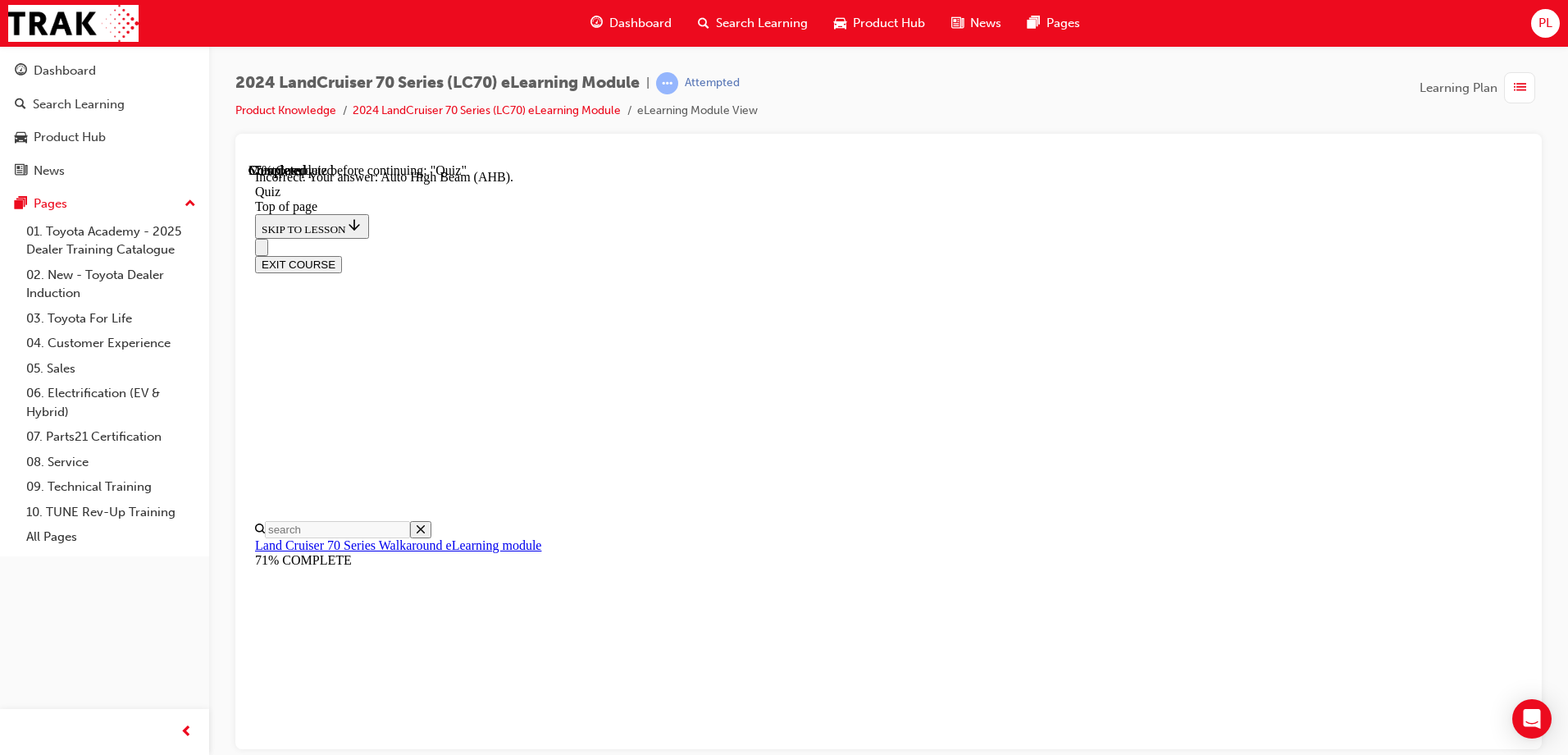
scroll to position [417, 0]
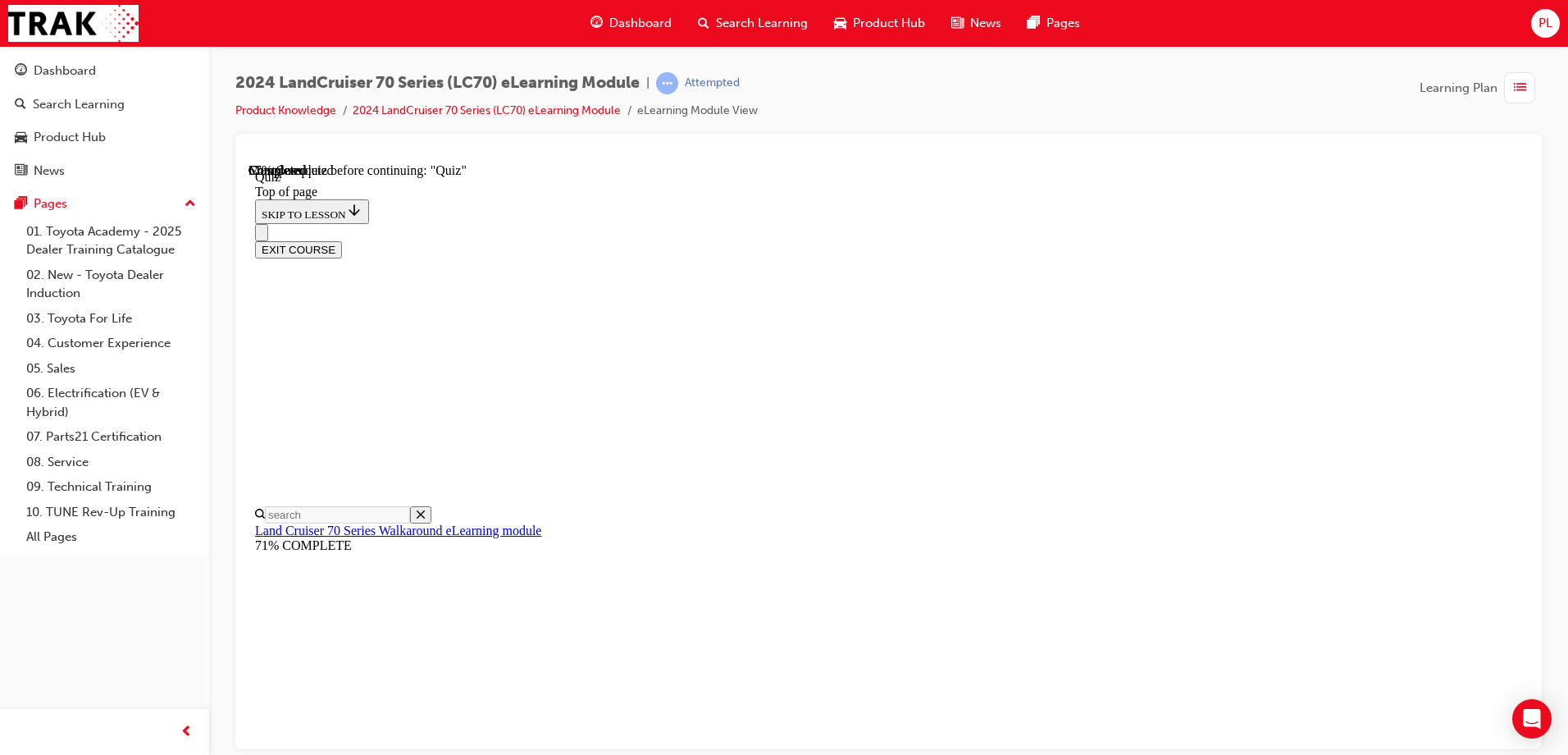
scroll to position [132, 0]
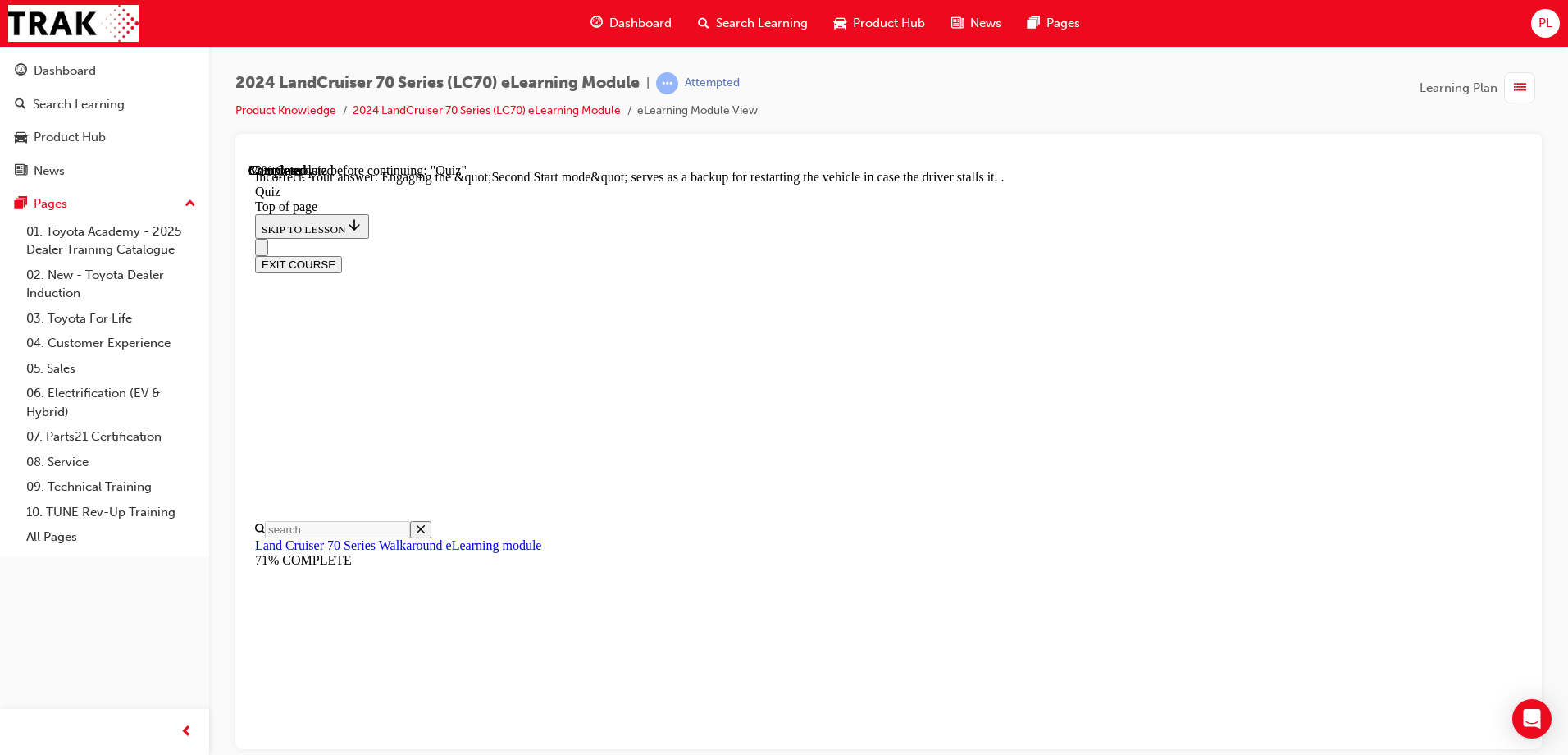
scroll to position [422, 0]
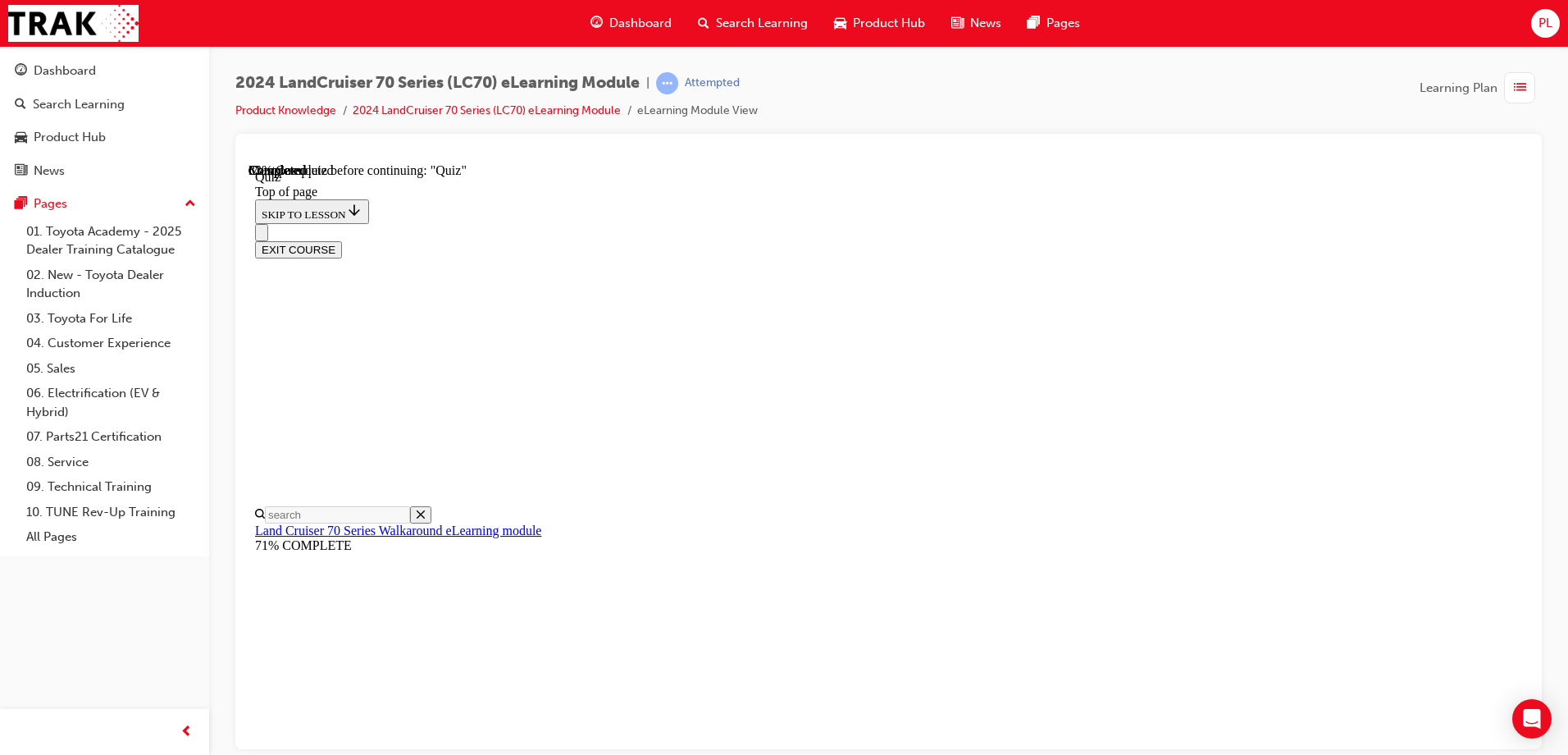
scroll to position [50, 0]
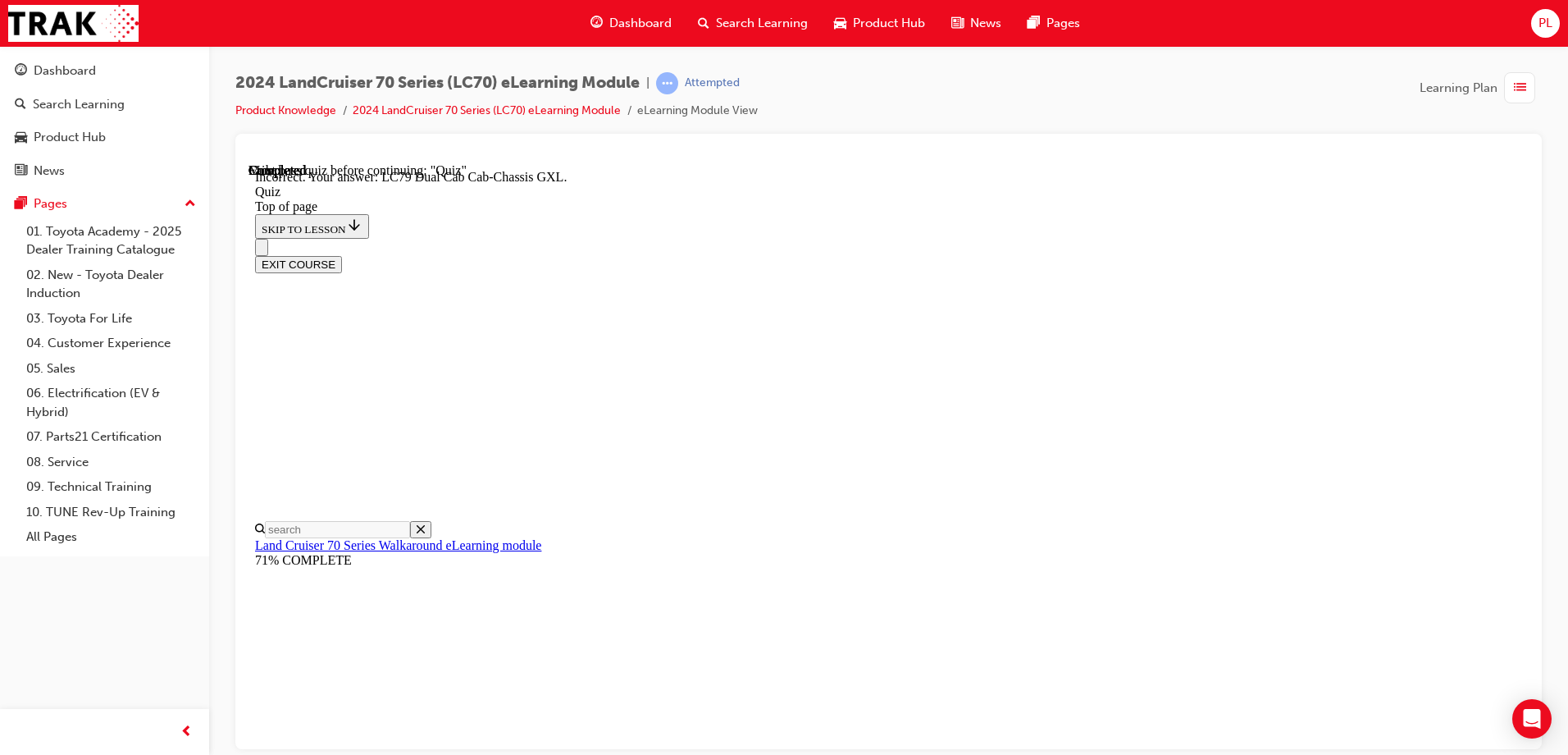
scroll to position [417, 0]
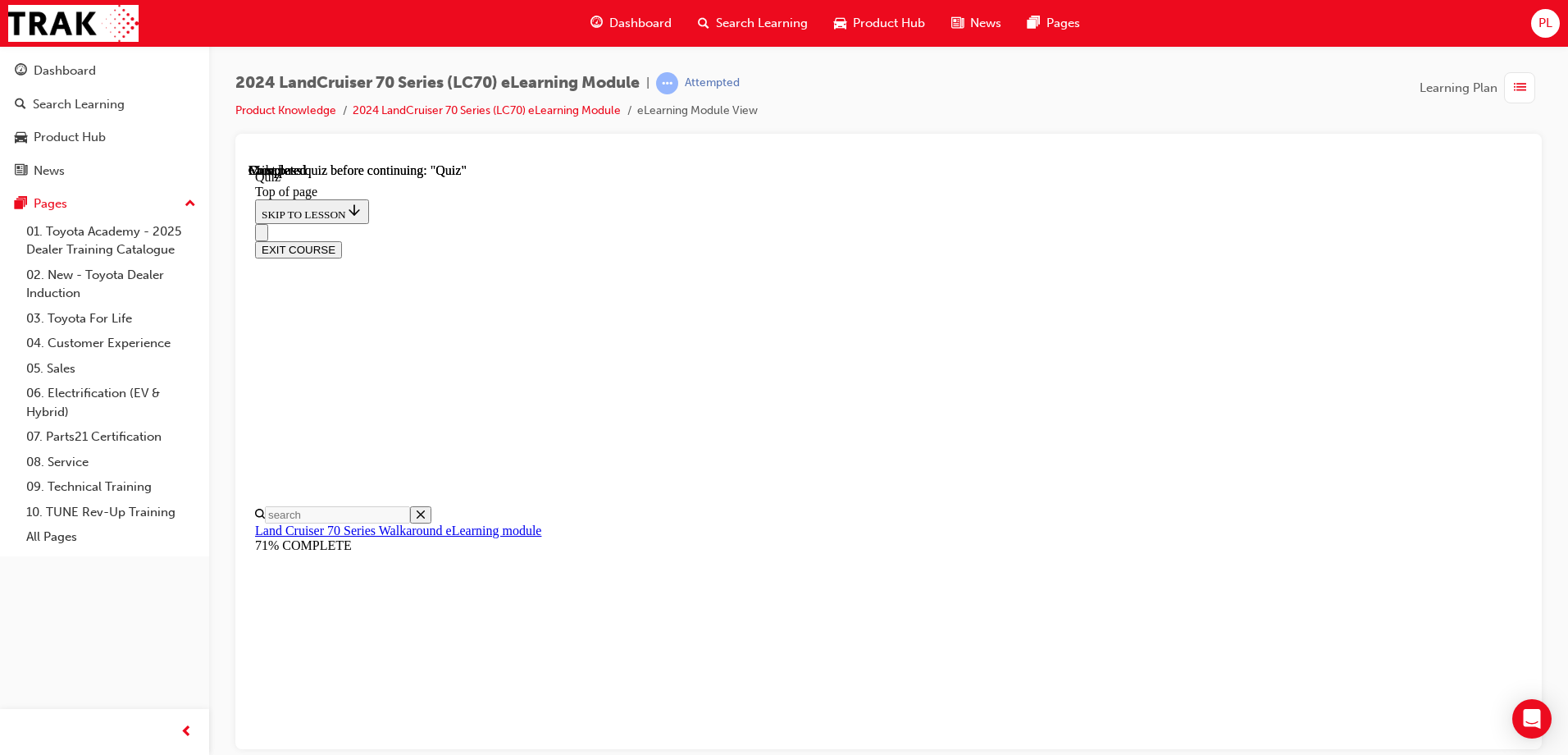
scroll to position [301, 0]
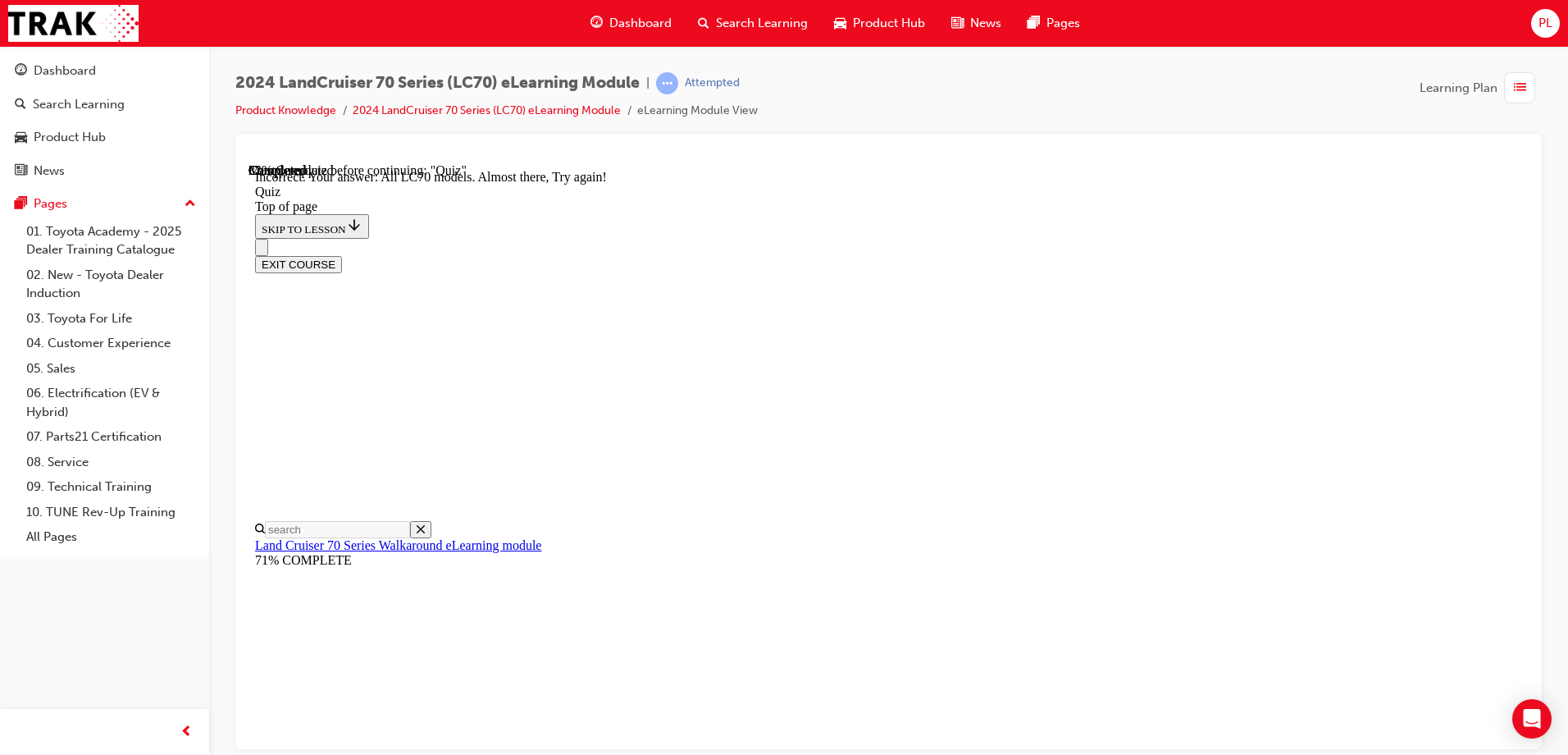
scroll to position [409, 0]
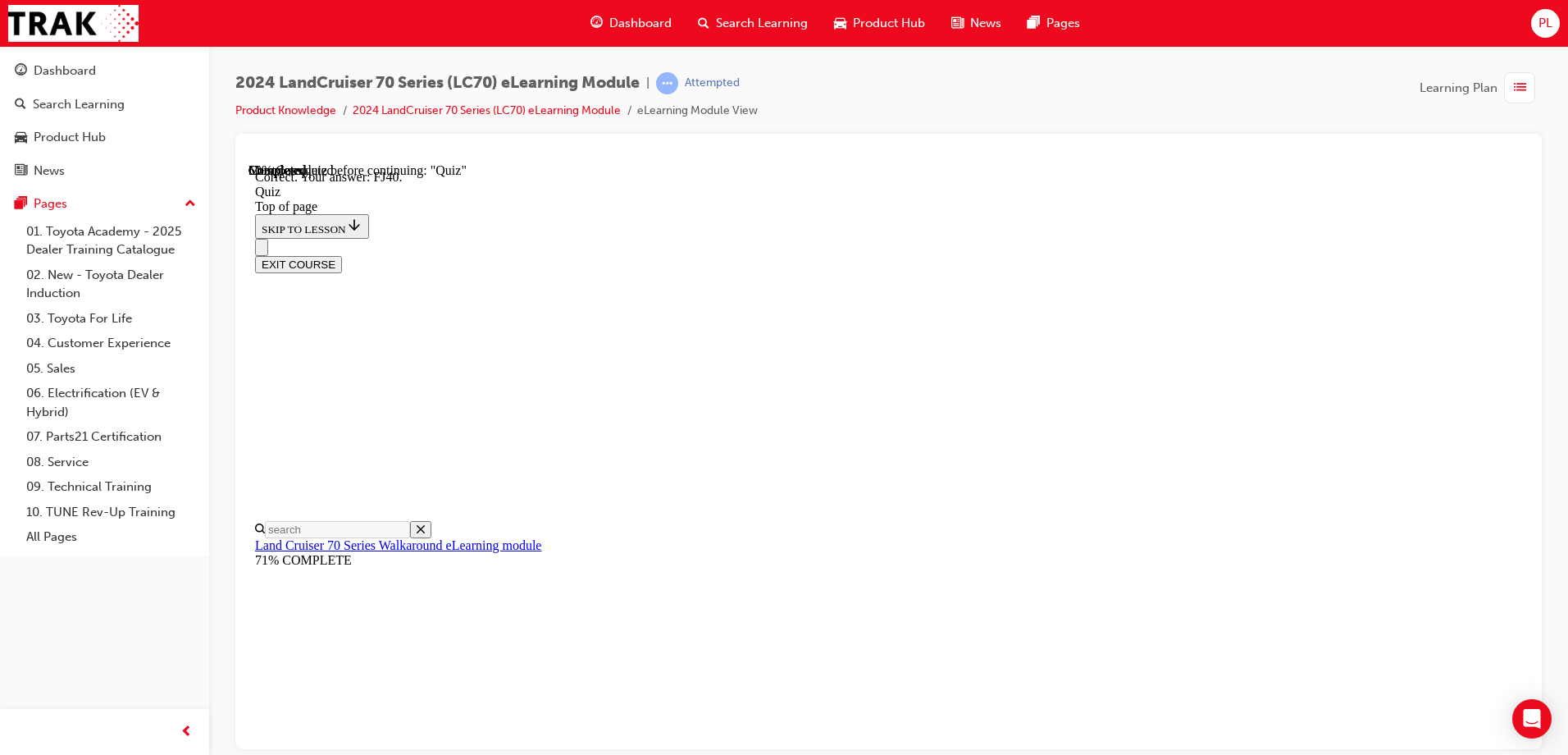
scroll to position [353, 0]
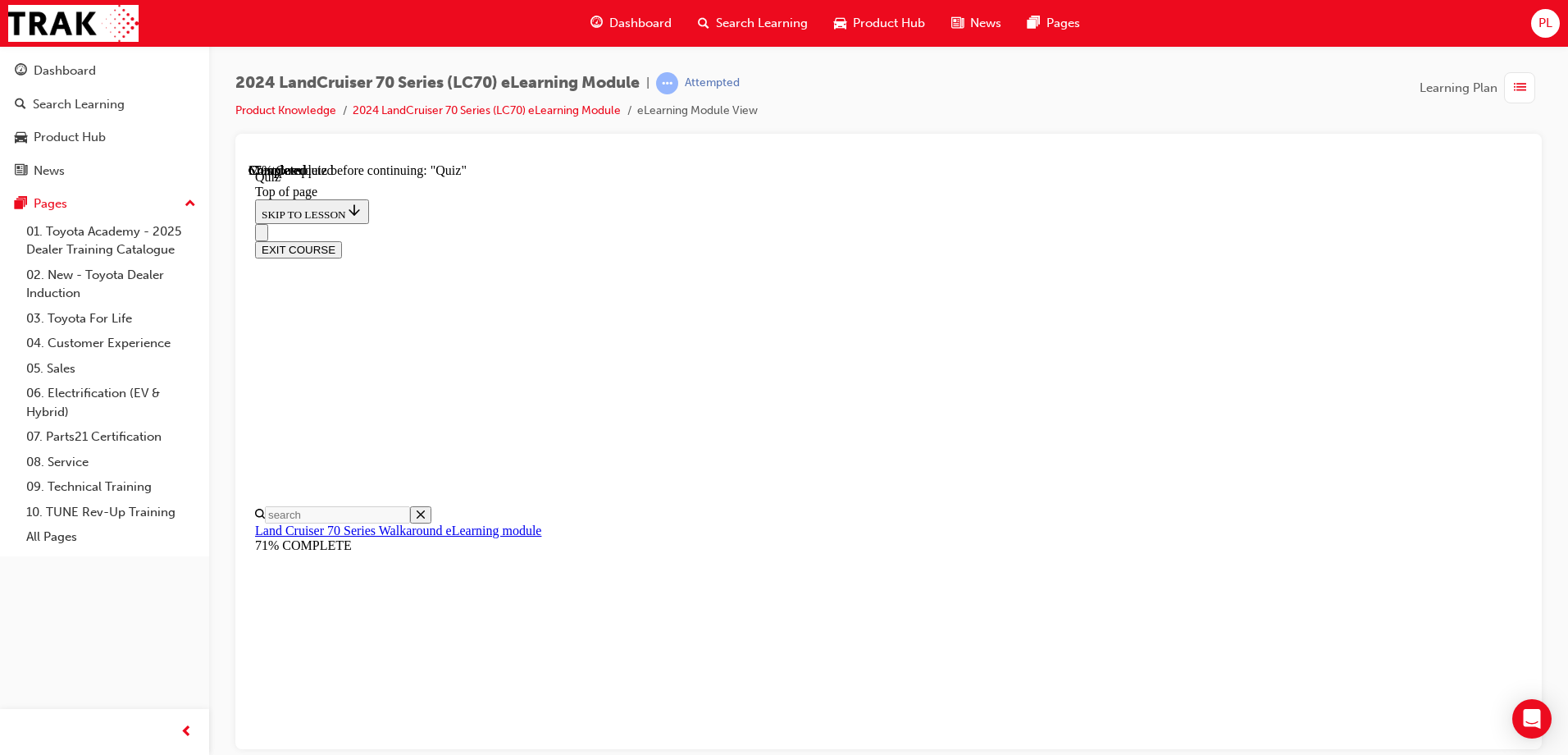
scroll to position [214, 0]
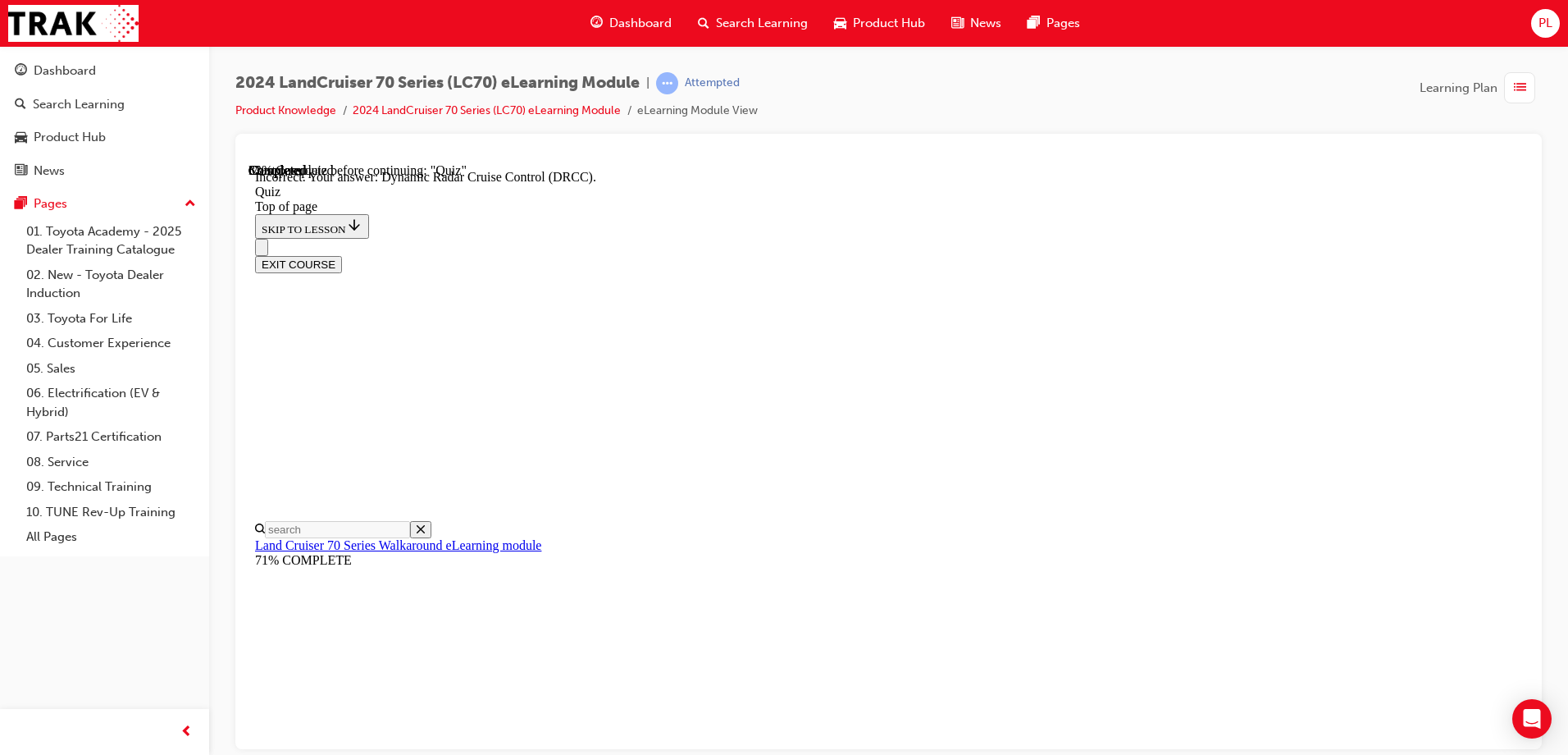
scroll to position [417, 0]
